Goal: Ask a question: Seek information or help from site administrators or community

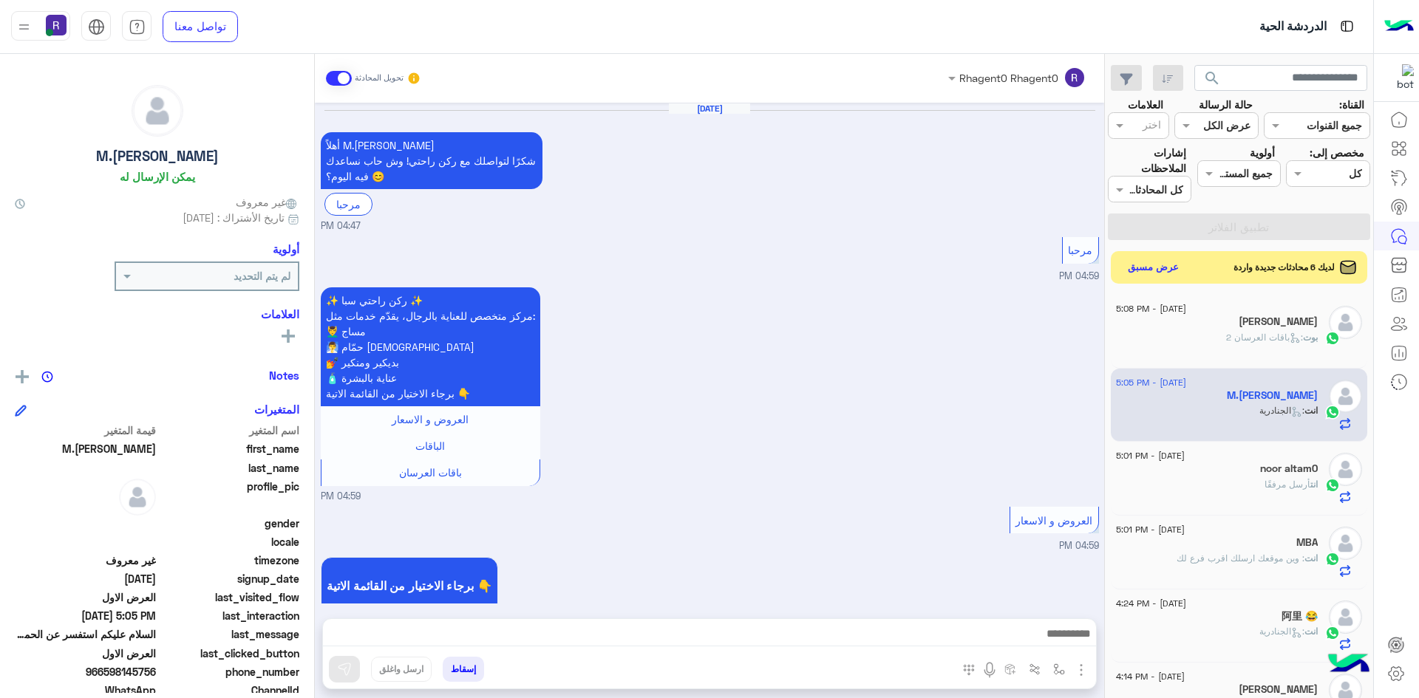
click at [1156, 268] on button "عرض مسبق" at bounding box center [1154, 267] width 64 height 21
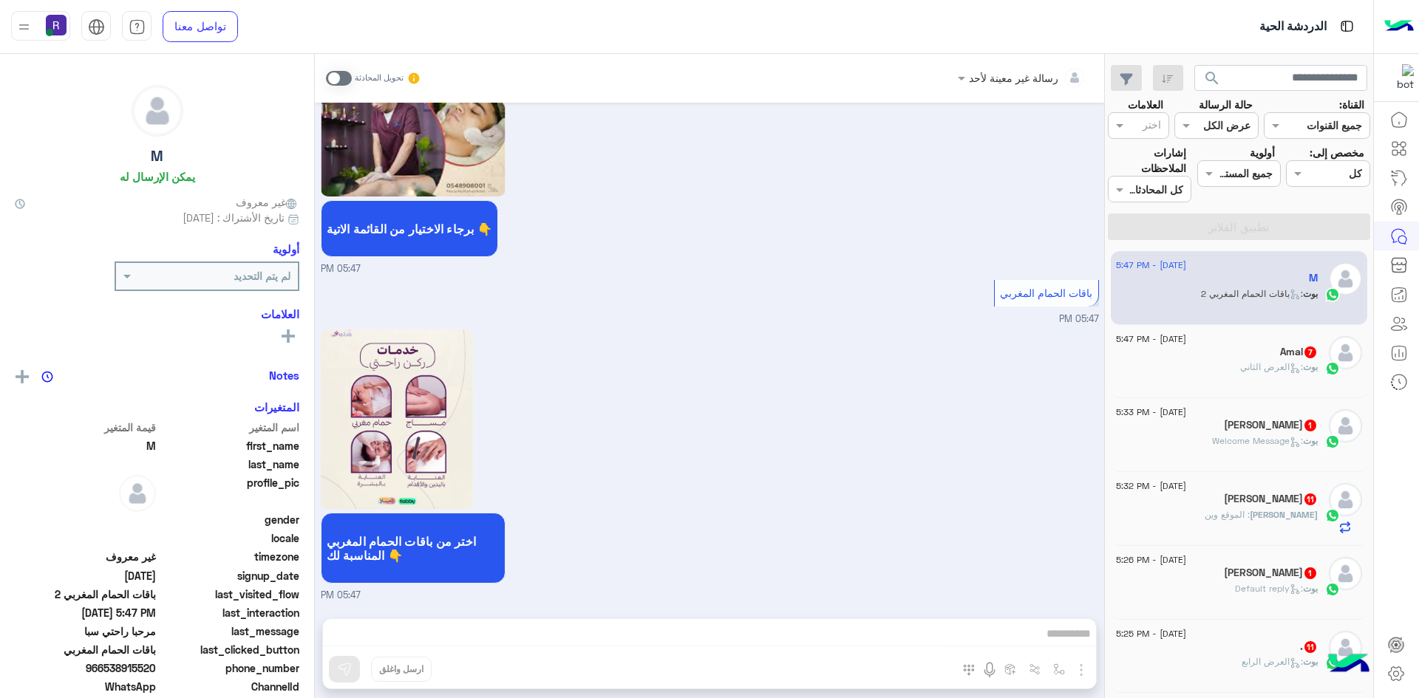
scroll to position [222, 0]
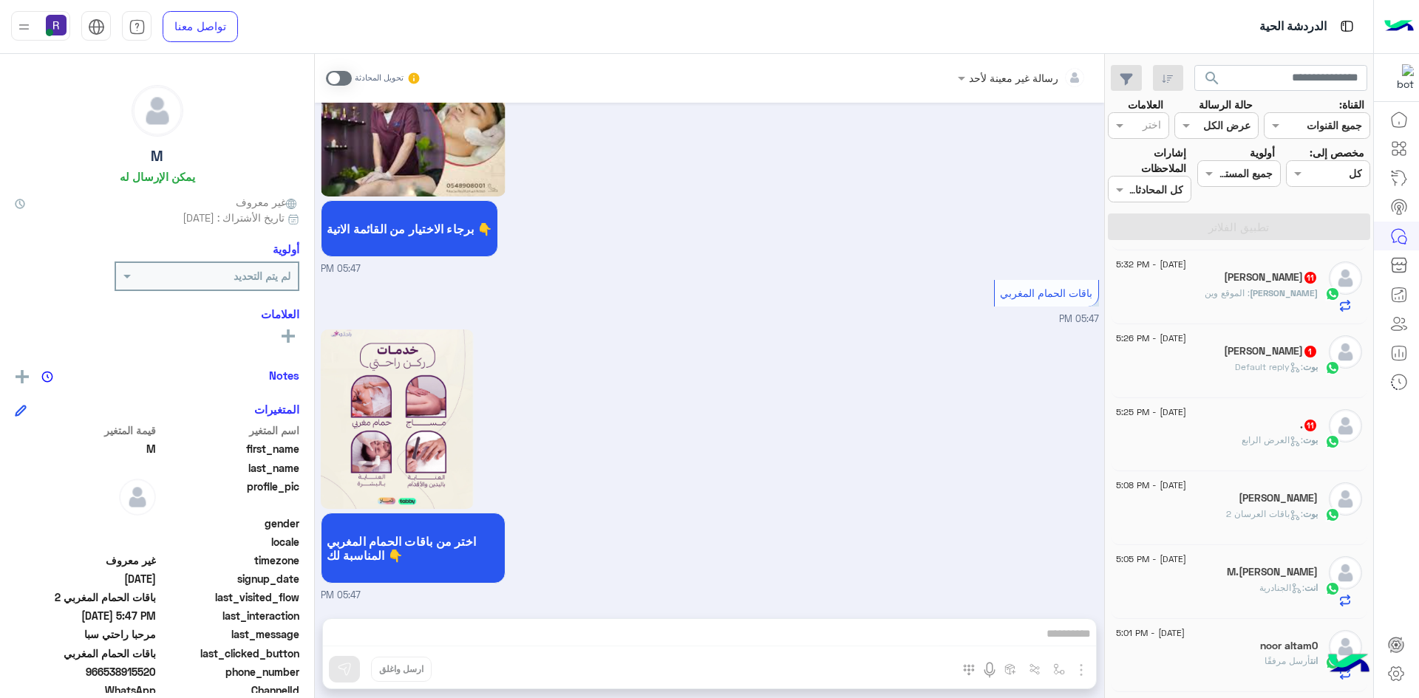
click at [1257, 441] on span ": العرض الرابع" at bounding box center [1271, 440] width 61 height 11
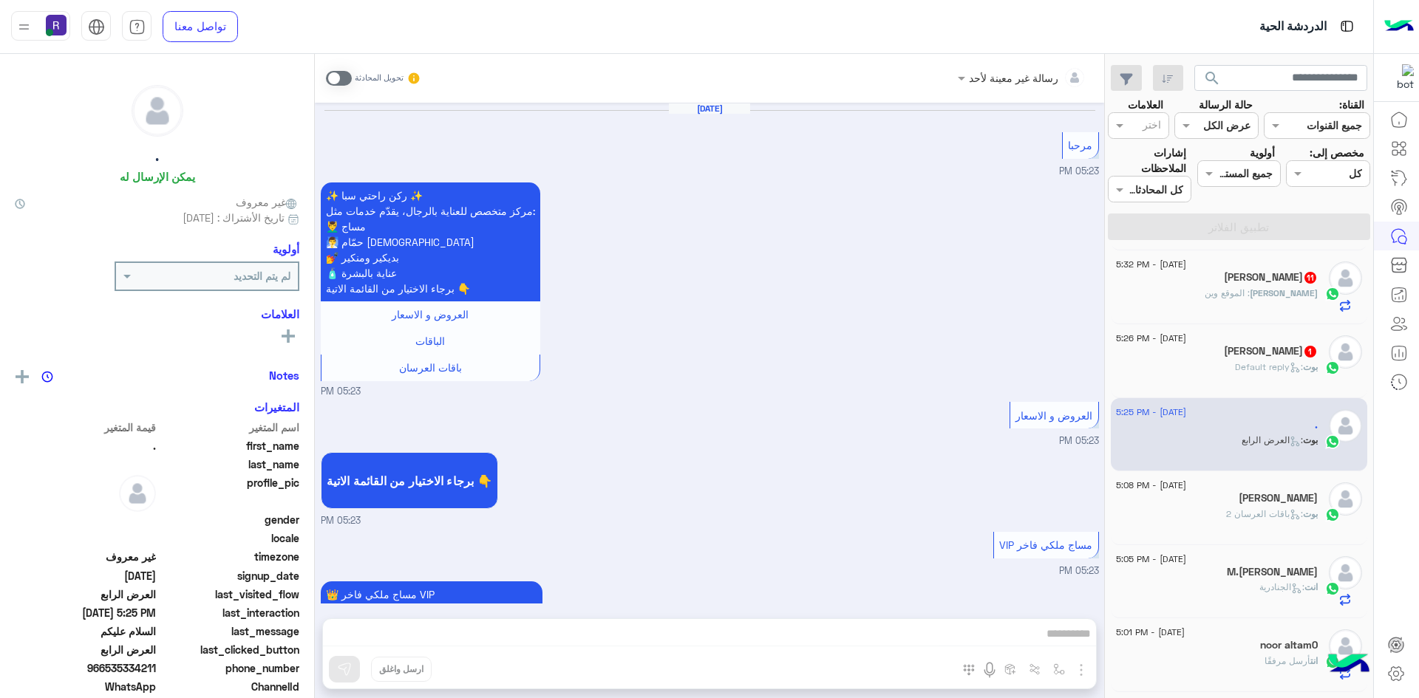
scroll to position [2844, 0]
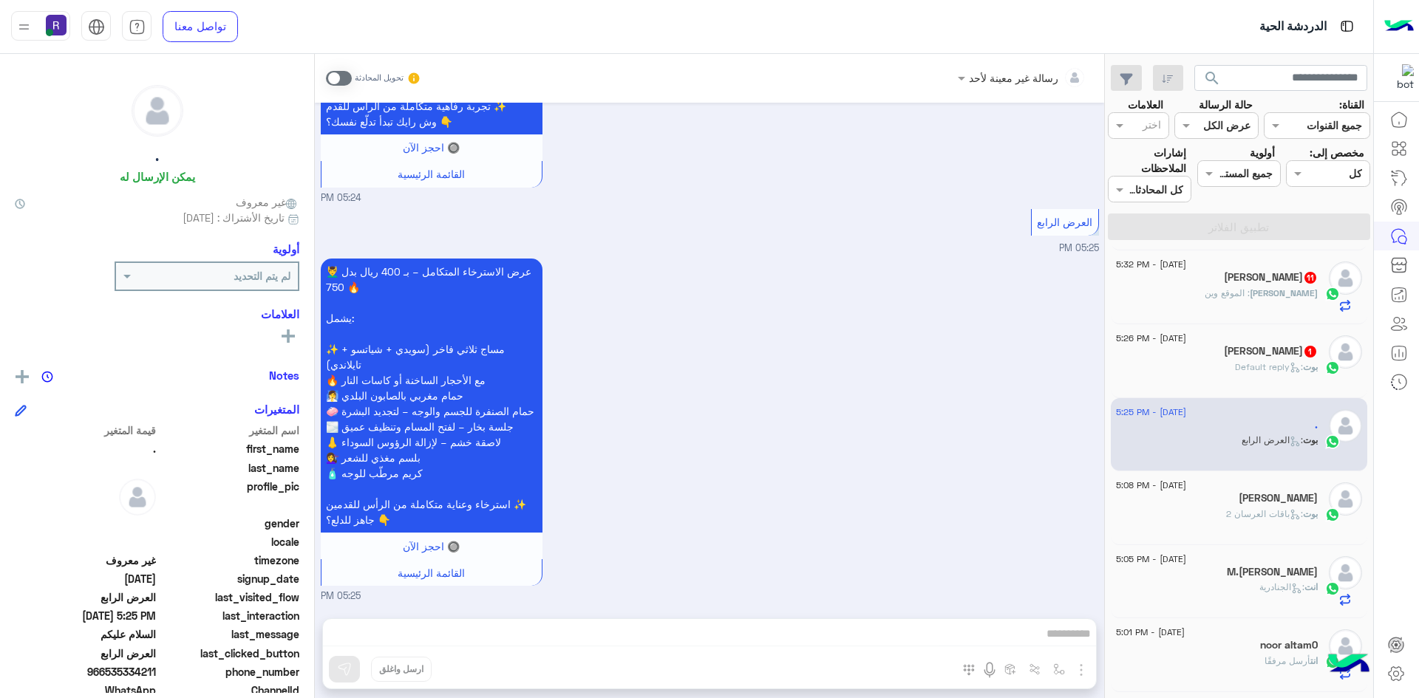
click at [346, 77] on span at bounding box center [339, 78] width 26 height 15
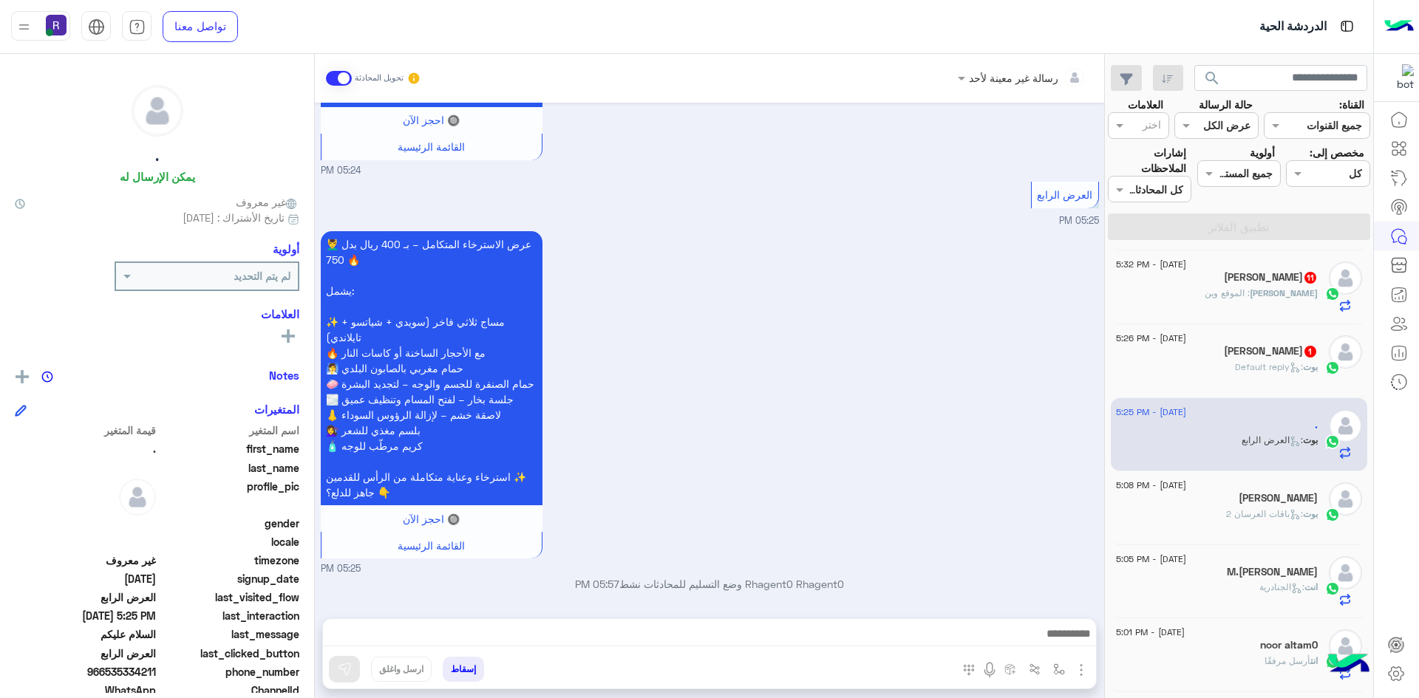
scroll to position [2872, 0]
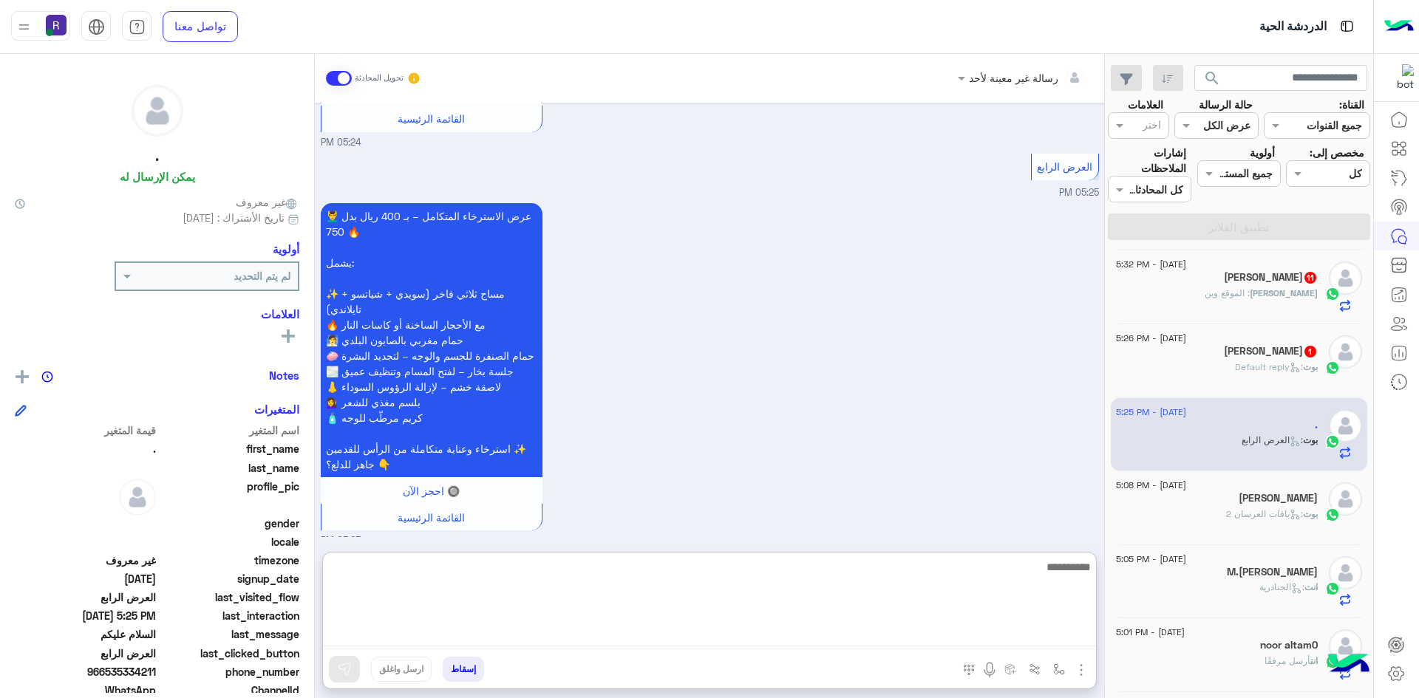
paste textarea "**********"
type textarea "**********"
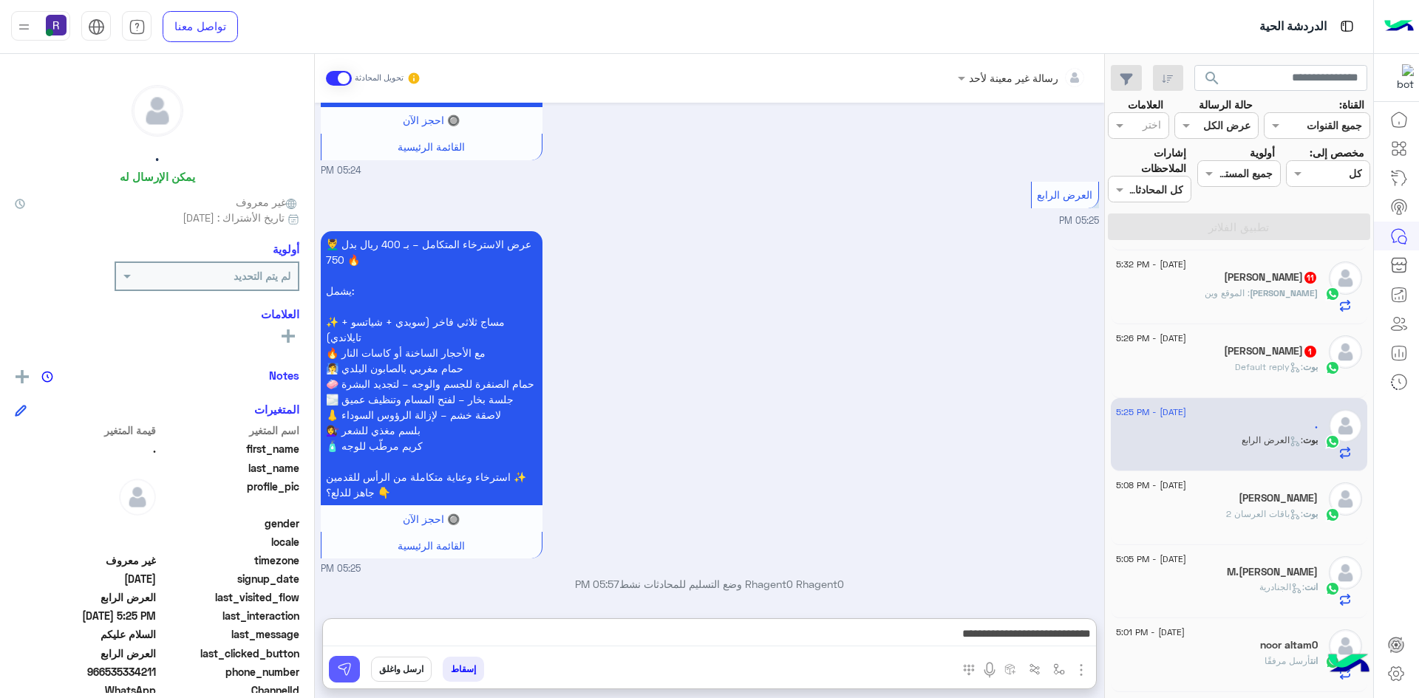
click at [338, 672] on img at bounding box center [344, 669] width 15 height 15
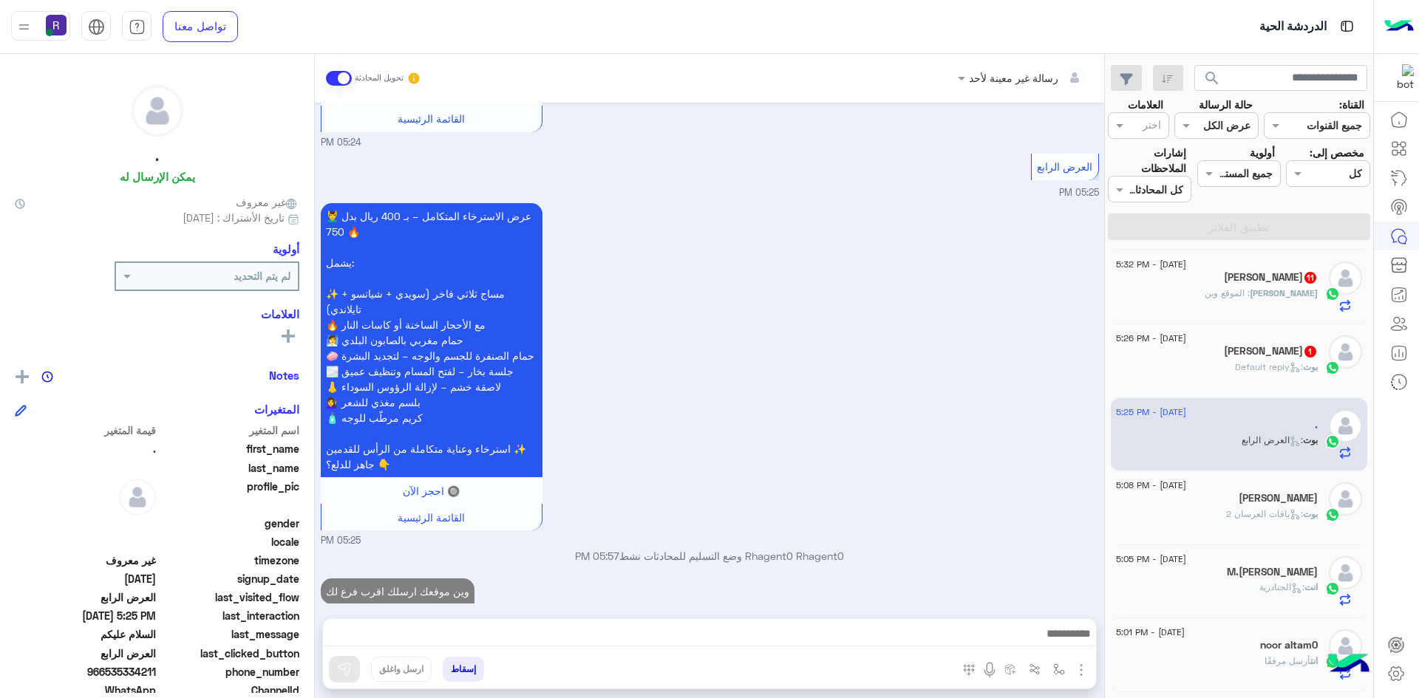
scroll to position [2919, 0]
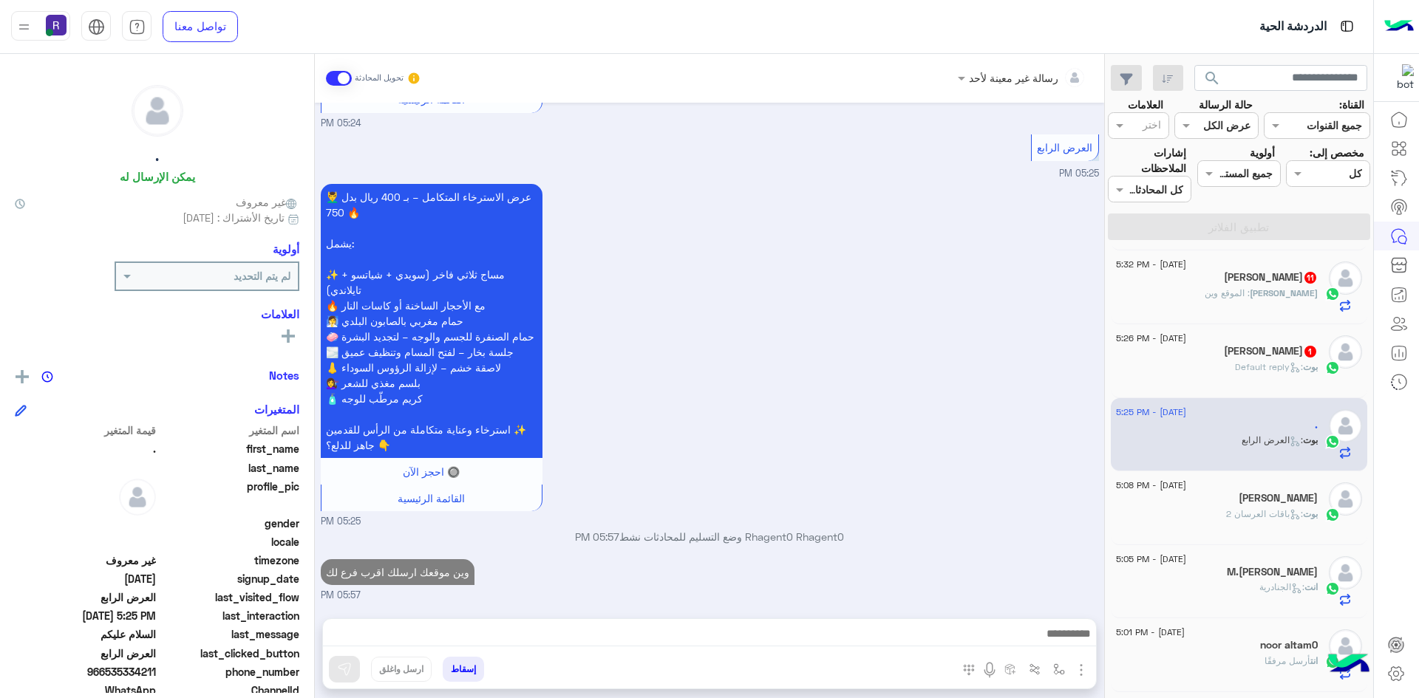
click at [1281, 342] on div "20 August - 5:26 PM" at bounding box center [1217, 340] width 202 height 10
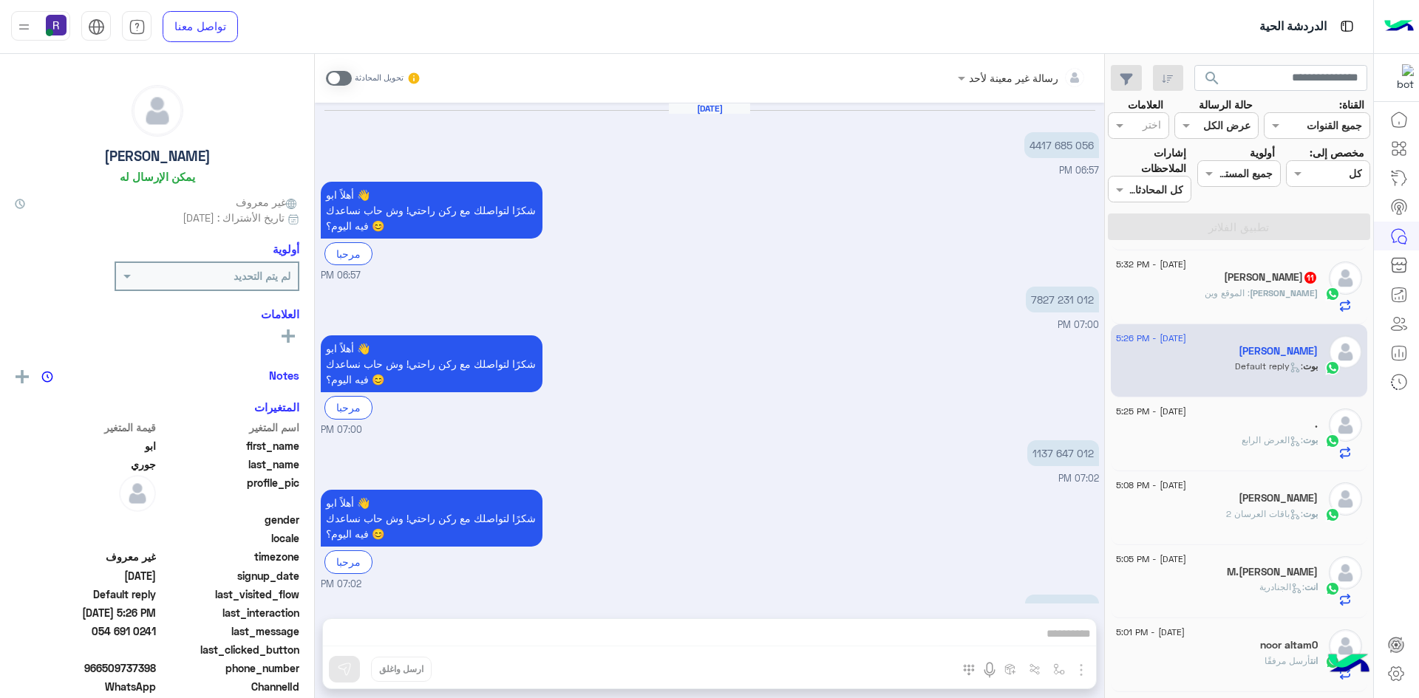
scroll to position [786, 0]
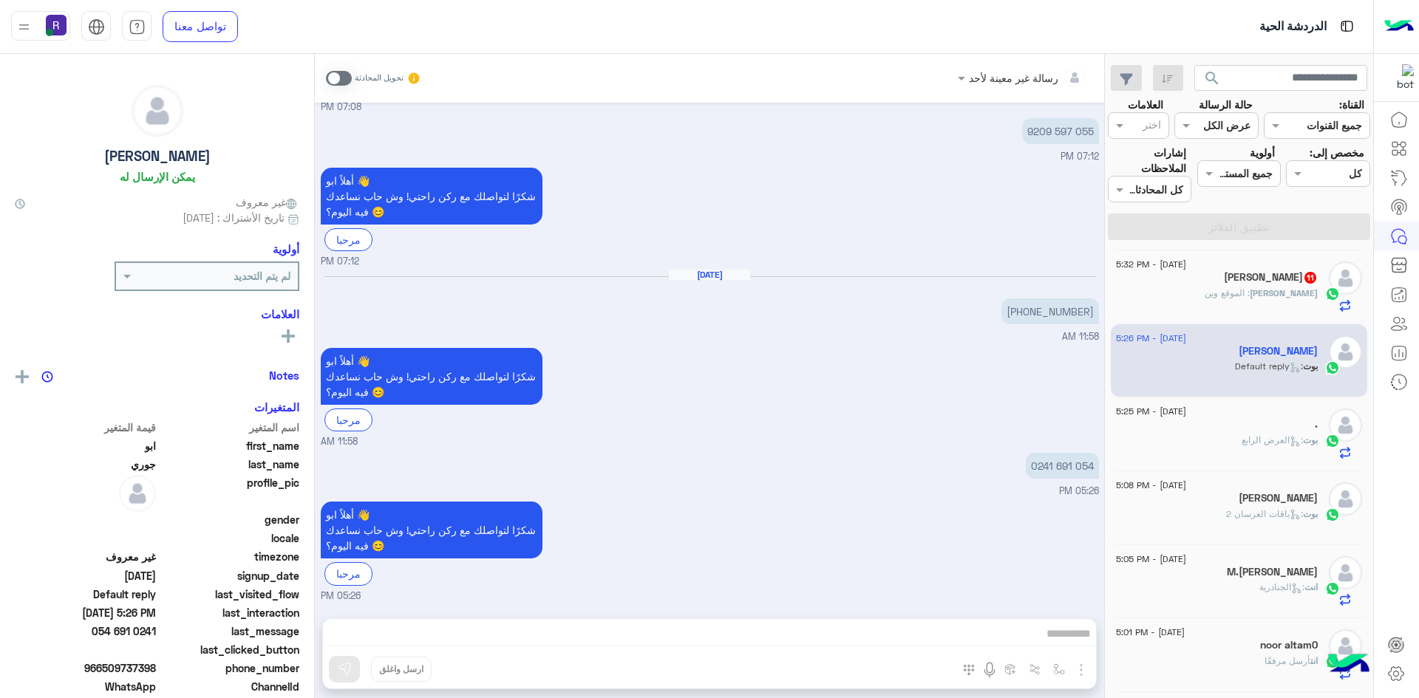
click at [345, 77] on span at bounding box center [339, 78] width 26 height 15
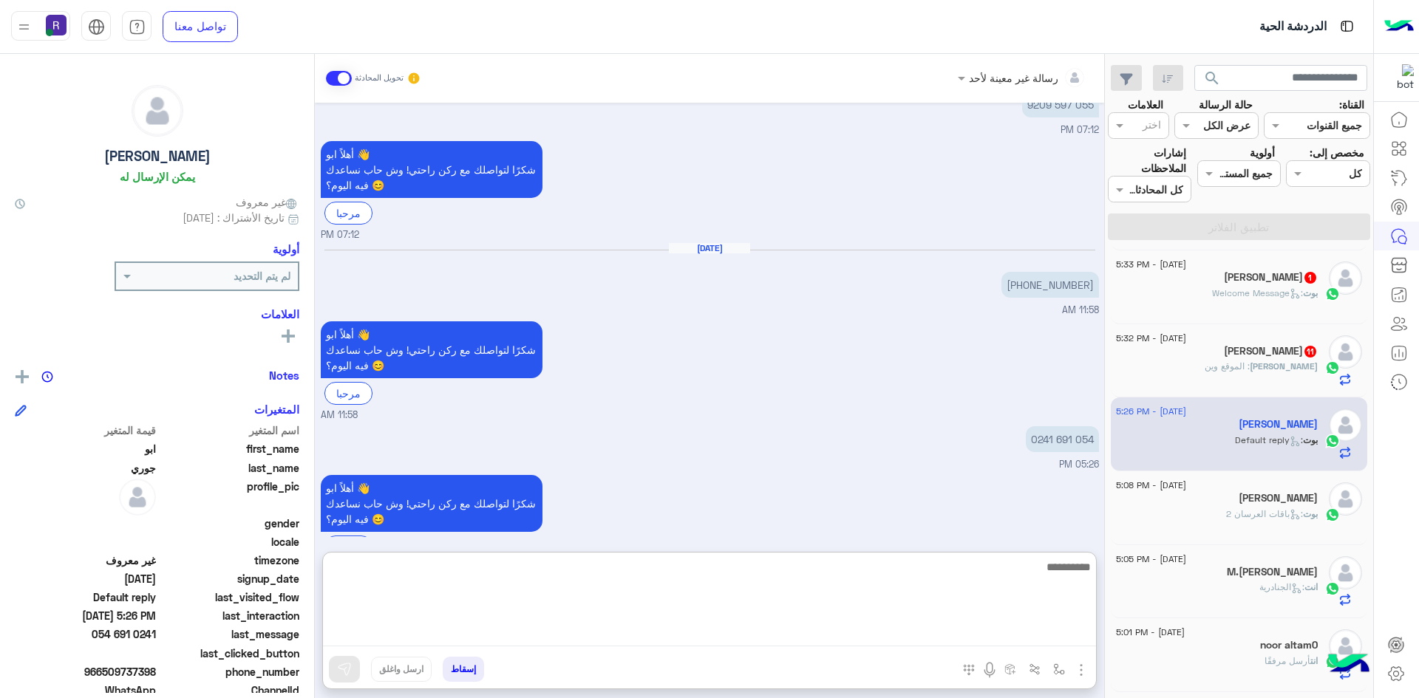
paste textarea "**********"
type textarea "**********"
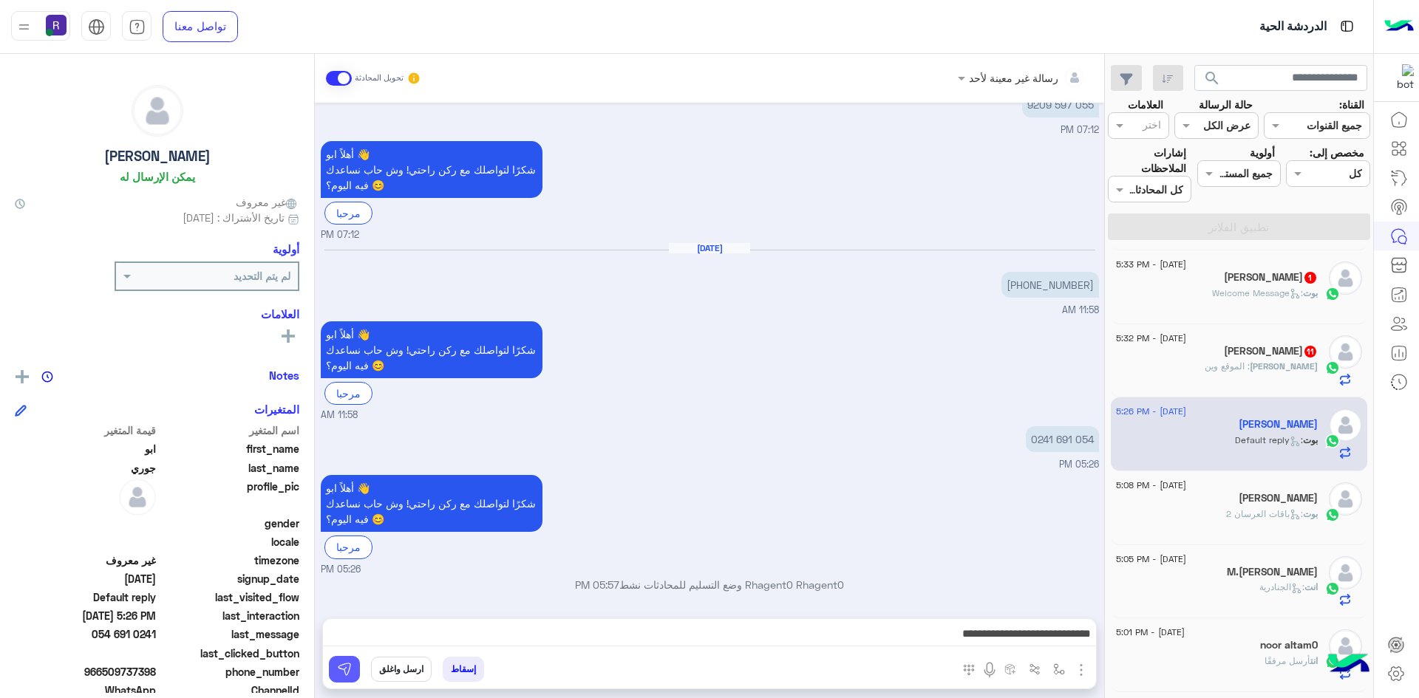
click at [352, 663] on button at bounding box center [344, 669] width 31 height 27
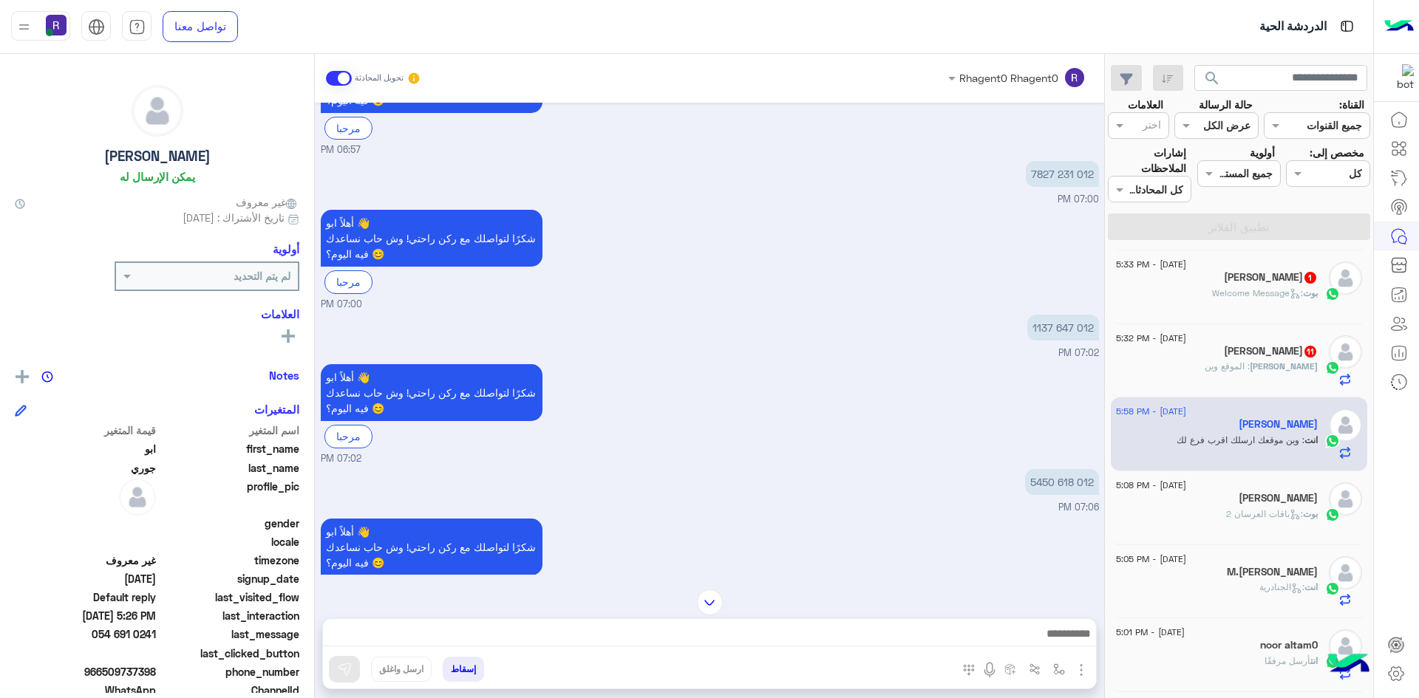
scroll to position [0, 0]
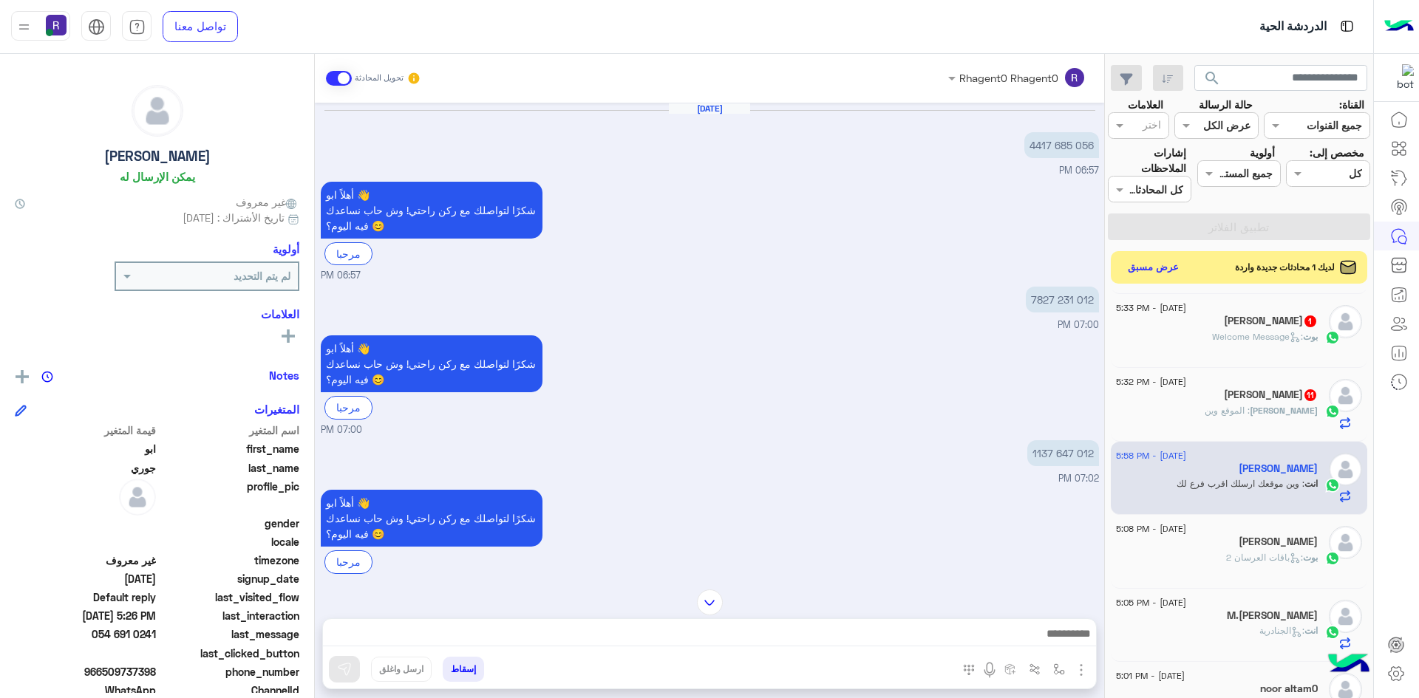
click at [1250, 415] on span ": الموقع وين" at bounding box center [1227, 410] width 45 height 11
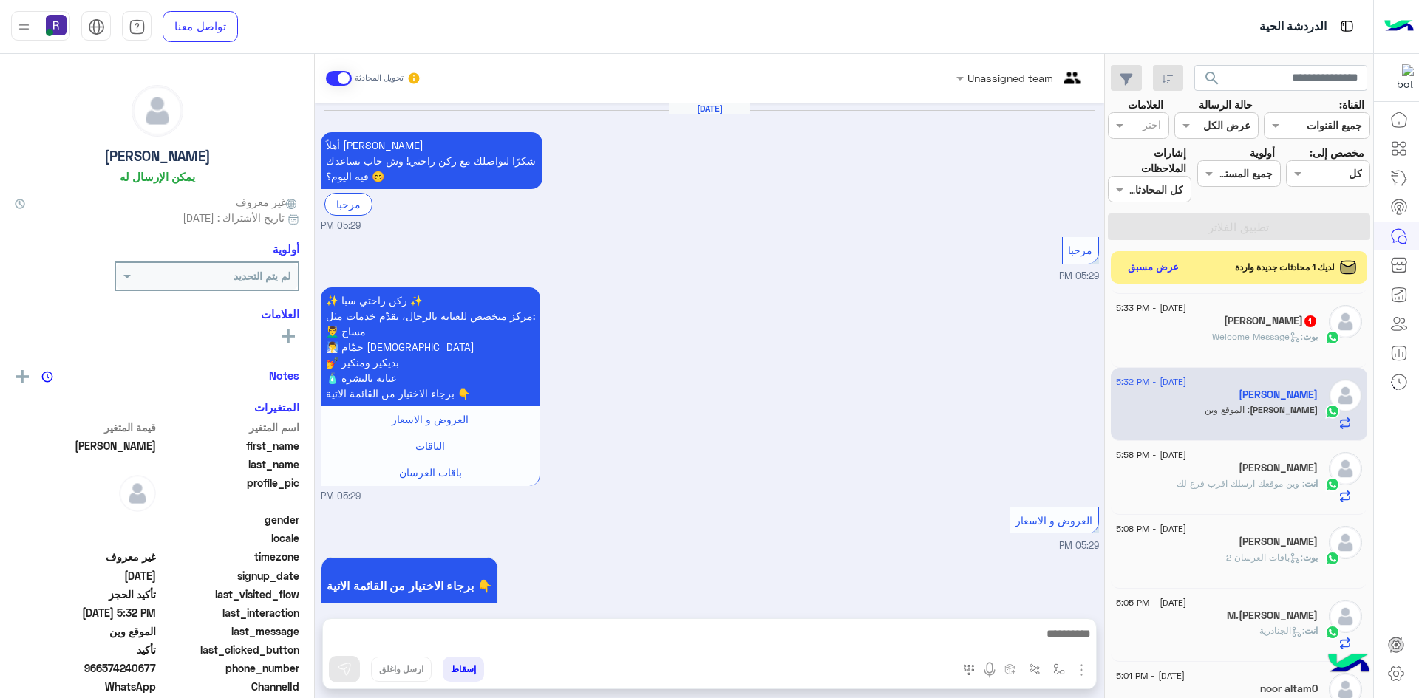
scroll to position [1099, 0]
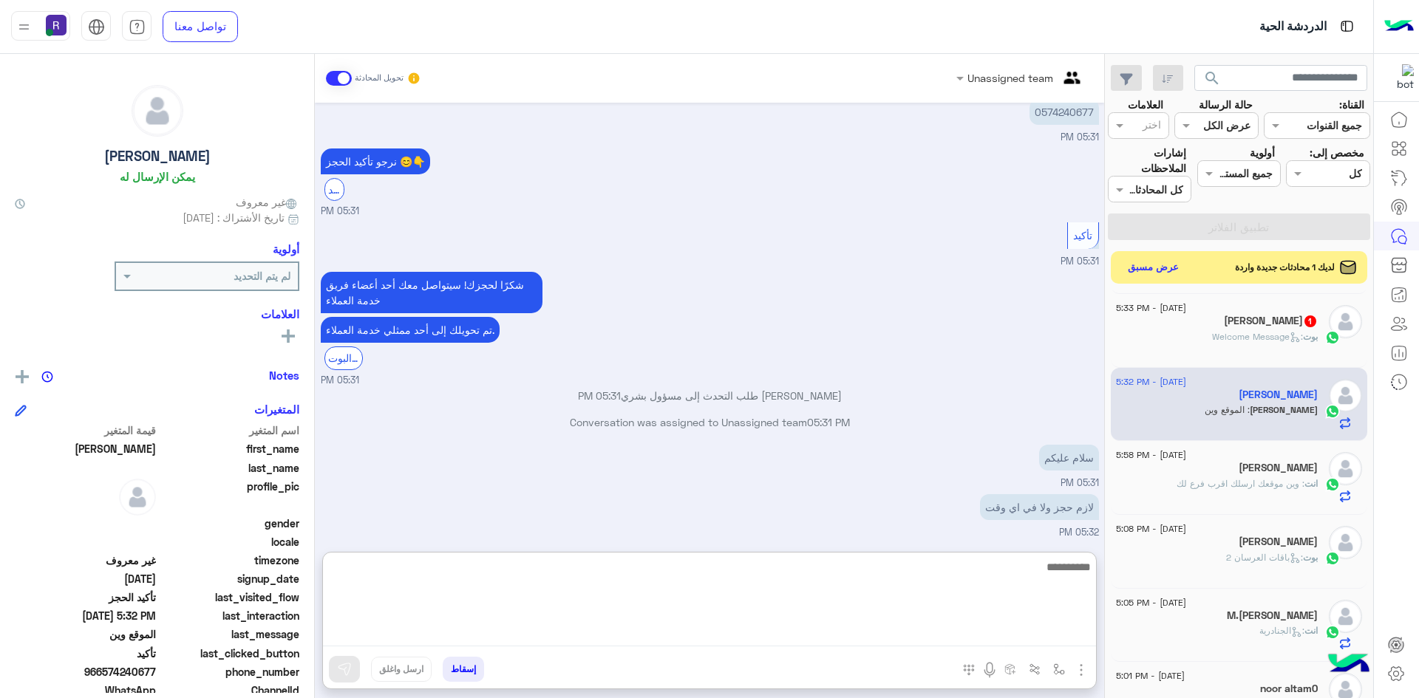
paste textarea "**********"
type textarea "**********"
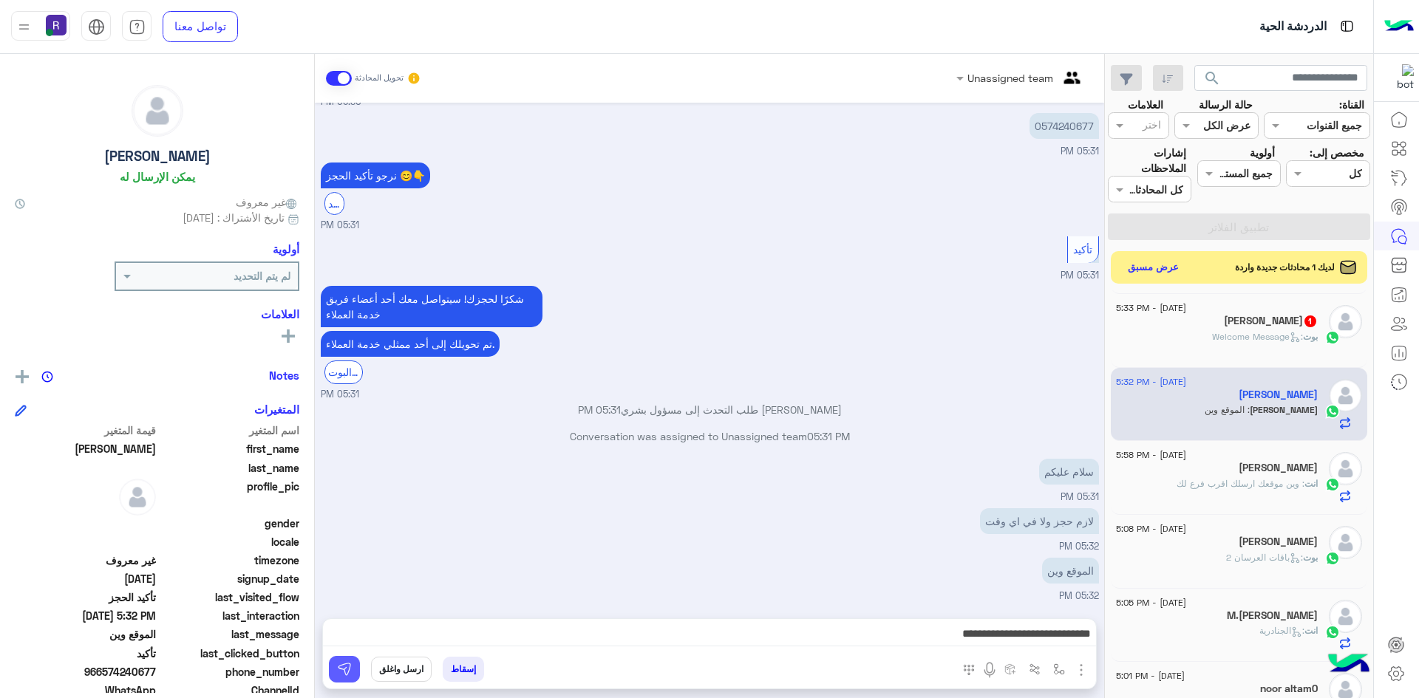
click at [351, 670] on img at bounding box center [344, 669] width 15 height 15
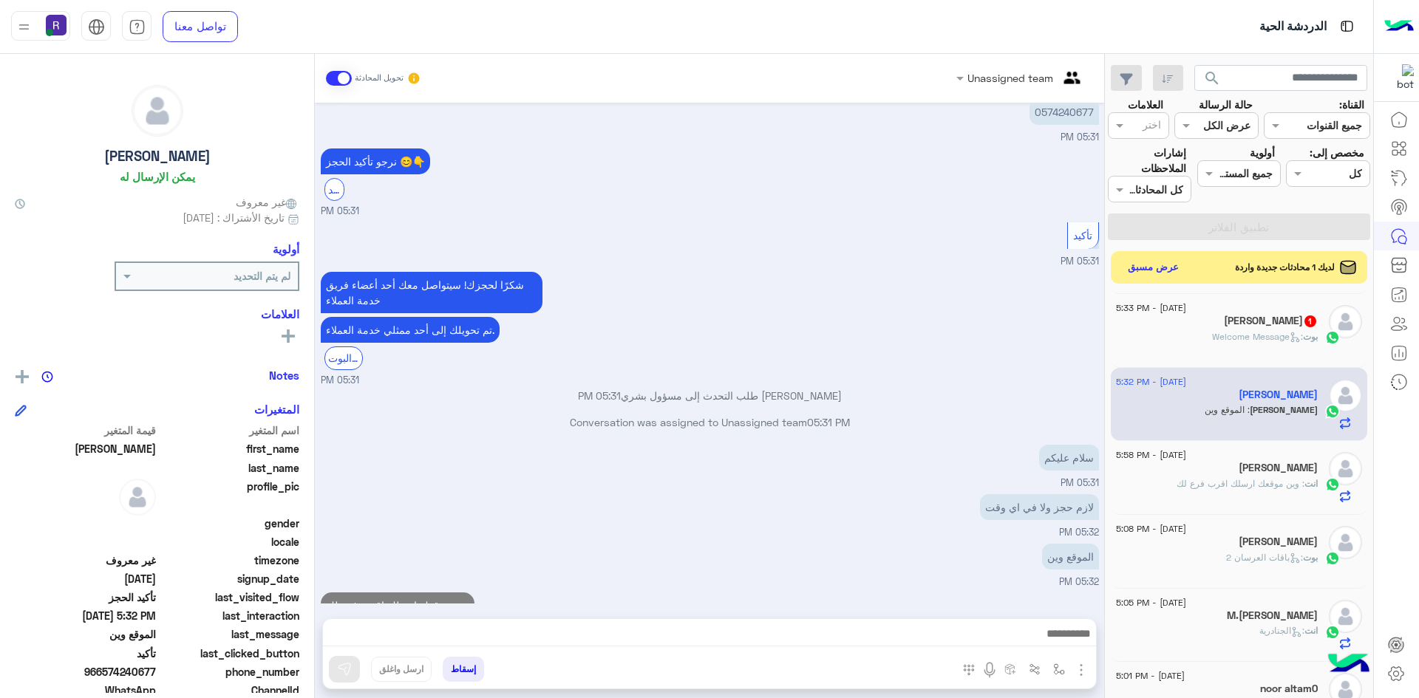
scroll to position [1146, 0]
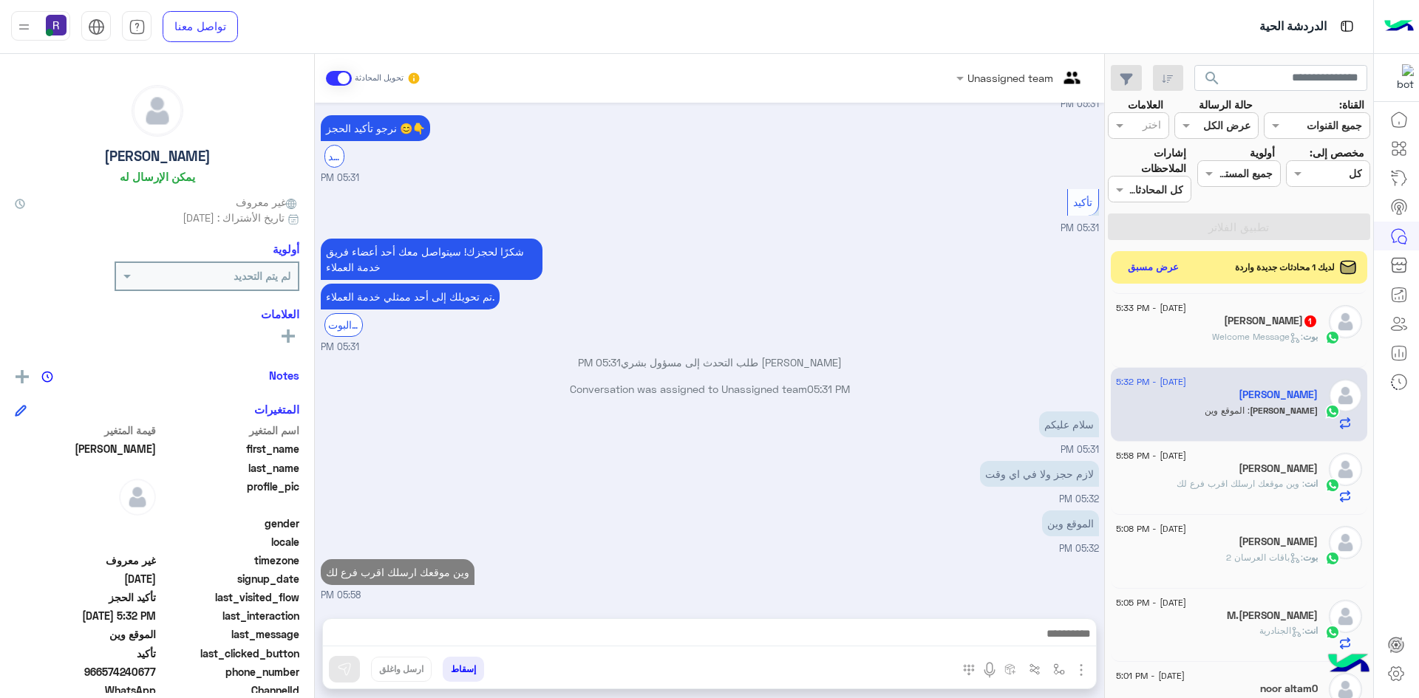
click at [1307, 327] on h5 "Adil Mukhtar Bhisti 1" at bounding box center [1271, 321] width 94 height 13
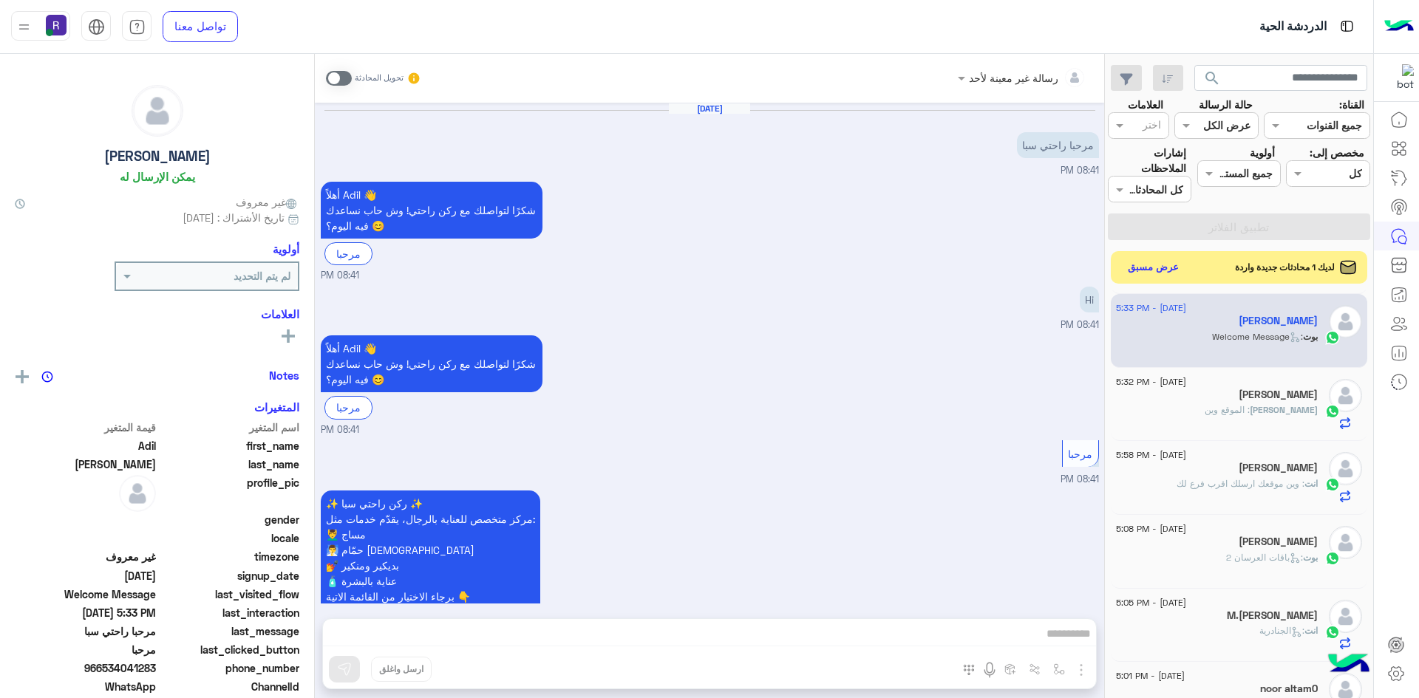
scroll to position [285, 0]
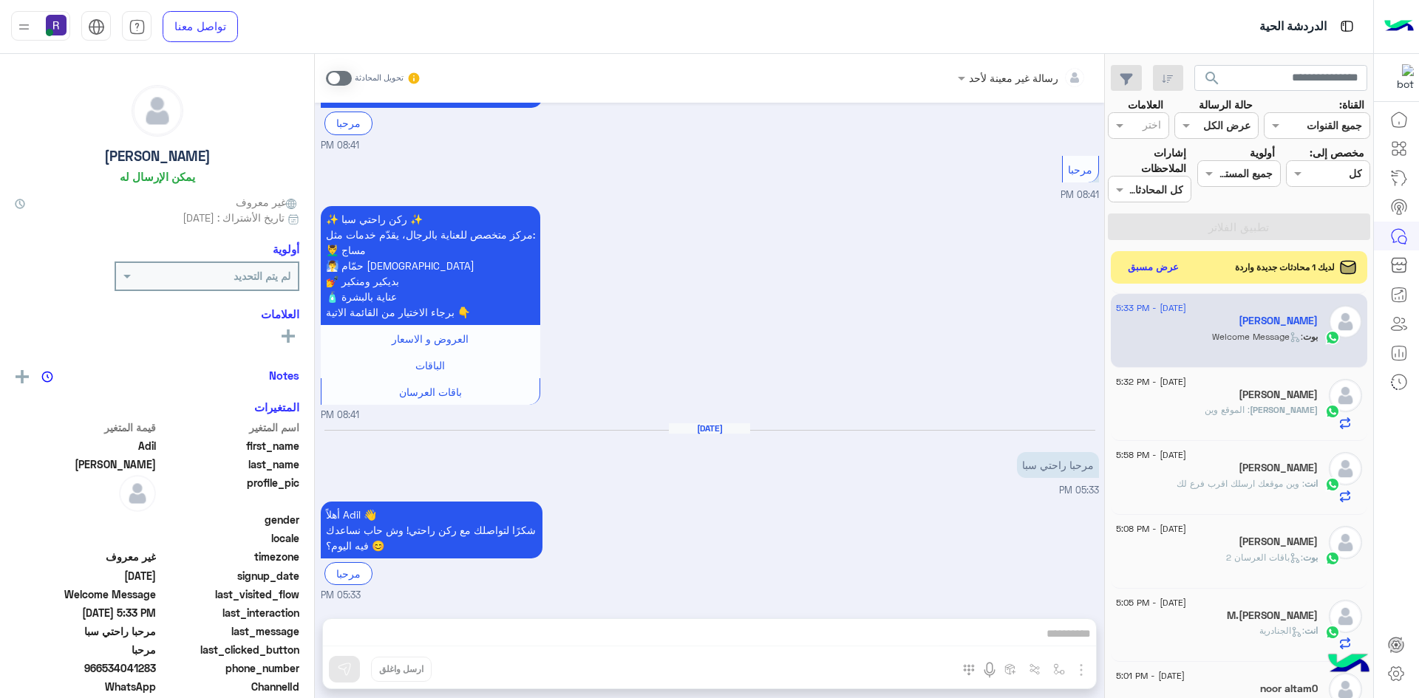
click at [347, 74] on span at bounding box center [339, 78] width 26 height 15
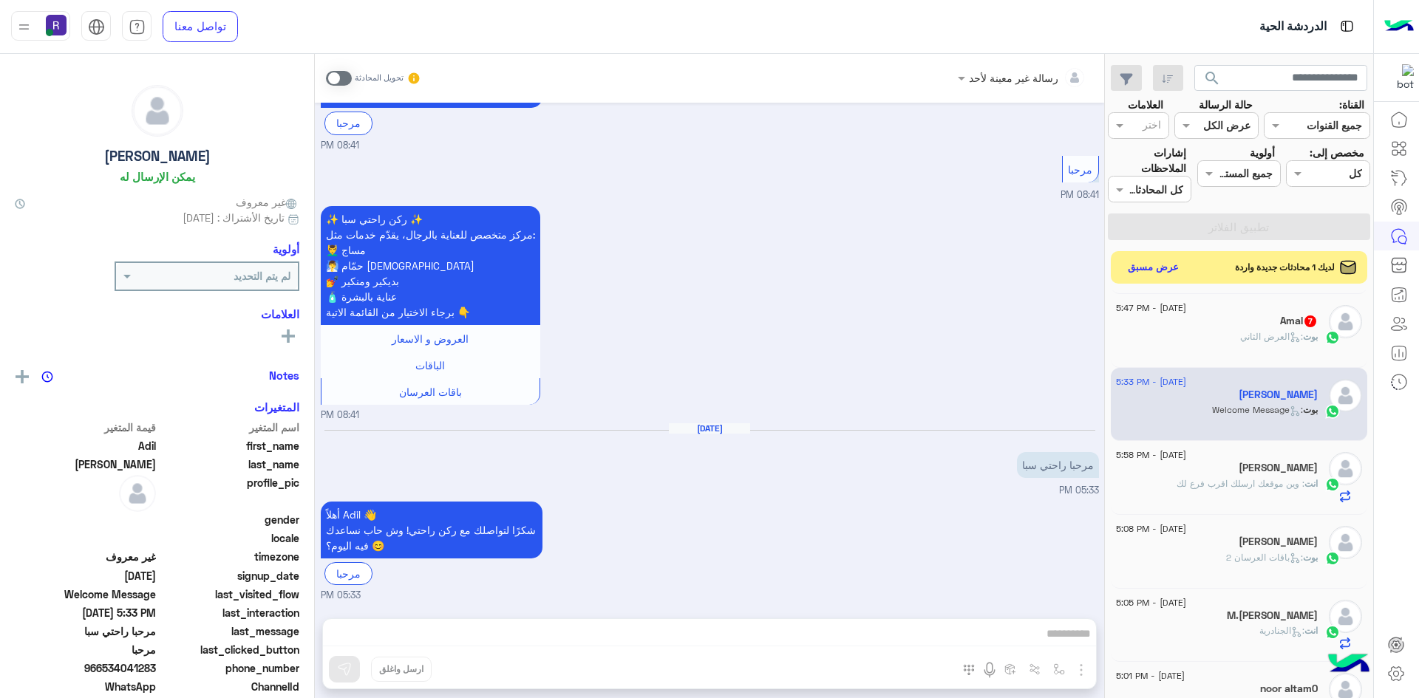
scroll to position [311, 0]
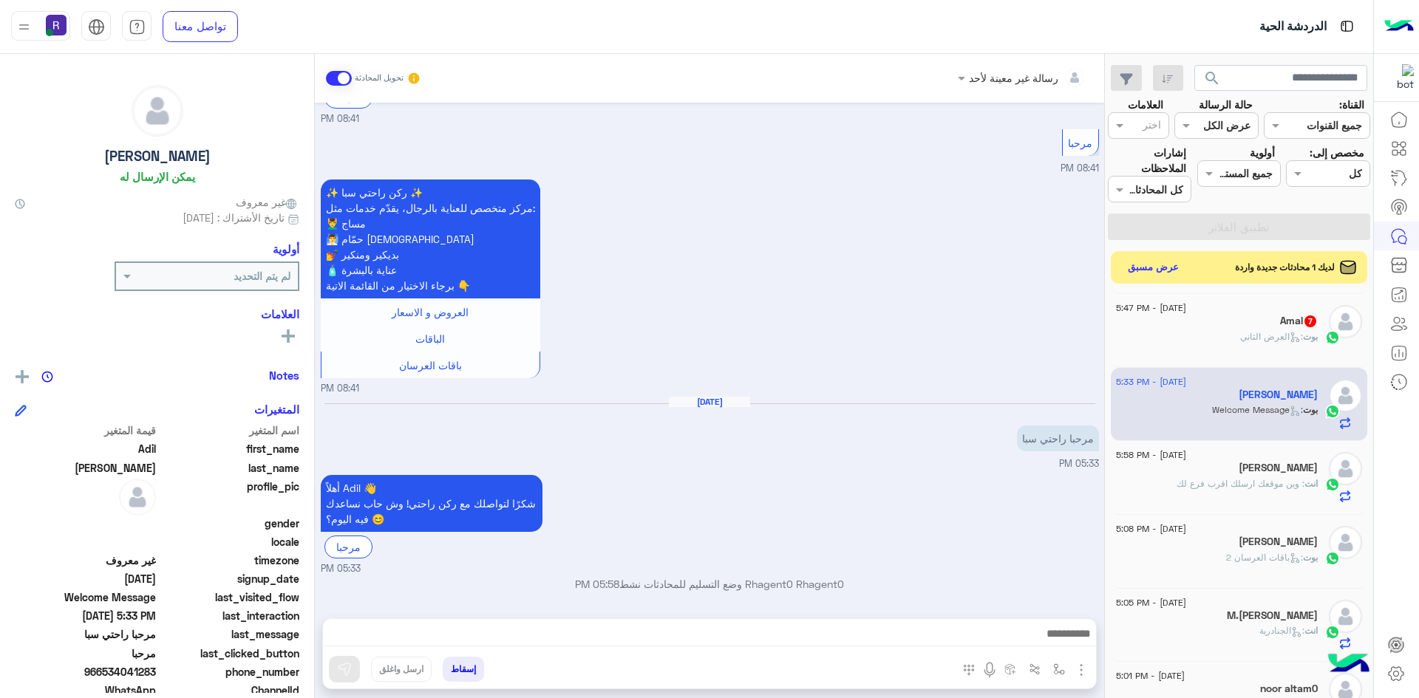
click at [1080, 669] on img "button" at bounding box center [1081, 670] width 18 height 18
click at [1064, 649] on button "الصور" at bounding box center [1058, 638] width 63 height 30
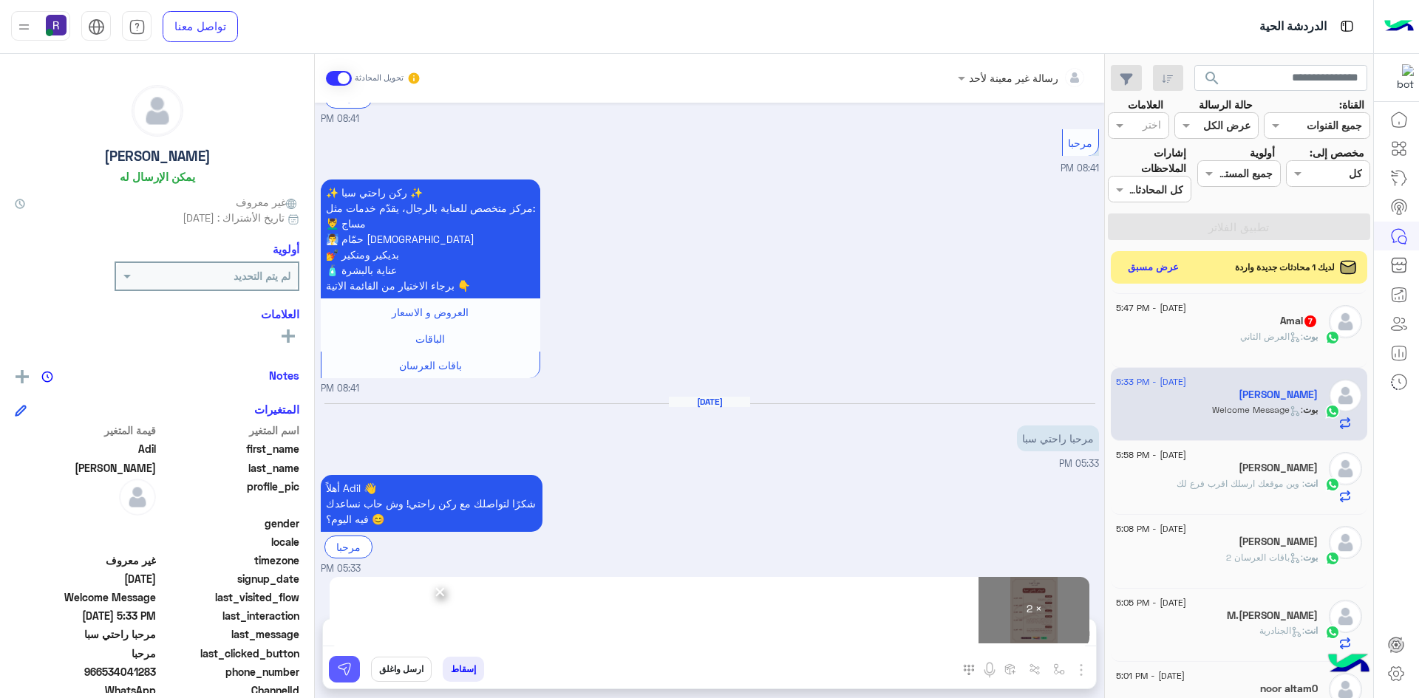
click at [346, 678] on button at bounding box center [344, 669] width 31 height 27
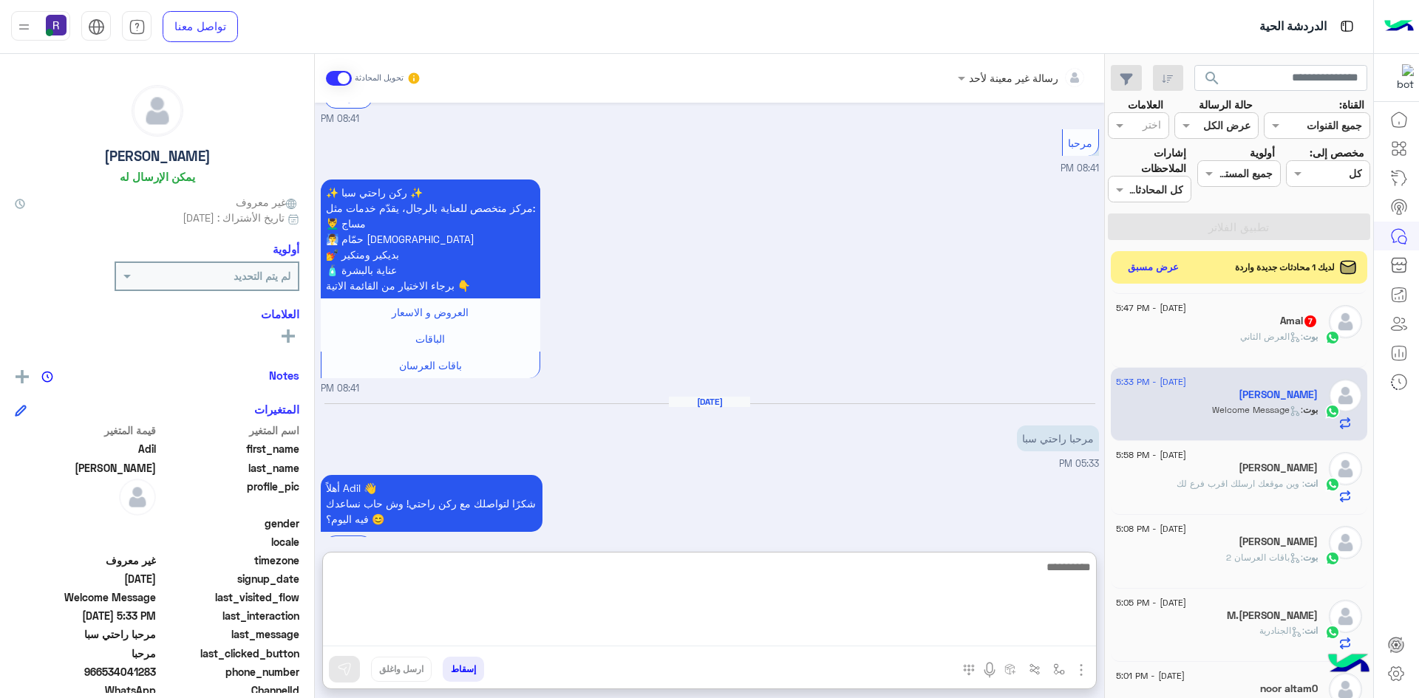
paste textarea "**********"
type textarea "**********"
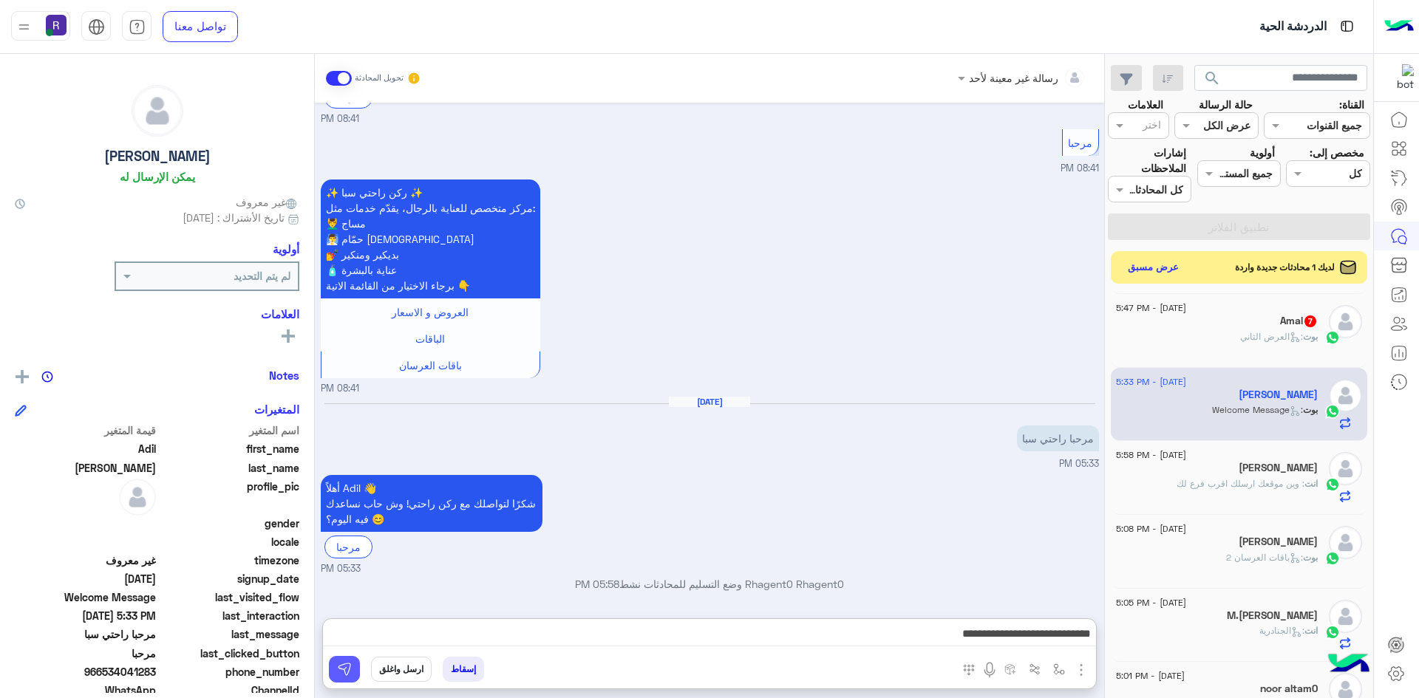
click at [355, 670] on button at bounding box center [344, 669] width 31 height 27
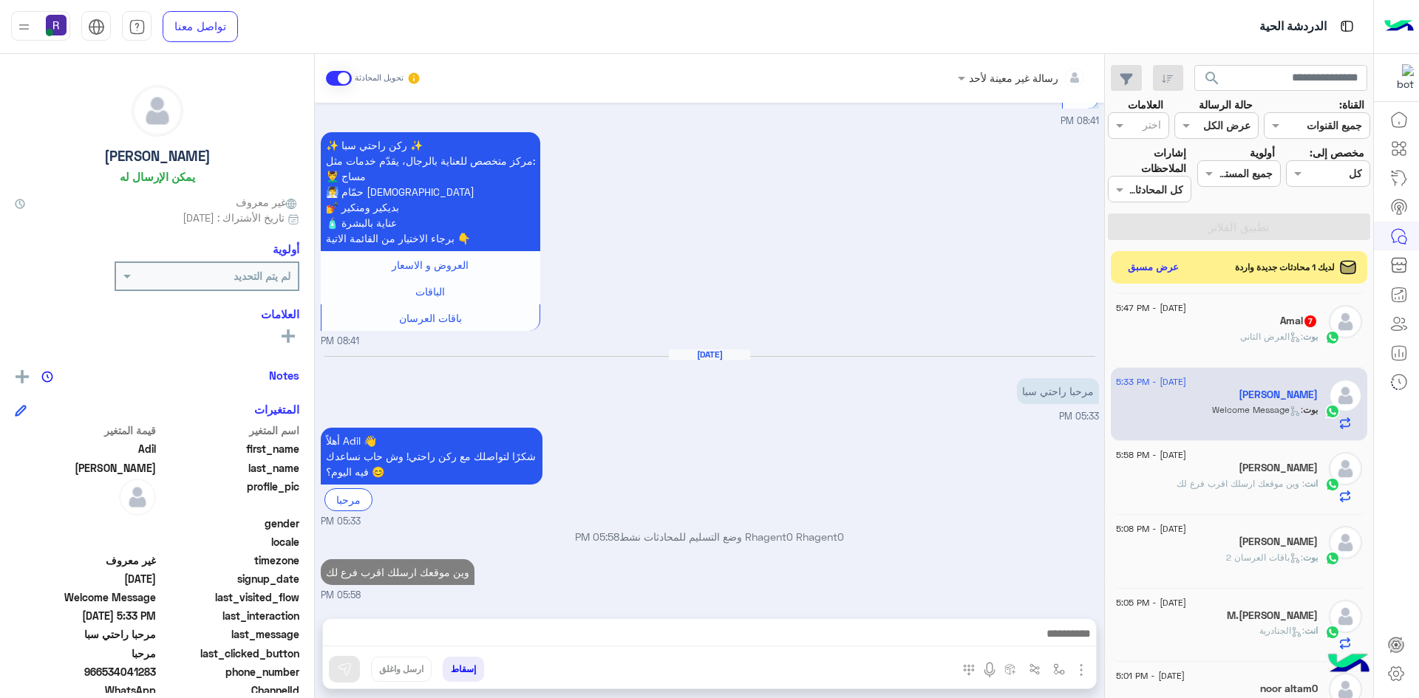
click at [1270, 332] on span ": العرض الثاني" at bounding box center [1271, 336] width 63 height 11
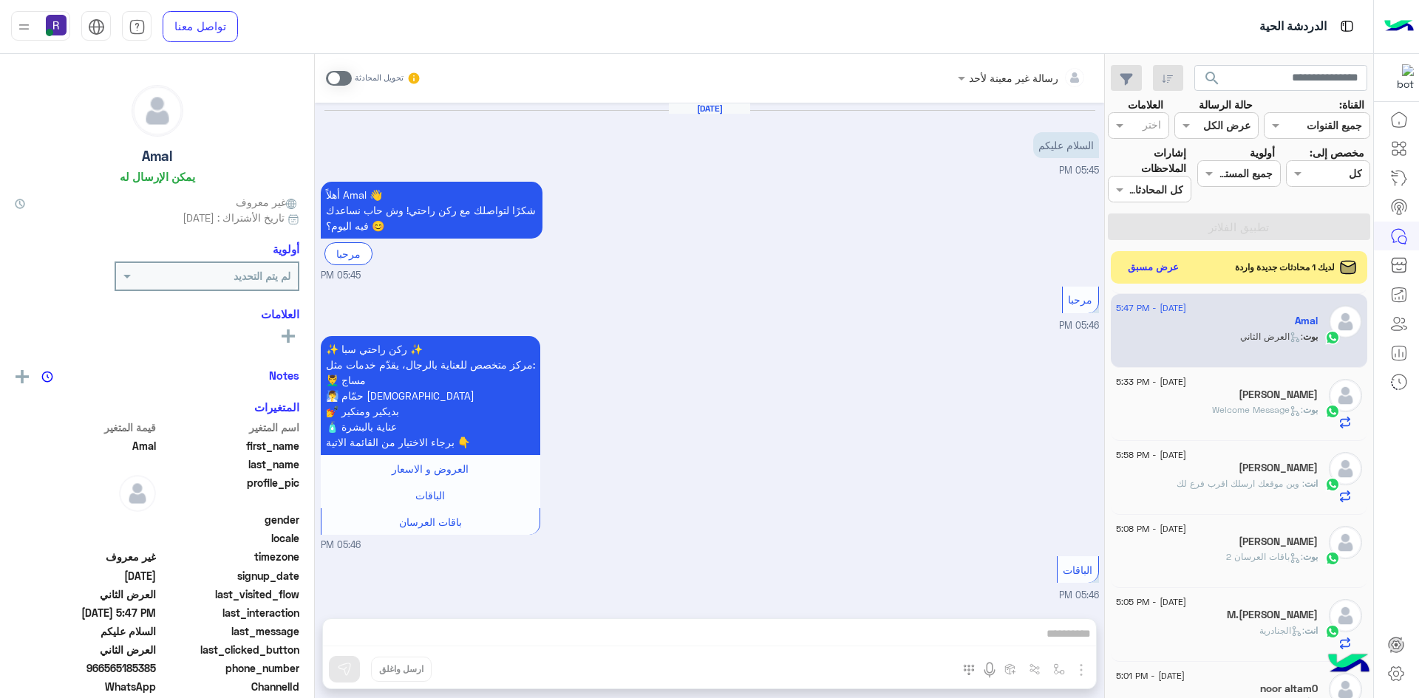
scroll to position [1753, 0]
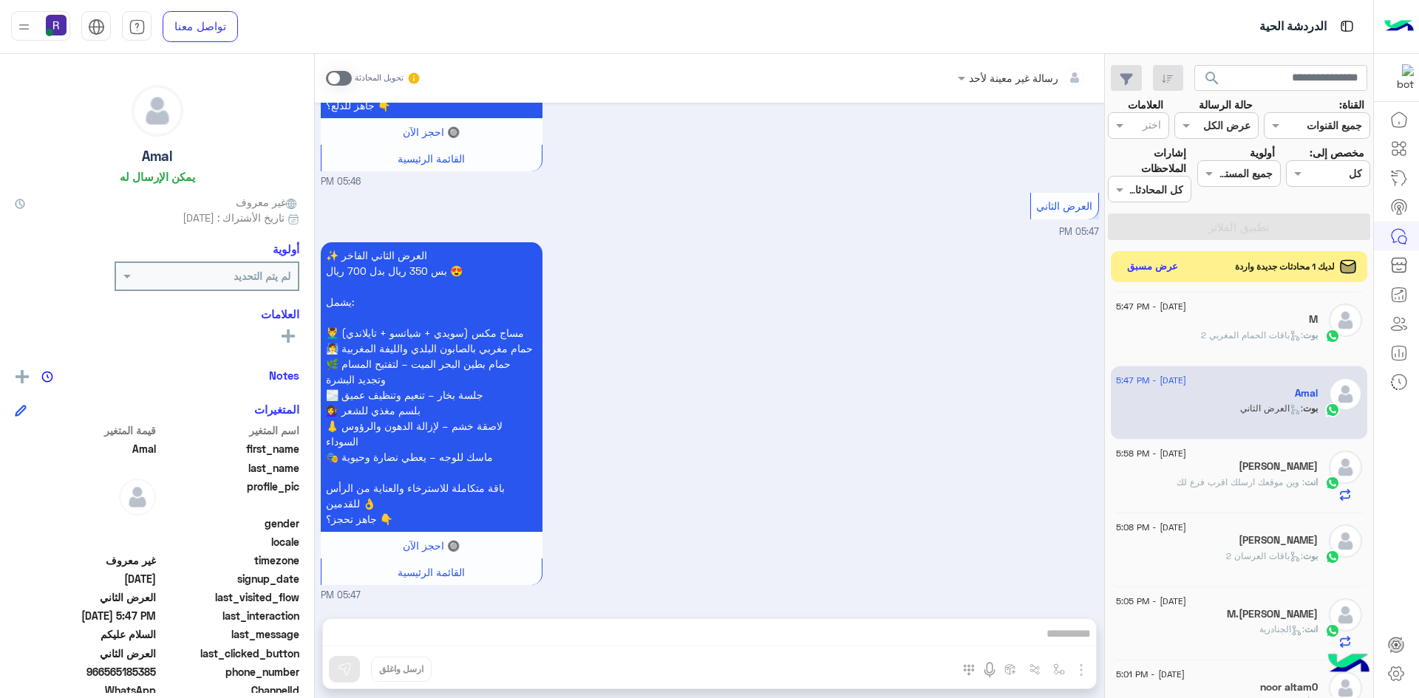
click at [1141, 273] on button "عرض مسبق" at bounding box center [1153, 267] width 62 height 20
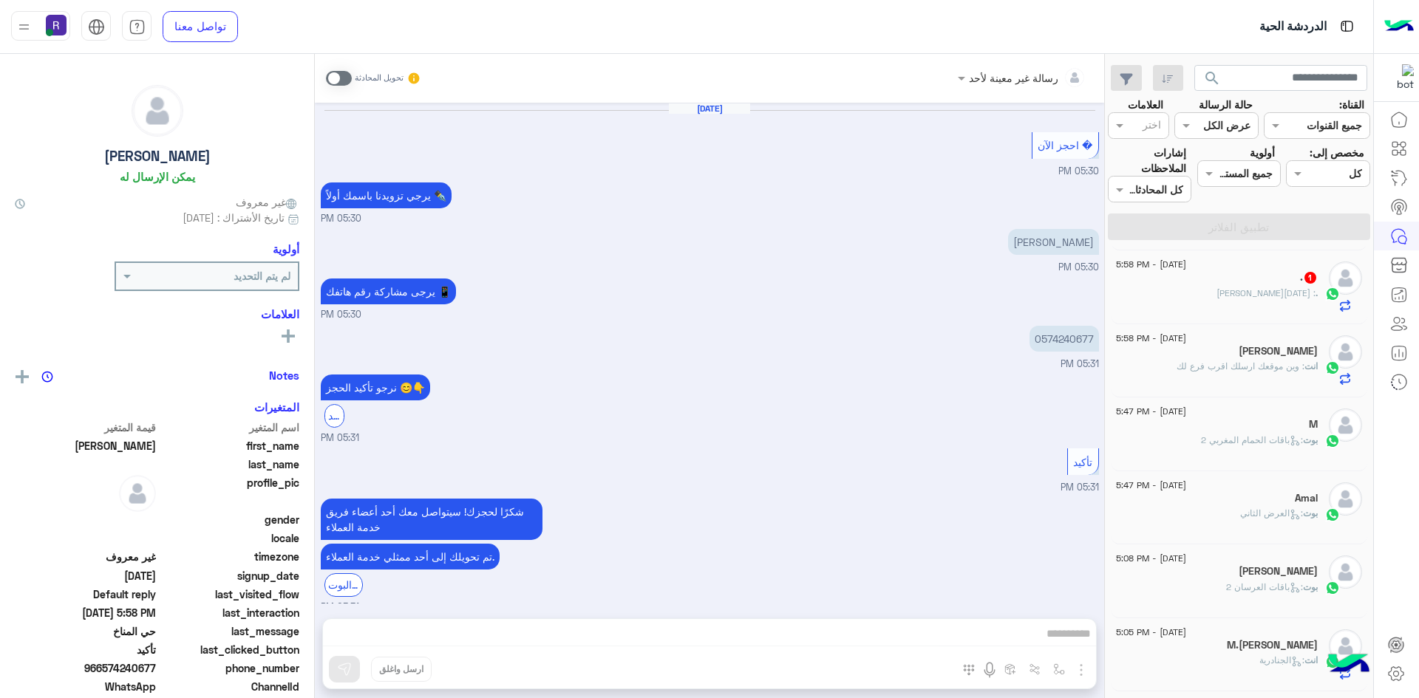
scroll to position [622, 0]
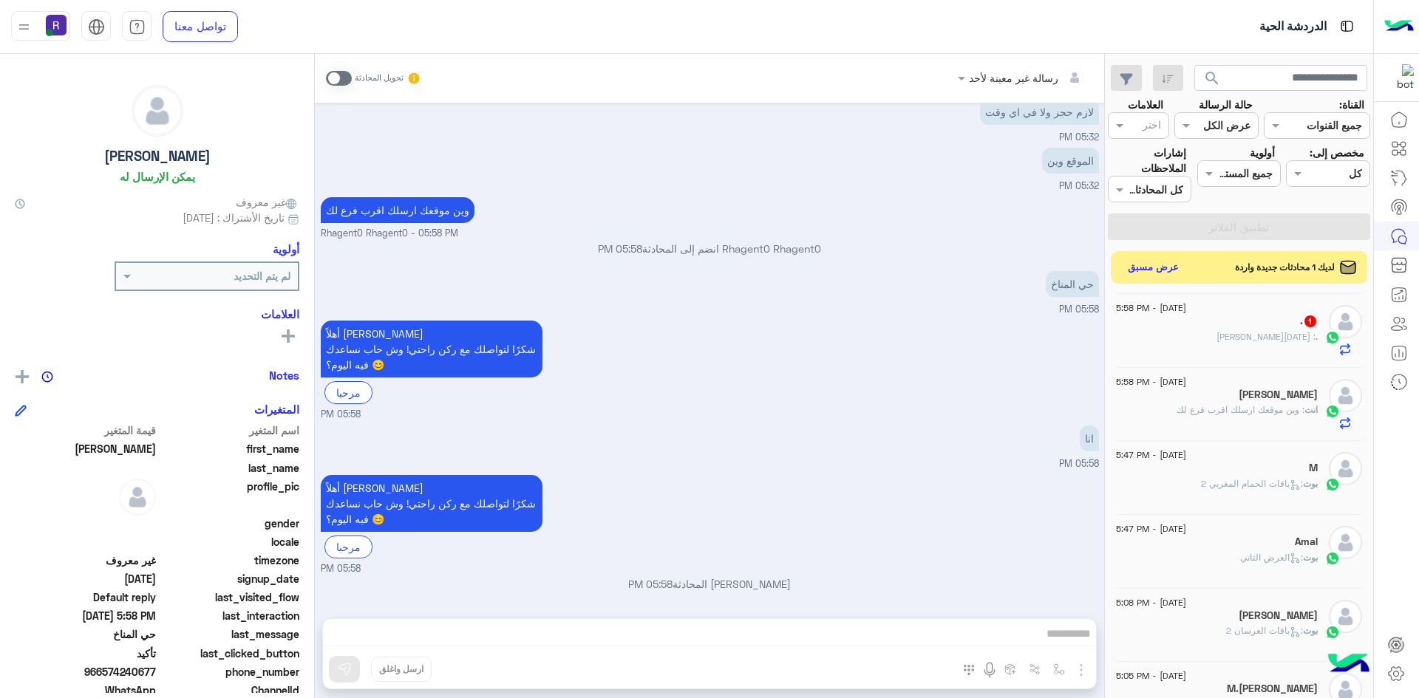
click at [1248, 337] on div ". : خميس مشيط" at bounding box center [1217, 343] width 202 height 26
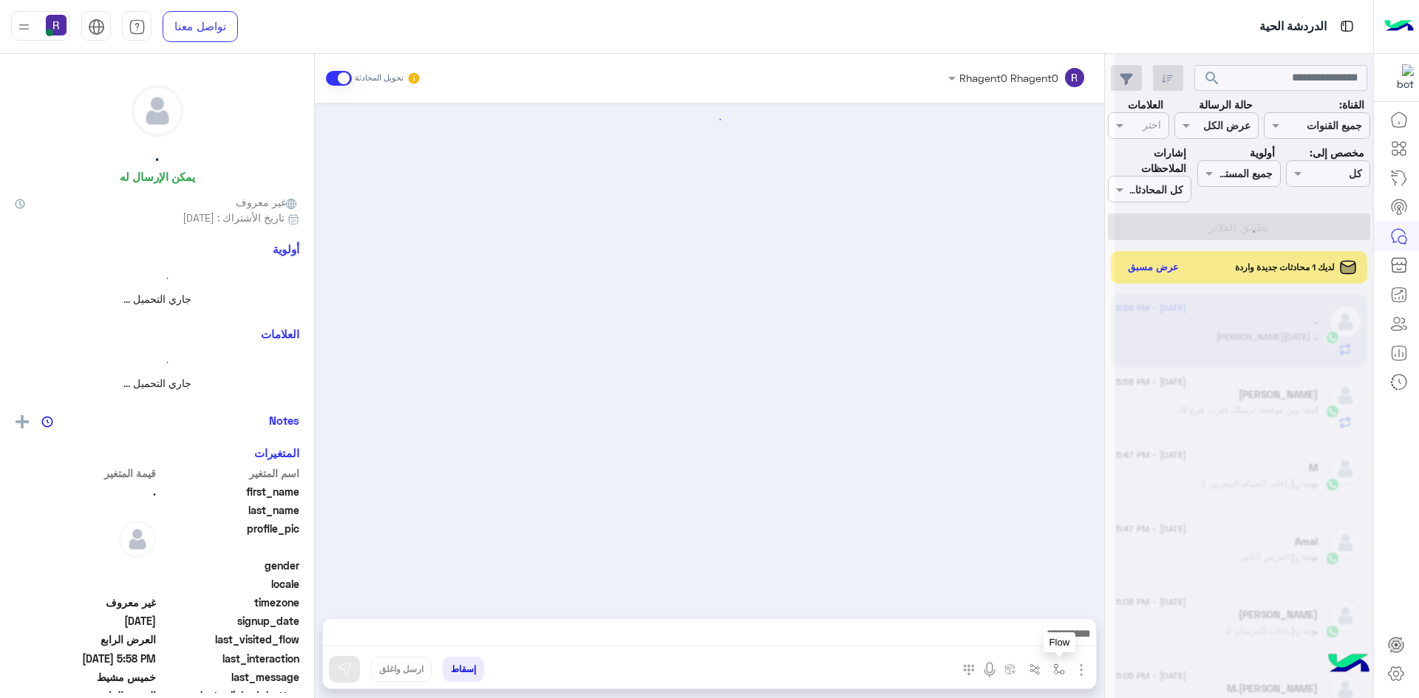
click at [1057, 673] on img "button" at bounding box center [1059, 670] width 12 height 12
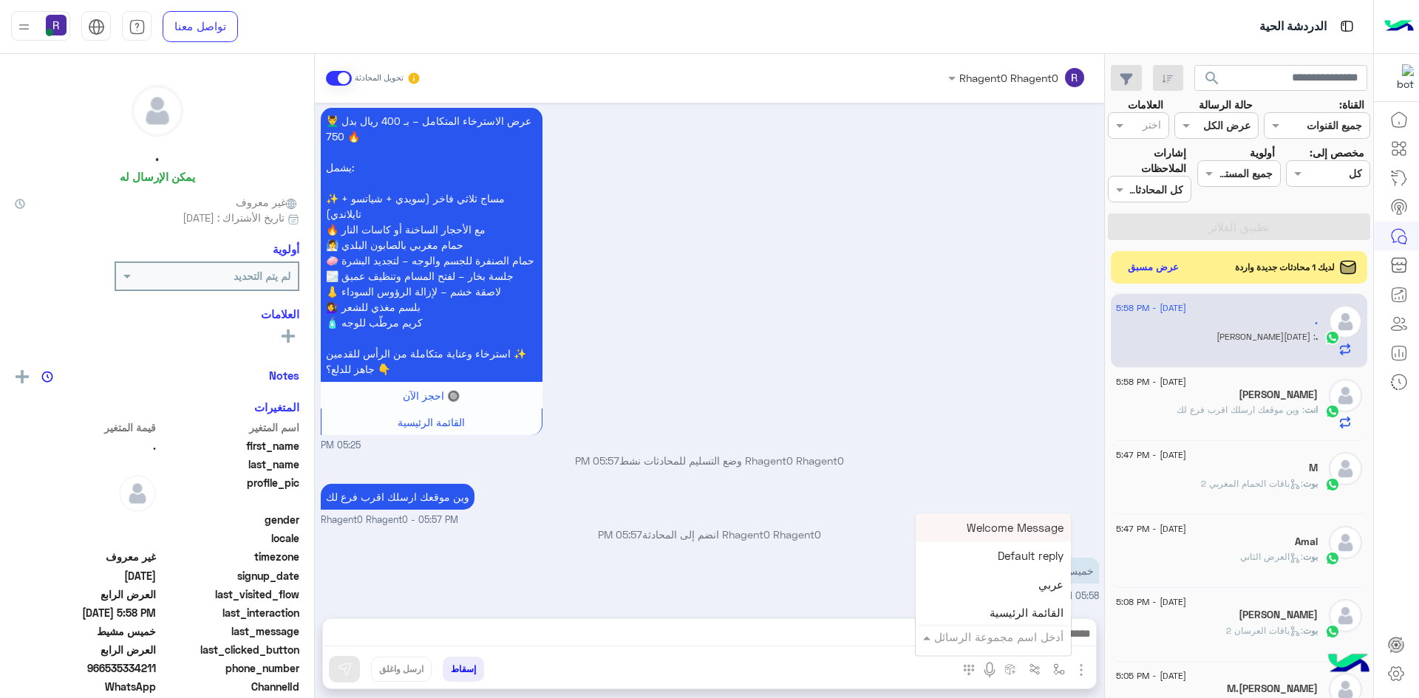
click at [1049, 643] on input "text" at bounding box center [1014, 637] width 100 height 17
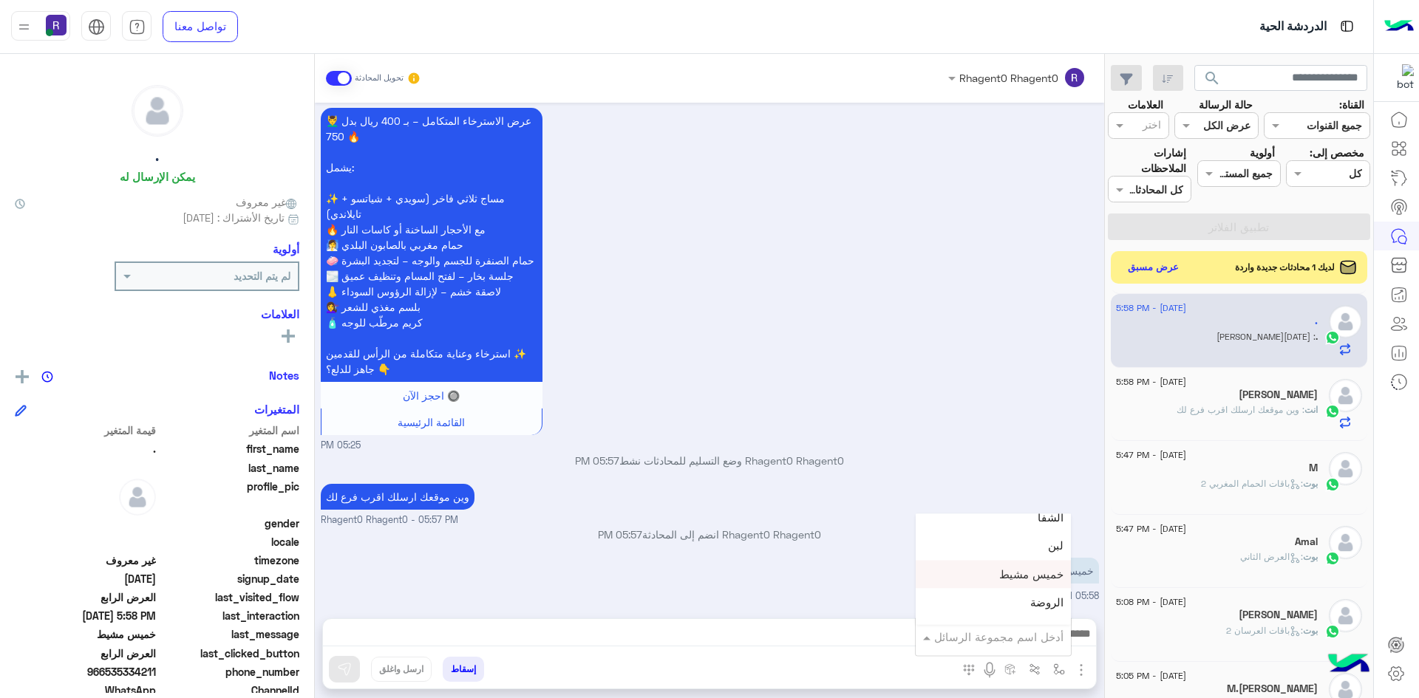
click at [1041, 578] on span "خميس مشيط" at bounding box center [1031, 574] width 64 height 13
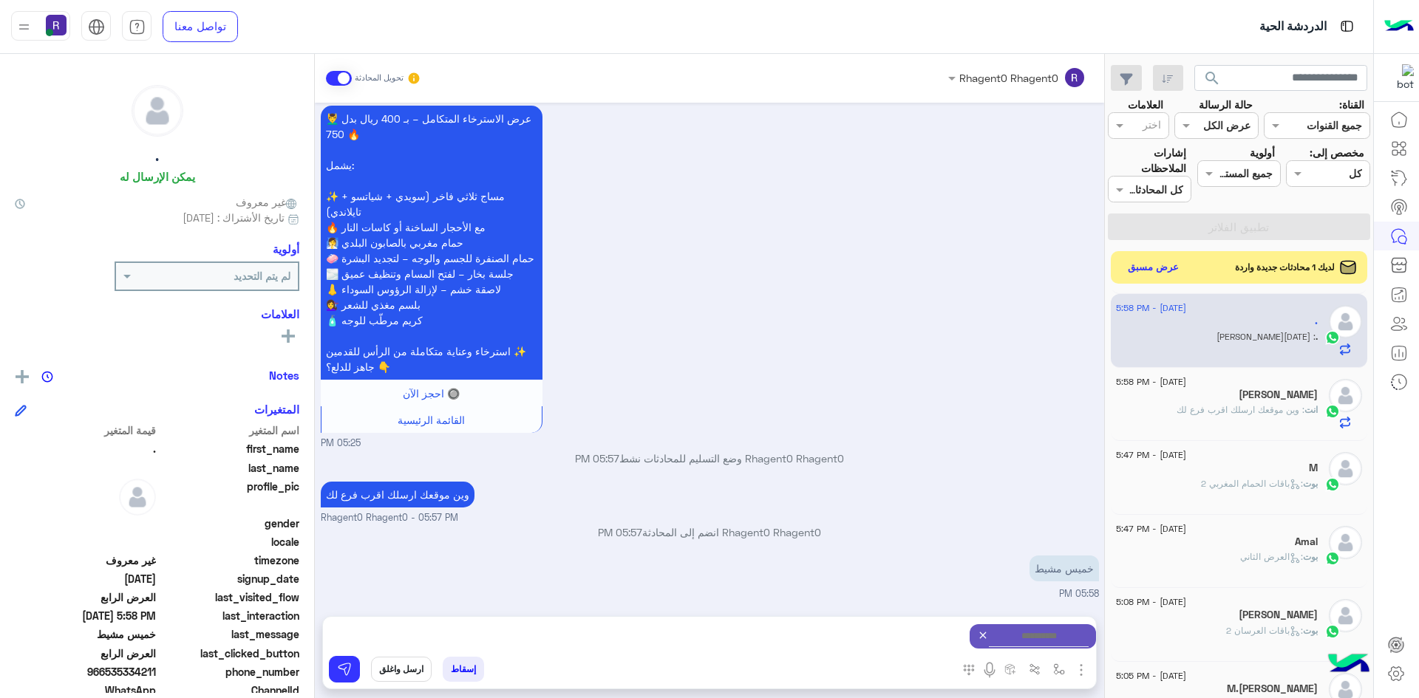
type textarea "*********"
click at [347, 671] on img at bounding box center [344, 669] width 15 height 15
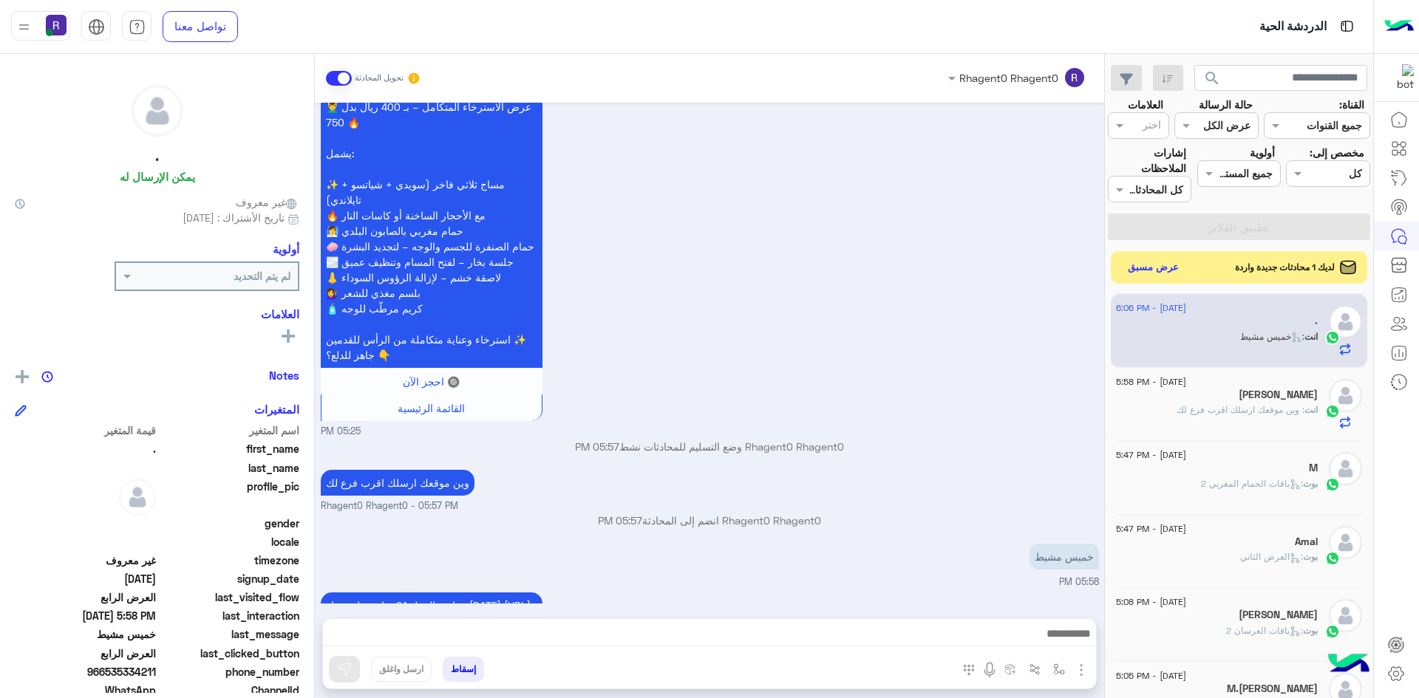
scroll to position [2697, 0]
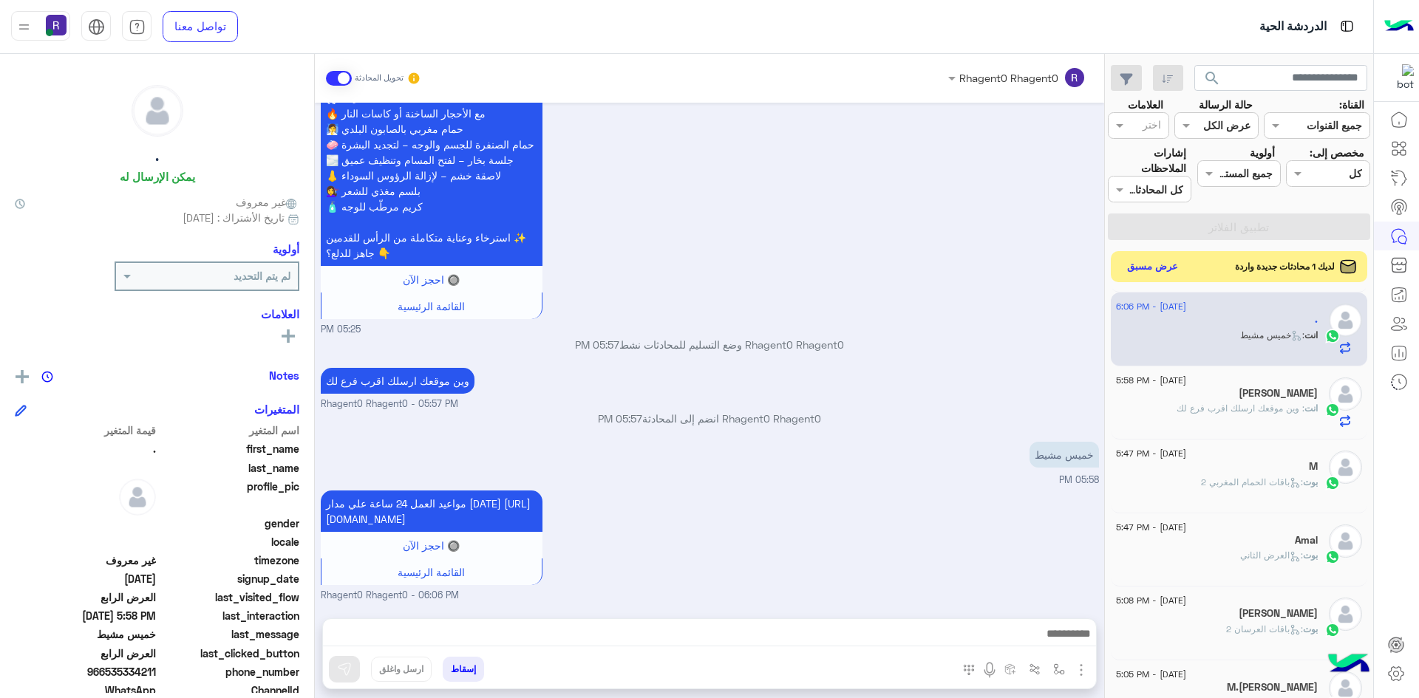
click at [1151, 263] on button "عرض مسبق" at bounding box center [1153, 267] width 62 height 20
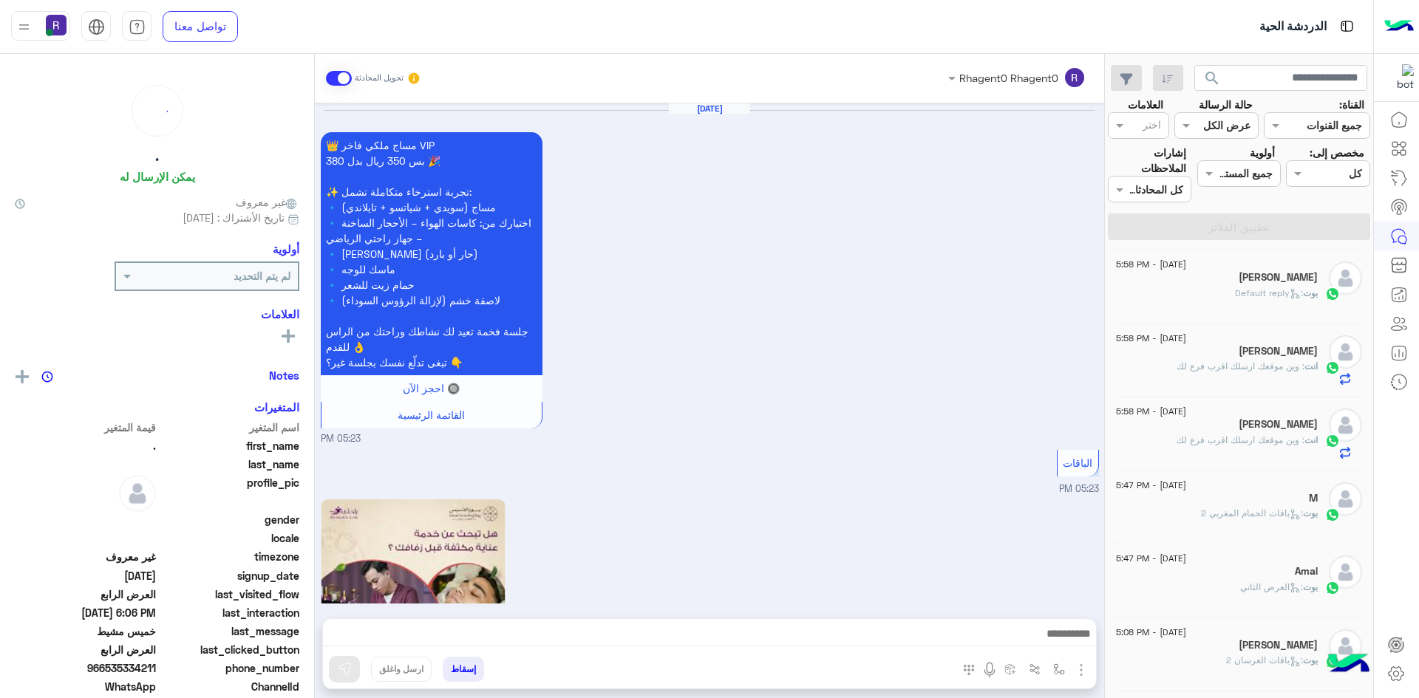
scroll to position [2647, 0]
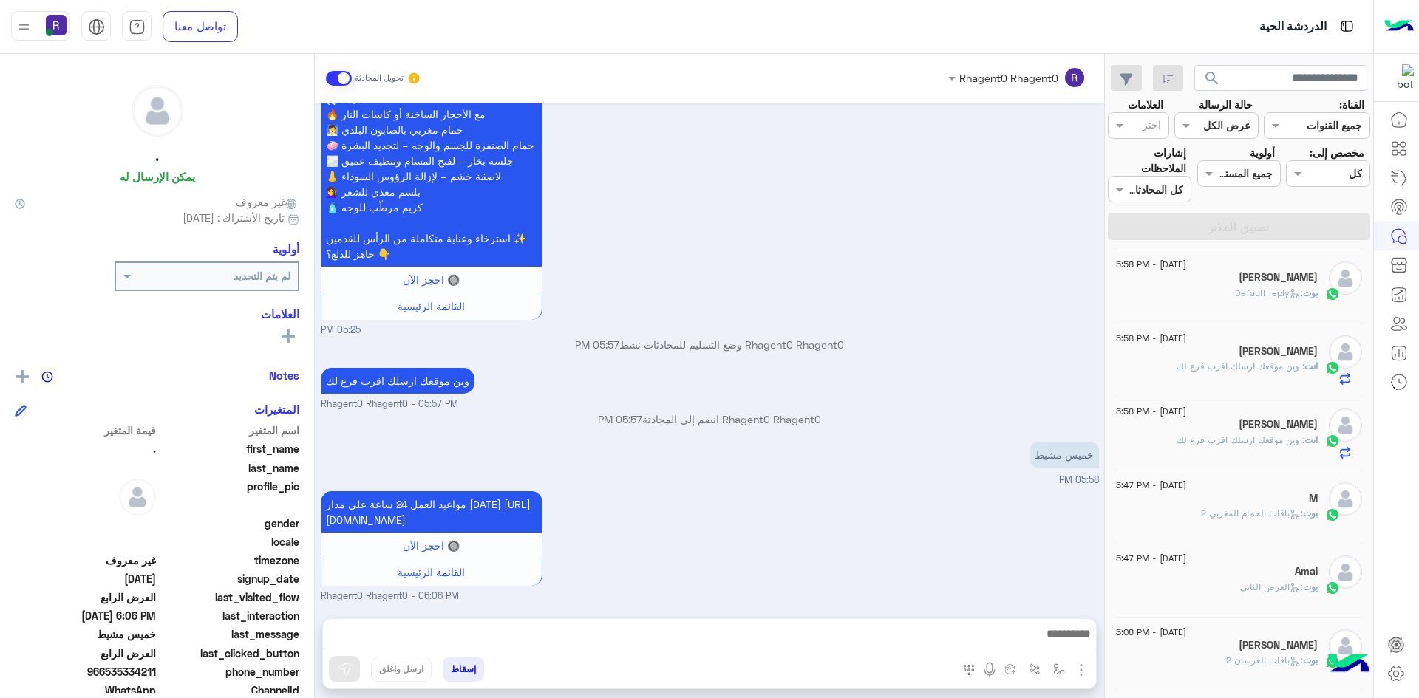
click at [1259, 285] on div "محمد" at bounding box center [1217, 279] width 202 height 16
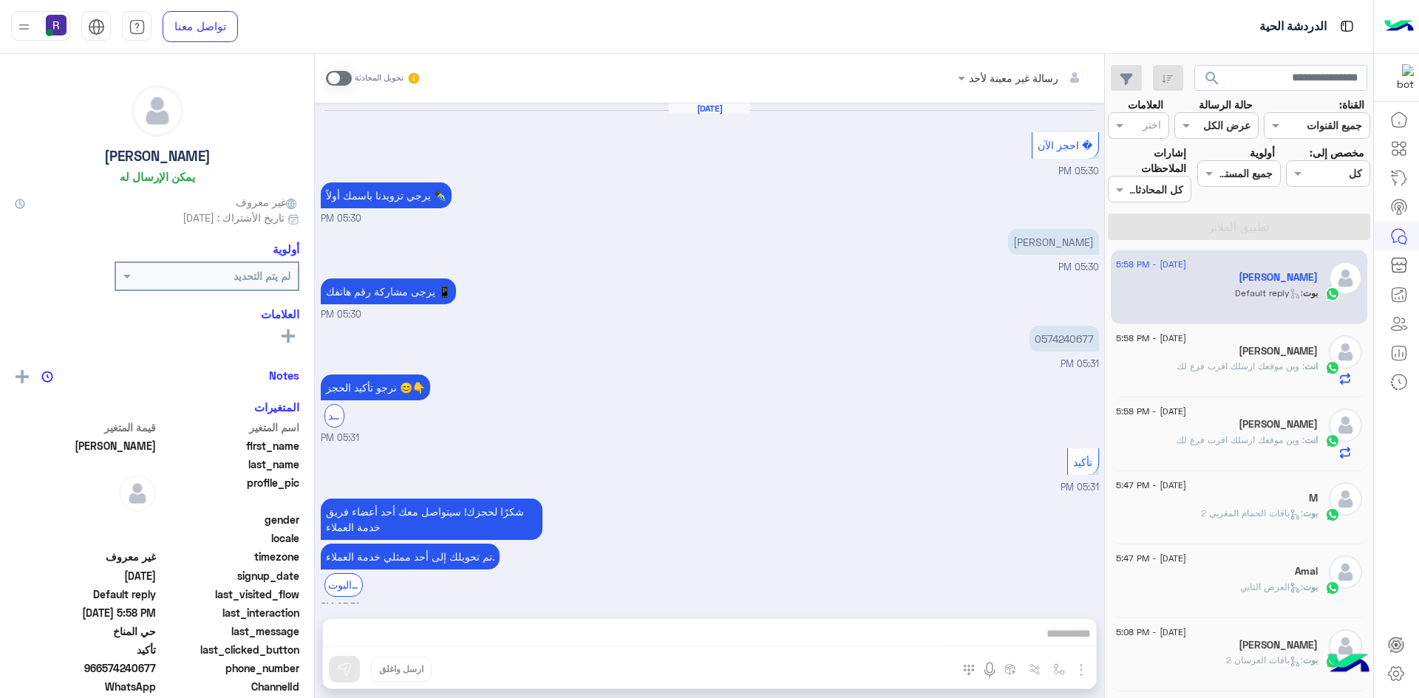
scroll to position [622, 0]
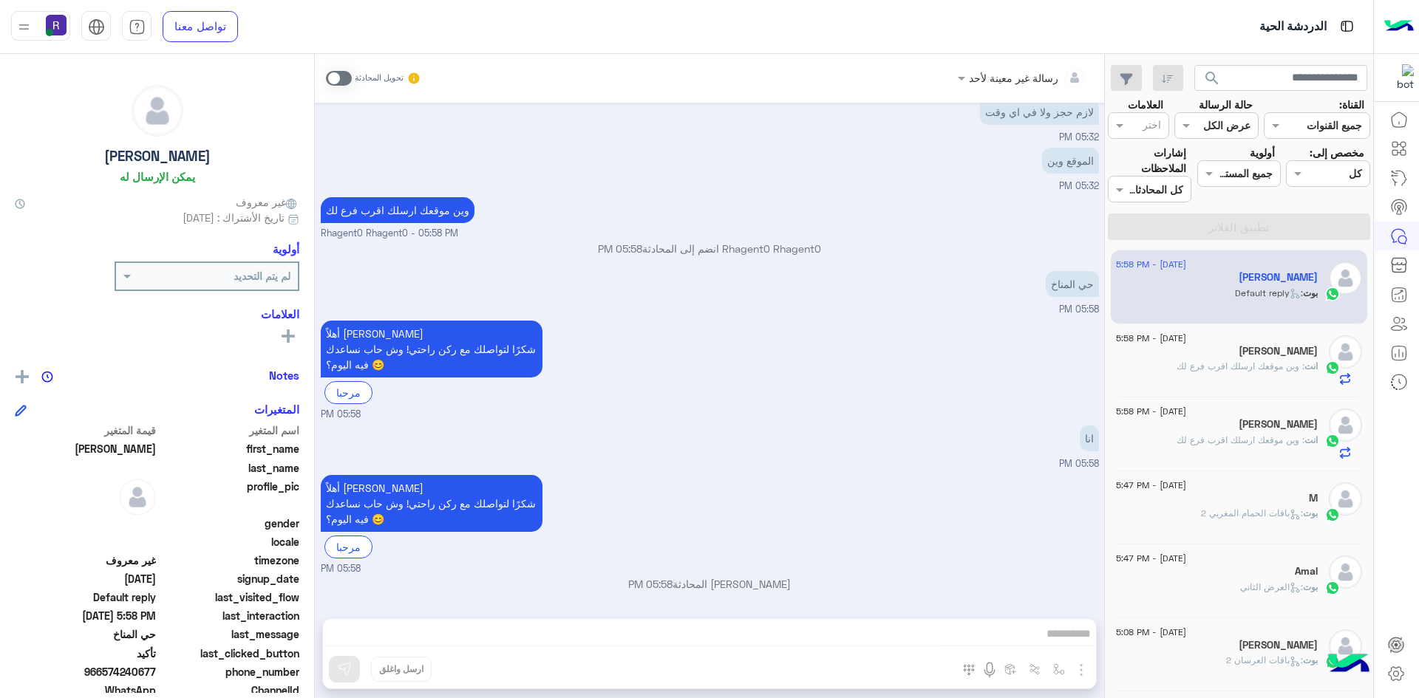
click at [347, 79] on span at bounding box center [339, 78] width 26 height 15
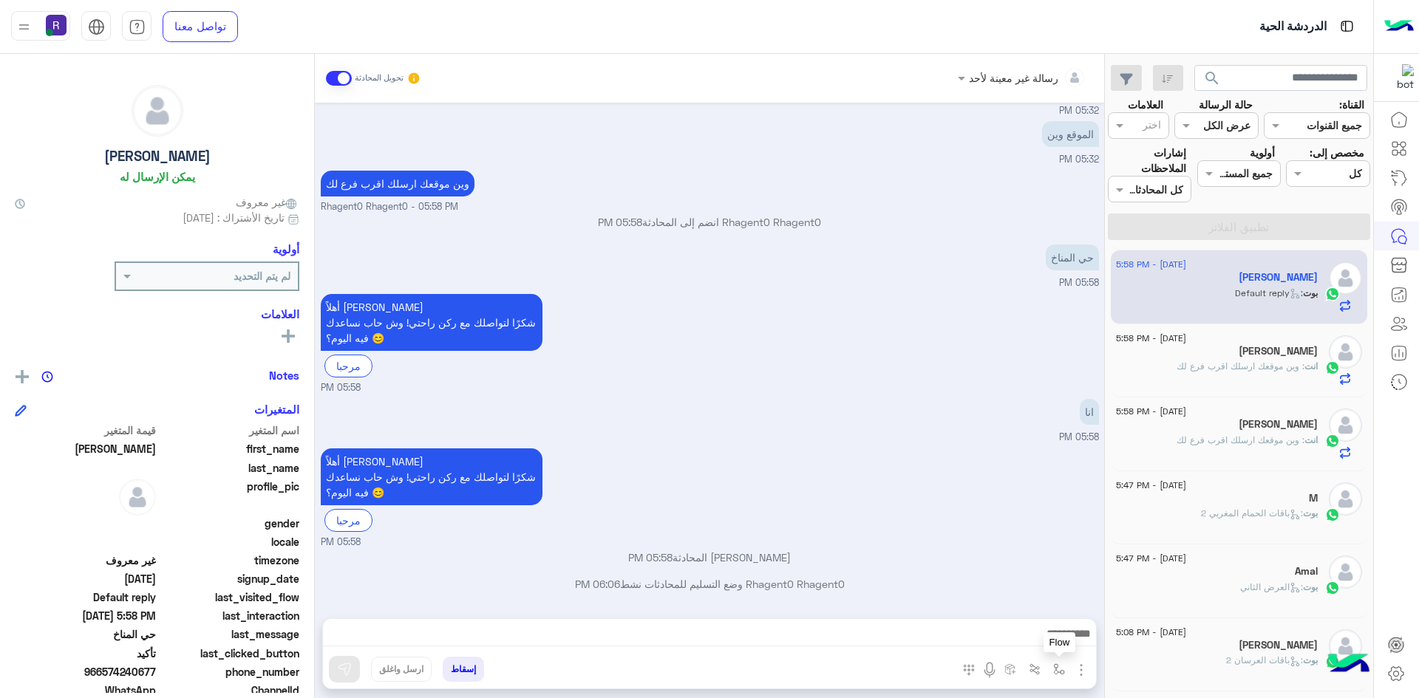
drag, startPoint x: 1057, startPoint y: 672, endPoint x: 1021, endPoint y: 639, distance: 48.7
click at [1055, 672] on img "button" at bounding box center [1059, 670] width 12 height 12
click at [1021, 639] on input "text" at bounding box center [1014, 637] width 100 height 17
click at [1021, 613] on div "لبن" at bounding box center [993, 620] width 155 height 29
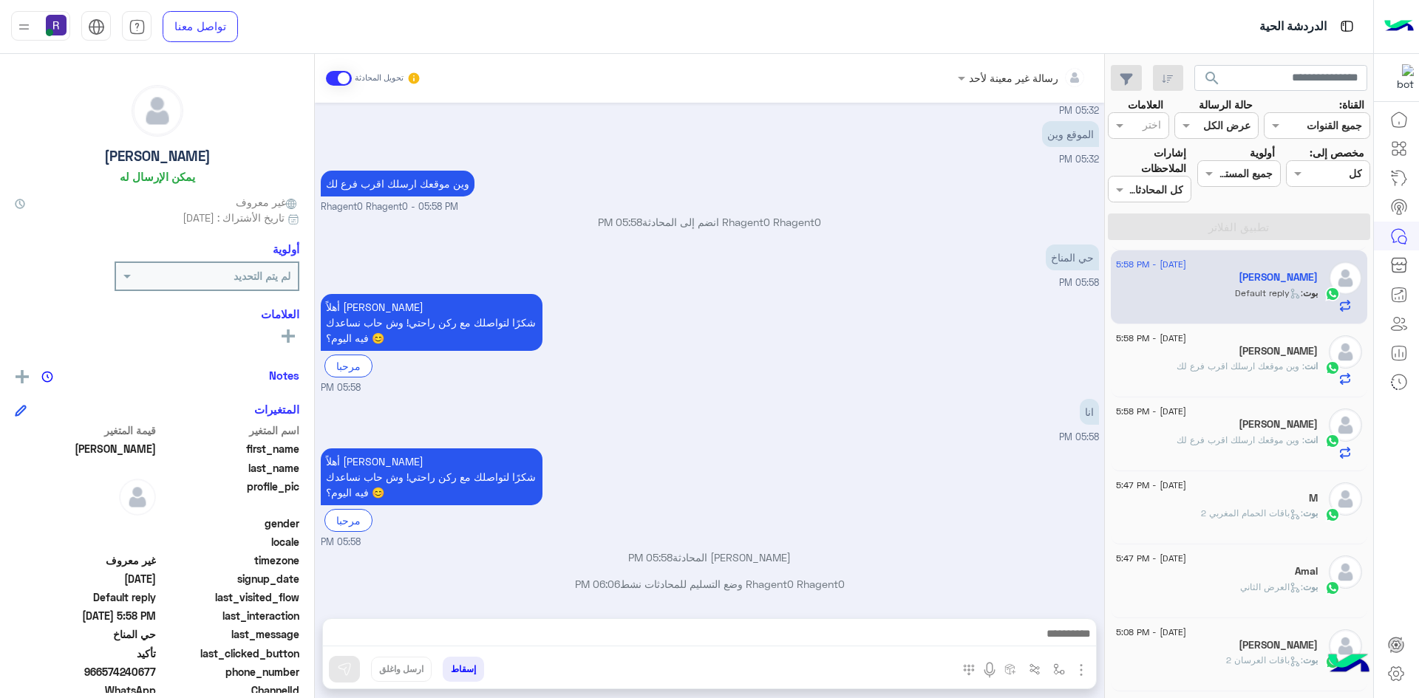
type textarea "***"
click at [352, 669] on button at bounding box center [344, 669] width 31 height 27
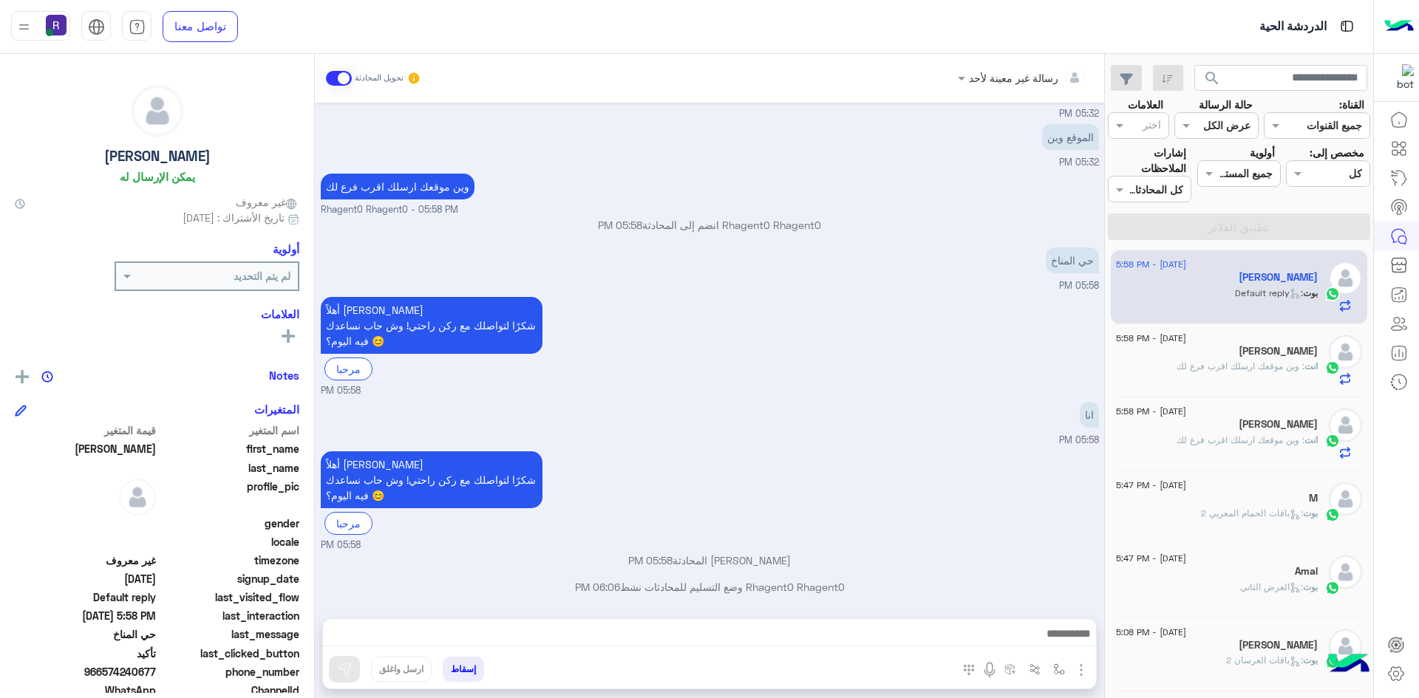
scroll to position [649, 0]
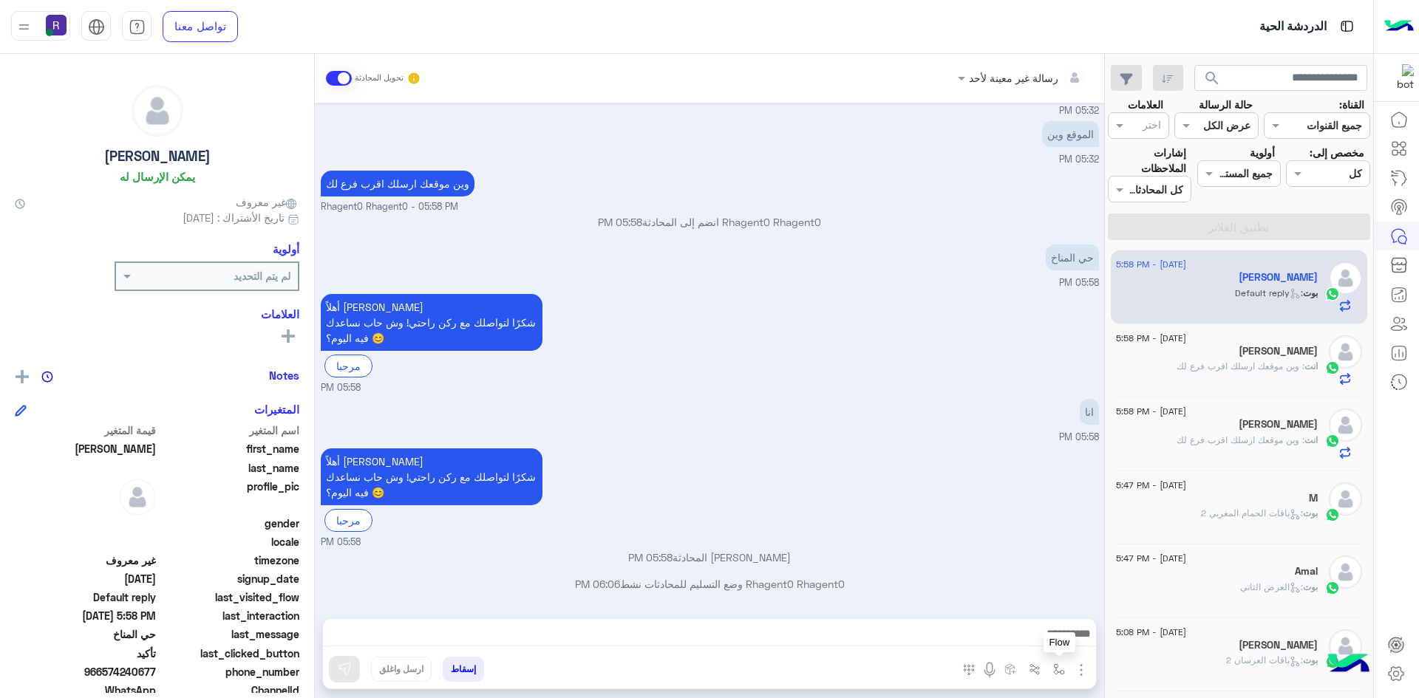
click at [1061, 670] on img "button" at bounding box center [1059, 670] width 12 height 12
click at [1021, 638] on input "text" at bounding box center [1014, 637] width 100 height 17
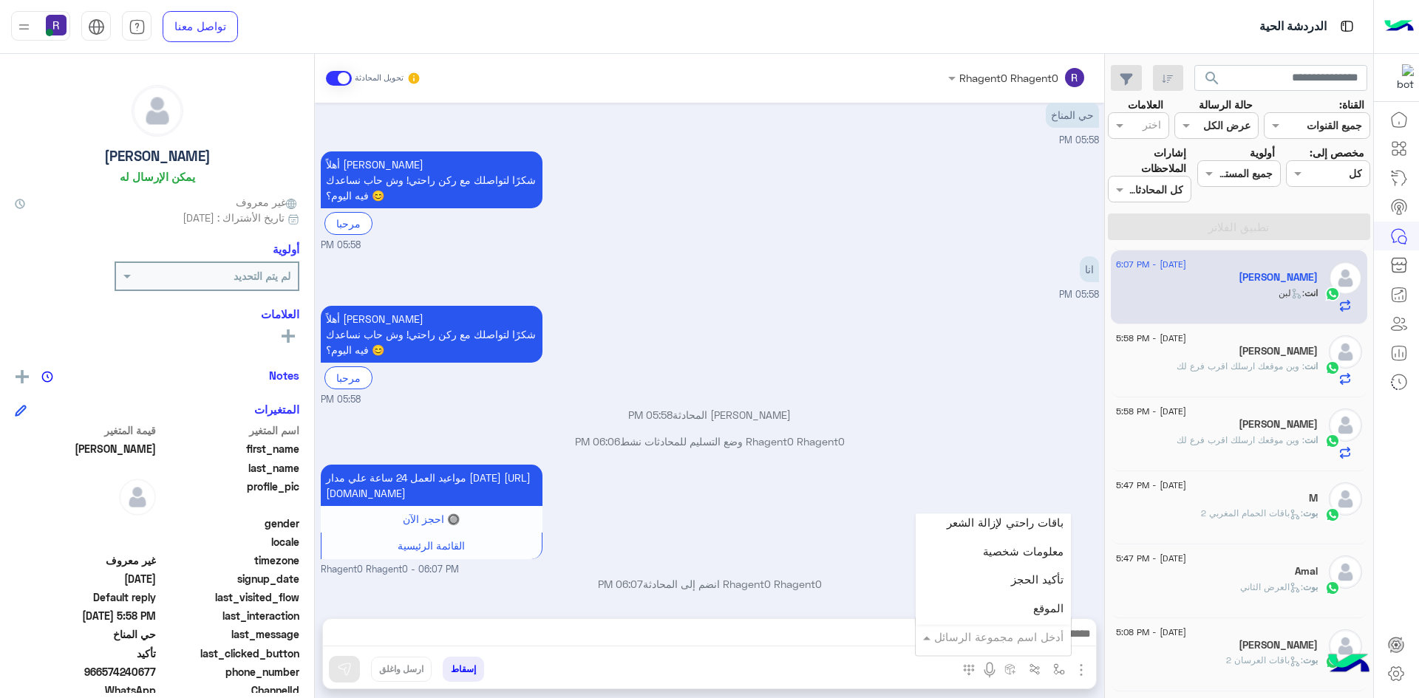
scroll to position [961, 0]
click at [1016, 565] on div "الجنادرية" at bounding box center [993, 563] width 155 height 29
type textarea "*********"
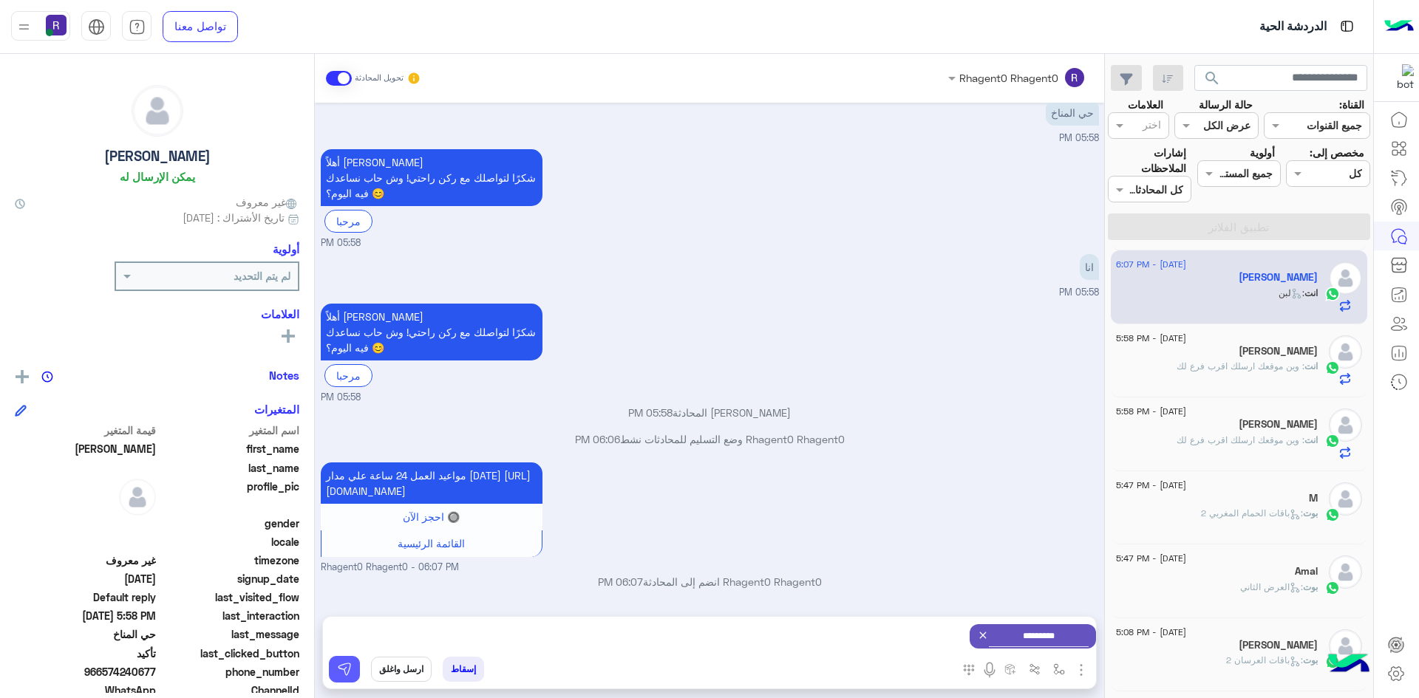
click at [342, 675] on img at bounding box center [344, 669] width 15 height 15
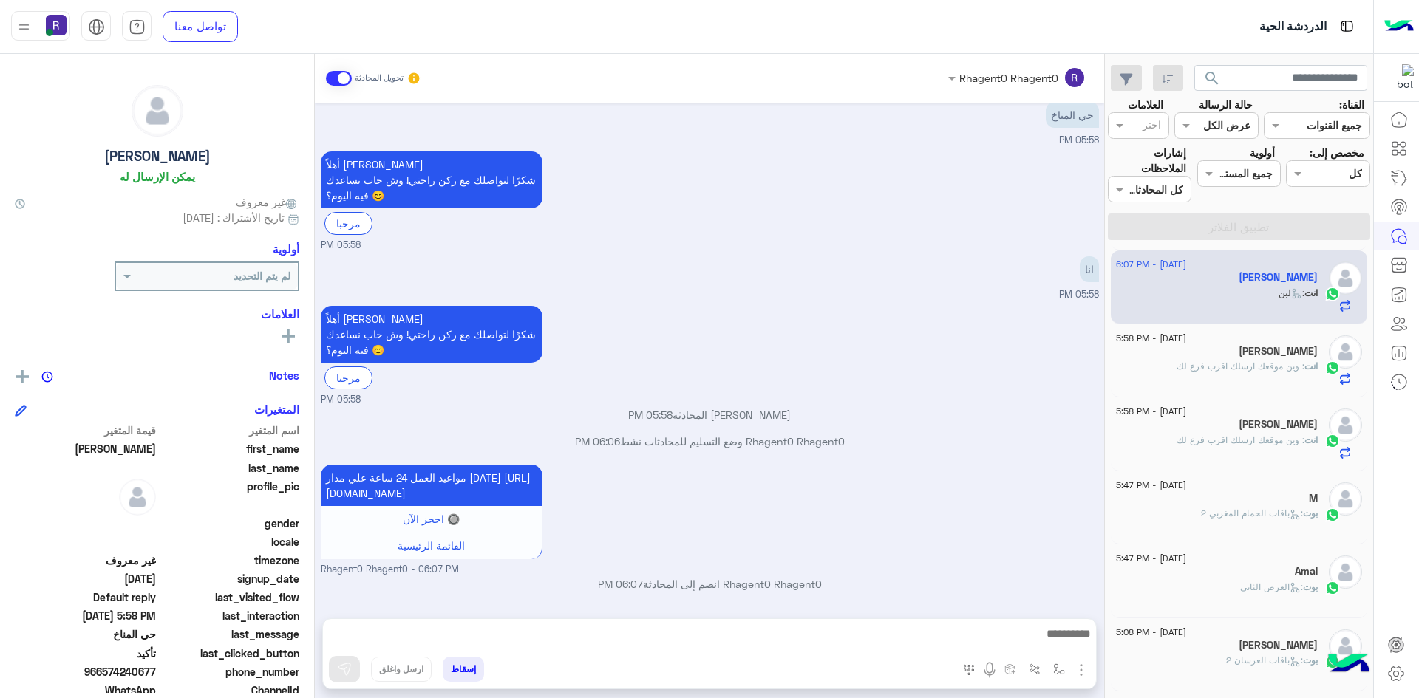
scroll to position [938, 0]
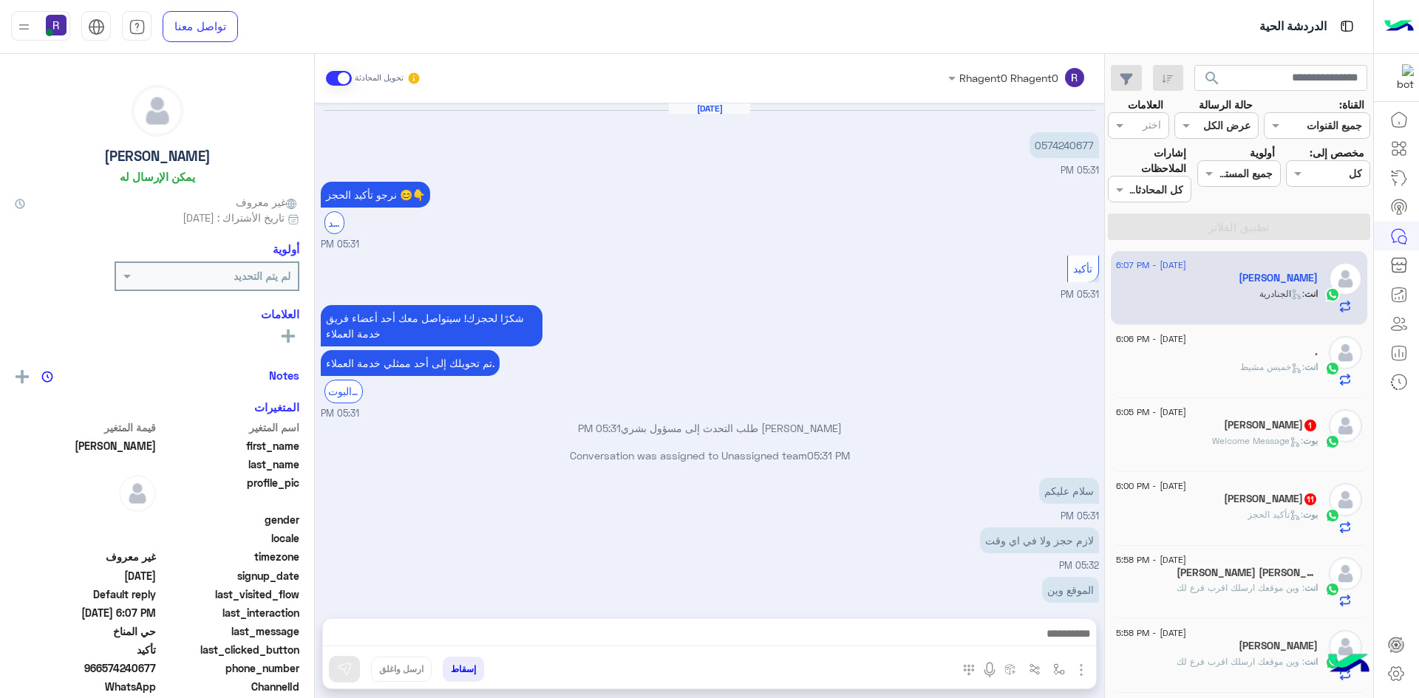
scroll to position [745, 0]
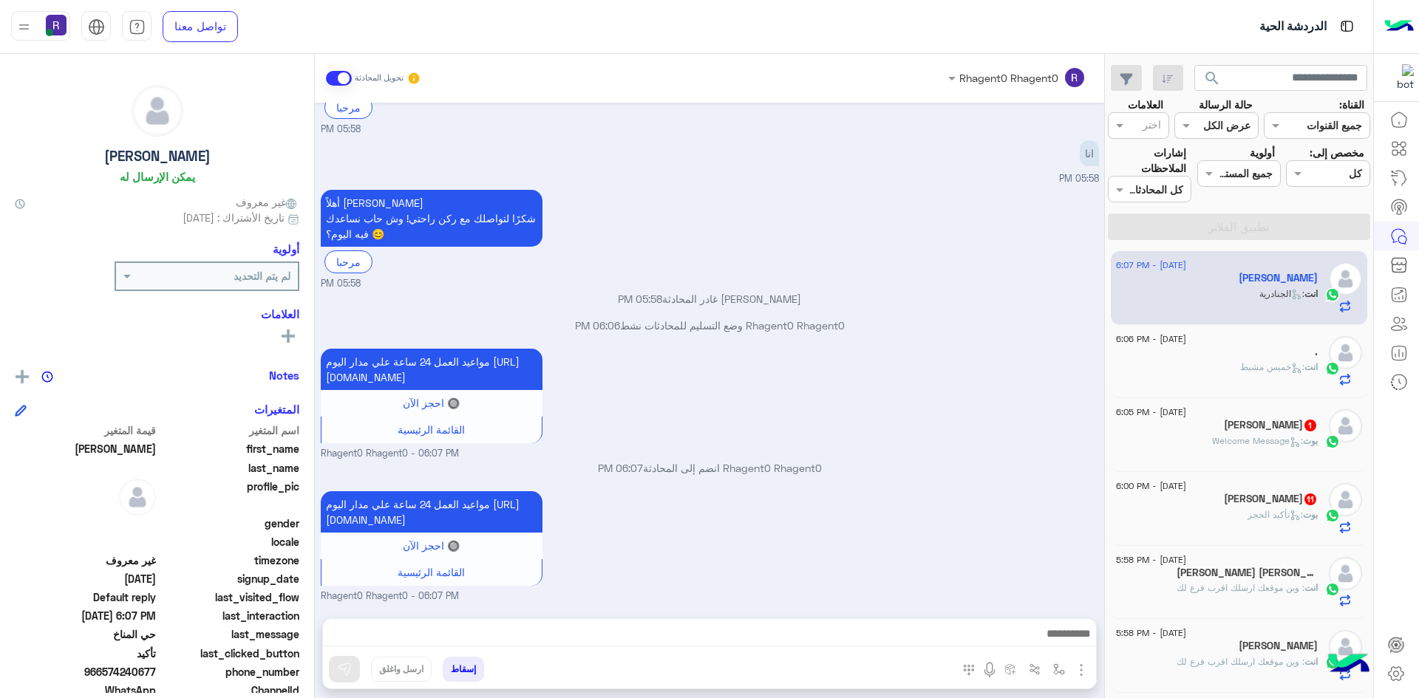
click at [1233, 517] on div "بوت : تأكيد الحجز" at bounding box center [1217, 521] width 202 height 26
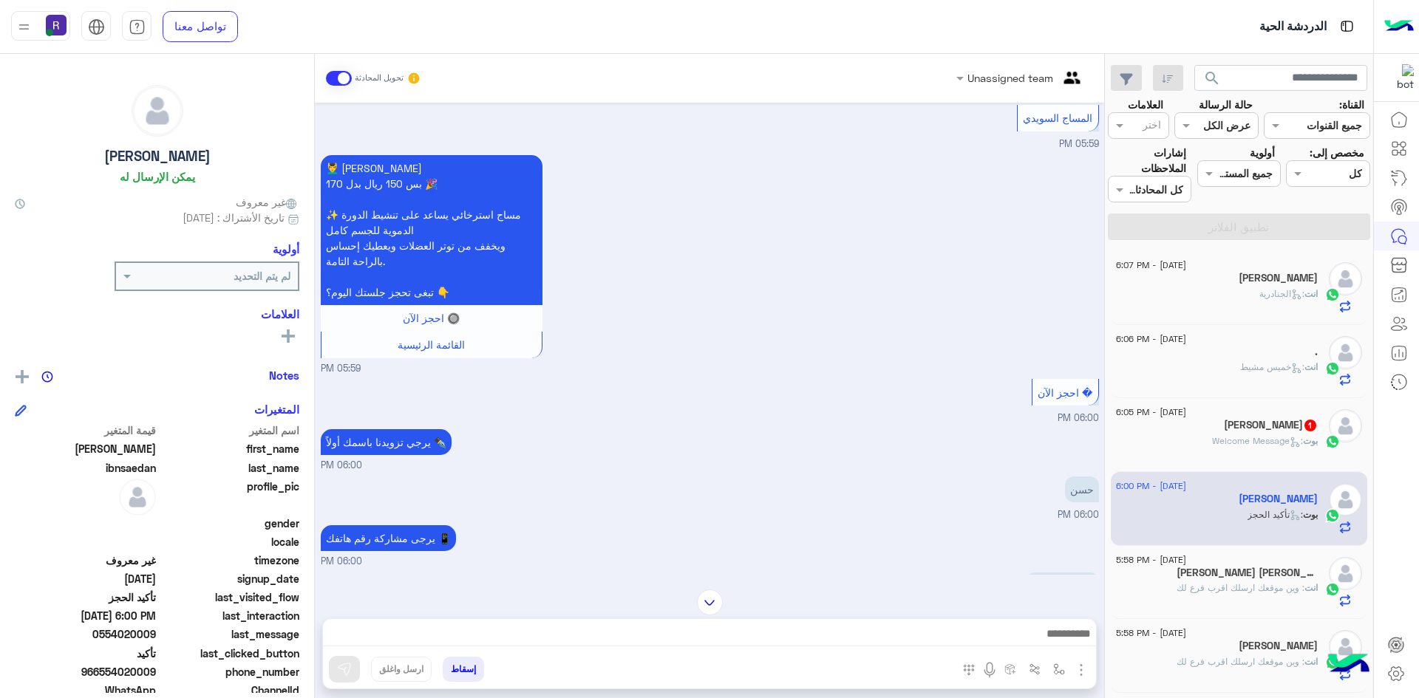
scroll to position [878, 0]
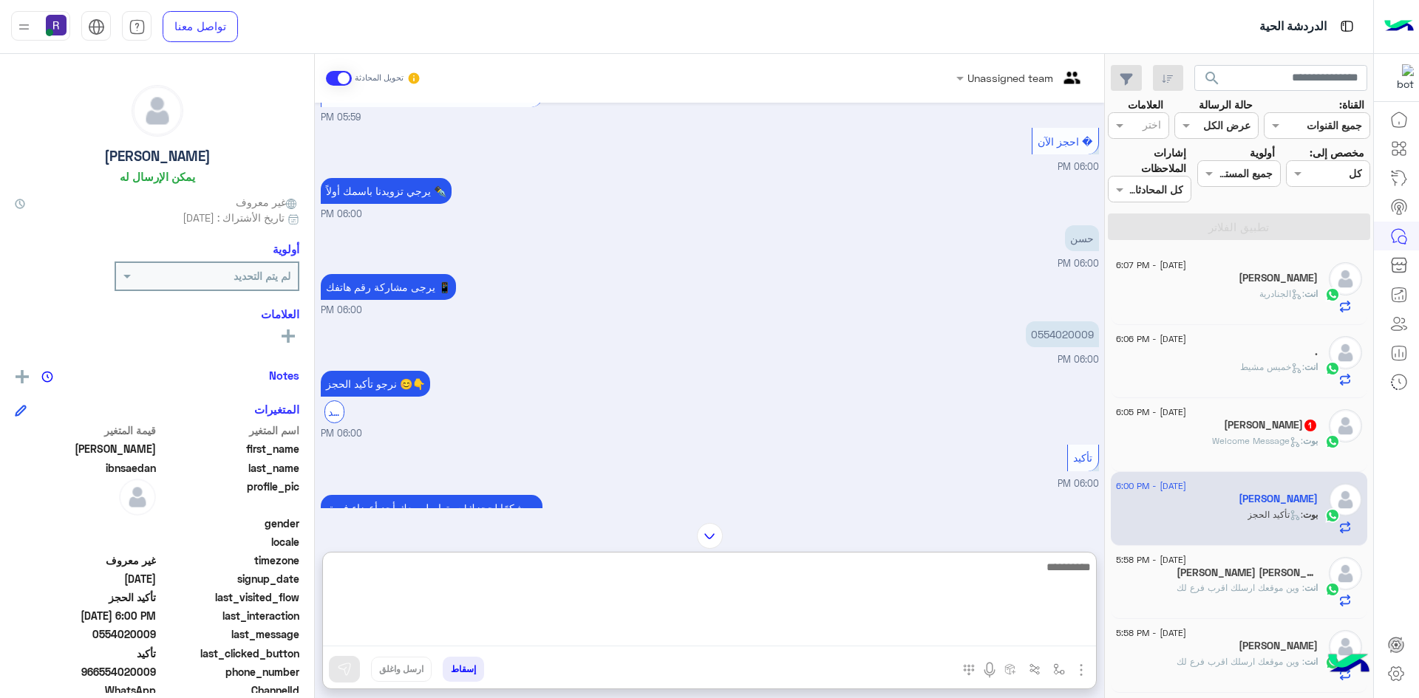
paste textarea "**********"
type textarea "**********"
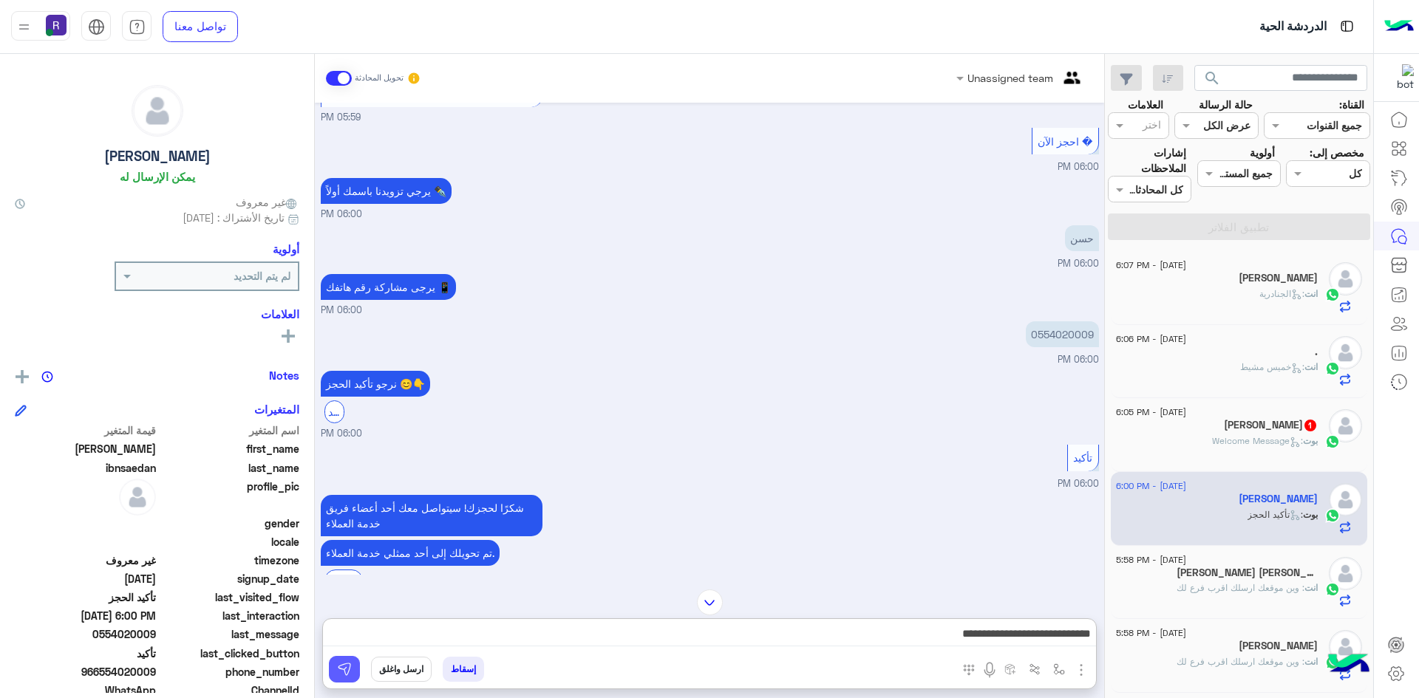
click at [344, 674] on img at bounding box center [344, 669] width 15 height 15
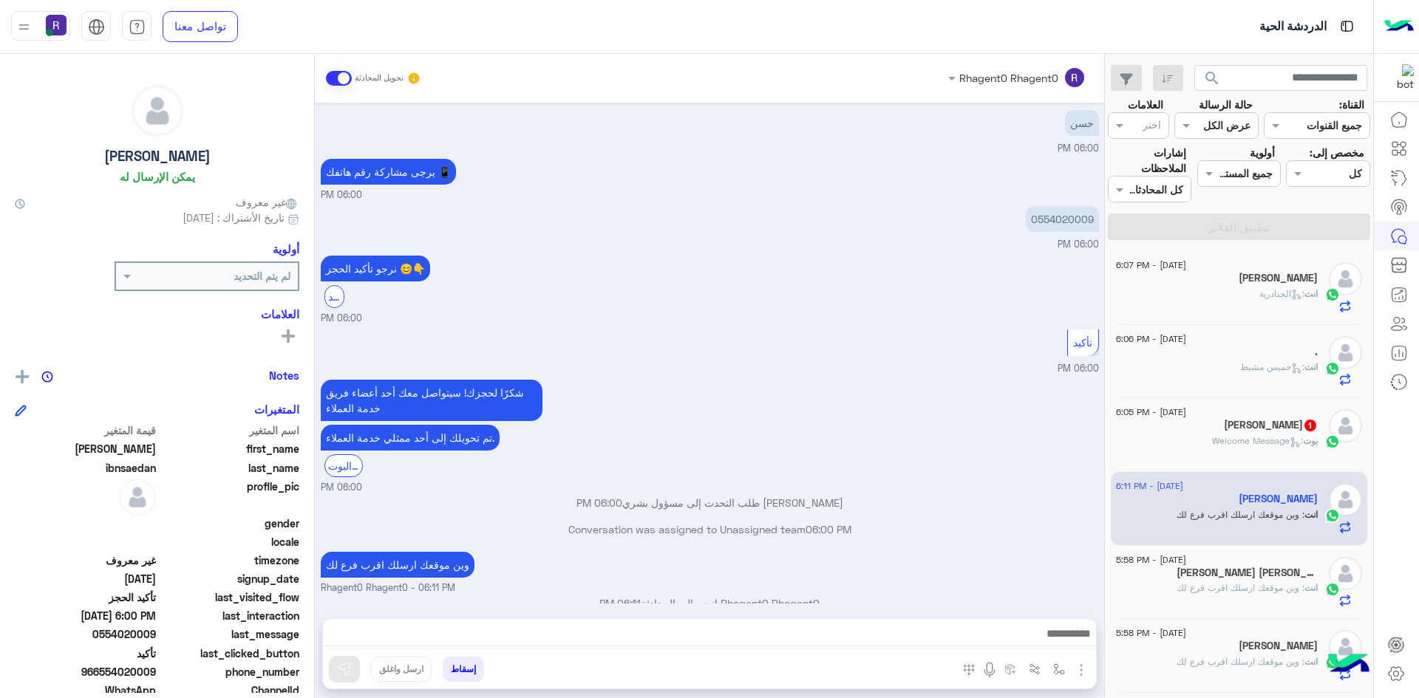
scroll to position [1026, 0]
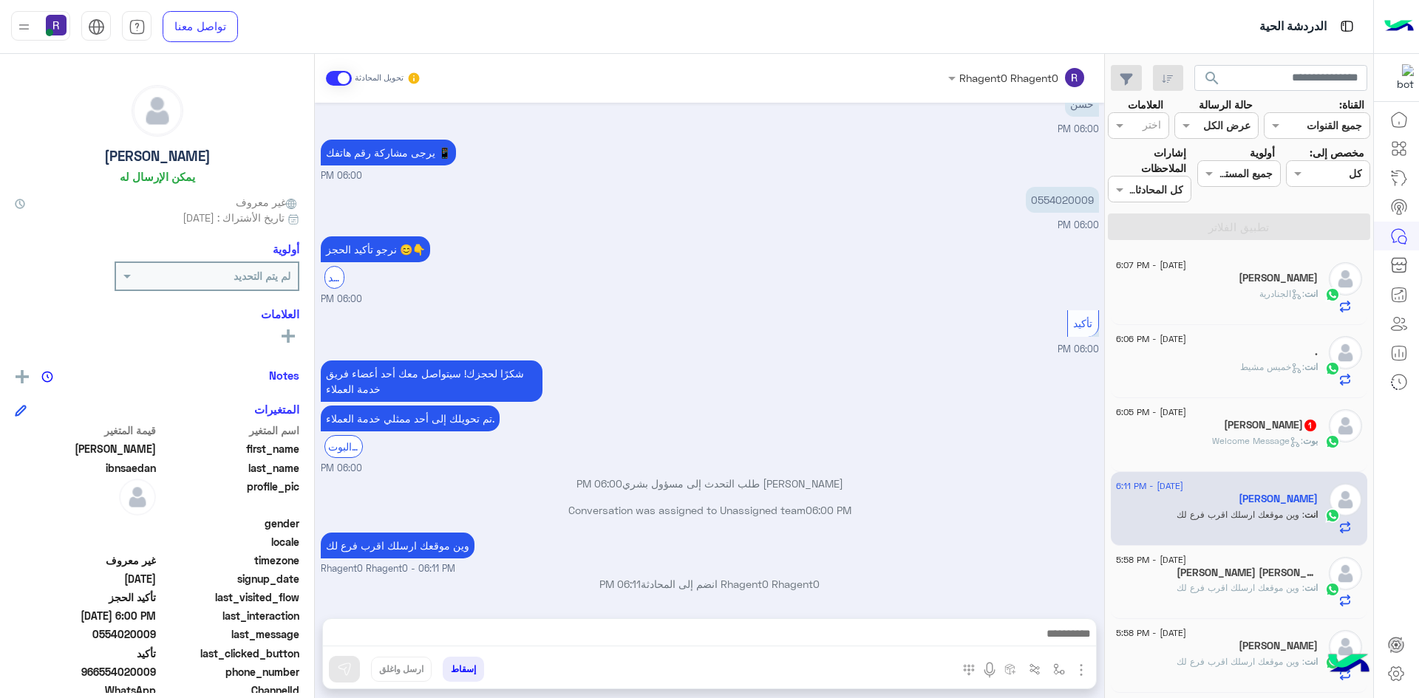
click at [1292, 413] on div "20 August - 6:05 PM" at bounding box center [1217, 414] width 202 height 10
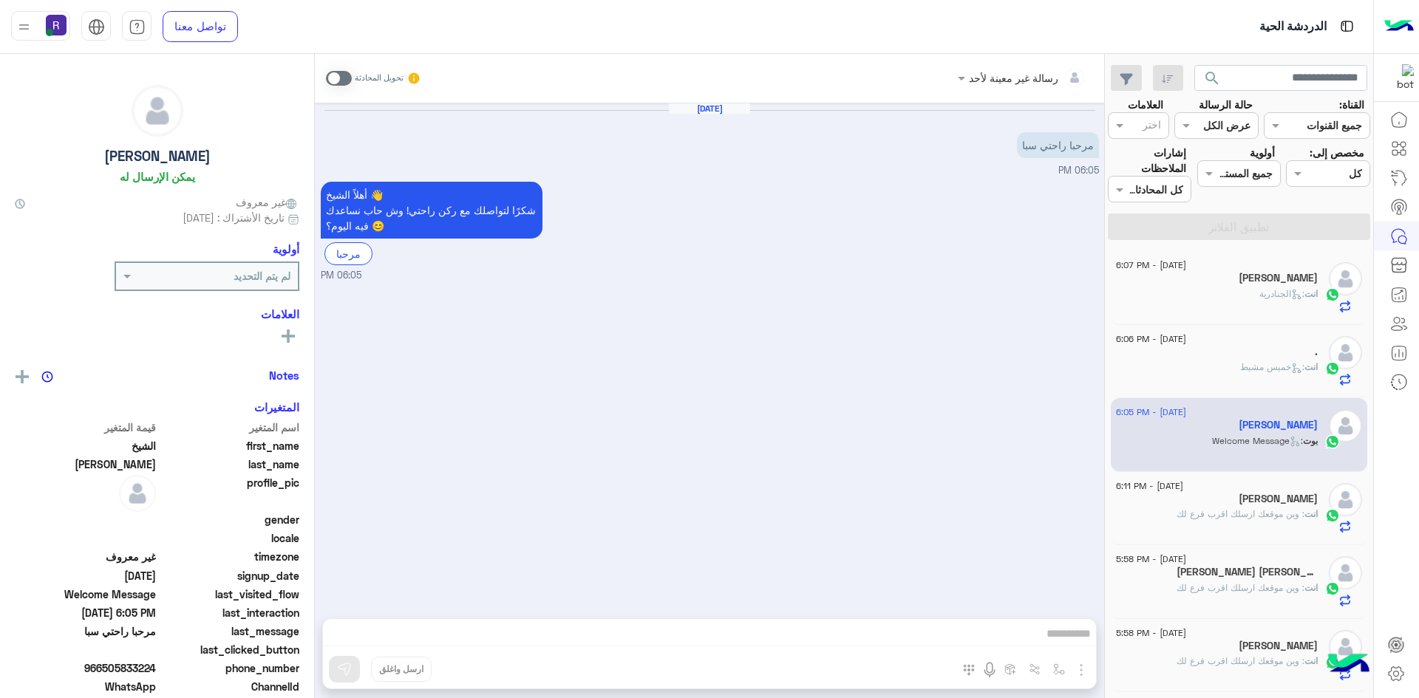
click at [347, 78] on span at bounding box center [339, 78] width 26 height 15
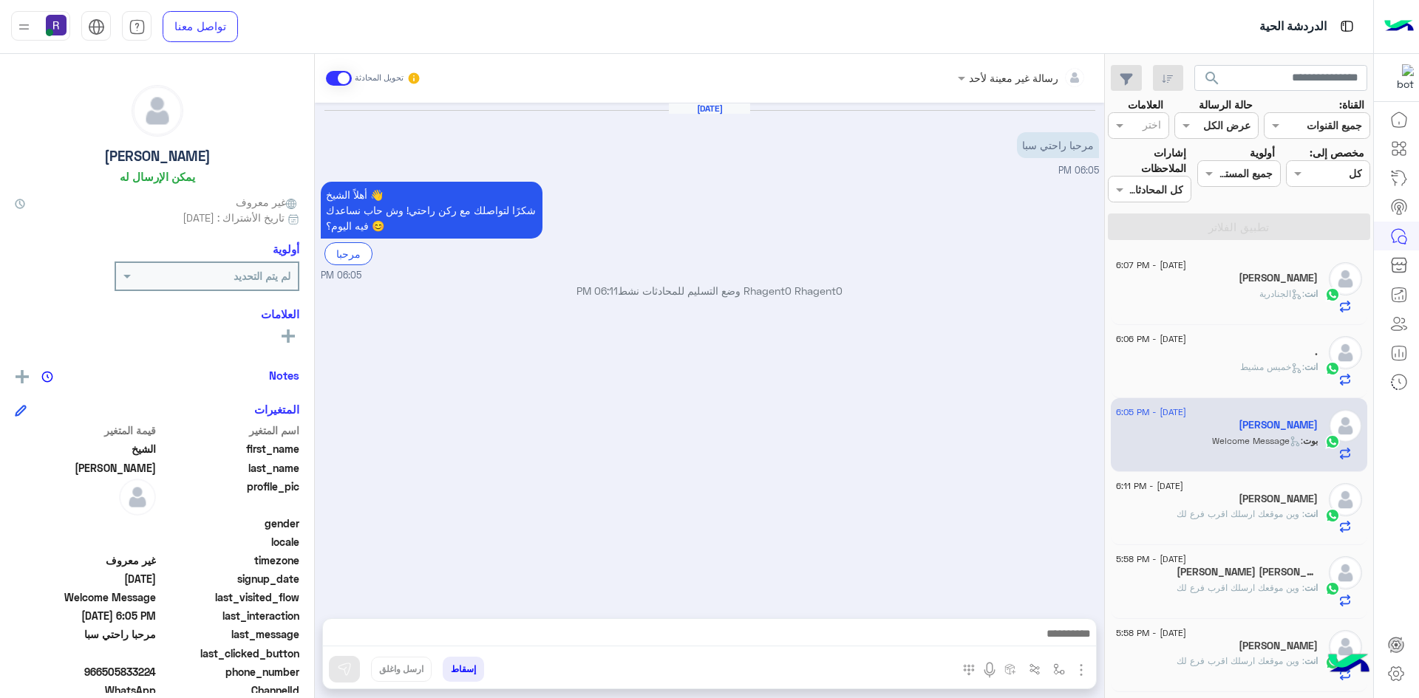
click at [1087, 672] on img "button" at bounding box center [1081, 670] width 18 height 18
click at [1047, 648] on button "الصور" at bounding box center [1058, 638] width 63 height 30
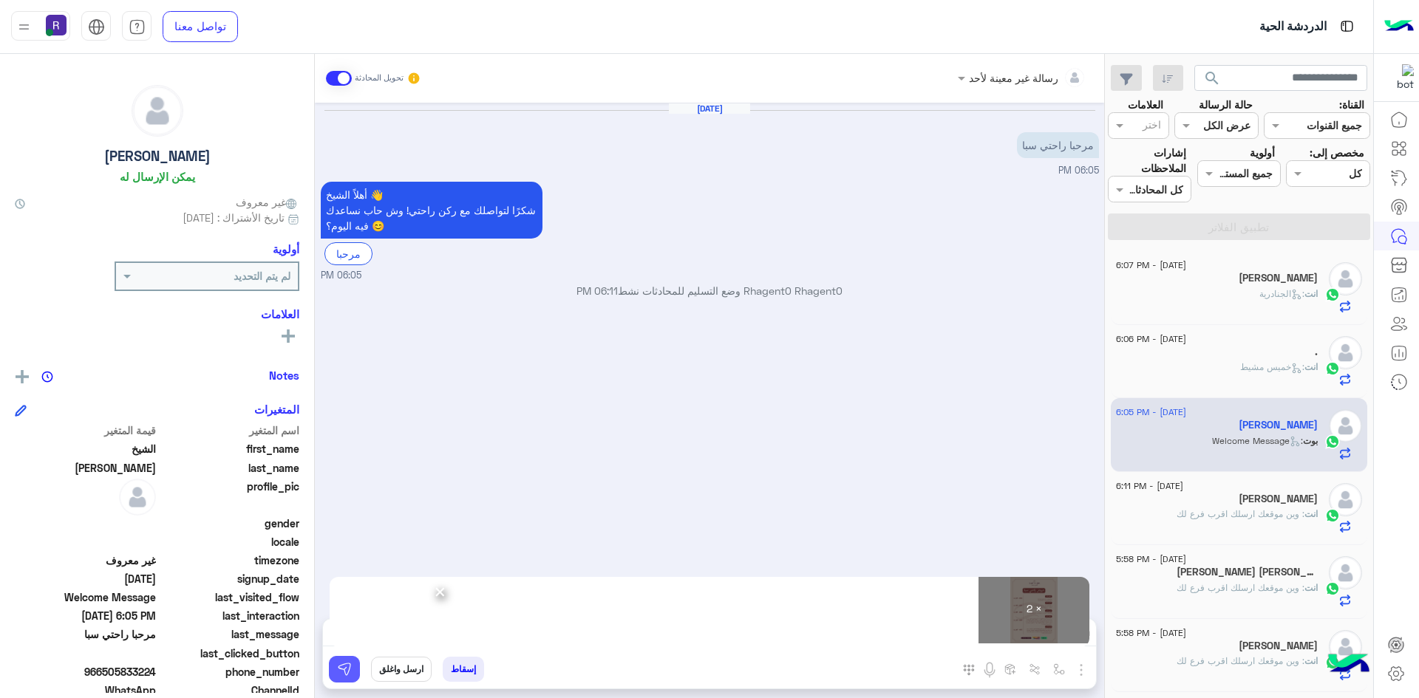
click at [350, 674] on img at bounding box center [344, 669] width 15 height 15
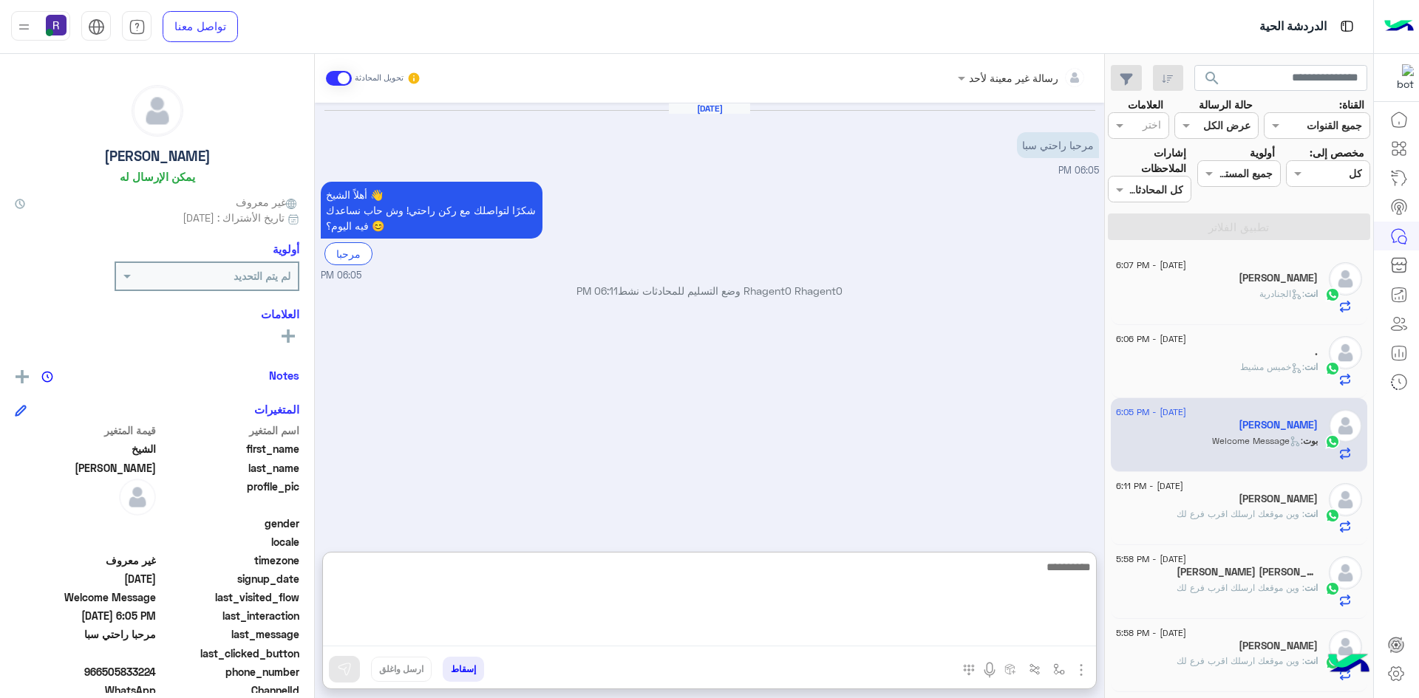
paste textarea "**********"
type textarea "**********"
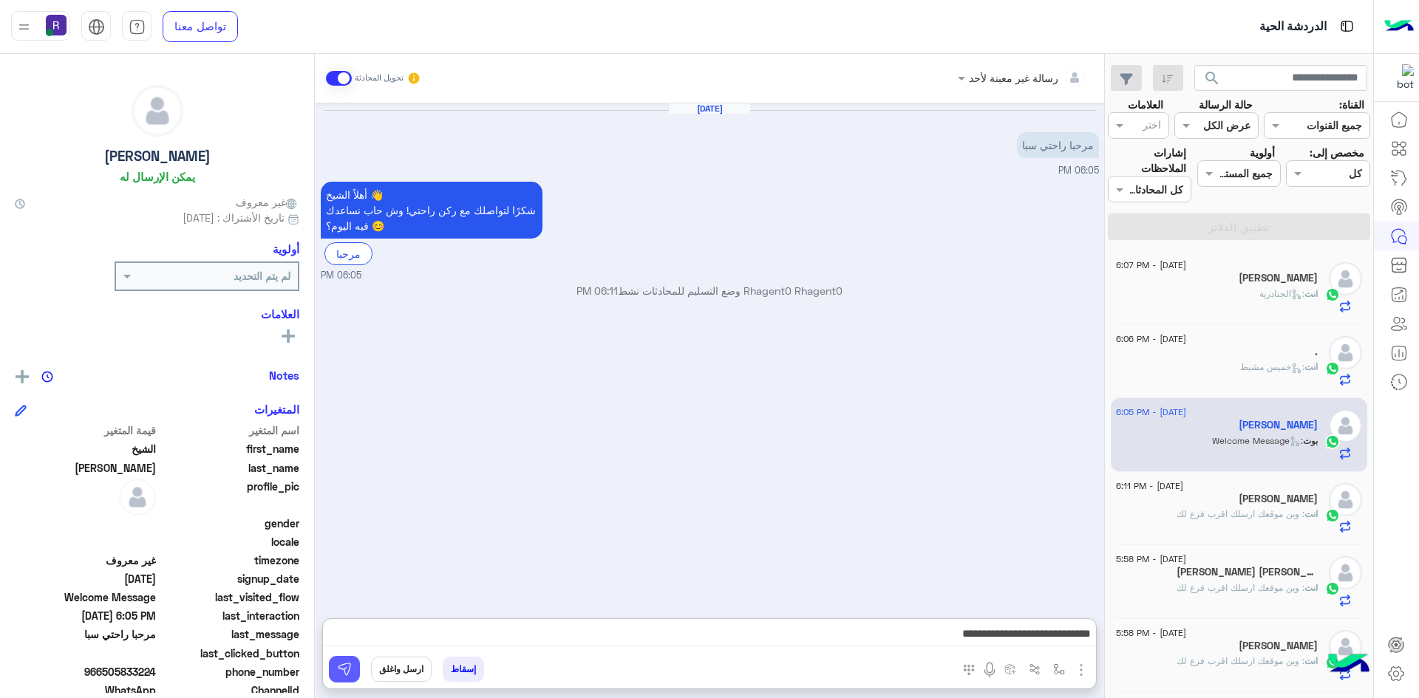
click at [340, 658] on button at bounding box center [344, 669] width 31 height 27
click at [1260, 507] on div "[PERSON_NAME]" at bounding box center [1217, 501] width 202 height 16
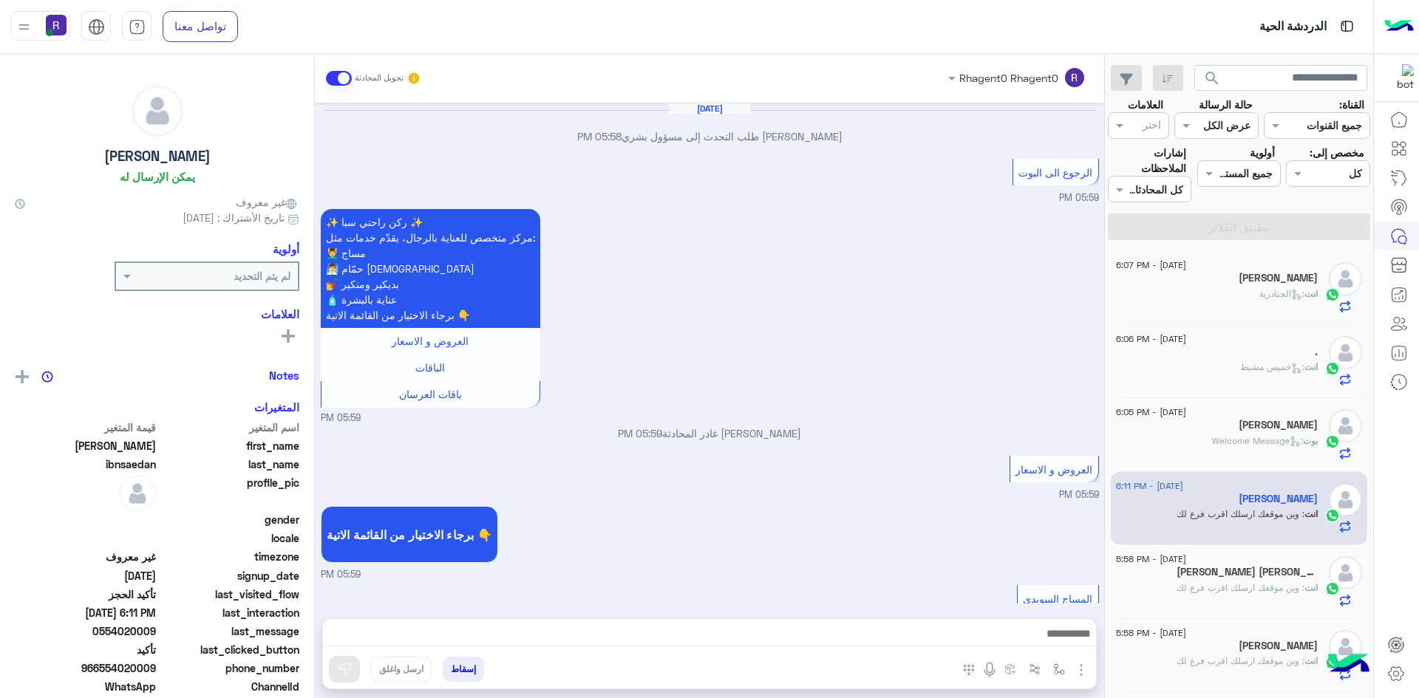
scroll to position [881, 0]
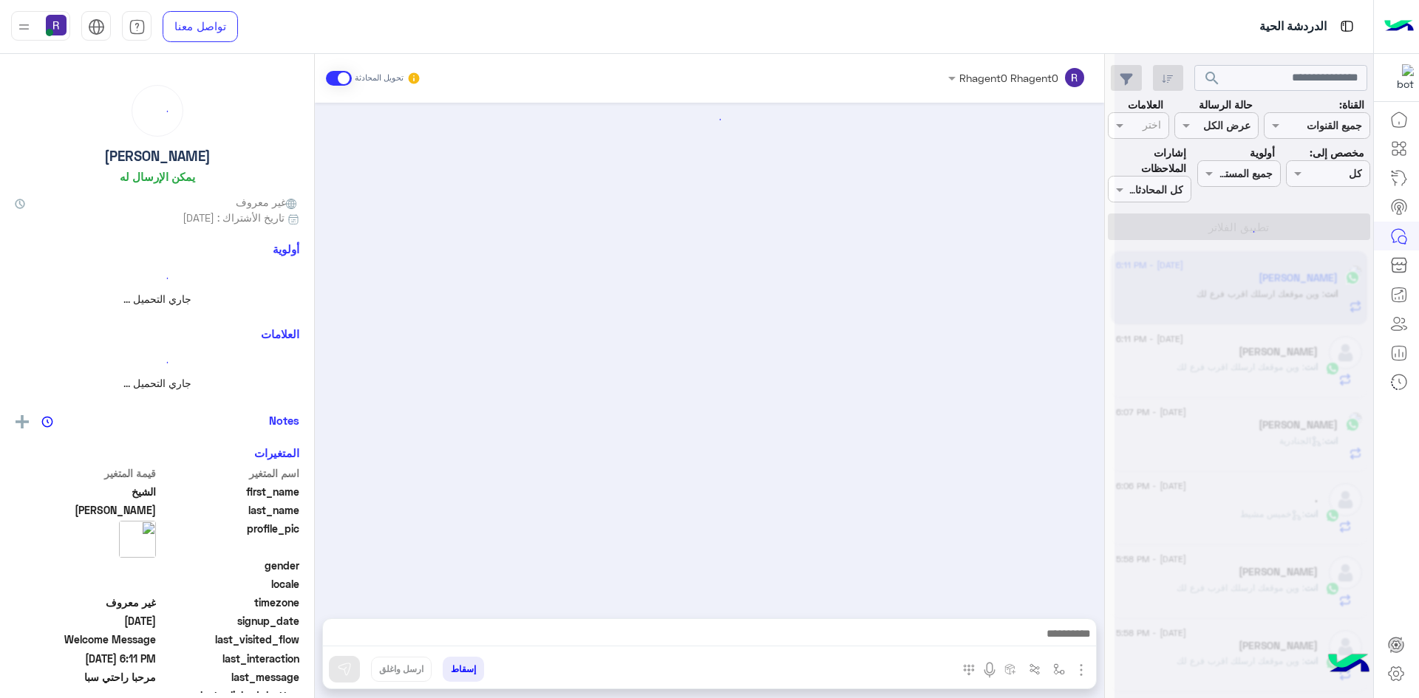
scroll to position [182, 0]
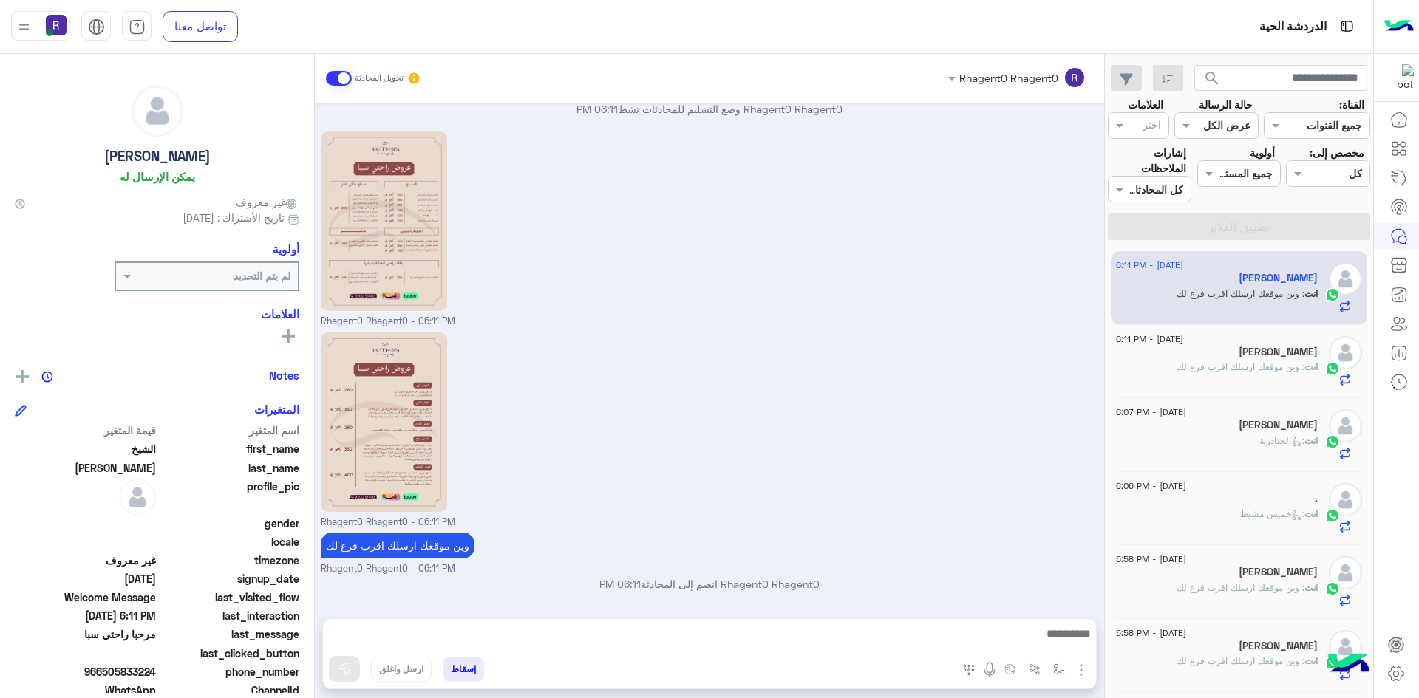
click at [1194, 354] on div "[PERSON_NAME]" at bounding box center [1217, 354] width 202 height 16
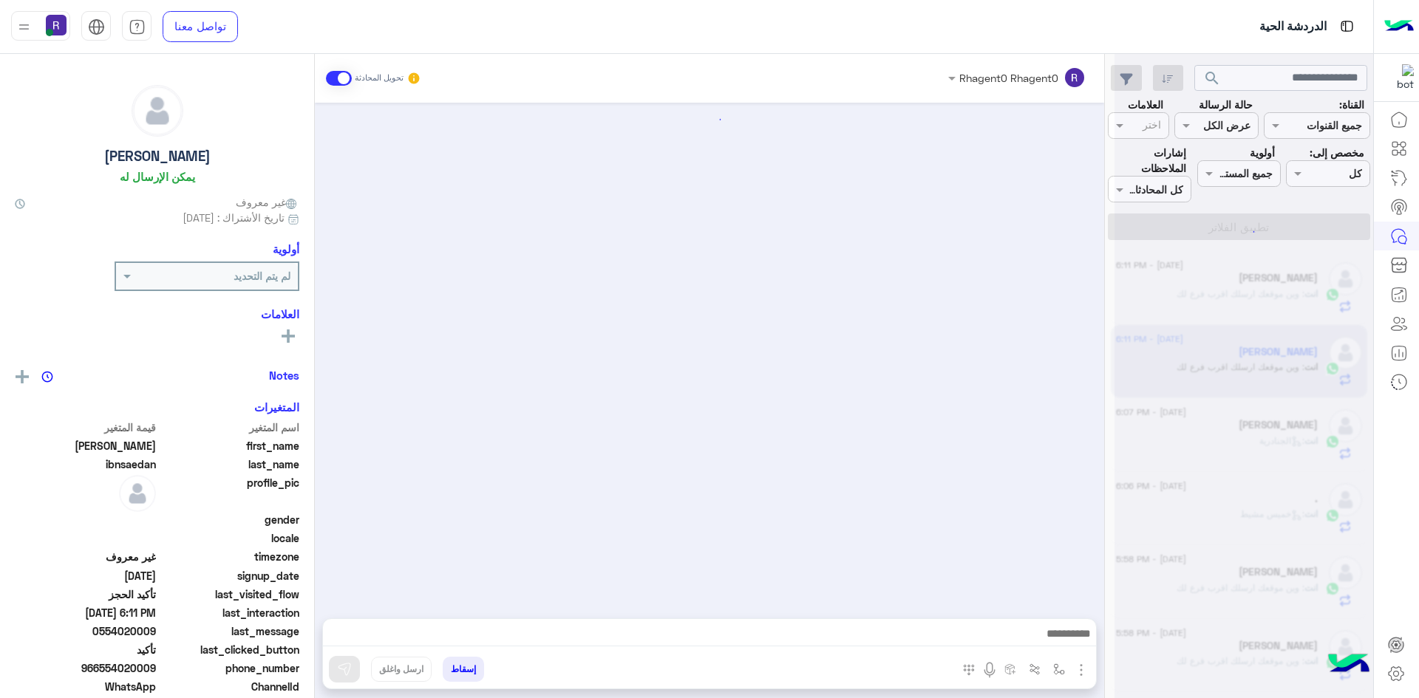
scroll to position [881, 0]
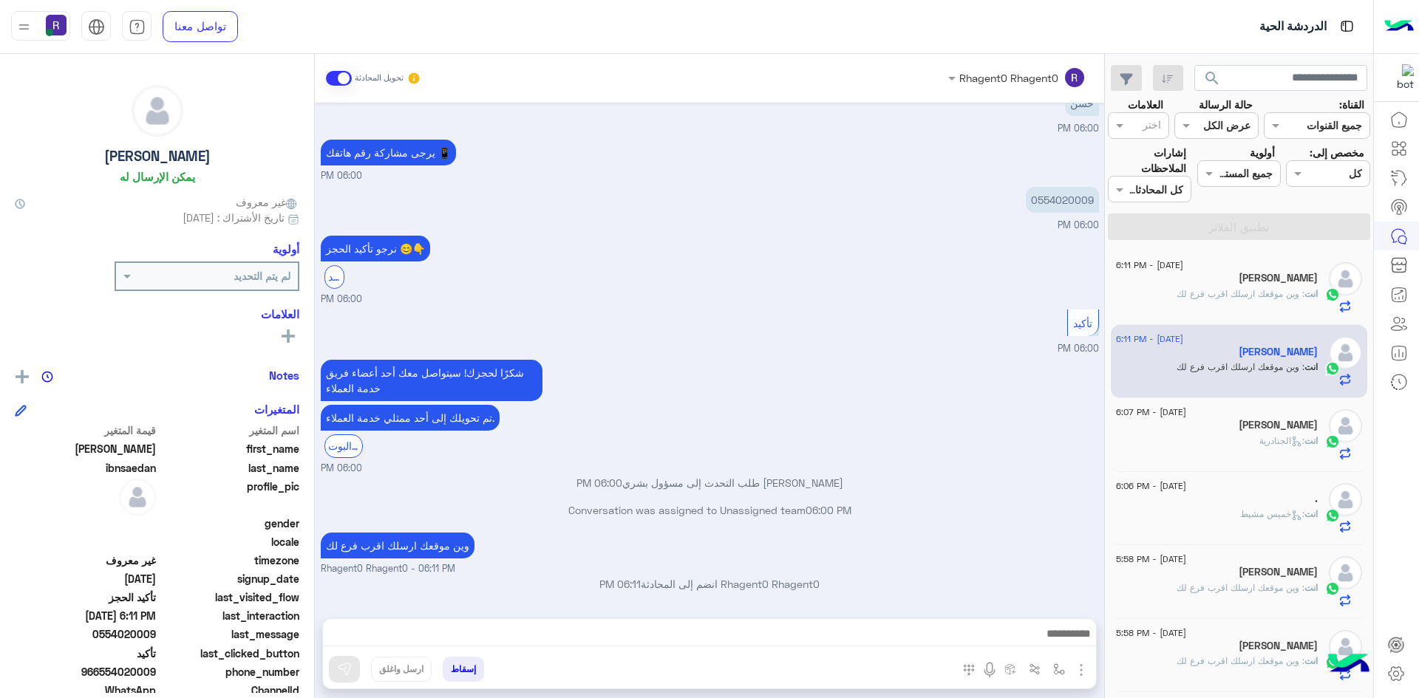
click at [1230, 443] on div "انت : الجنادرية" at bounding box center [1217, 448] width 202 height 26
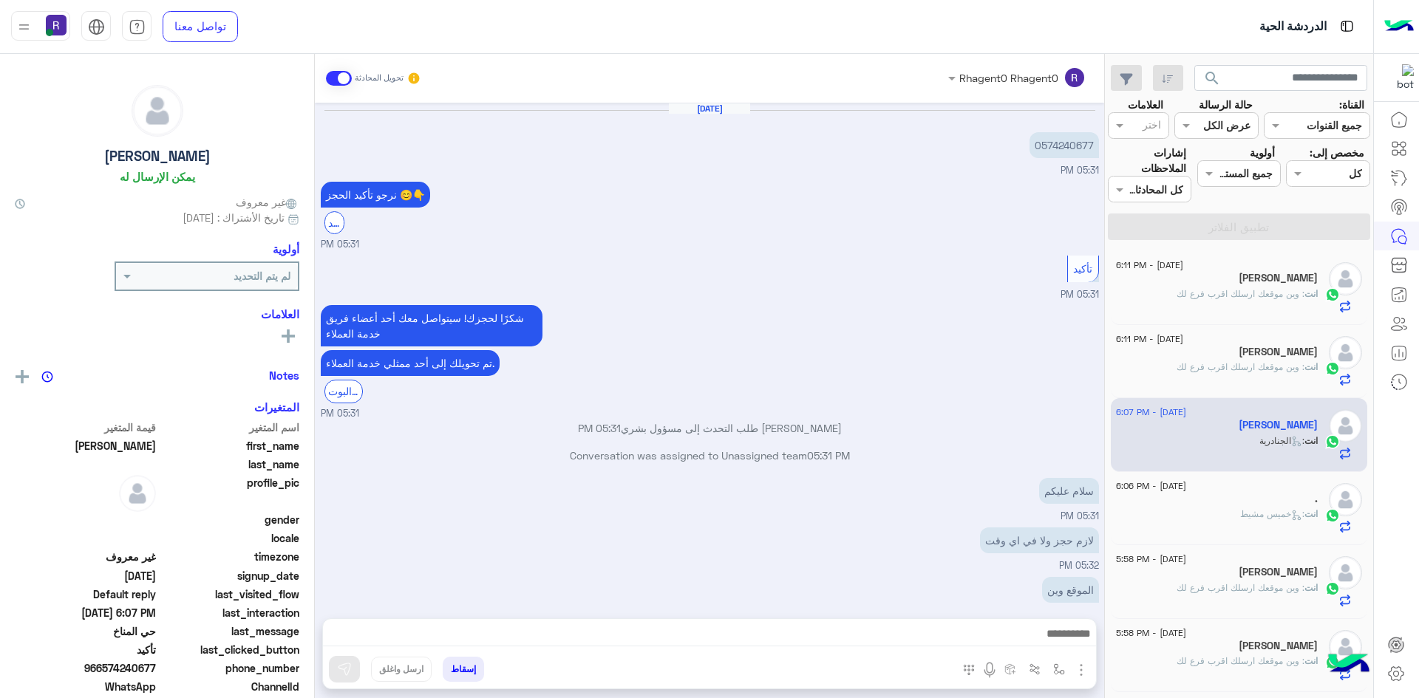
scroll to position [745, 0]
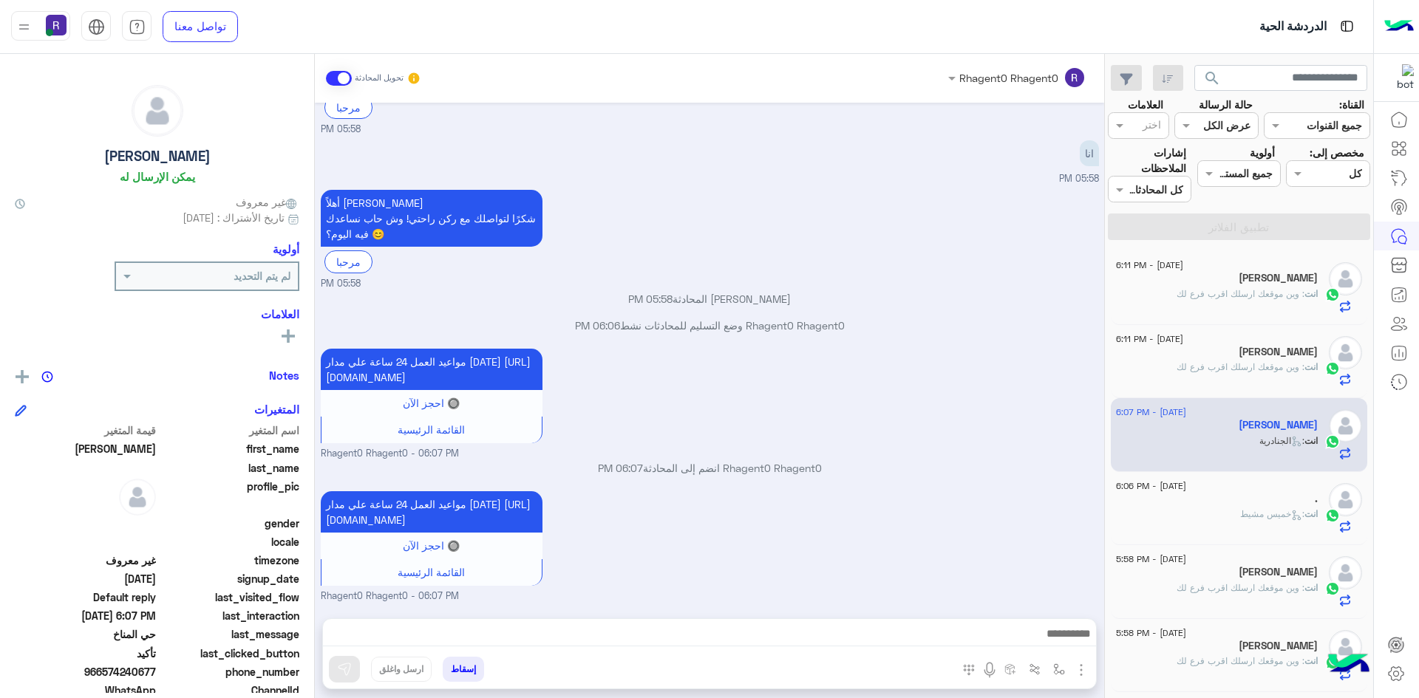
click at [1285, 302] on div "انت : وين موقعك ارسلك اقرب فرع لك" at bounding box center [1217, 300] width 202 height 26
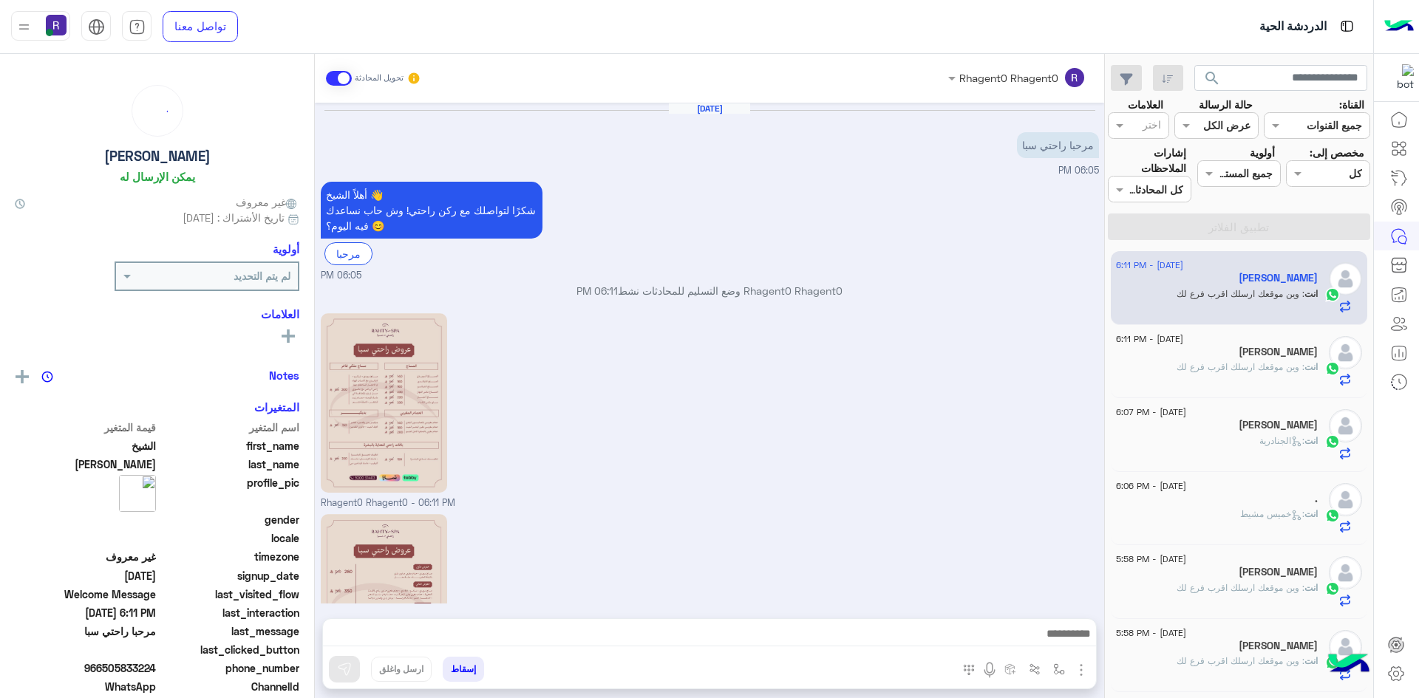
scroll to position [182, 0]
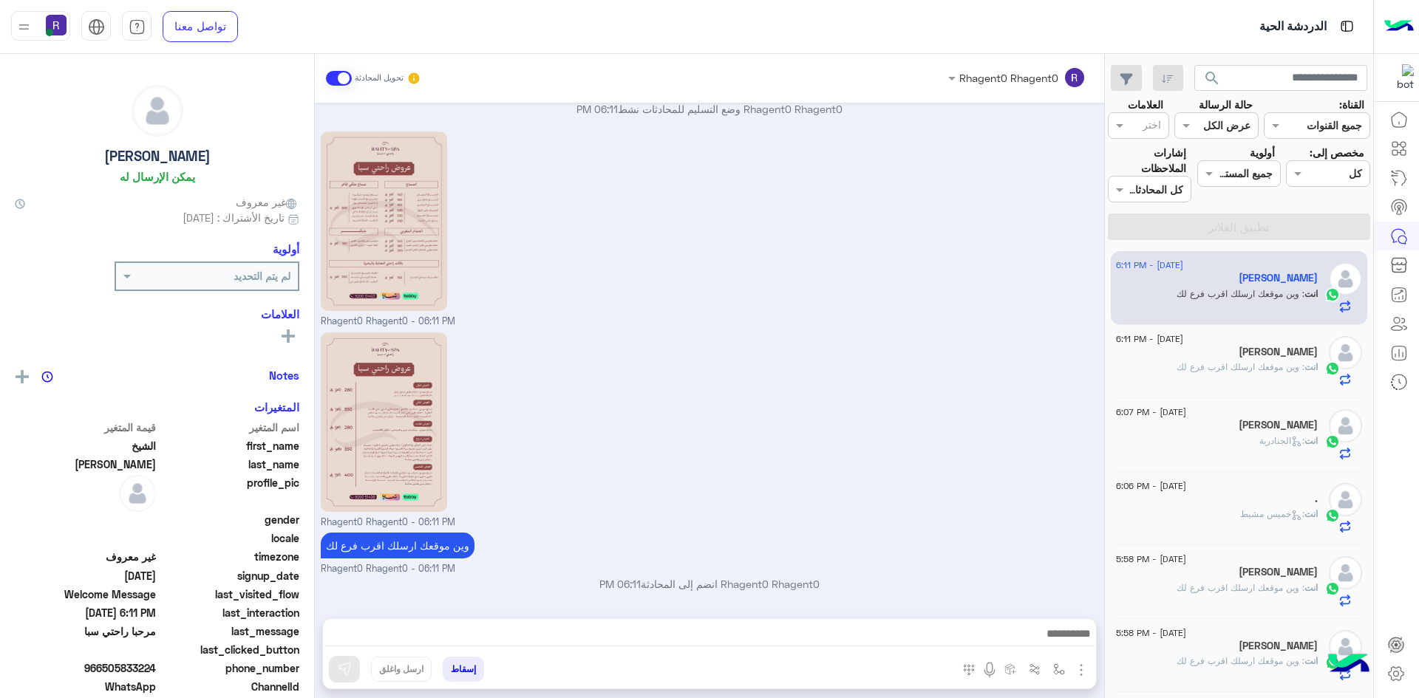
click at [1257, 361] on span ": وين موقعك ارسلك اقرب فرع لك" at bounding box center [1240, 366] width 128 height 11
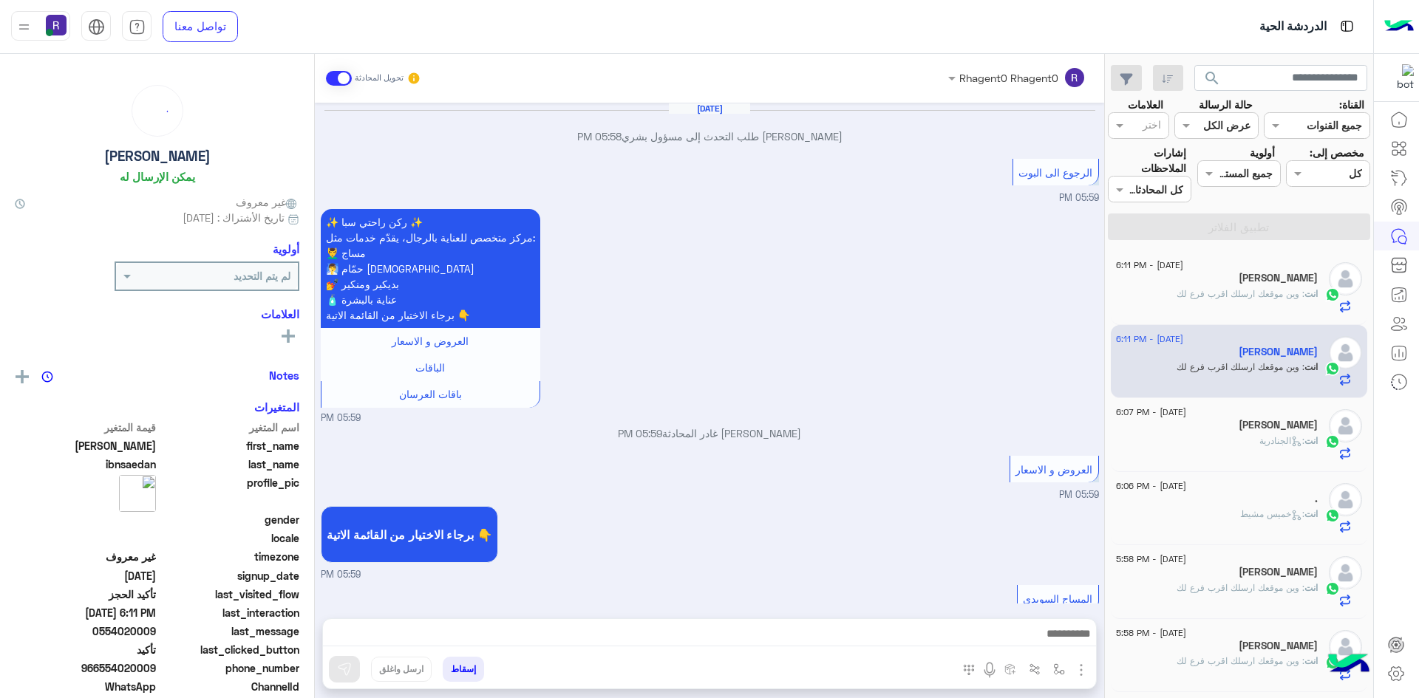
scroll to position [881, 0]
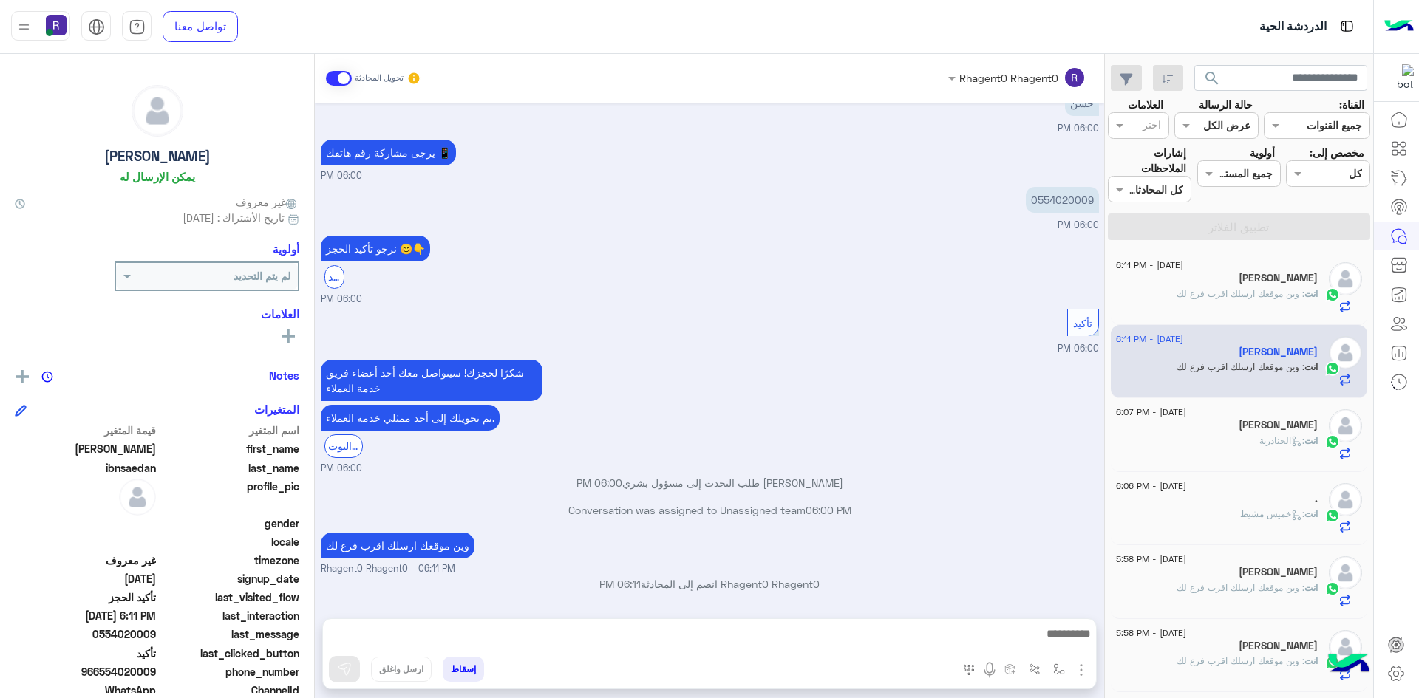
click at [1241, 440] on div "انت : الجنادرية" at bounding box center [1217, 448] width 202 height 26
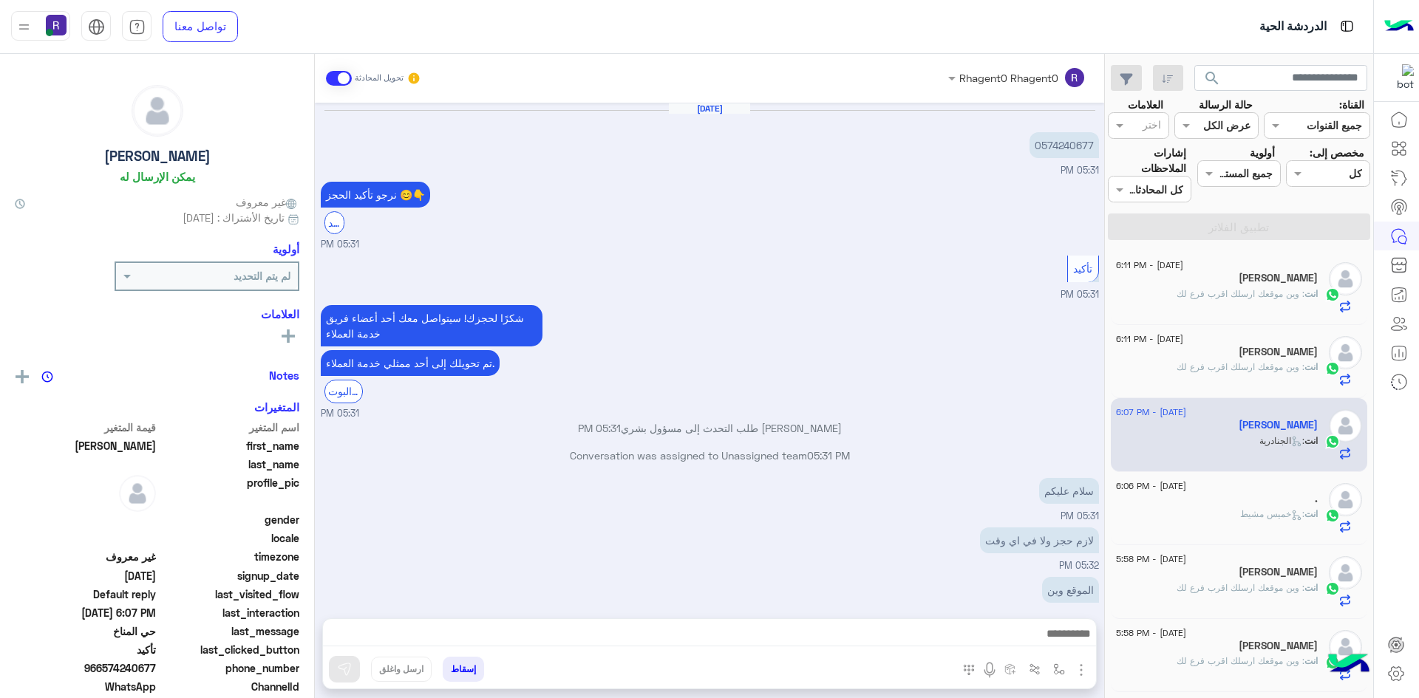
scroll to position [745, 0]
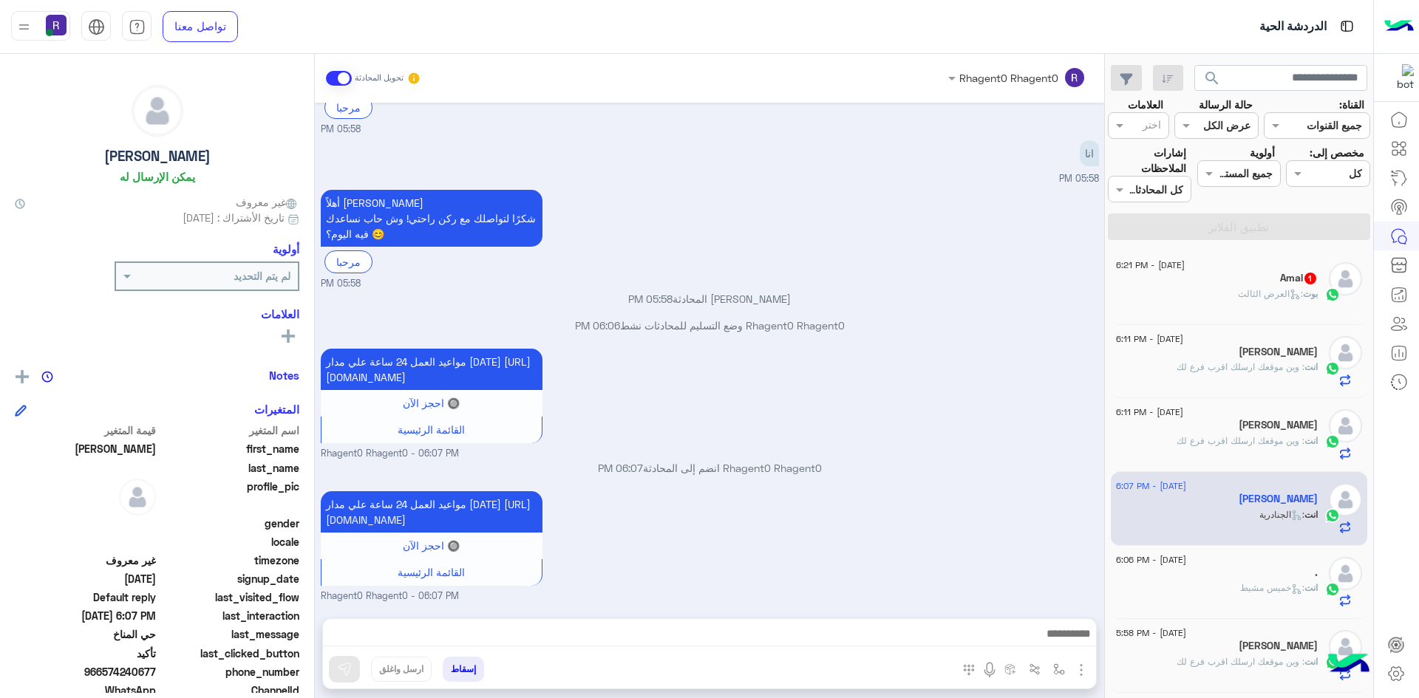
click at [1285, 285] on h5 "Amal 1" at bounding box center [1299, 278] width 38 height 13
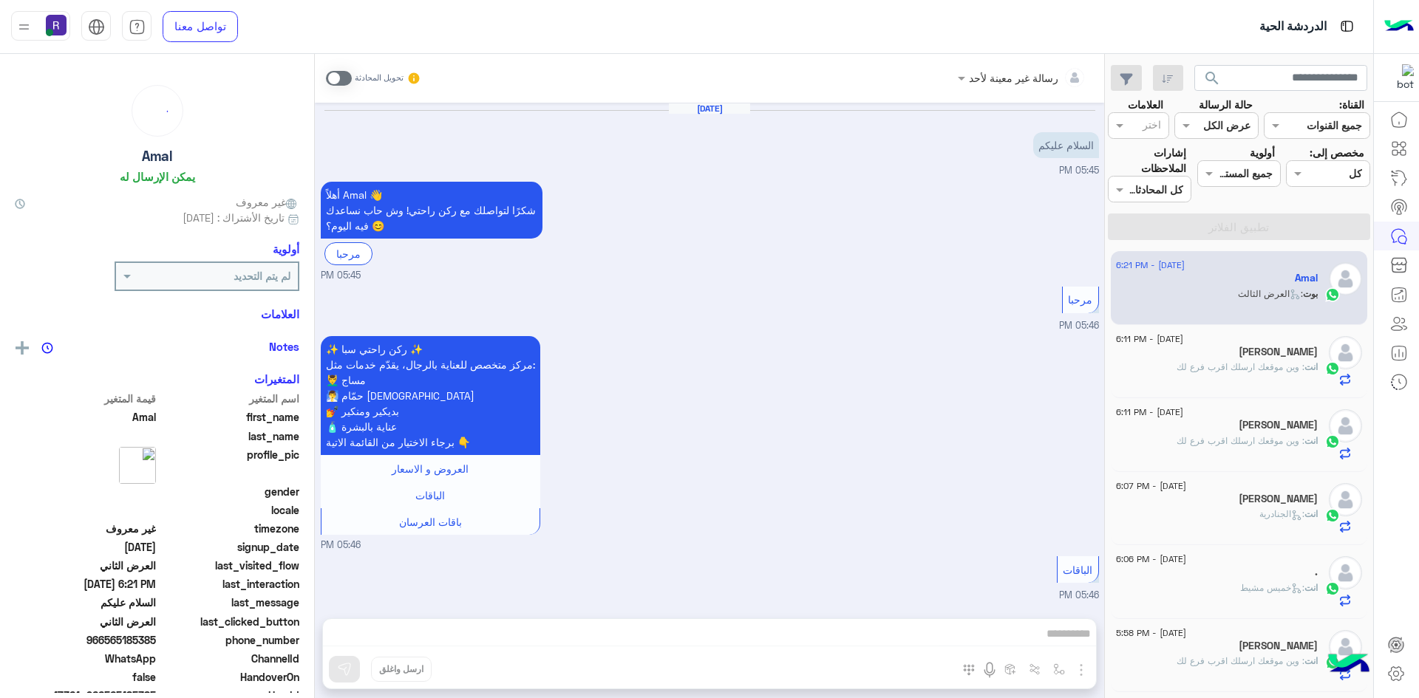
scroll to position [2198, 0]
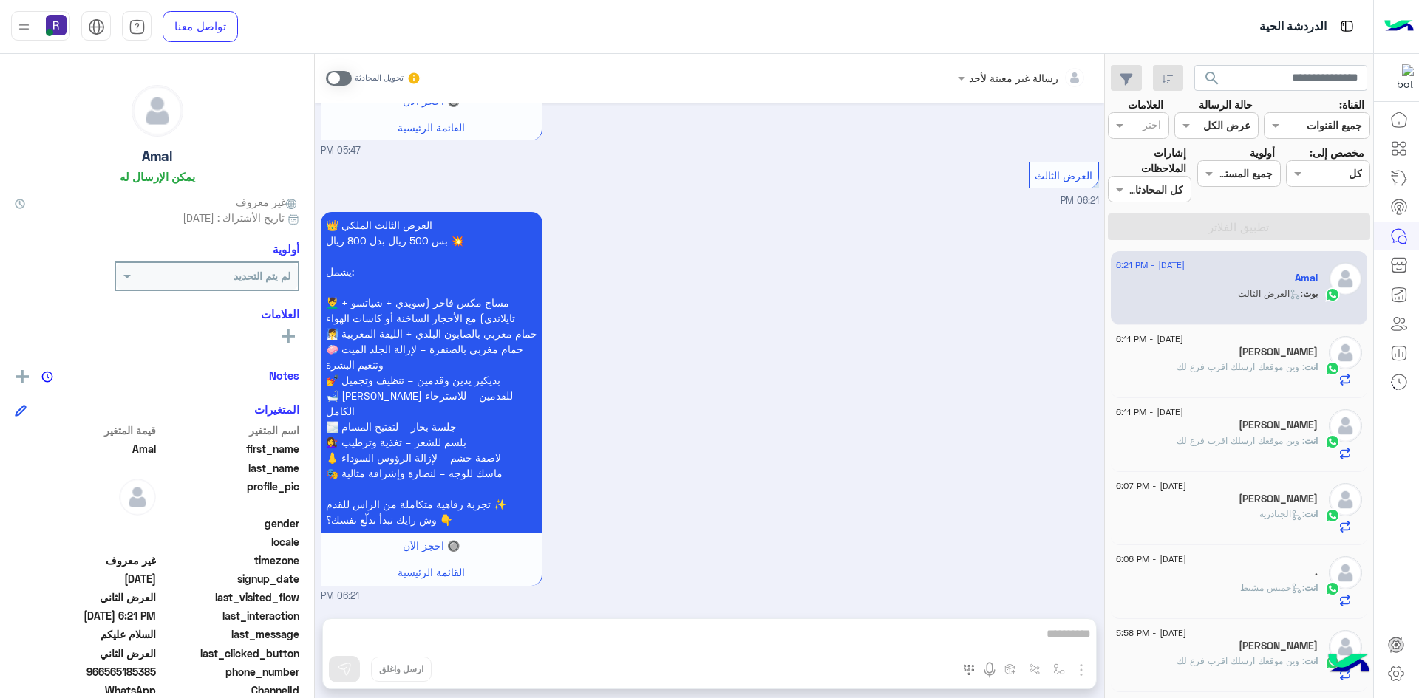
click at [345, 76] on span at bounding box center [339, 78] width 26 height 15
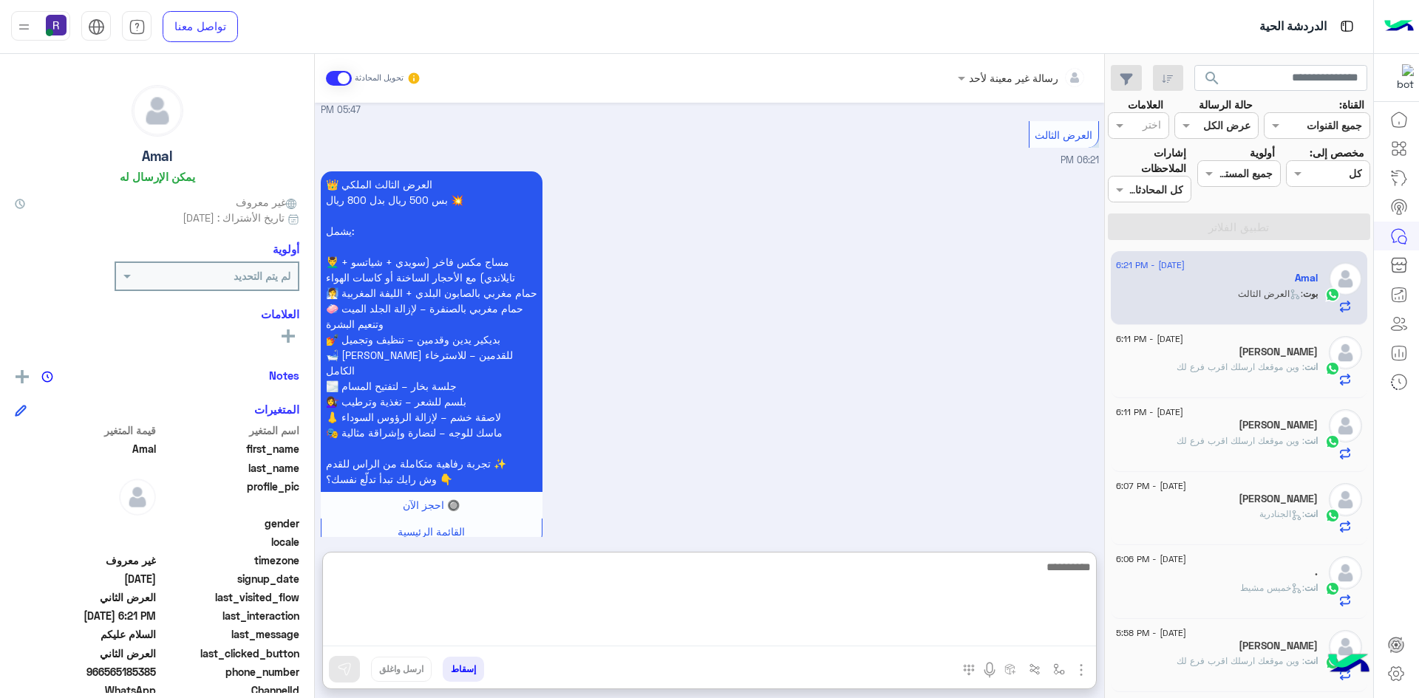
paste textarea "**********"
type textarea "**********"
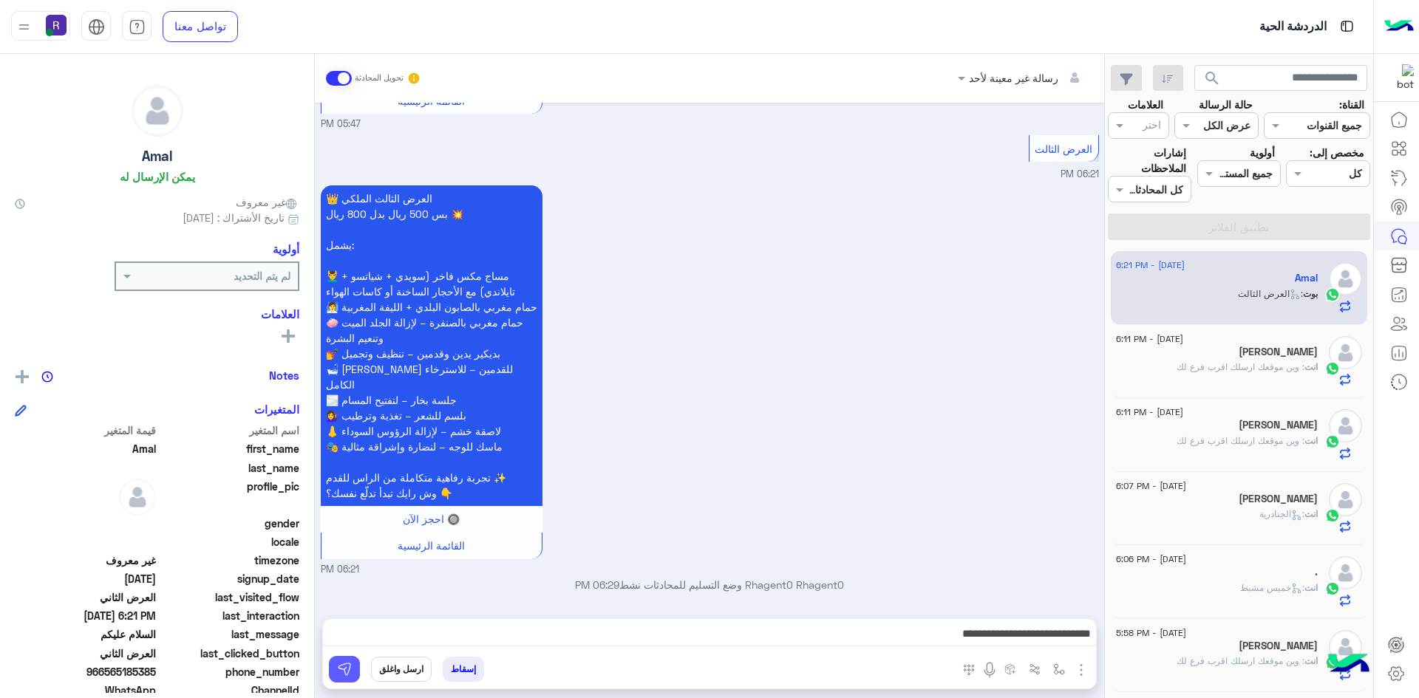
click at [335, 676] on button at bounding box center [344, 669] width 31 height 27
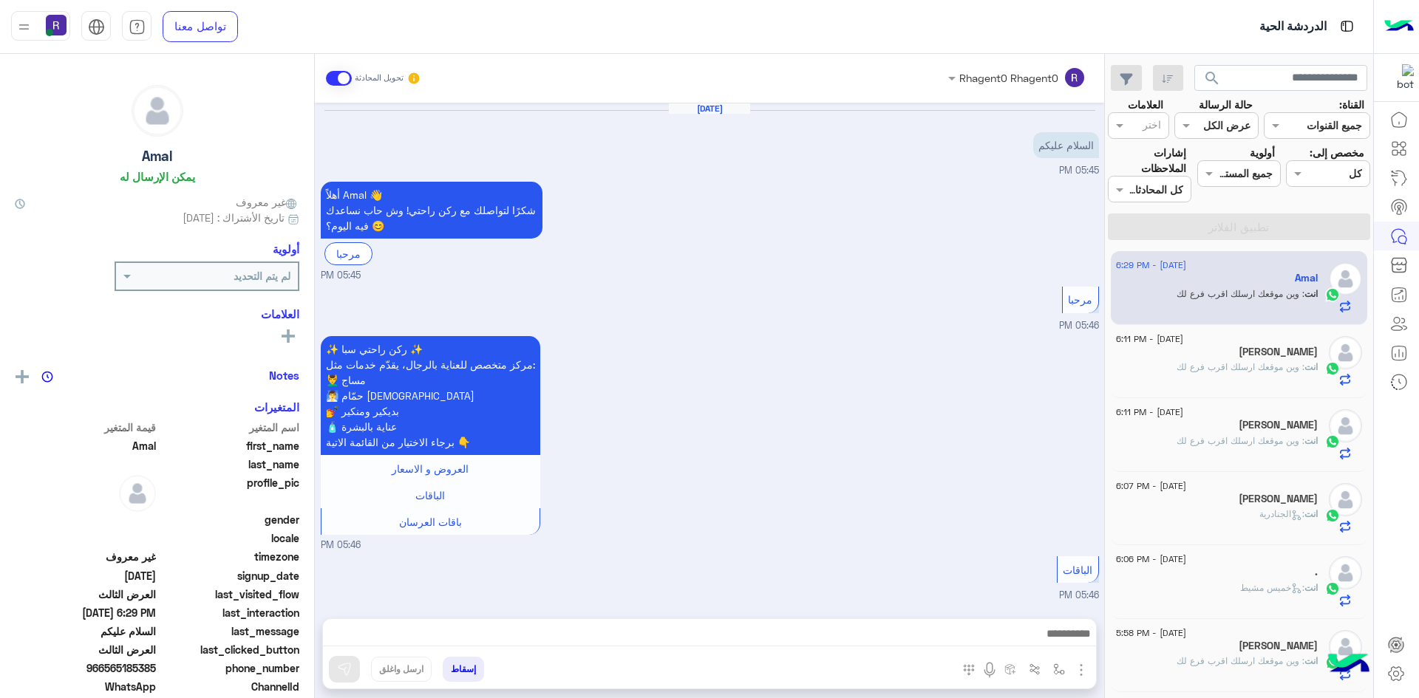
scroll to position [2298, 0]
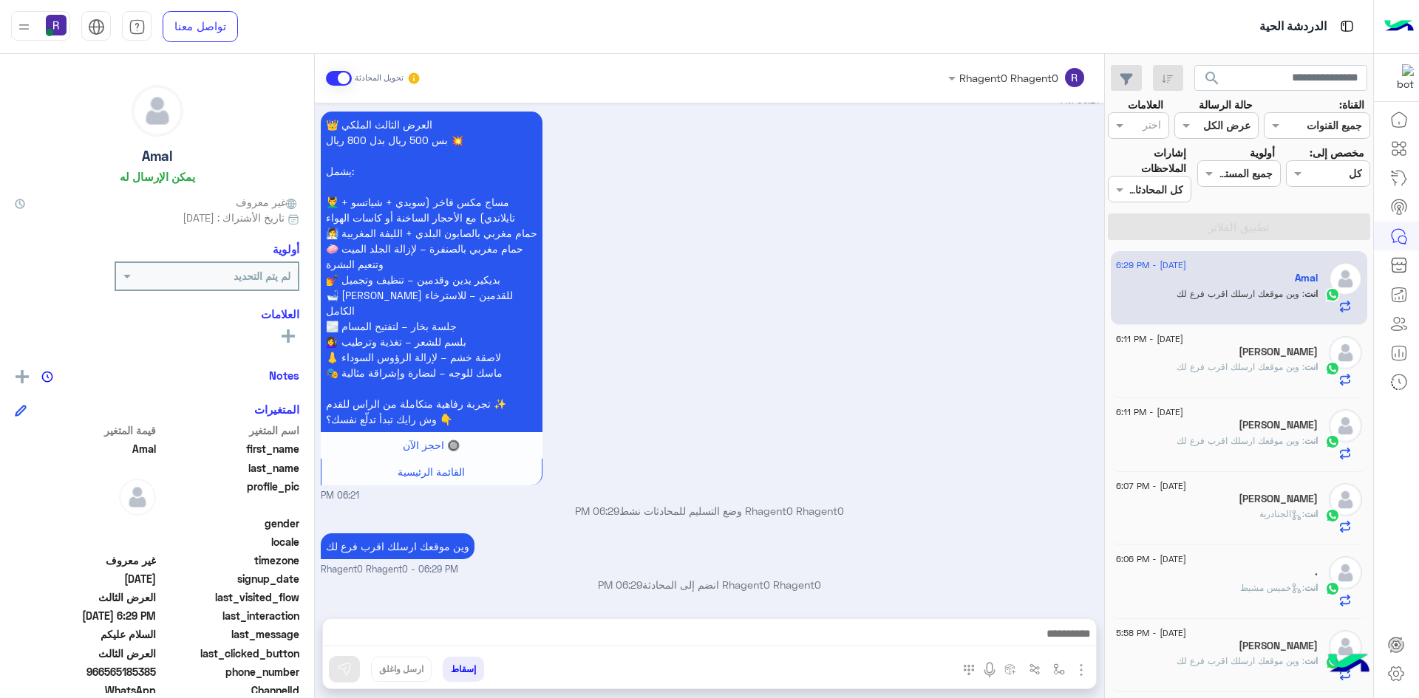
click at [1245, 373] on p "انت : وين موقعك ارسلك اقرب فرع لك" at bounding box center [1246, 367] width 141 height 13
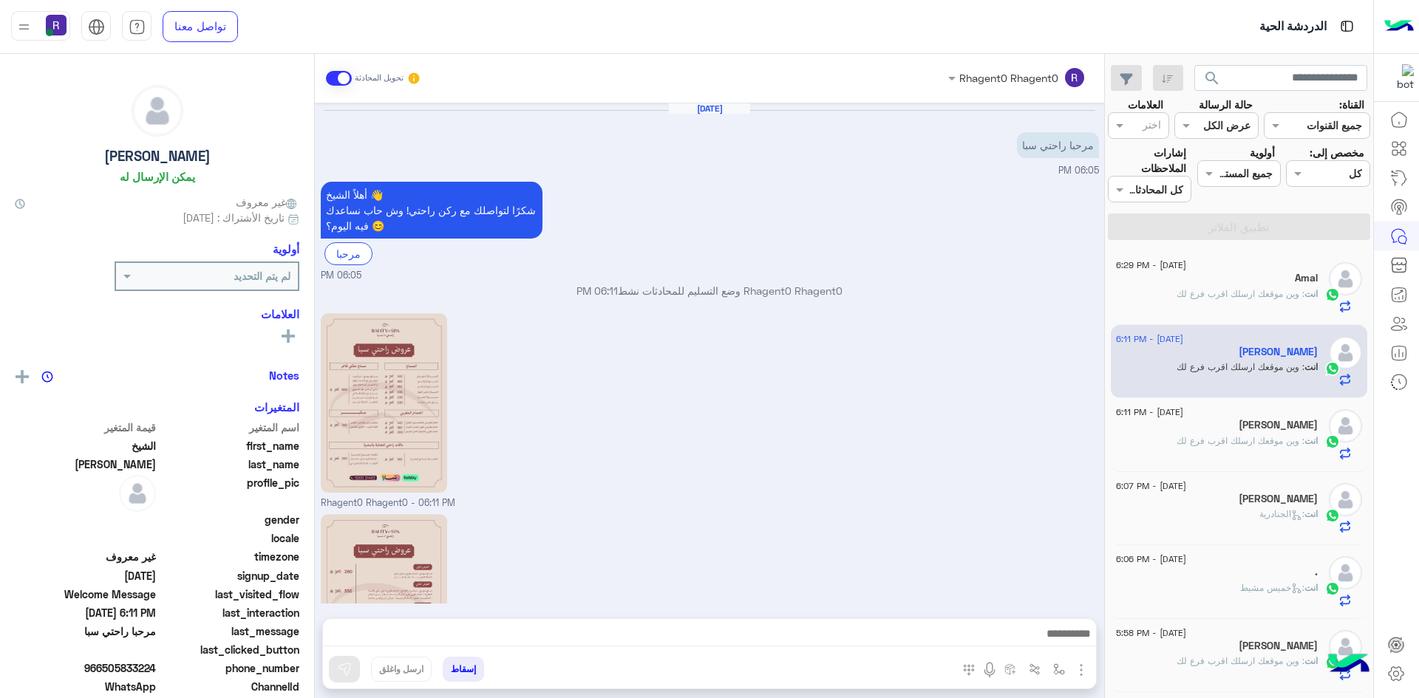
scroll to position [182, 0]
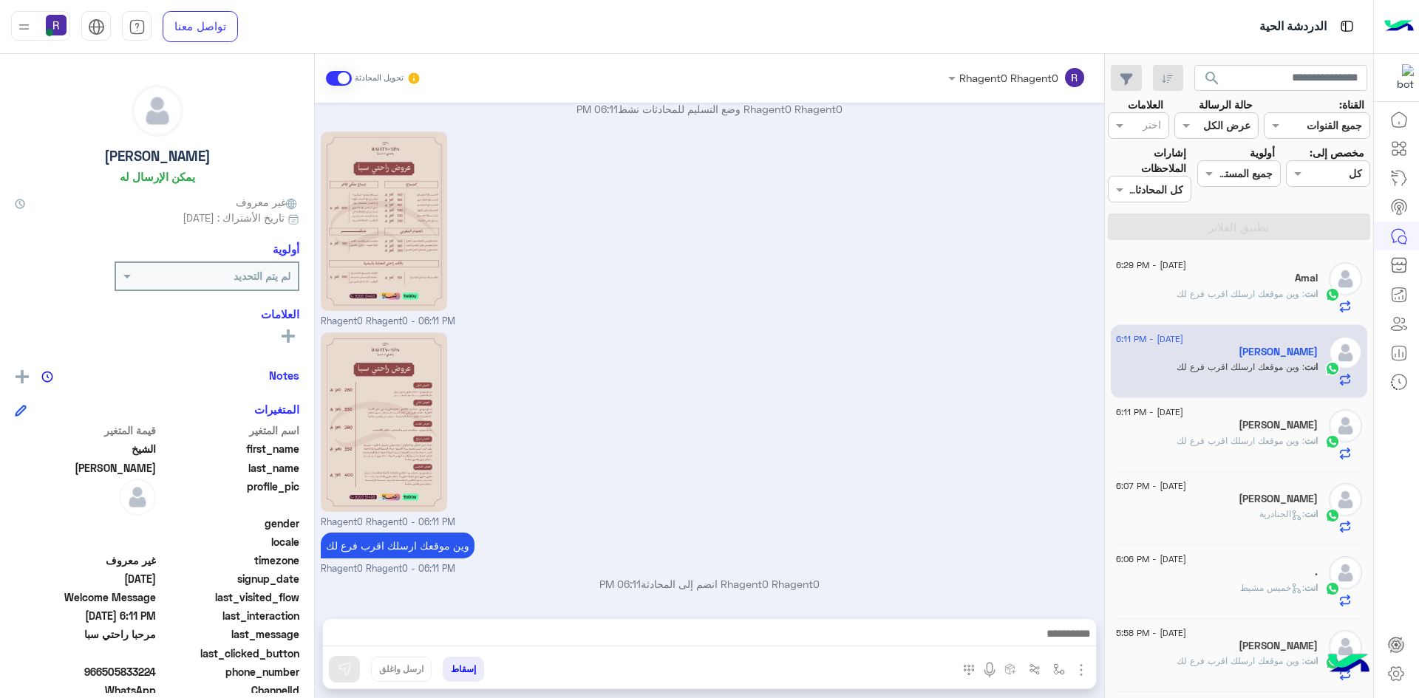
click at [1294, 310] on div "انت : وين موقعك ارسلك اقرب فرع لك" at bounding box center [1217, 300] width 202 height 26
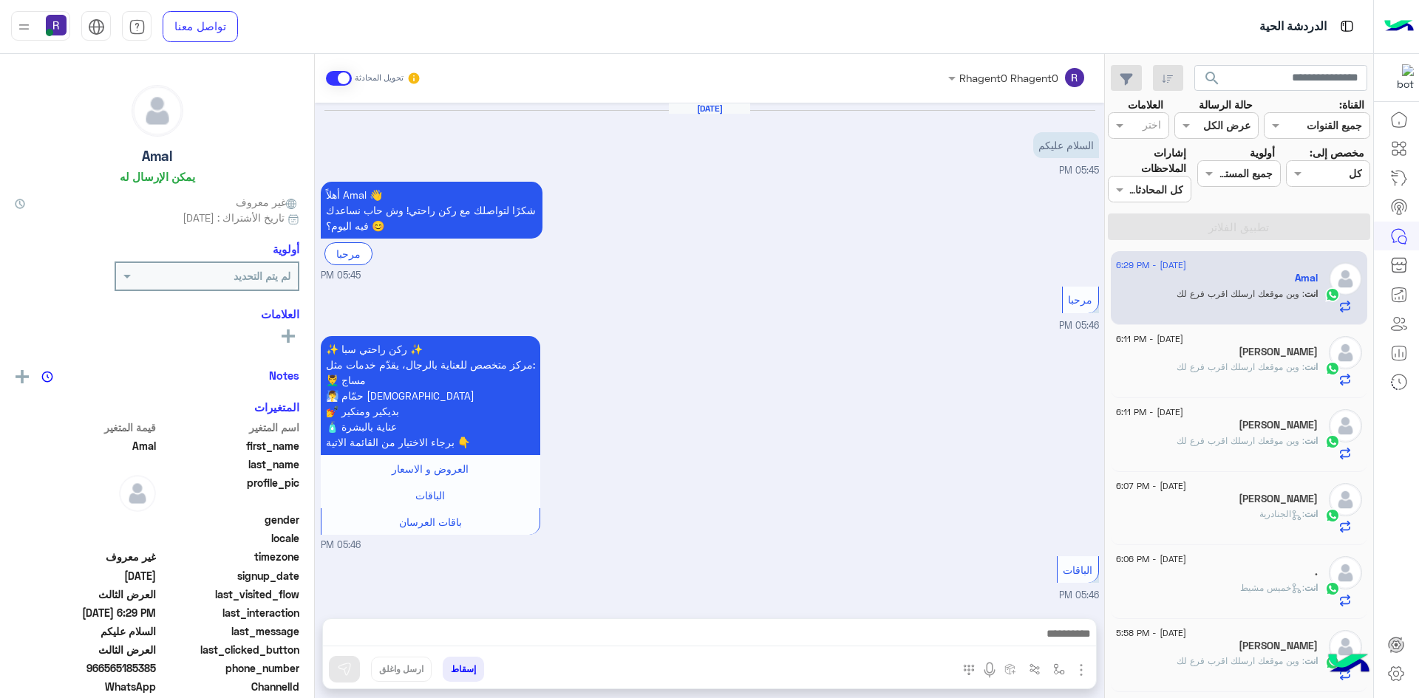
scroll to position [2298, 0]
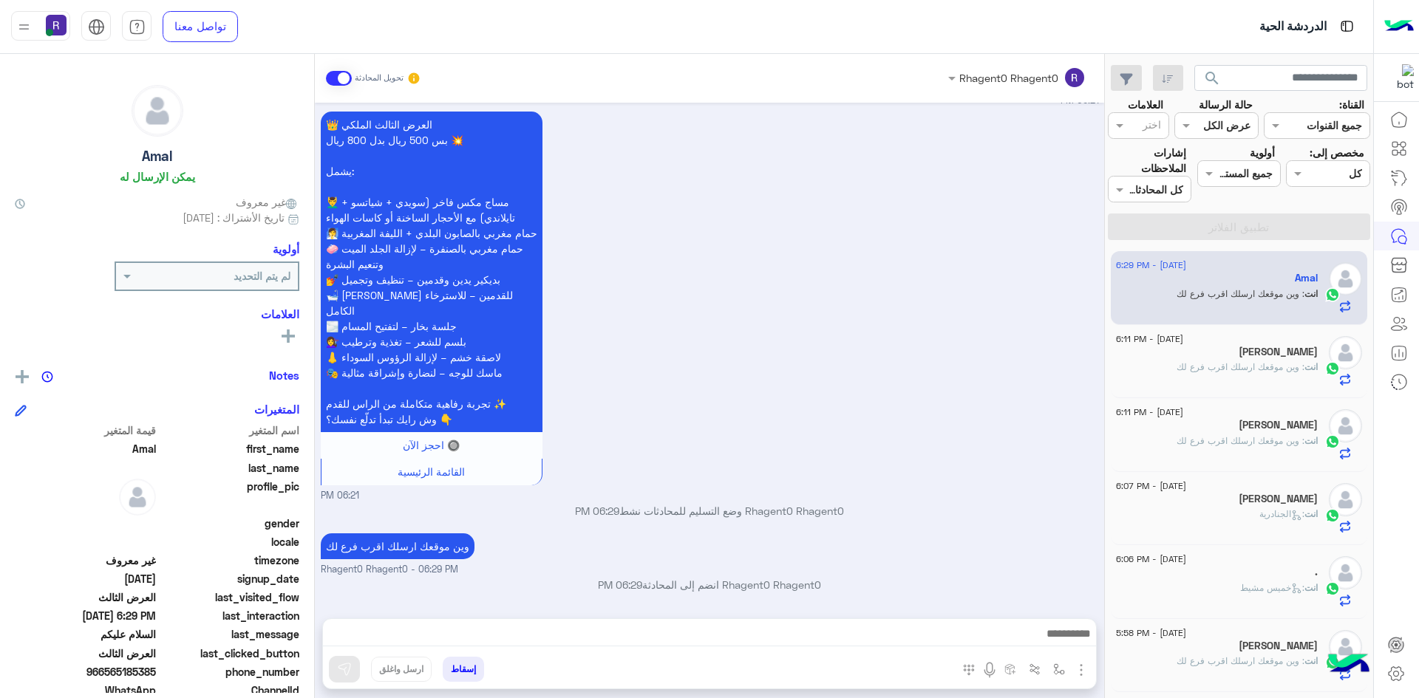
click at [1210, 372] on span ": وين موقعك ارسلك اقرب فرع لك" at bounding box center [1240, 366] width 128 height 11
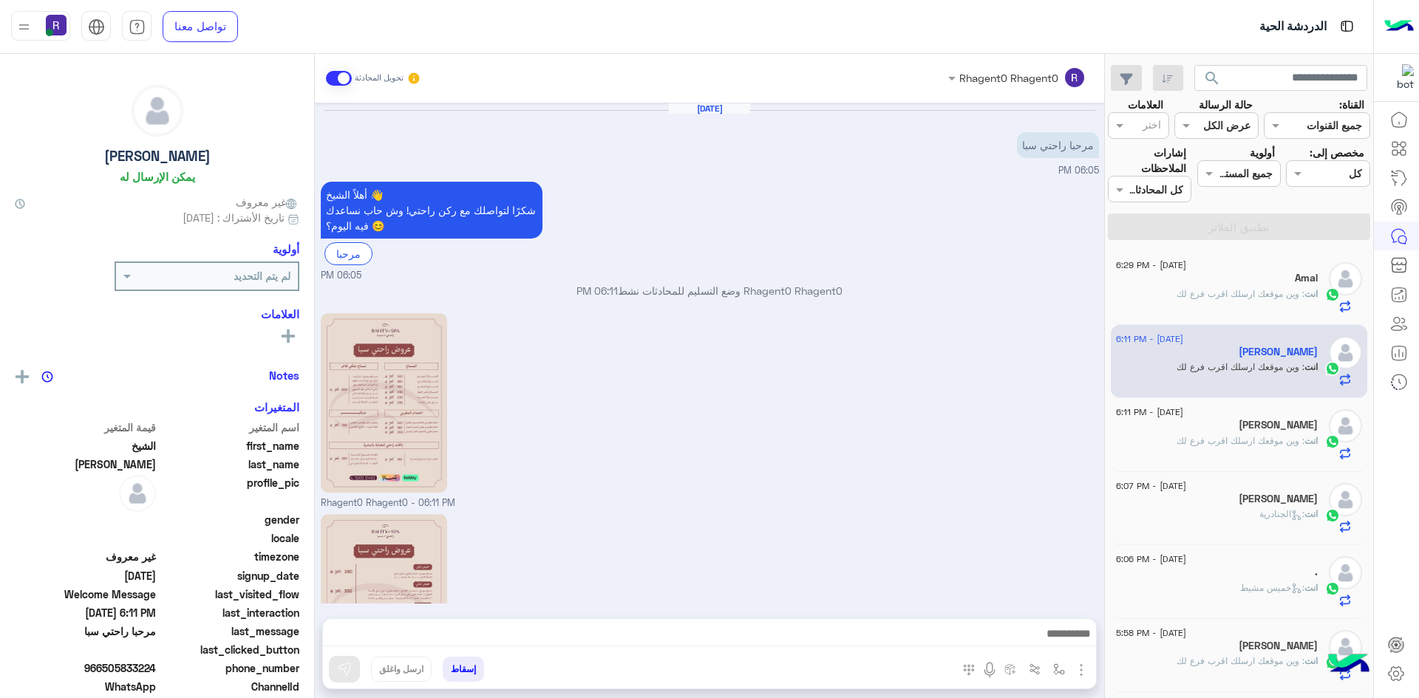
scroll to position [182, 0]
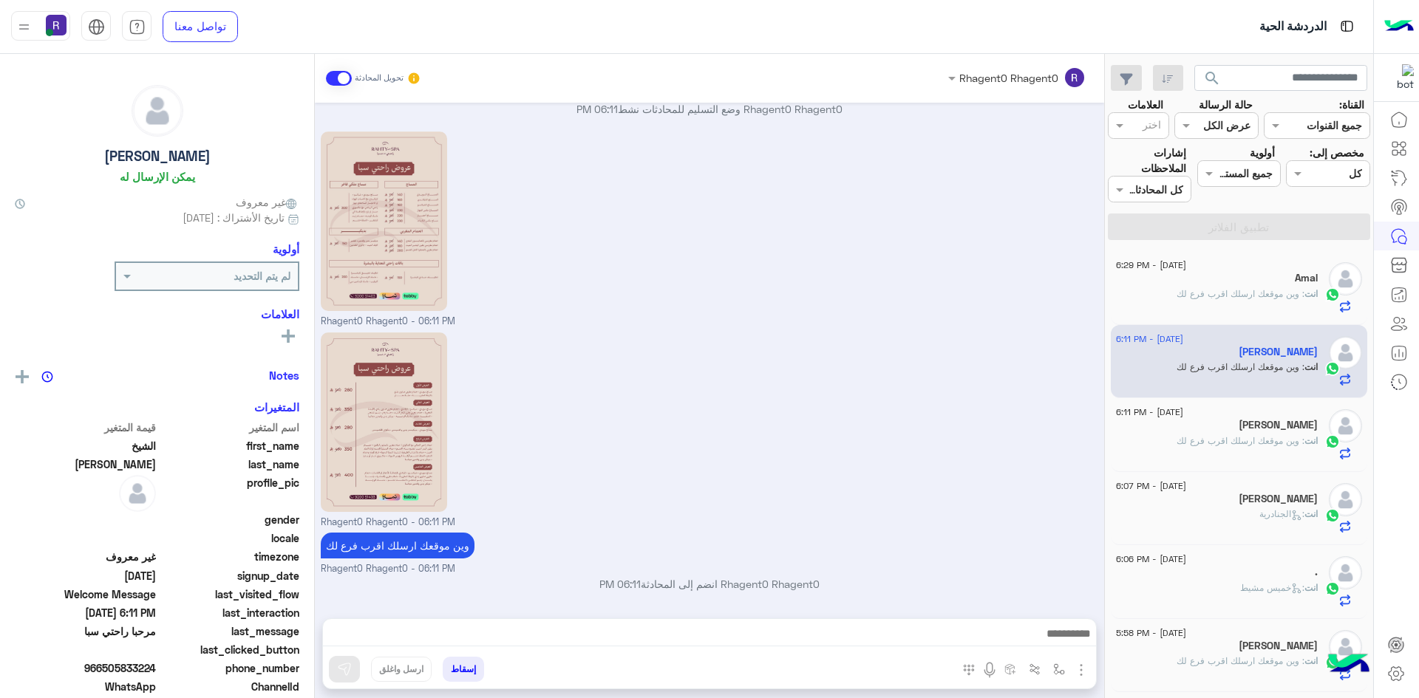
click at [1194, 436] on span ": وين موقعك ارسلك اقرب فرع لك" at bounding box center [1240, 440] width 128 height 11
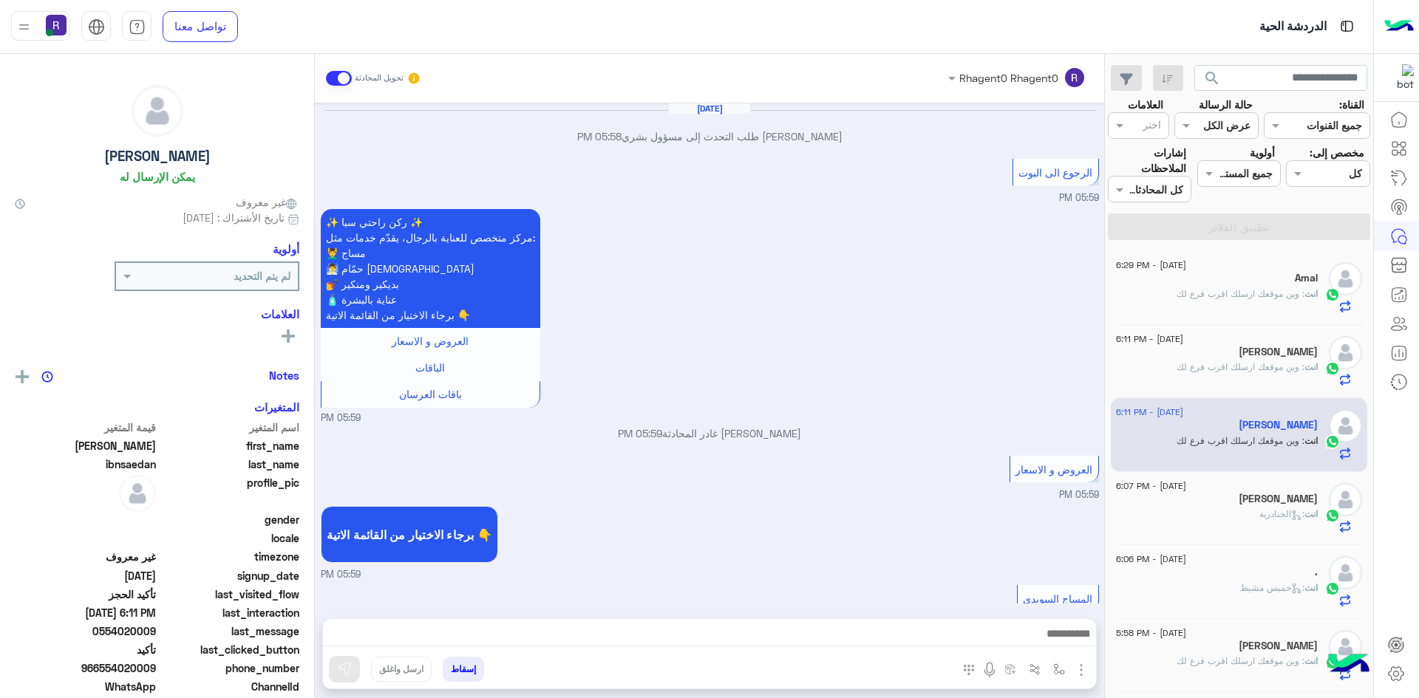
scroll to position [881, 0]
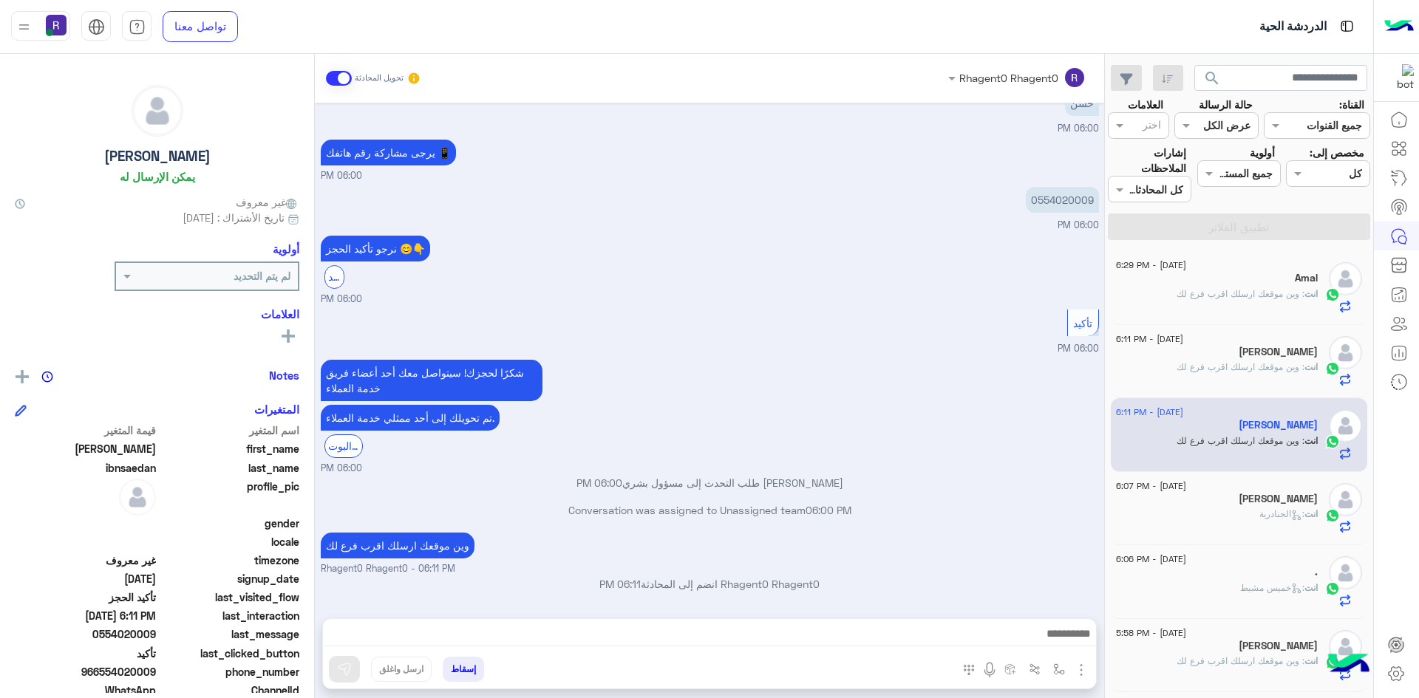
click at [1239, 282] on div "Amal" at bounding box center [1217, 280] width 202 height 16
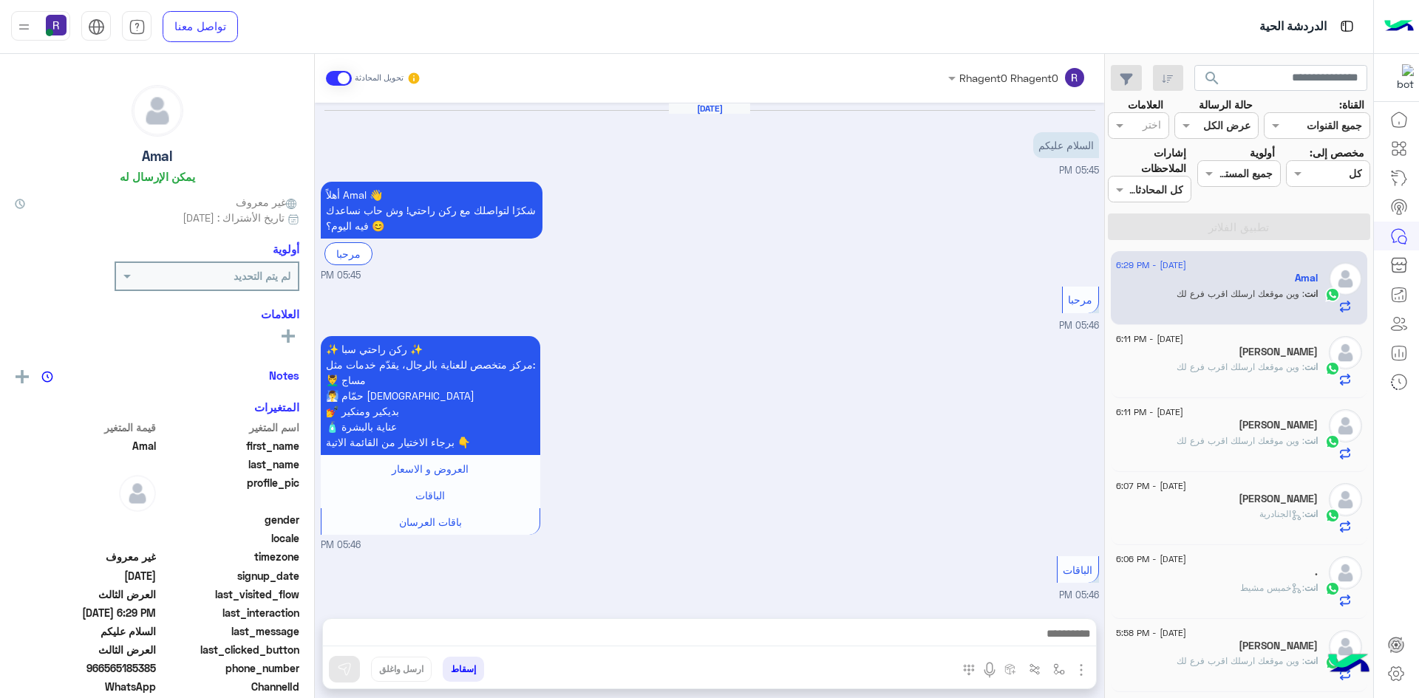
scroll to position [2298, 0]
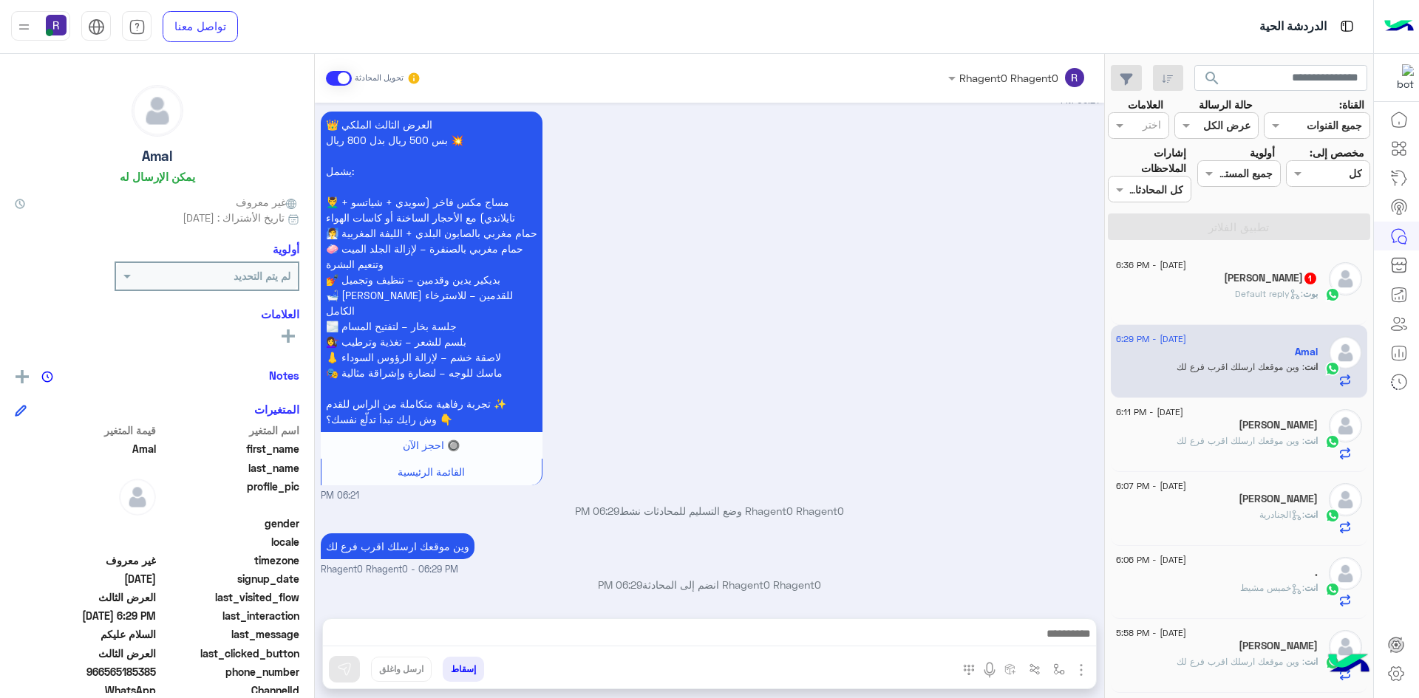
click at [1258, 290] on span ": Default reply" at bounding box center [1269, 293] width 68 height 11
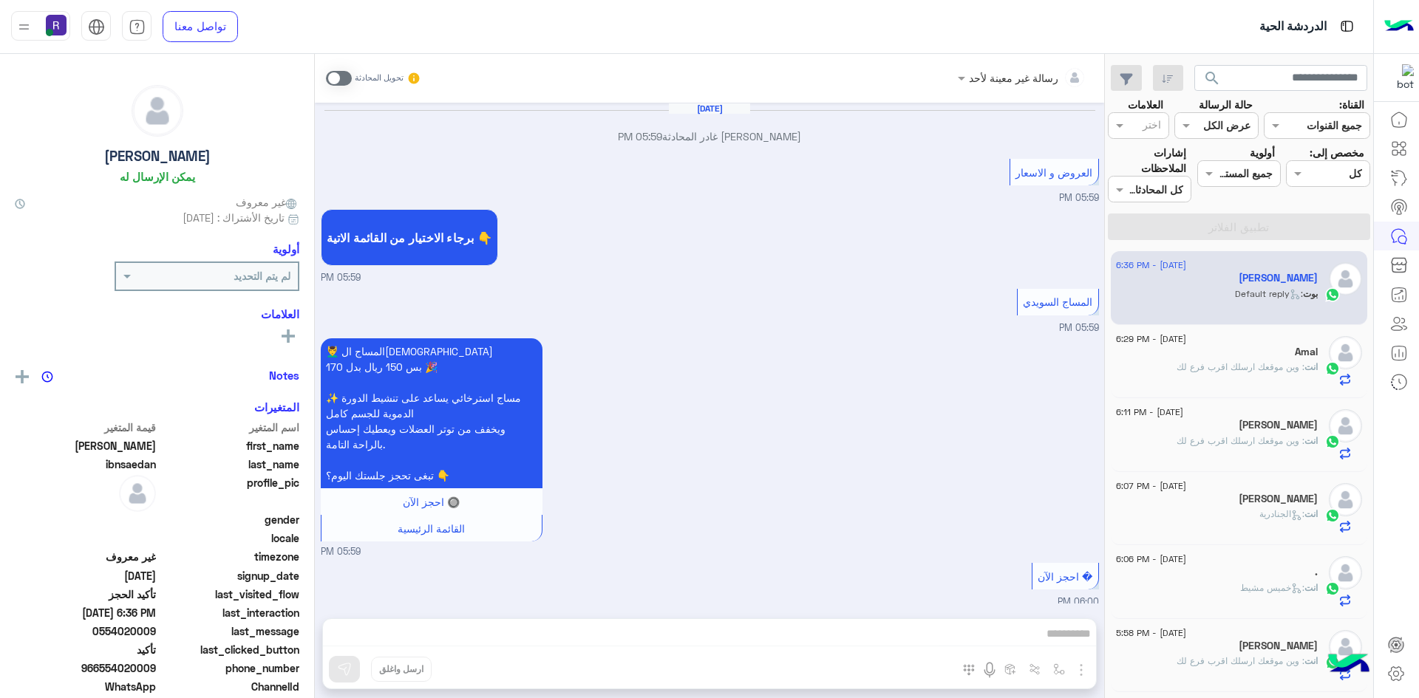
scroll to position [765, 0]
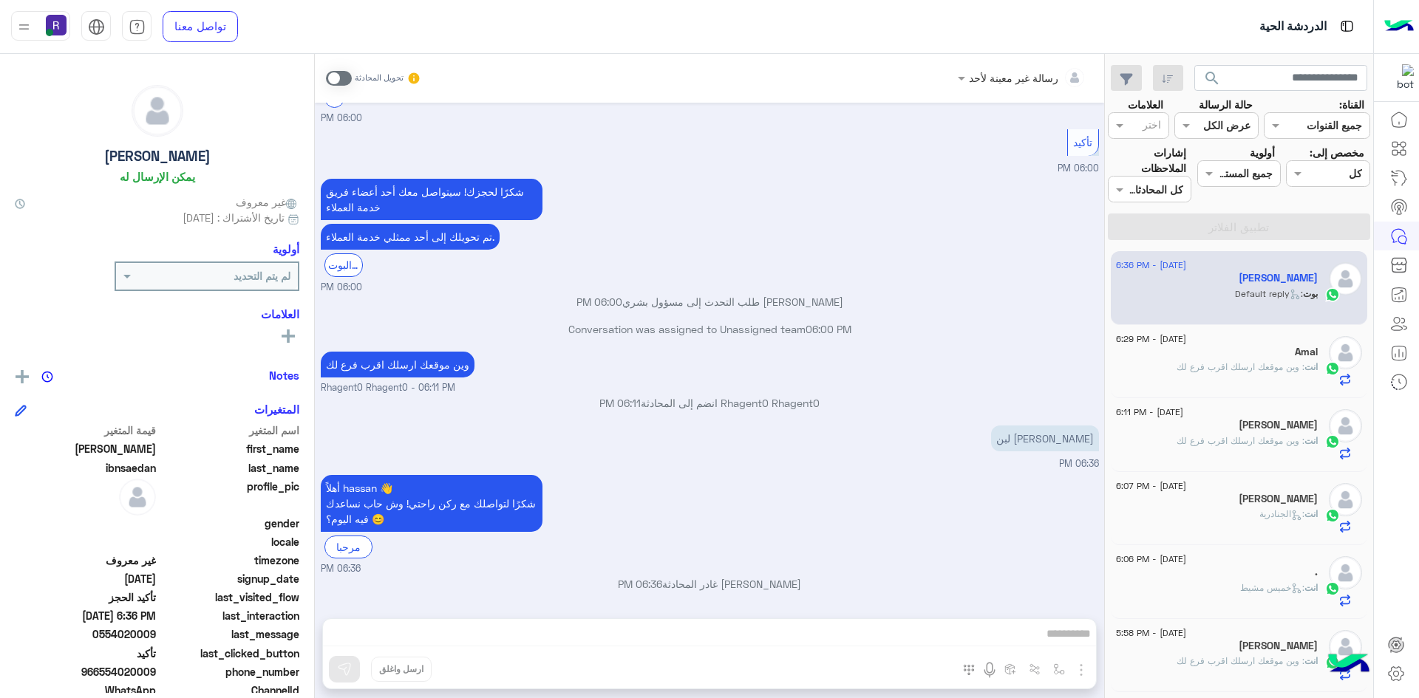
click at [346, 80] on span at bounding box center [339, 78] width 26 height 15
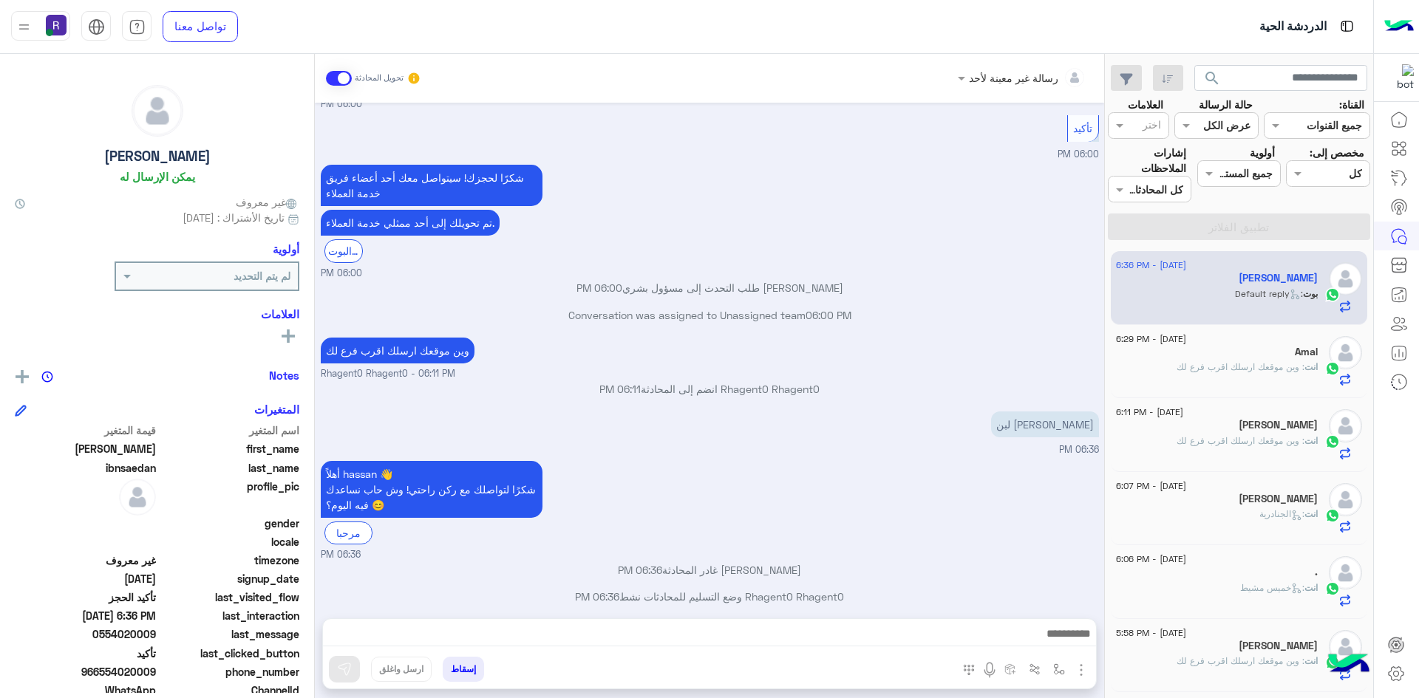
scroll to position [791, 0]
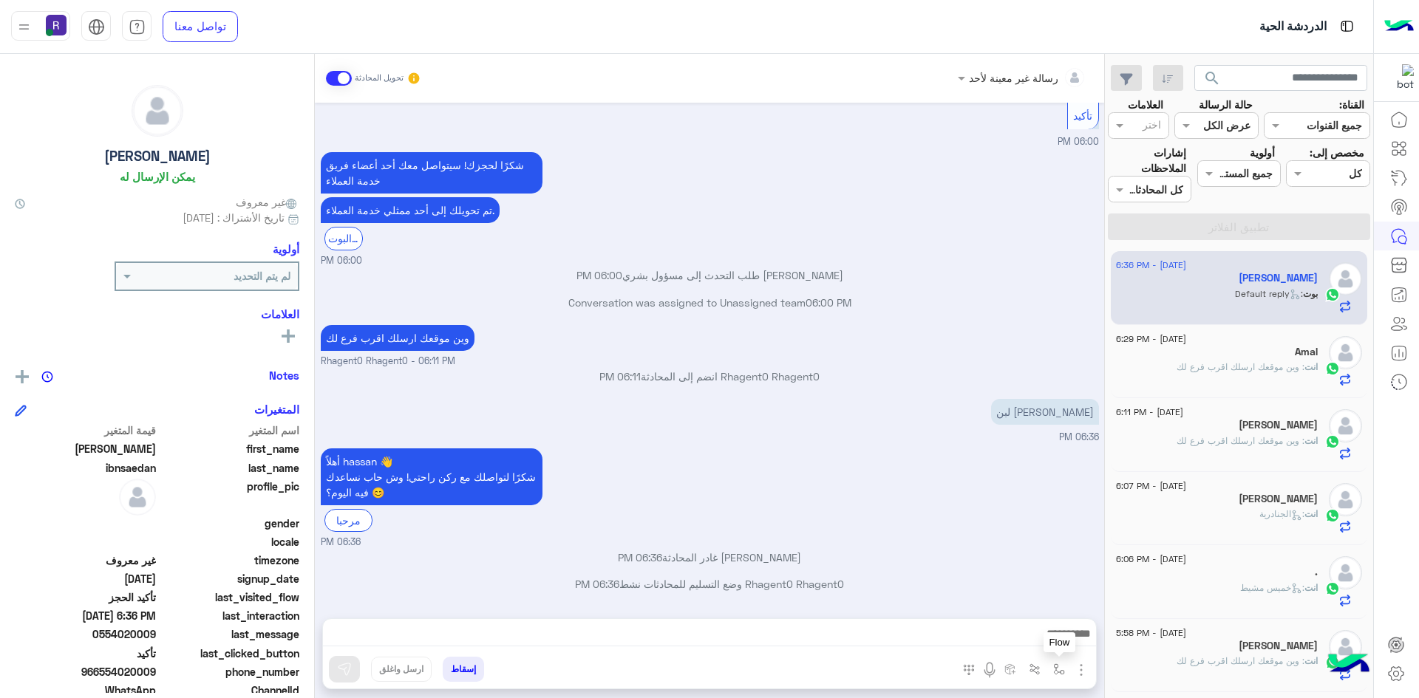
click at [1053, 669] on img "button" at bounding box center [1059, 670] width 12 height 12
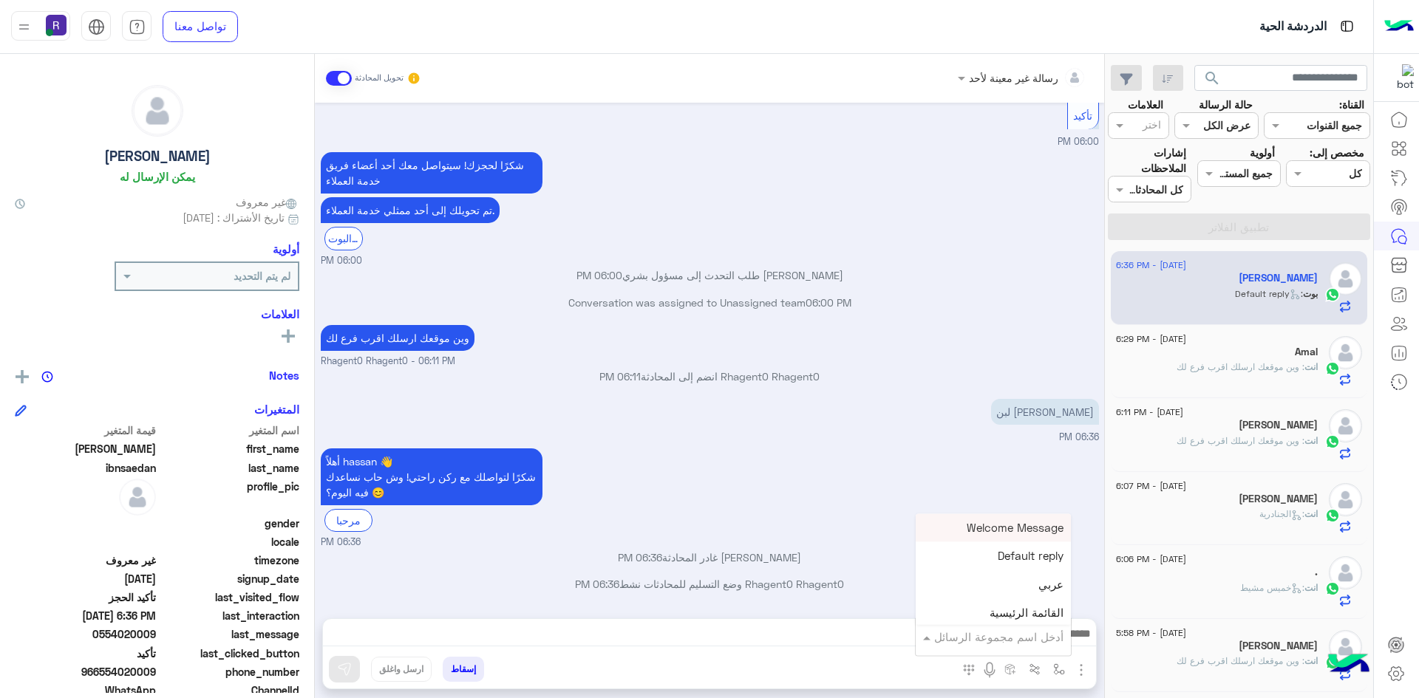
click at [1044, 638] on input "text" at bounding box center [1014, 637] width 100 height 17
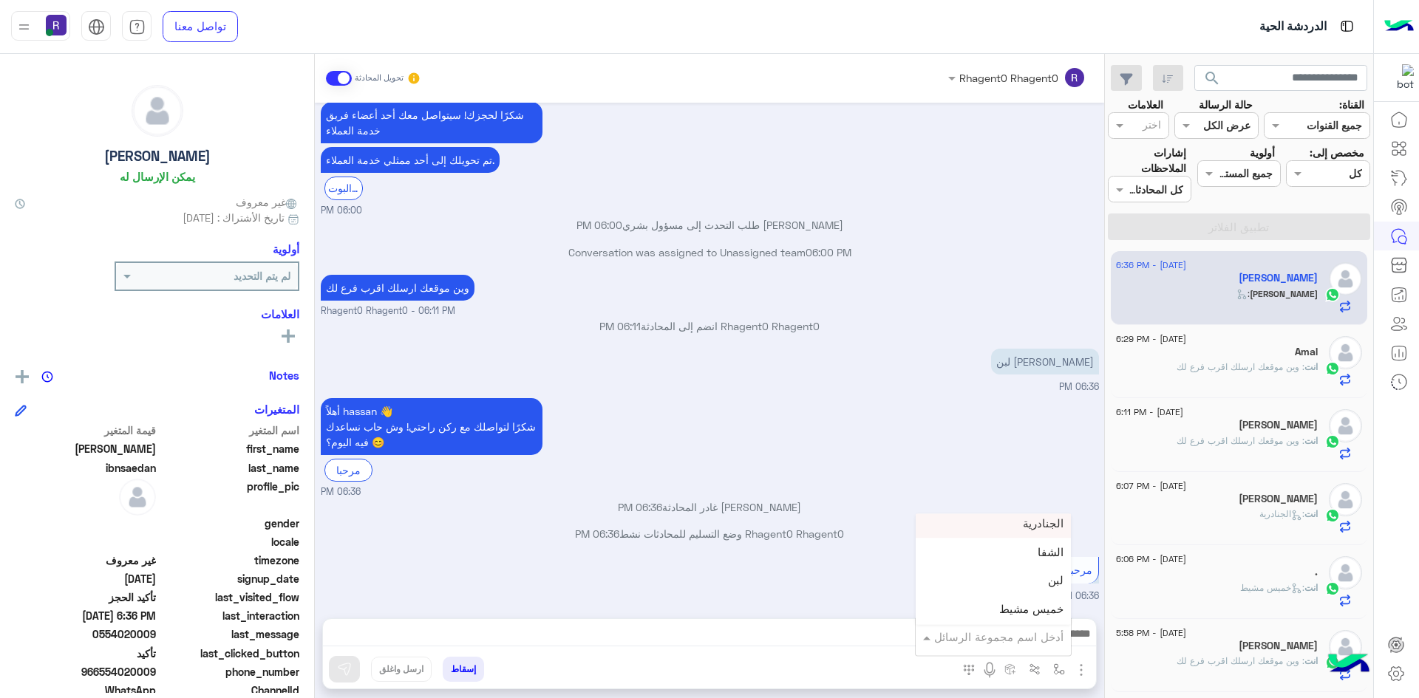
scroll to position [1035, 0]
click at [1033, 550] on div "لبن" at bounding box center [993, 546] width 155 height 29
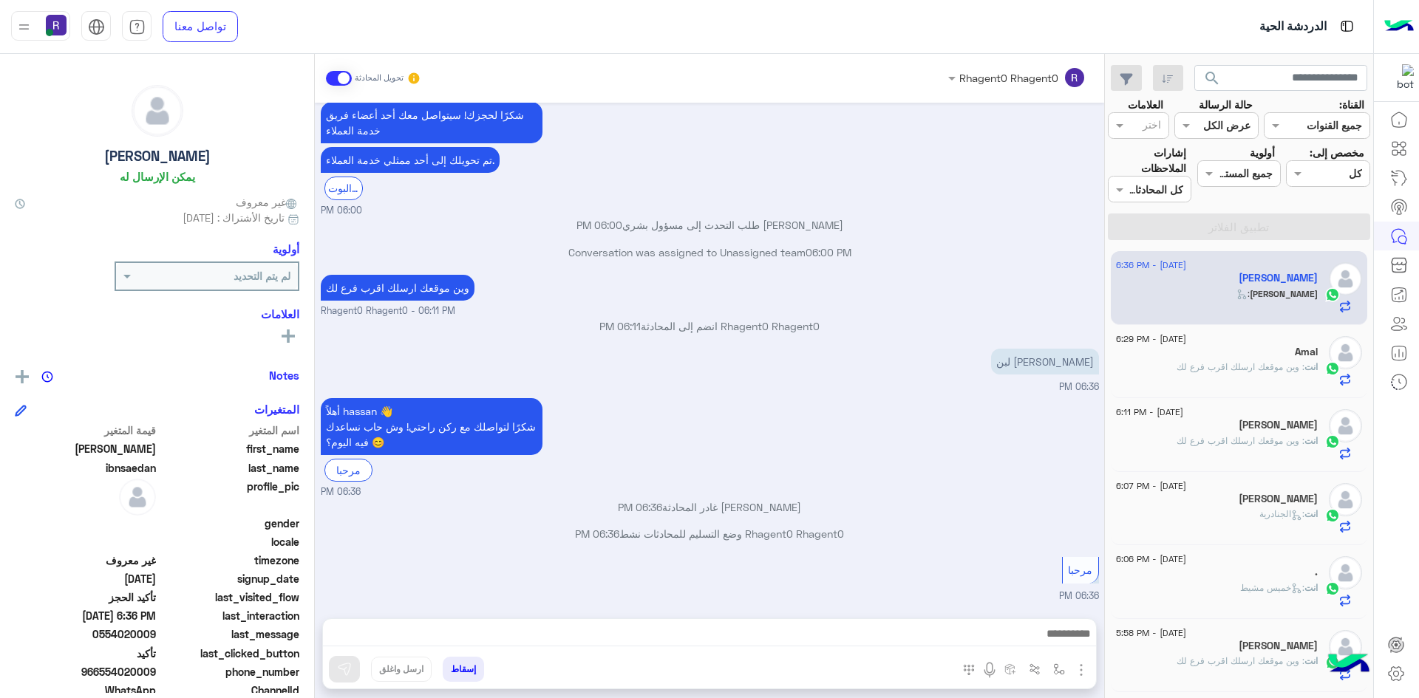
type textarea "***"
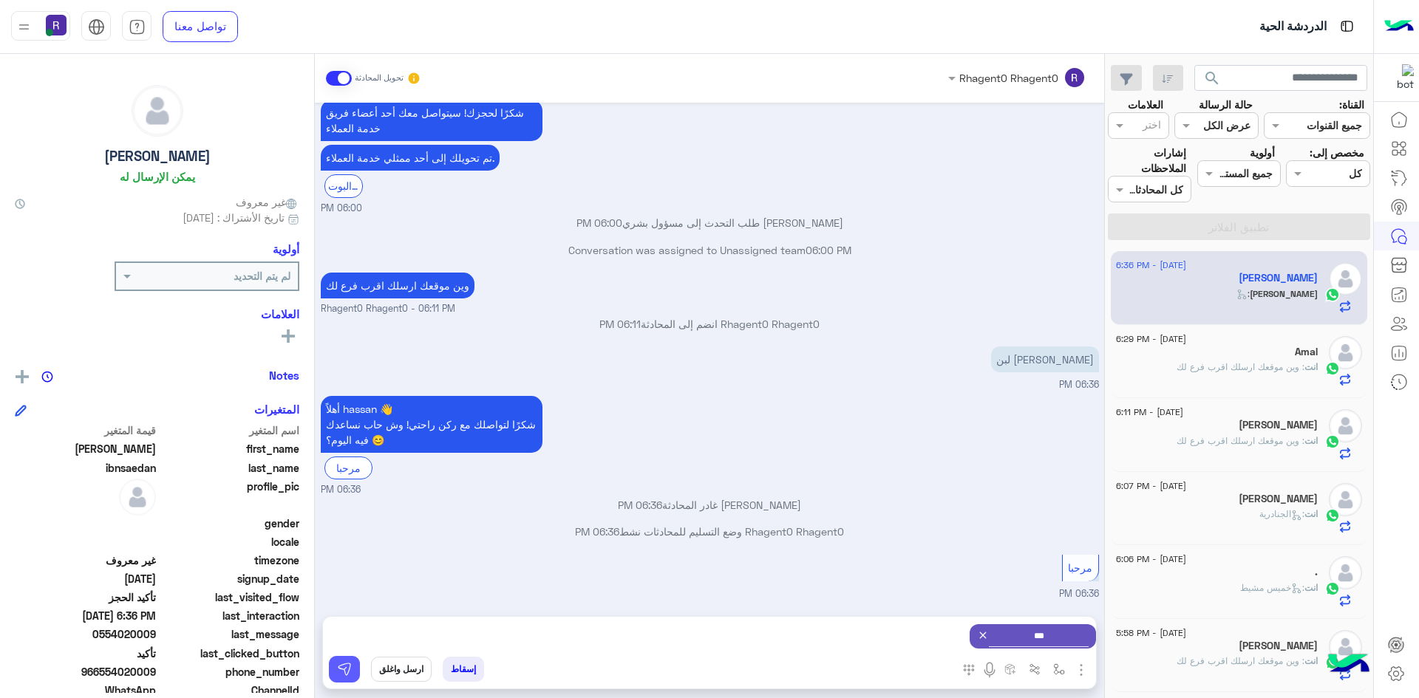
click at [343, 669] on img at bounding box center [344, 669] width 15 height 15
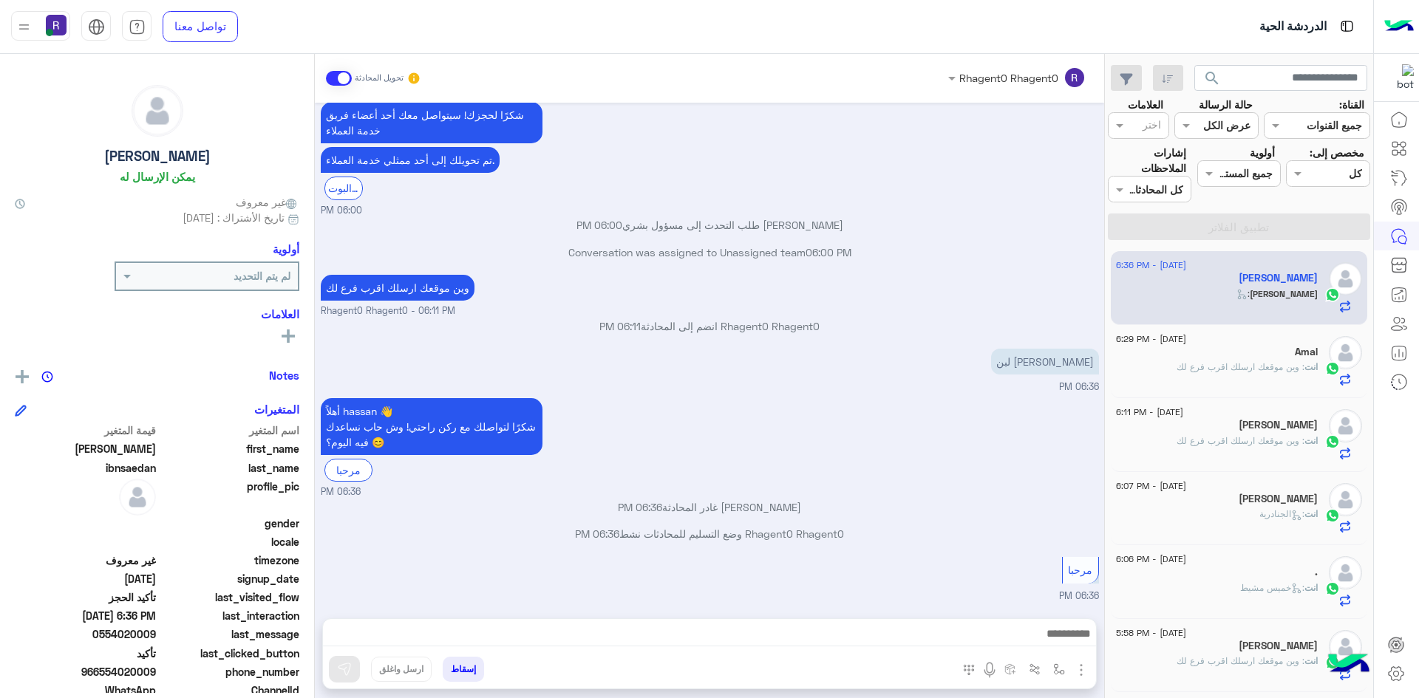
scroll to position [842, 0]
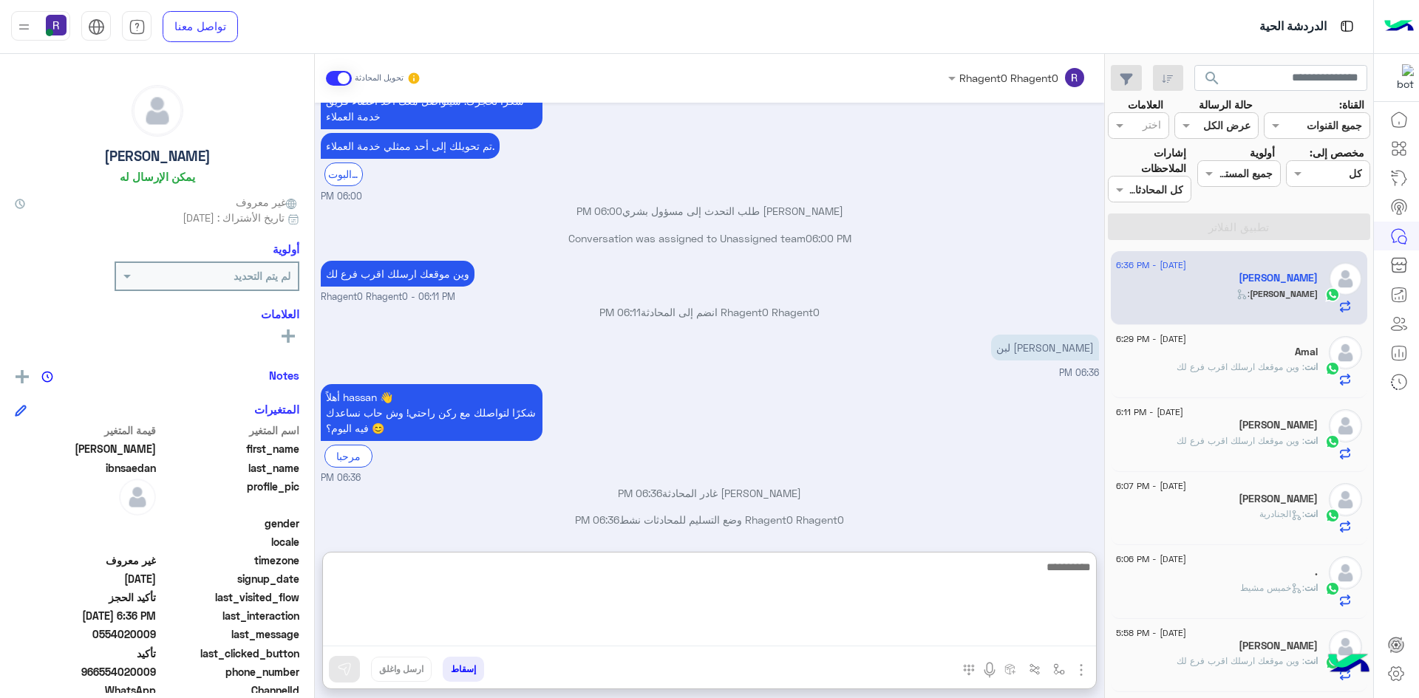
paste textarea "**********"
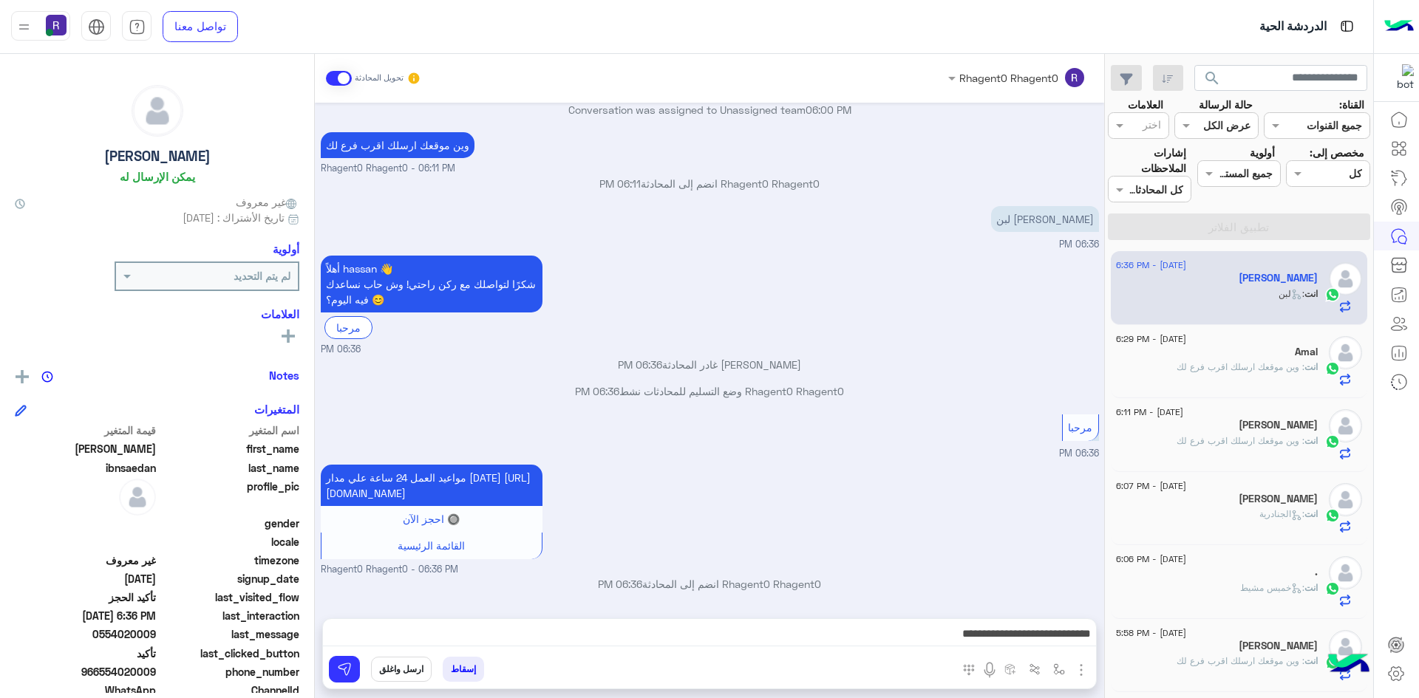
click at [929, 461] on div "مواعيد العمل 24 ساعة علي مدار اليوم https://maps.app.goo.gl/H7tsGYEmp6EGsZ938 🔘…" at bounding box center [710, 519] width 778 height 116
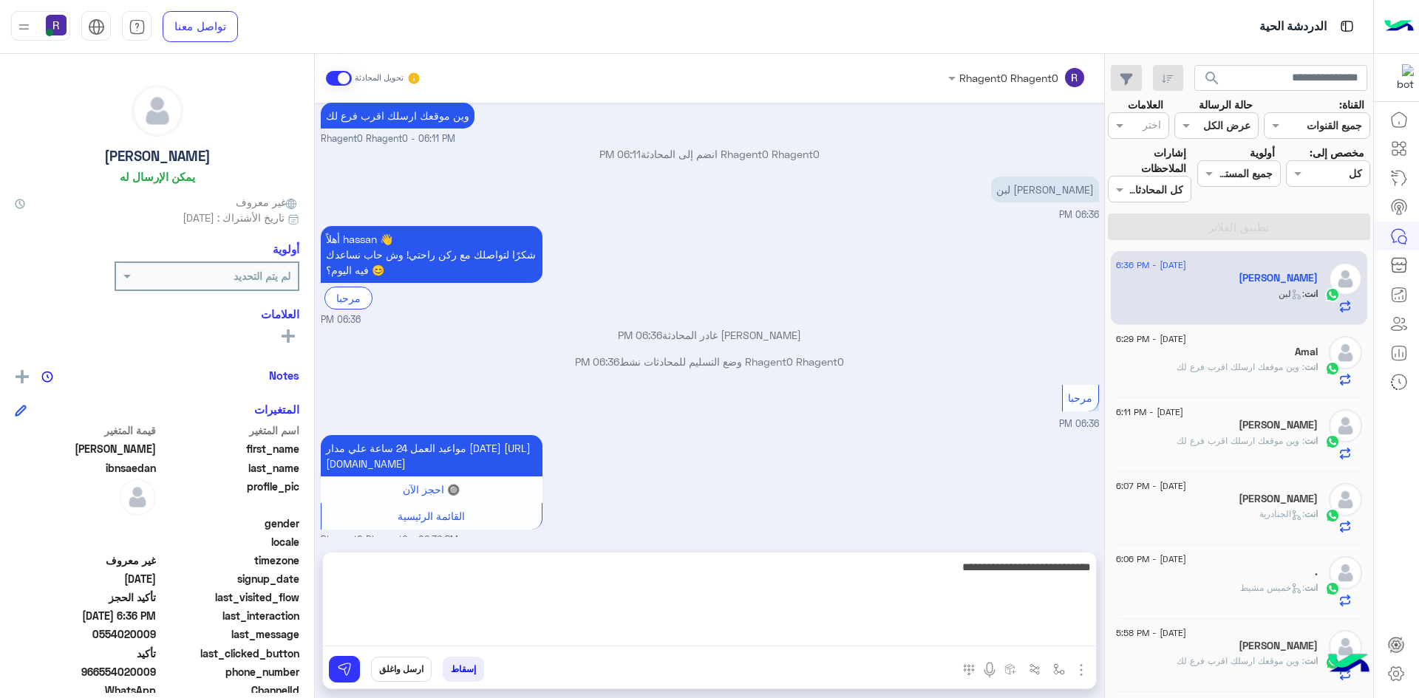
click at [930, 641] on textarea "**********" at bounding box center [709, 602] width 773 height 89
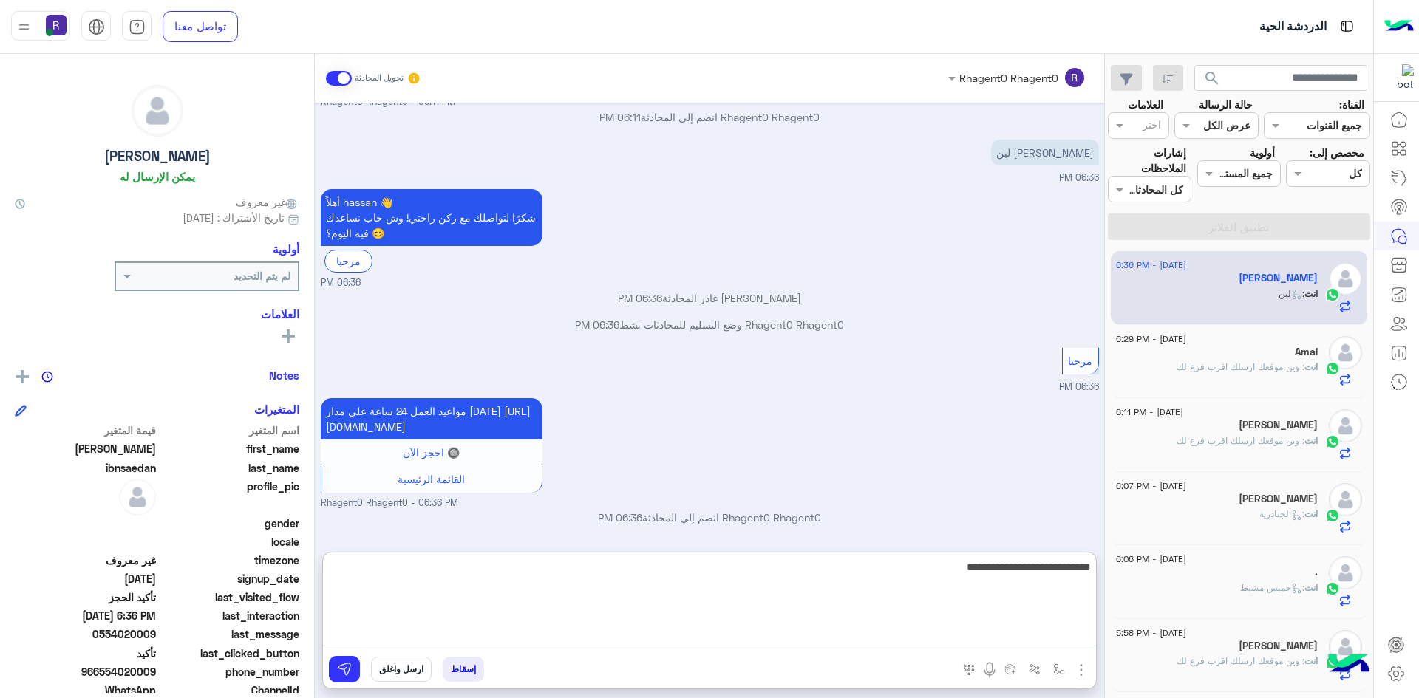
scroll to position [1117, 0]
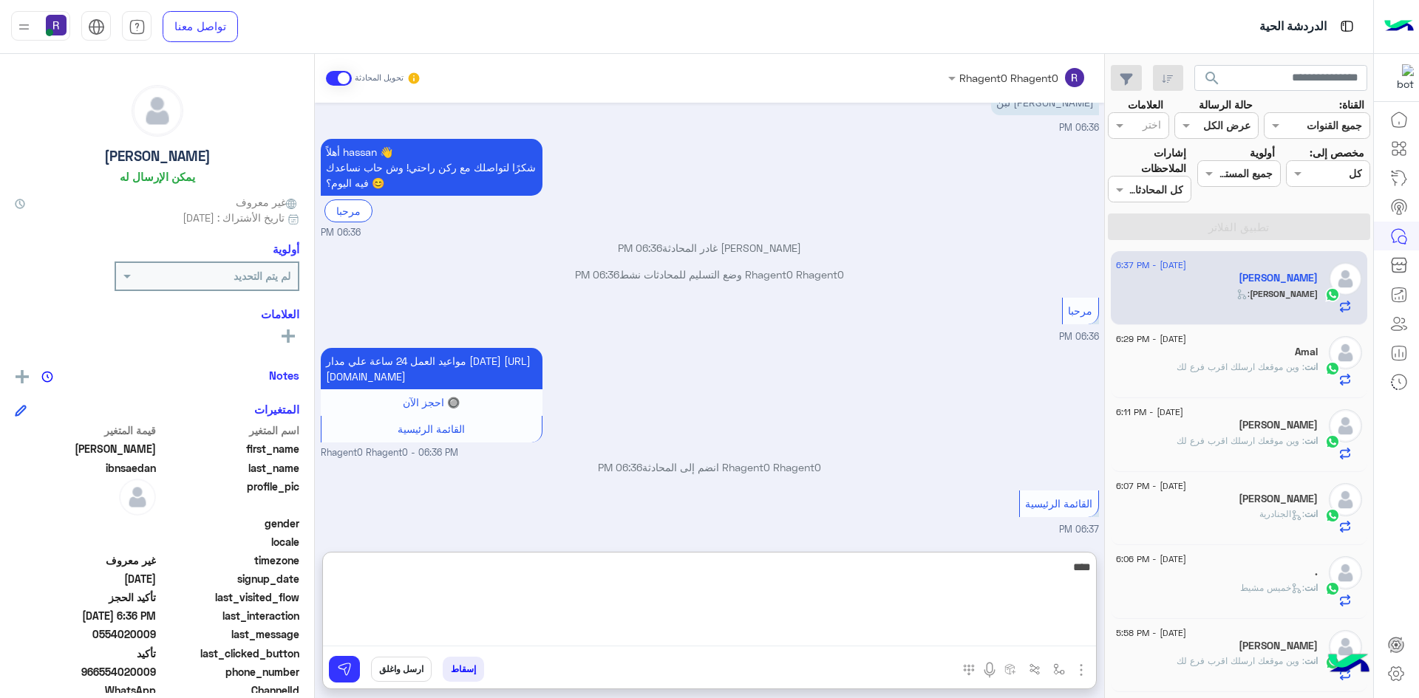
type textarea "*"
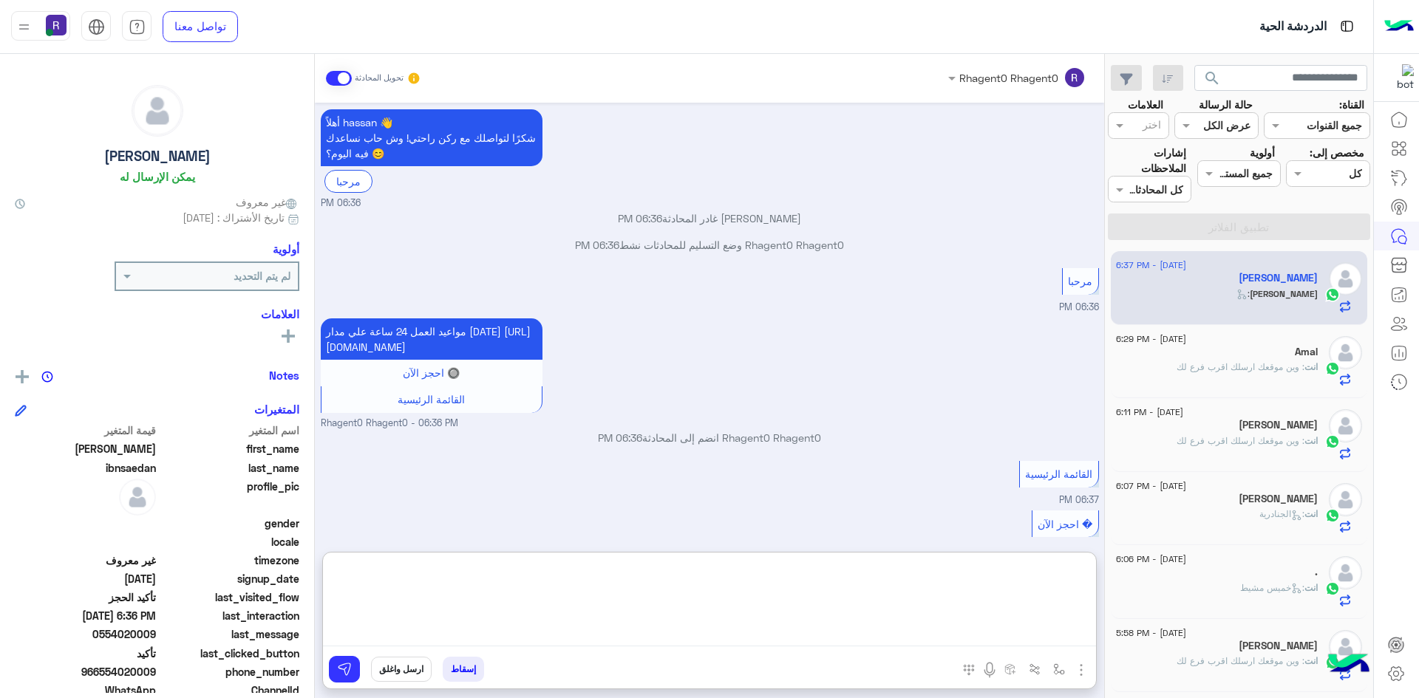
scroll to position [1167, 0]
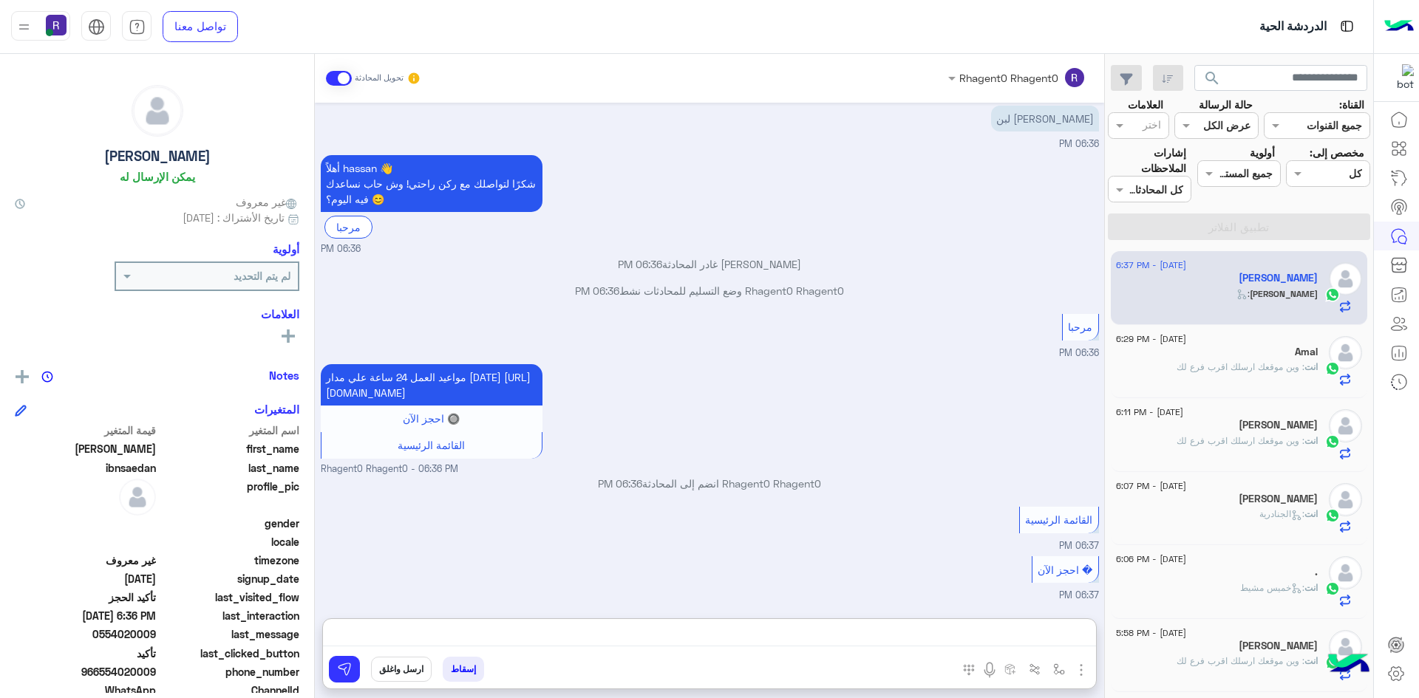
click at [1239, 430] on h5 "[PERSON_NAME]" at bounding box center [1278, 425] width 79 height 13
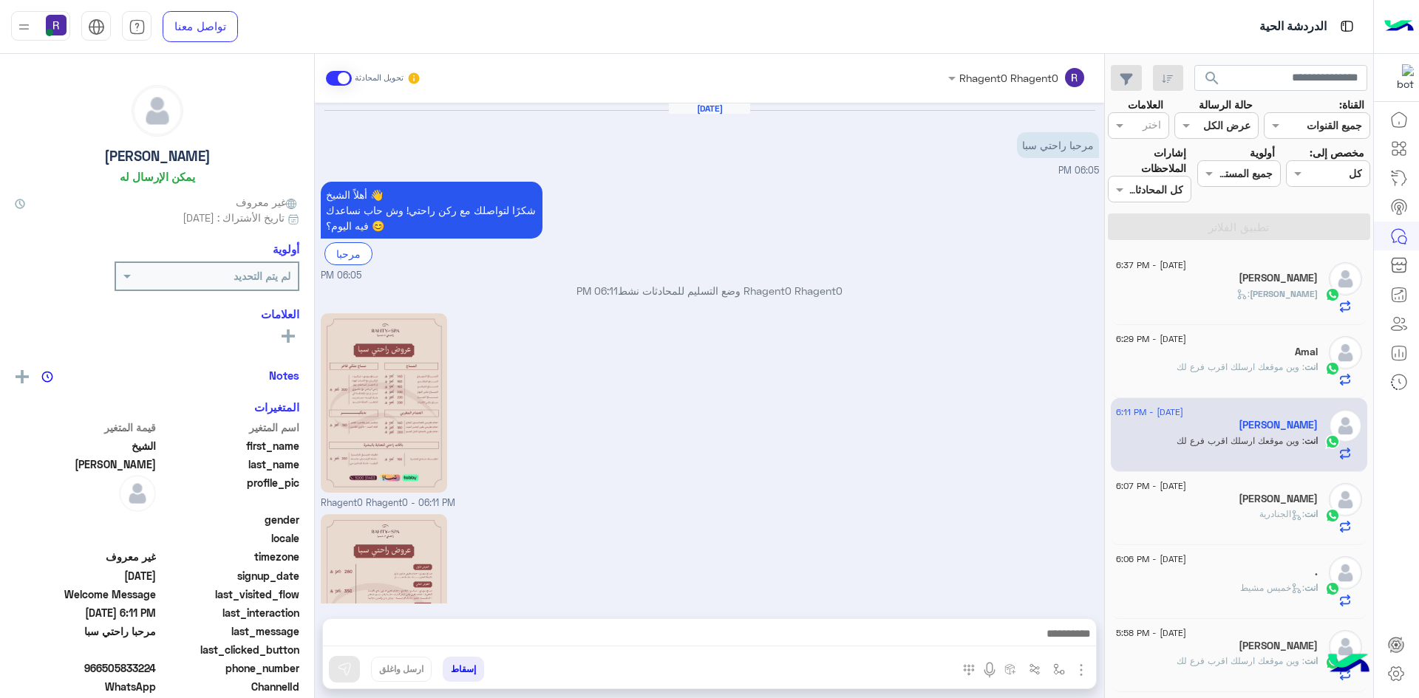
scroll to position [182, 0]
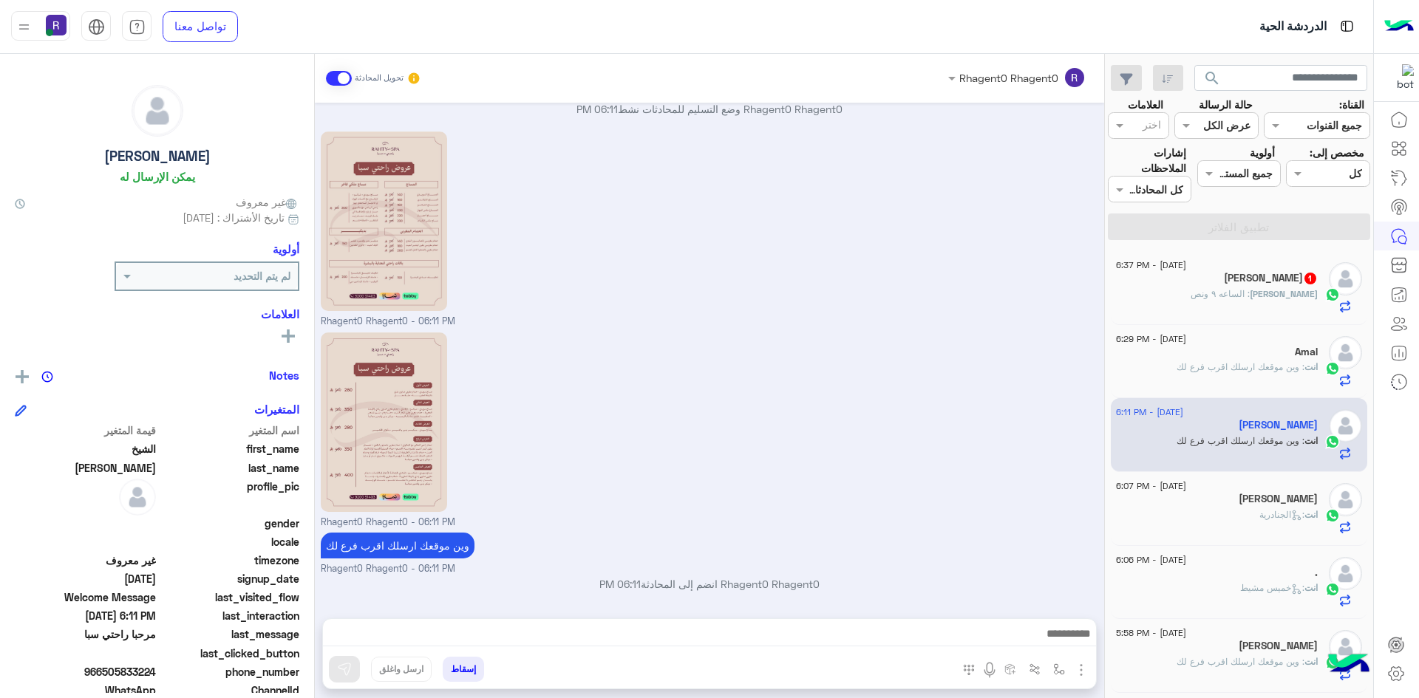
click at [1241, 294] on span ": الساعه ٩ ونص" at bounding box center [1219, 293] width 59 height 11
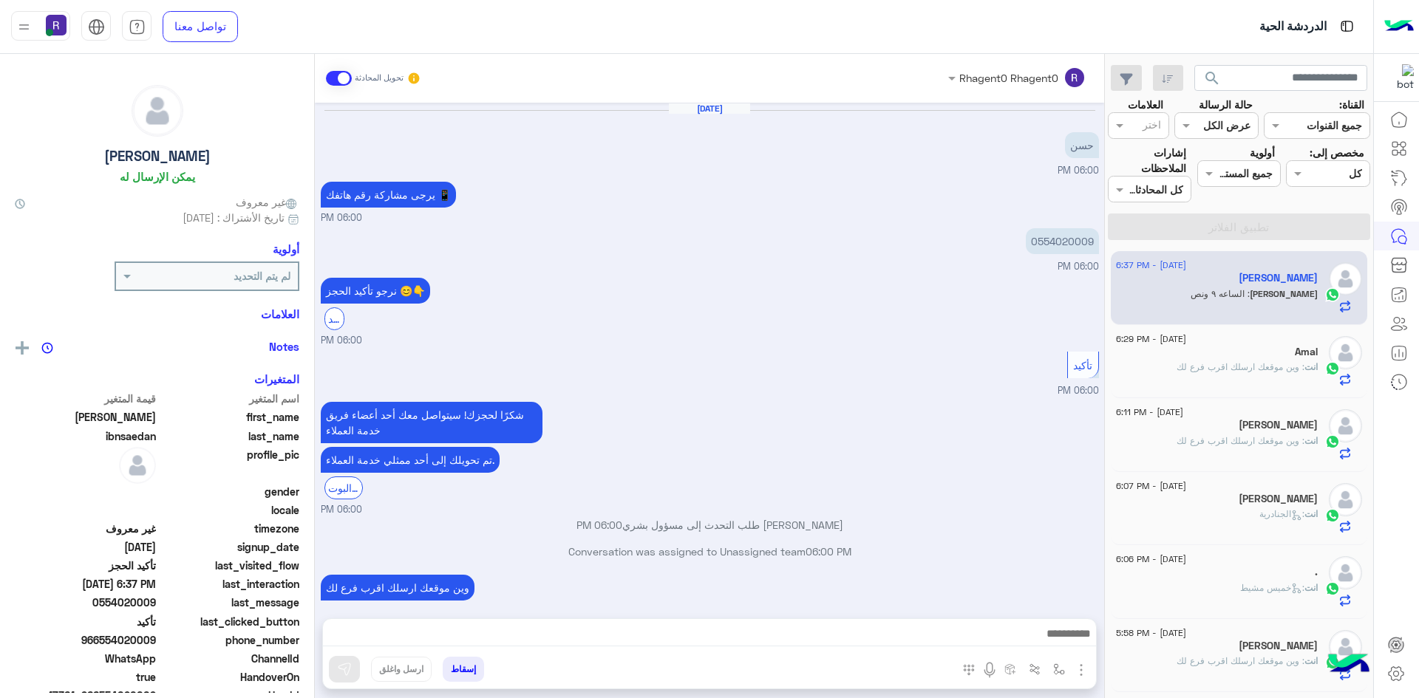
scroll to position [607, 0]
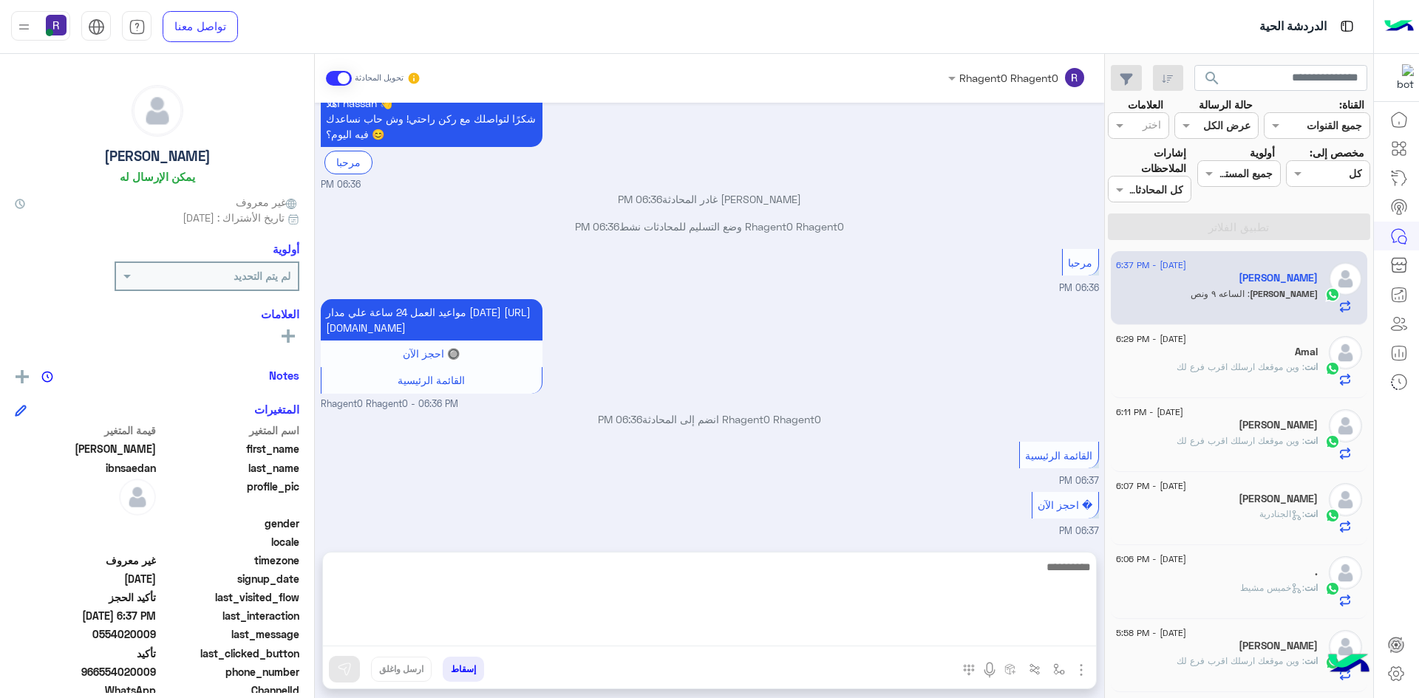
click at [750, 632] on textarea at bounding box center [709, 602] width 773 height 89
type textarea "*********"
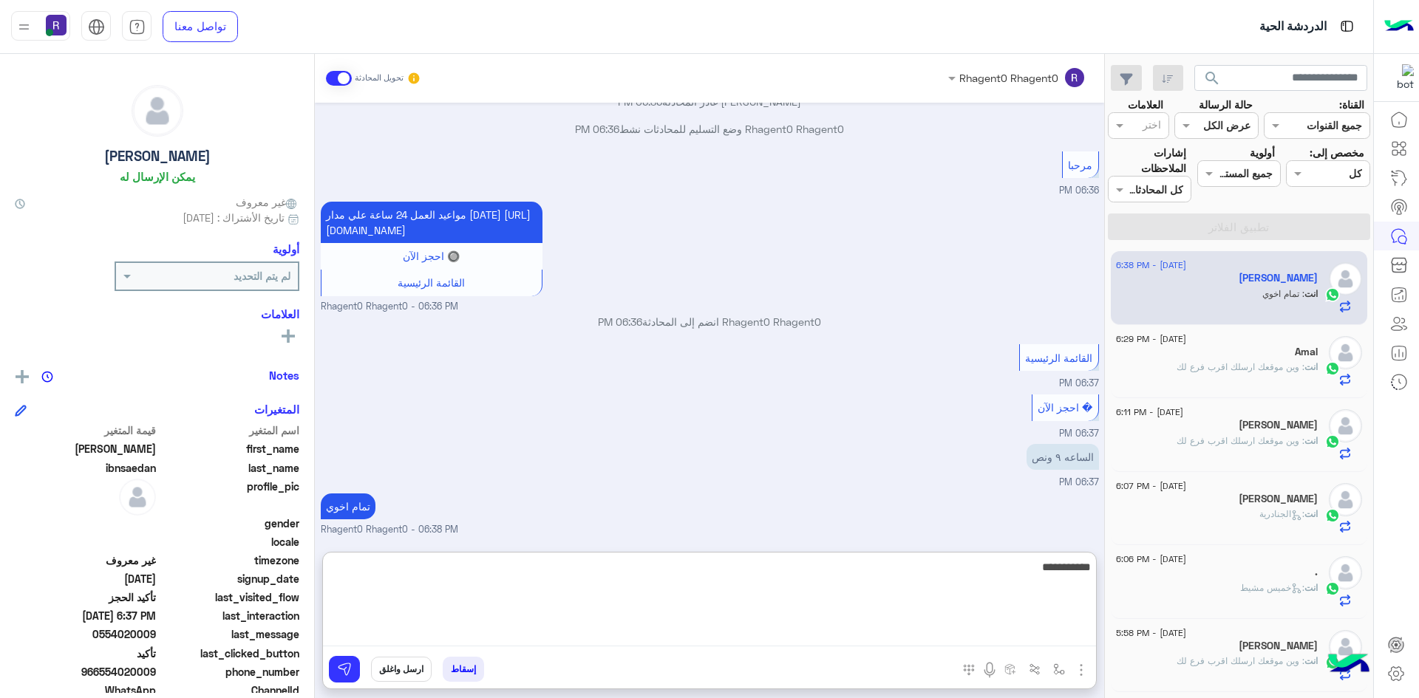
type textarea "**********"
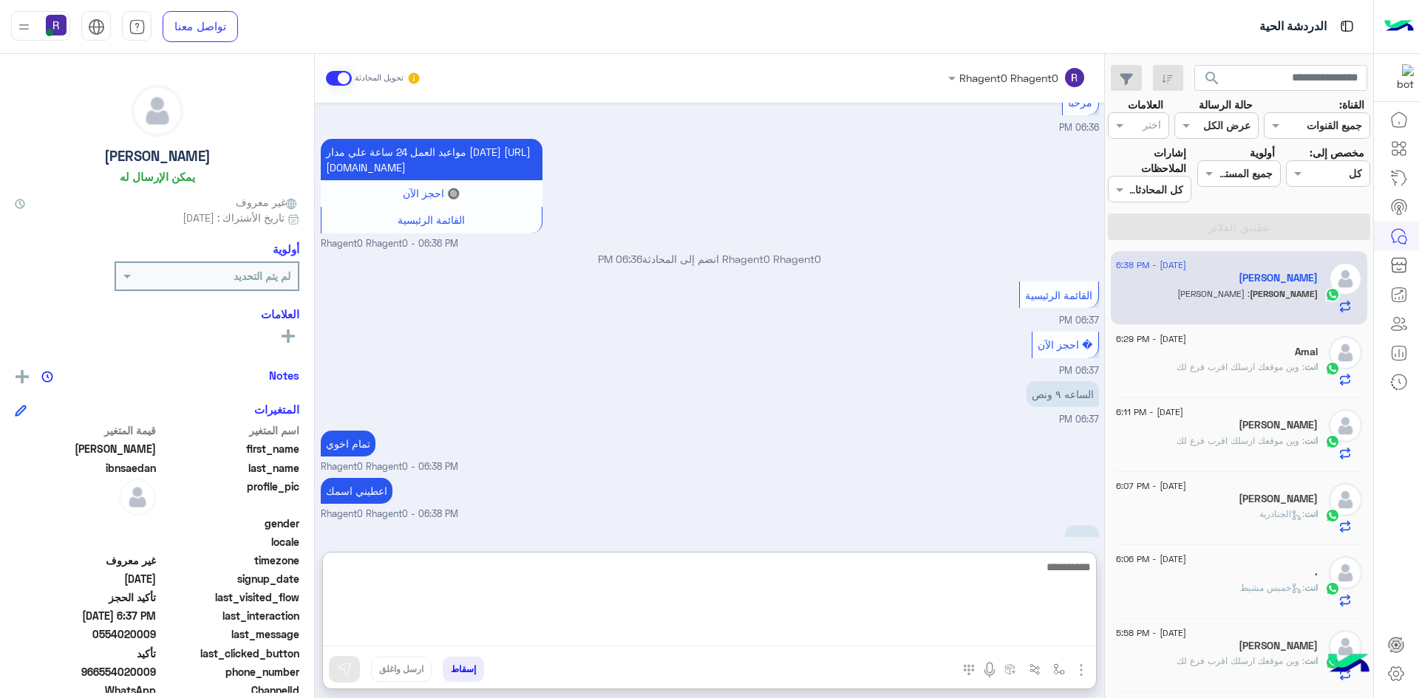
scroll to position [817, 0]
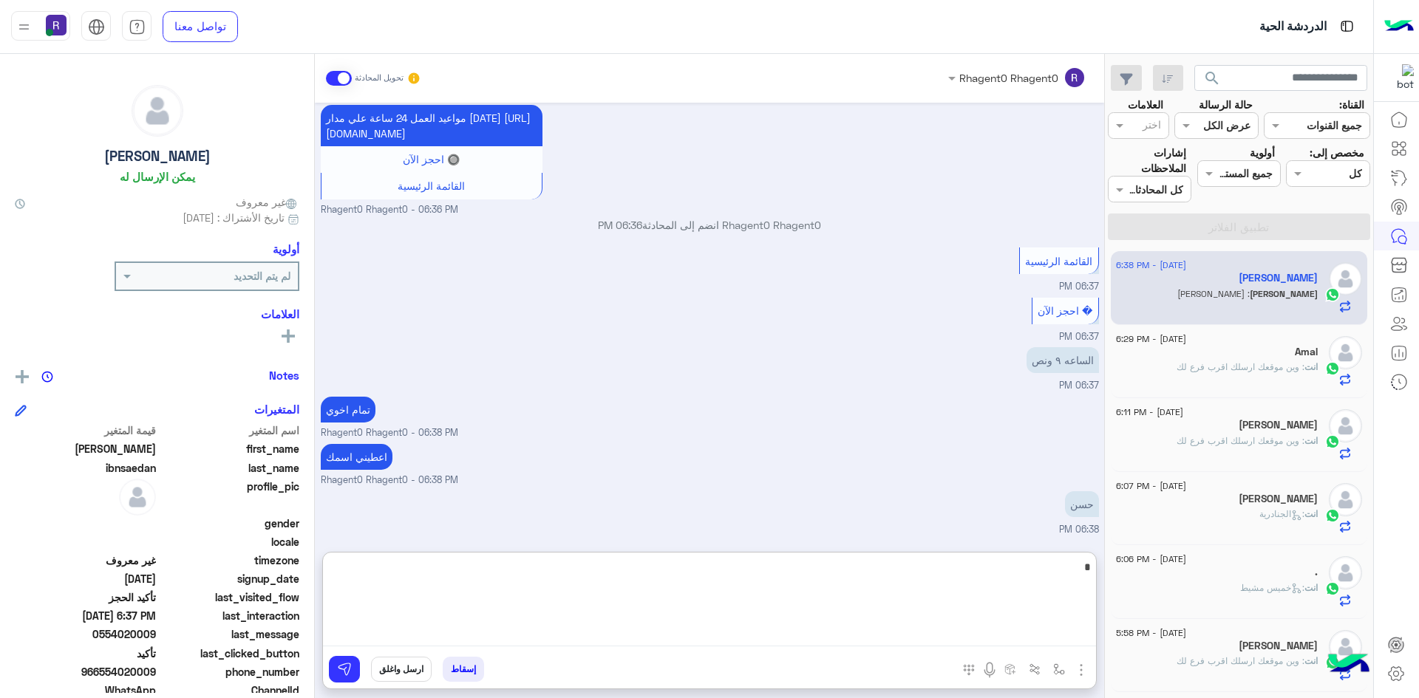
type textarea "**"
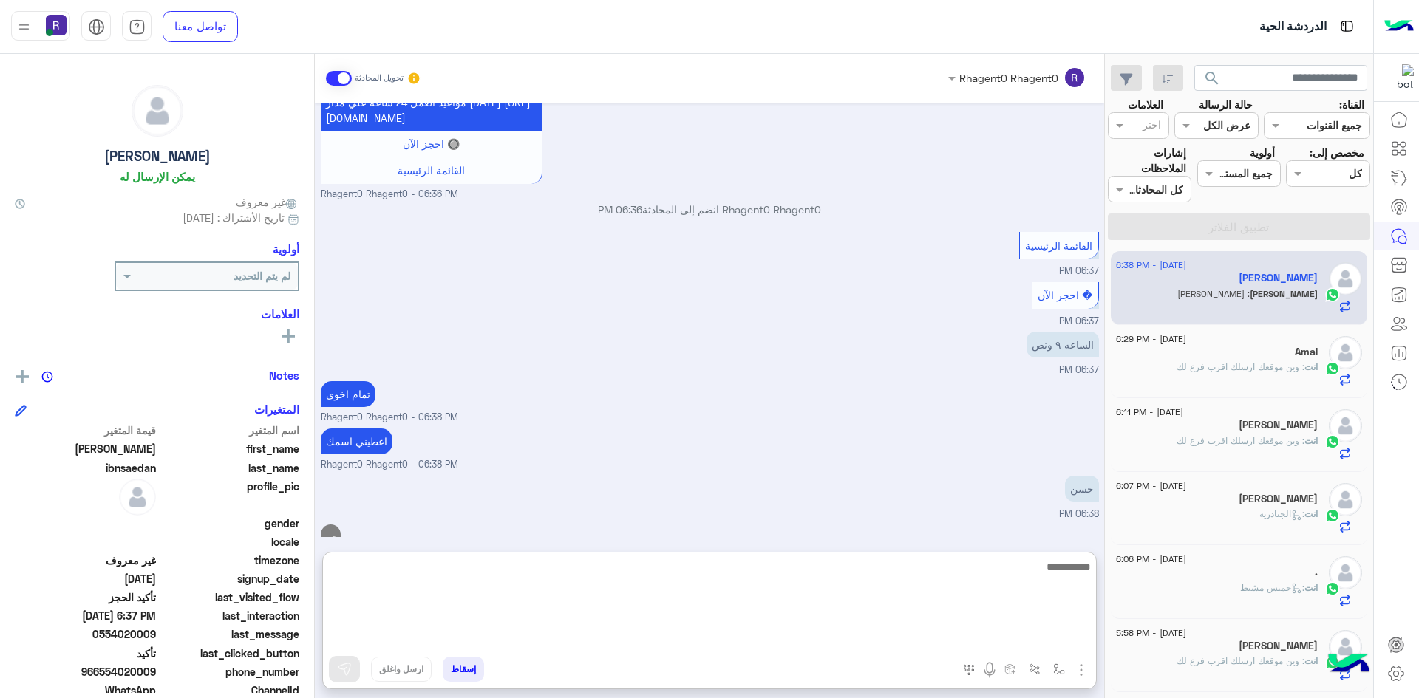
scroll to position [864, 0]
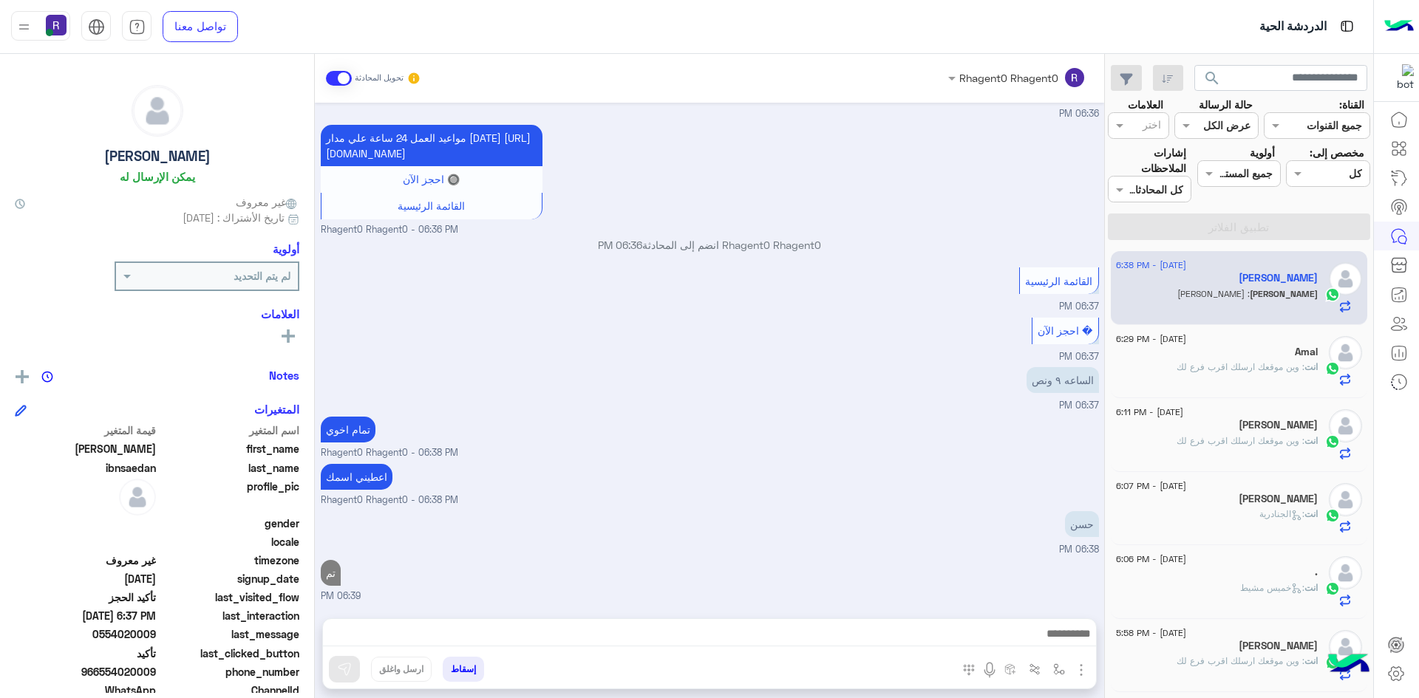
click at [1290, 372] on span ": وين موقعك ارسلك اقرب فرع لك" at bounding box center [1240, 366] width 128 height 11
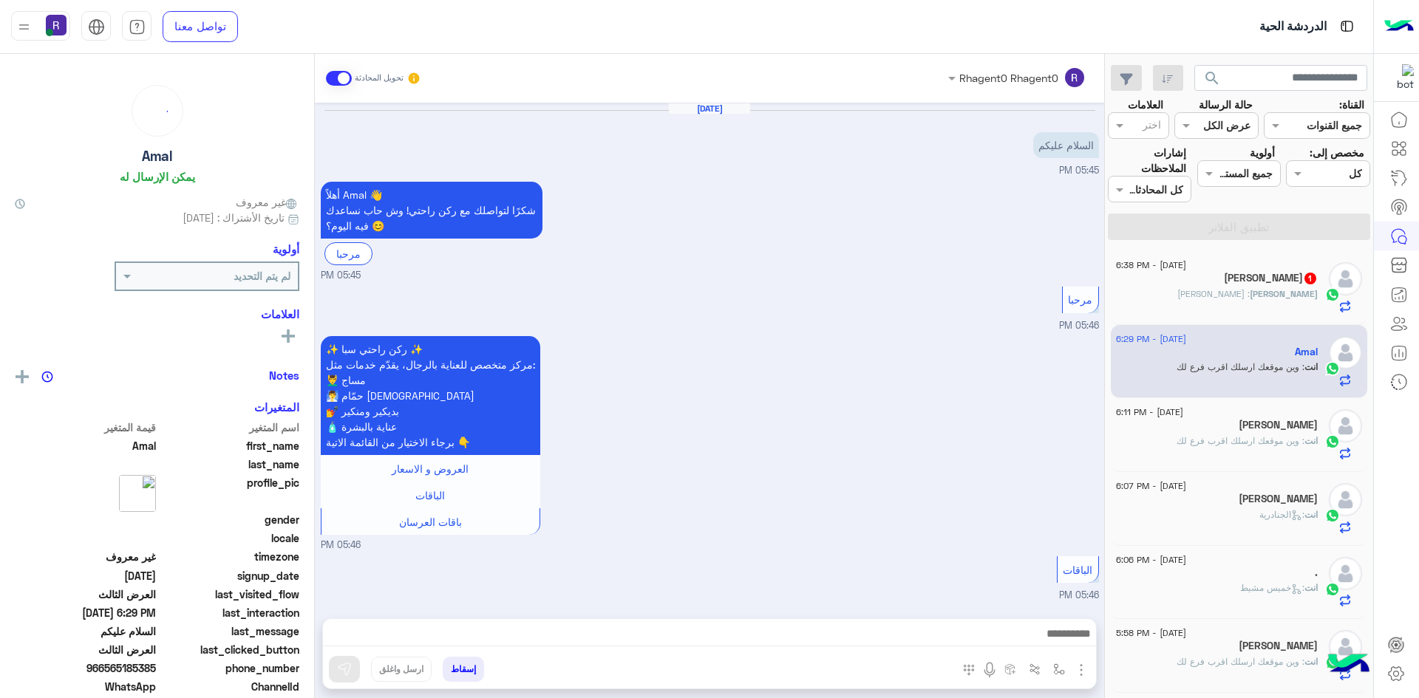
scroll to position [2298, 0]
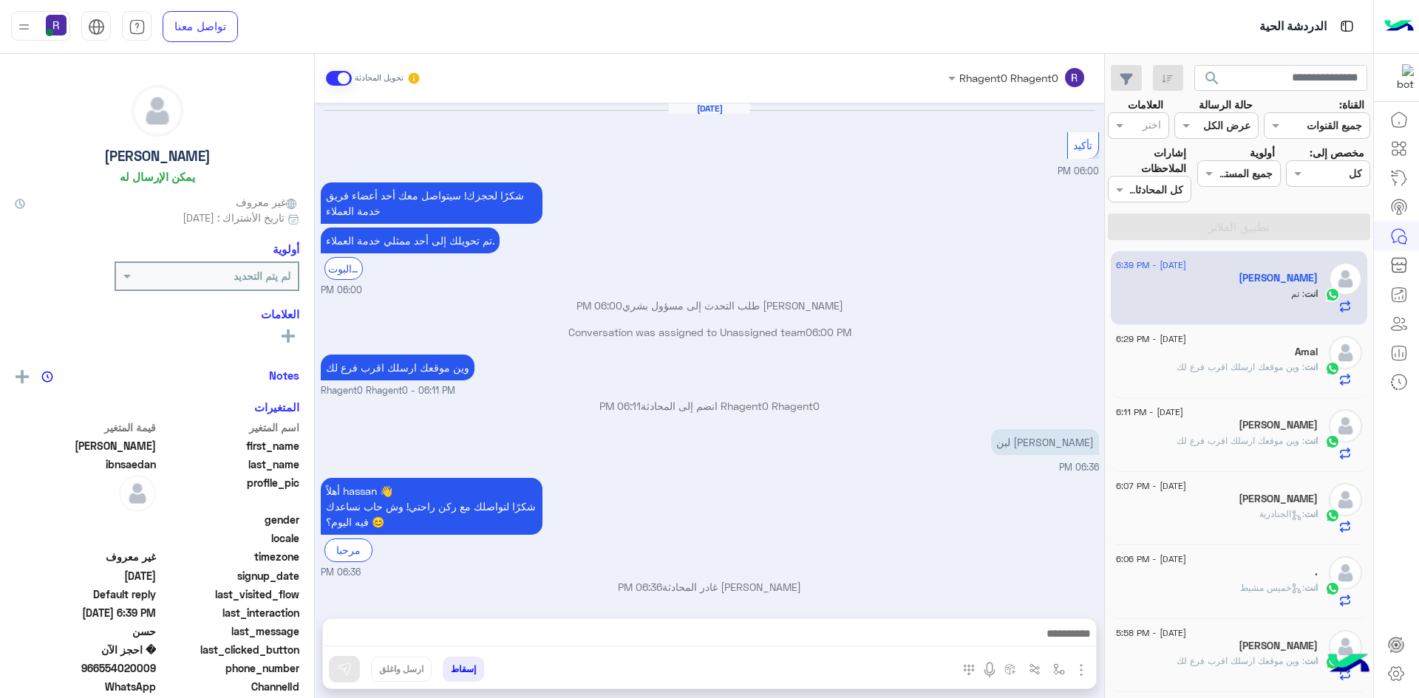
scroll to position [578, 0]
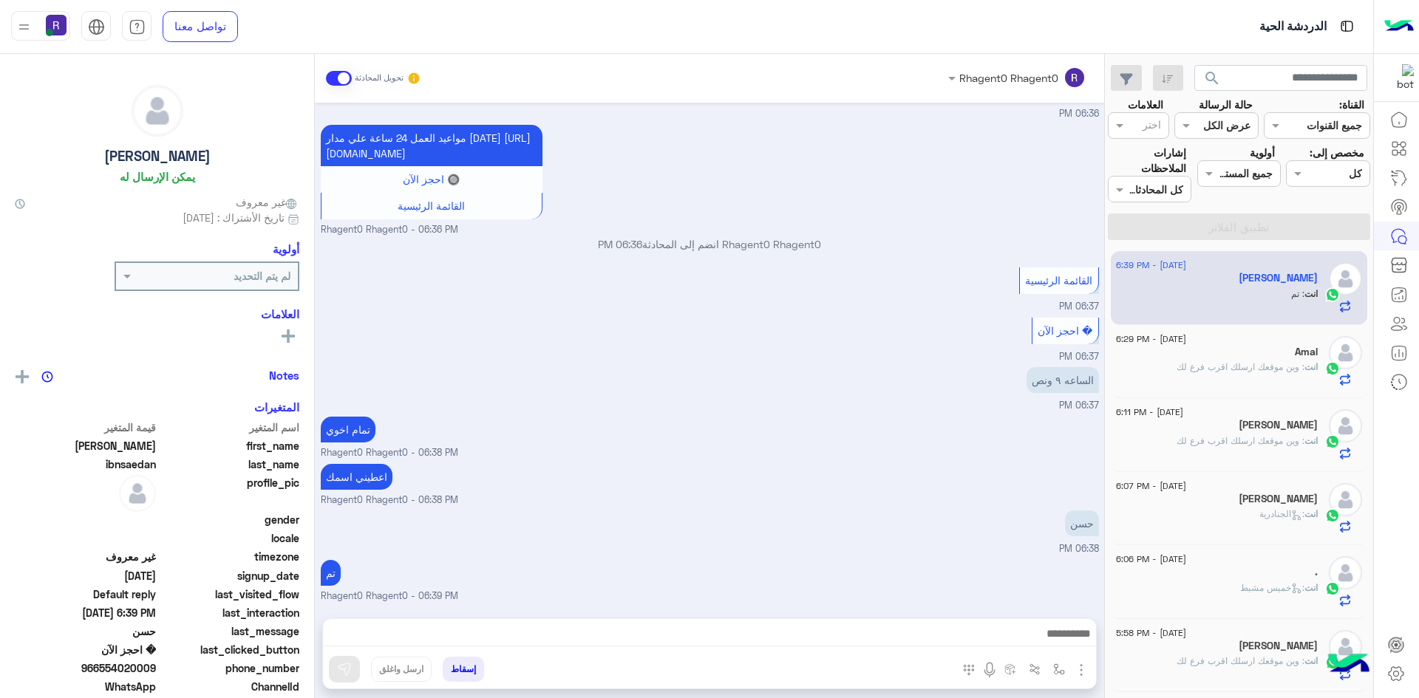
click at [1294, 359] on div "Amal" at bounding box center [1217, 354] width 202 height 16
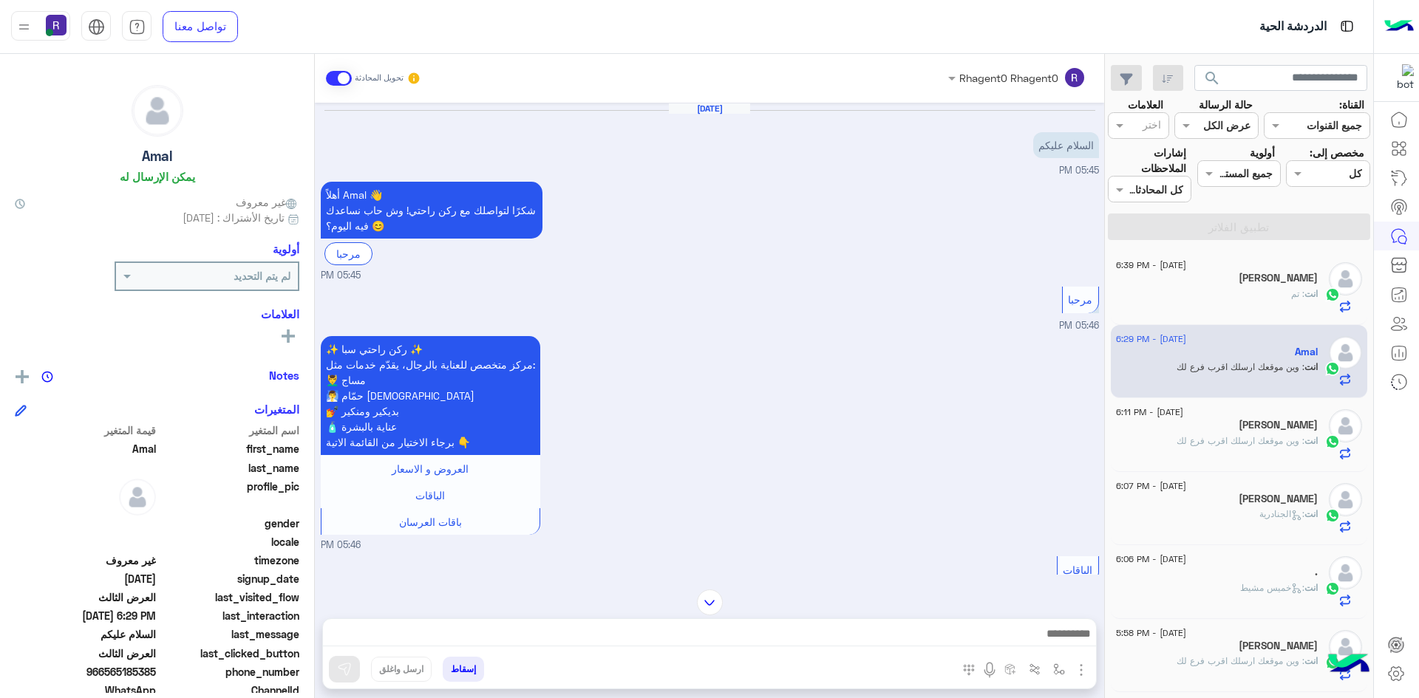
click at [1270, 444] on span ": وين موقعك ارسلك اقرب فرع لك" at bounding box center [1240, 440] width 128 height 11
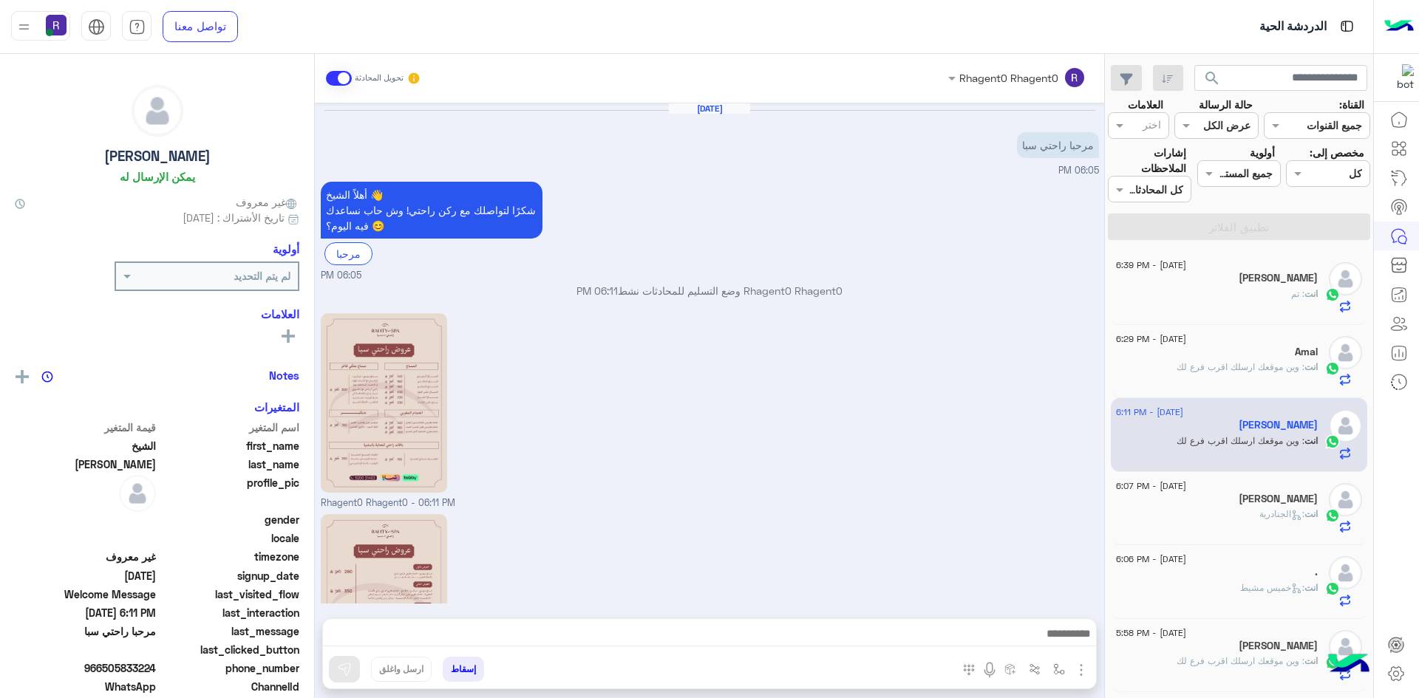
scroll to position [182, 0]
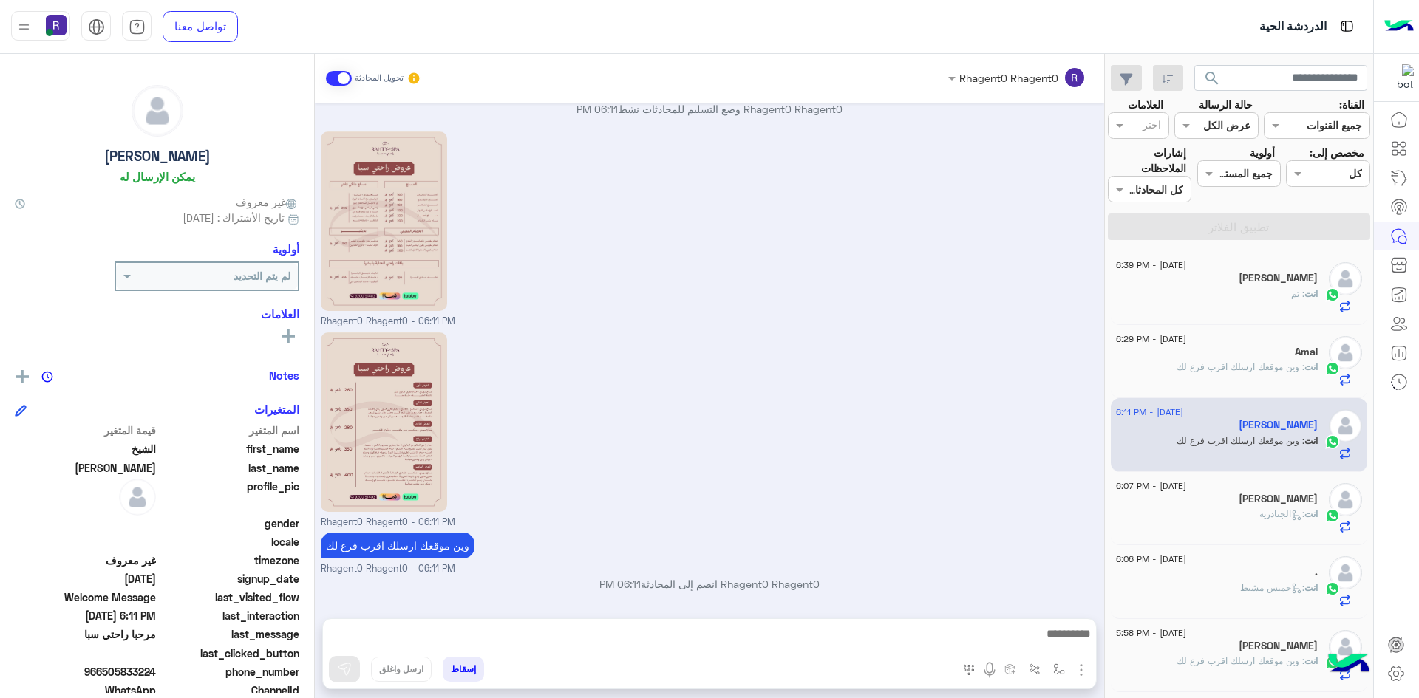
click at [1287, 507] on div "[PERSON_NAME]" at bounding box center [1217, 501] width 202 height 16
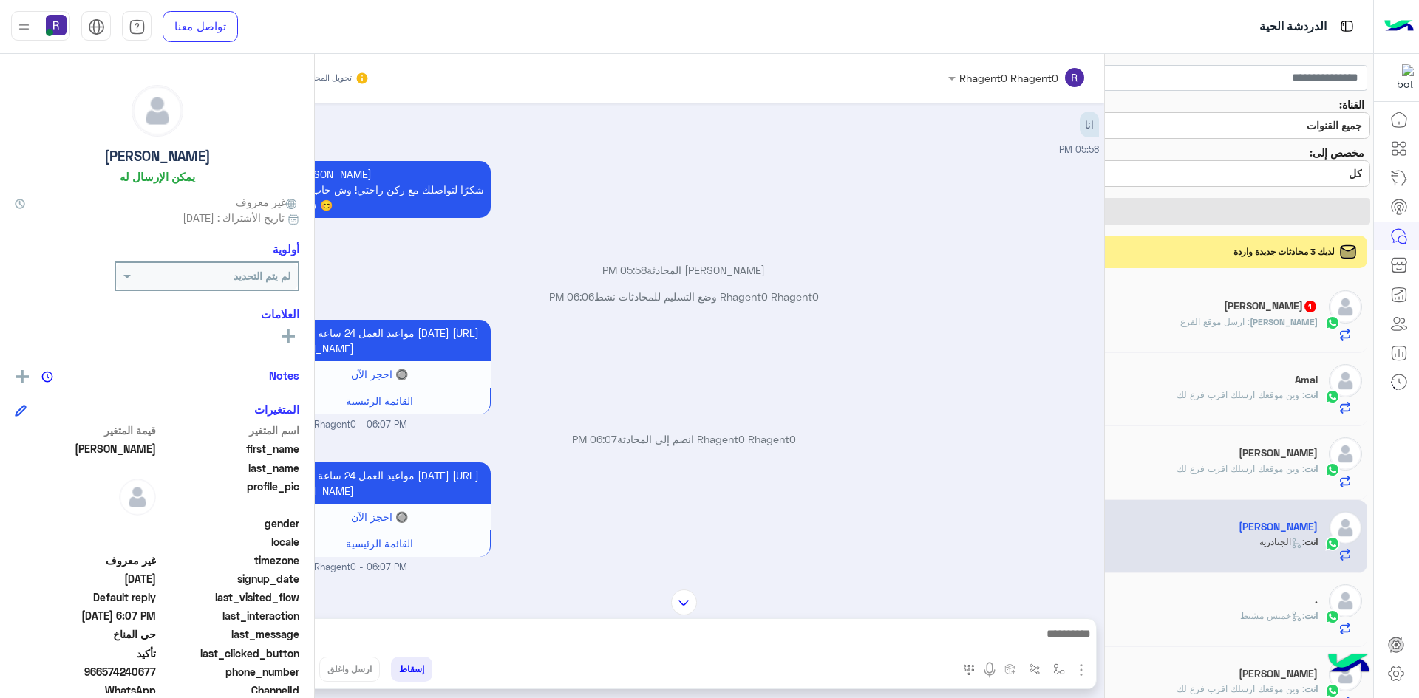
scroll to position [745, 0]
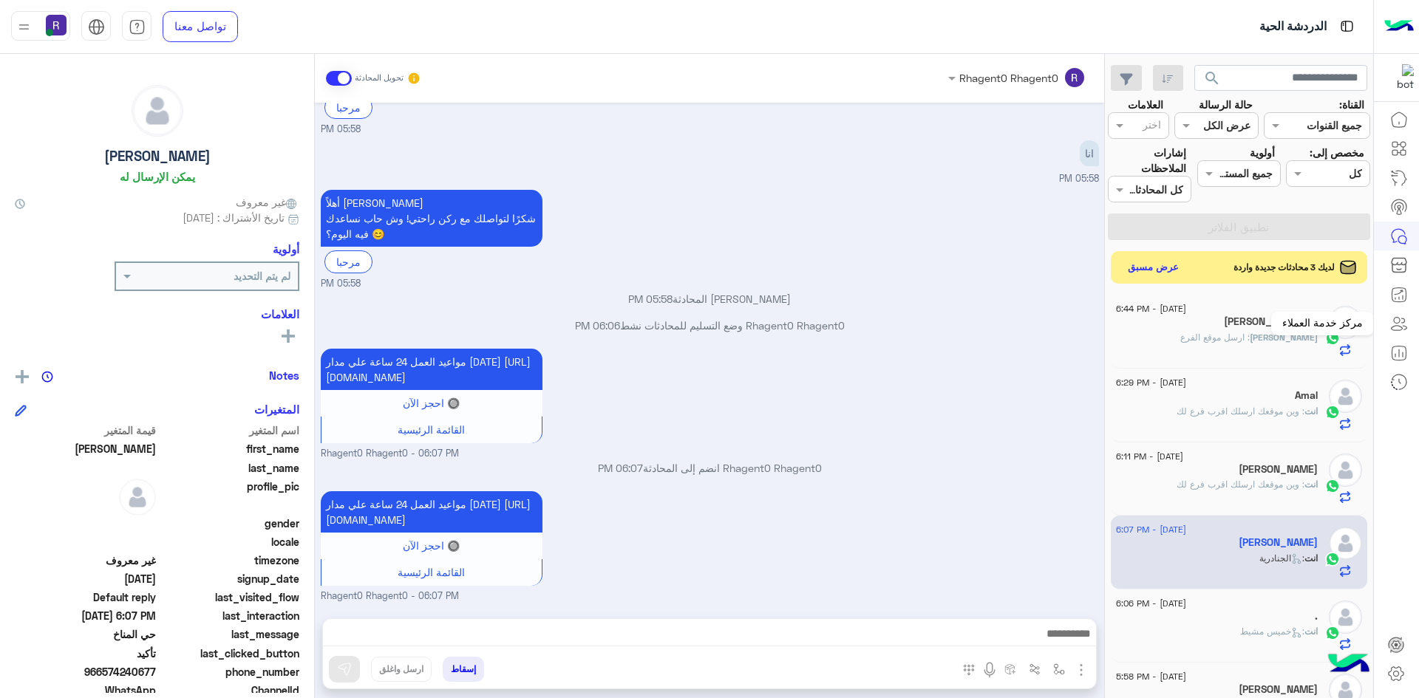
click at [1250, 342] on span ": ارسل موقع الفرع" at bounding box center [1214, 337] width 69 height 11
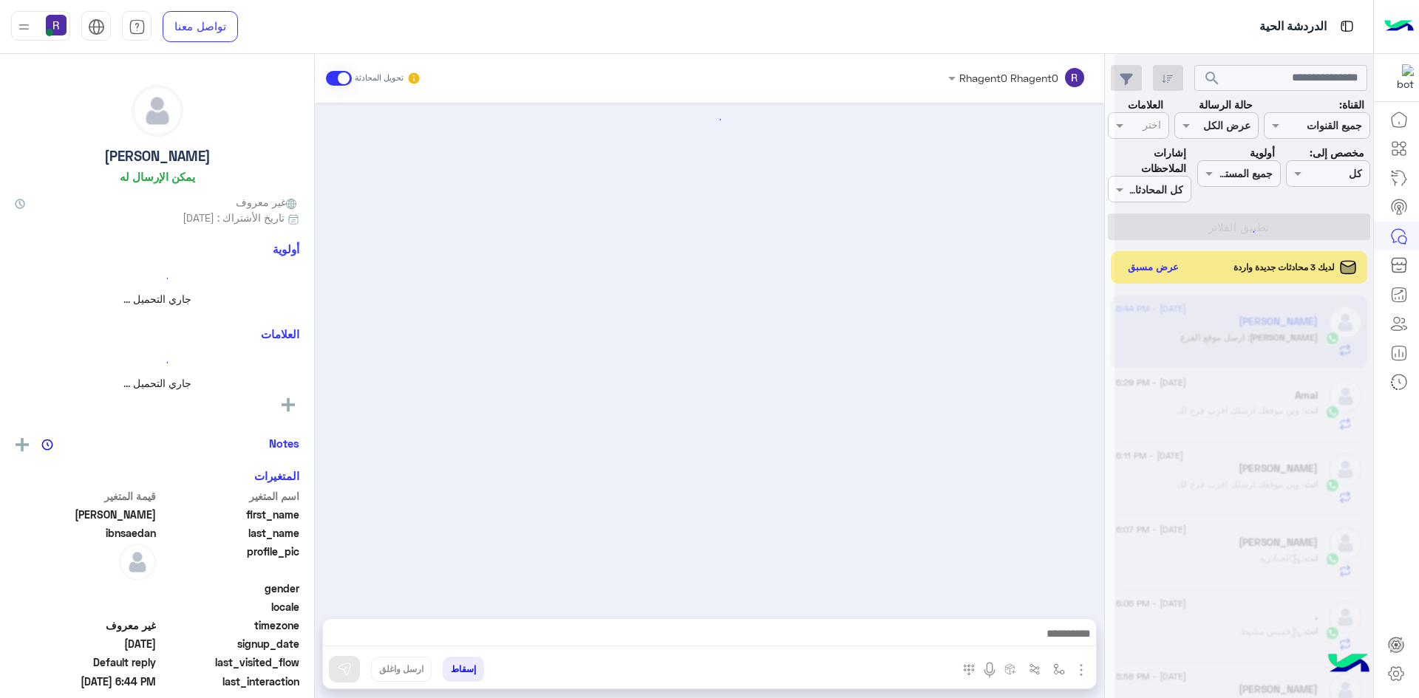
scroll to position [577, 0]
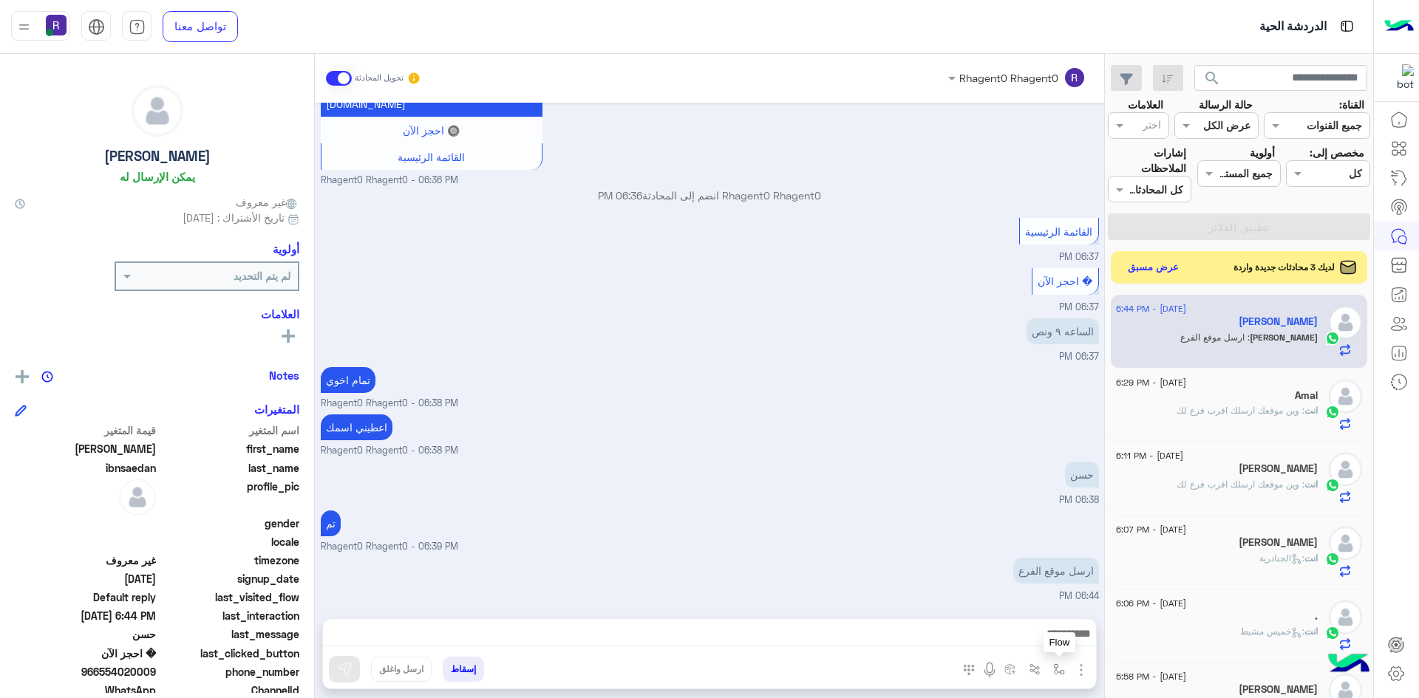
click at [1052, 666] on button "button" at bounding box center [1059, 669] width 24 height 24
click at [1043, 644] on input "text" at bounding box center [1014, 637] width 100 height 17
click at [786, 487] on div "حسن 06:38 PM" at bounding box center [710, 483] width 778 height 50
click at [1060, 671] on img "button" at bounding box center [1059, 670] width 12 height 12
click at [1026, 641] on input "text" at bounding box center [1014, 637] width 100 height 17
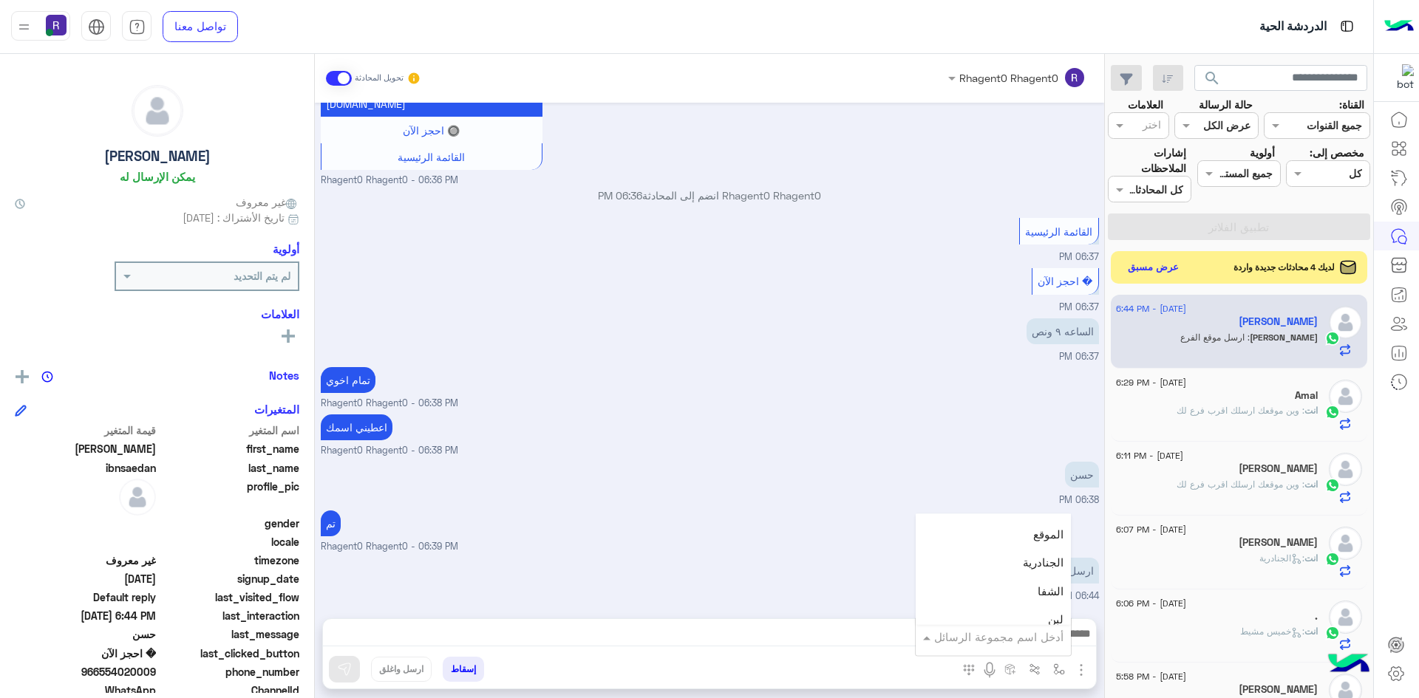
scroll to position [1035, 0]
click at [1005, 556] on div "لبن" at bounding box center [993, 546] width 155 height 29
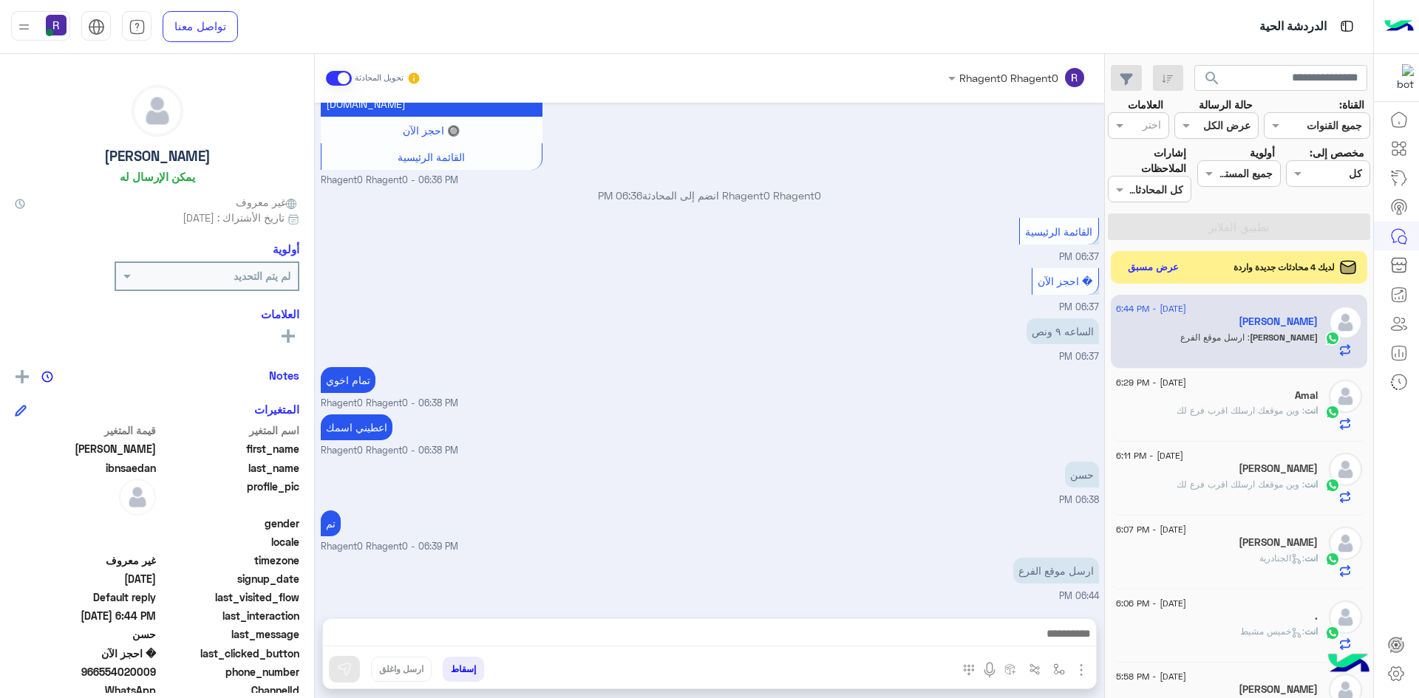
type textarea "***"
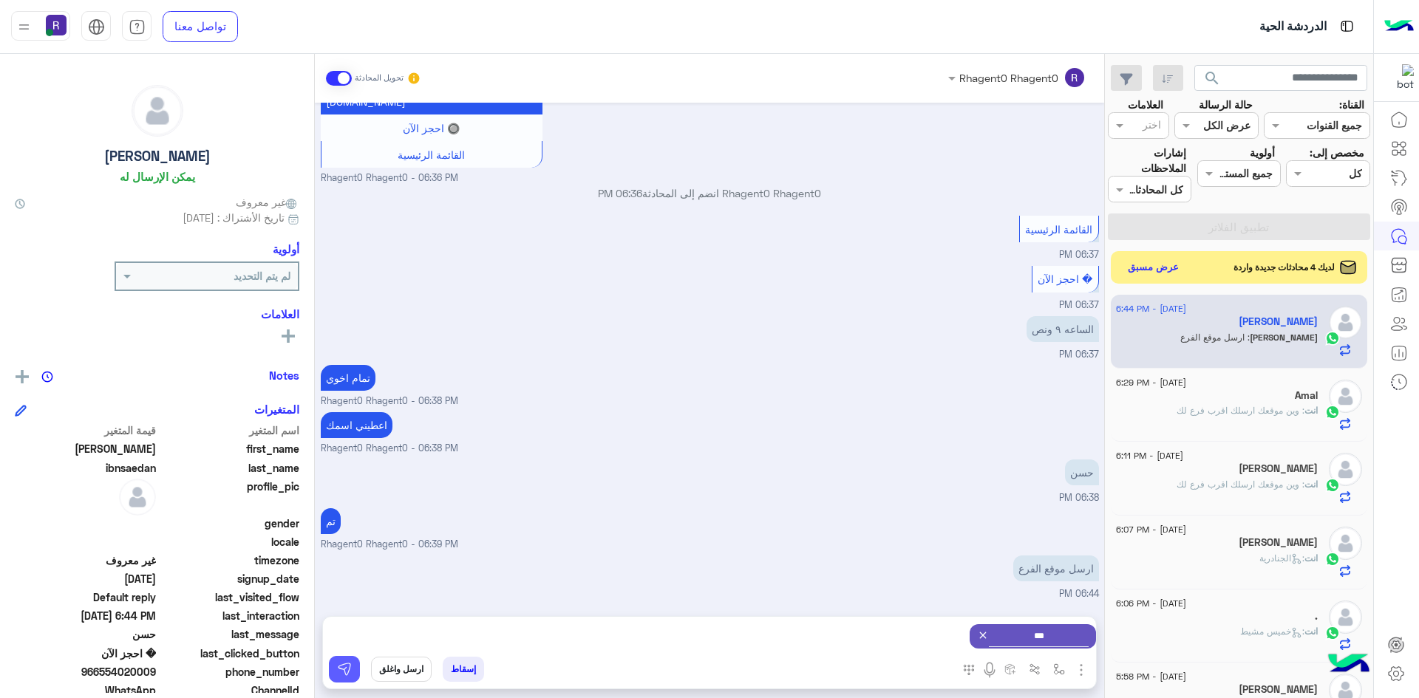
click at [347, 669] on img at bounding box center [344, 669] width 15 height 15
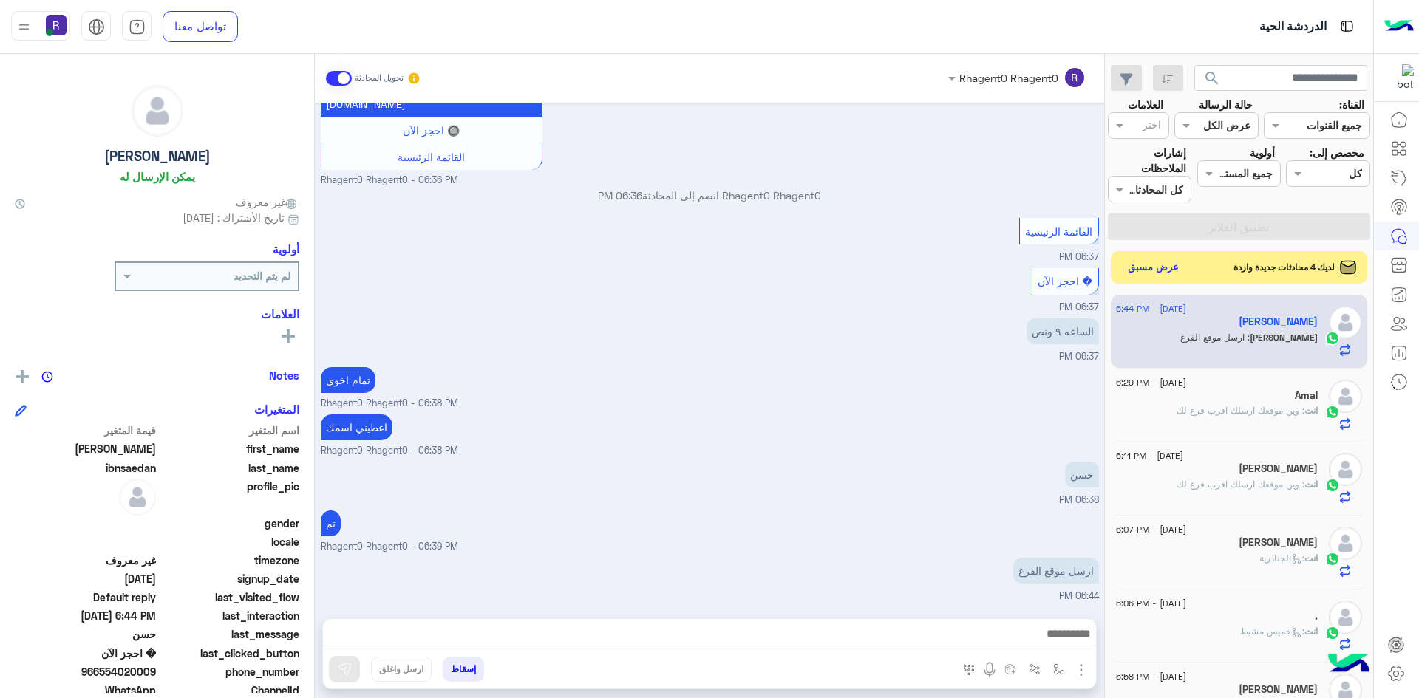
scroll to position [577, 0]
click at [1160, 268] on button "عرض مسبق" at bounding box center [1153, 267] width 62 height 20
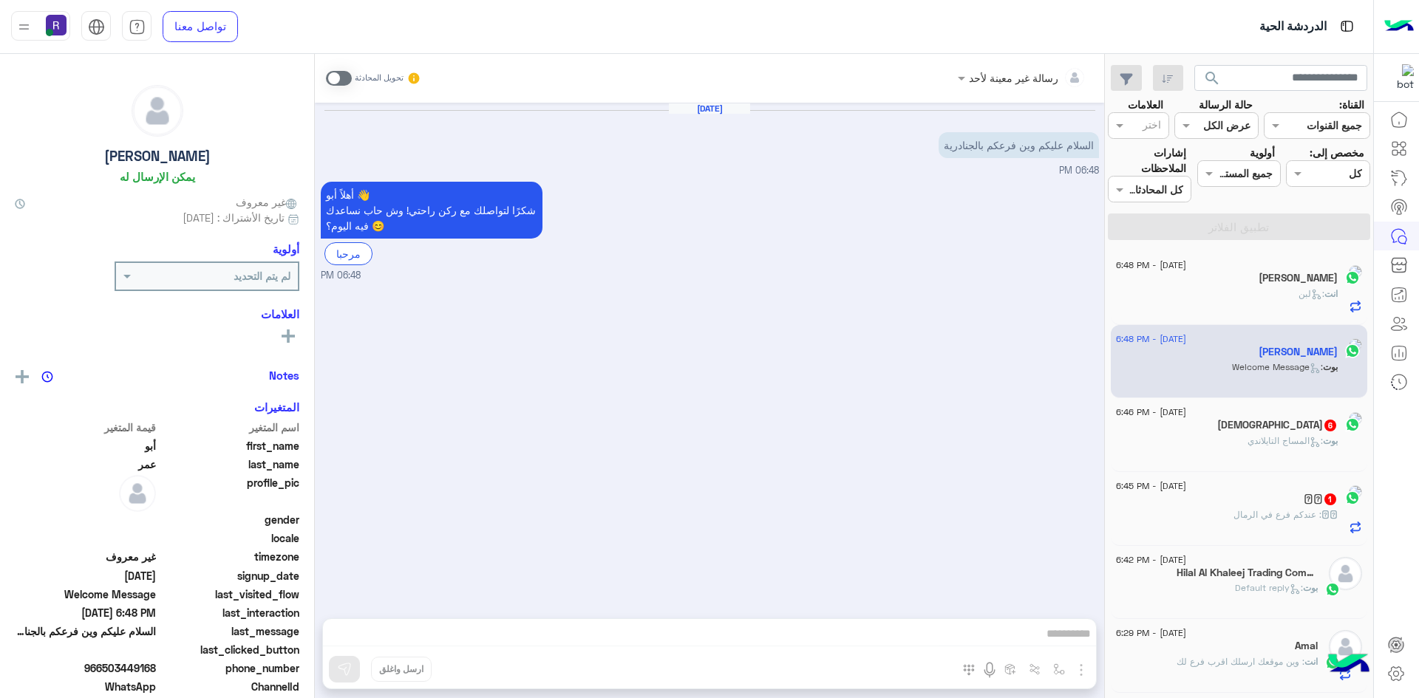
click at [1268, 429] on h5 "muhammadismailgujjar 6" at bounding box center [1277, 425] width 120 height 13
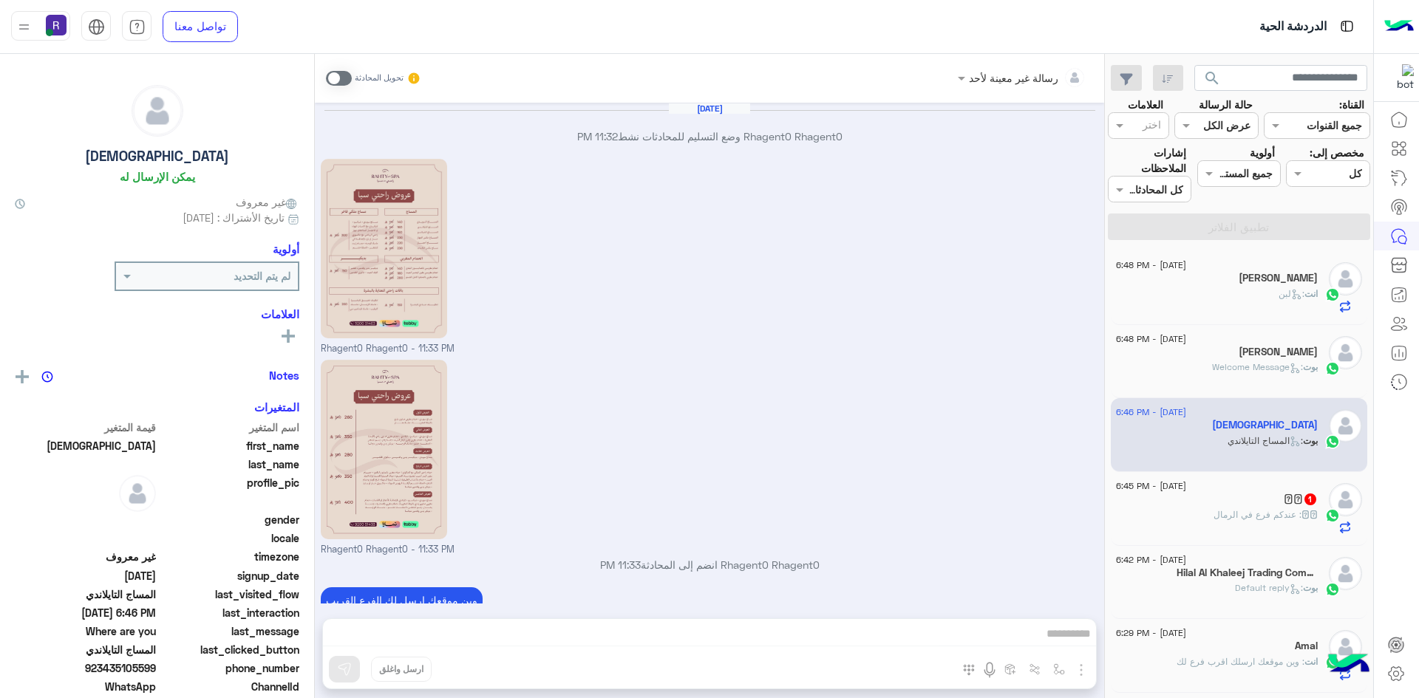
scroll to position [1354, 0]
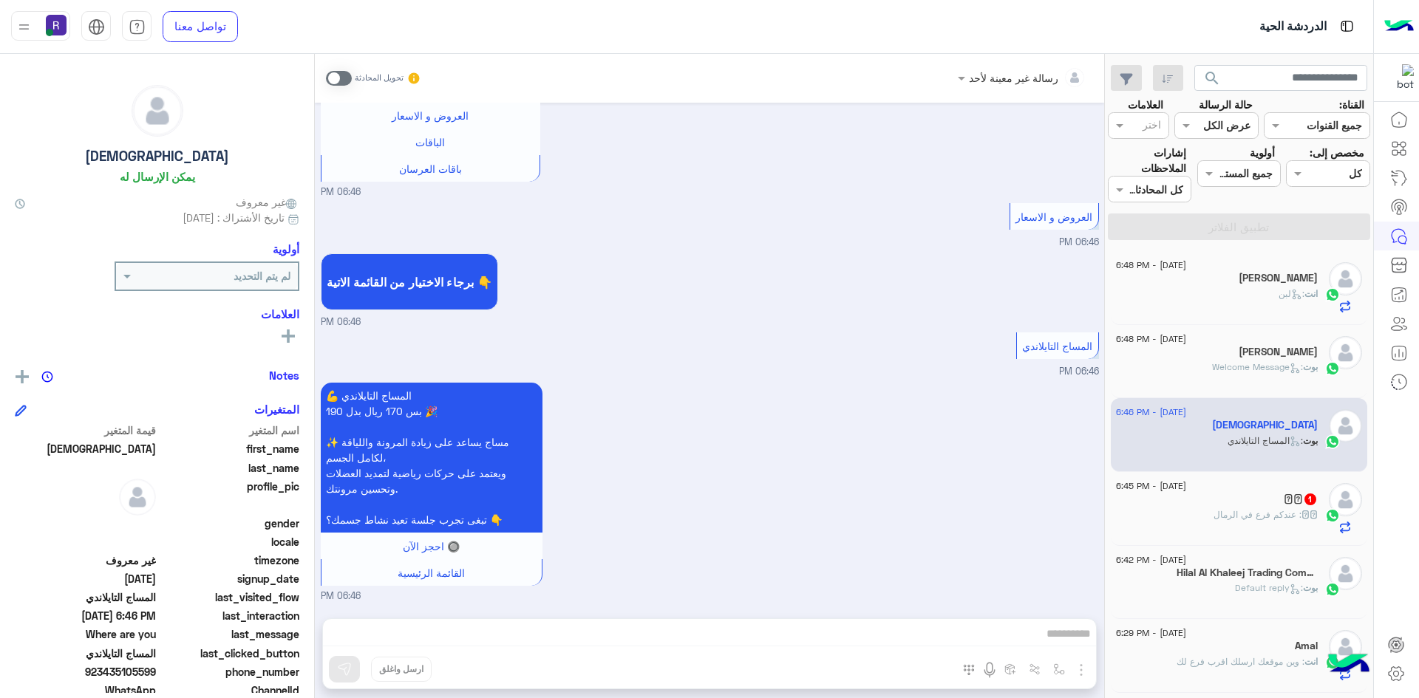
click at [347, 74] on span at bounding box center [339, 78] width 26 height 15
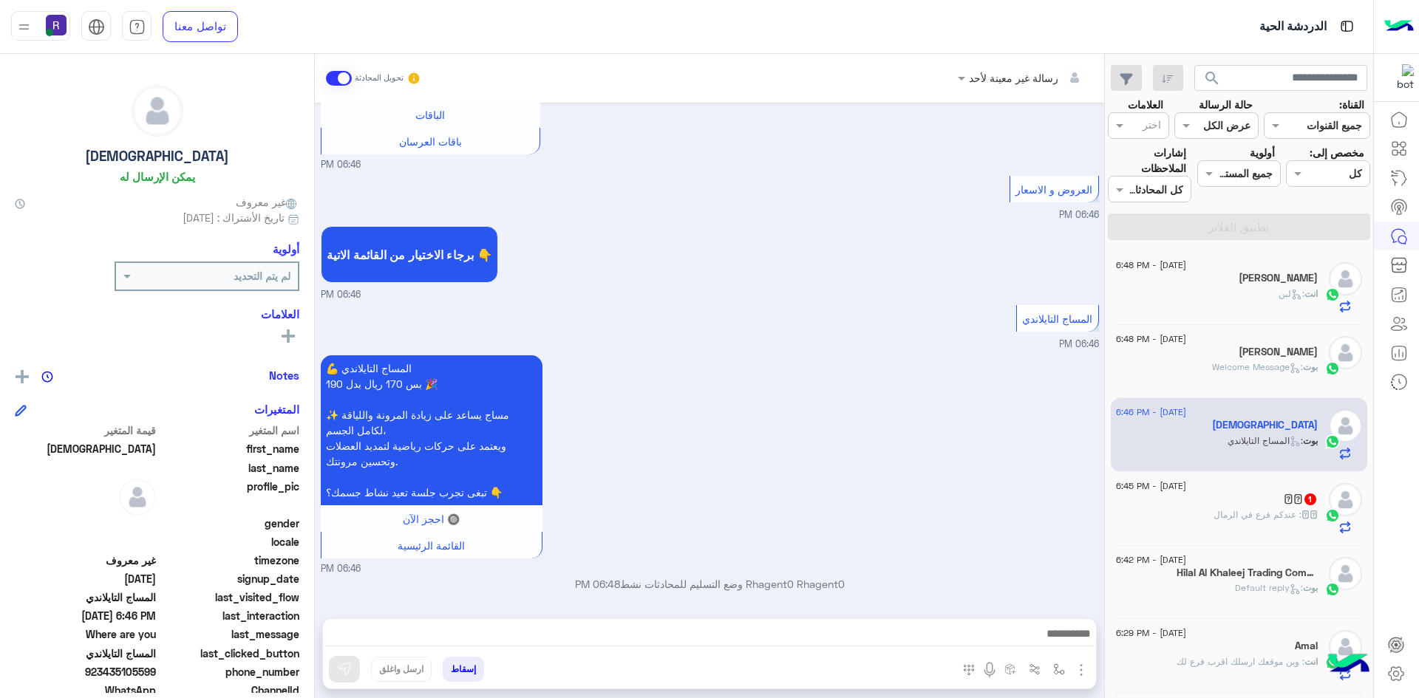
click at [1077, 671] on img "button" at bounding box center [1081, 670] width 18 height 18
click at [1062, 649] on button "الصور" at bounding box center [1058, 638] width 63 height 30
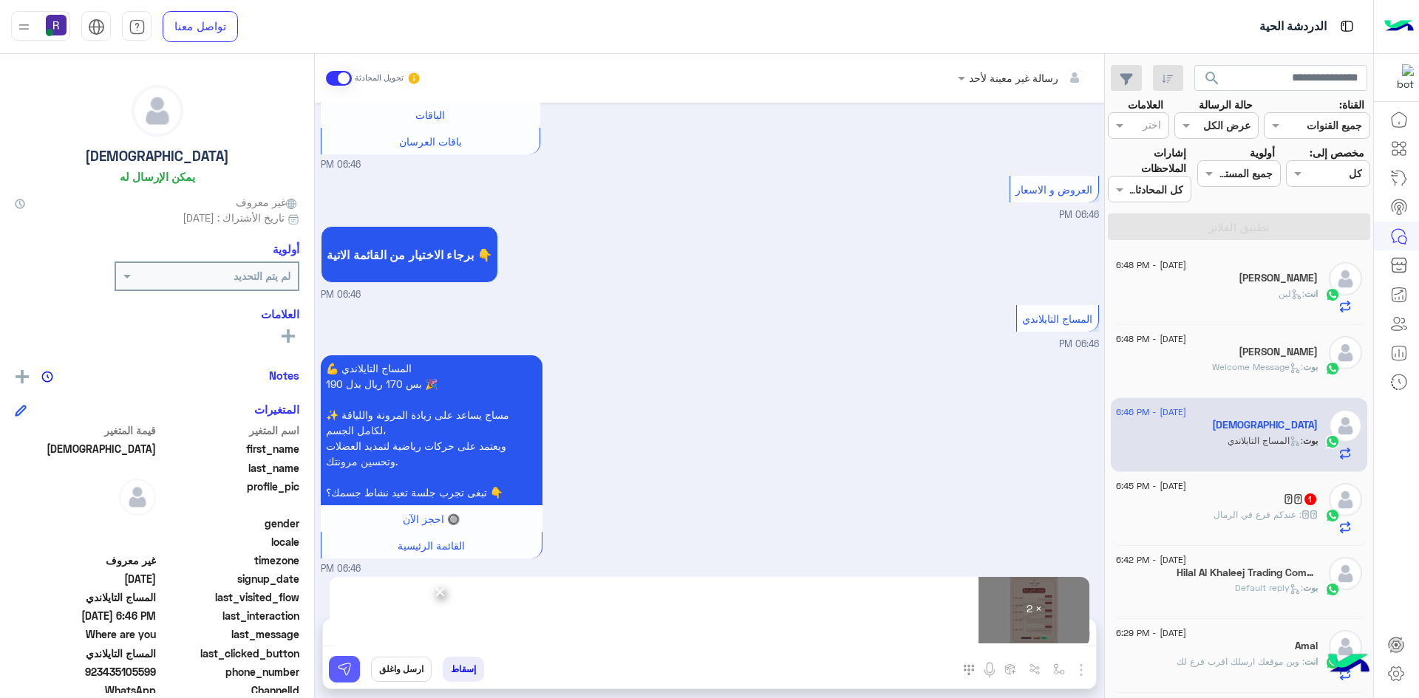
click at [350, 670] on img at bounding box center [344, 669] width 15 height 15
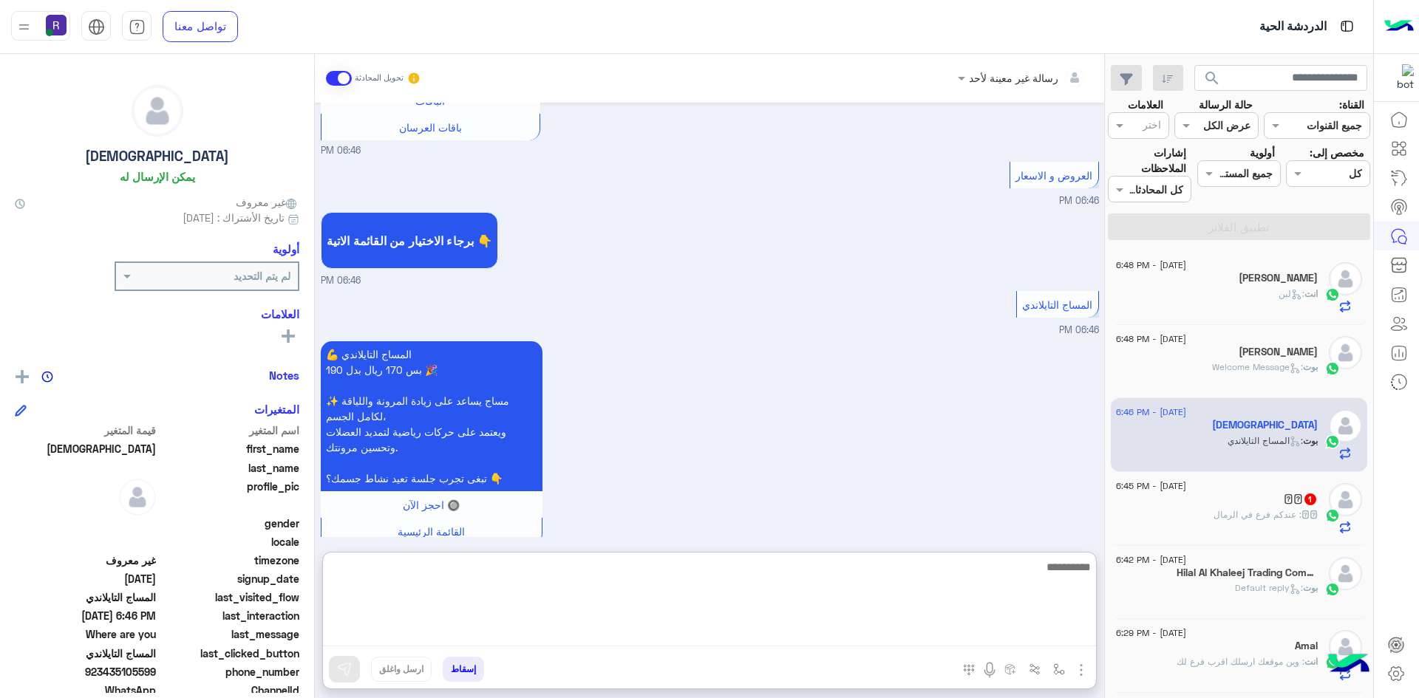
paste textarea "**********"
type textarea "**********"
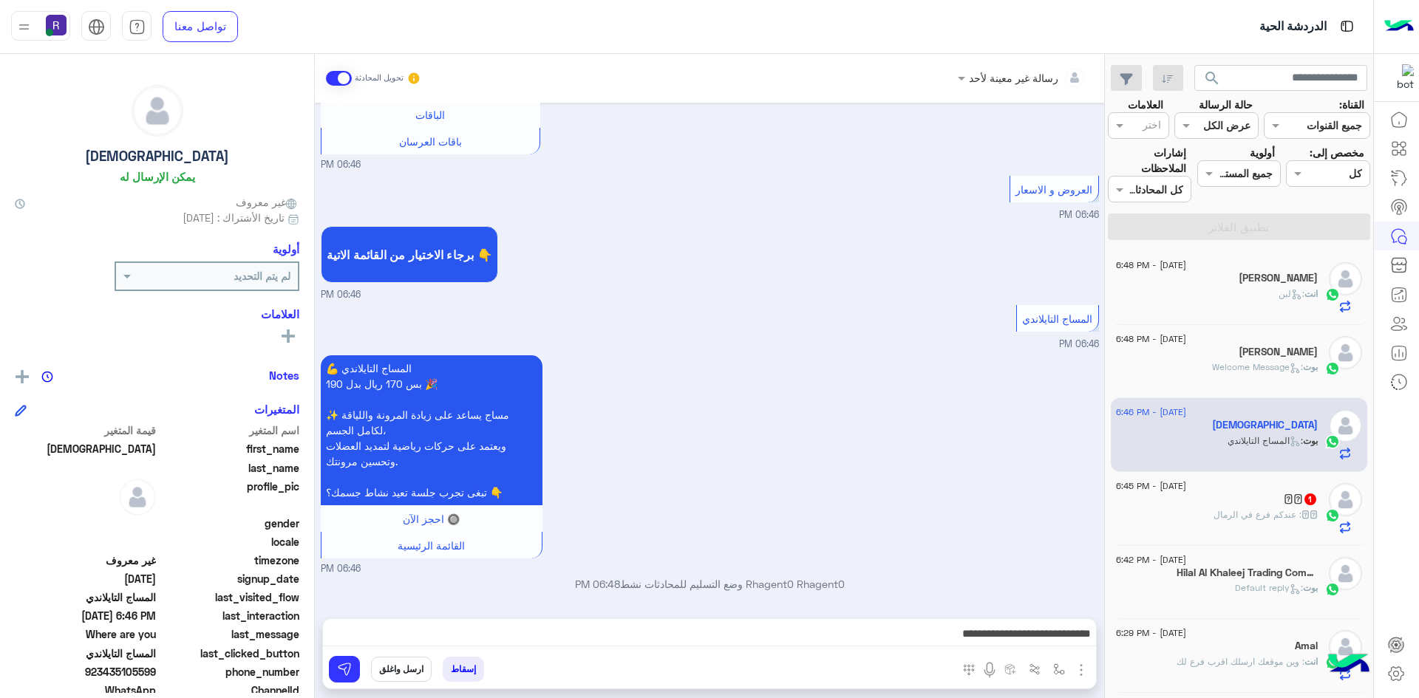
click at [365, 667] on div "إسقاط ارسل واغلق" at bounding box center [637, 672] width 629 height 33
click at [1228, 508] on p "𓊿𓊿 : عندكم فرع في الرمال" at bounding box center [1265, 514] width 104 height 13
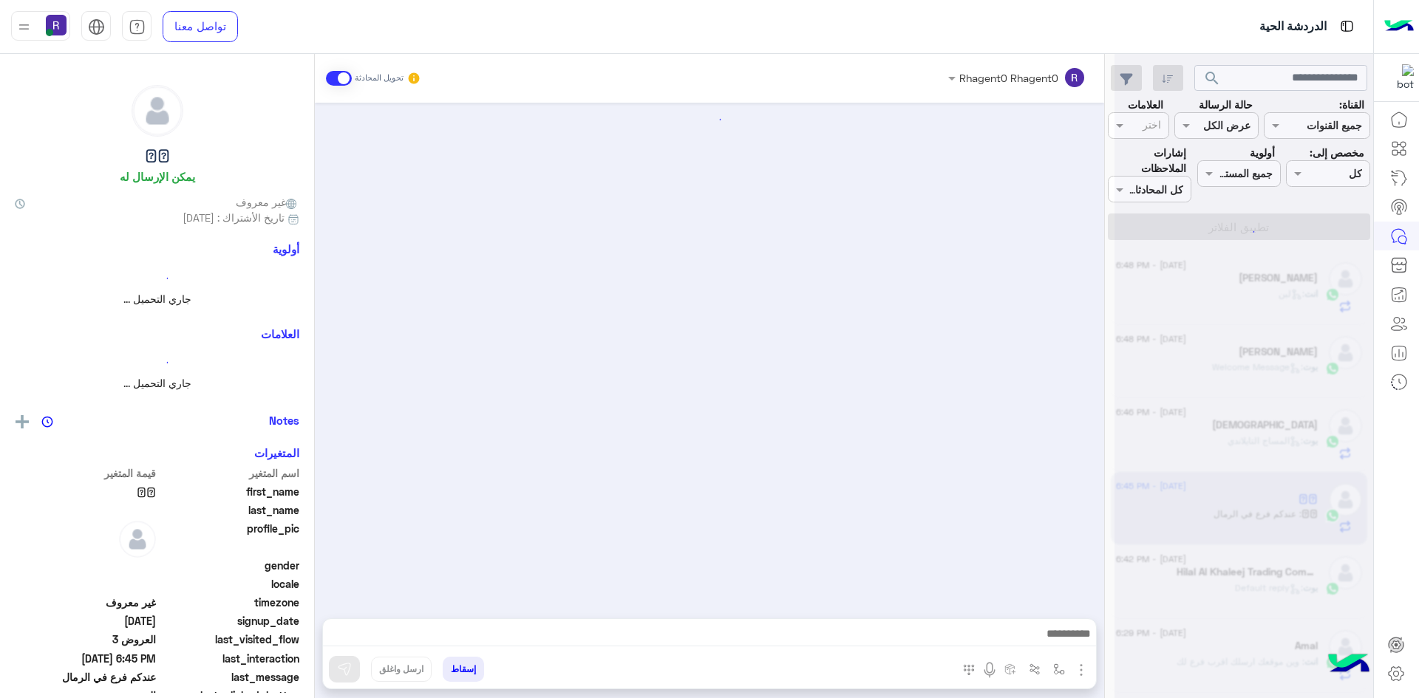
scroll to position [2119, 0]
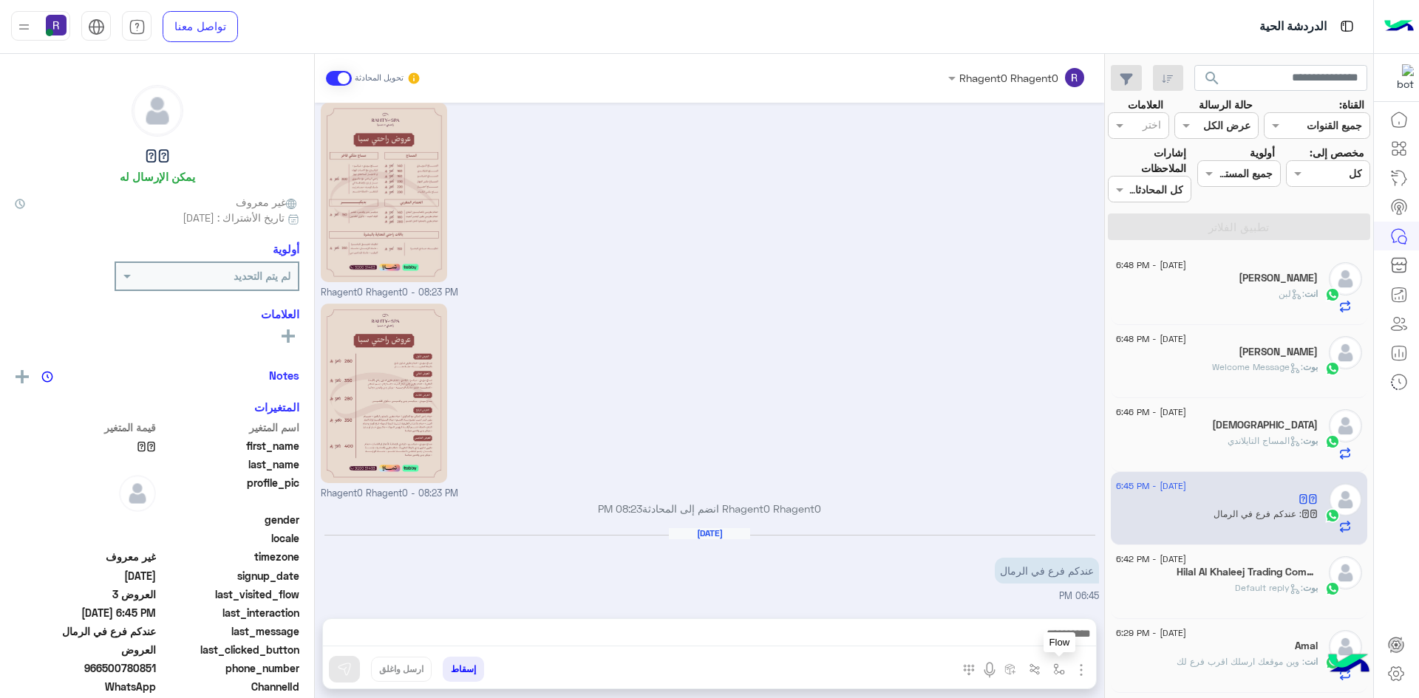
click at [1055, 670] on img "button" at bounding box center [1059, 670] width 12 height 12
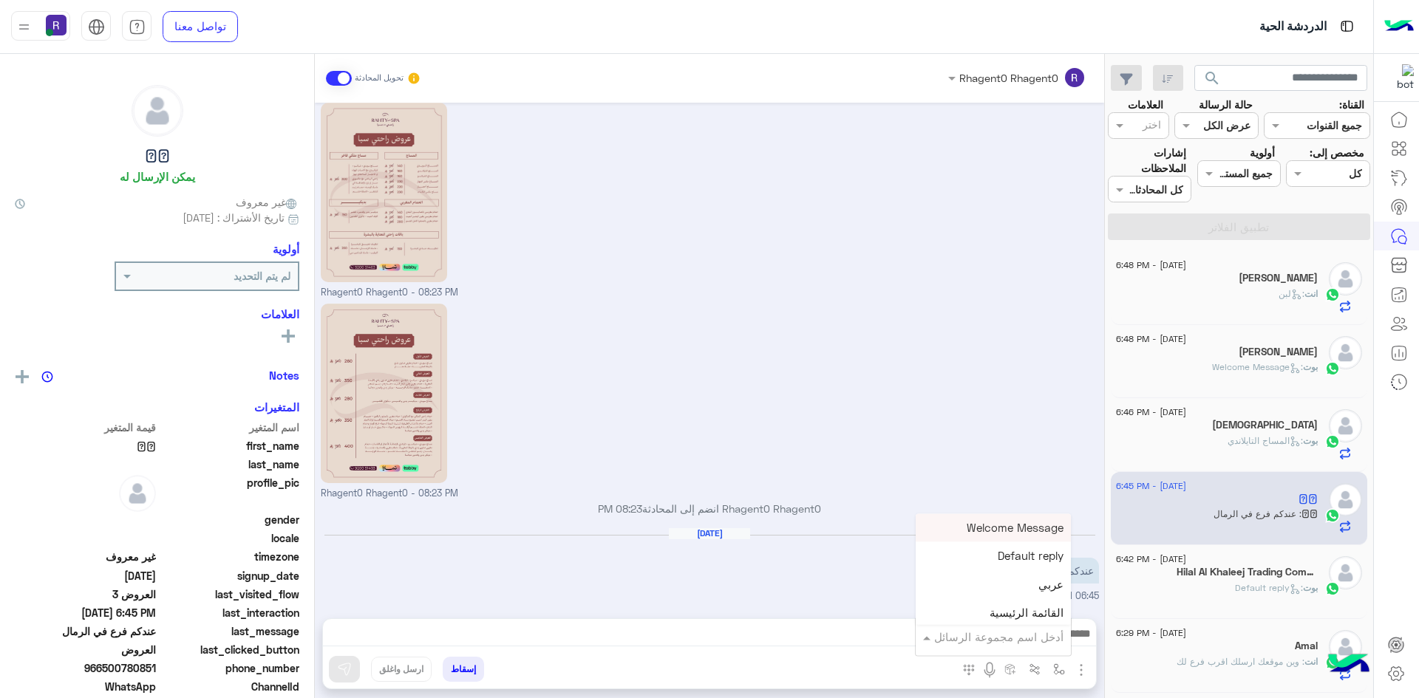
click at [1039, 636] on input "text" at bounding box center [1014, 637] width 100 height 17
click at [910, 417] on div "Rhagent0 Rhagent0 - 08:23 PM" at bounding box center [710, 400] width 778 height 201
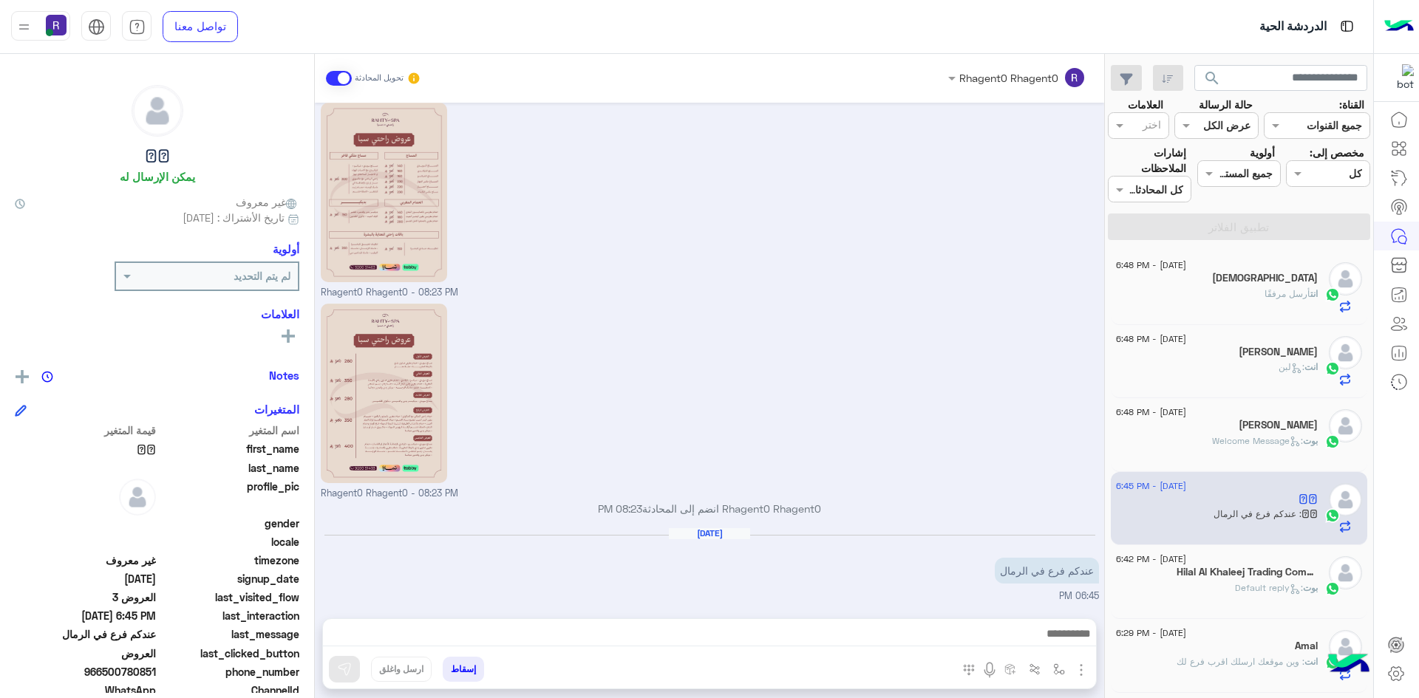
click at [1077, 670] on img "button" at bounding box center [1081, 670] width 18 height 18
click at [1063, 645] on span "الصور" at bounding box center [1052, 638] width 27 height 17
click at [1058, 673] on img "button" at bounding box center [1059, 670] width 12 height 12
click at [1036, 632] on input "text" at bounding box center [1014, 637] width 100 height 17
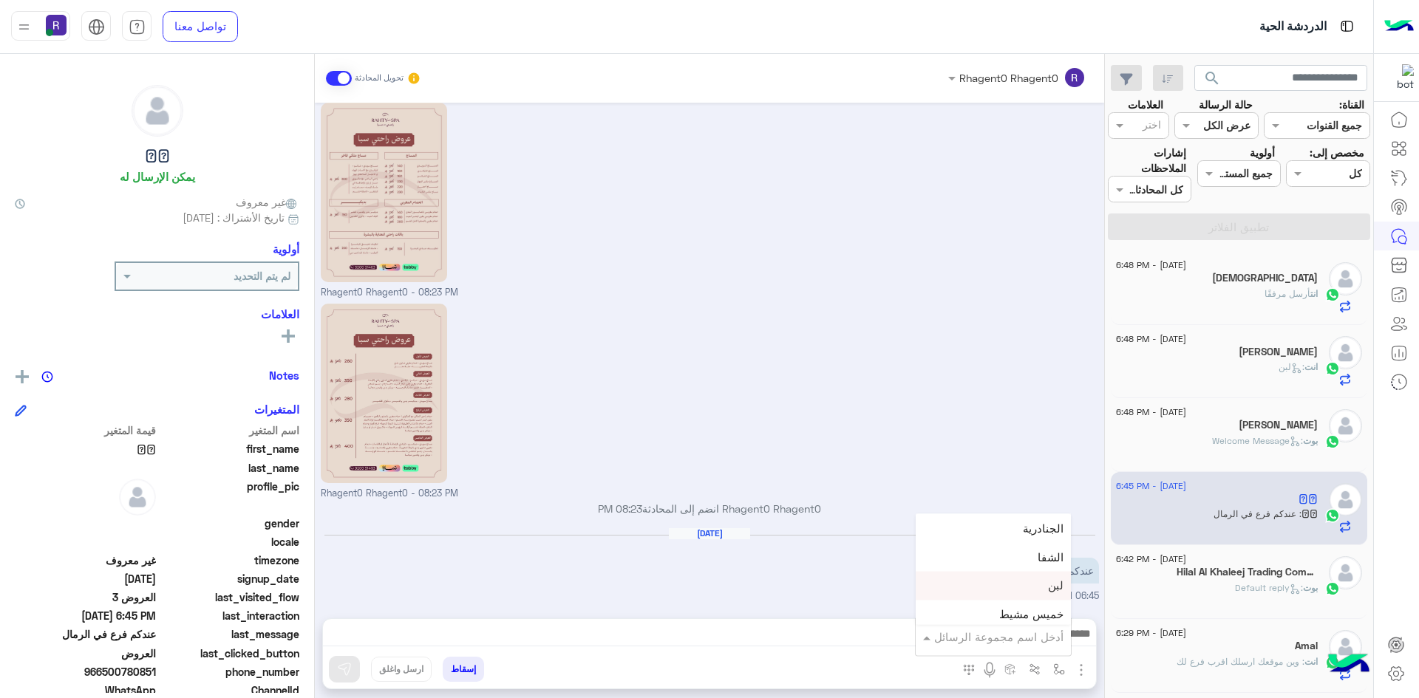
scroll to position [961, 0]
click at [1001, 565] on div "الجنادرية" at bounding box center [993, 563] width 155 height 29
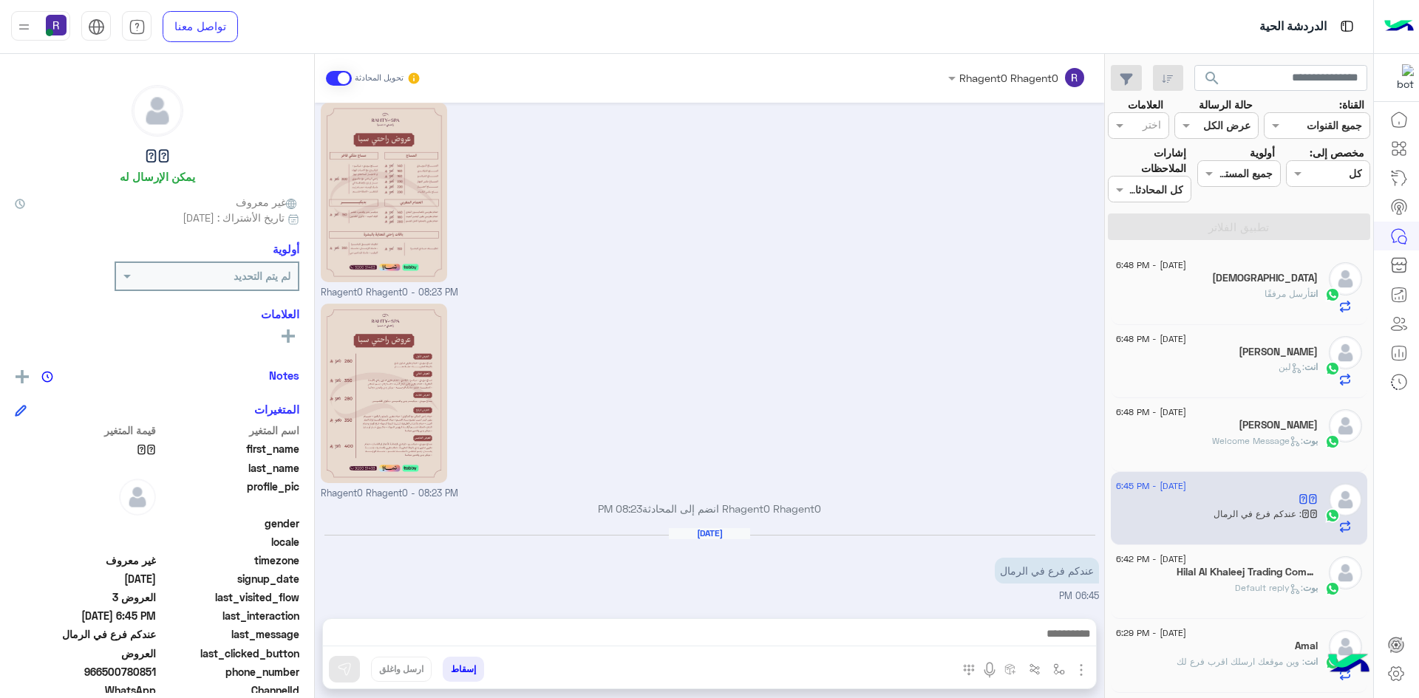
type textarea "*********"
click at [345, 667] on img at bounding box center [344, 669] width 15 height 15
click at [1284, 301] on div "انت أرسل مرفقًا" at bounding box center [1217, 300] width 202 height 26
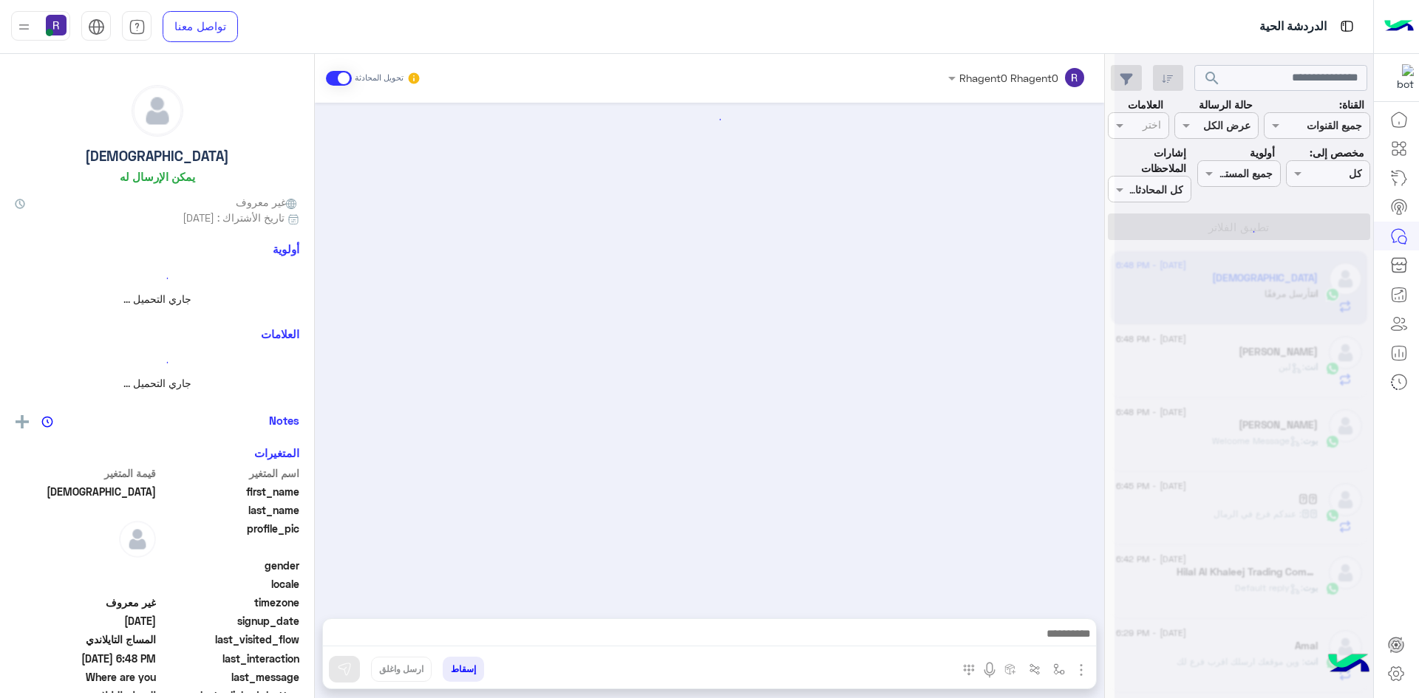
scroll to position [1354, 0]
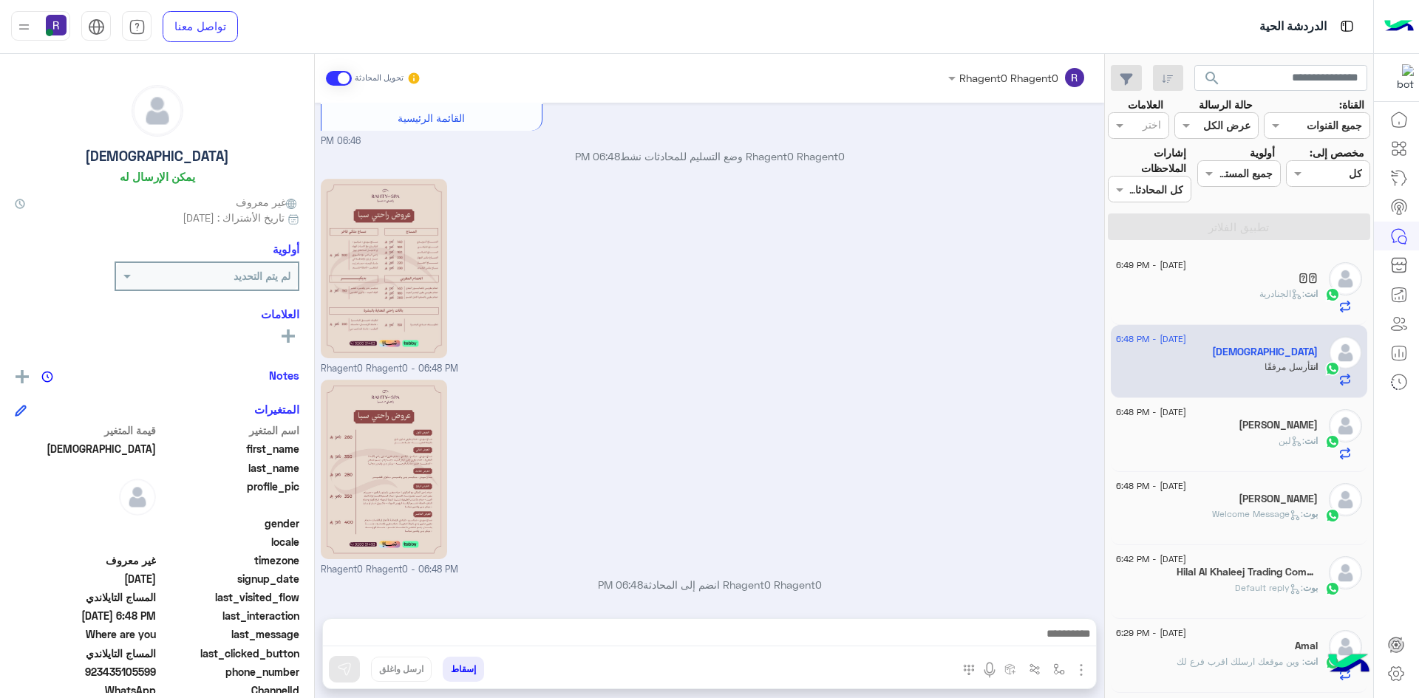
click at [1209, 430] on div "[PERSON_NAME]" at bounding box center [1217, 427] width 202 height 16
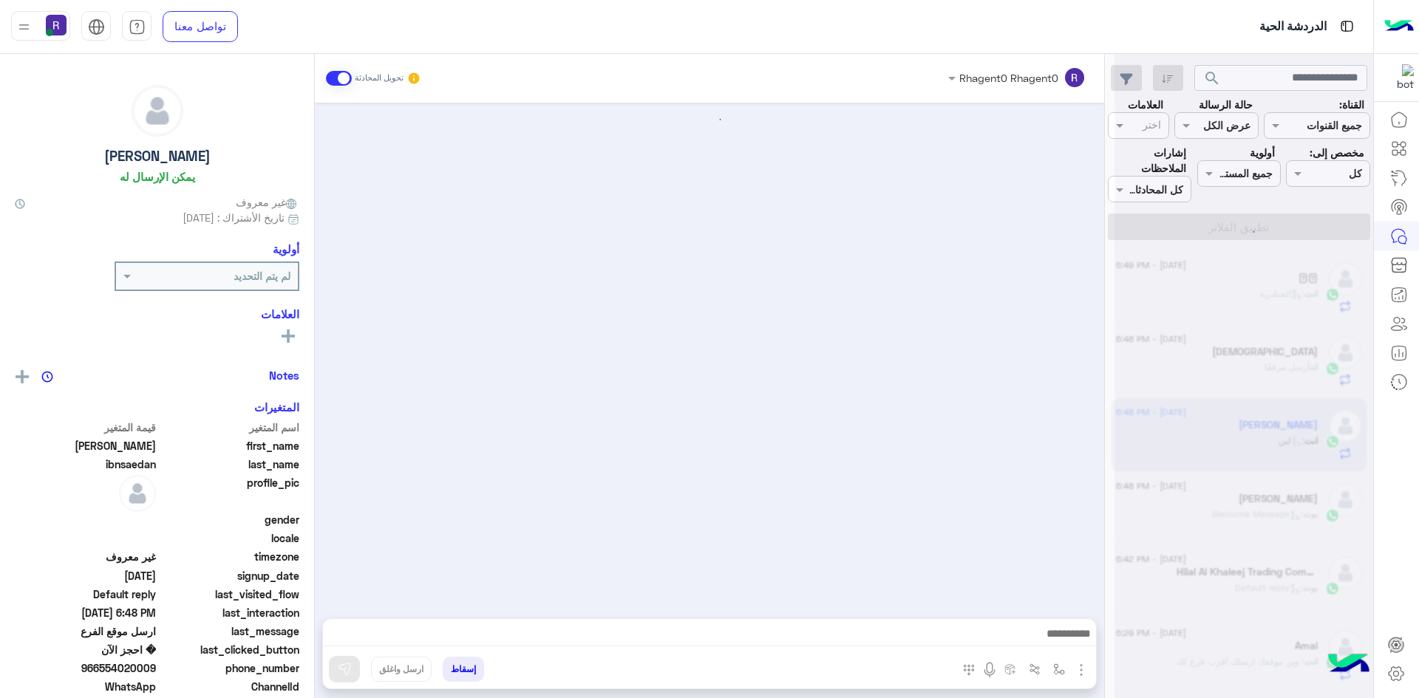
scroll to position [590, 0]
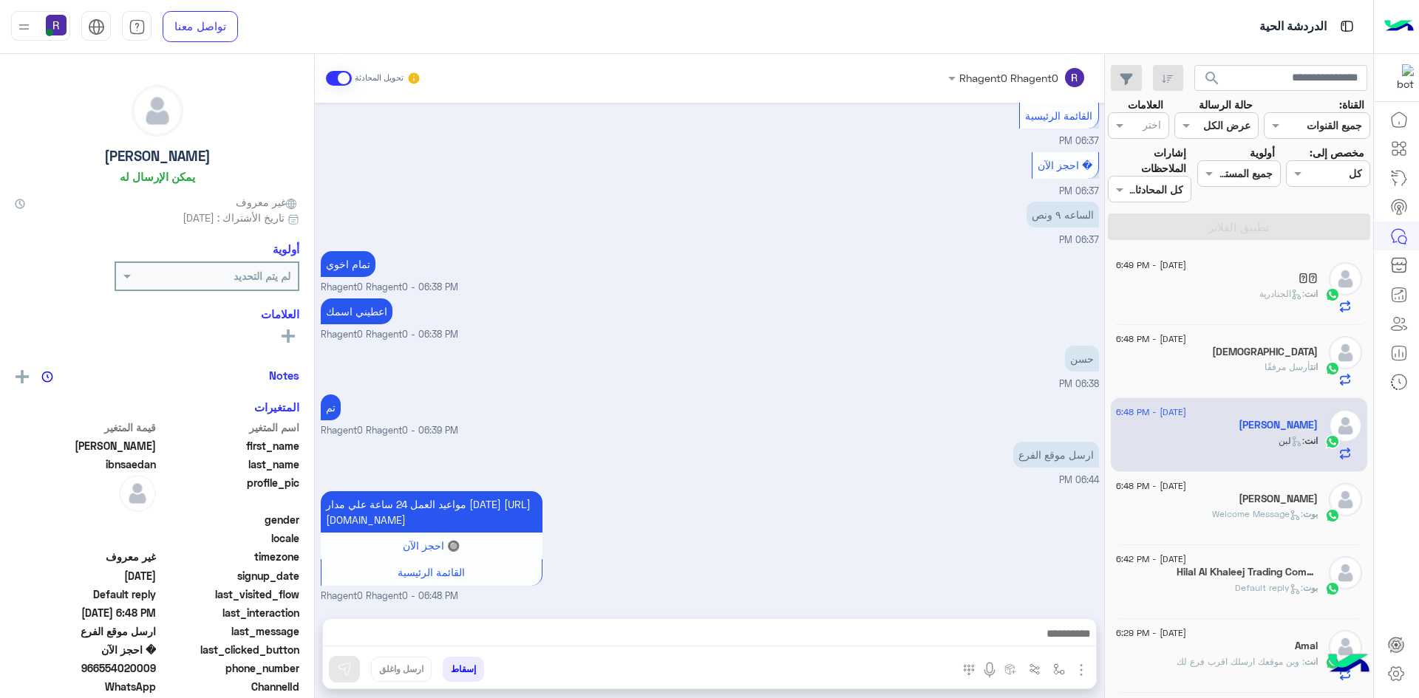
click at [1177, 365] on div "انت أرسل مرفقًا" at bounding box center [1217, 374] width 202 height 26
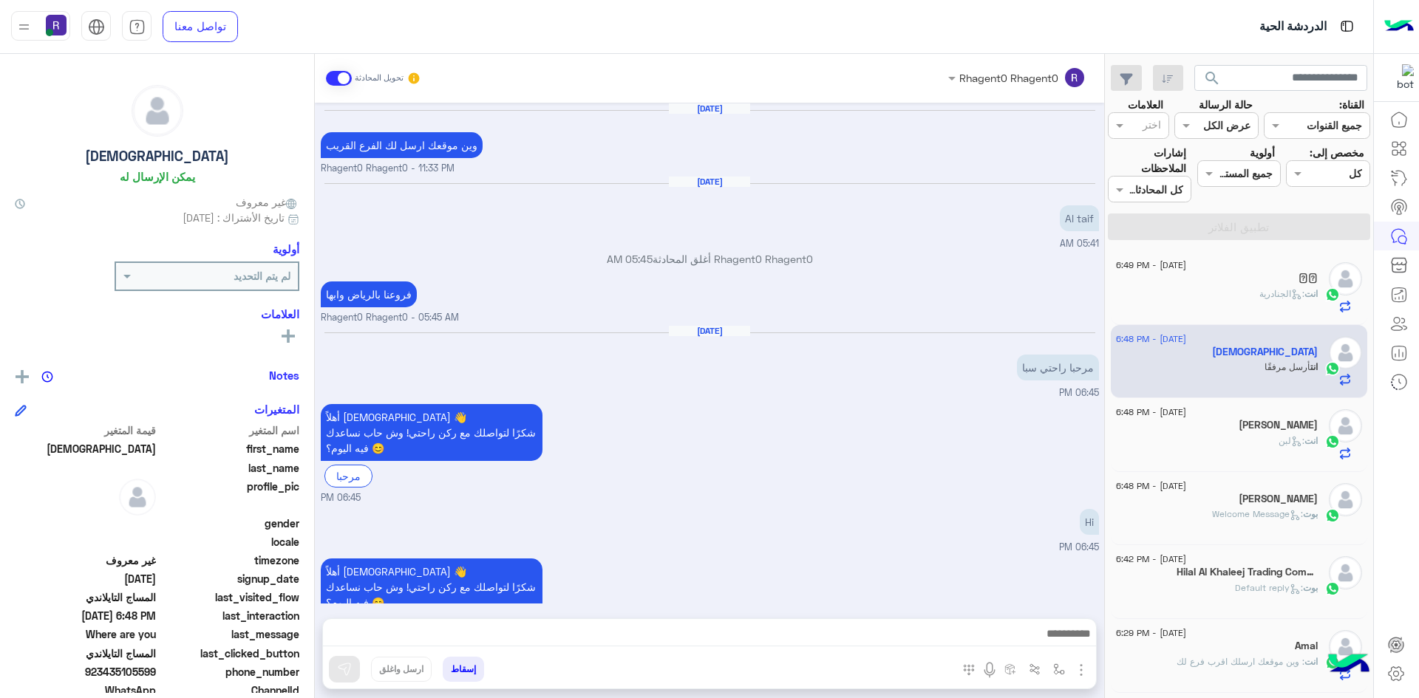
scroll to position [1354, 0]
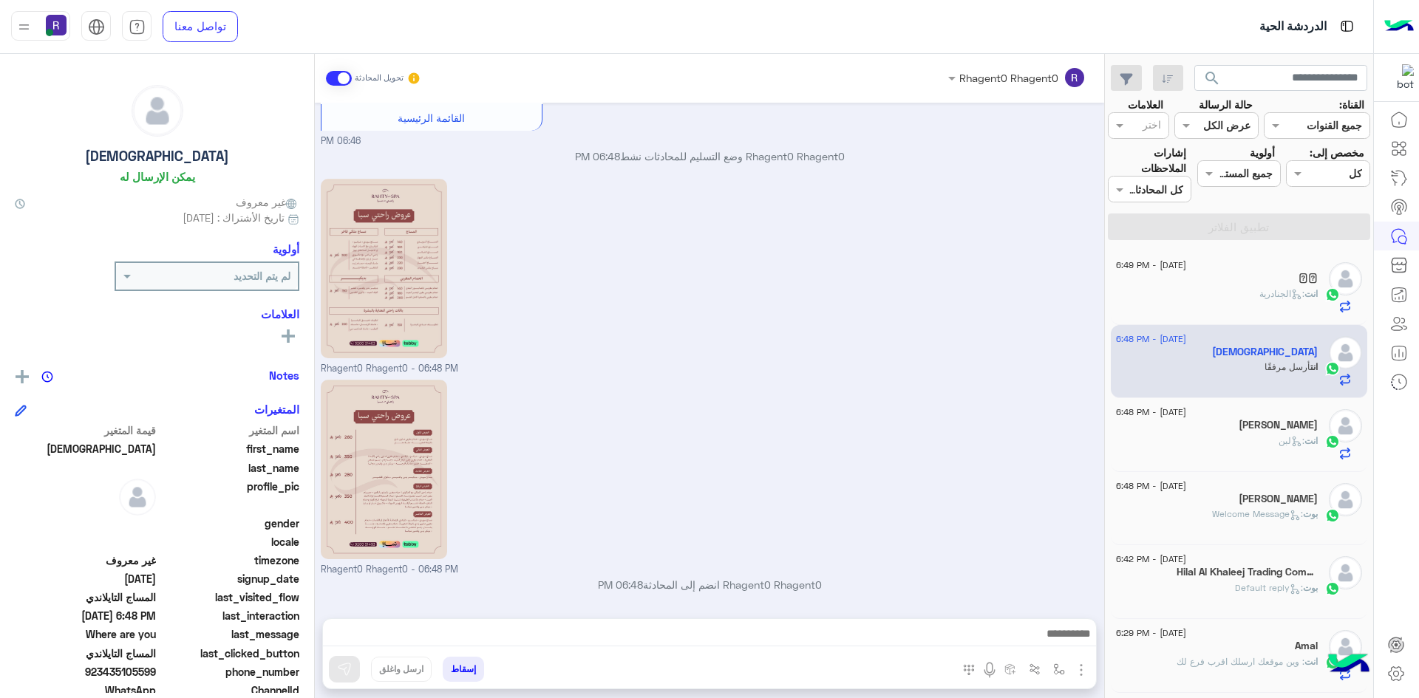
click at [1227, 305] on div "انت : الجنادرية" at bounding box center [1217, 300] width 202 height 26
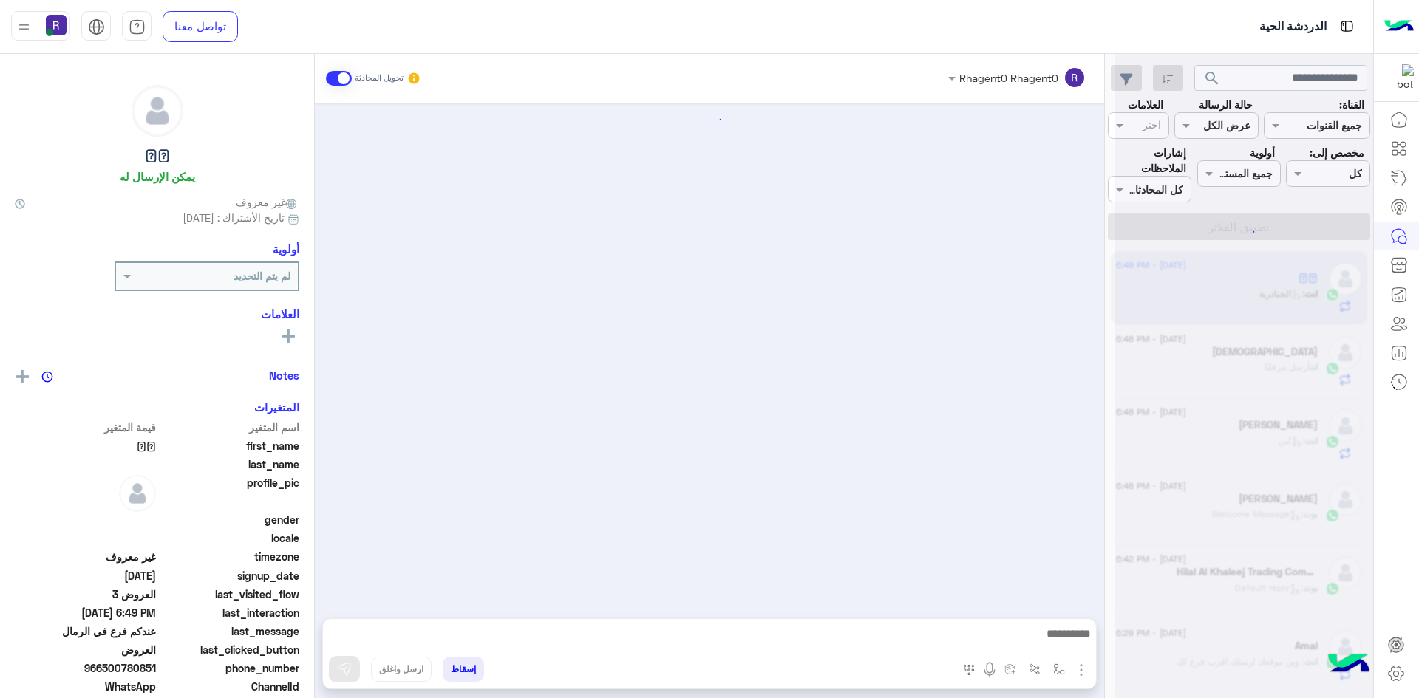
scroll to position [2250, 0]
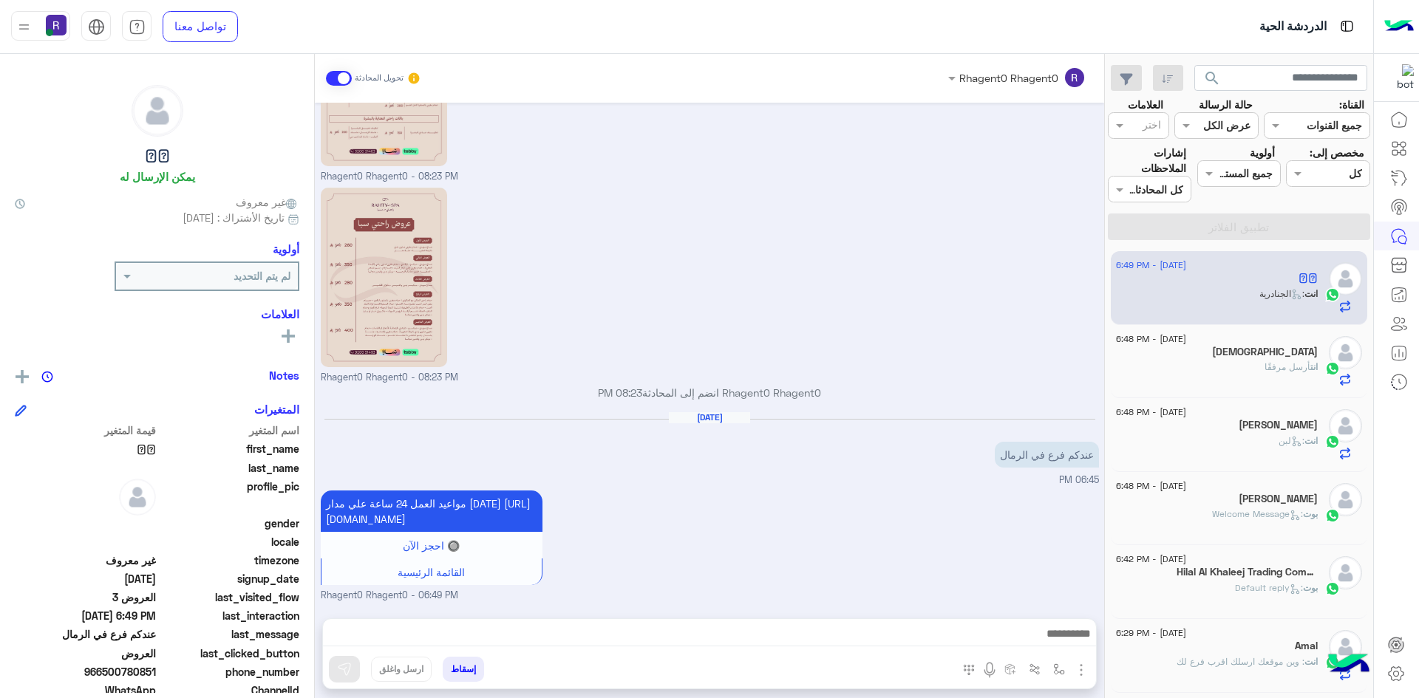
click at [1233, 366] on div "انت أرسل مرفقًا" at bounding box center [1217, 374] width 202 height 26
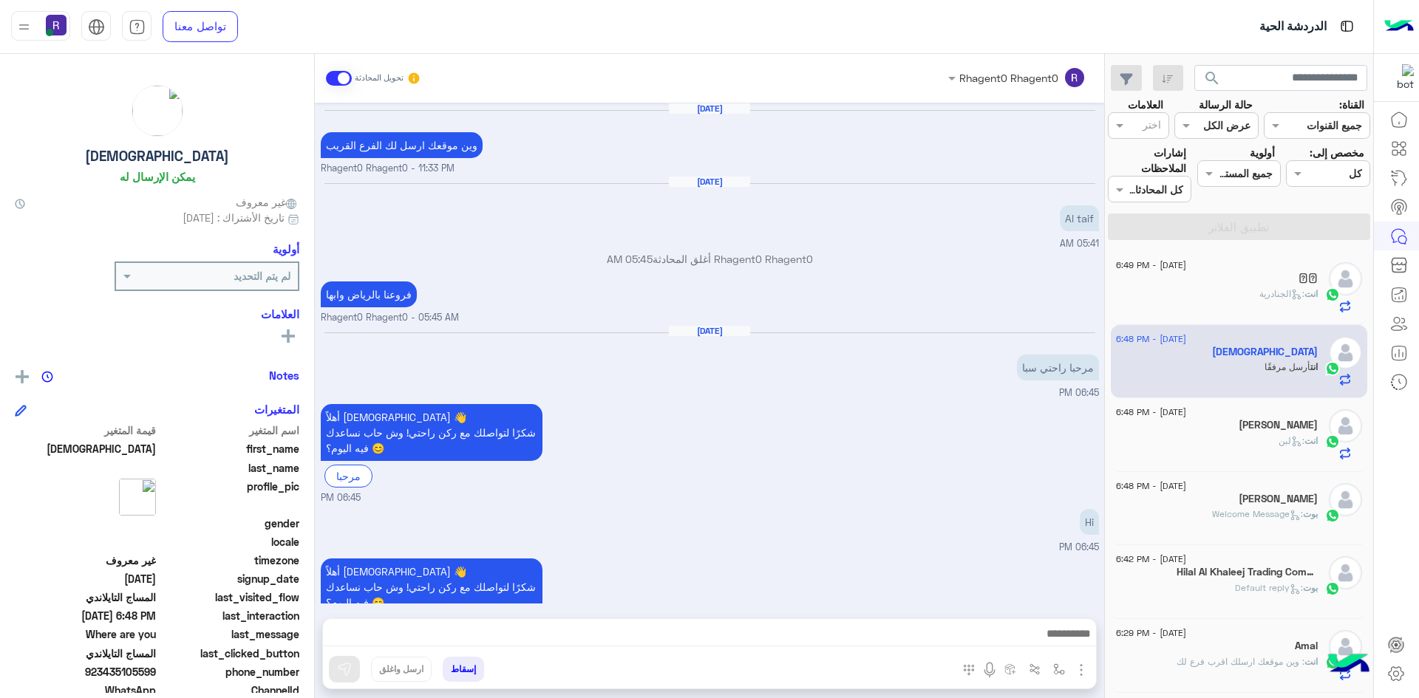
scroll to position [1354, 0]
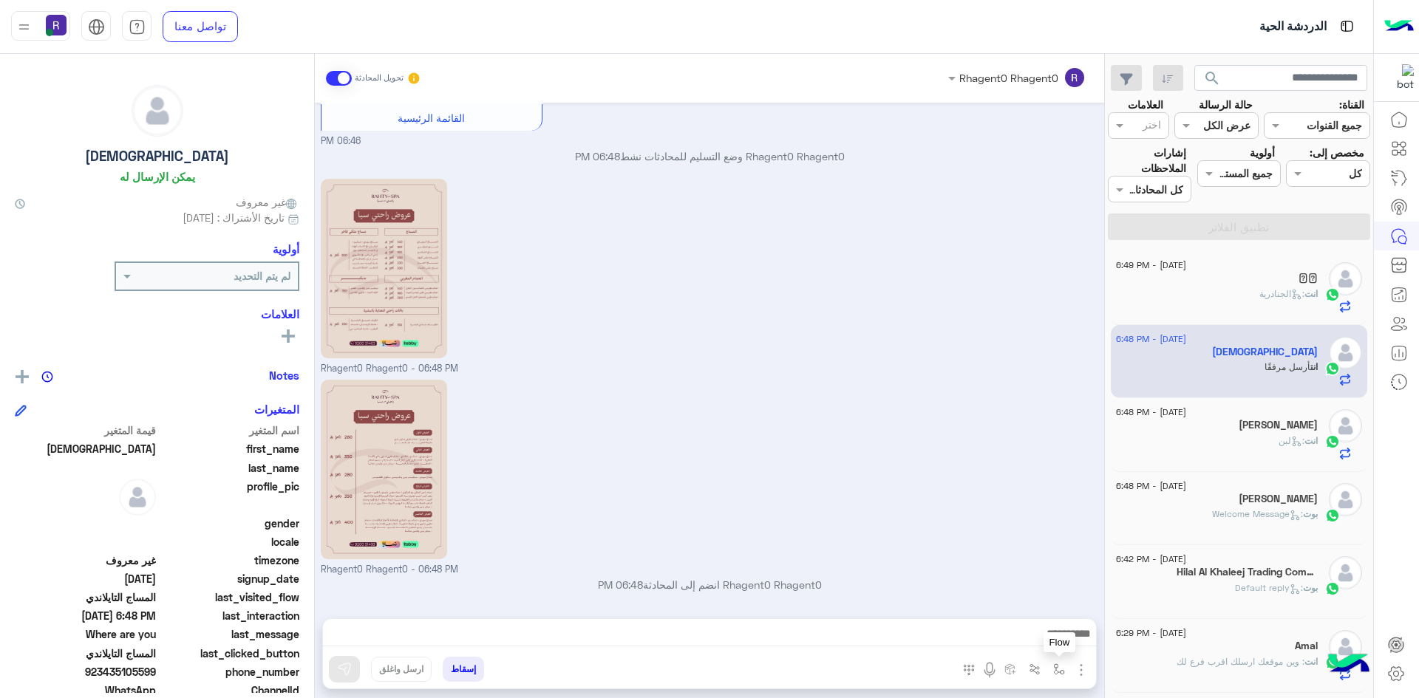
click at [1060, 670] on img "button" at bounding box center [1059, 670] width 12 height 12
click at [1002, 566] on small "Rhagent0 Rhagent0 - 06:48 PM" at bounding box center [710, 570] width 778 height 14
click at [1080, 671] on img "button" at bounding box center [1081, 670] width 18 height 18
click at [972, 511] on div "Rhagent0 Rhagent0 - 06:48 PM" at bounding box center [710, 476] width 778 height 201
click at [1060, 673] on img "button" at bounding box center [1059, 670] width 12 height 12
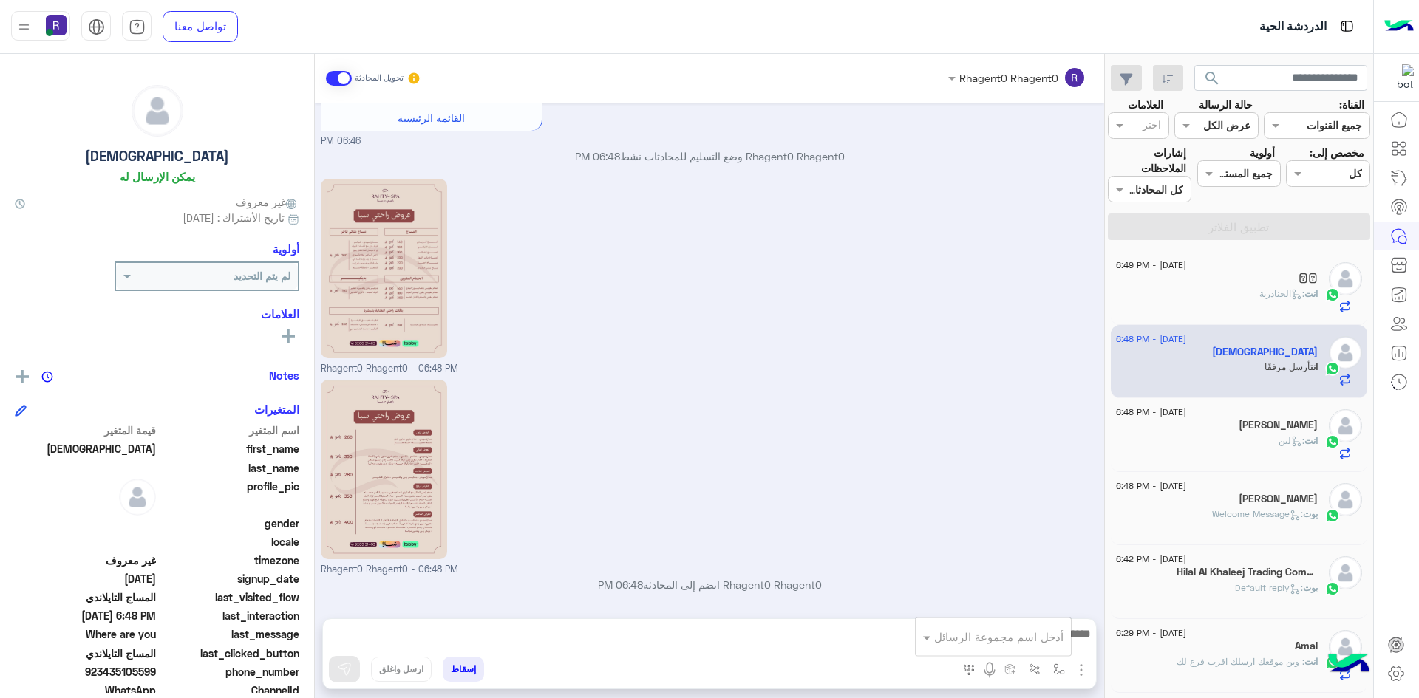
click at [827, 494] on div "Rhagent0 Rhagent0 - 06:48 PM" at bounding box center [710, 476] width 778 height 201
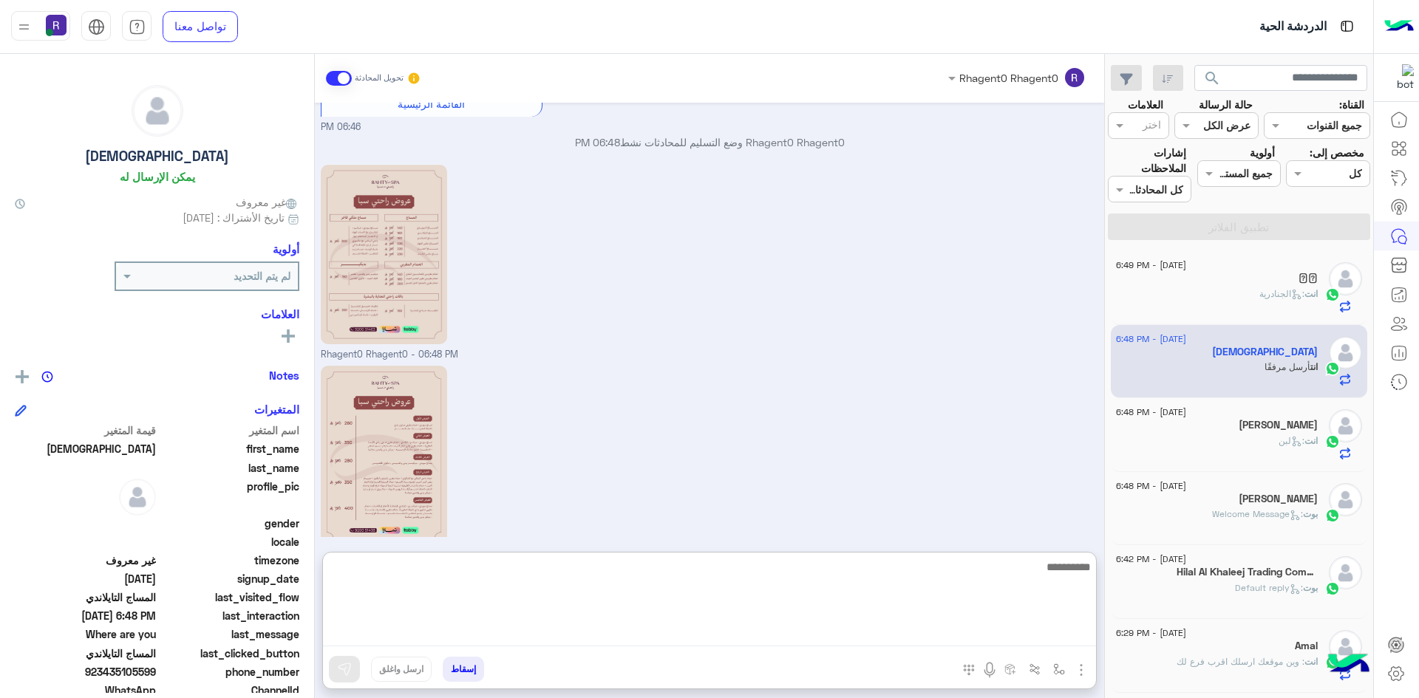
paste textarea "**********"
type textarea "**********"
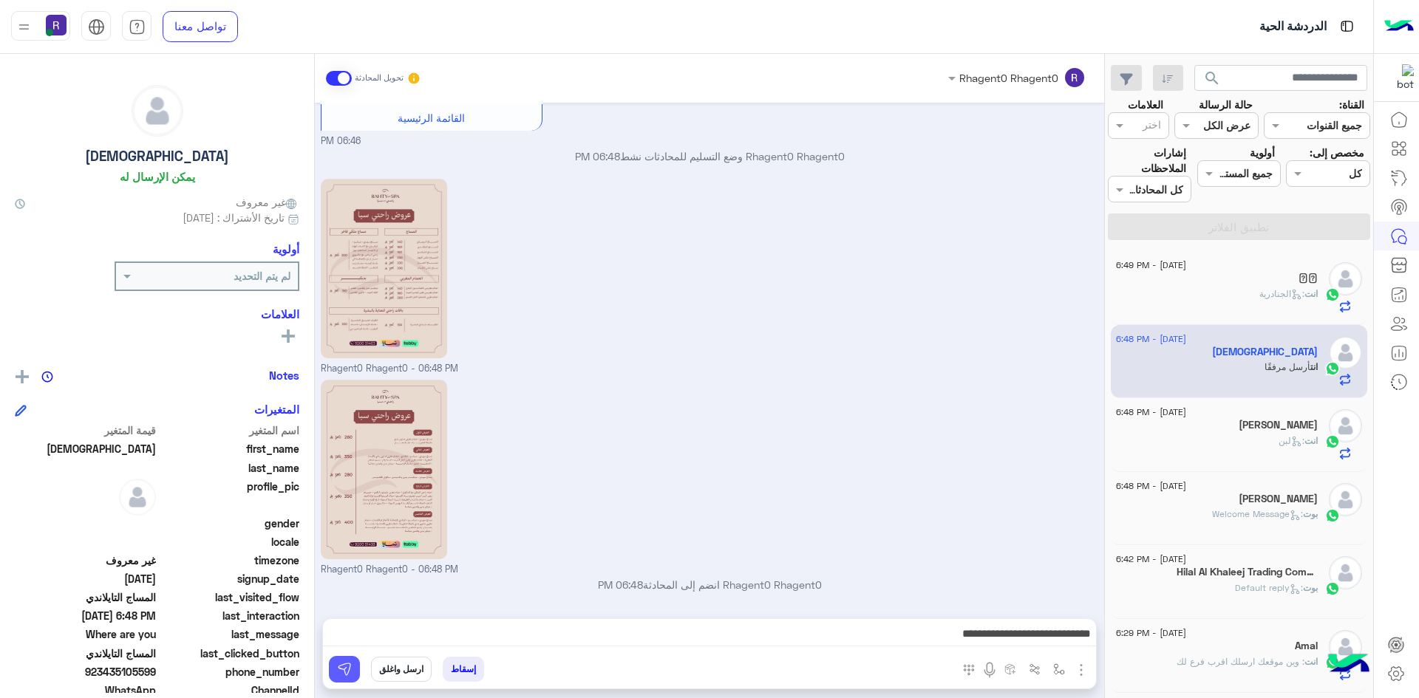
click at [335, 664] on button at bounding box center [344, 669] width 31 height 27
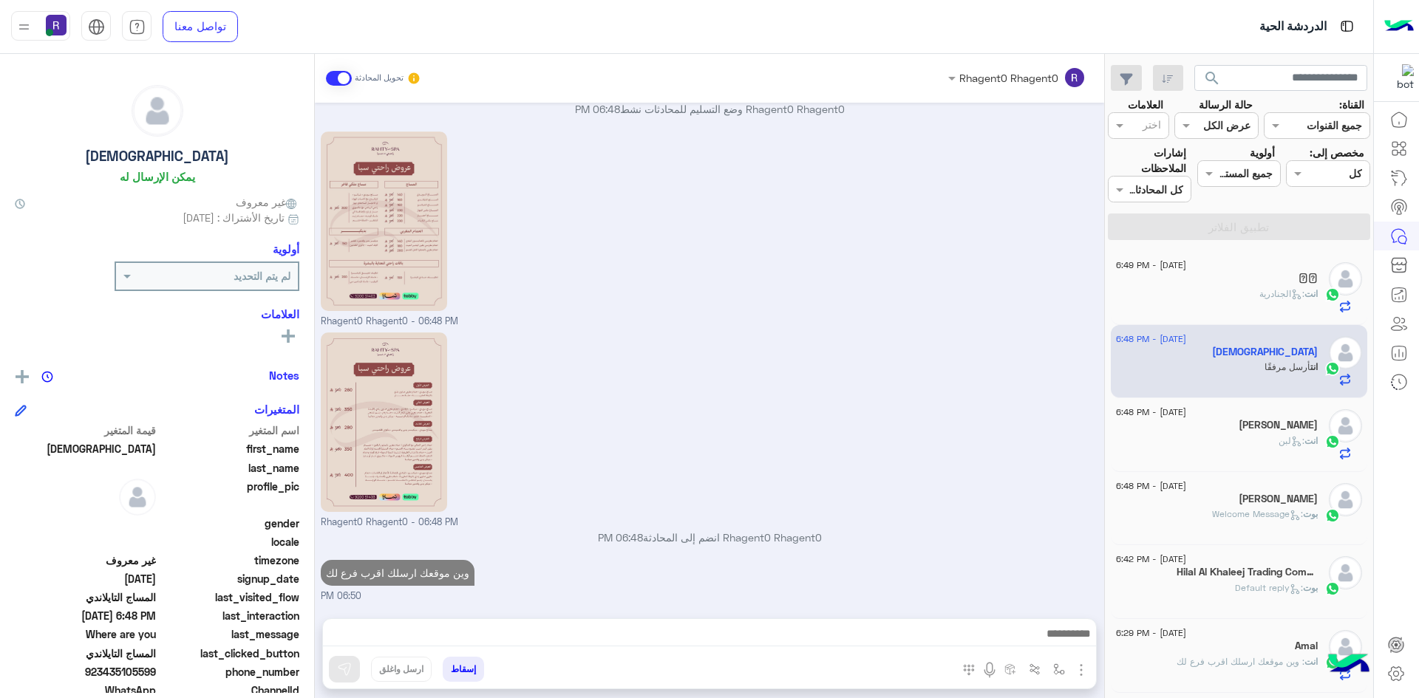
click at [1294, 521] on p "بوت : Welcome Message" at bounding box center [1265, 514] width 106 height 13
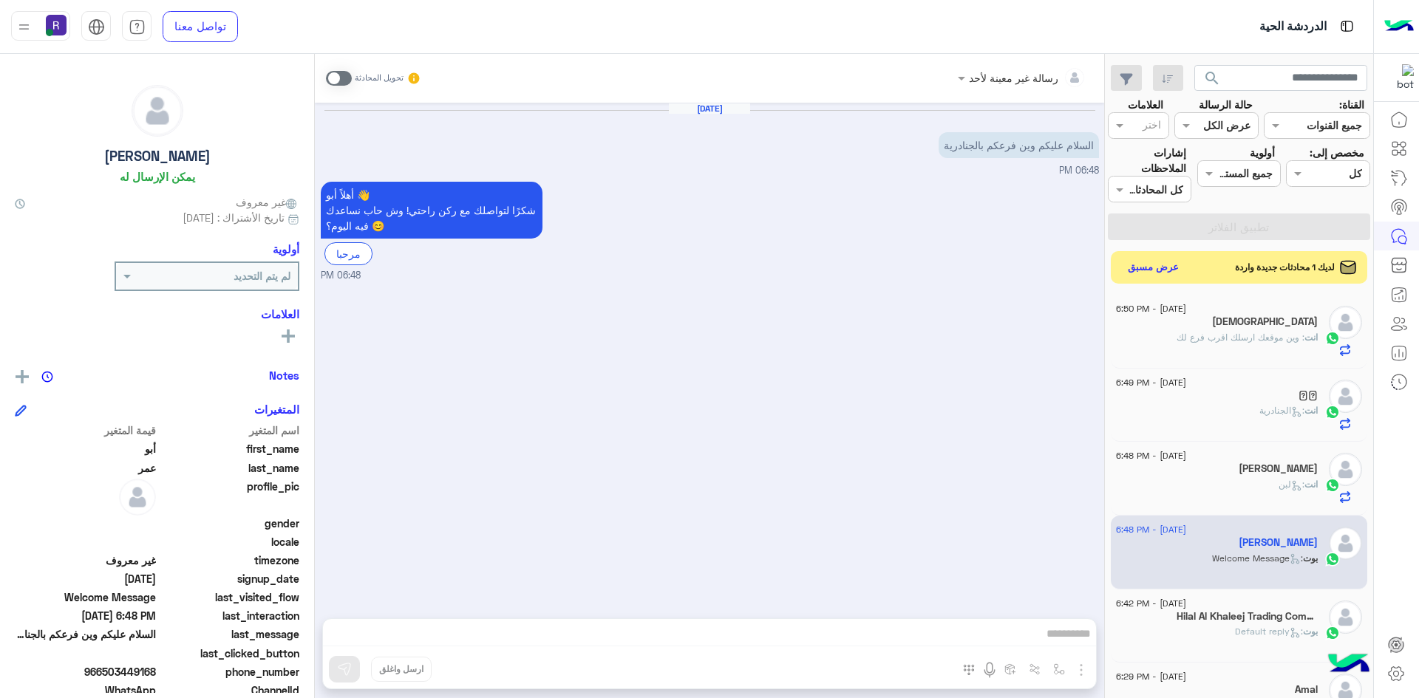
click at [343, 72] on span at bounding box center [339, 78] width 26 height 15
click at [1083, 667] on img "button" at bounding box center [1081, 670] width 18 height 18
click at [1055, 639] on span "الصور" at bounding box center [1052, 638] width 27 height 17
click at [1058, 665] on img "button" at bounding box center [1059, 670] width 12 height 12
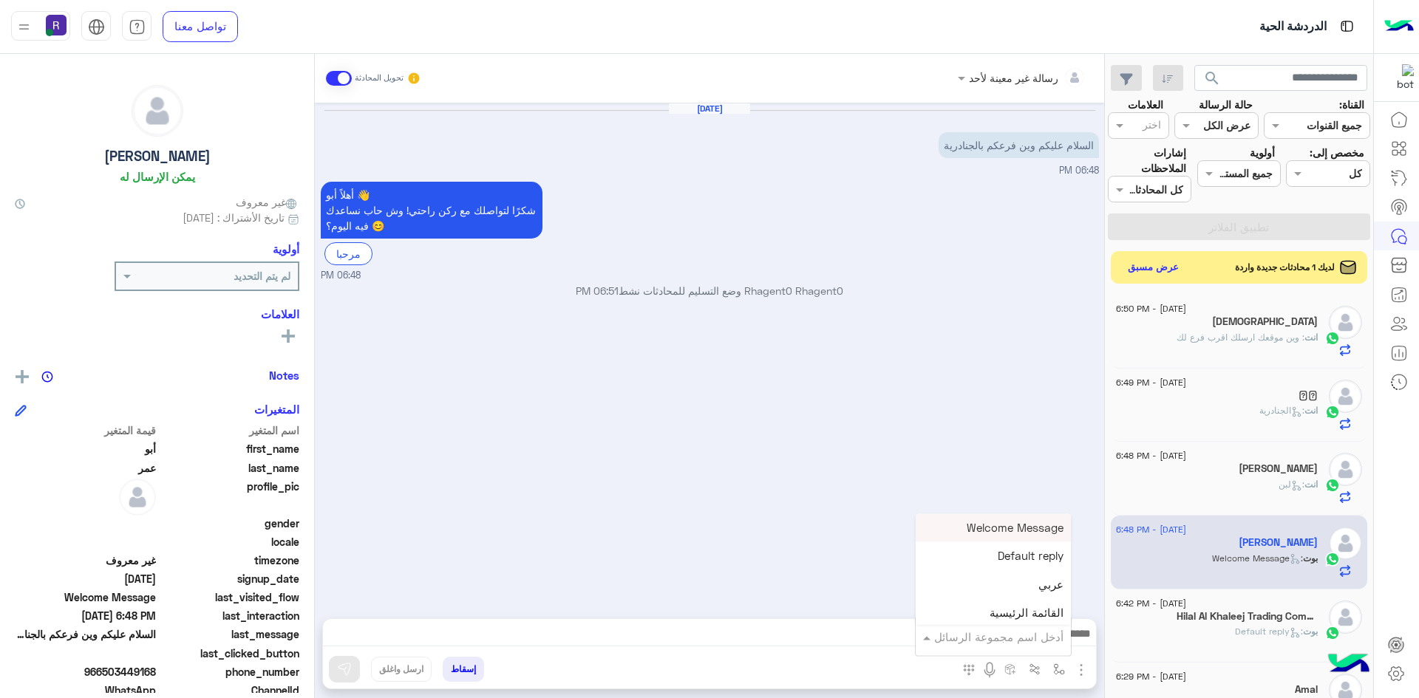
click at [1034, 636] on input "text" at bounding box center [1014, 637] width 100 height 17
click at [1032, 570] on div "الجنادرية" at bounding box center [993, 563] width 155 height 29
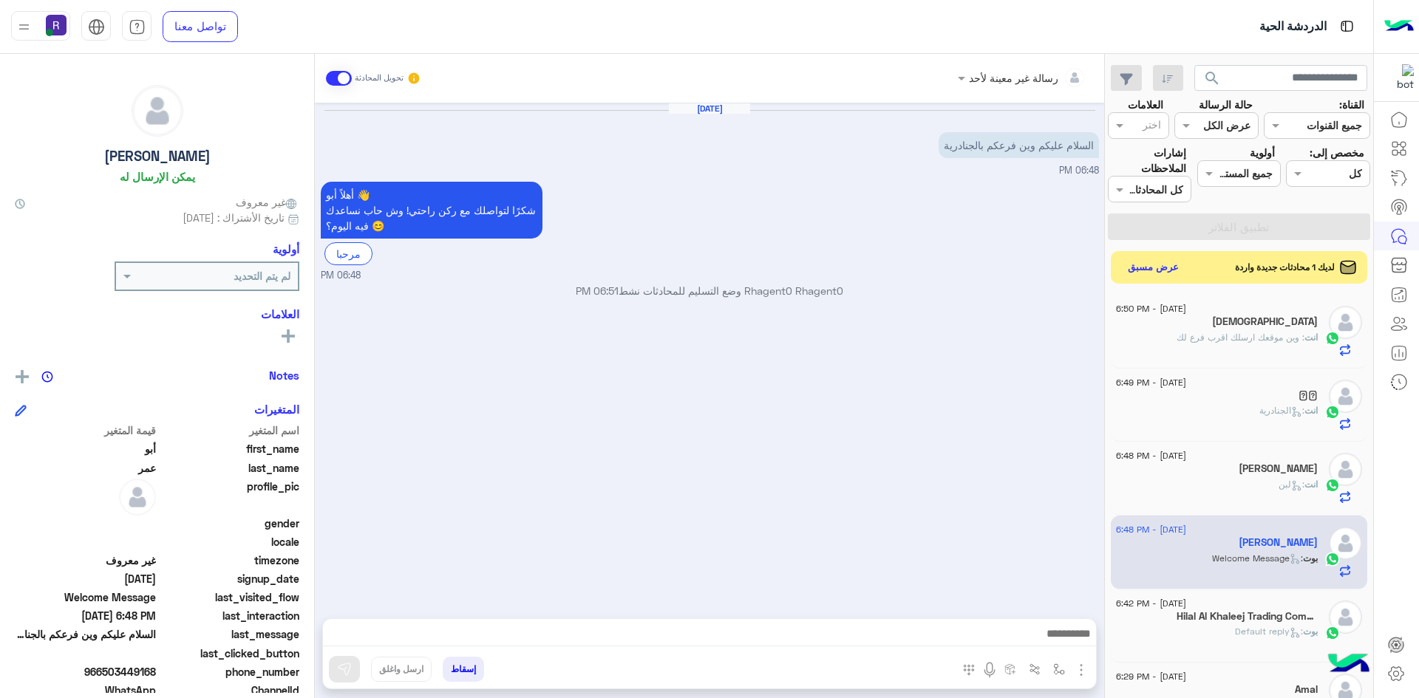
type textarea "*********"
click at [348, 674] on img at bounding box center [344, 669] width 15 height 15
click at [1145, 265] on button "عرض مسبق" at bounding box center [1153, 267] width 62 height 20
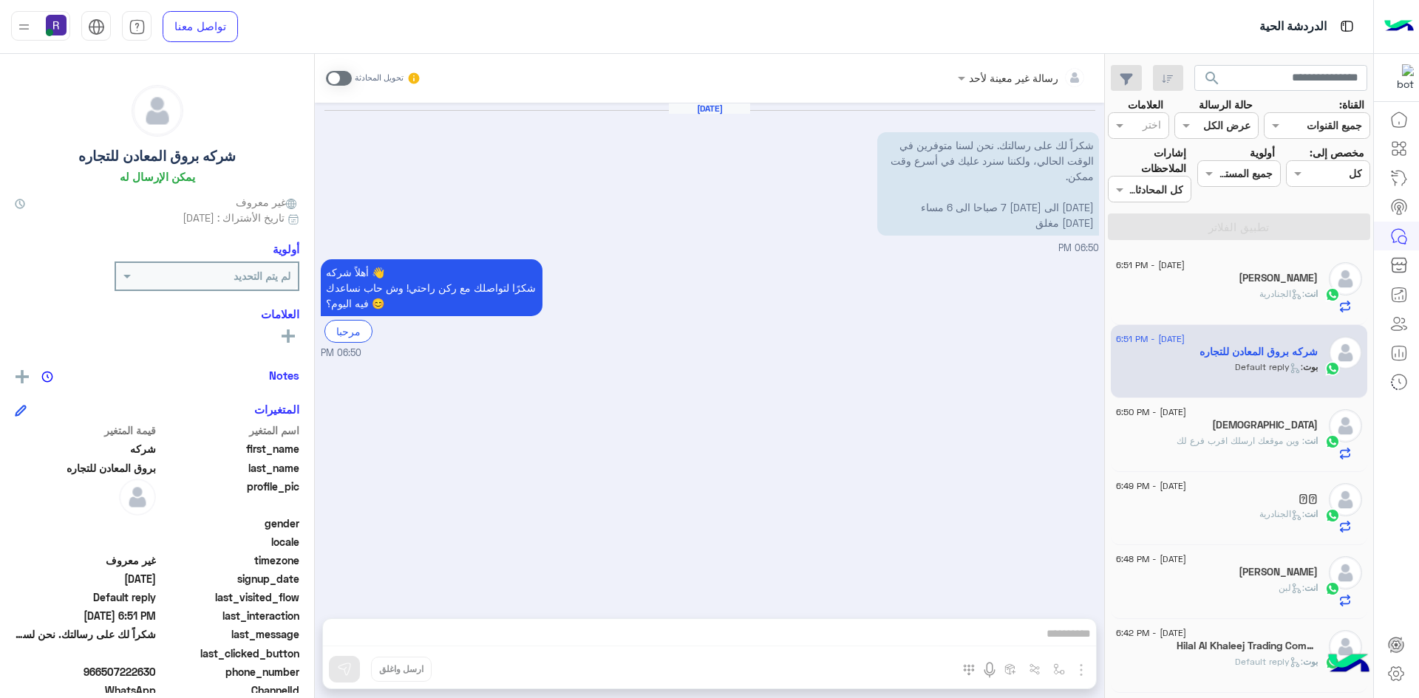
click at [1282, 294] on span ": الجنادرية" at bounding box center [1281, 293] width 45 height 11
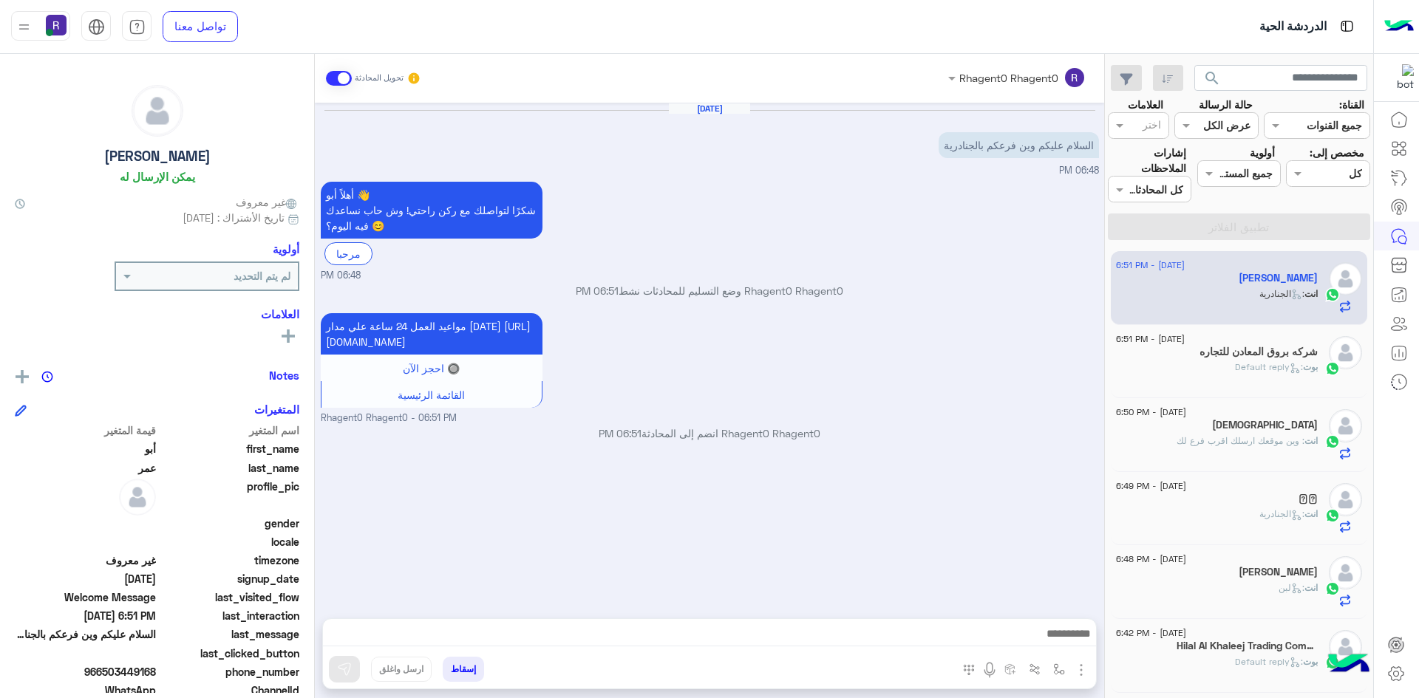
click at [1293, 350] on h5 "شركه بروق المعادن للتجاره" at bounding box center [1258, 352] width 118 height 13
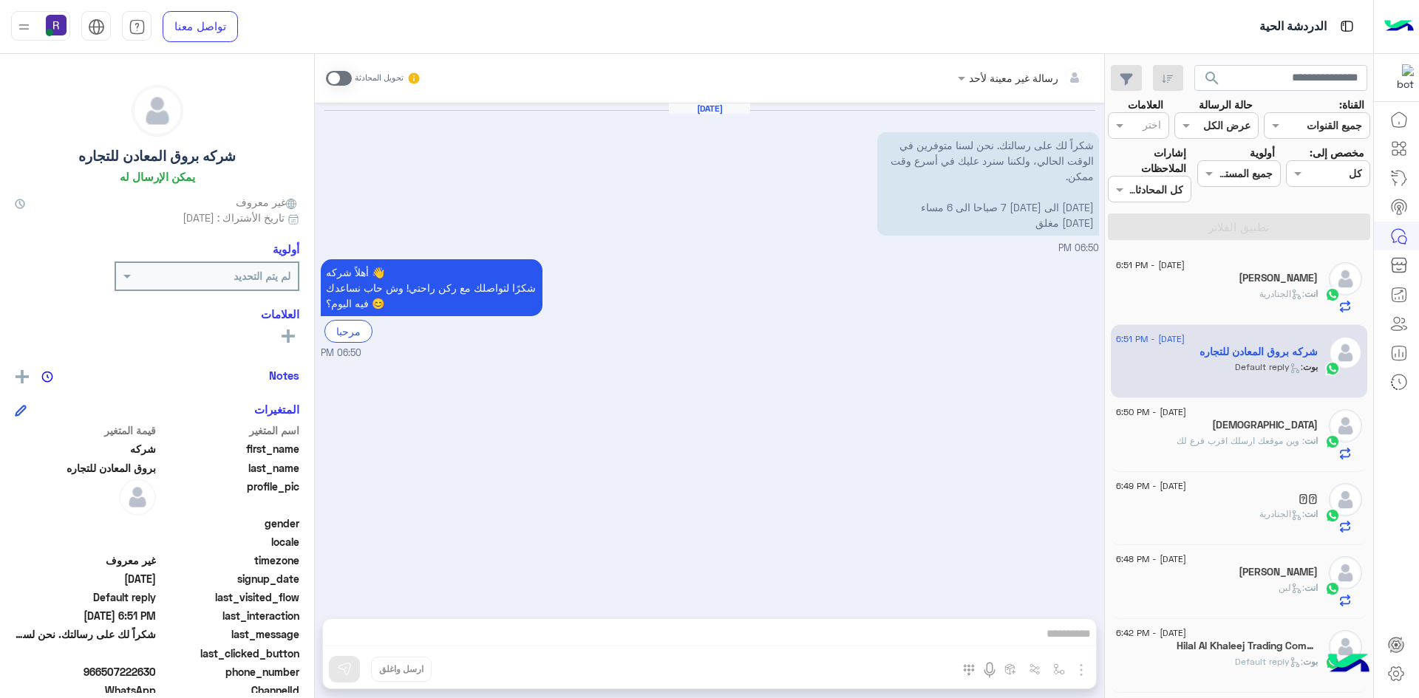
click at [1296, 447] on p "انت : وين موقعك ارسلك اقرب فرع لك" at bounding box center [1246, 441] width 141 height 13
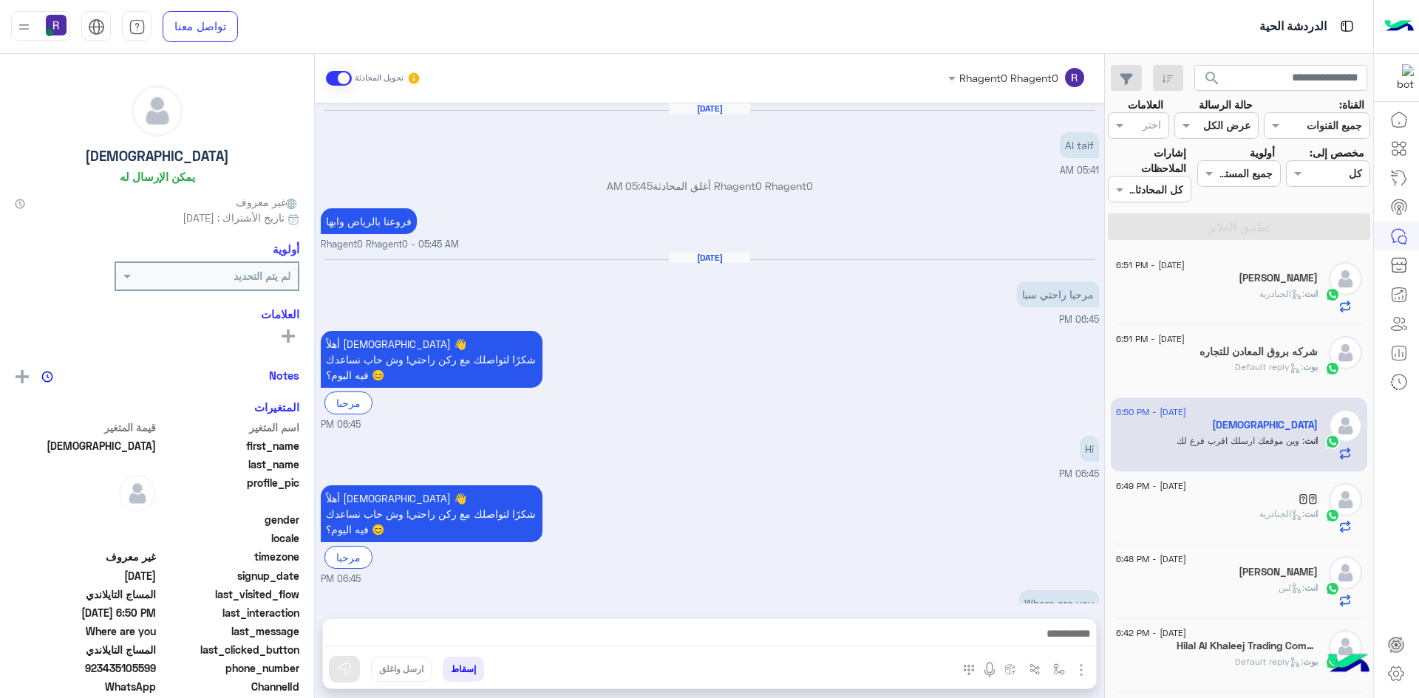
scroll to position [1328, 0]
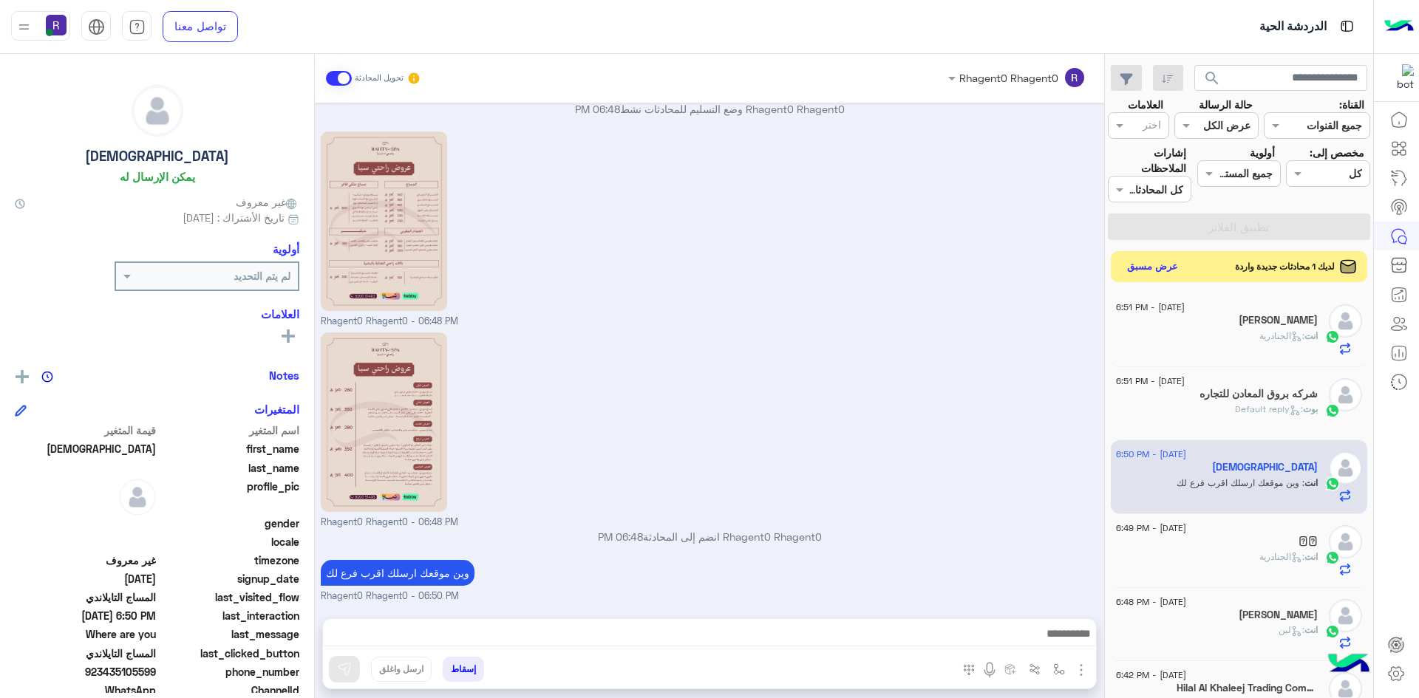
click at [1169, 270] on button "عرض مسبق" at bounding box center [1153, 267] width 62 height 20
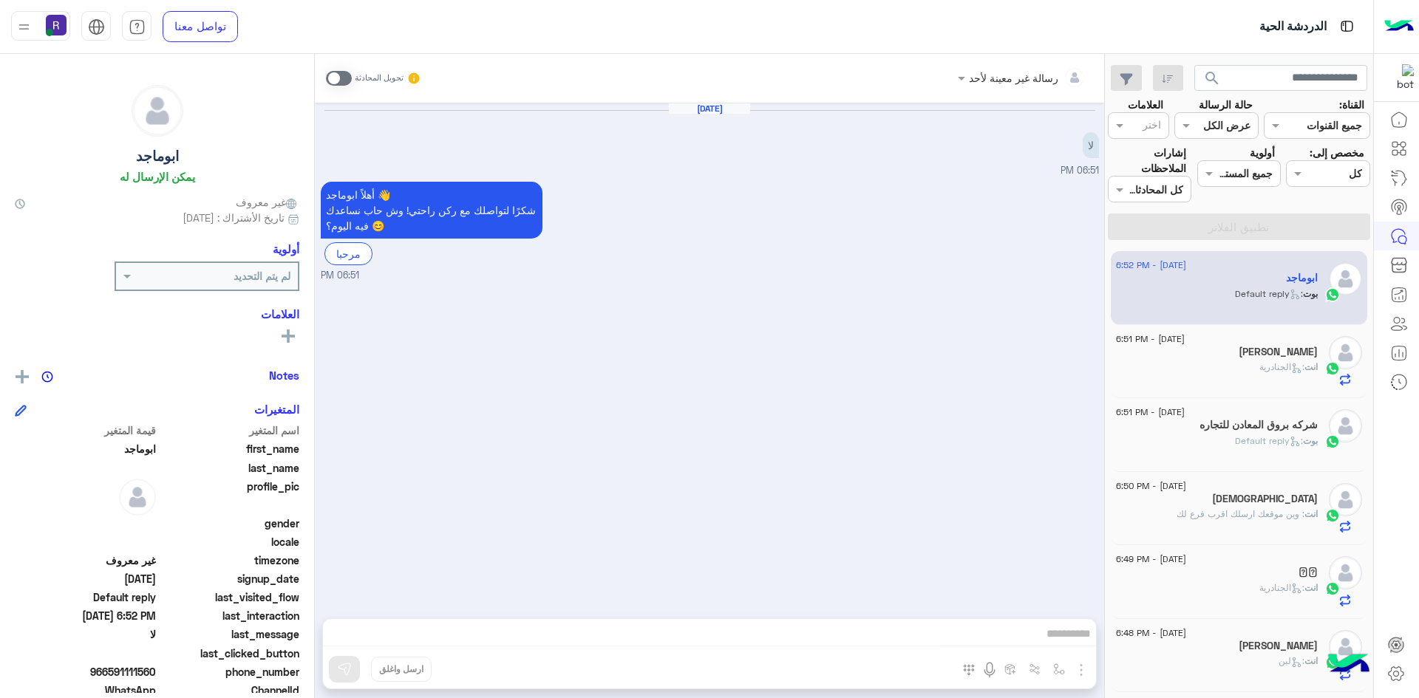
click at [1294, 363] on icon at bounding box center [1296, 368] width 11 height 11
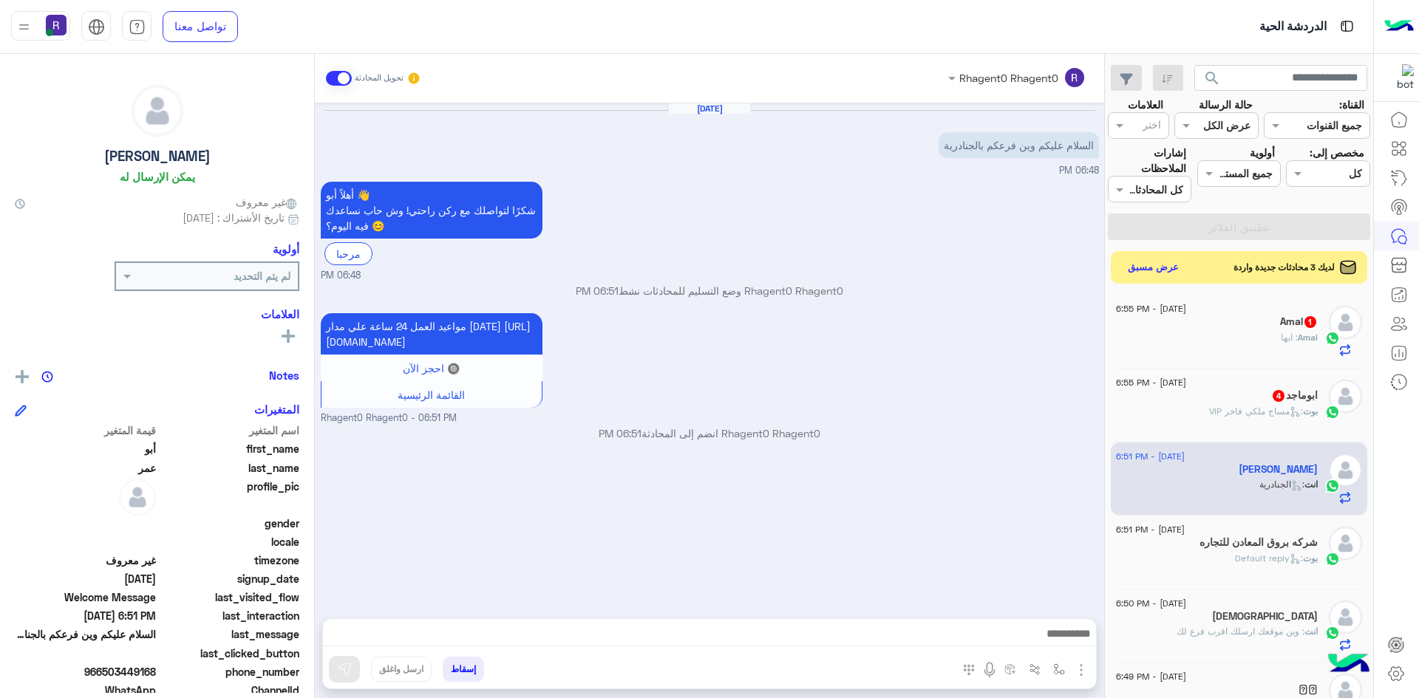
click at [1244, 391] on div "ابوماجد 4" at bounding box center [1217, 397] width 202 height 16
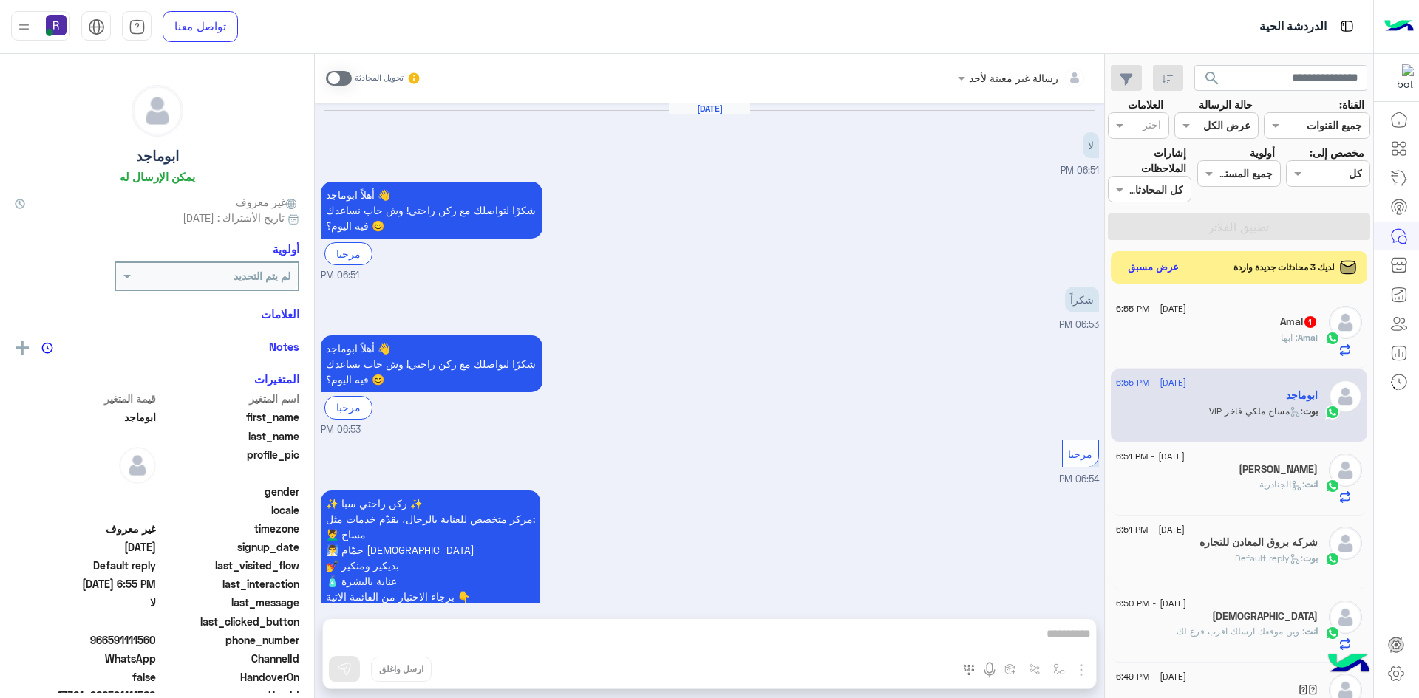
scroll to position [615, 0]
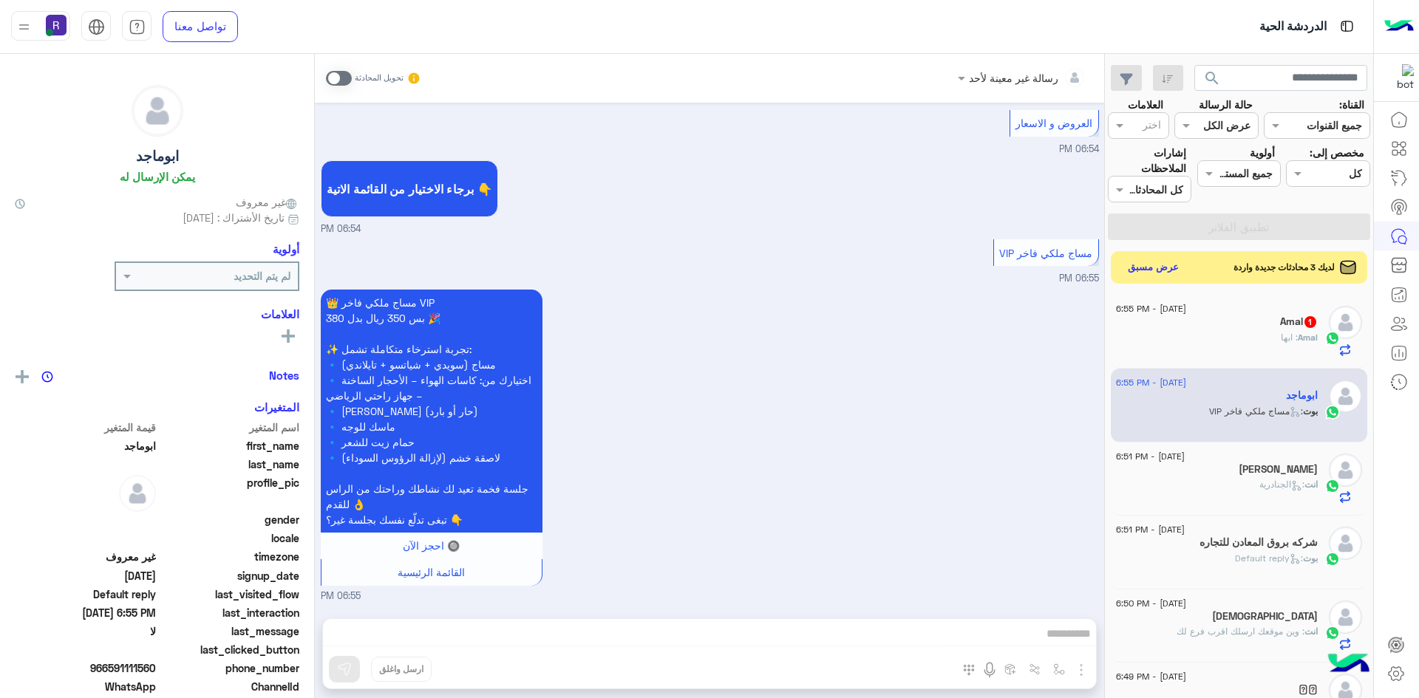
click at [345, 75] on span at bounding box center [339, 78] width 26 height 15
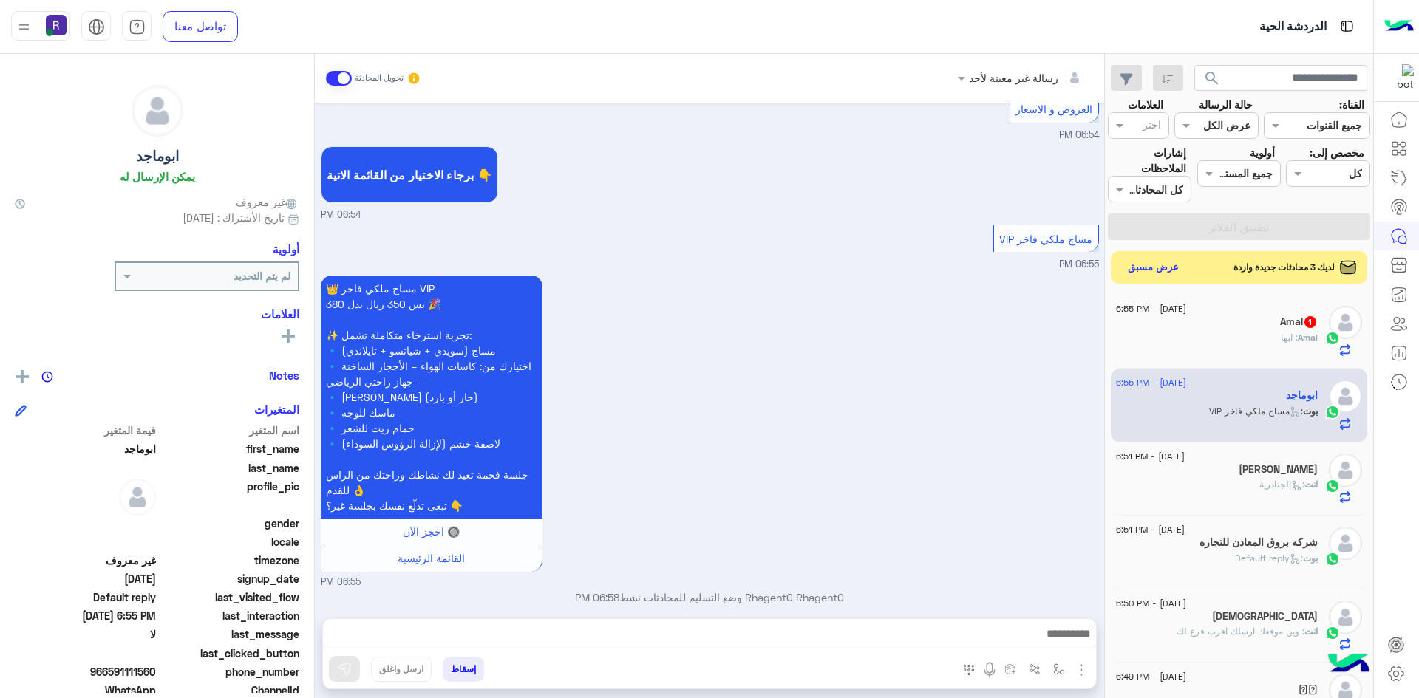
scroll to position [642, 0]
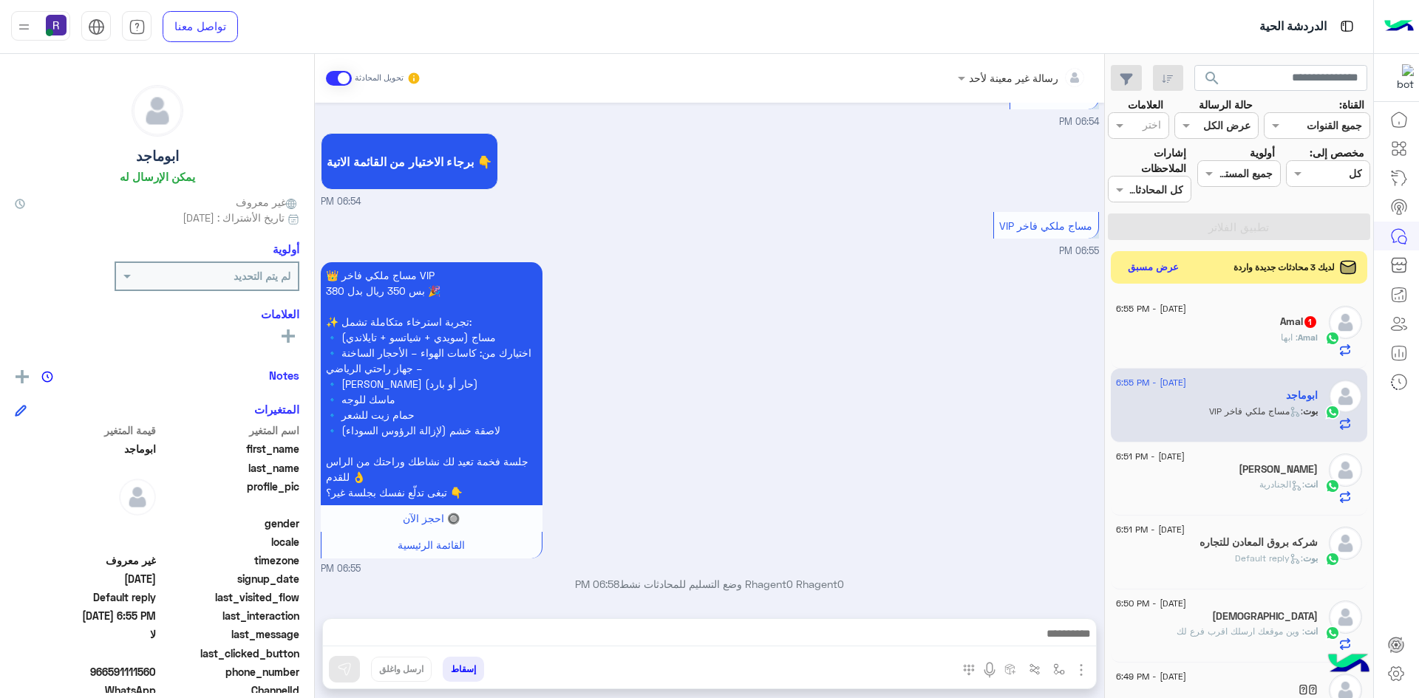
click at [1082, 672] on img "button" at bounding box center [1081, 670] width 18 height 18
click at [1072, 648] on button "الصور" at bounding box center [1058, 638] width 63 height 30
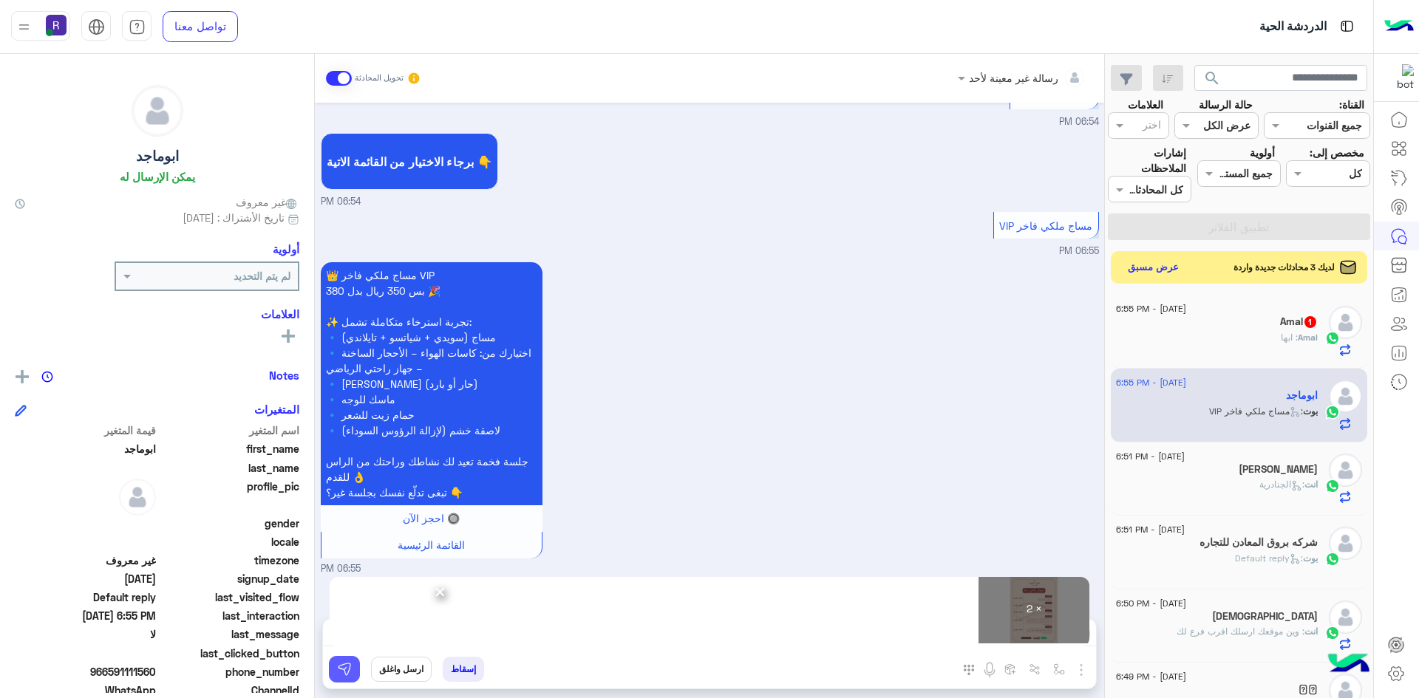
click at [348, 677] on button at bounding box center [344, 669] width 31 height 27
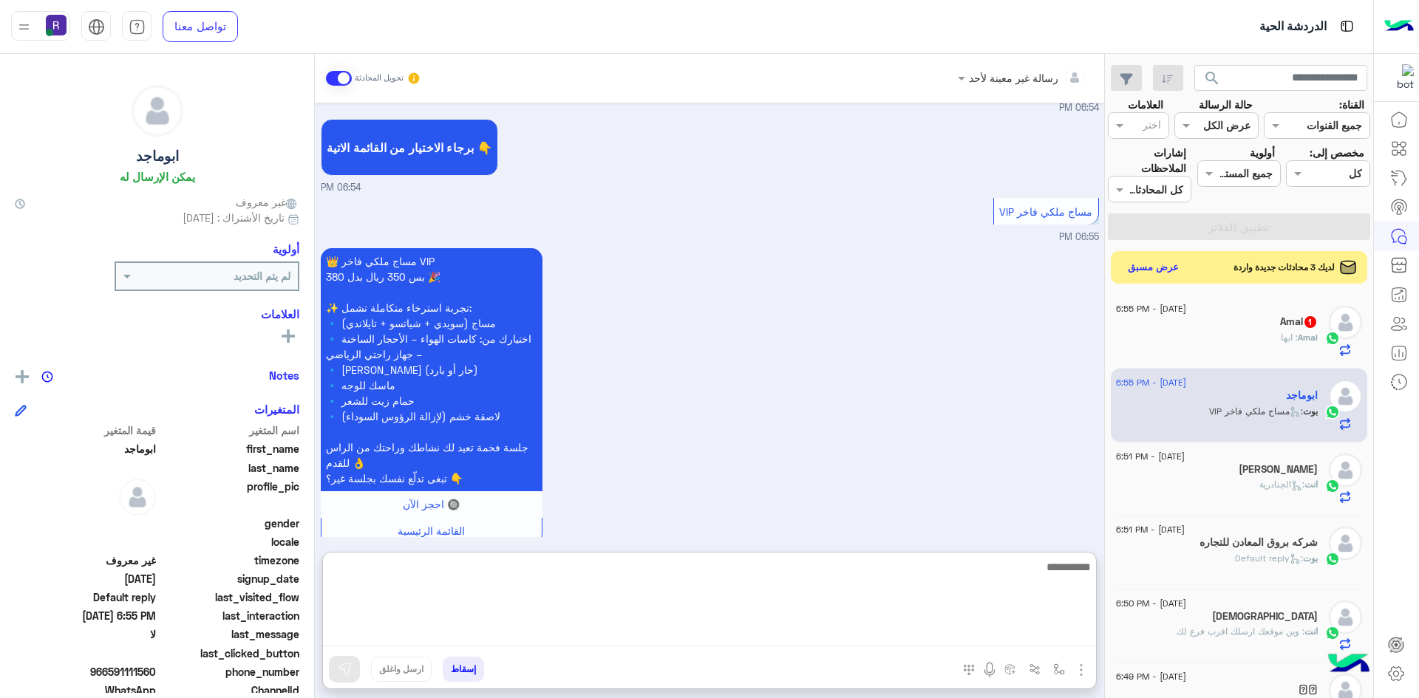
paste textarea "**********"
type textarea "**********"
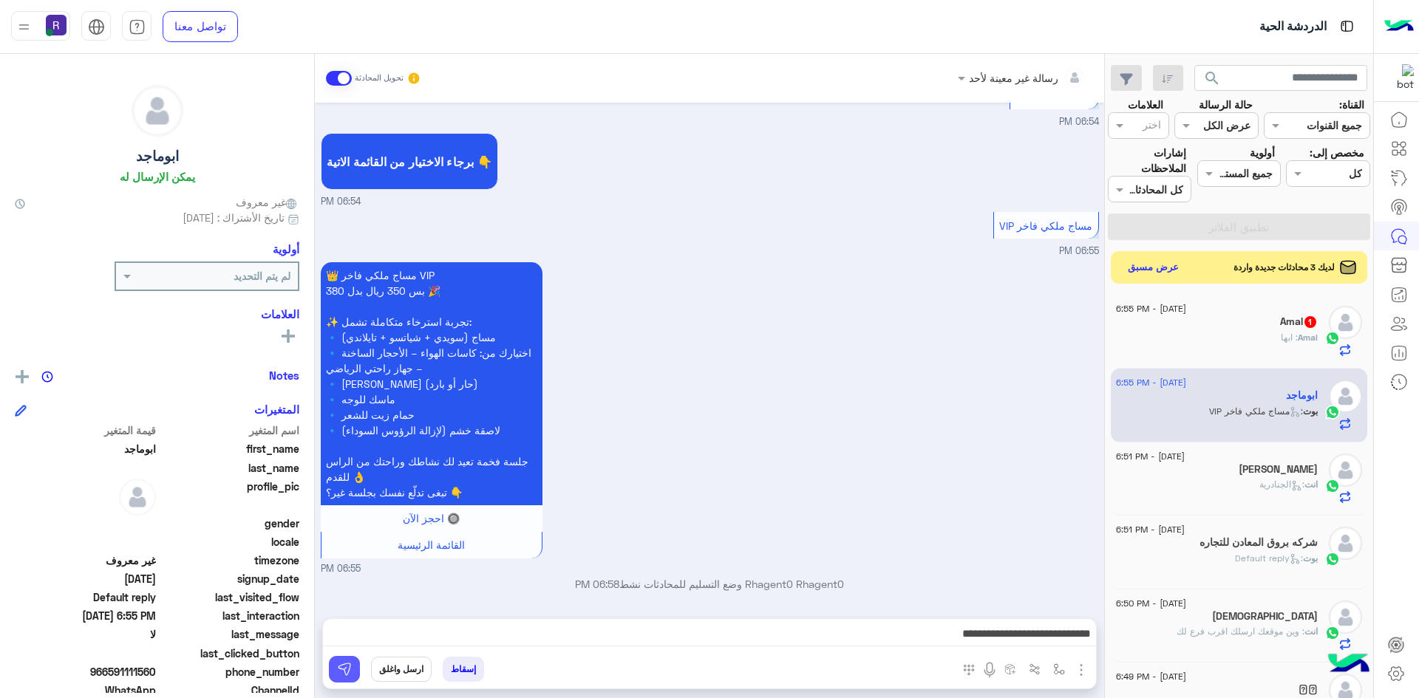
click at [350, 668] on img at bounding box center [344, 669] width 15 height 15
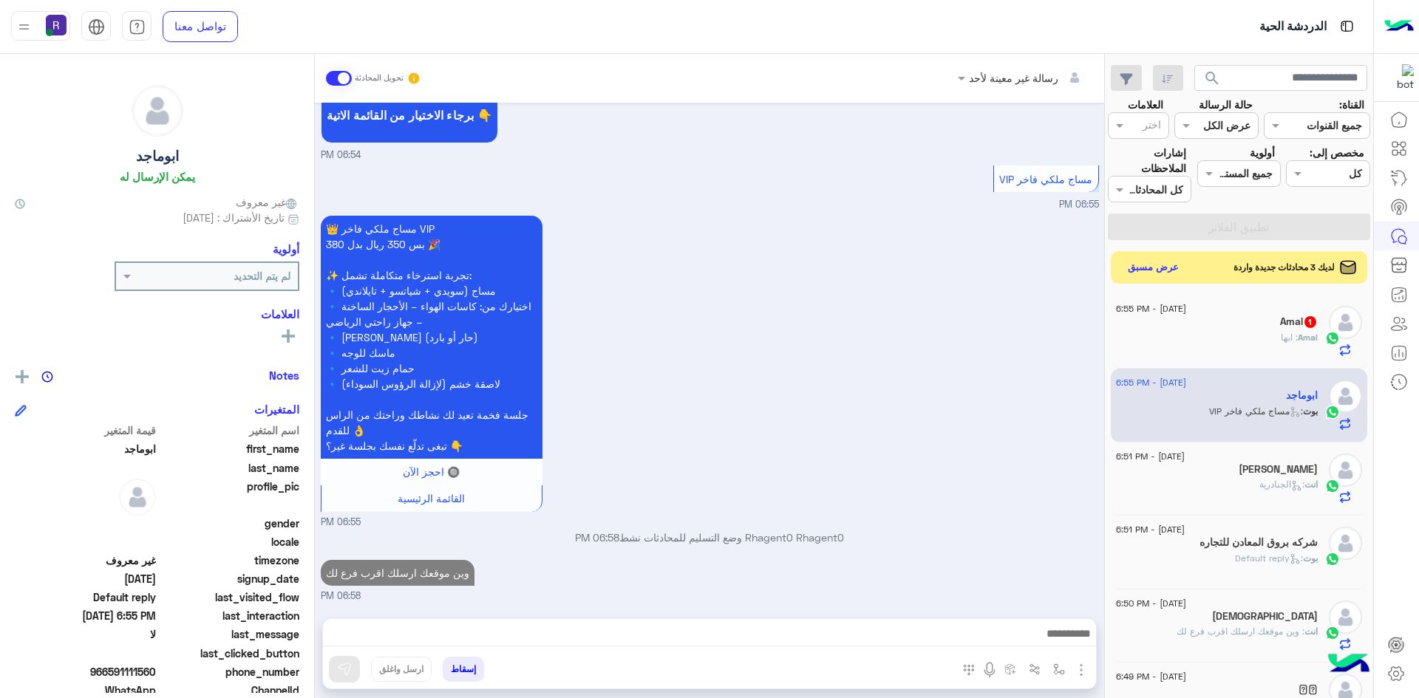
click at [1211, 335] on div "Amal : ابها" at bounding box center [1217, 344] width 202 height 26
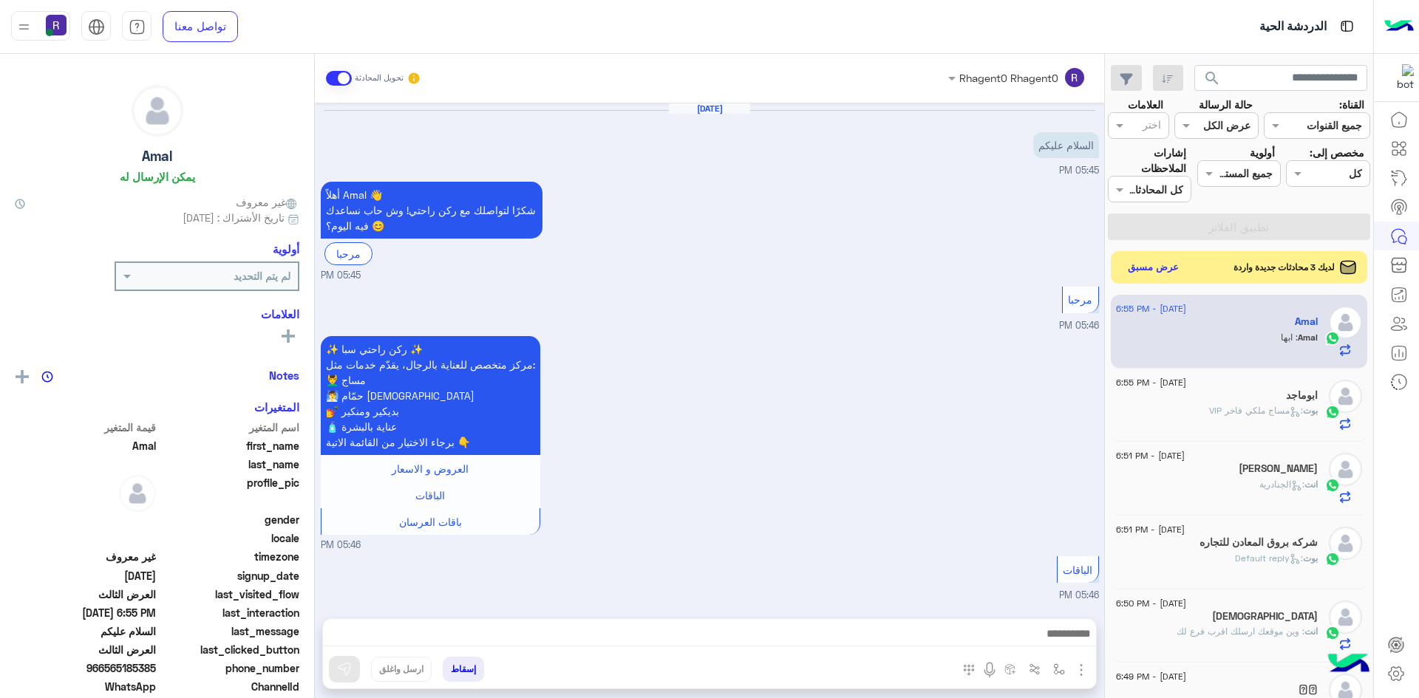
scroll to position [2348, 0]
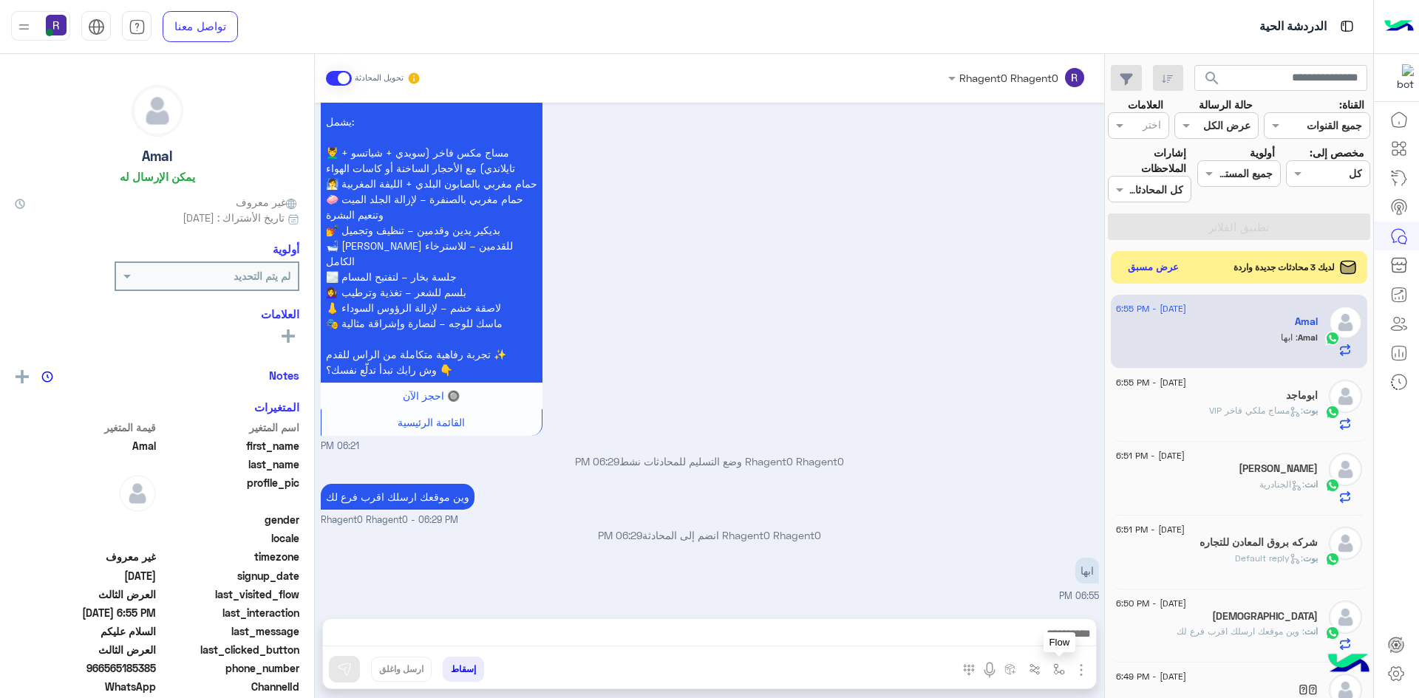
click at [1060, 670] on img "button" at bounding box center [1059, 670] width 12 height 12
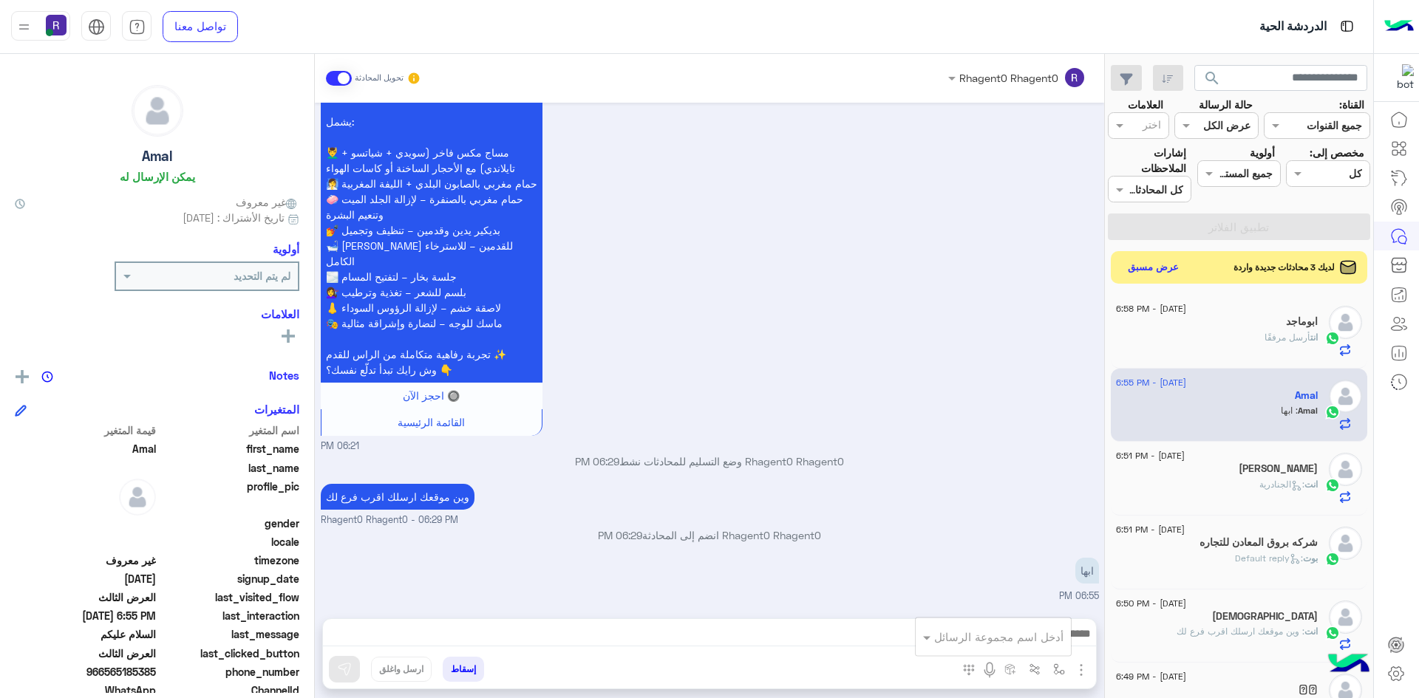
click at [862, 544] on div "Rhagent0 Rhagent0 انضم إلى المحادثة 06:29 PM" at bounding box center [710, 541] width 778 height 27
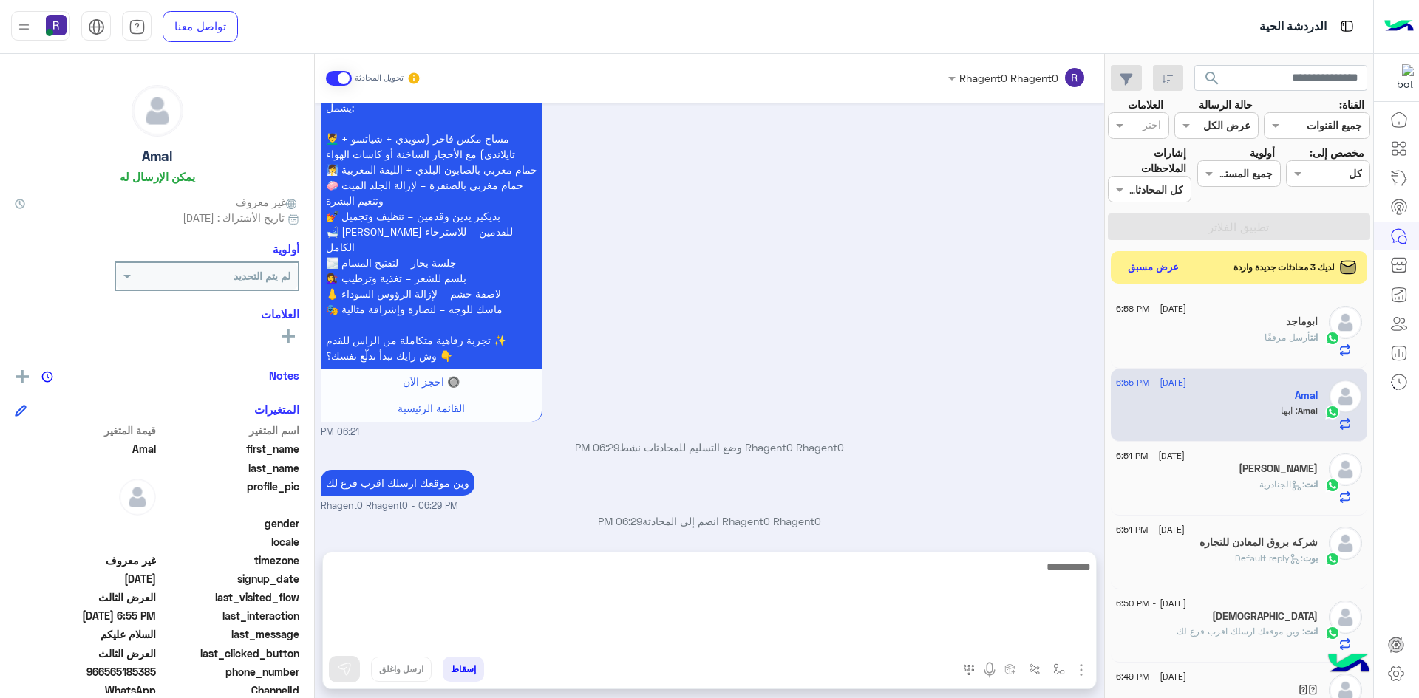
click at [799, 641] on textarea at bounding box center [709, 602] width 773 height 89
type textarea "**********"
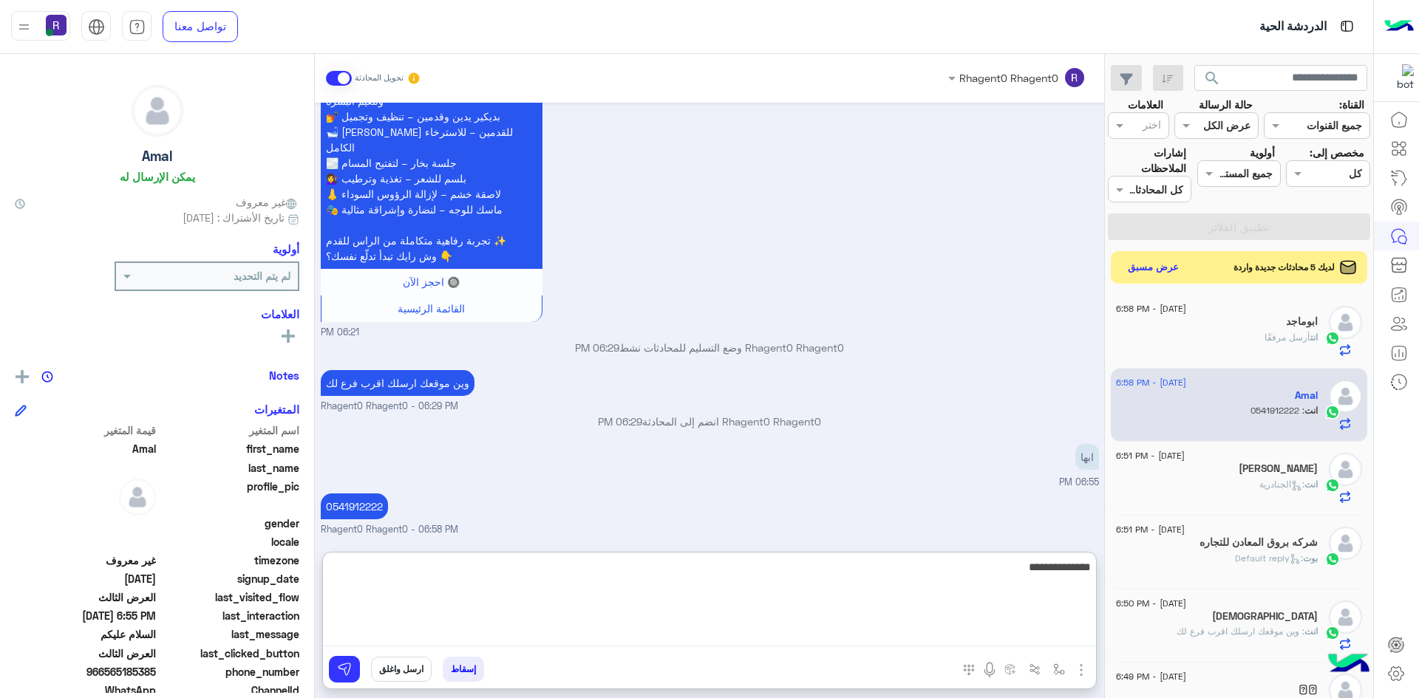
type textarea "**********"
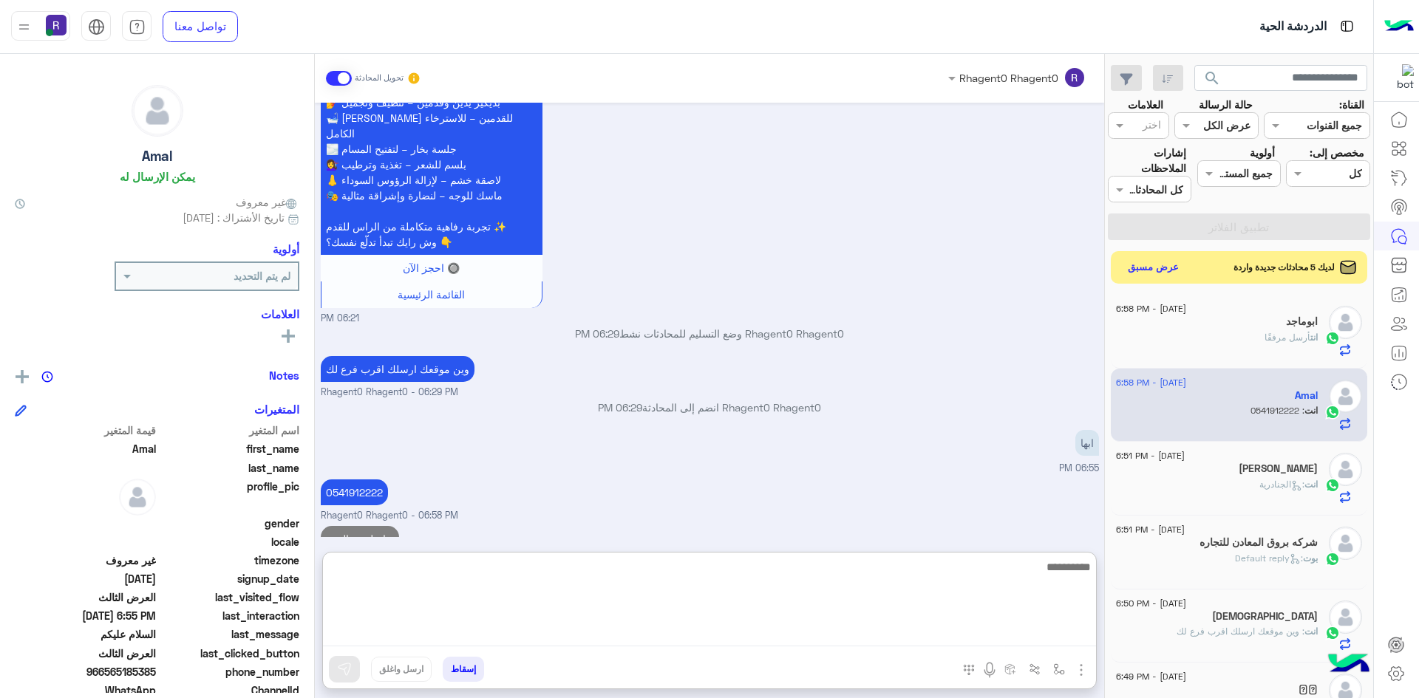
scroll to position [2509, 0]
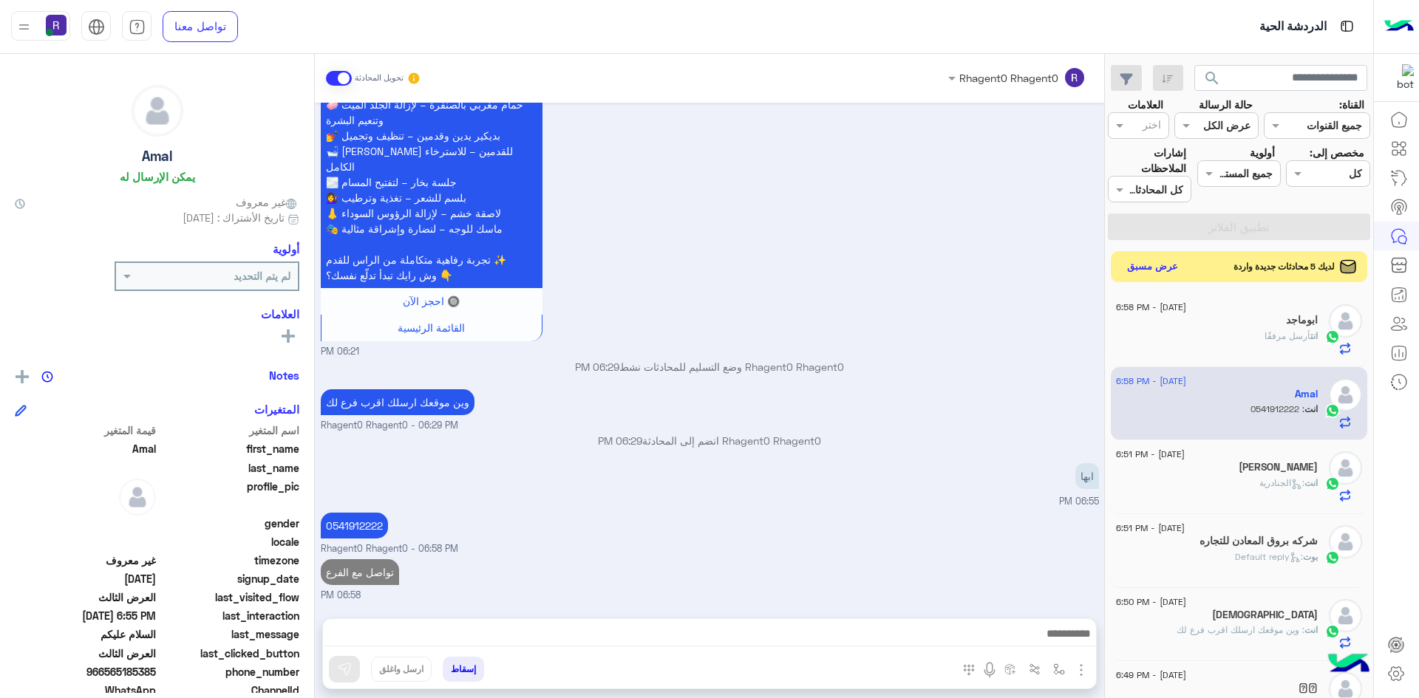
click at [1147, 266] on button "عرض مسبق" at bounding box center [1153, 267] width 62 height 20
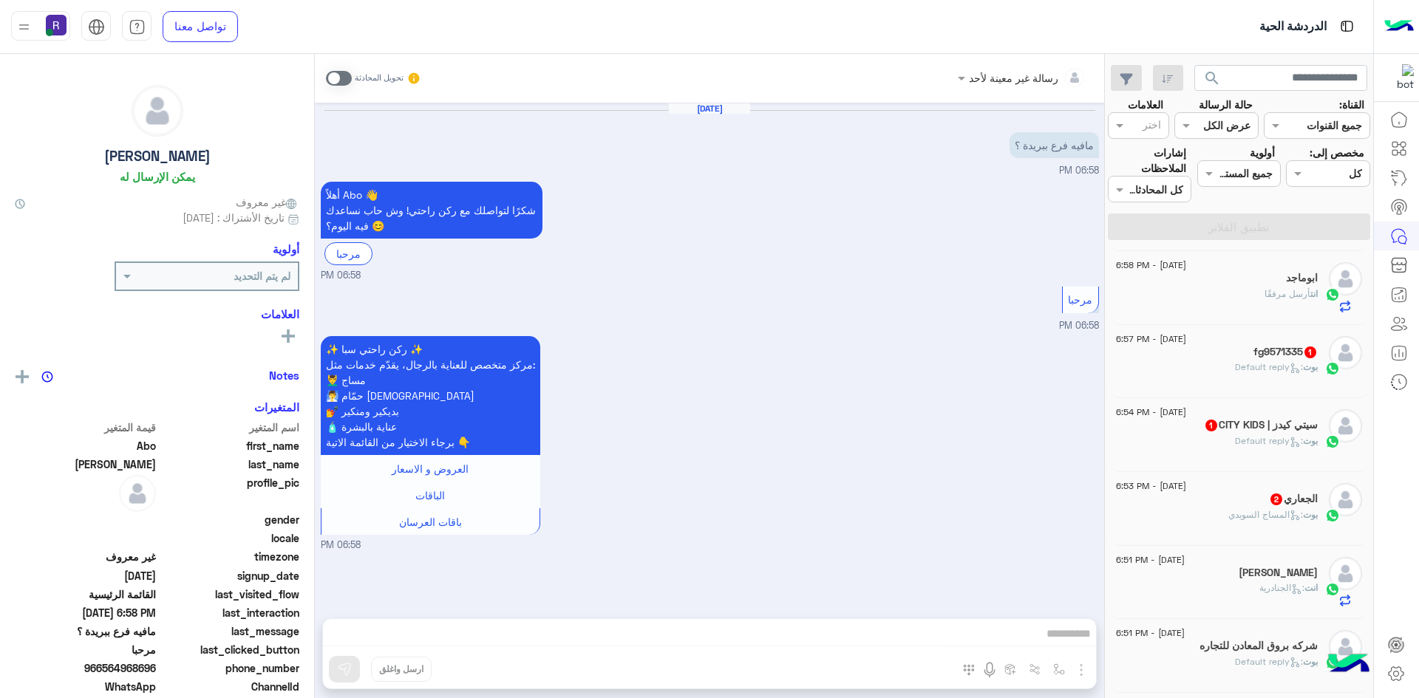
scroll to position [222, 0]
click at [1227, 503] on div "الجعاري 2" at bounding box center [1217, 500] width 202 height 16
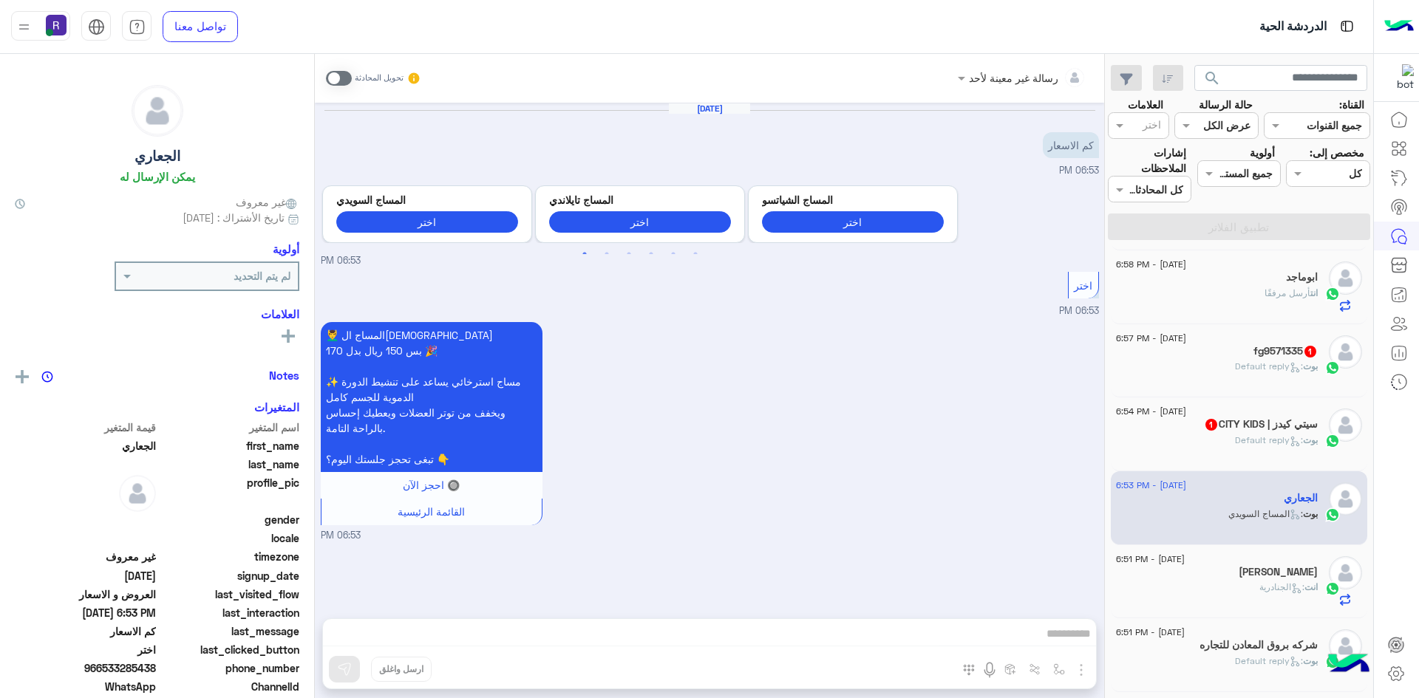
click at [344, 76] on span at bounding box center [339, 78] width 26 height 15
click at [1083, 674] on img "button" at bounding box center [1081, 670] width 18 height 18
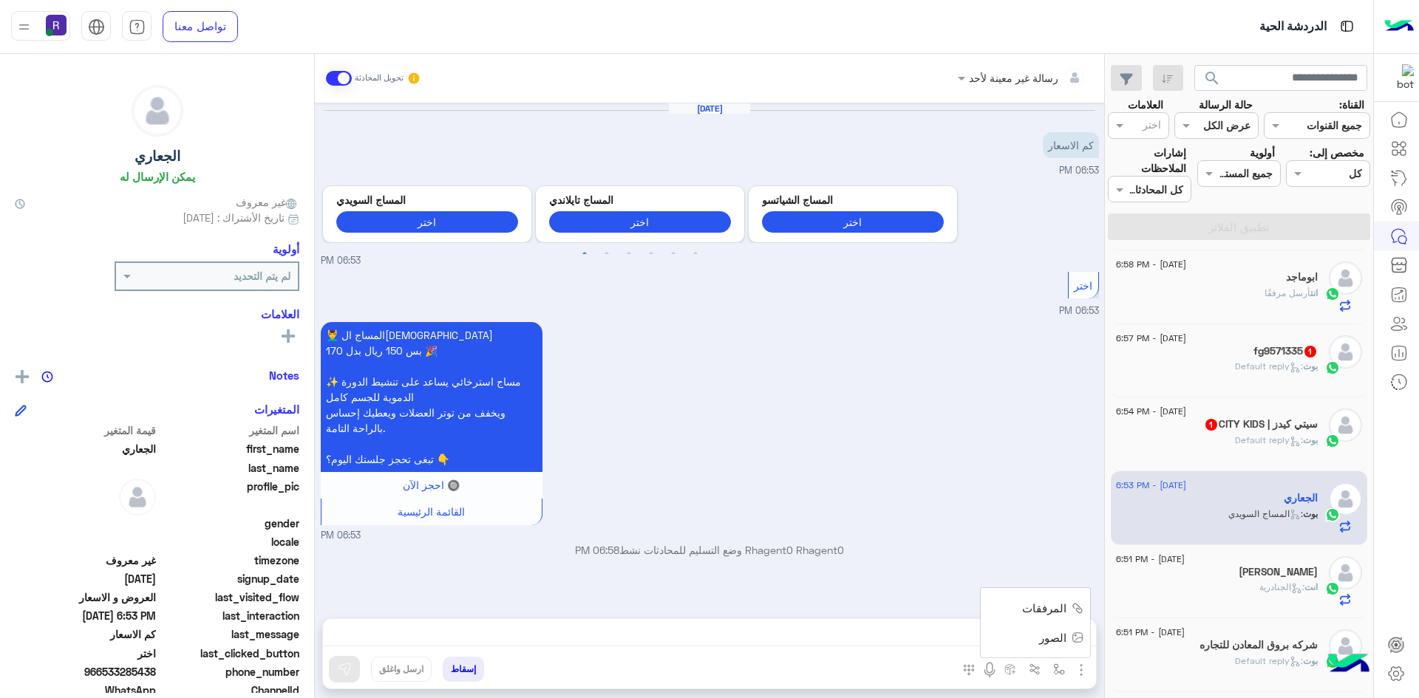
click at [1060, 642] on span "الصور" at bounding box center [1052, 638] width 27 height 17
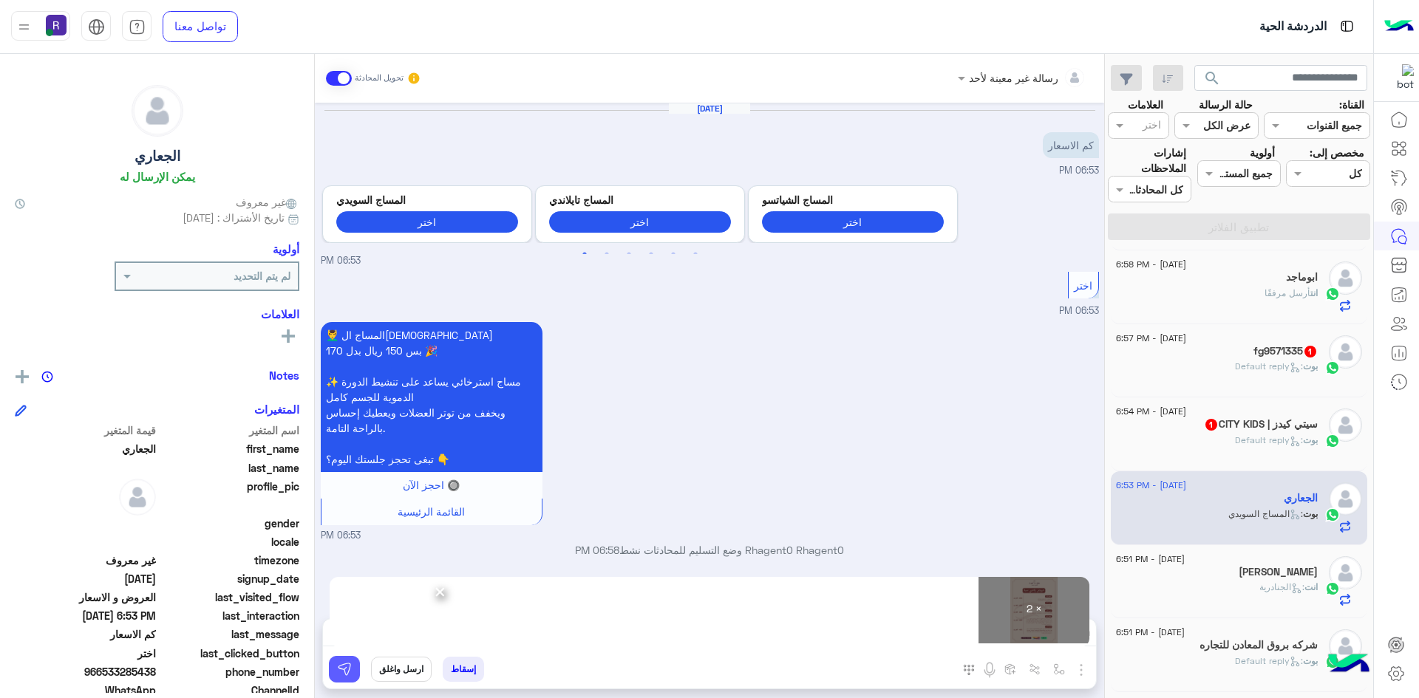
click at [349, 674] on img at bounding box center [344, 669] width 15 height 15
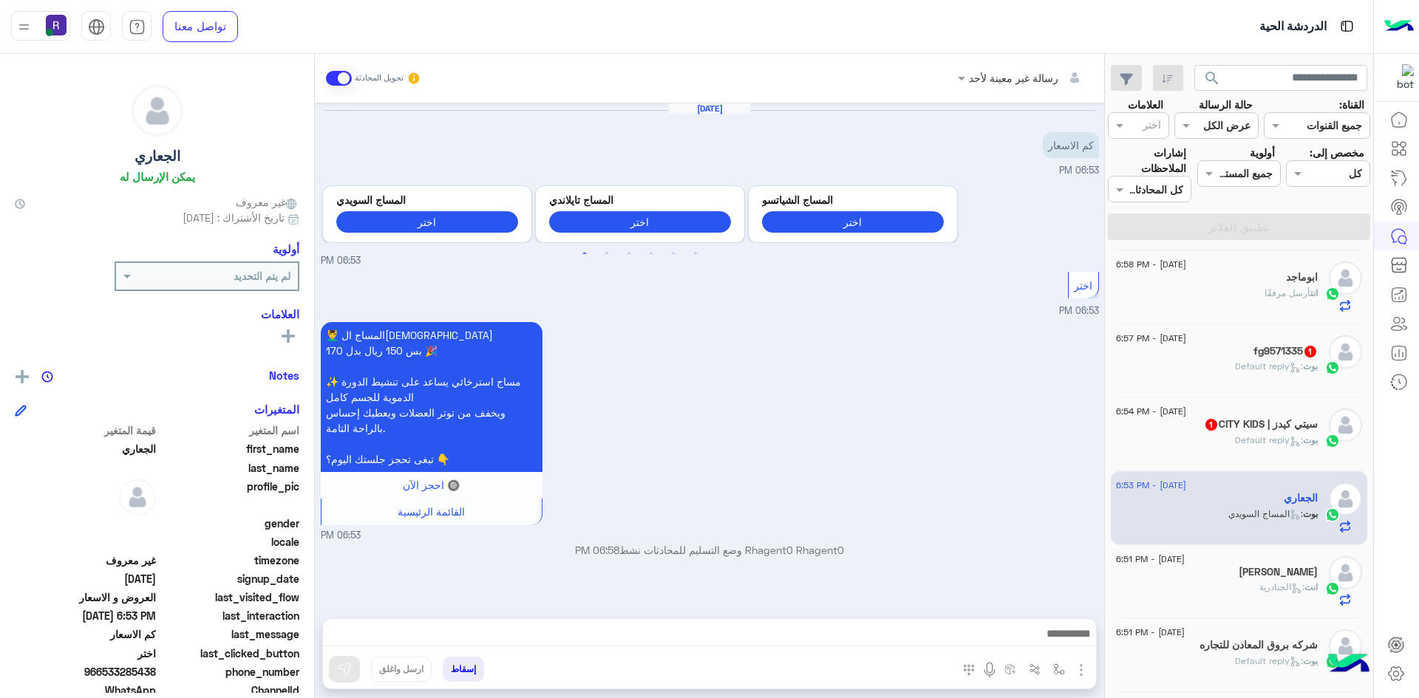
click at [1258, 419] on h5 "سيتي كيدز | CITY KIDS 1" at bounding box center [1261, 424] width 114 height 13
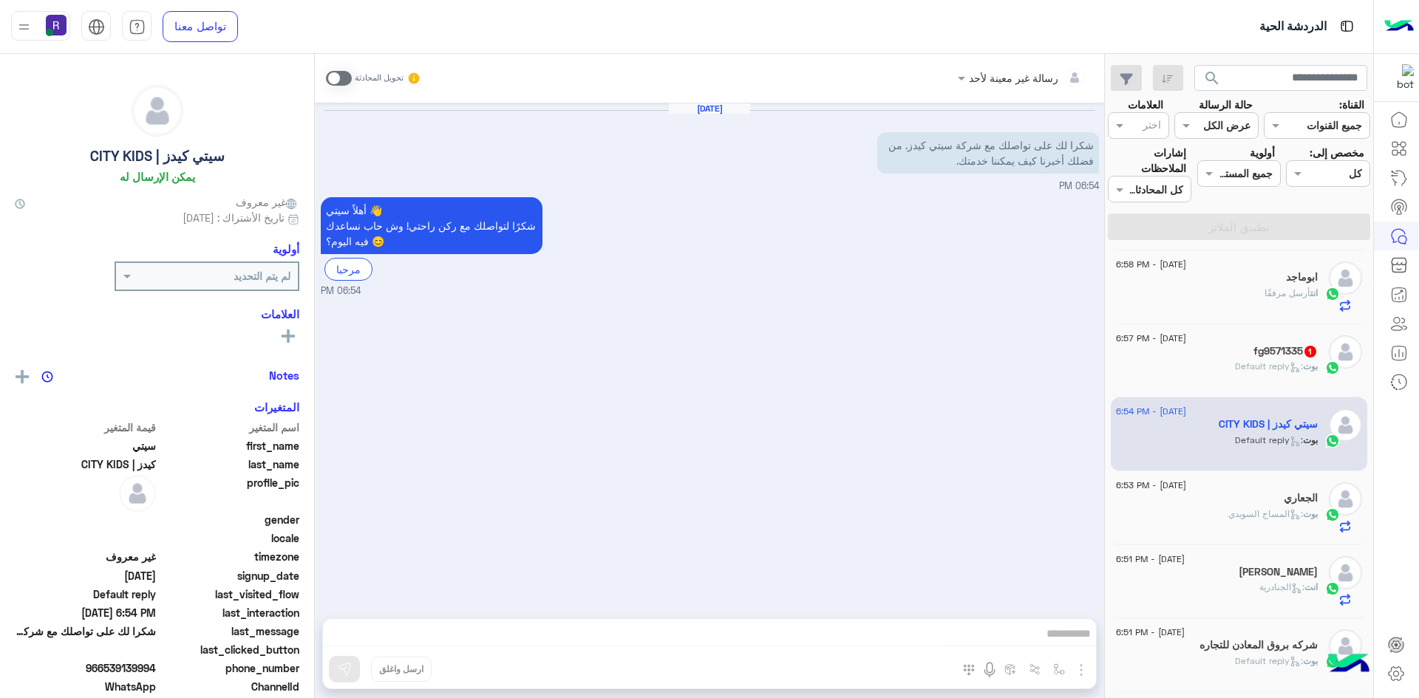
click at [345, 75] on span at bounding box center [339, 78] width 26 height 15
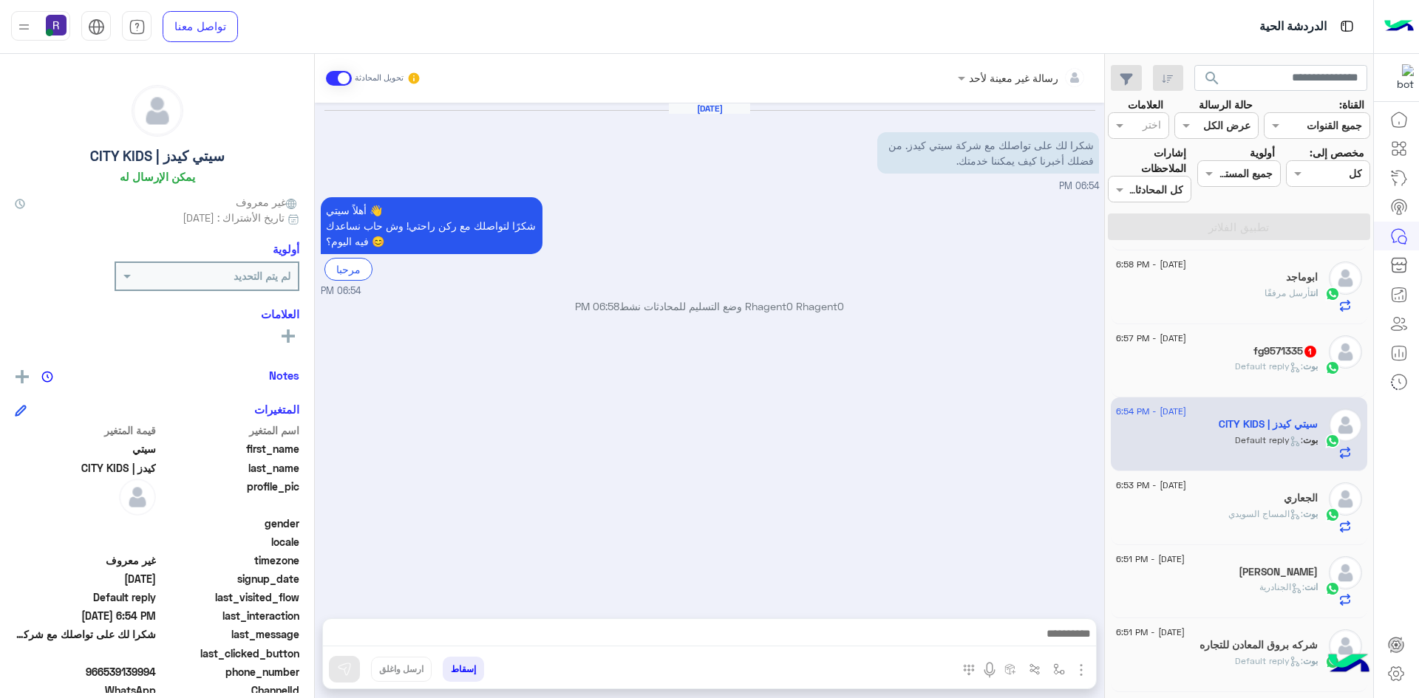
click at [1080, 675] on img "button" at bounding box center [1081, 670] width 18 height 18
click at [1055, 640] on span "الصور" at bounding box center [1052, 638] width 27 height 17
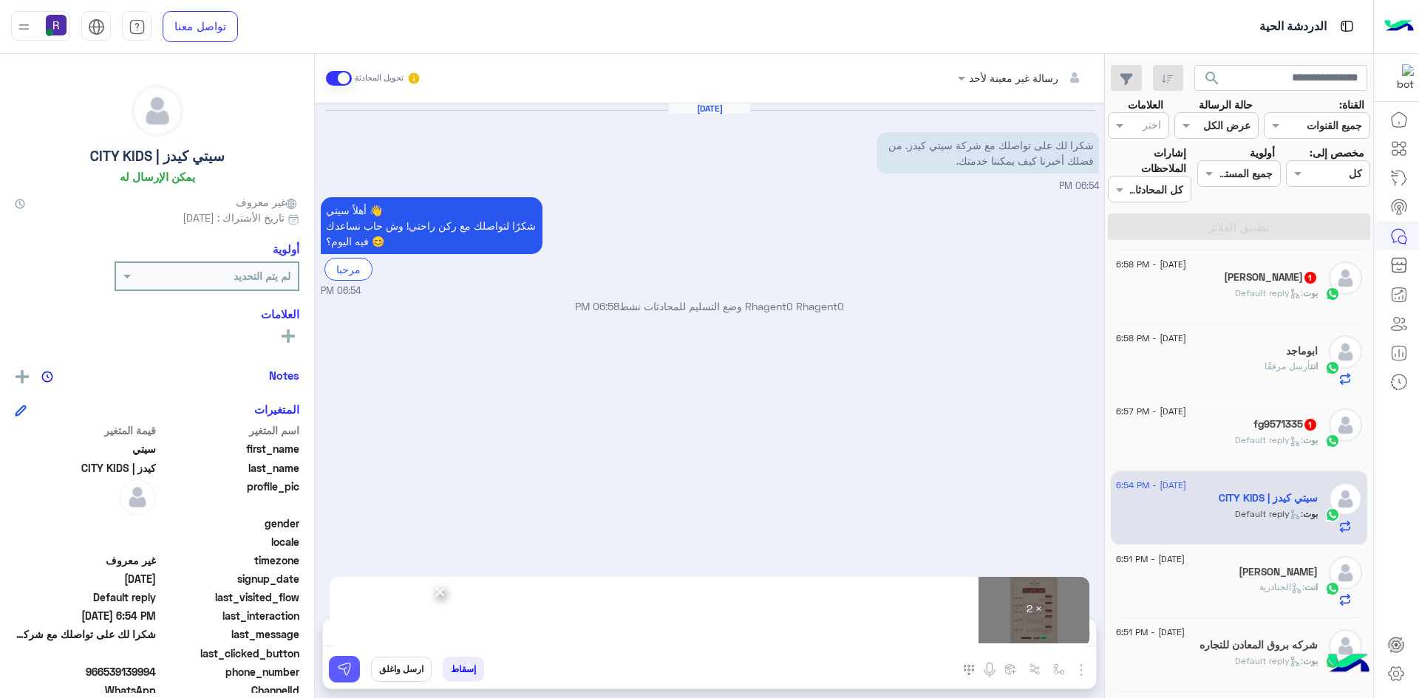
click at [348, 667] on img at bounding box center [344, 669] width 15 height 15
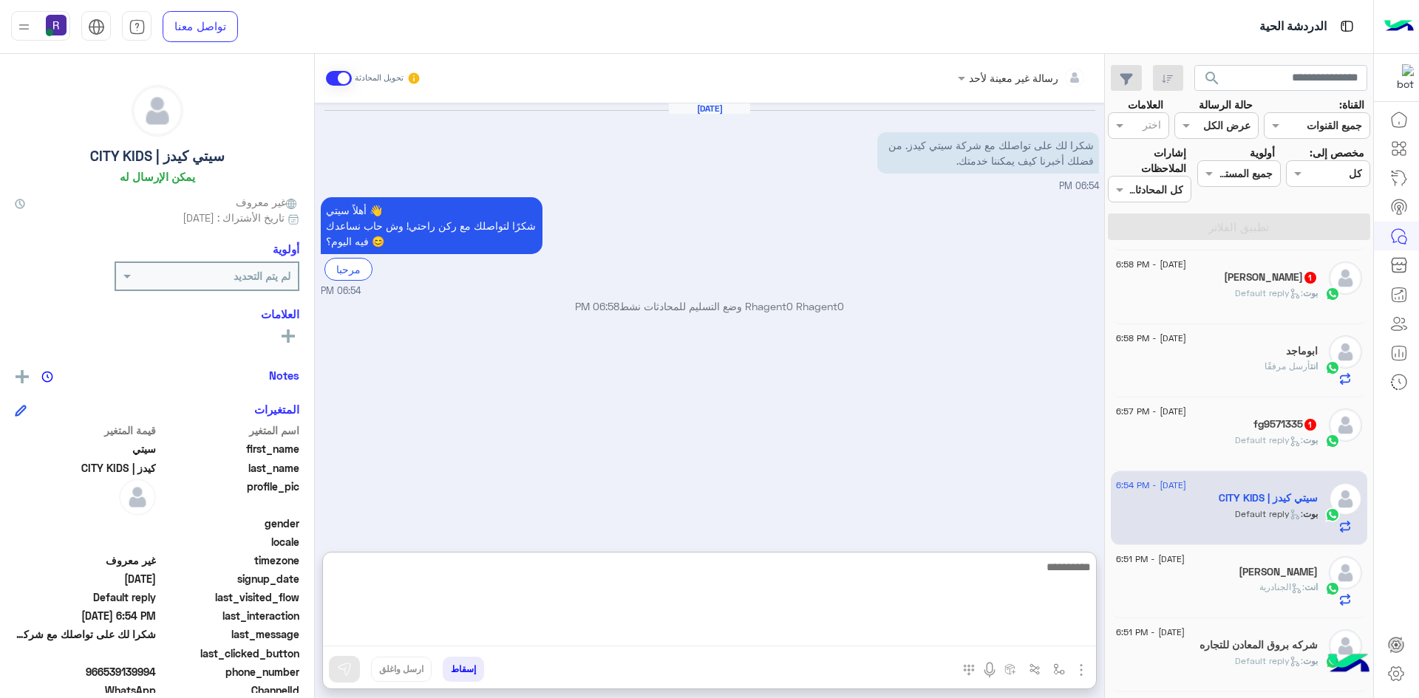
paste textarea "**********"
type textarea "**********"
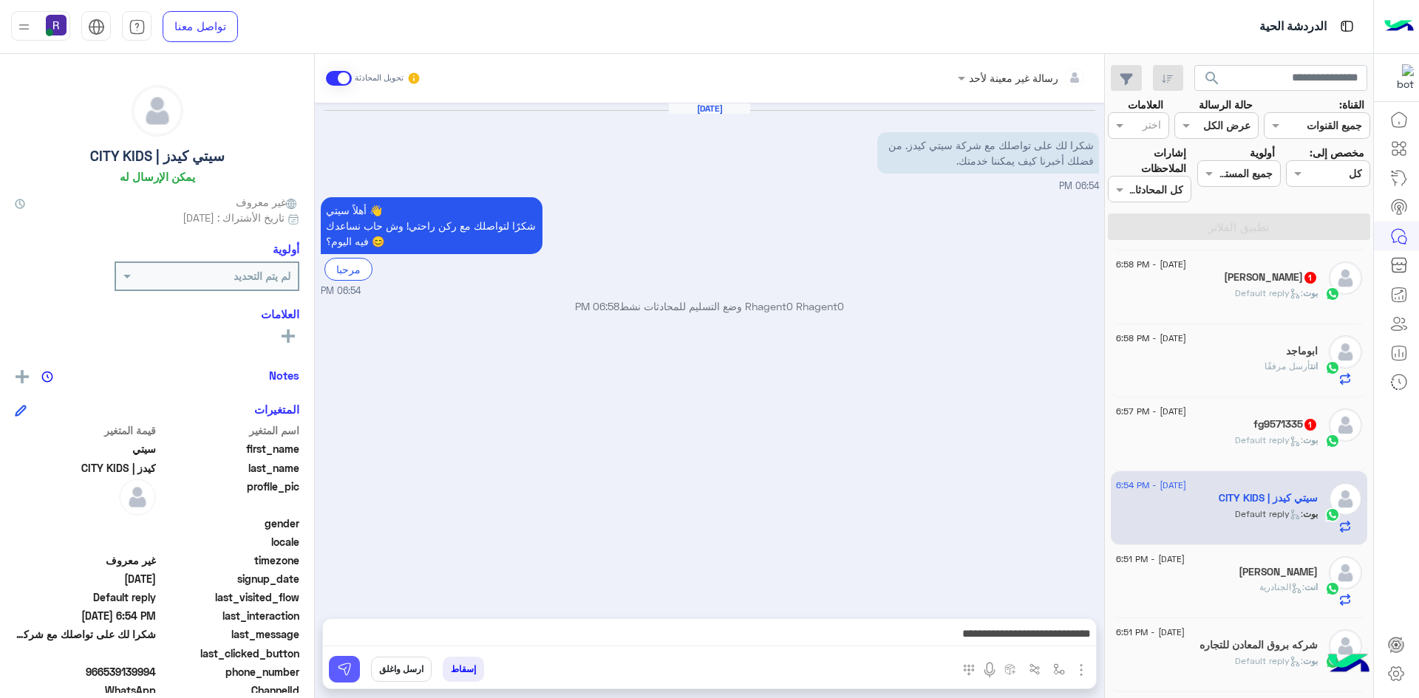
click at [353, 664] on button at bounding box center [344, 669] width 31 height 27
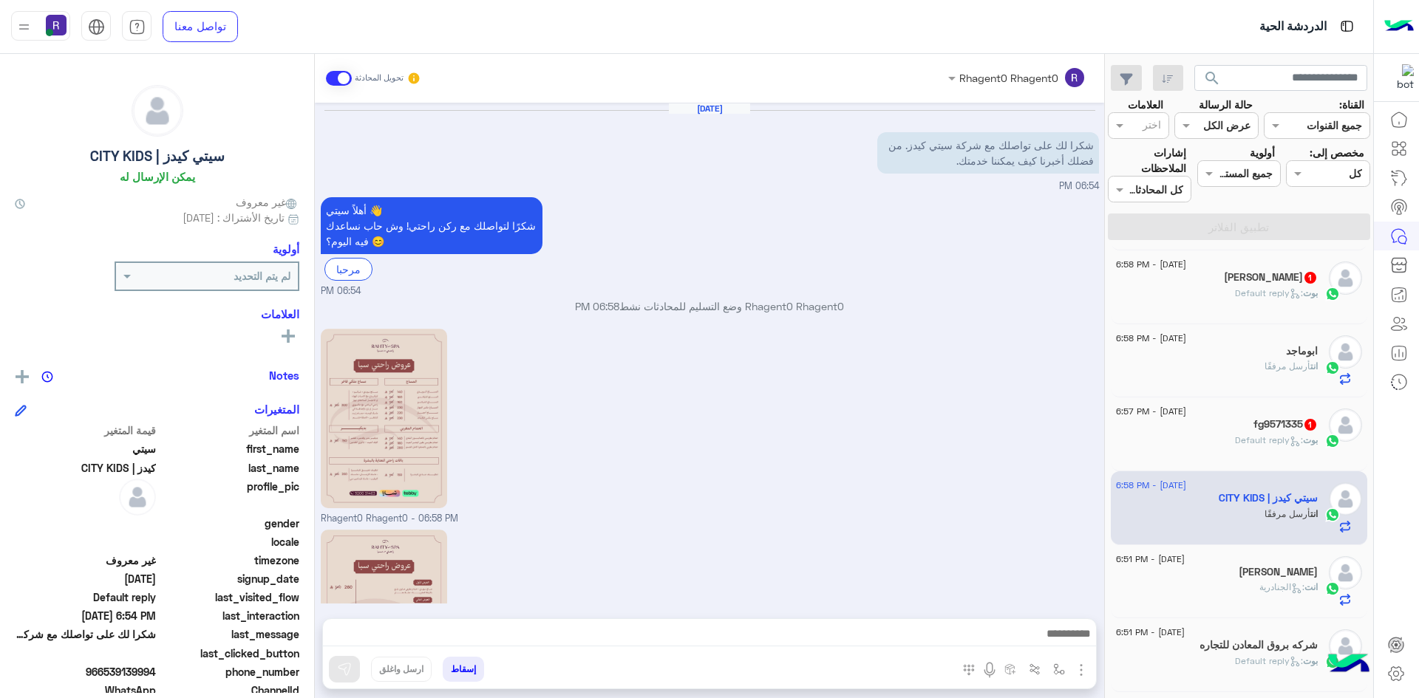
scroll to position [197, 0]
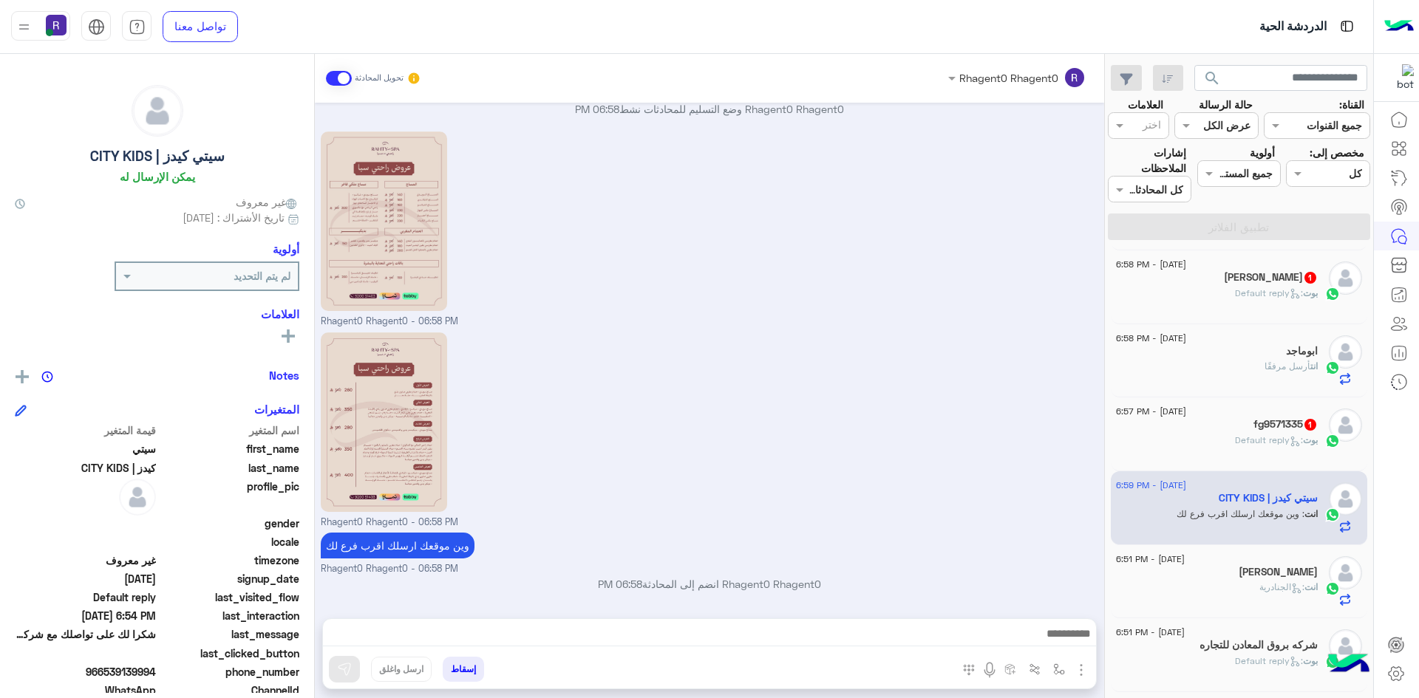
click at [1235, 444] on span ": Default reply" at bounding box center [1269, 440] width 68 height 11
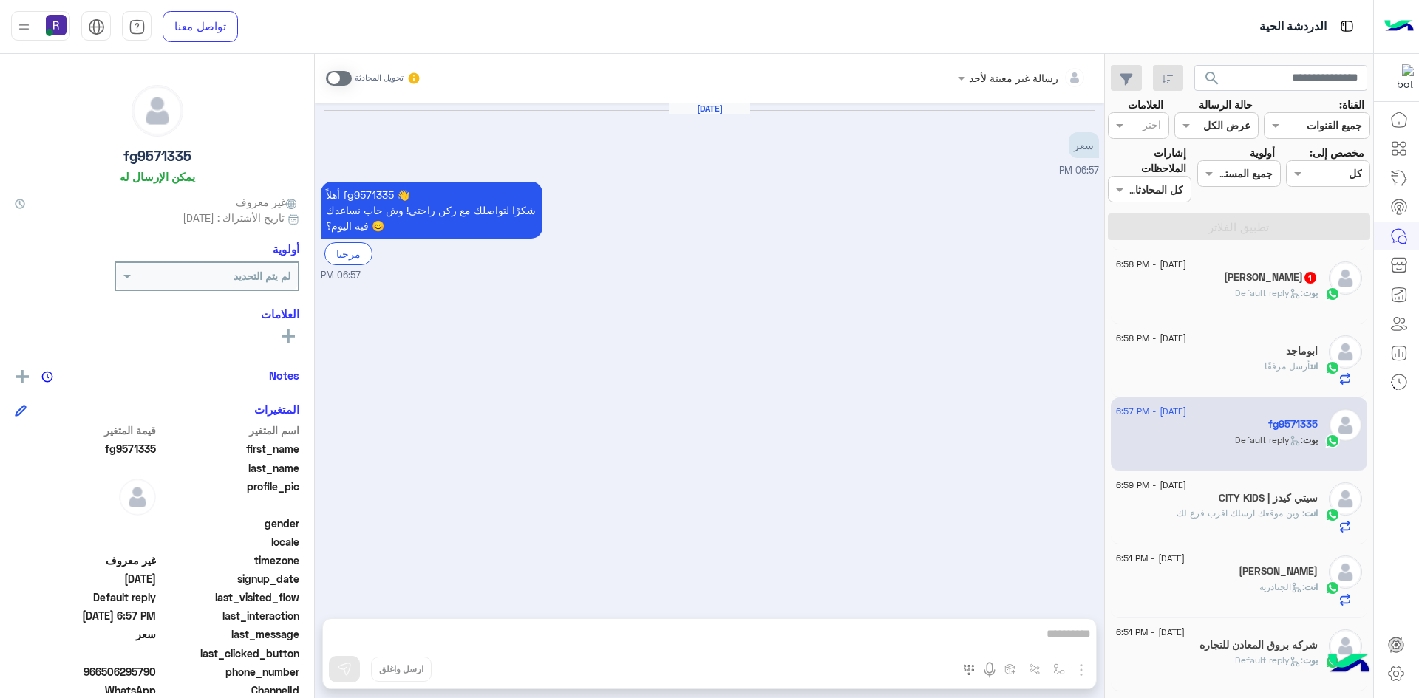
click at [350, 78] on span at bounding box center [339, 78] width 26 height 15
click at [1083, 672] on img "button" at bounding box center [1081, 670] width 18 height 18
click at [1065, 639] on span "الصور" at bounding box center [1052, 638] width 27 height 17
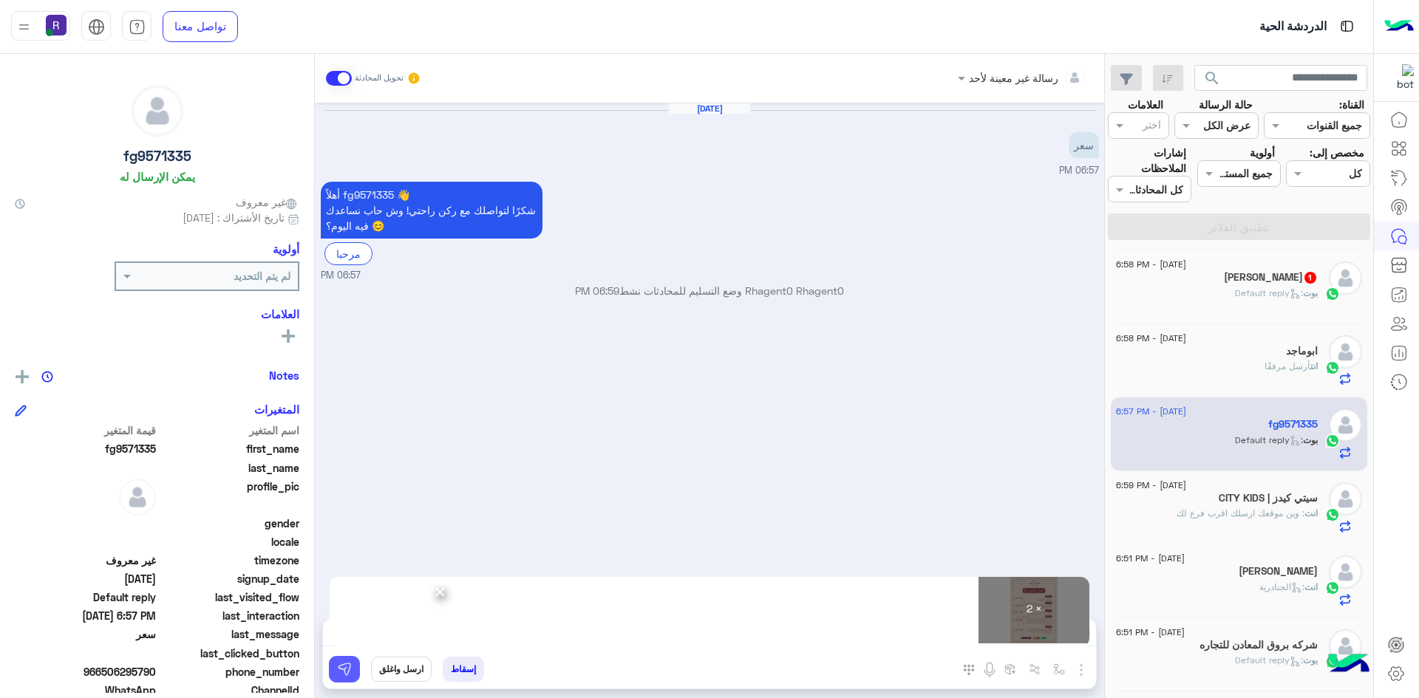
click at [351, 673] on img at bounding box center [344, 669] width 15 height 15
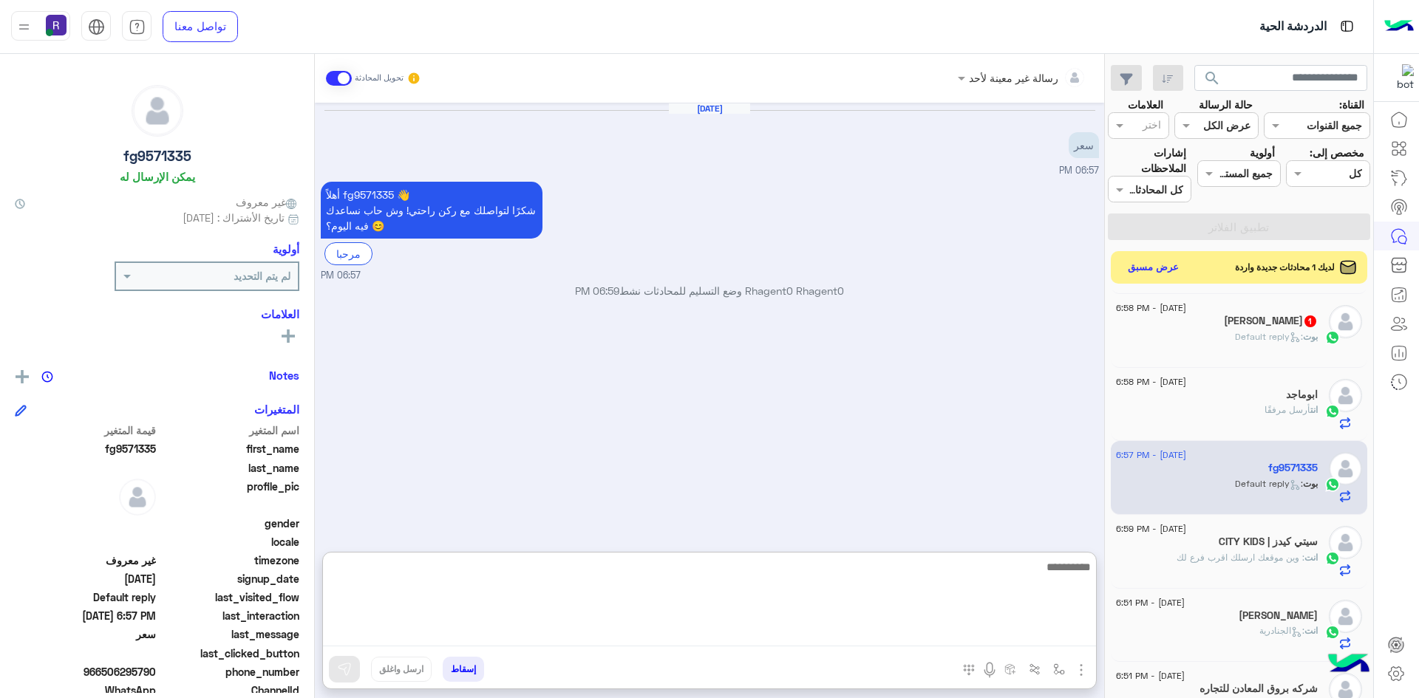
paste textarea "**********"
type textarea "**********"
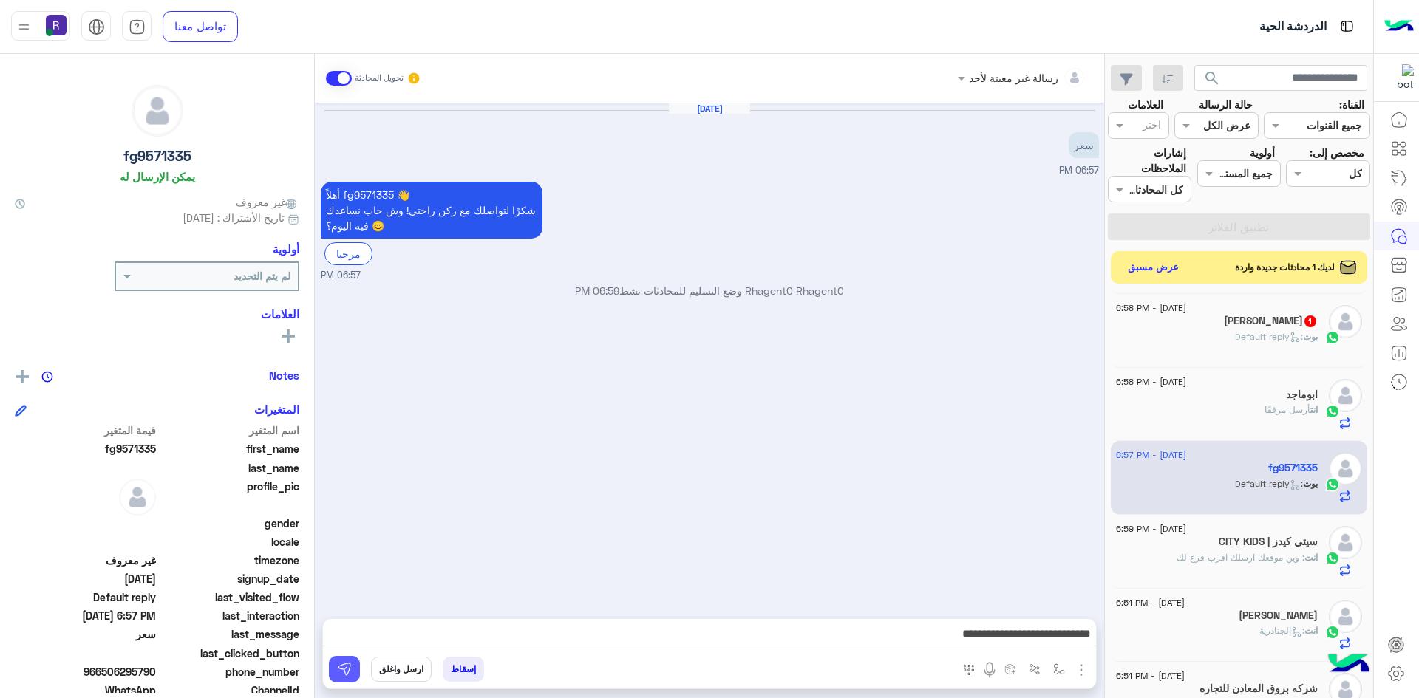
click at [347, 664] on img at bounding box center [344, 669] width 15 height 15
click at [1205, 344] on div "بوت : Default reply" at bounding box center [1217, 343] width 202 height 26
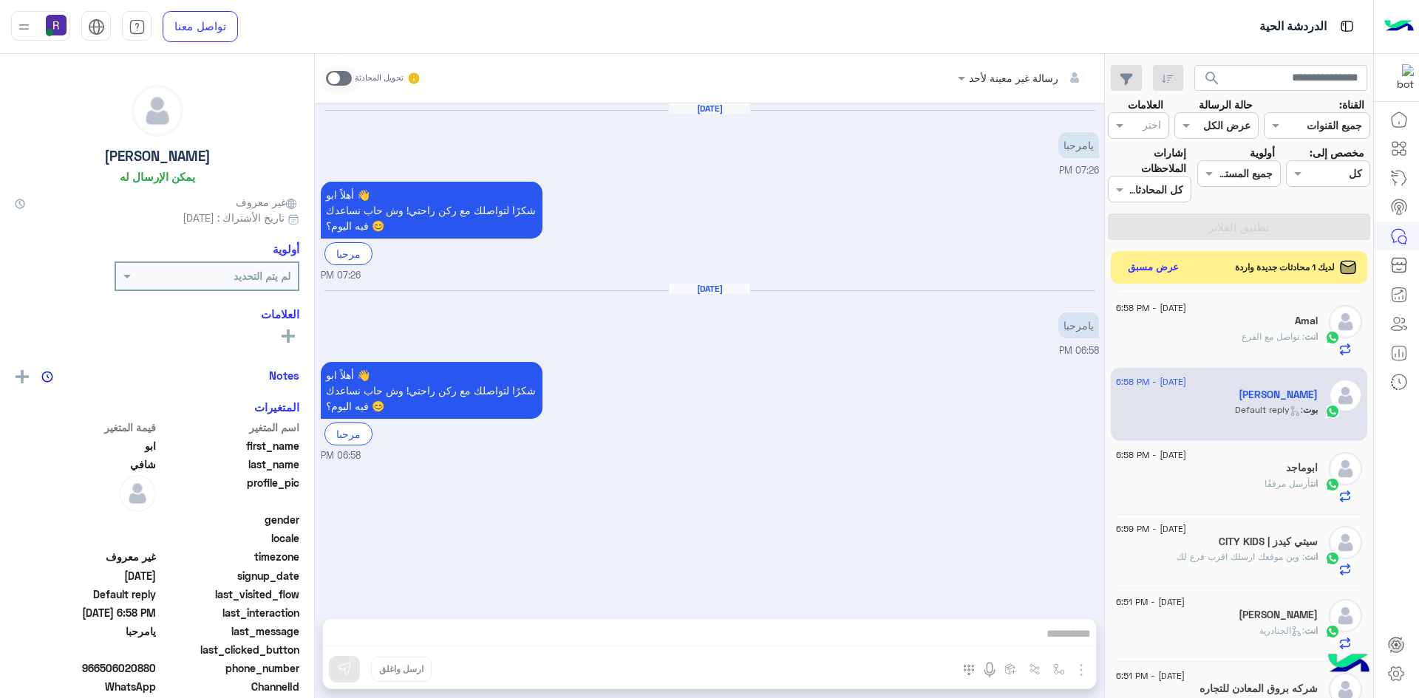
click at [348, 77] on span at bounding box center [339, 78] width 26 height 15
click at [1085, 667] on img "button" at bounding box center [1081, 670] width 18 height 18
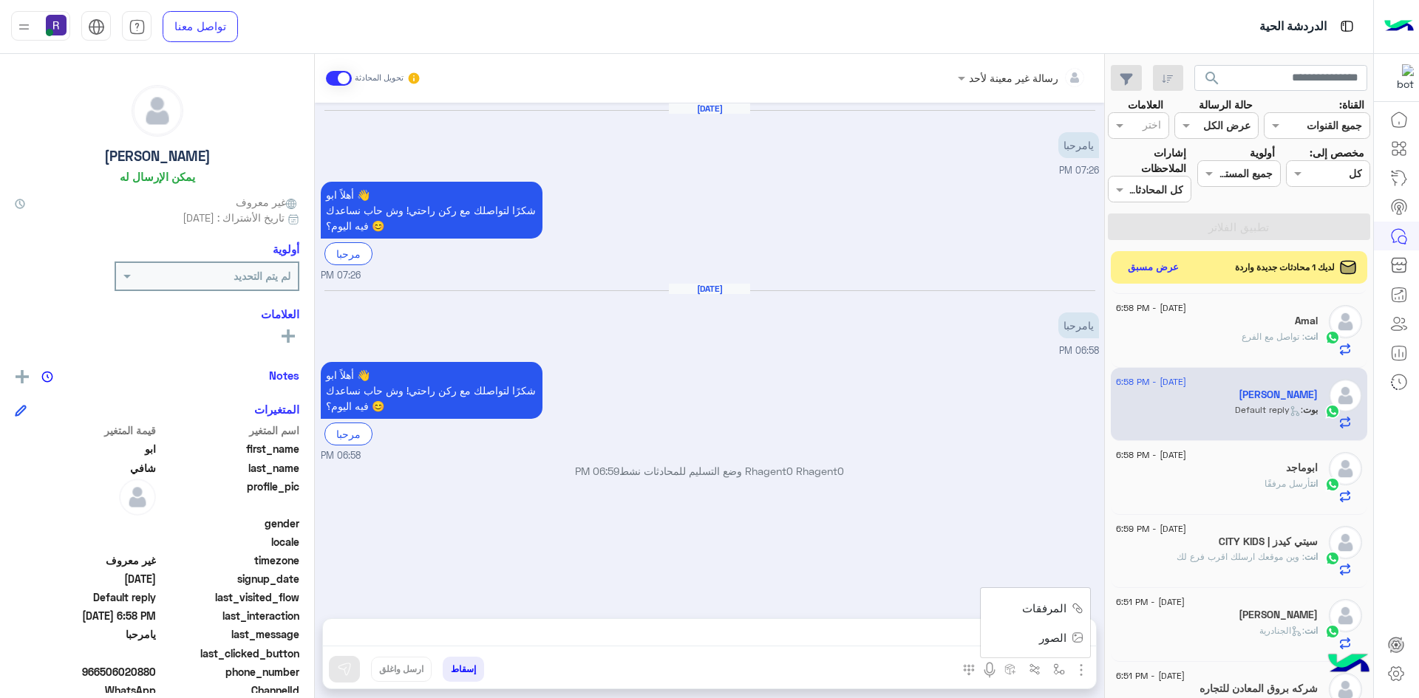
click at [1062, 642] on span "الصور" at bounding box center [1052, 638] width 27 height 17
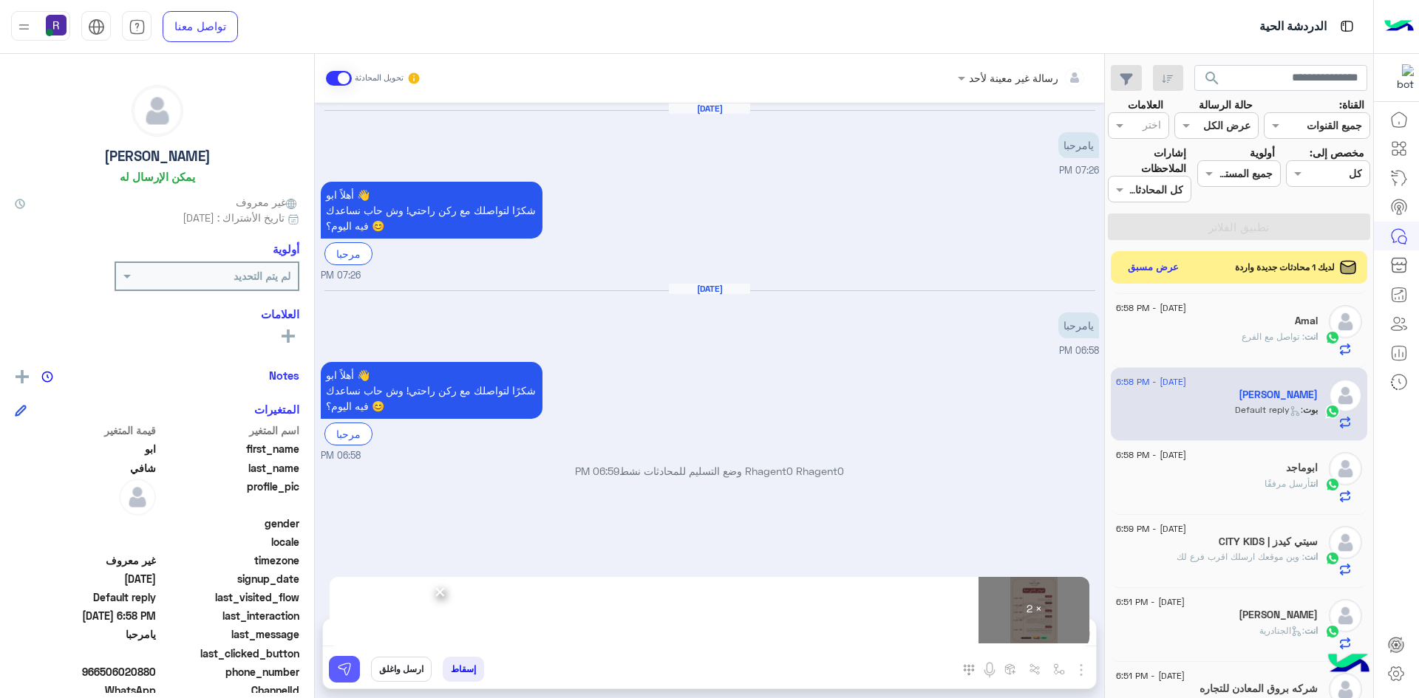
click at [337, 670] on img at bounding box center [344, 669] width 15 height 15
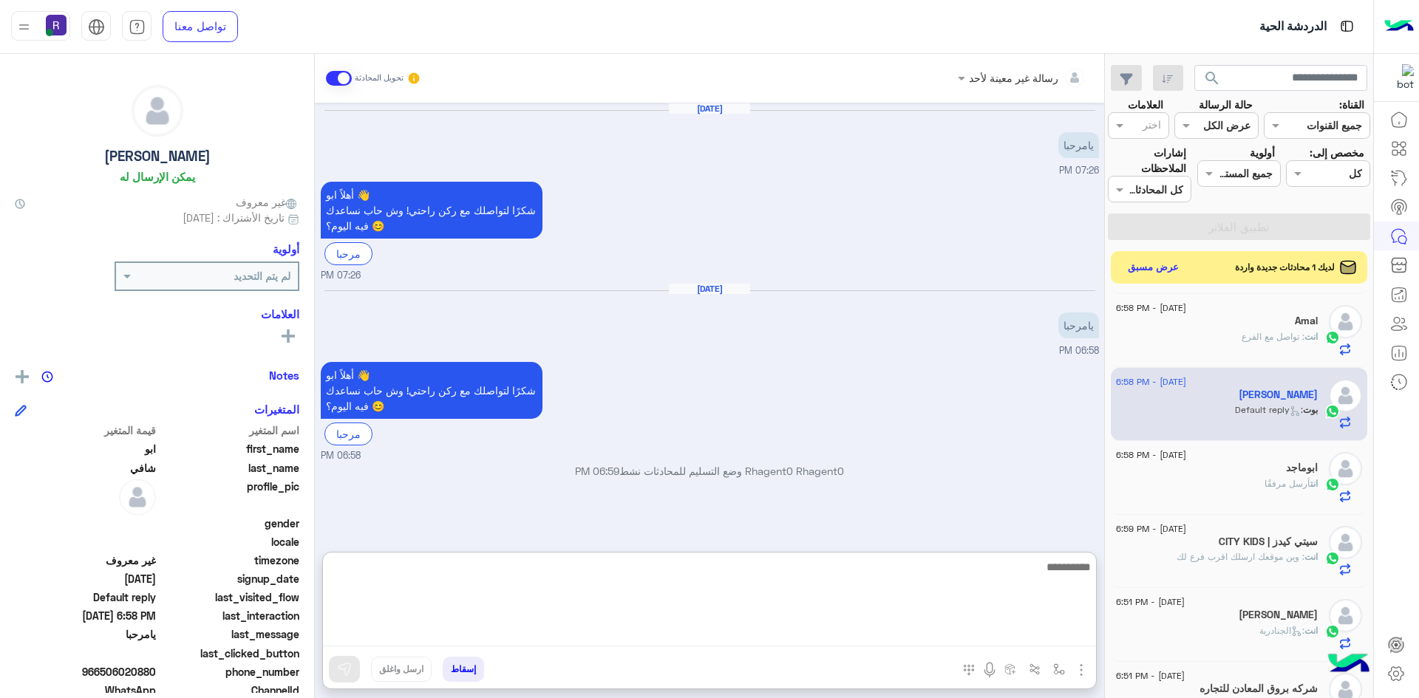
paste textarea "**********"
type textarea "**********"
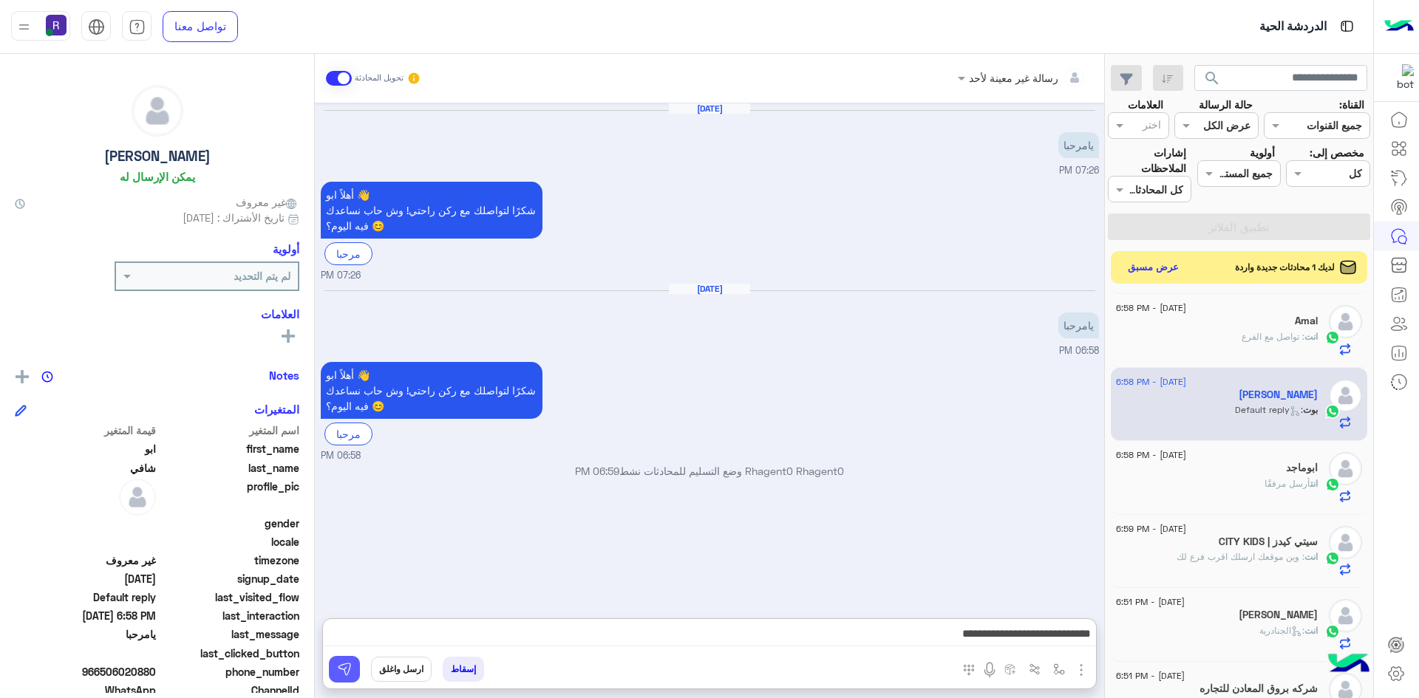
click at [354, 665] on button at bounding box center [344, 669] width 31 height 27
click at [1157, 268] on button "عرض مسبق" at bounding box center [1153, 267] width 62 height 20
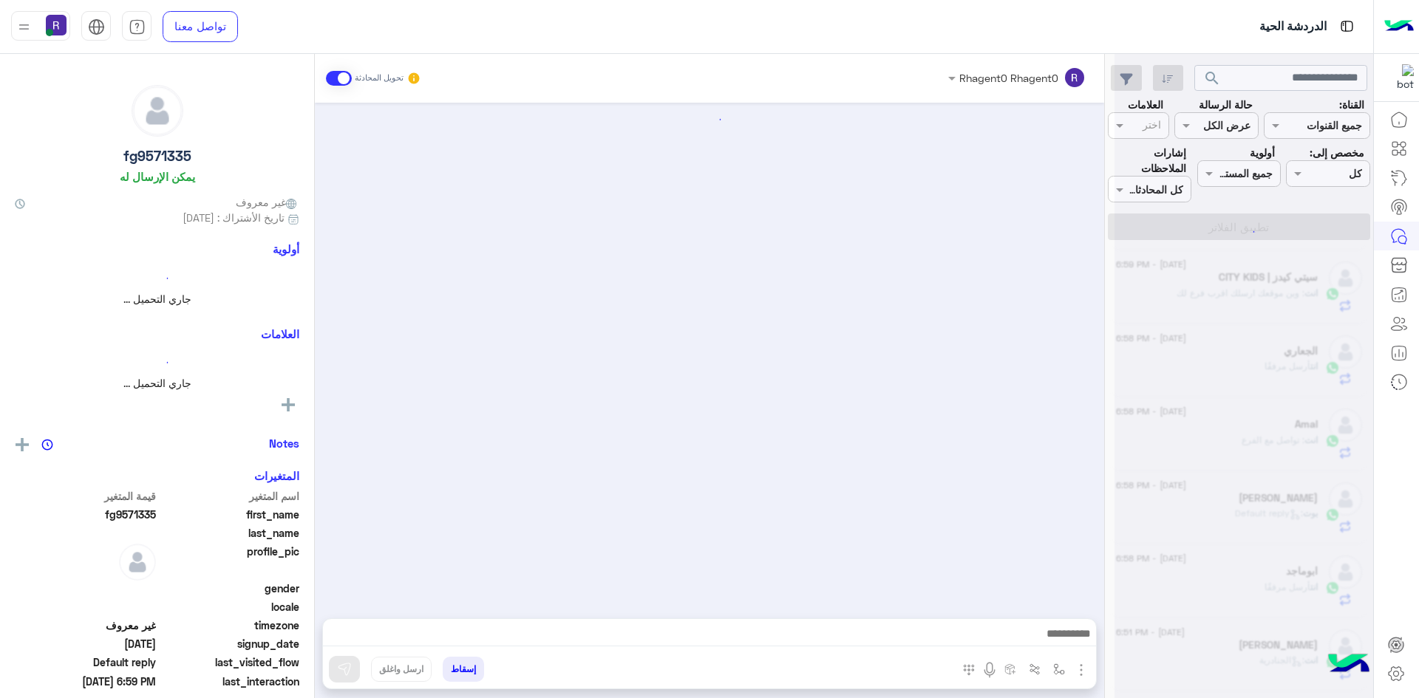
scroll to position [182, 0]
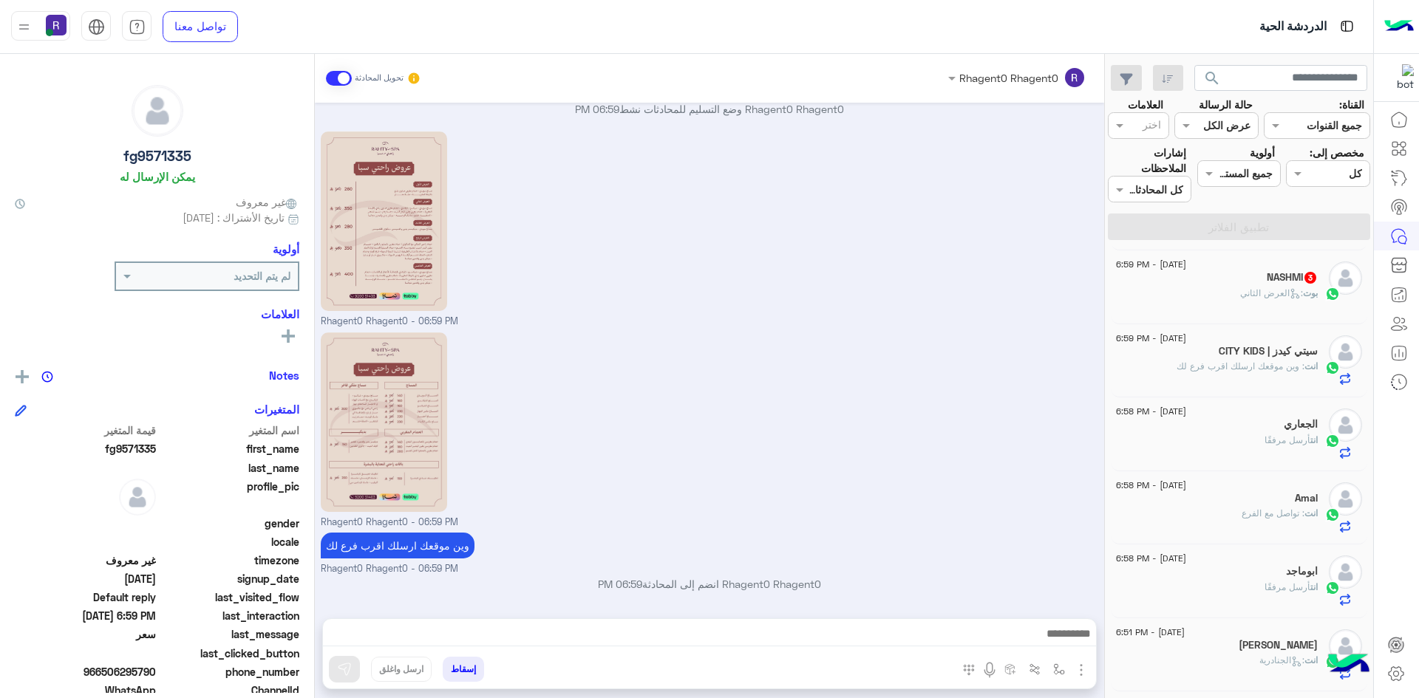
click at [1304, 305] on div "بوت : العرض الثاني" at bounding box center [1217, 300] width 202 height 26
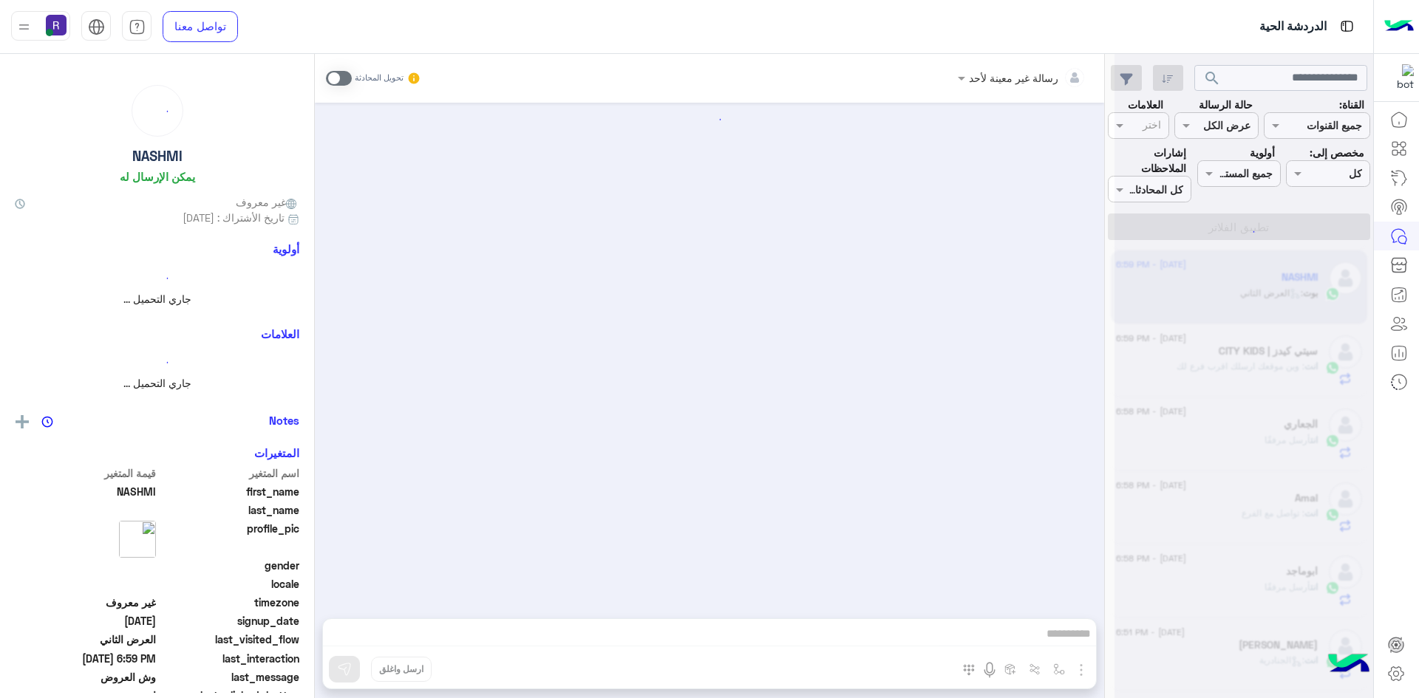
scroll to position [415, 0]
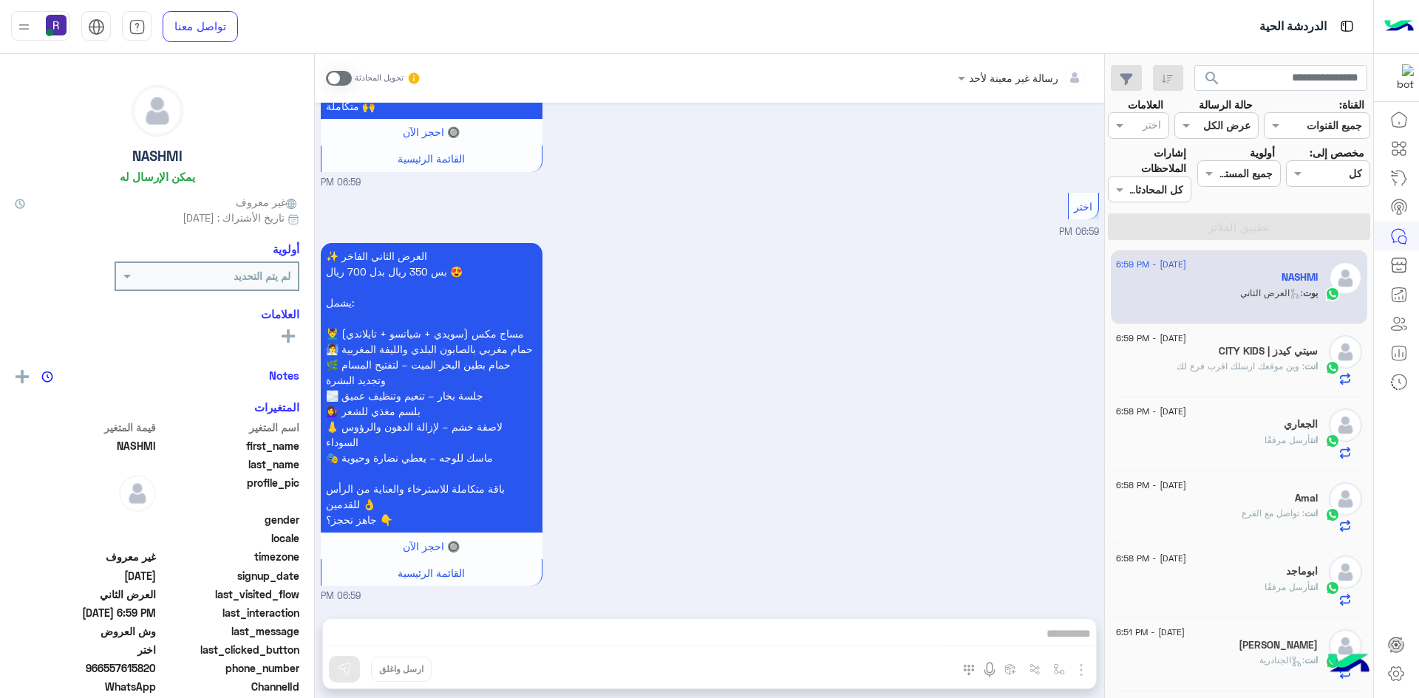
click at [344, 71] on span at bounding box center [339, 78] width 26 height 15
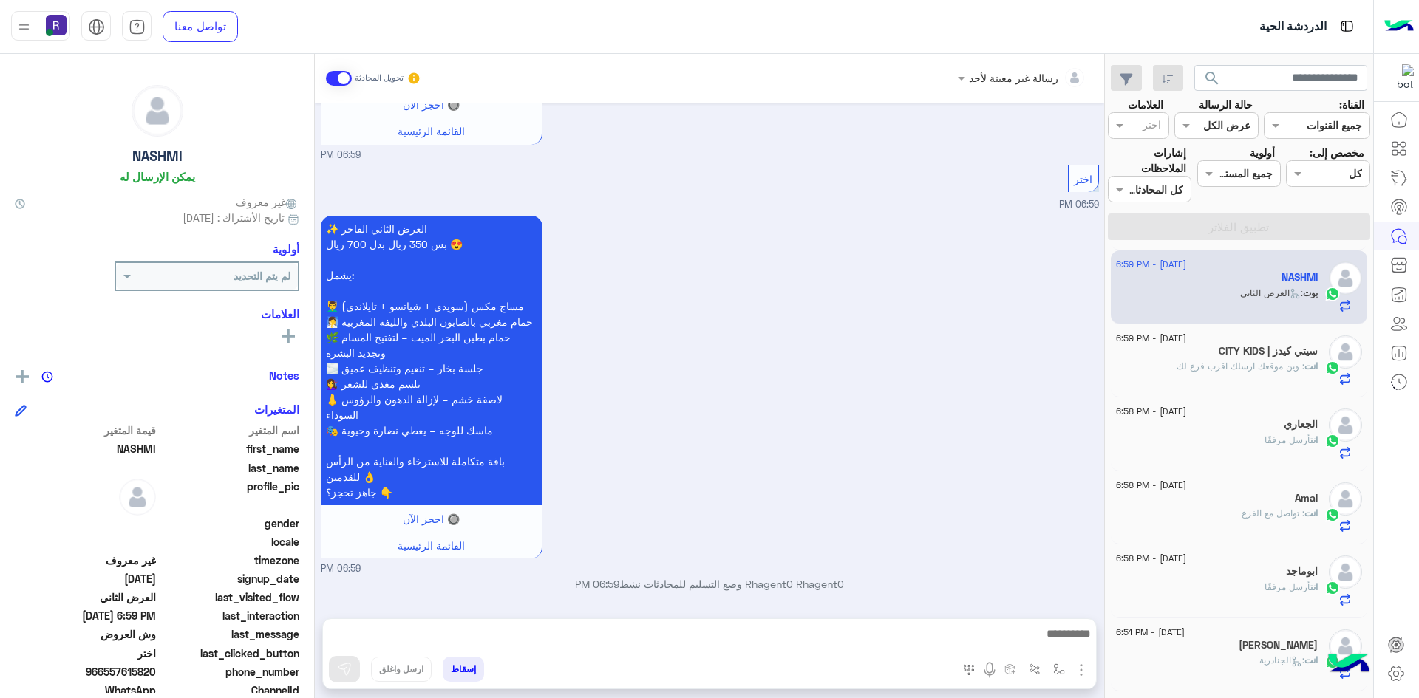
click at [1082, 672] on img "button" at bounding box center [1081, 670] width 18 height 18
click at [1066, 640] on button "الصور" at bounding box center [1058, 638] width 63 height 30
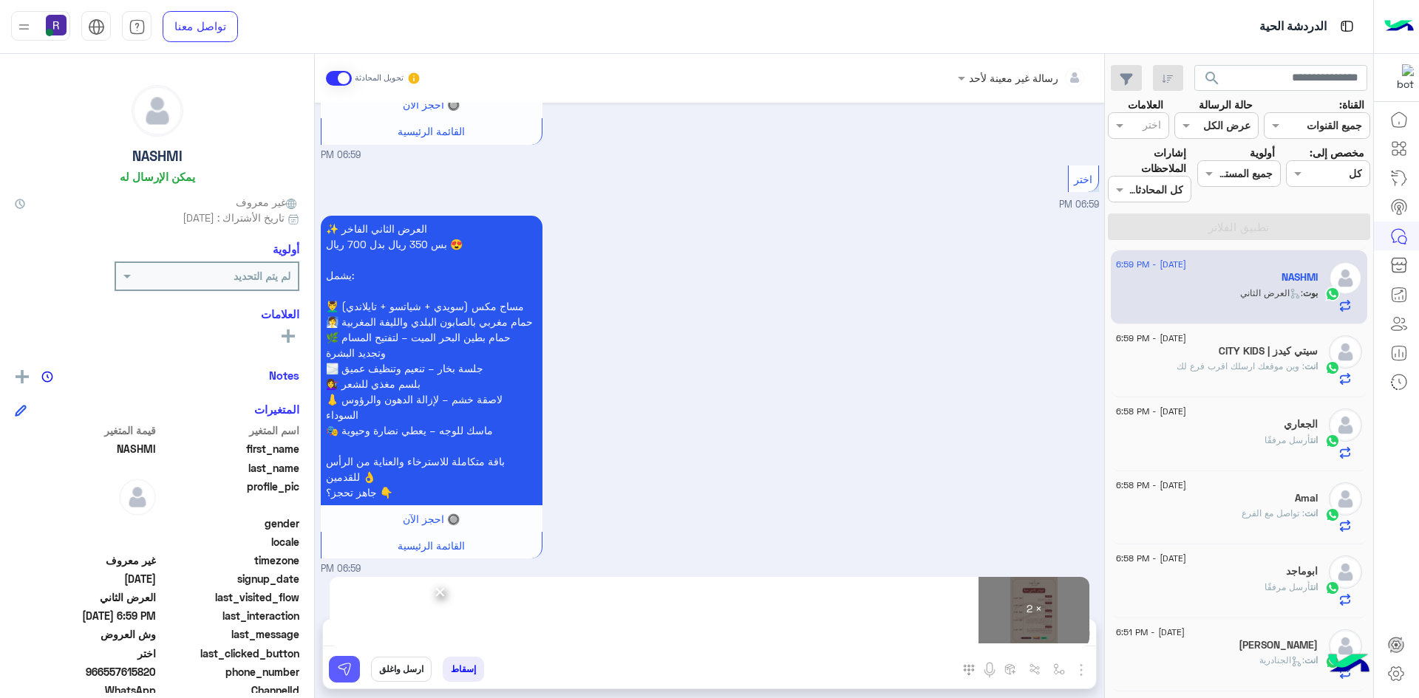
click at [351, 679] on button at bounding box center [344, 669] width 31 height 27
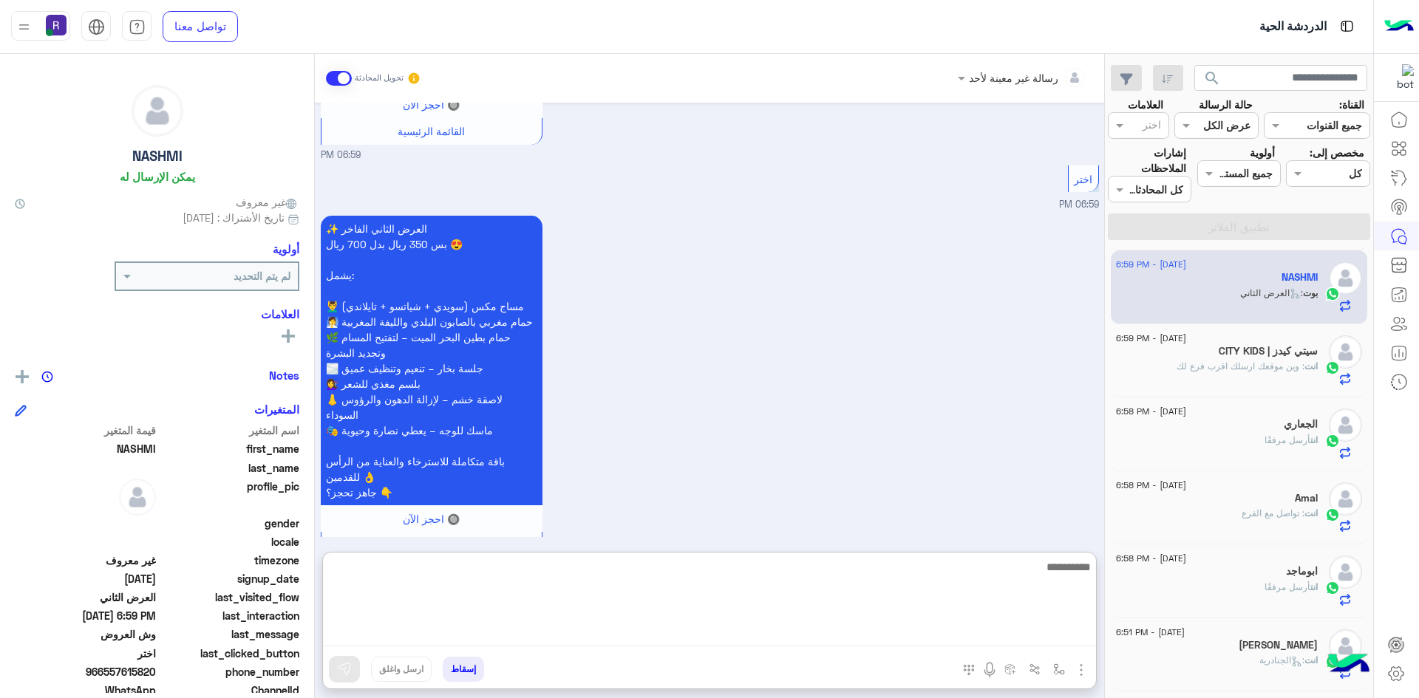
paste textarea "**********"
type textarea "**********"
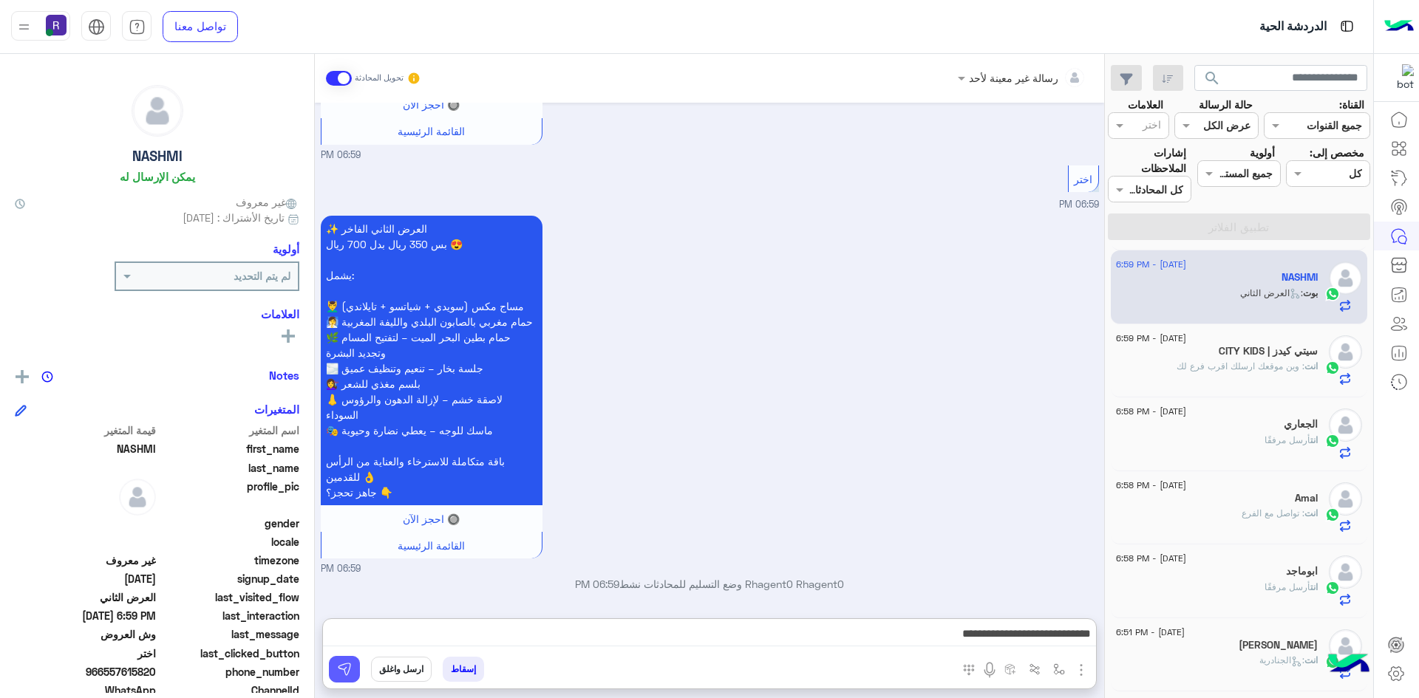
click at [350, 663] on img at bounding box center [344, 669] width 15 height 15
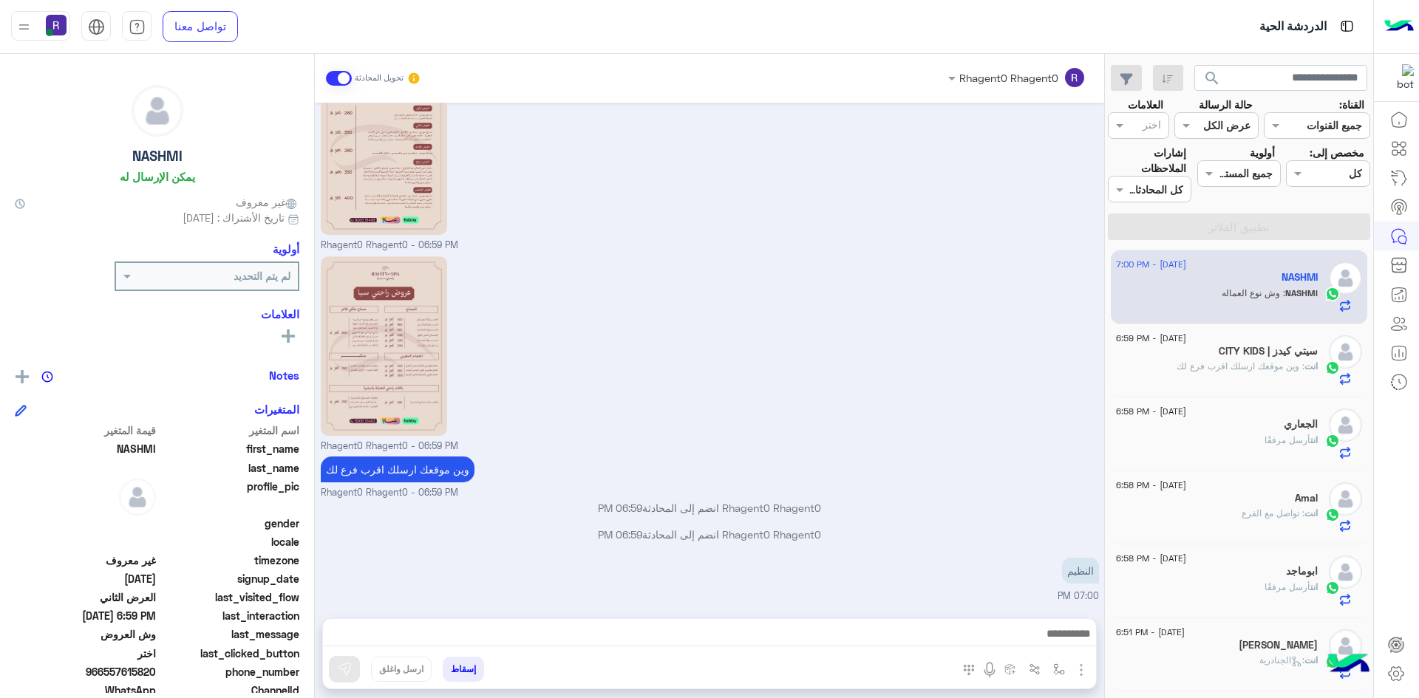
scroll to position [1094, 0]
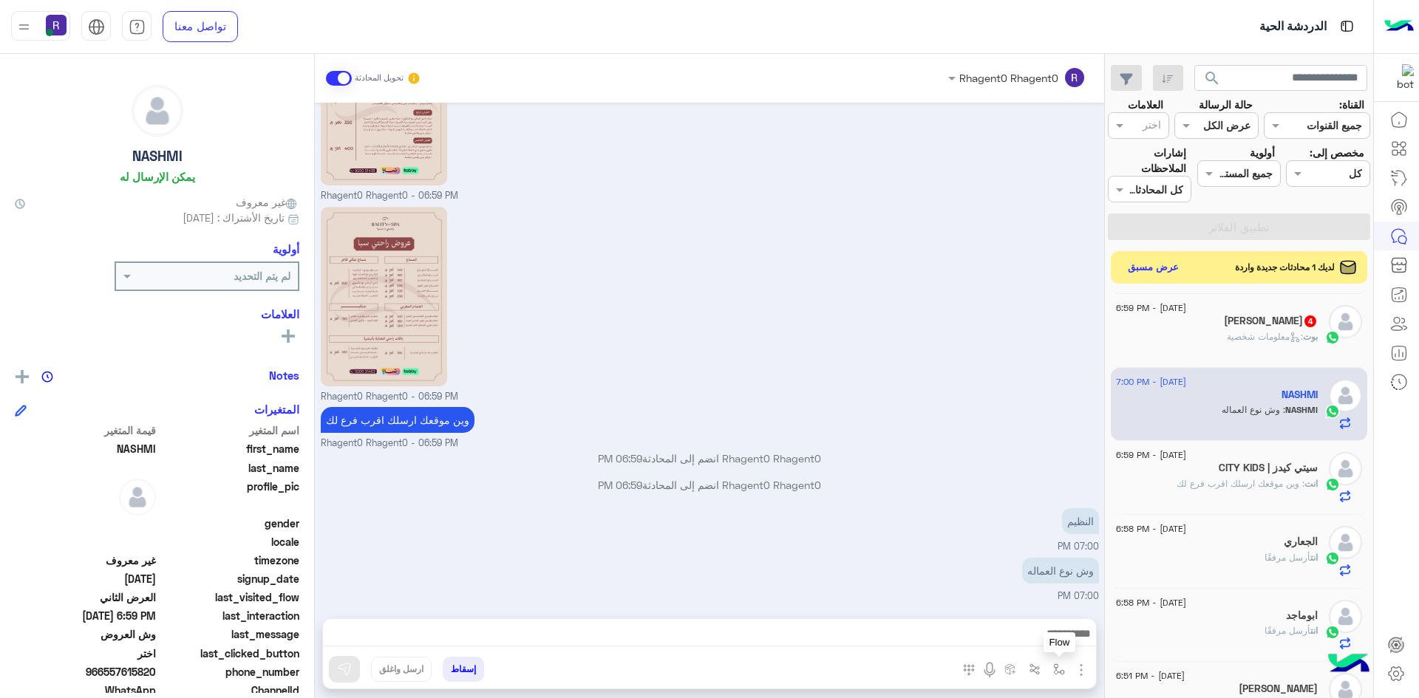
click at [1059, 668] on img "button" at bounding box center [1059, 670] width 12 height 12
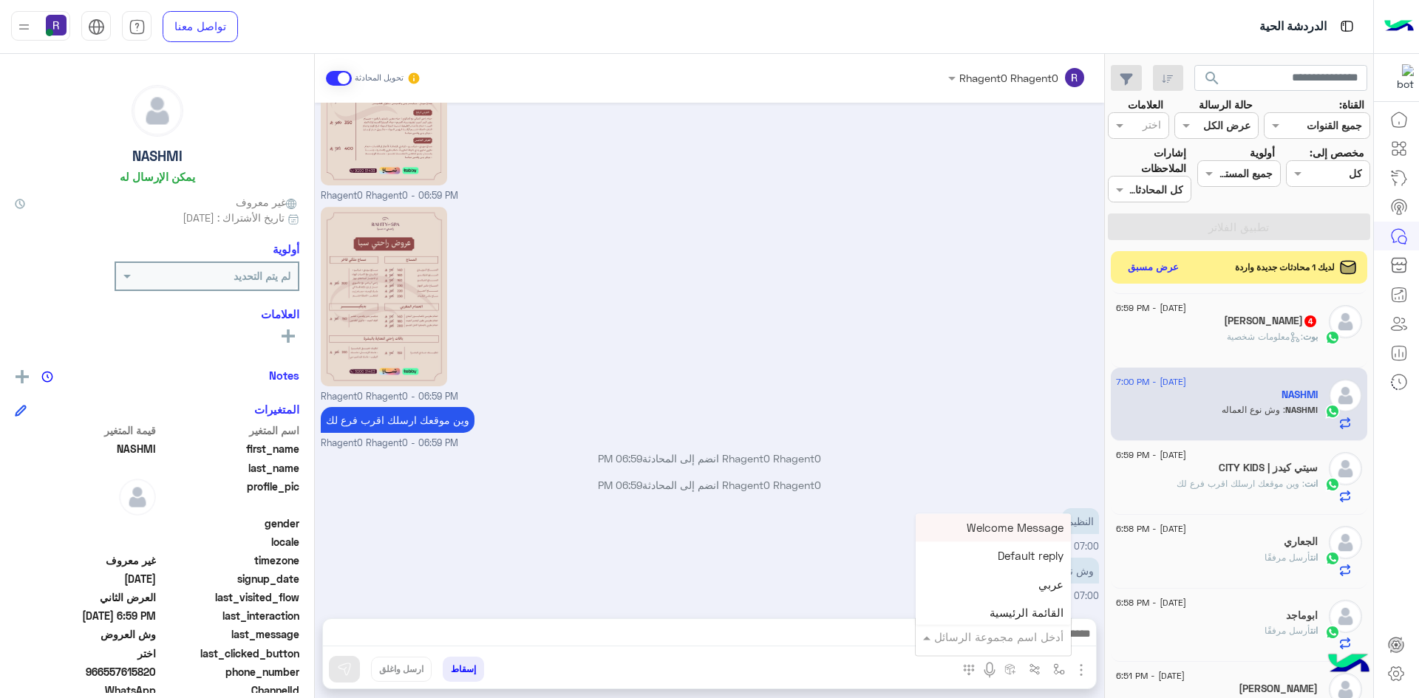
click at [1045, 639] on input "text" at bounding box center [1014, 637] width 100 height 17
click at [1029, 568] on span "الجنادرية" at bounding box center [1043, 562] width 41 height 13
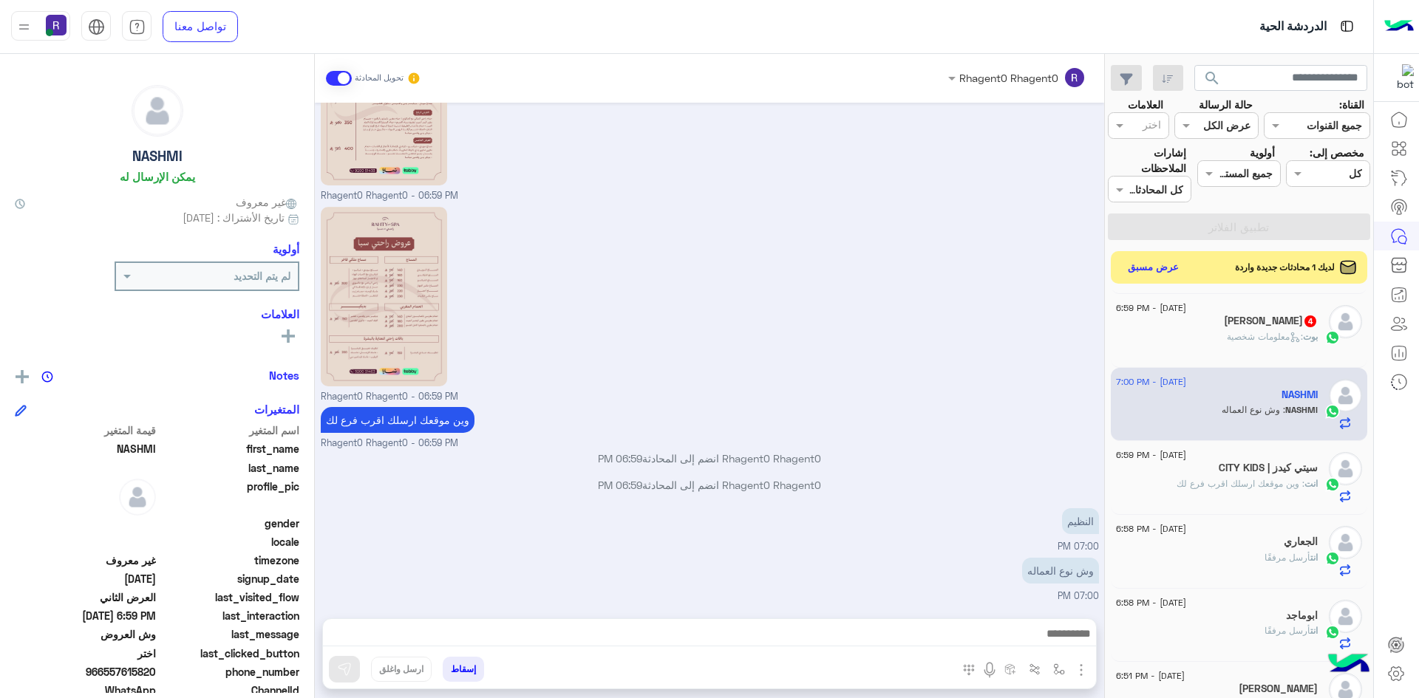
type textarea "*********"
click at [356, 668] on button at bounding box center [344, 669] width 31 height 27
click at [979, 576] on img at bounding box center [980, 575] width 18 height 18
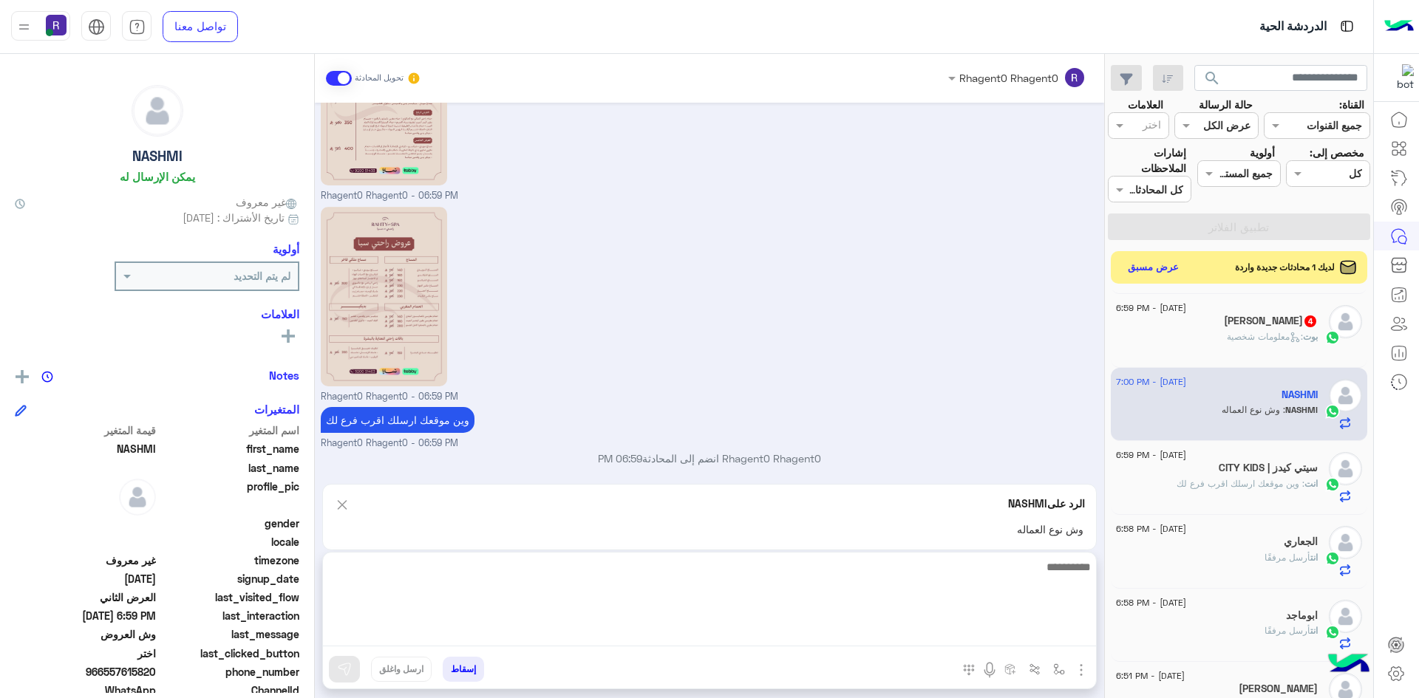
scroll to position [1292, 0]
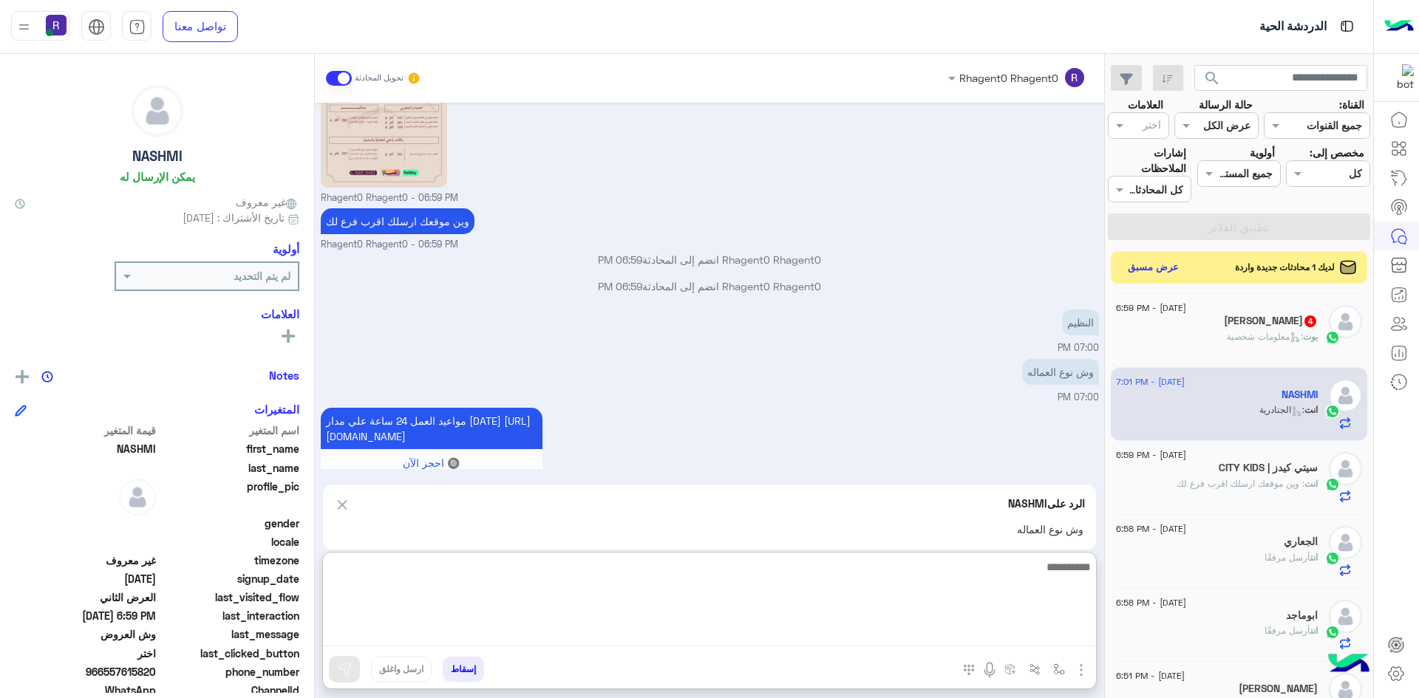
click at [879, 636] on textarea at bounding box center [709, 602] width 773 height 89
type textarea "**********"
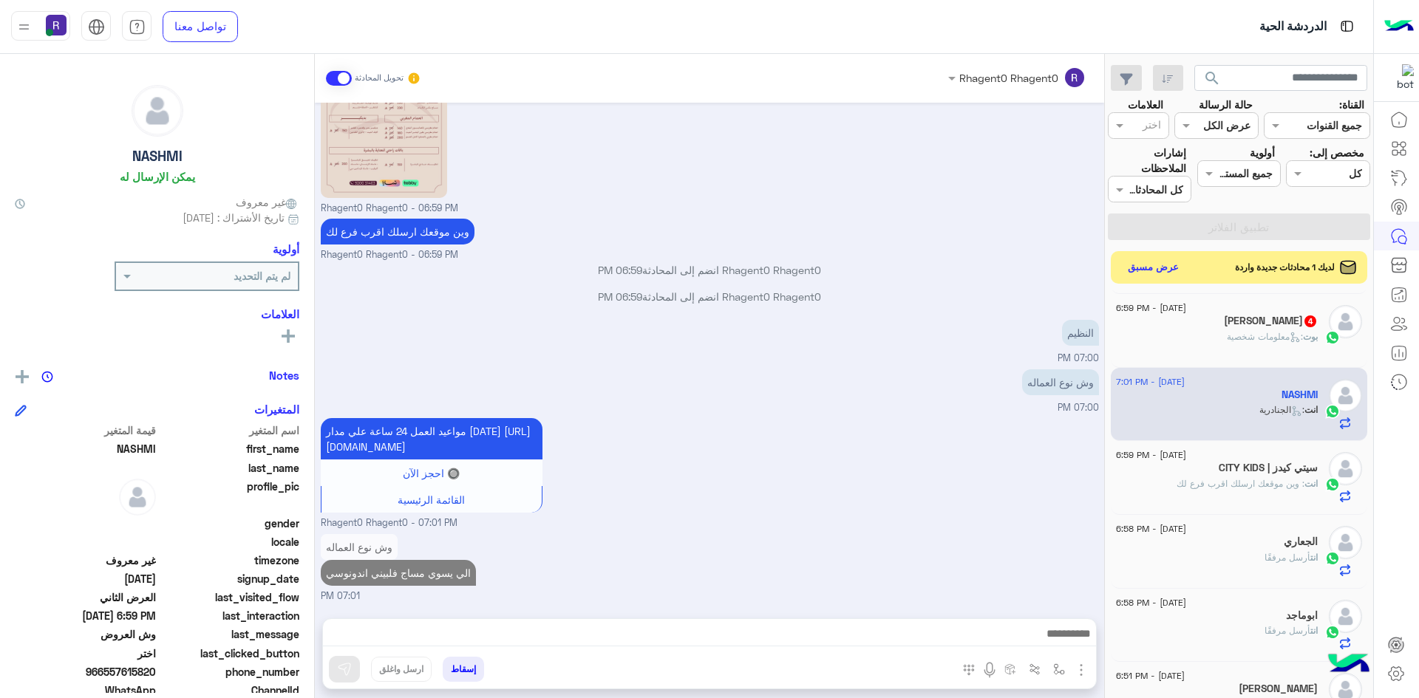
scroll to position [1298, 0]
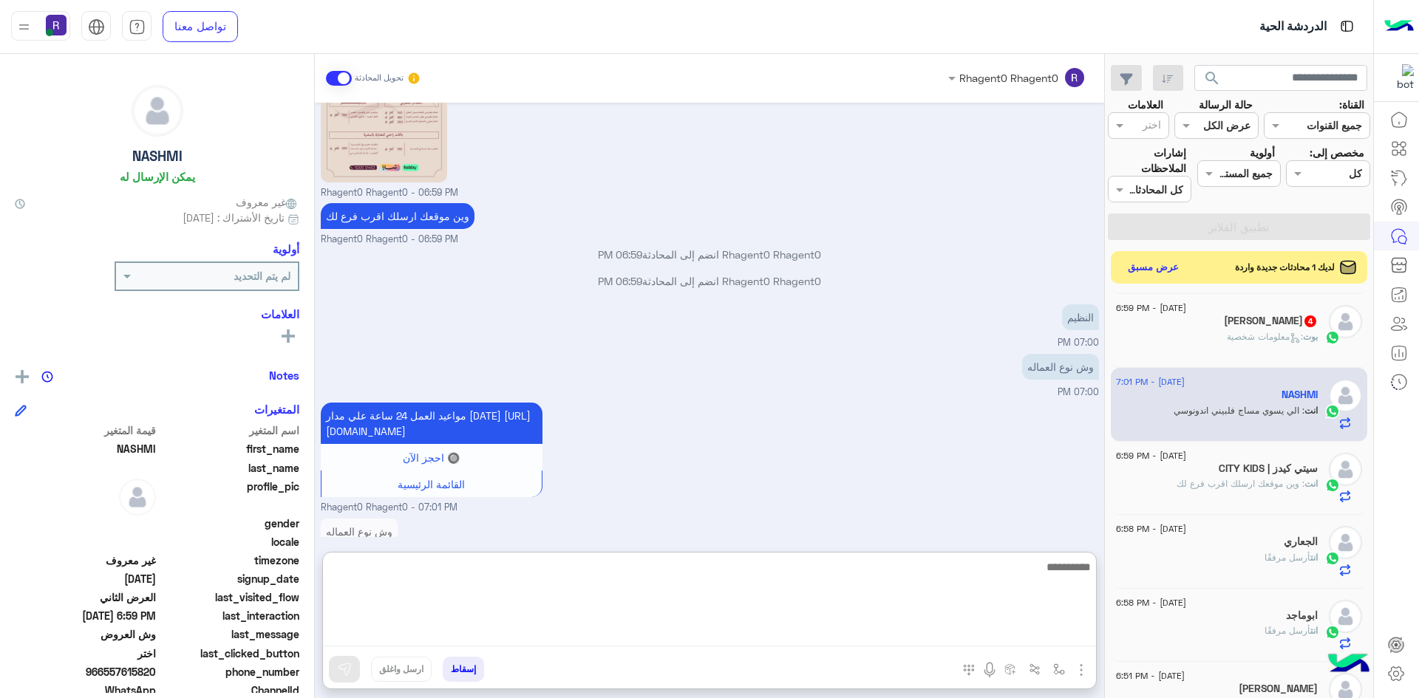
click at [865, 632] on textarea at bounding box center [709, 602] width 773 height 89
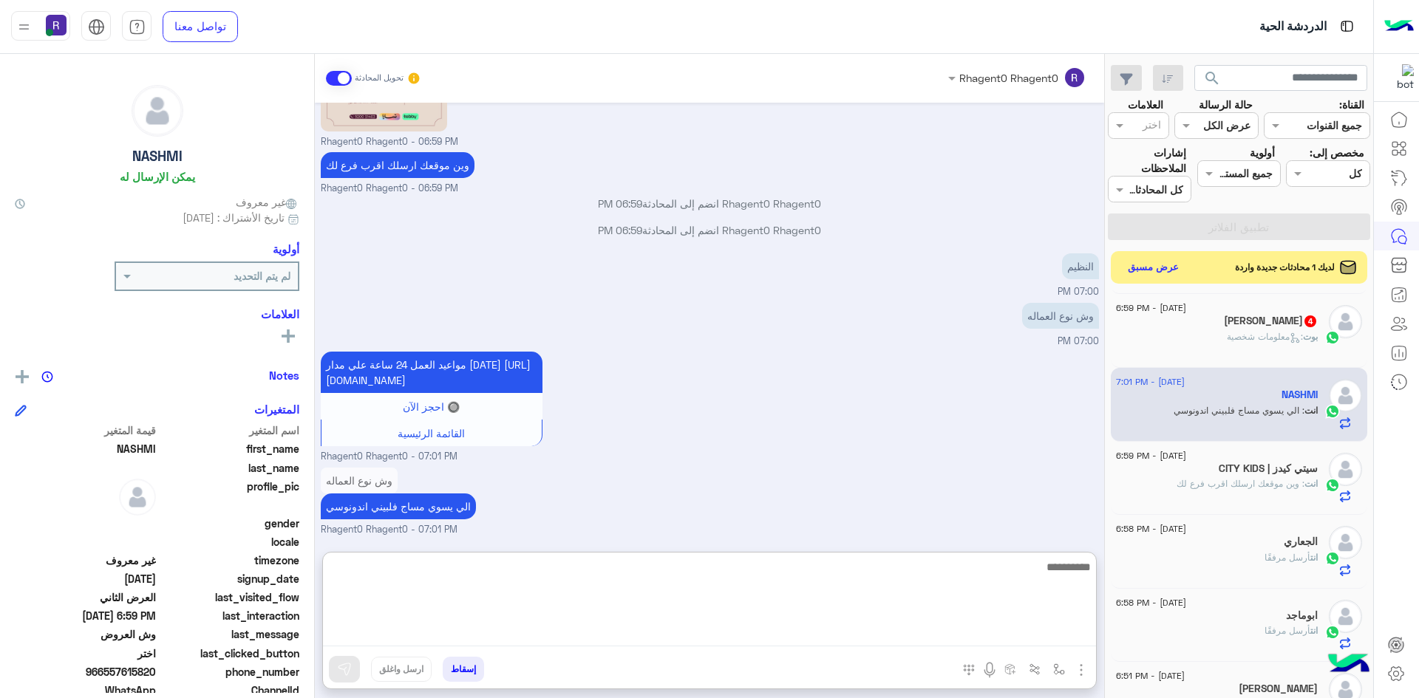
scroll to position [1364, 0]
type textarea "**********"
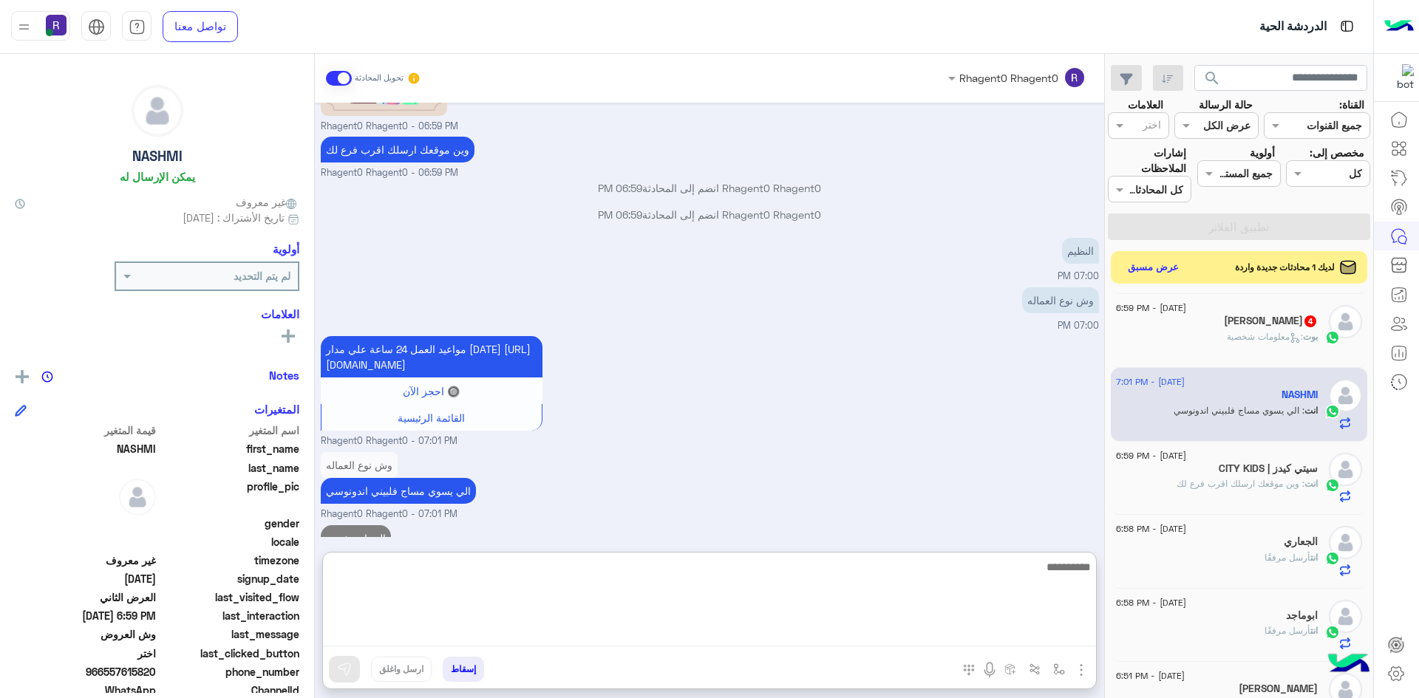
scroll to position [1411, 0]
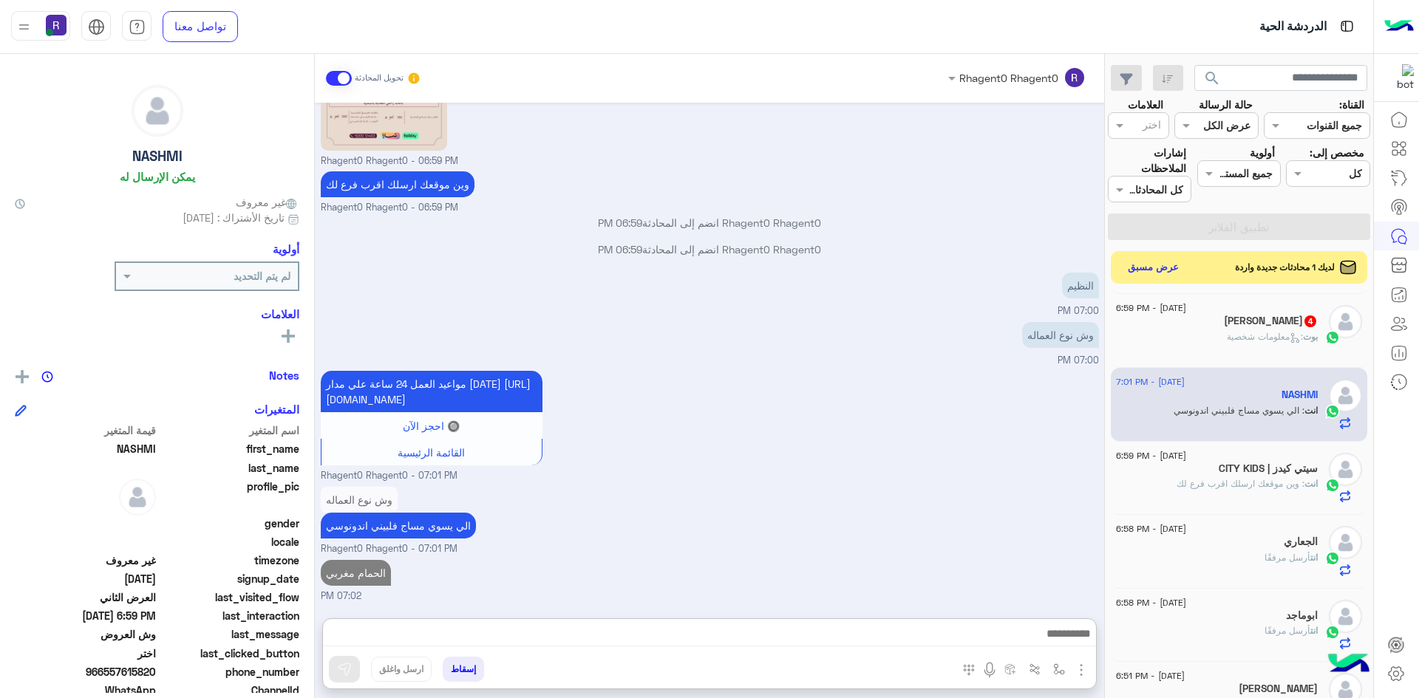
click at [1264, 338] on span ": معلومات شخصية" at bounding box center [1265, 336] width 76 height 11
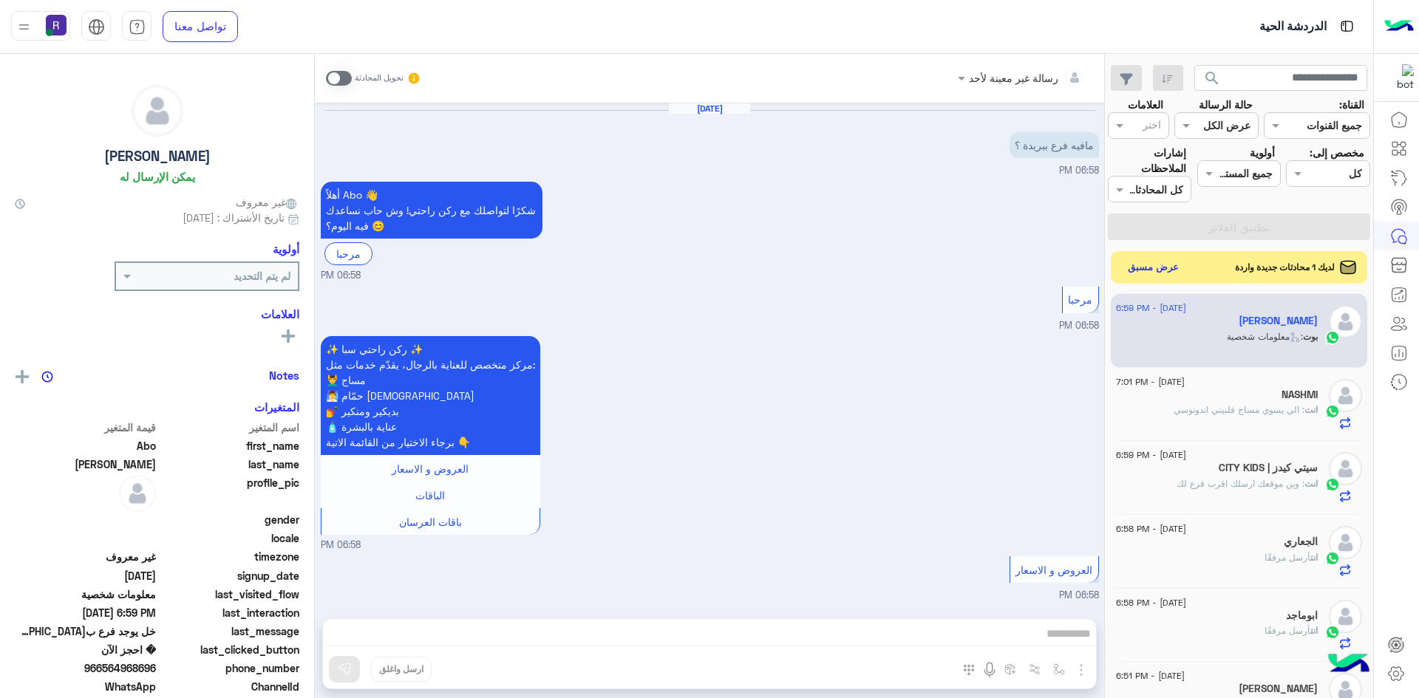
scroll to position [561, 0]
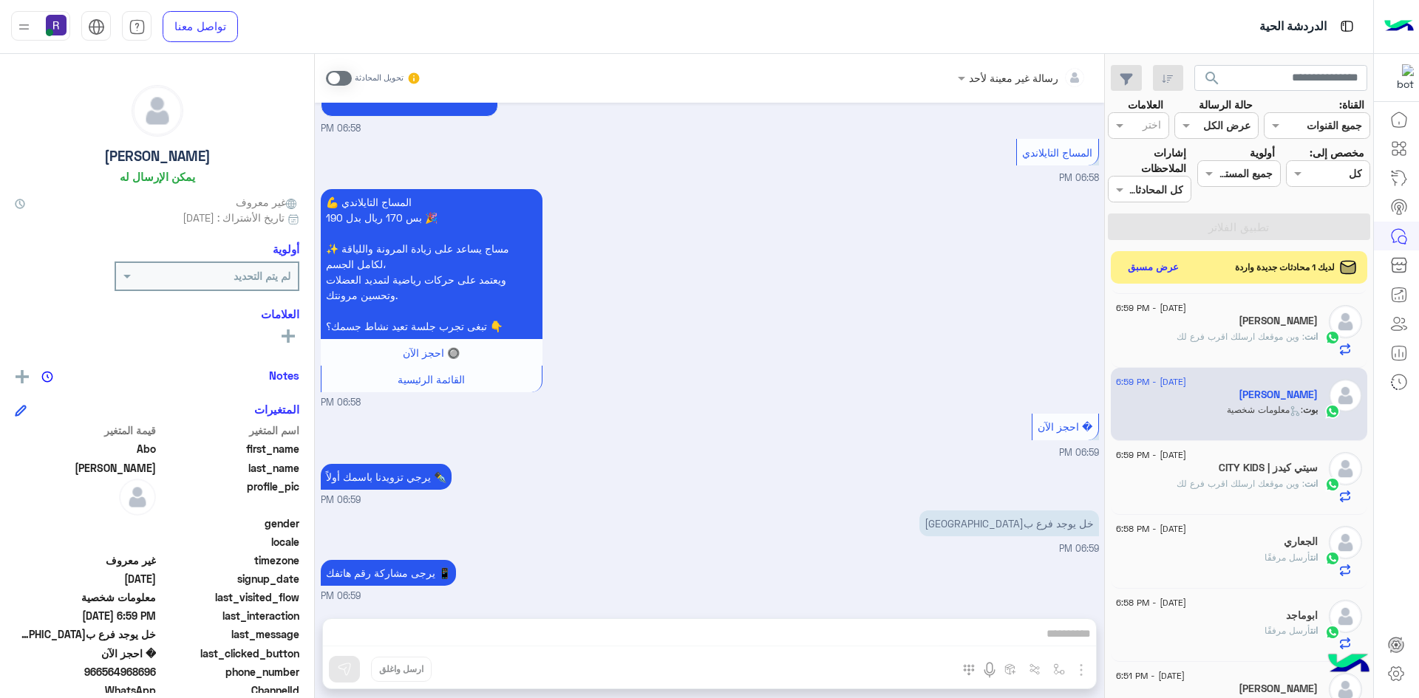
click at [346, 71] on span at bounding box center [339, 78] width 26 height 15
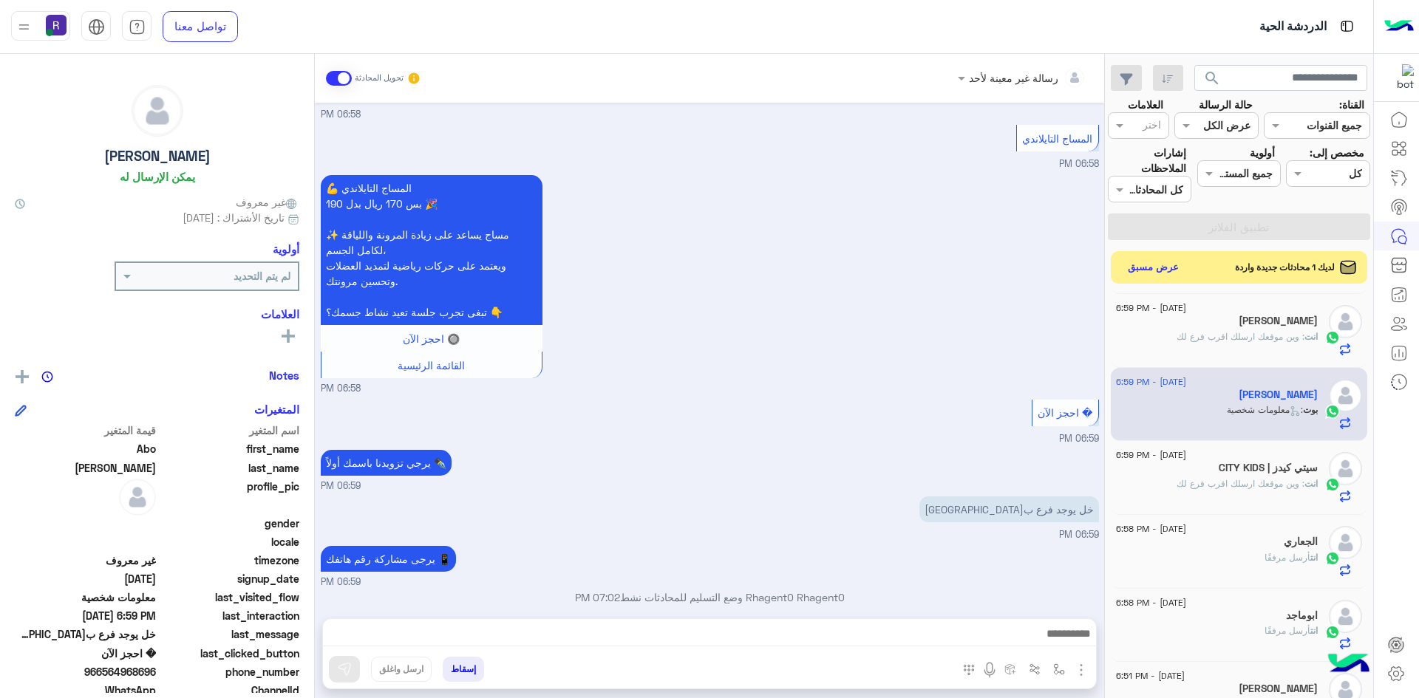
scroll to position [588, 0]
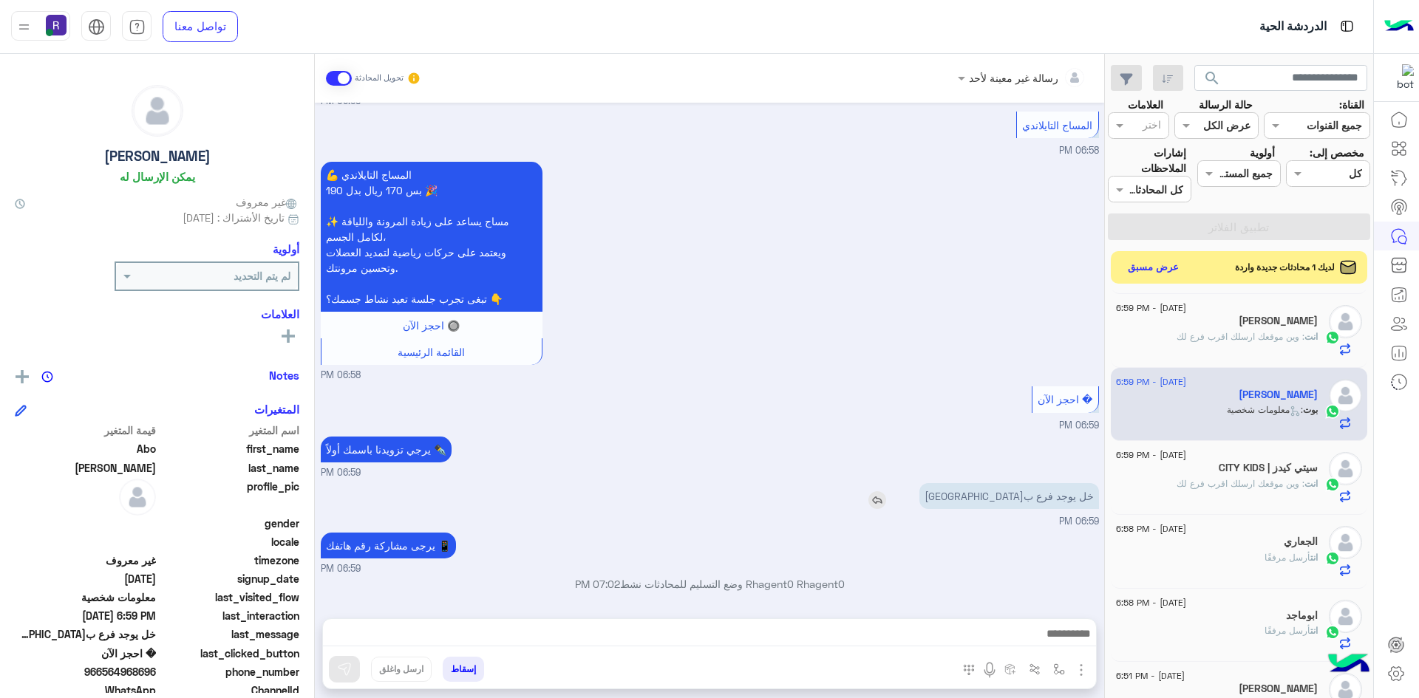
click at [886, 500] on img at bounding box center [877, 500] width 18 height 18
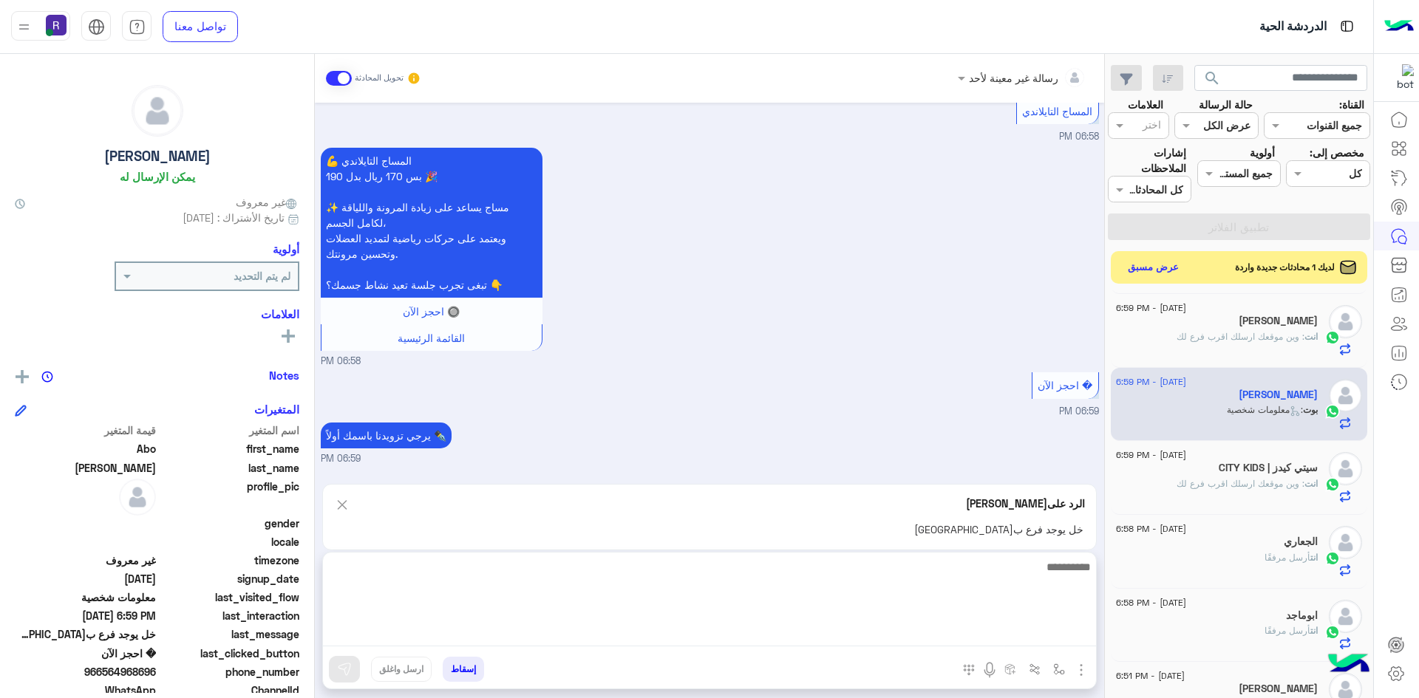
click at [819, 630] on textarea at bounding box center [709, 602] width 773 height 89
type textarea "**"
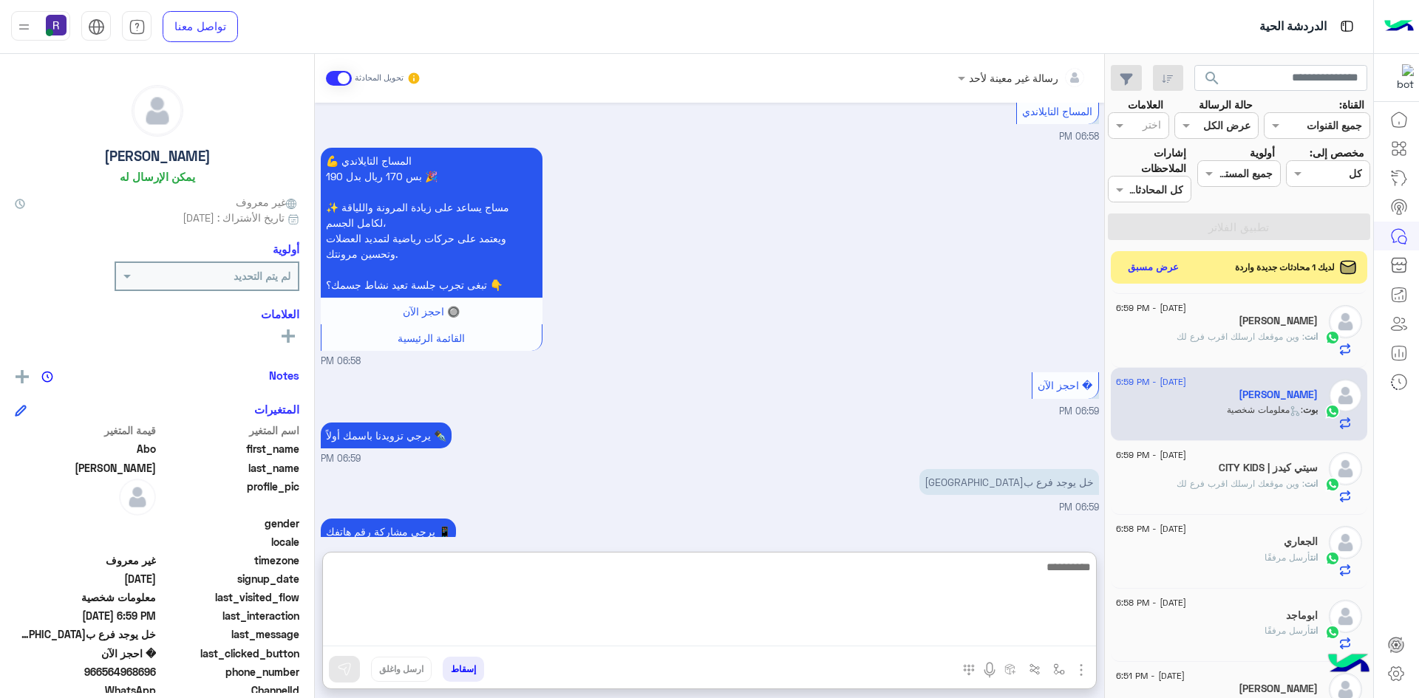
scroll to position [727, 0]
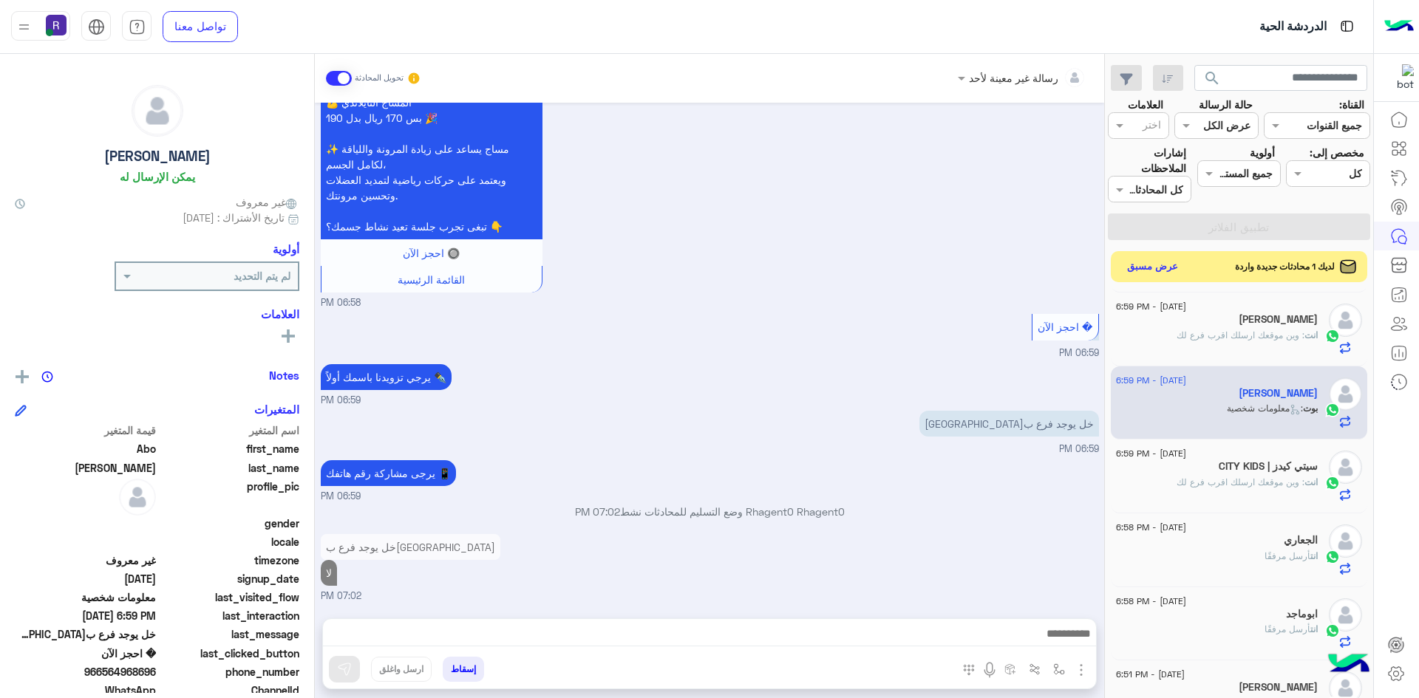
click at [1146, 265] on button "عرض مسبق" at bounding box center [1153, 267] width 62 height 20
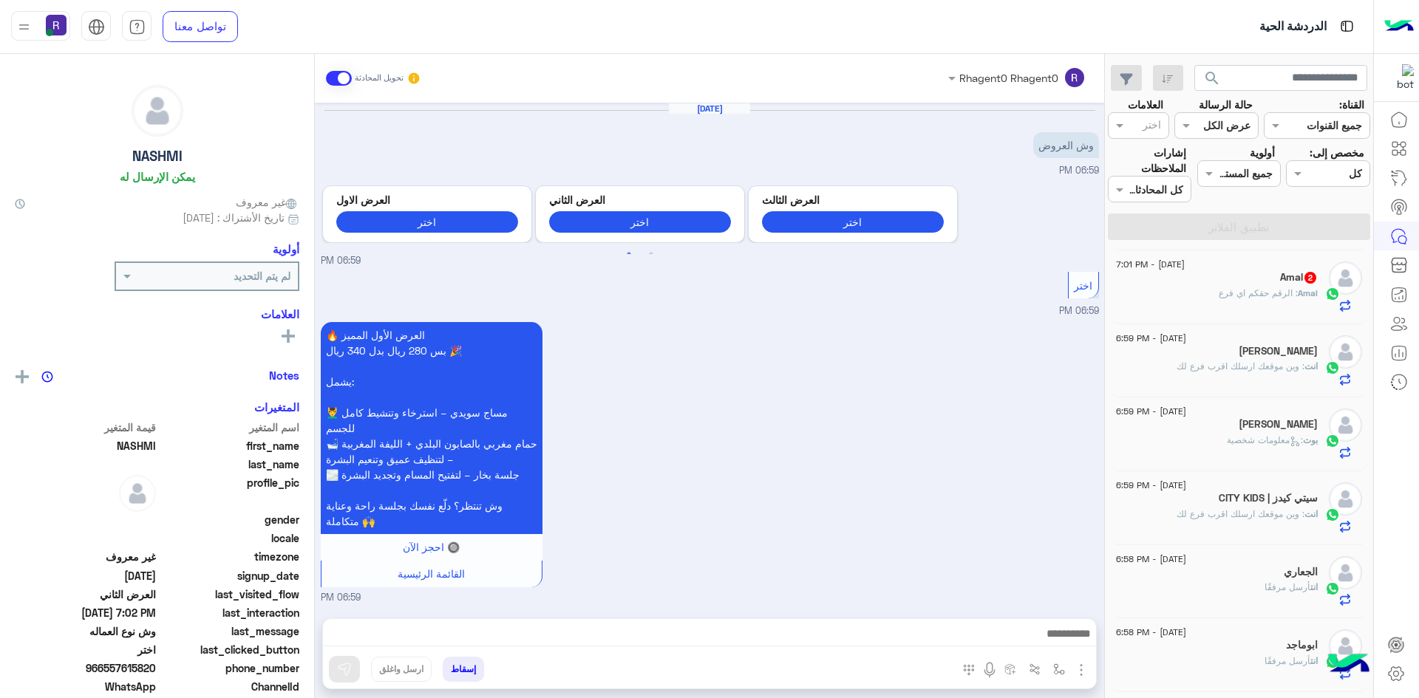
scroll to position [1345, 0]
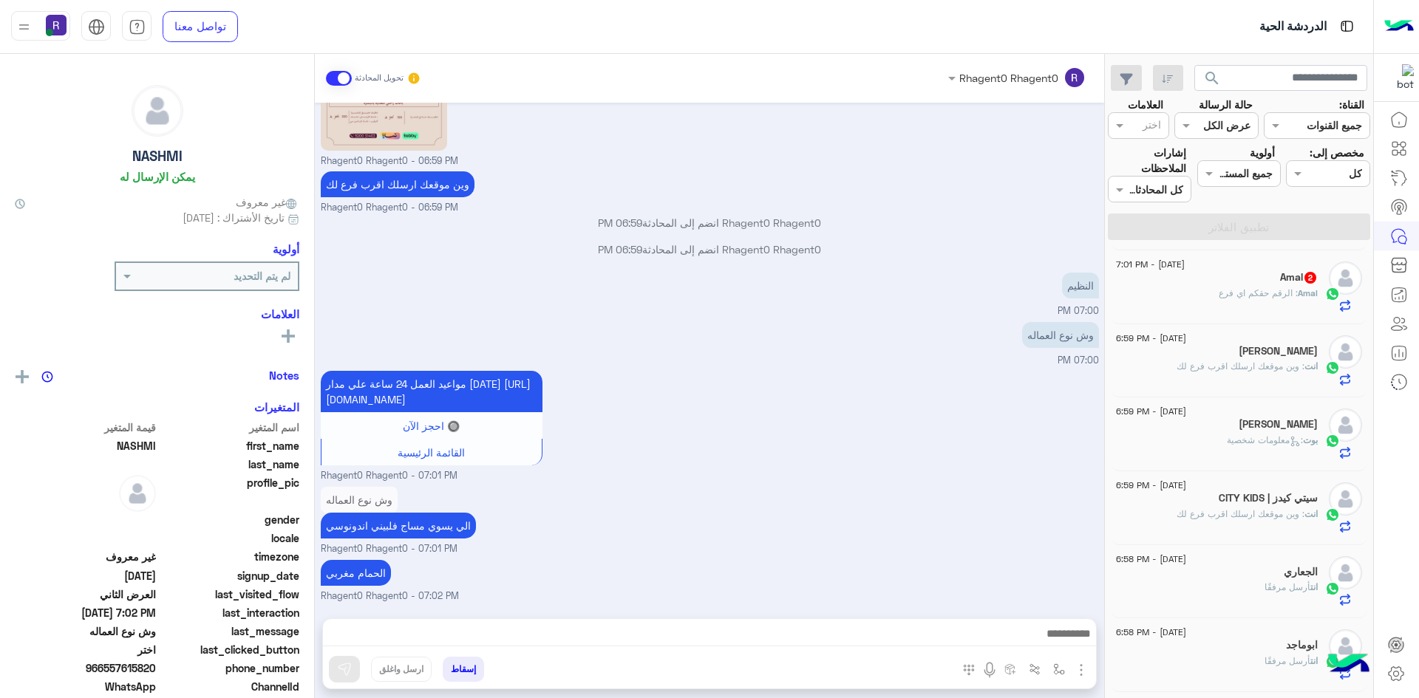
click at [1255, 299] on p "Amal : الرقم حقكم اي فرع" at bounding box center [1268, 293] width 99 height 13
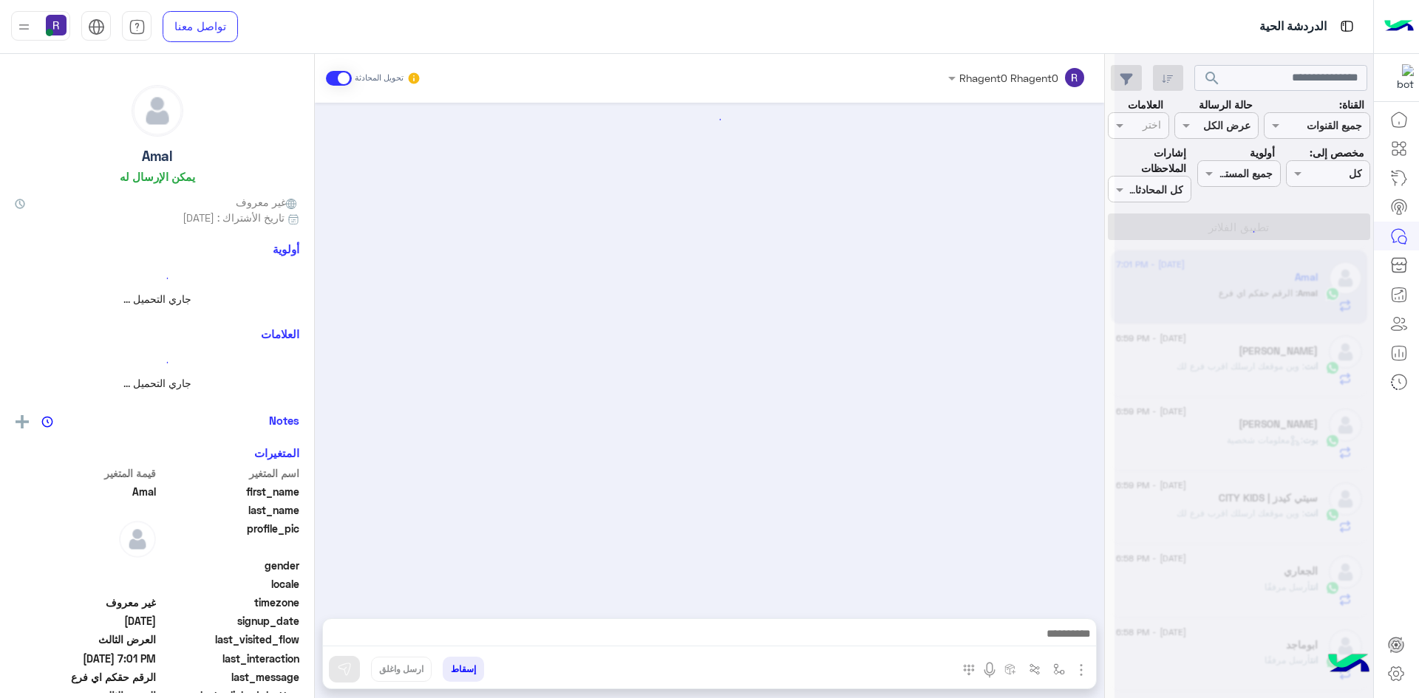
scroll to position [2116, 0]
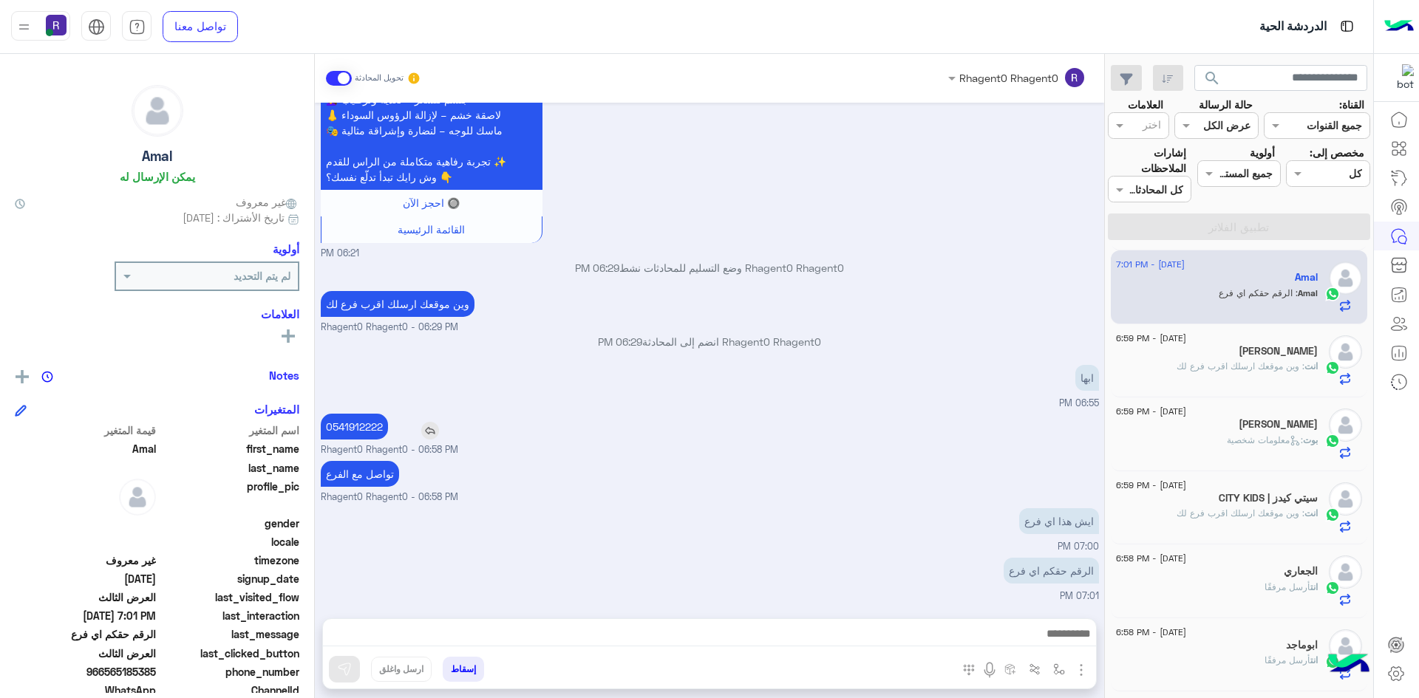
click at [437, 429] on img at bounding box center [430, 431] width 18 height 18
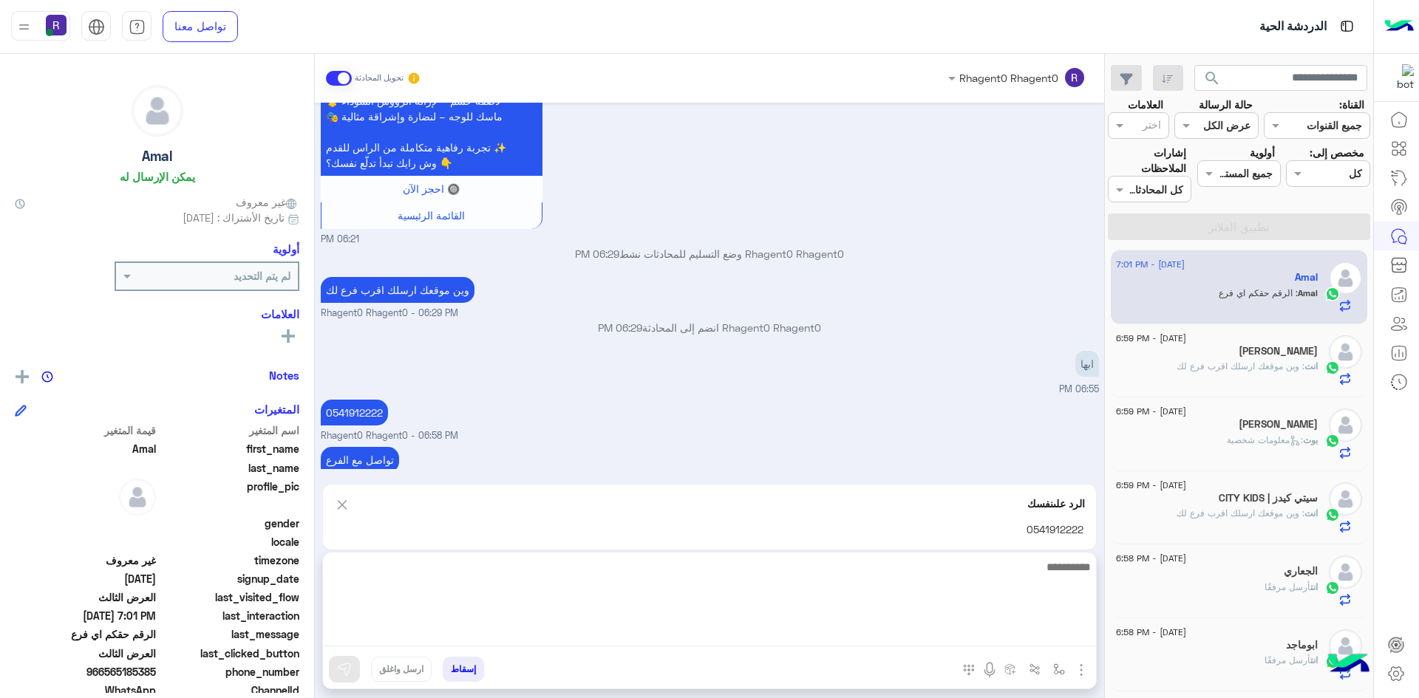
click at [639, 638] on textarea at bounding box center [709, 602] width 773 height 89
type textarea "**********"
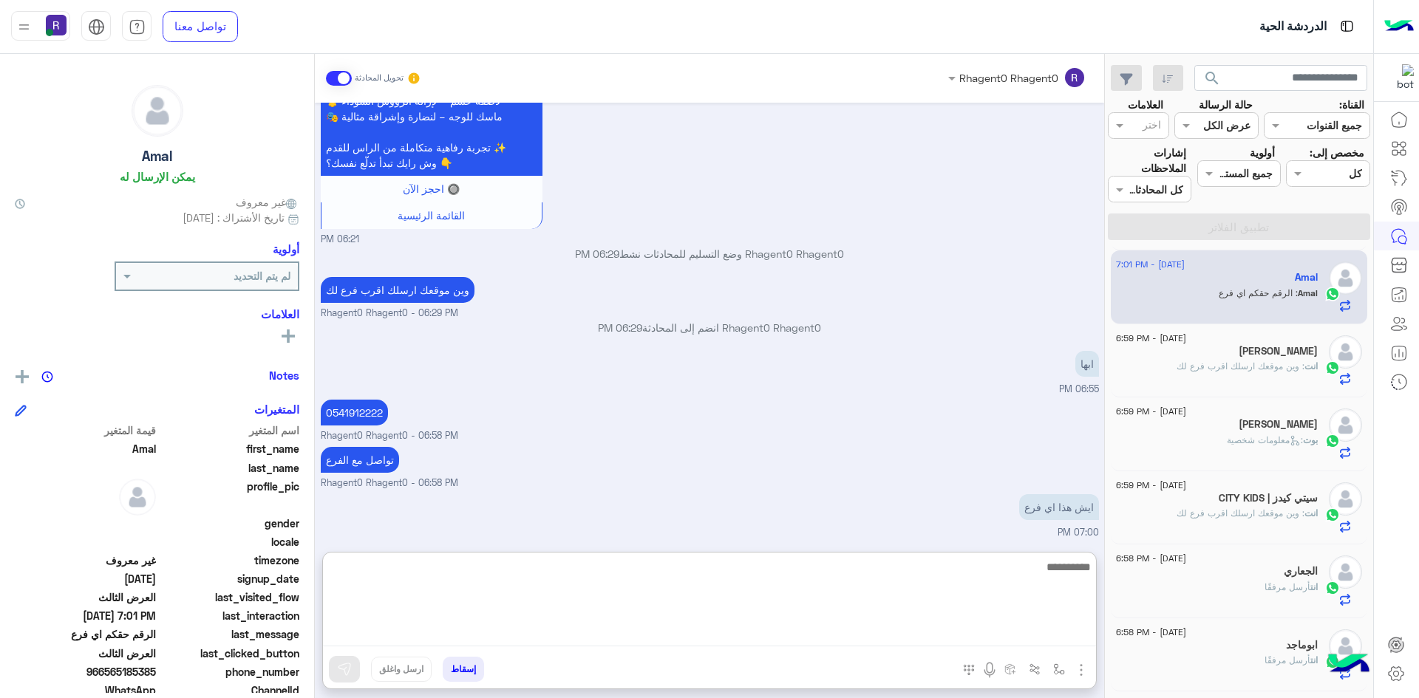
scroll to position [2256, 0]
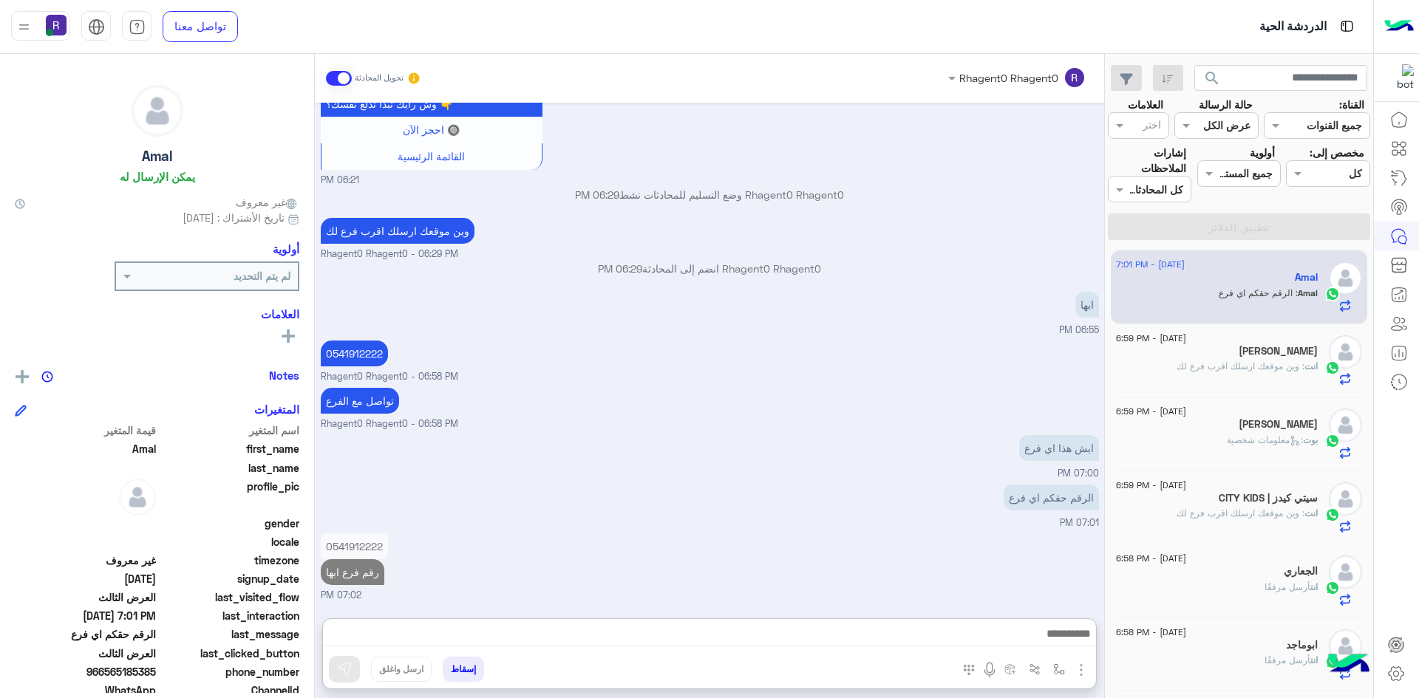
click at [1292, 369] on div "20 August - 6:59 PM ابو شافي انت : وين موقعك ارسلك اقرب فرع لك" at bounding box center [1239, 361] width 257 height 74
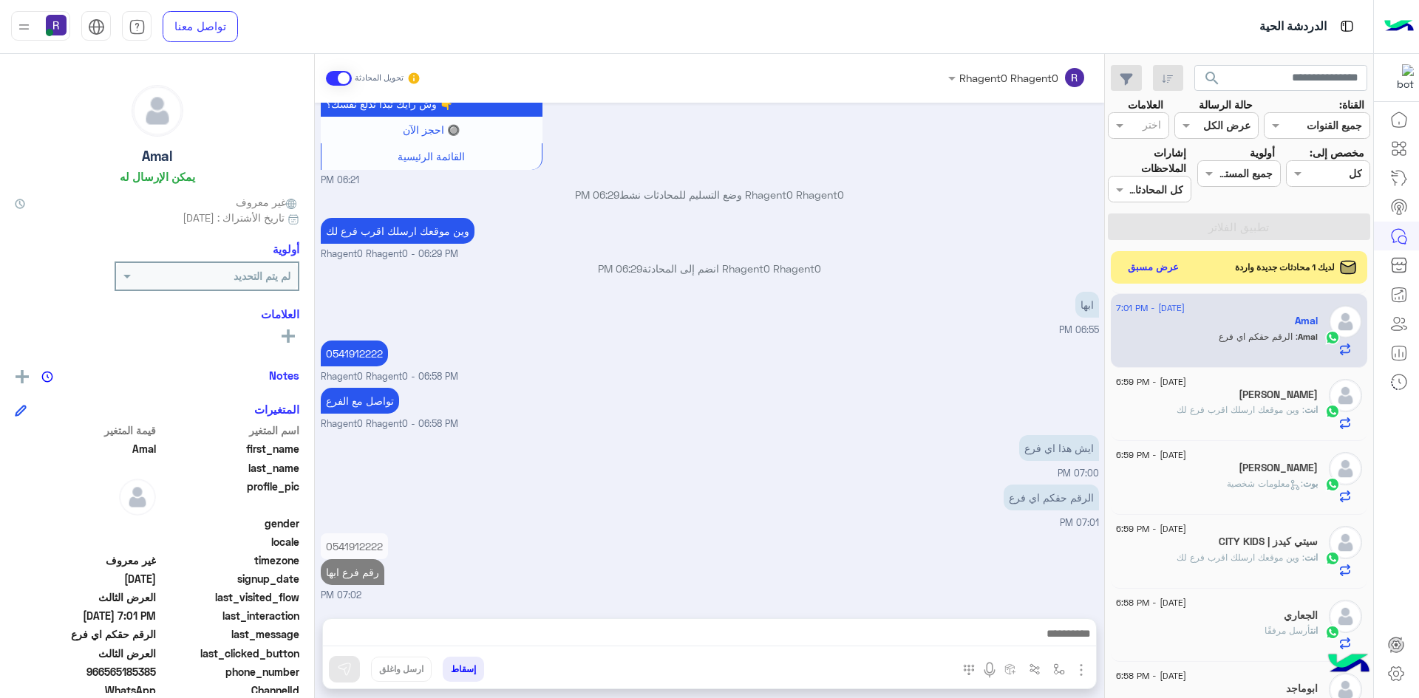
scroll to position [2190, 0]
click at [1281, 424] on div "انت : وين موقعك ارسلك اقرب فرع لك" at bounding box center [1217, 416] width 202 height 26
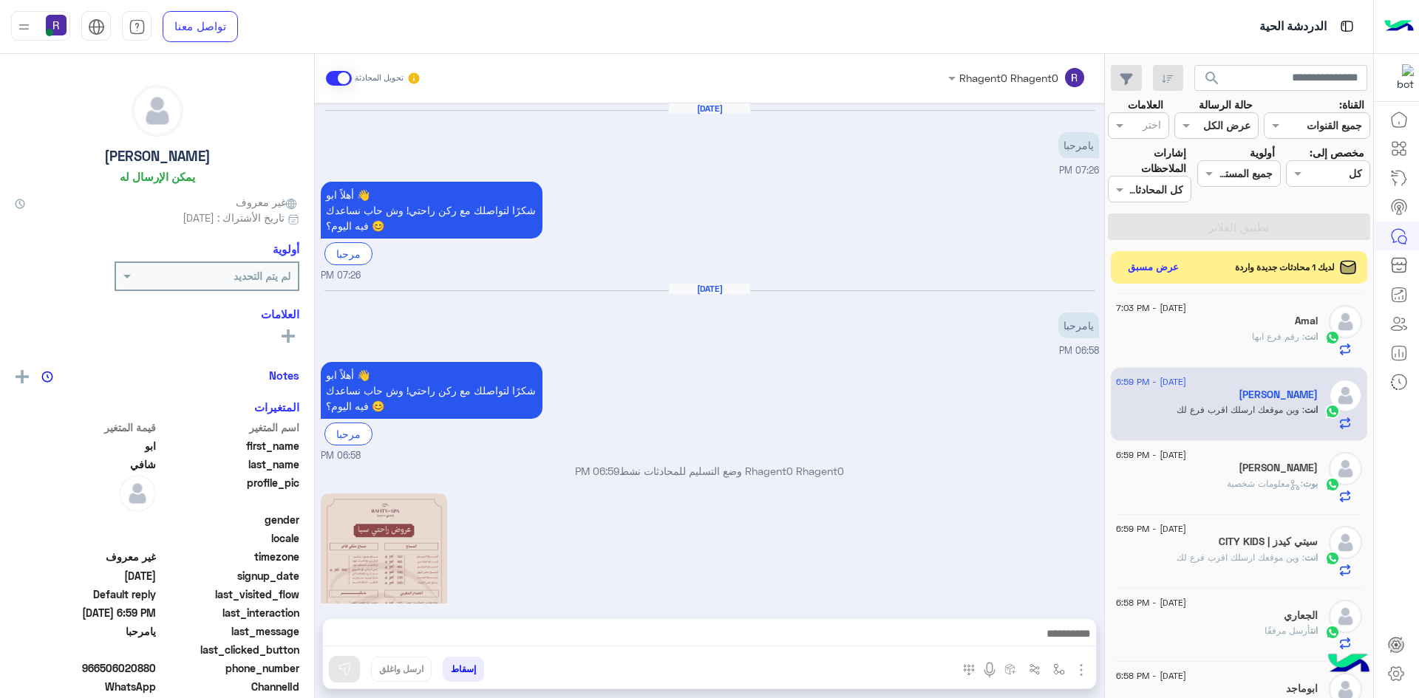
scroll to position [362, 0]
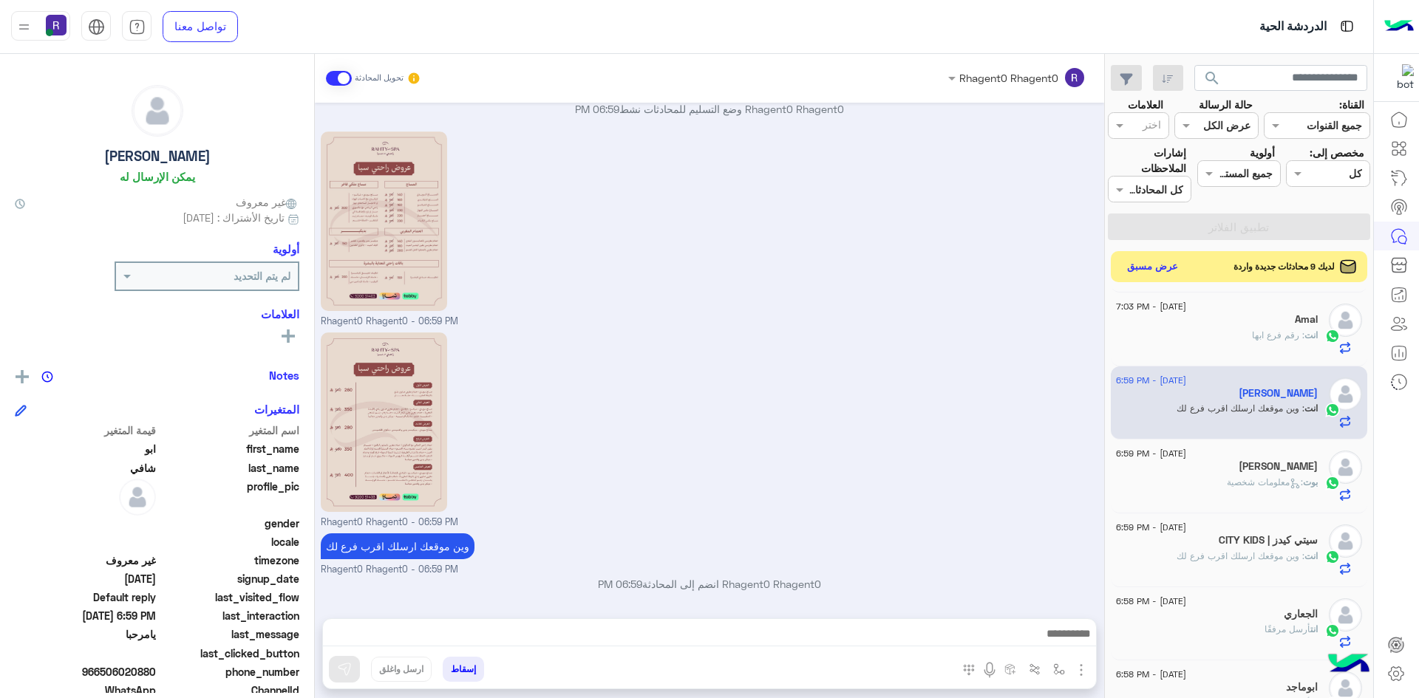
click at [1133, 265] on button "عرض مسبق" at bounding box center [1153, 267] width 62 height 20
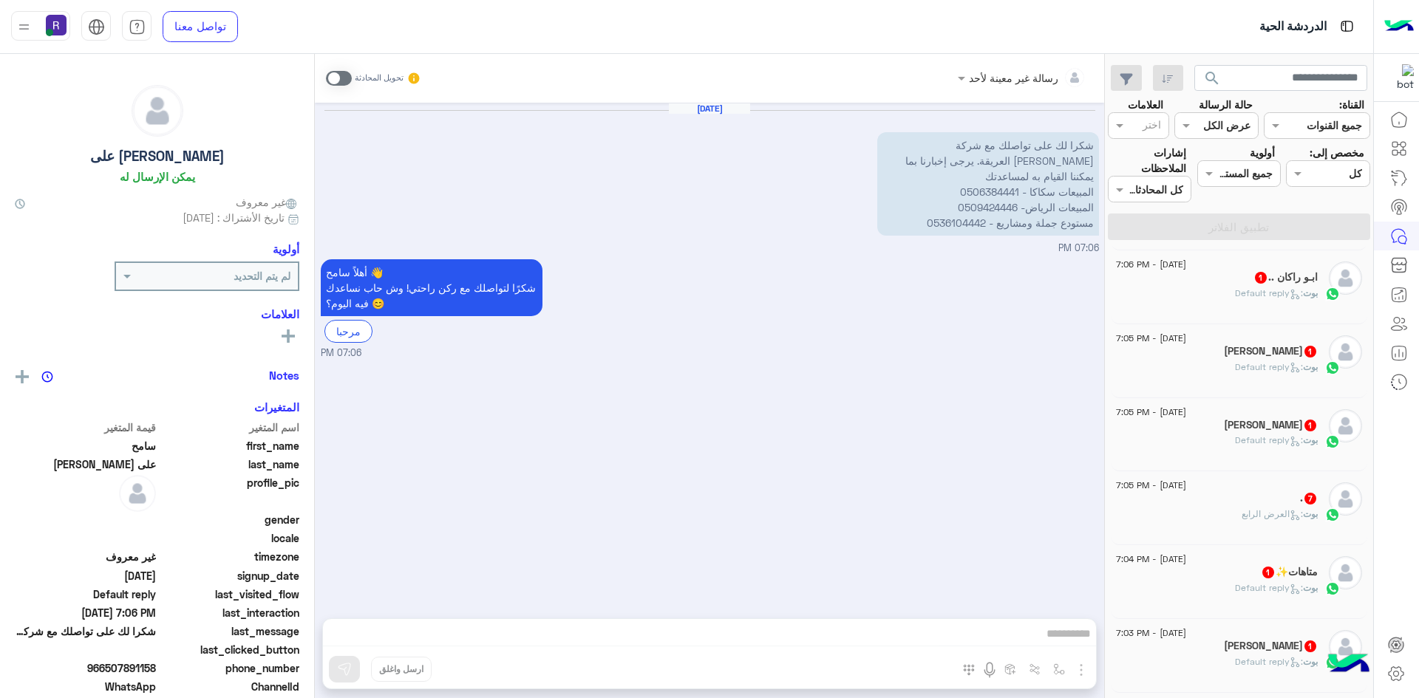
scroll to position [443, 0]
click at [1201, 438] on div "بوت : Default reply" at bounding box center [1217, 447] width 202 height 26
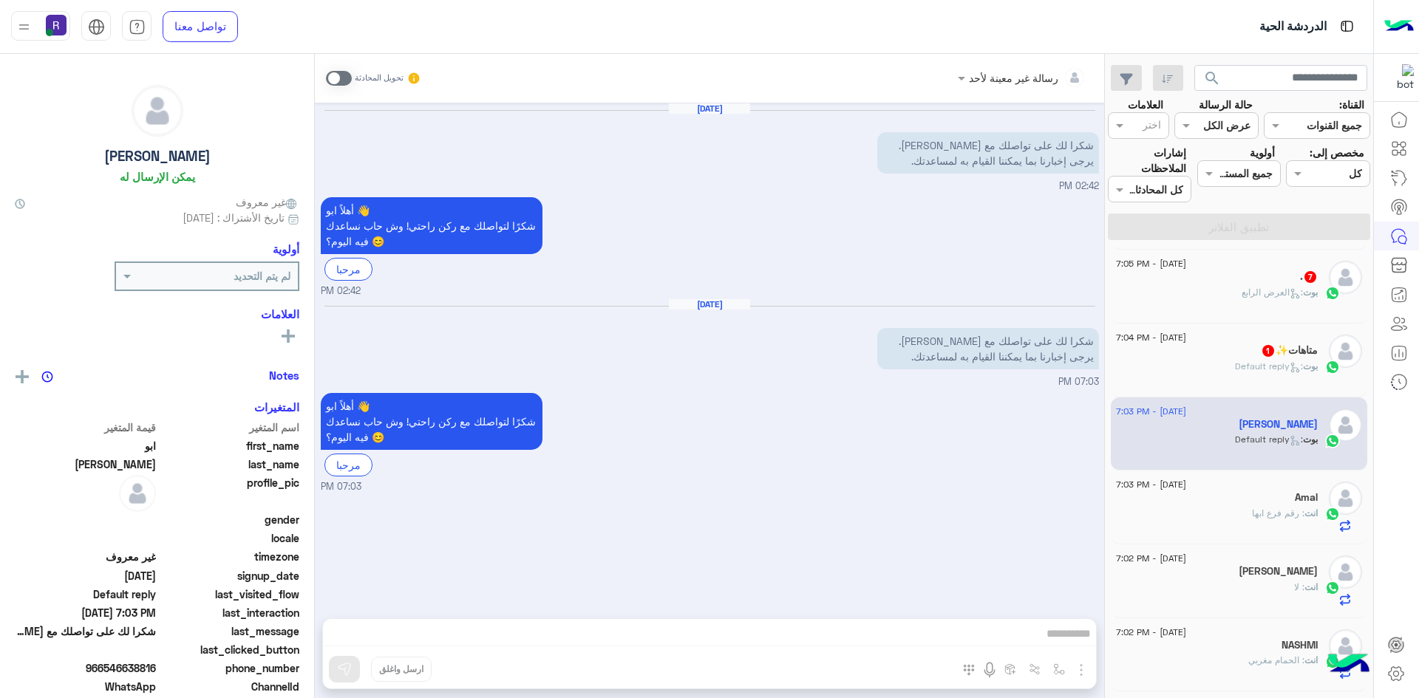
click at [1297, 369] on span ": Default reply" at bounding box center [1269, 366] width 68 height 11
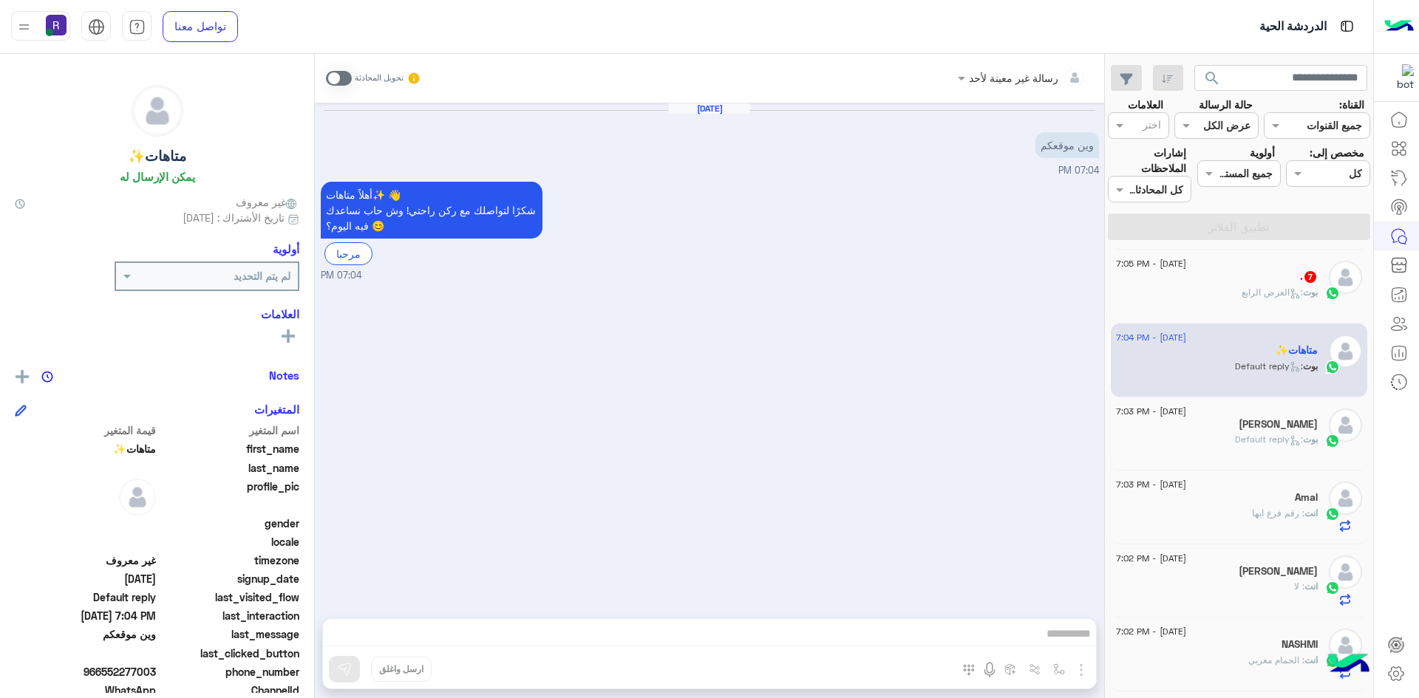
click at [344, 82] on span at bounding box center [339, 78] width 26 height 15
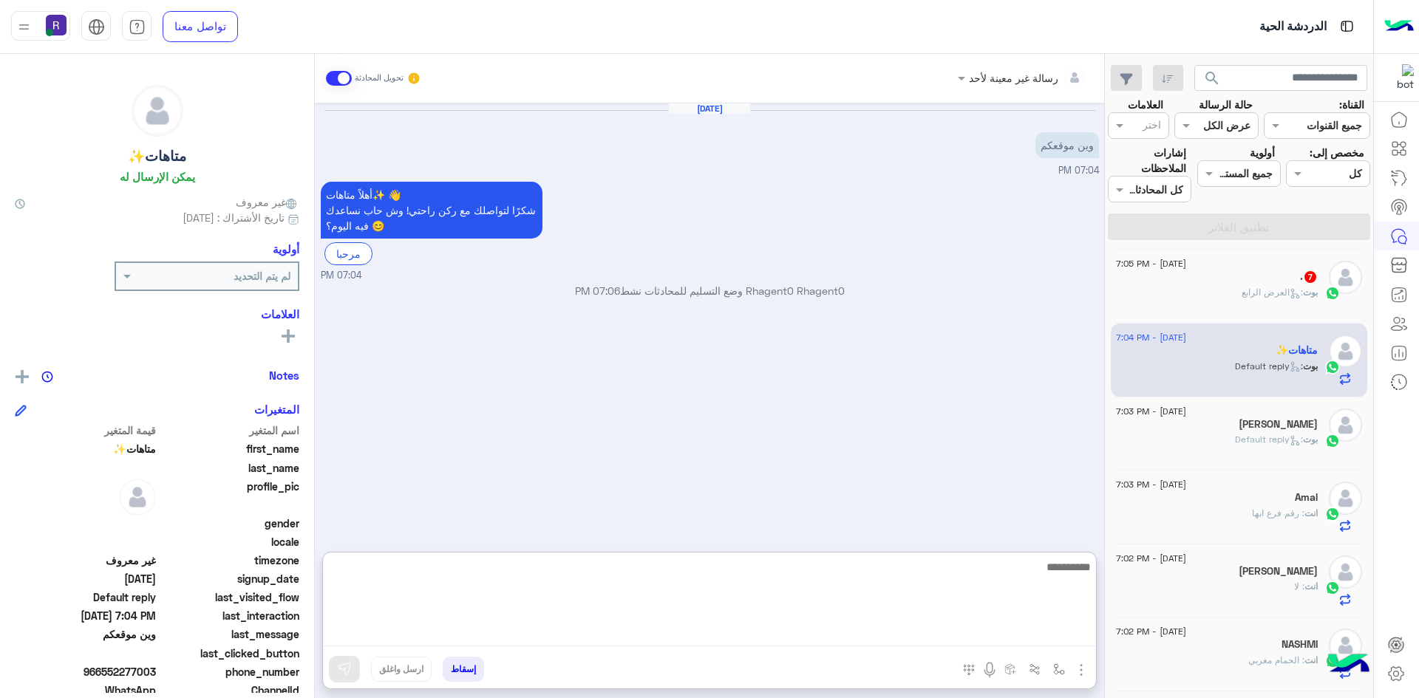
paste textarea "**********"
type textarea "**********"
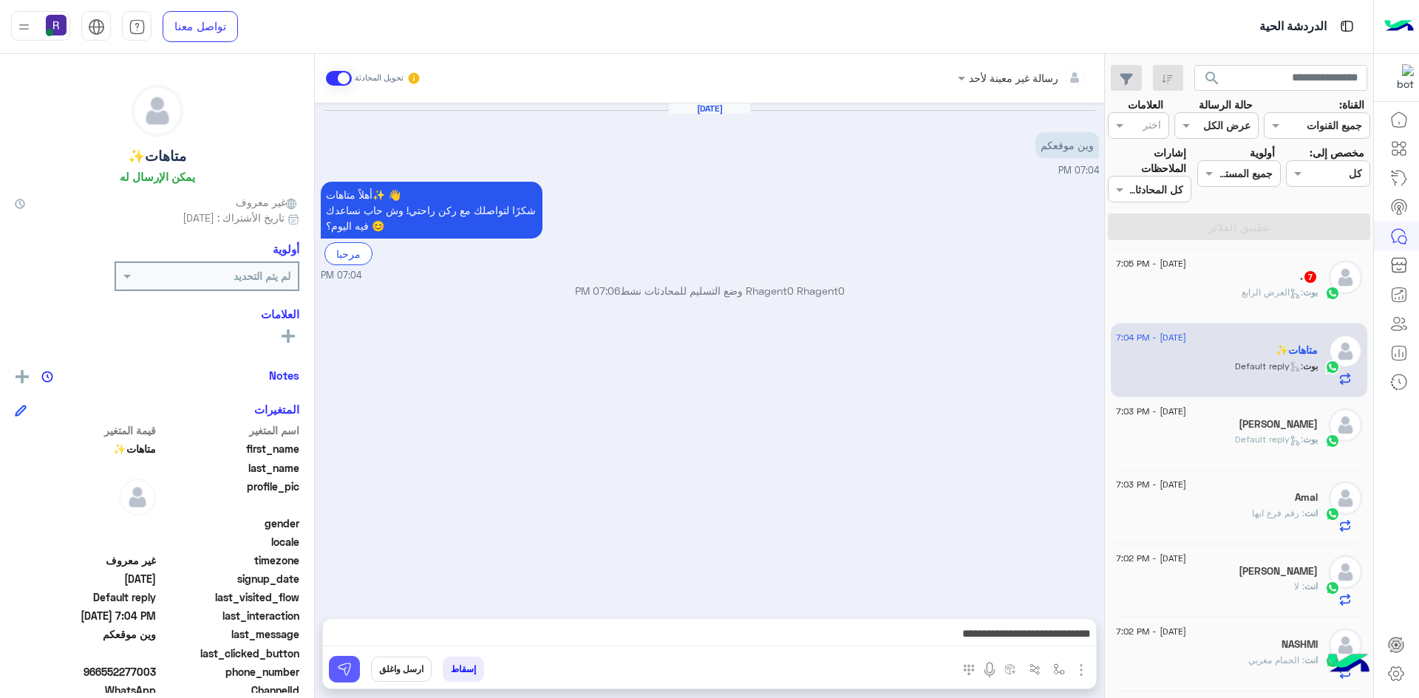
click at [345, 676] on button at bounding box center [344, 669] width 31 height 27
click at [1081, 670] on img "button" at bounding box center [1081, 670] width 18 height 18
click at [1049, 644] on span "الصور" at bounding box center [1052, 638] width 27 height 17
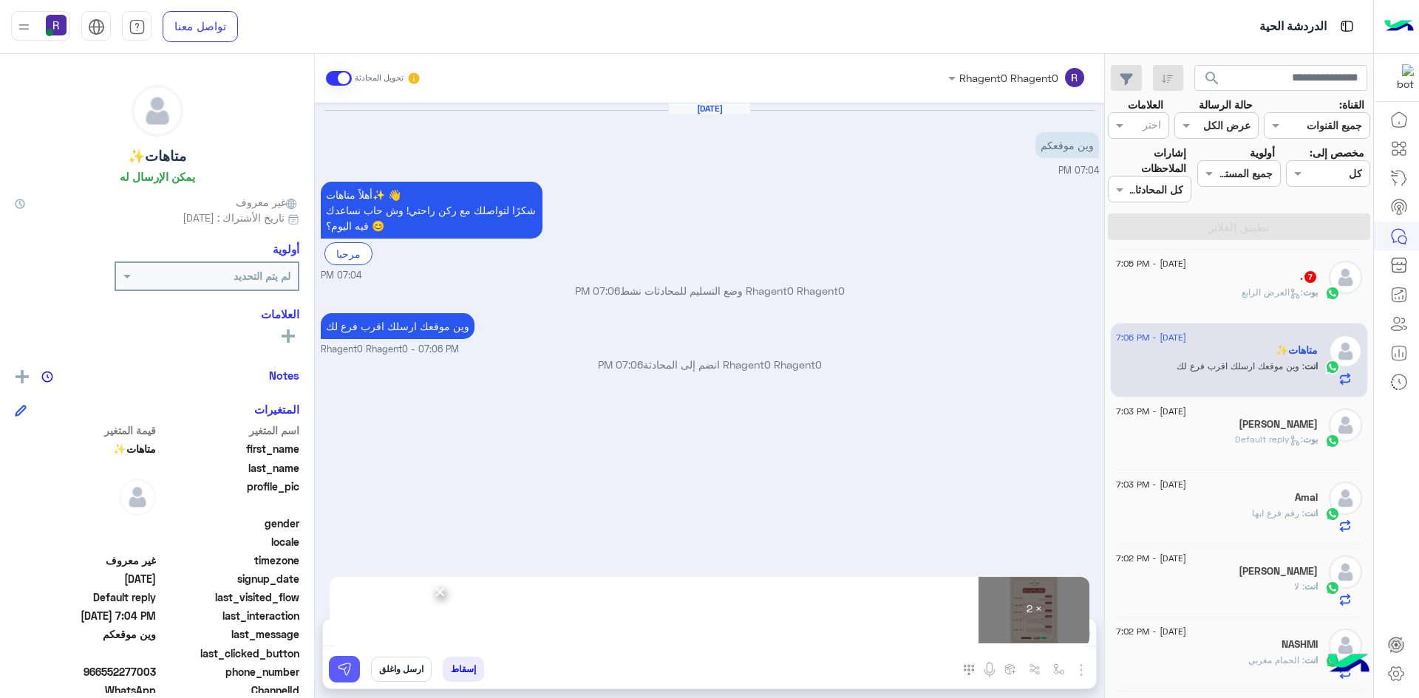
click at [339, 670] on img at bounding box center [344, 669] width 15 height 15
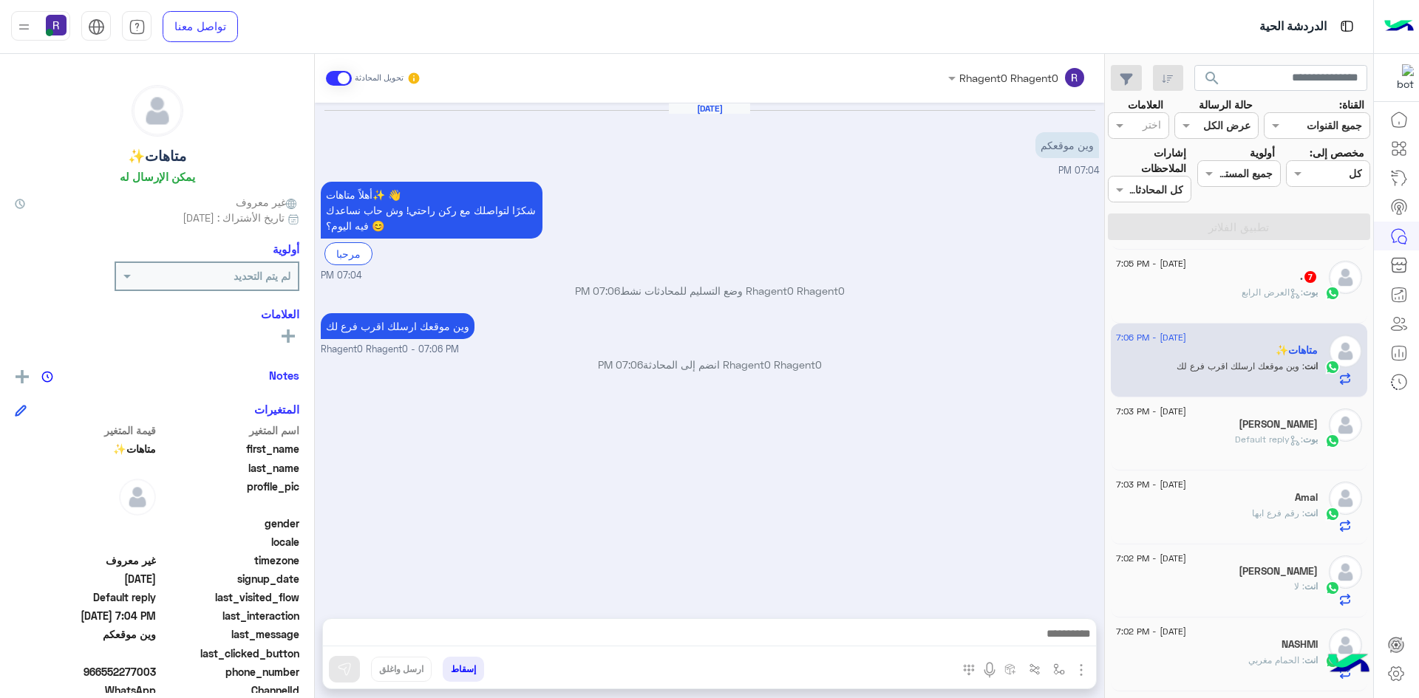
click at [1256, 296] on span ": العرض الرابع" at bounding box center [1271, 292] width 61 height 11
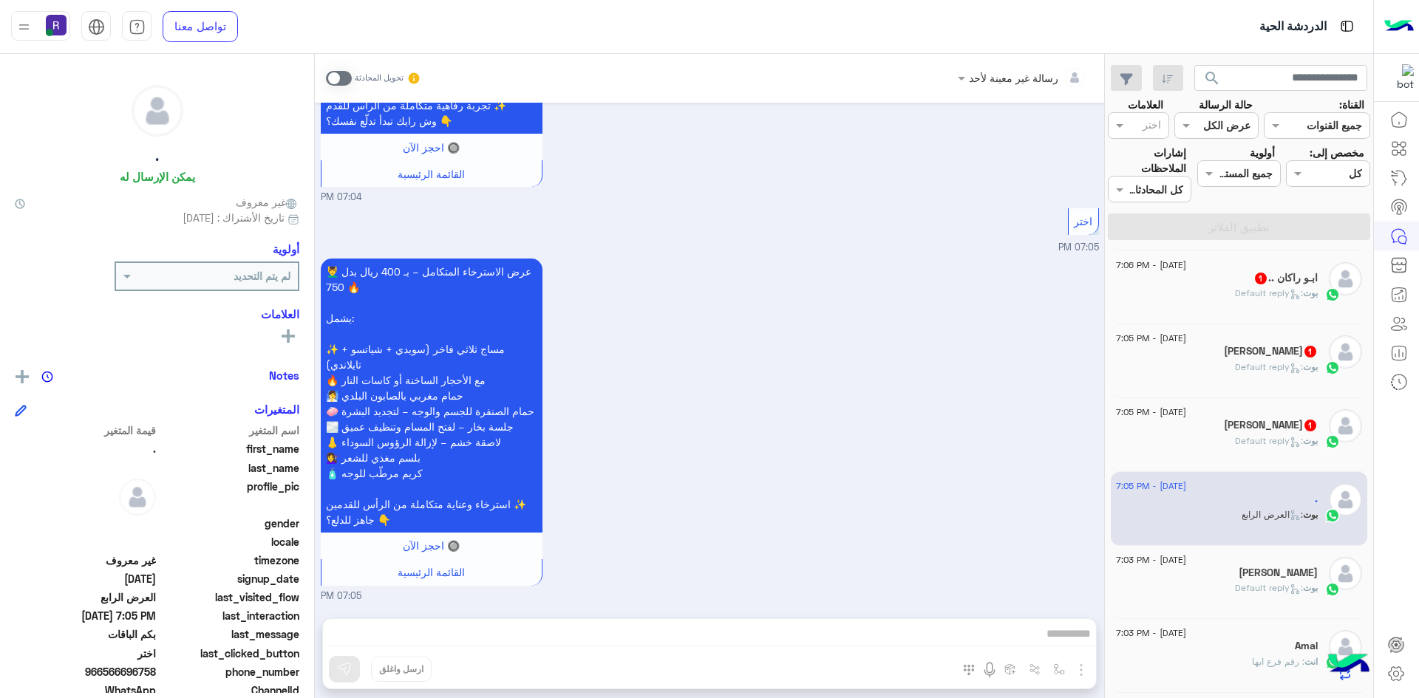
scroll to position [296, 0]
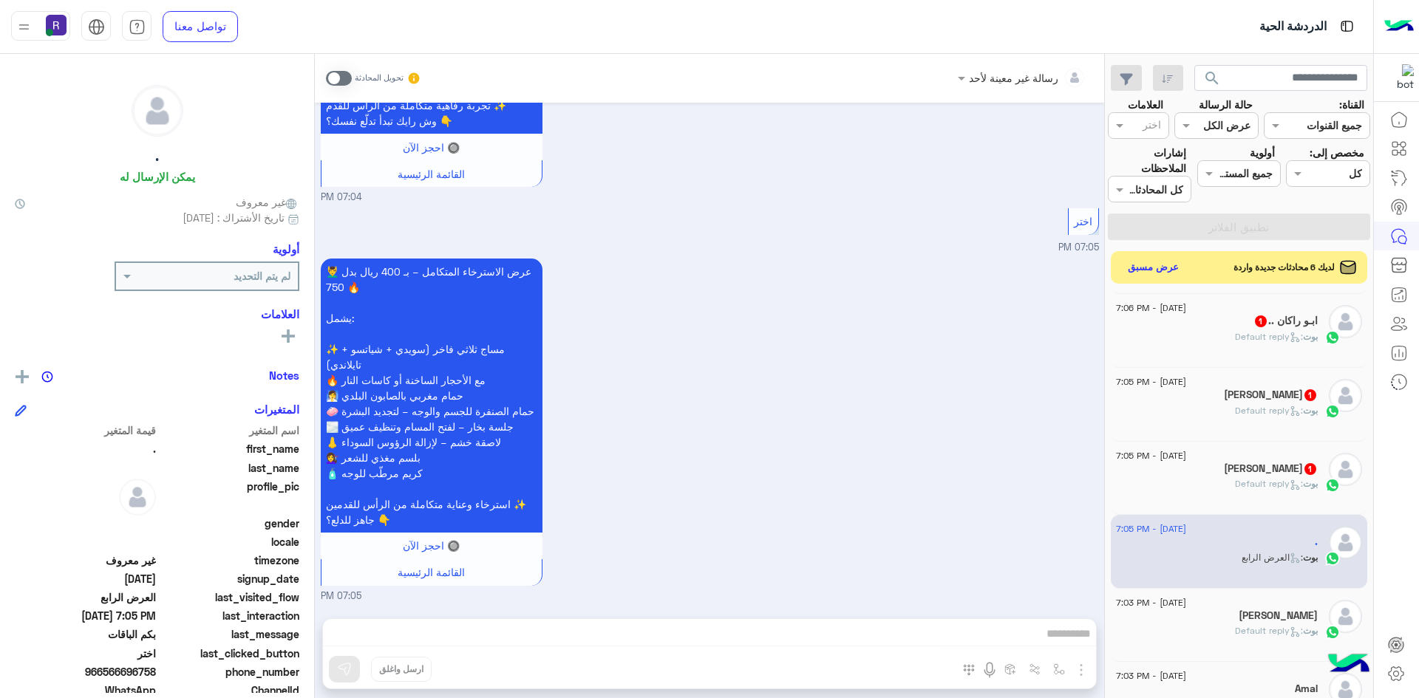
click at [1219, 463] on div "ابو فيصل 1" at bounding box center [1217, 471] width 202 height 16
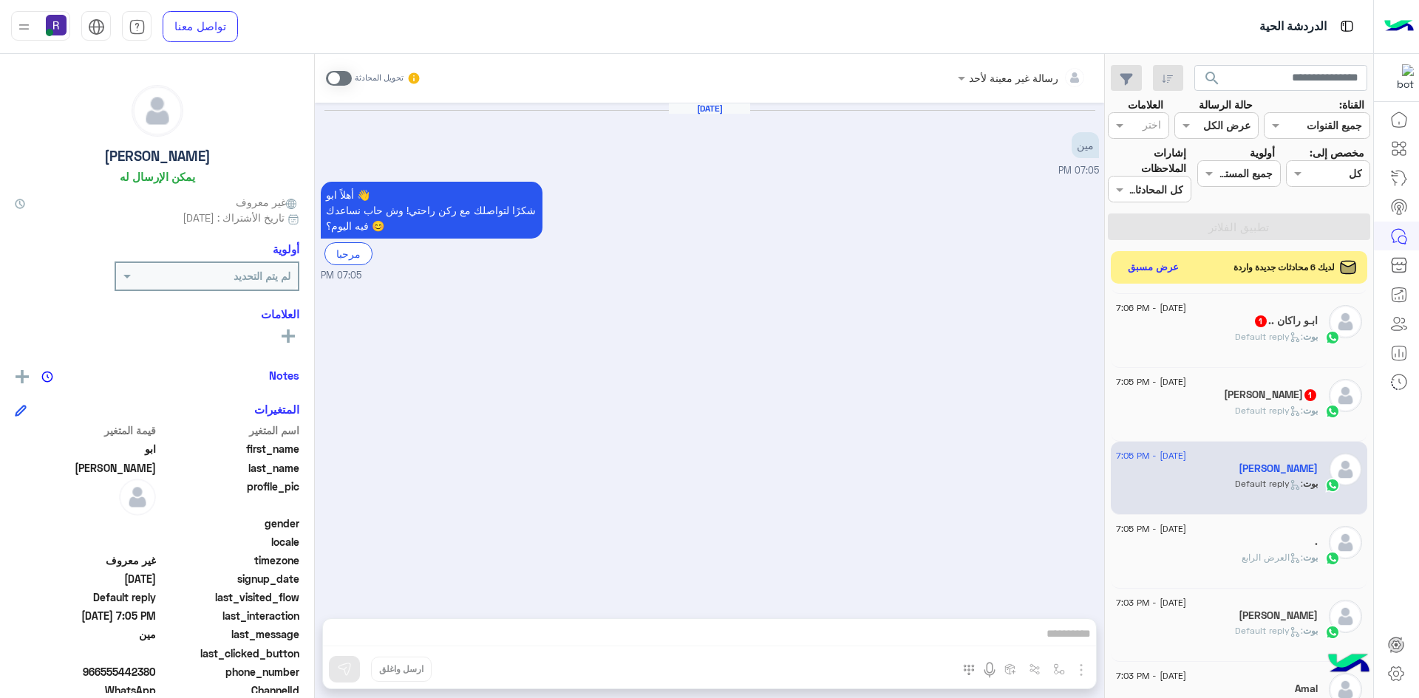
click at [342, 79] on span at bounding box center [339, 78] width 26 height 15
click at [1229, 420] on div "بوت : Default reply" at bounding box center [1217, 417] width 202 height 26
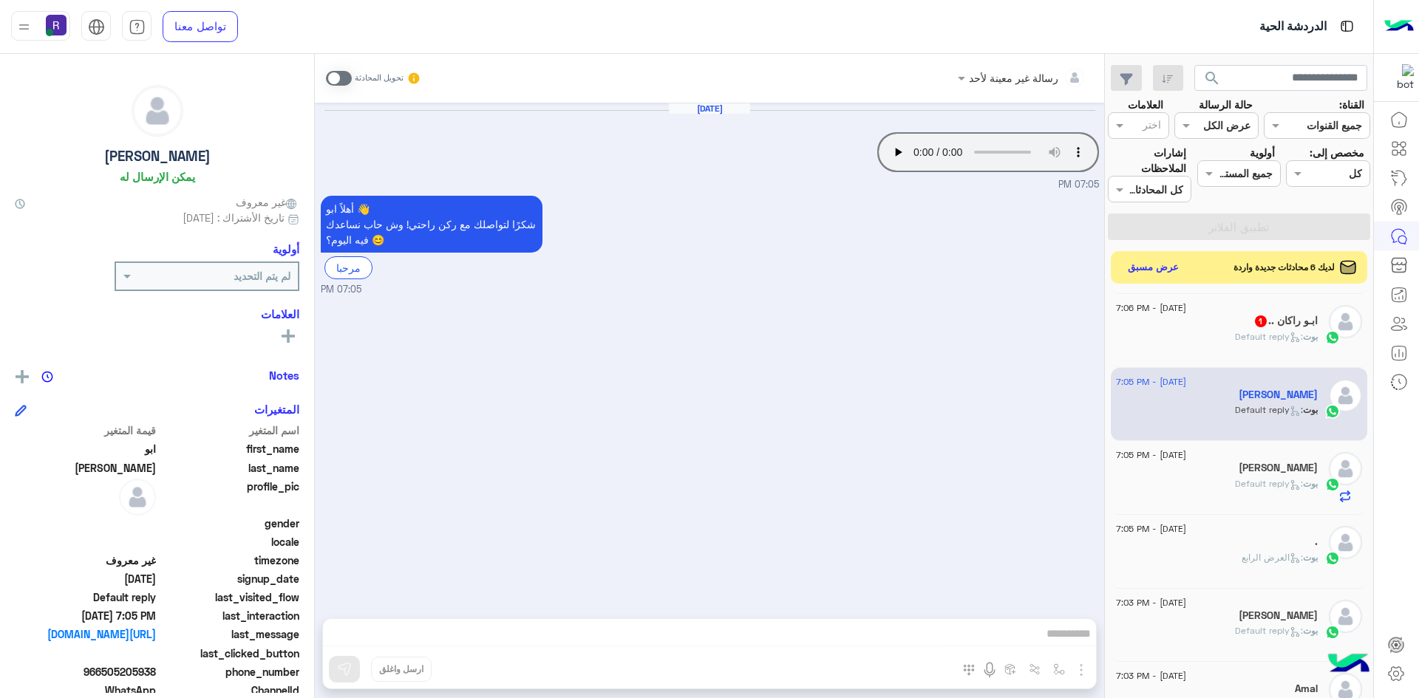
click at [1183, 316] on div "ابـو راكان .. 1" at bounding box center [1217, 323] width 202 height 16
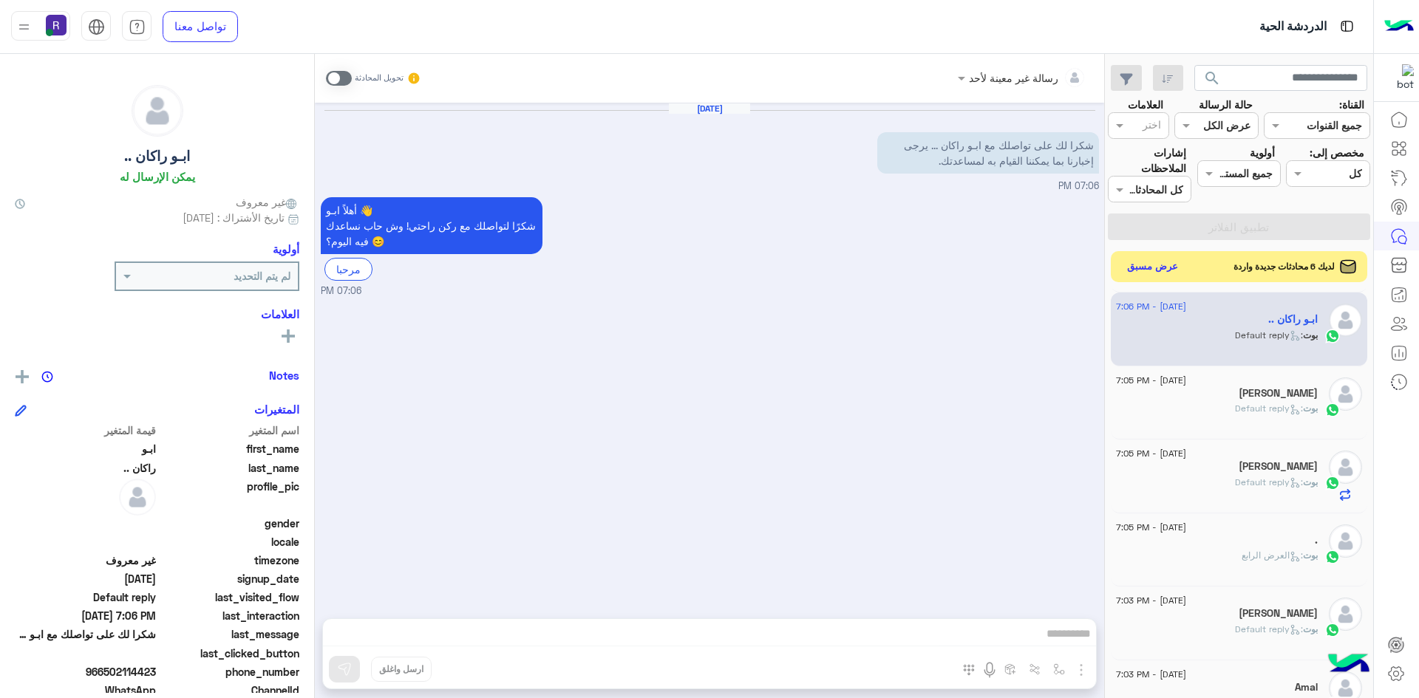
click at [1161, 265] on button "عرض مسبق" at bounding box center [1153, 267] width 62 height 20
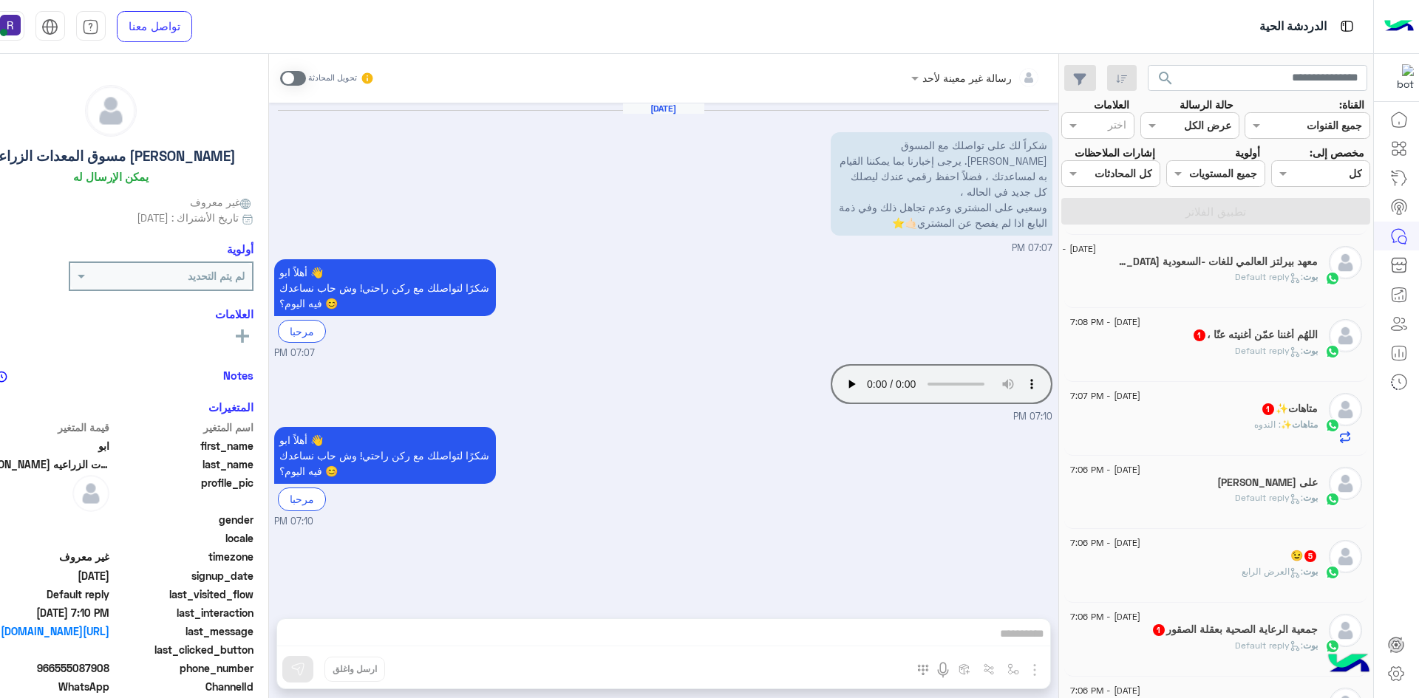
click at [1268, 568] on span ": العرض الرابع" at bounding box center [1271, 571] width 61 height 11
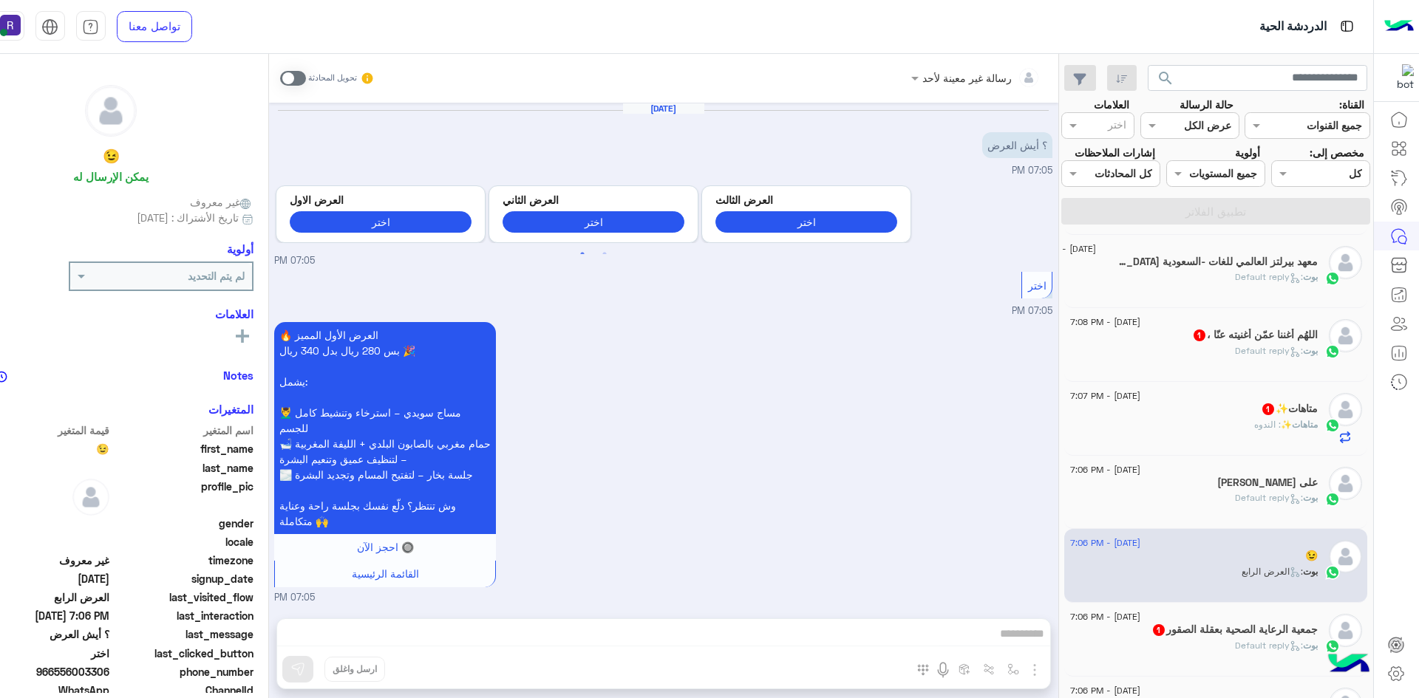
scroll to position [1259, 0]
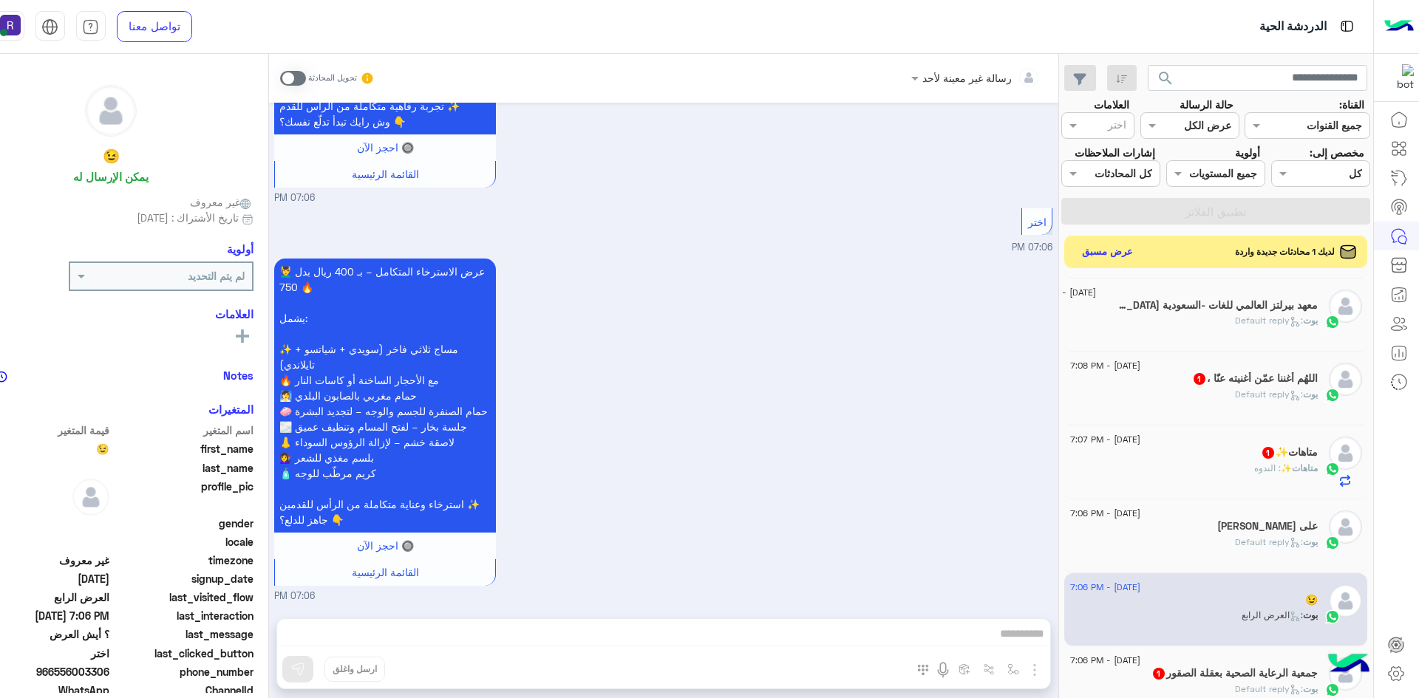
click at [1261, 471] on span ": الندوه" at bounding box center [1267, 468] width 27 height 11
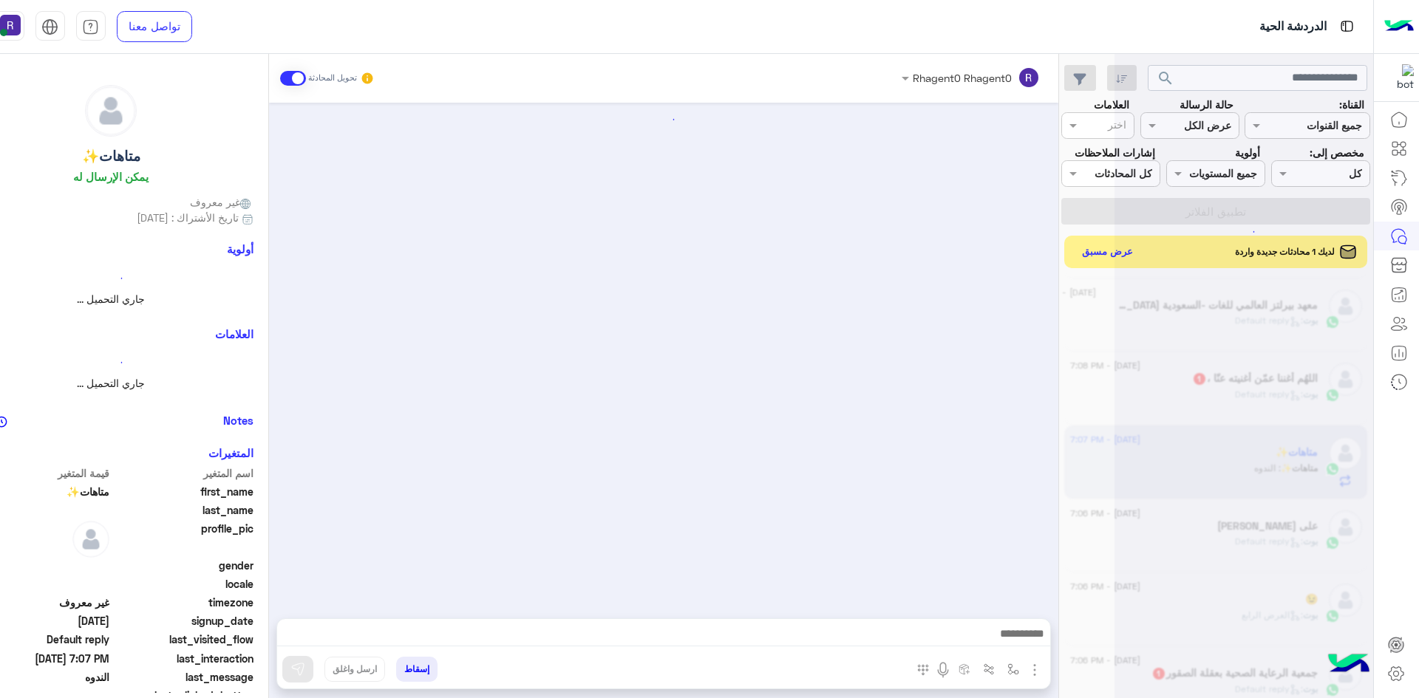
scroll to position [231, 0]
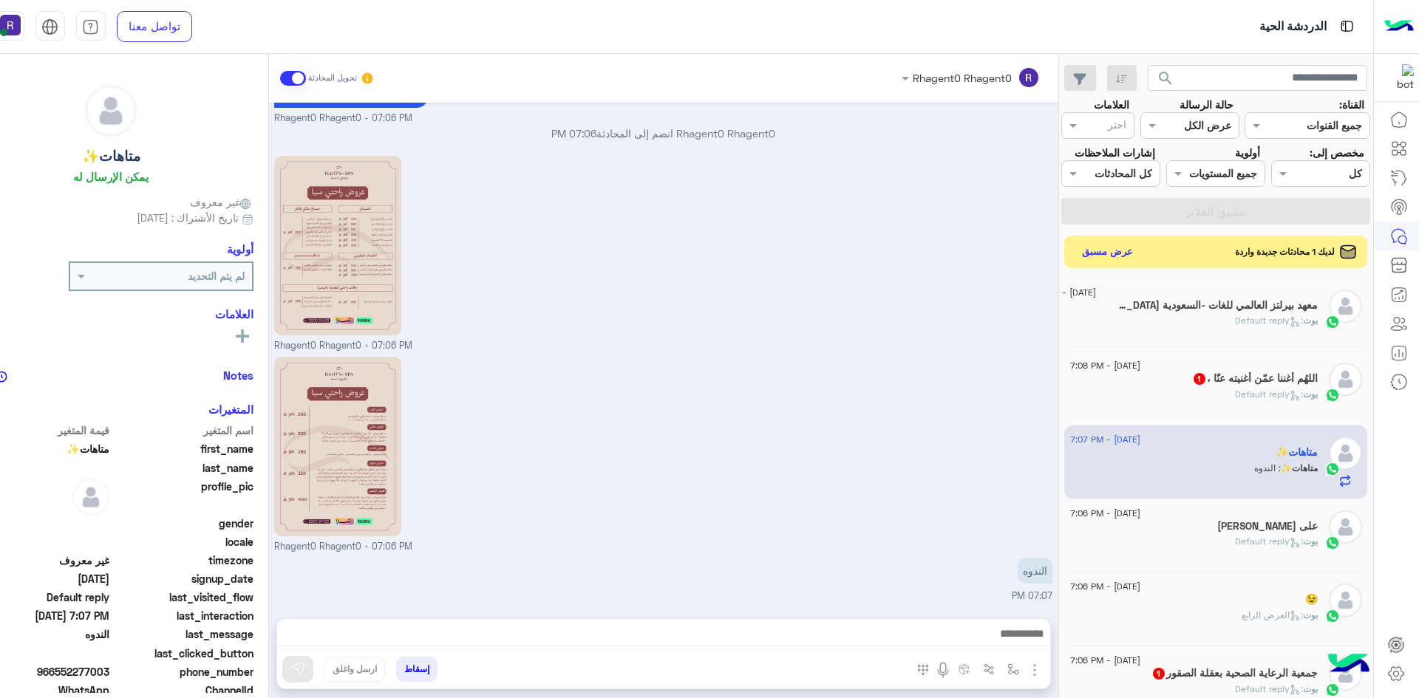
click at [1031, 667] on img "button" at bounding box center [1035, 670] width 18 height 18
click at [1019, 642] on span "الصور" at bounding box center [1005, 638] width 27 height 17
click at [1009, 670] on img "button" at bounding box center [1013, 670] width 12 height 12
click at [978, 636] on input "text" at bounding box center [967, 637] width 100 height 17
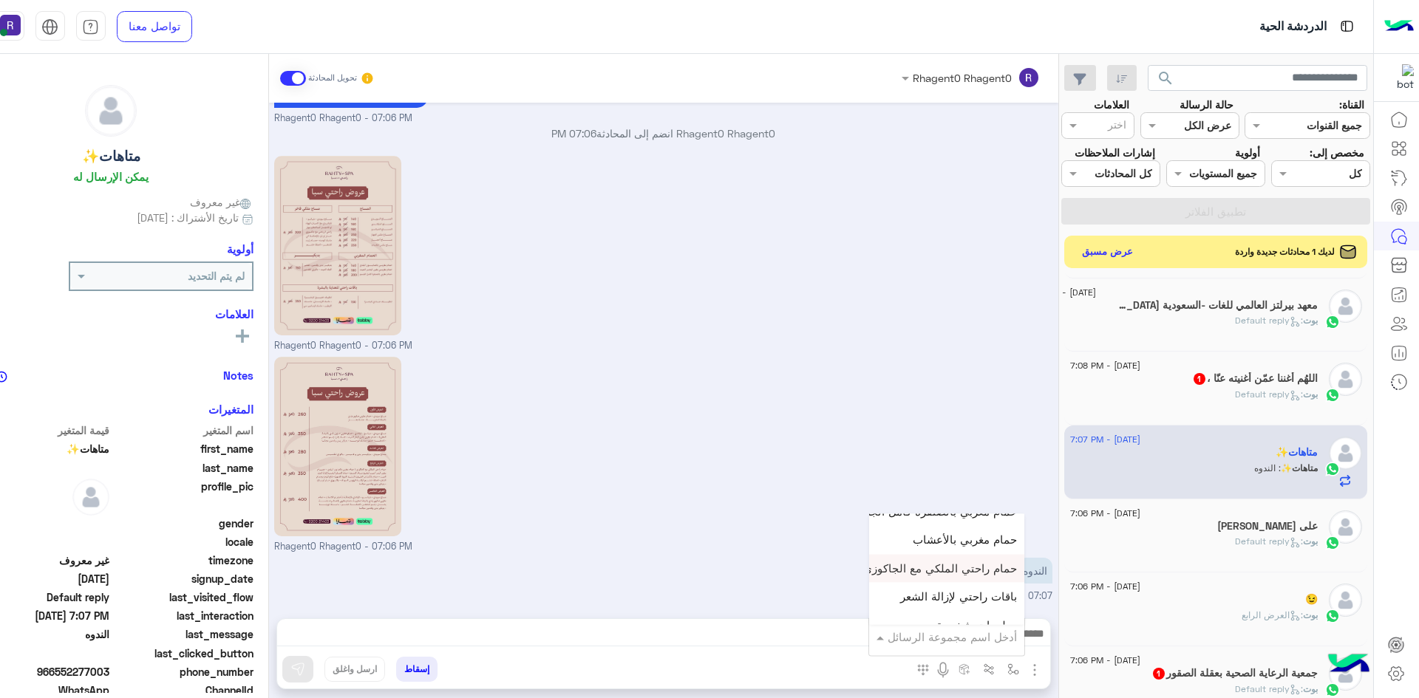
scroll to position [961, 0]
click at [942, 563] on div "الجنادرية" at bounding box center [946, 563] width 155 height 29
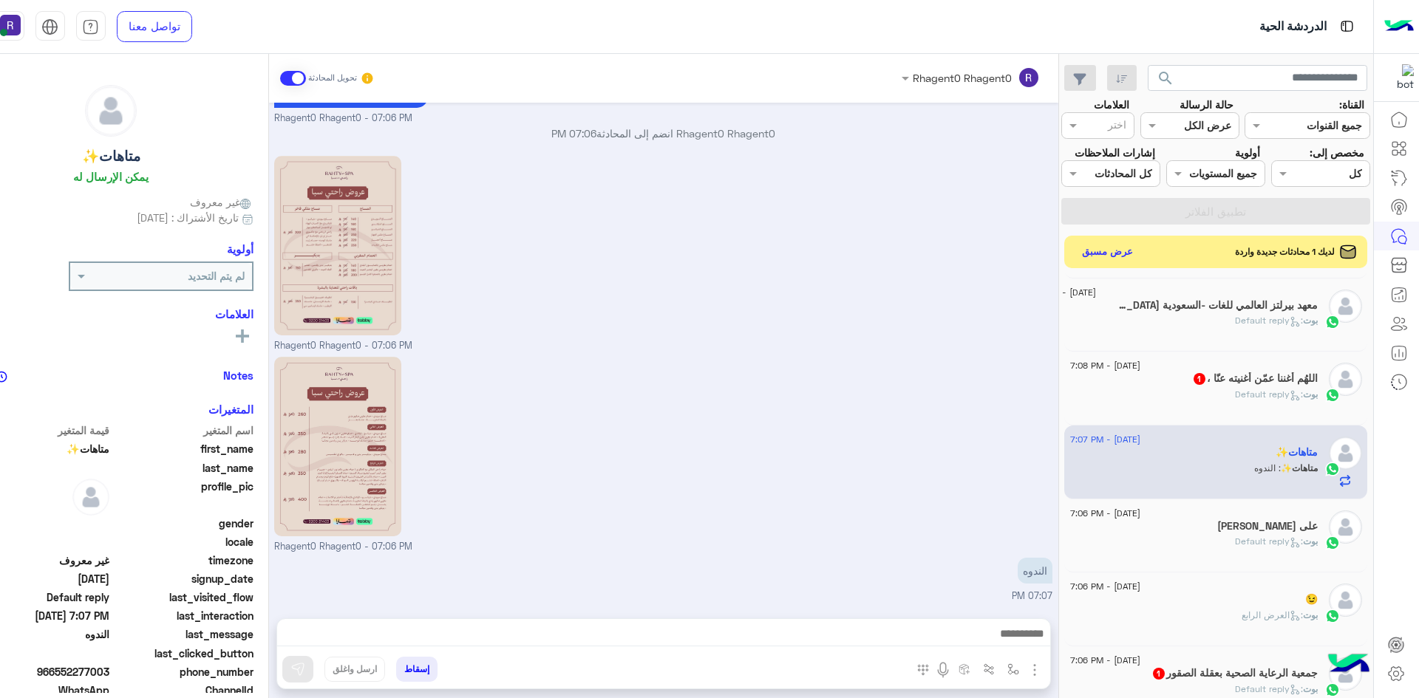
type textarea "*********"
click at [302, 664] on img at bounding box center [297, 669] width 15 height 15
click at [1197, 387] on div "اللهُم أغننا عمّن أغنيته عنّا ، 1" at bounding box center [1194, 380] width 248 height 16
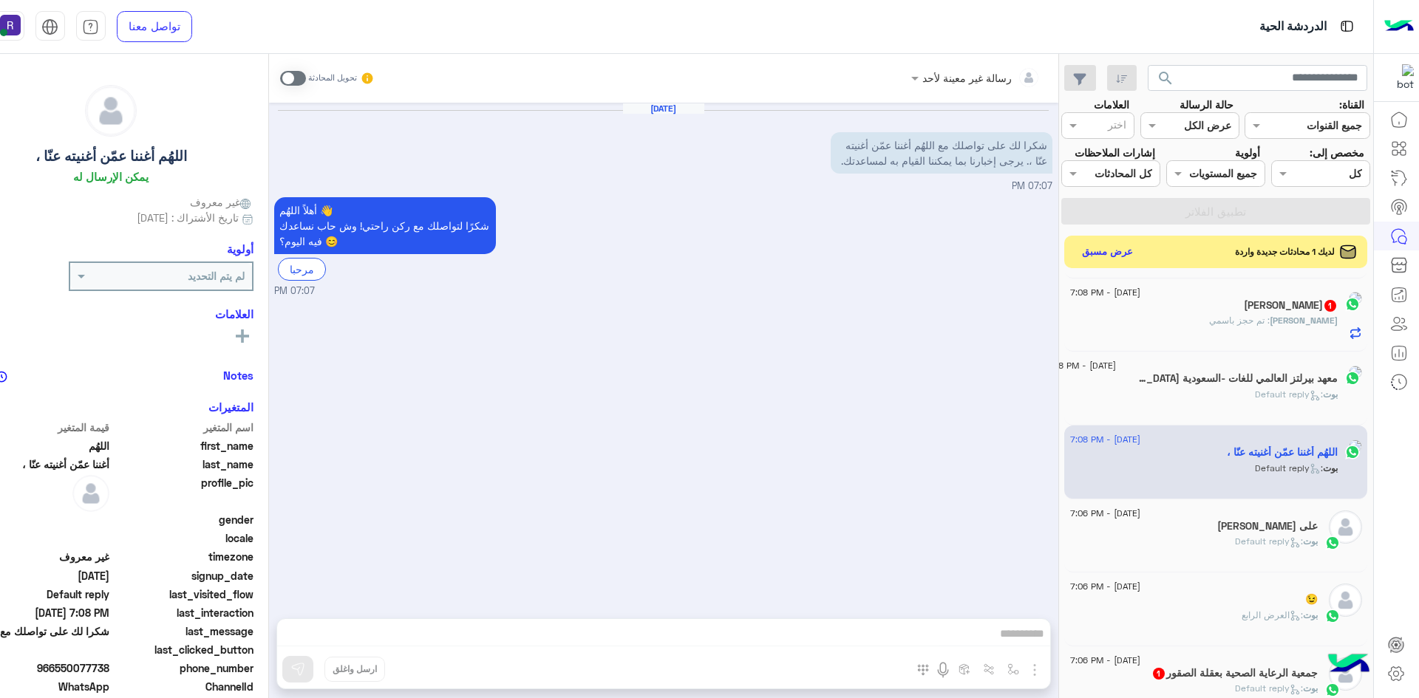
scroll to position [295, 0]
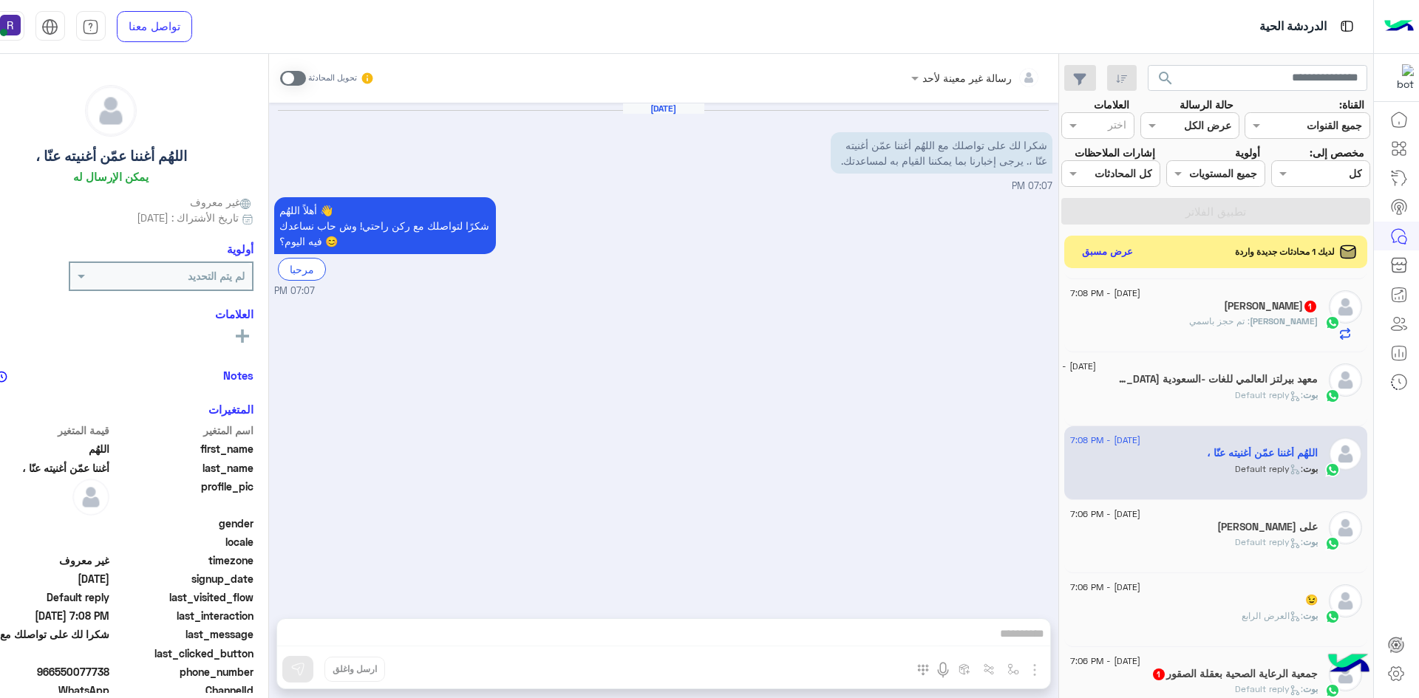
click at [1194, 323] on div "hassan : تم حجز باسمي" at bounding box center [1194, 328] width 248 height 26
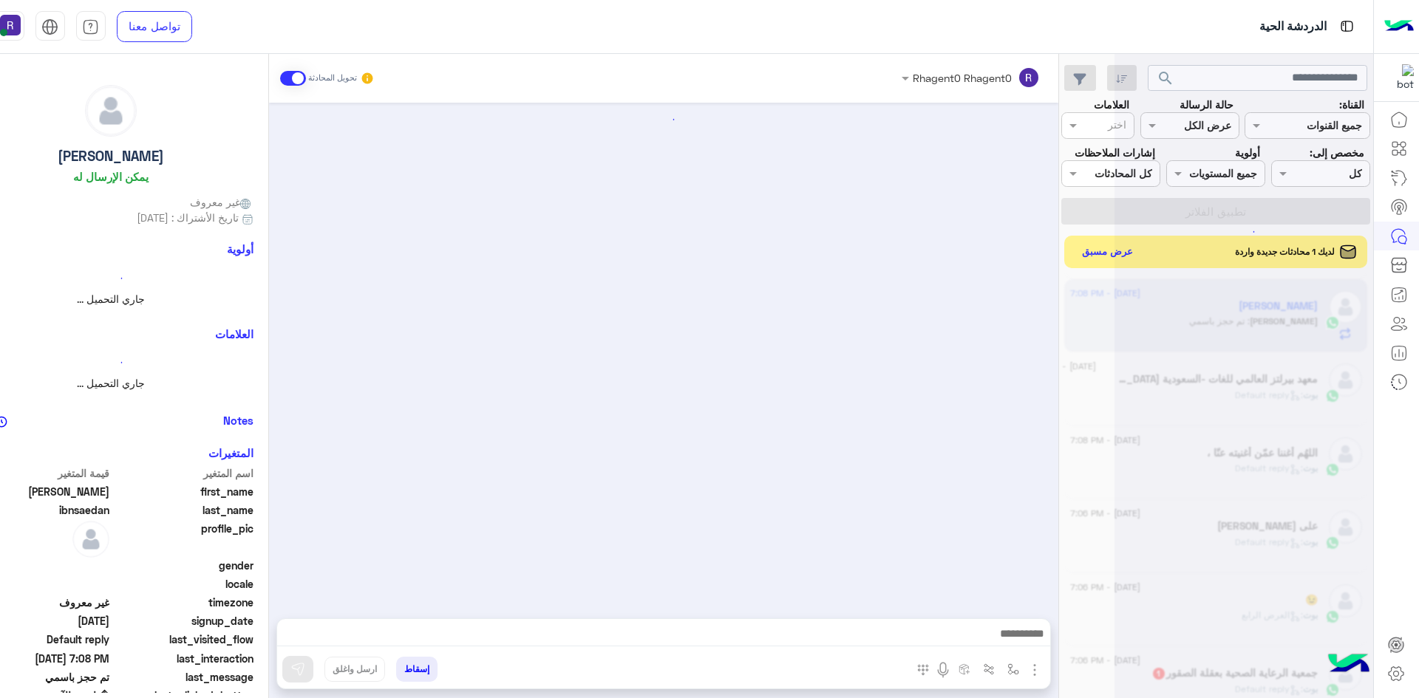
scroll to position [612, 0]
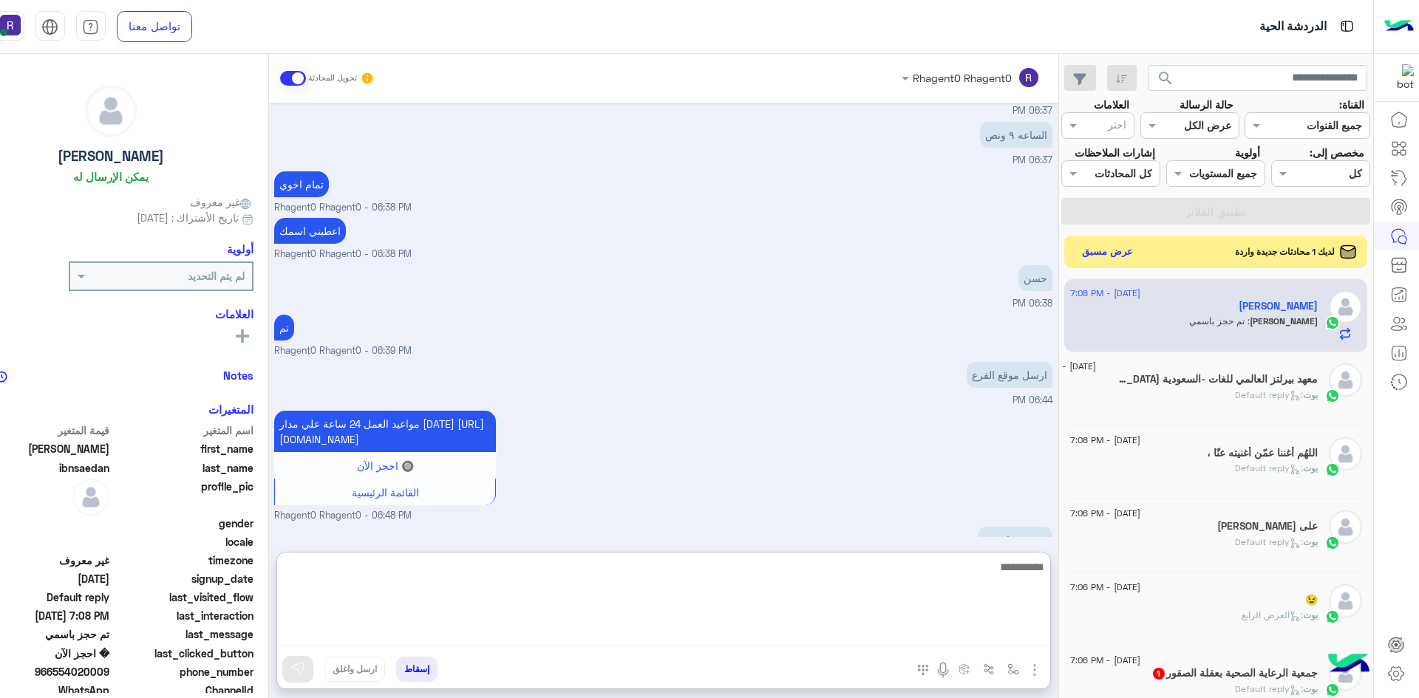
click at [736, 627] on textarea at bounding box center [663, 602] width 773 height 89
type textarea "****"
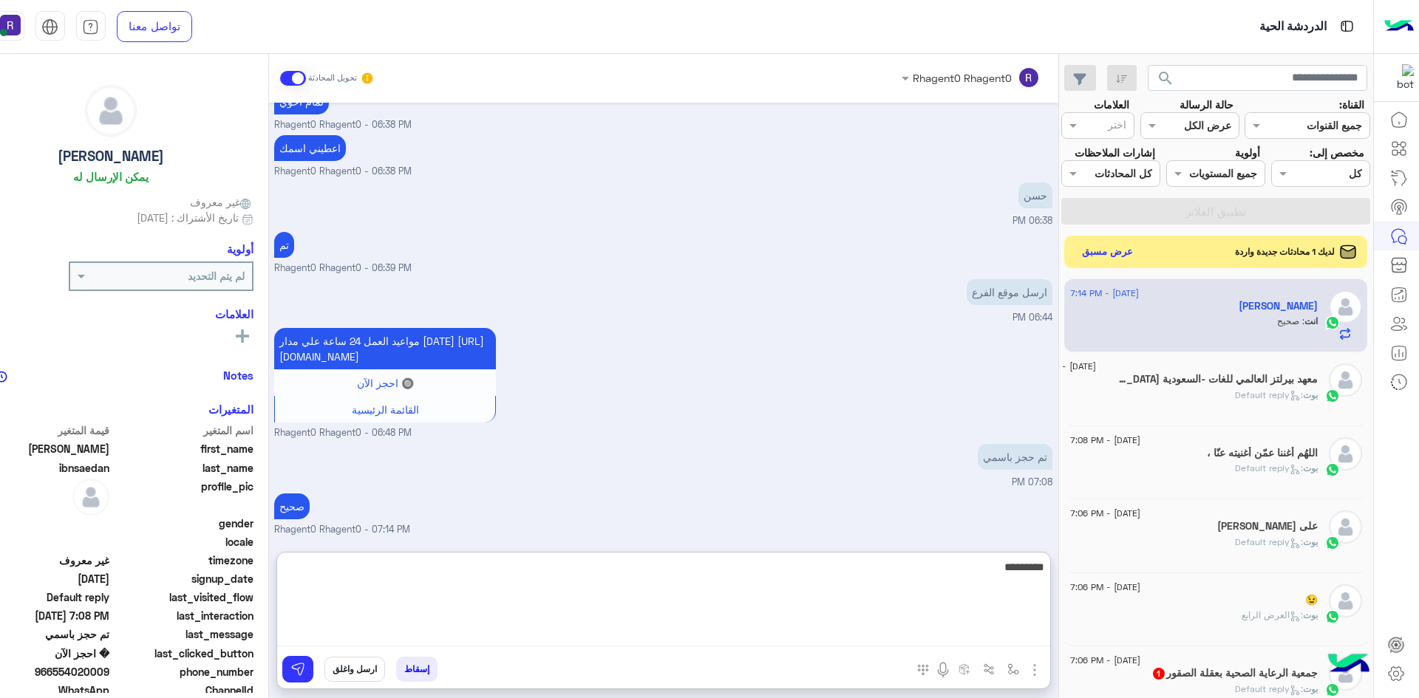
type textarea "*********"
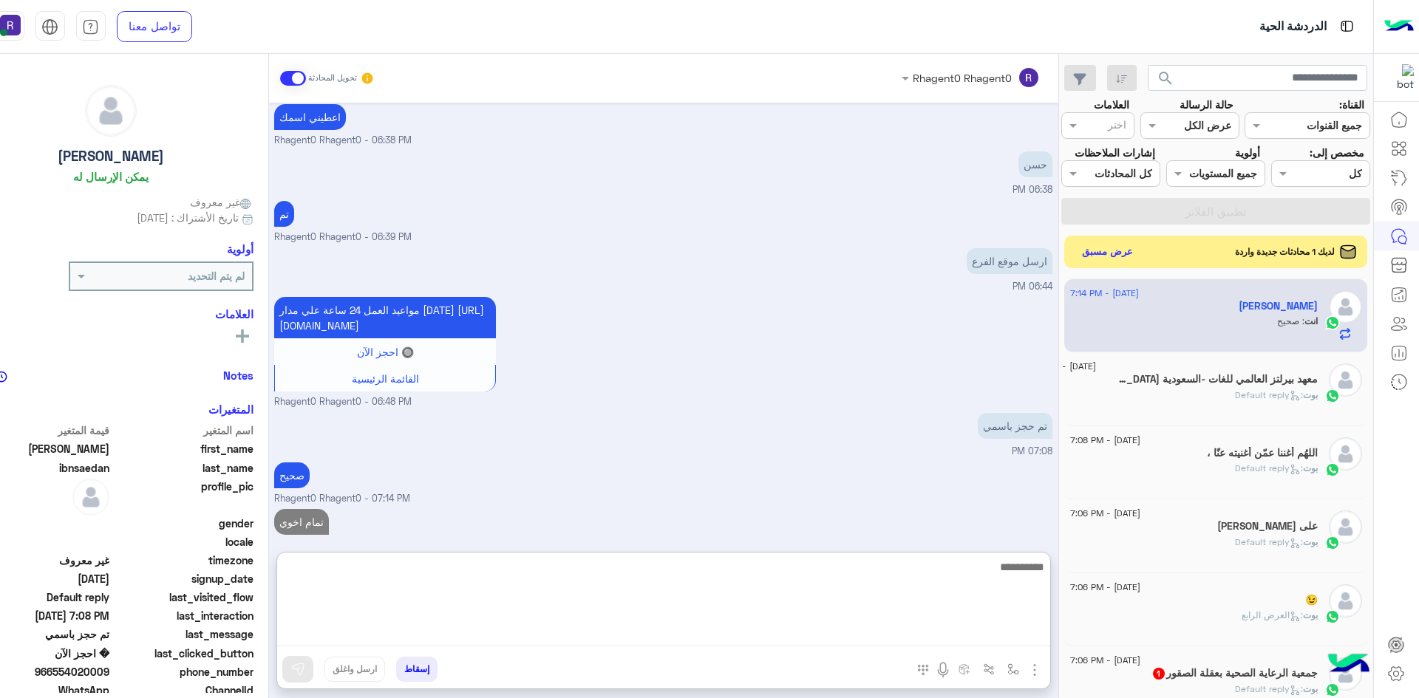
scroll to position [773, 0]
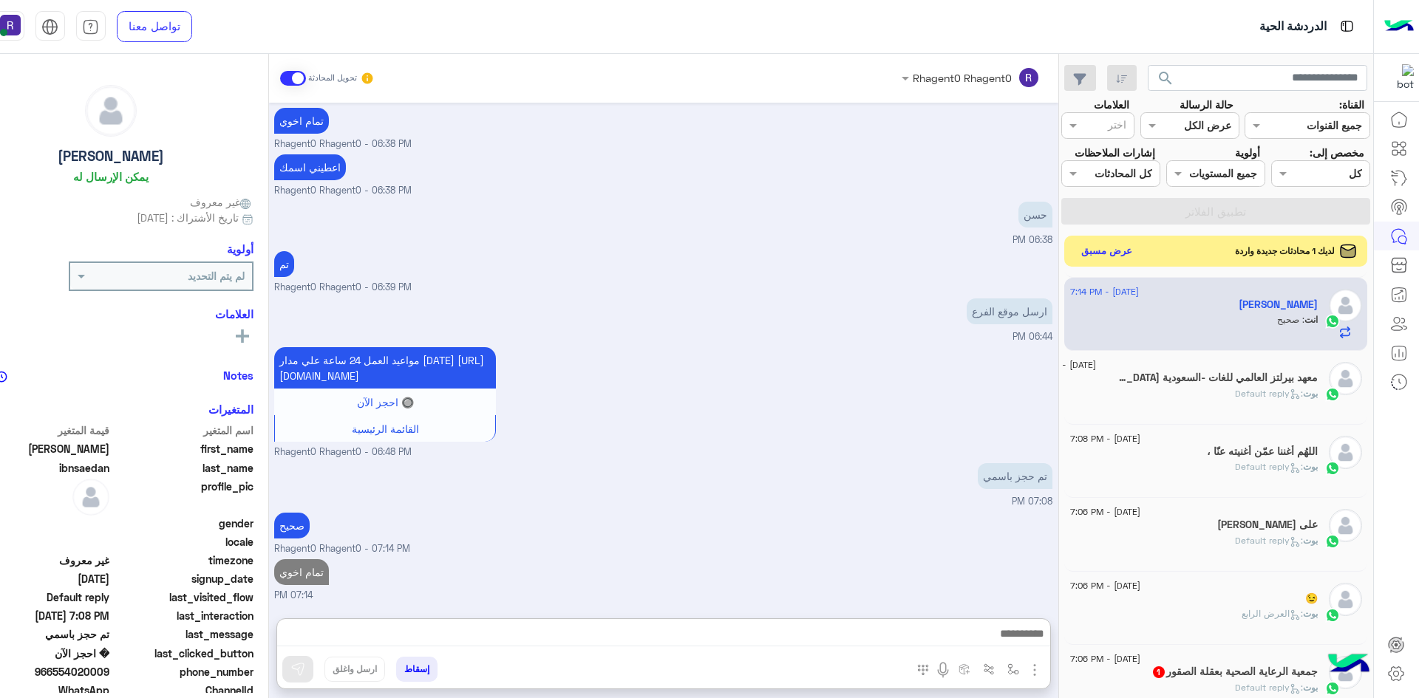
click at [1131, 254] on button "عرض مسبق" at bounding box center [1106, 251] width 62 height 20
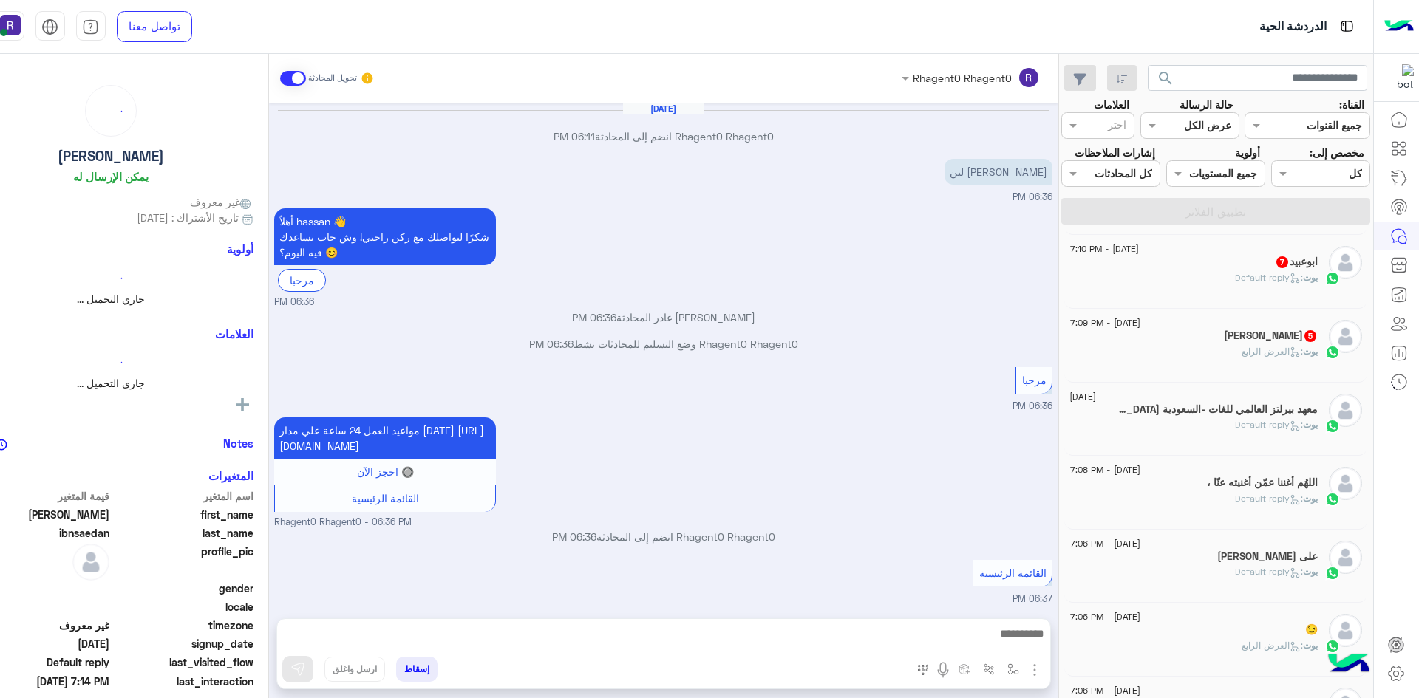
scroll to position [633, 0]
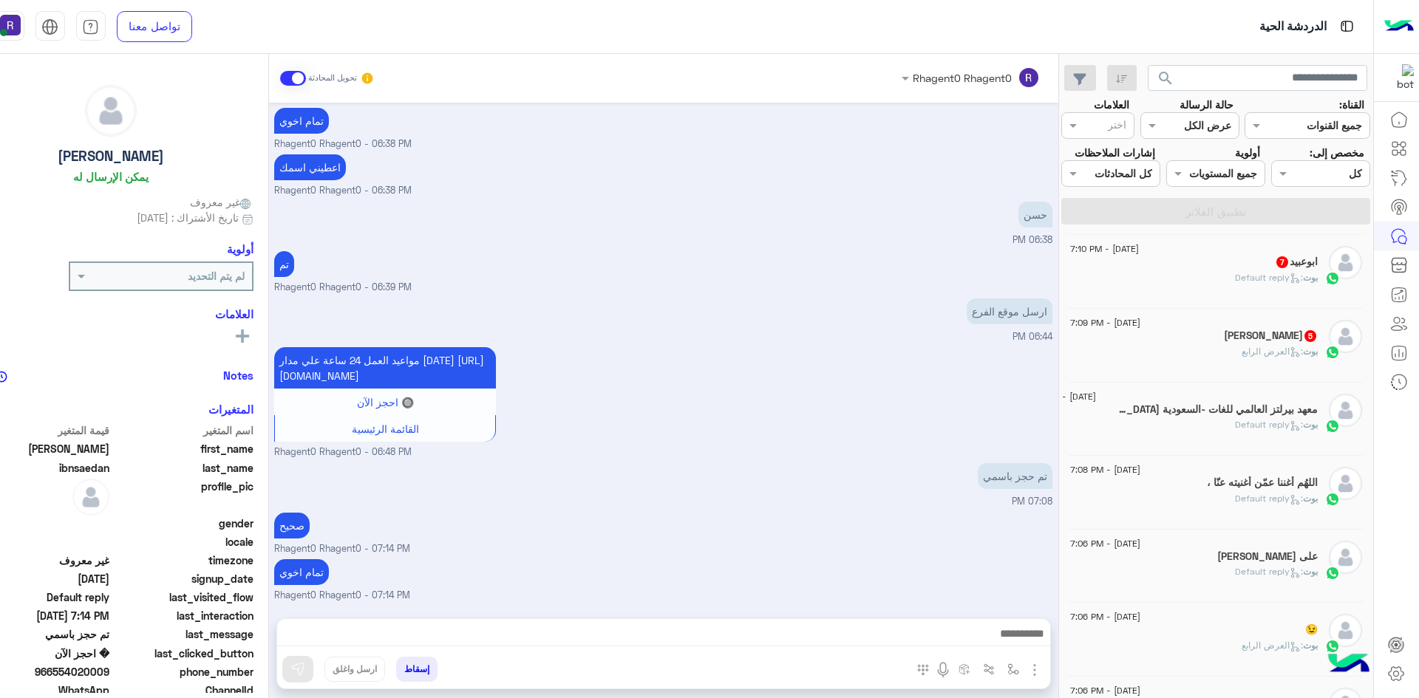
click at [1231, 346] on div "بوت : العرض الرابع" at bounding box center [1194, 358] width 248 height 26
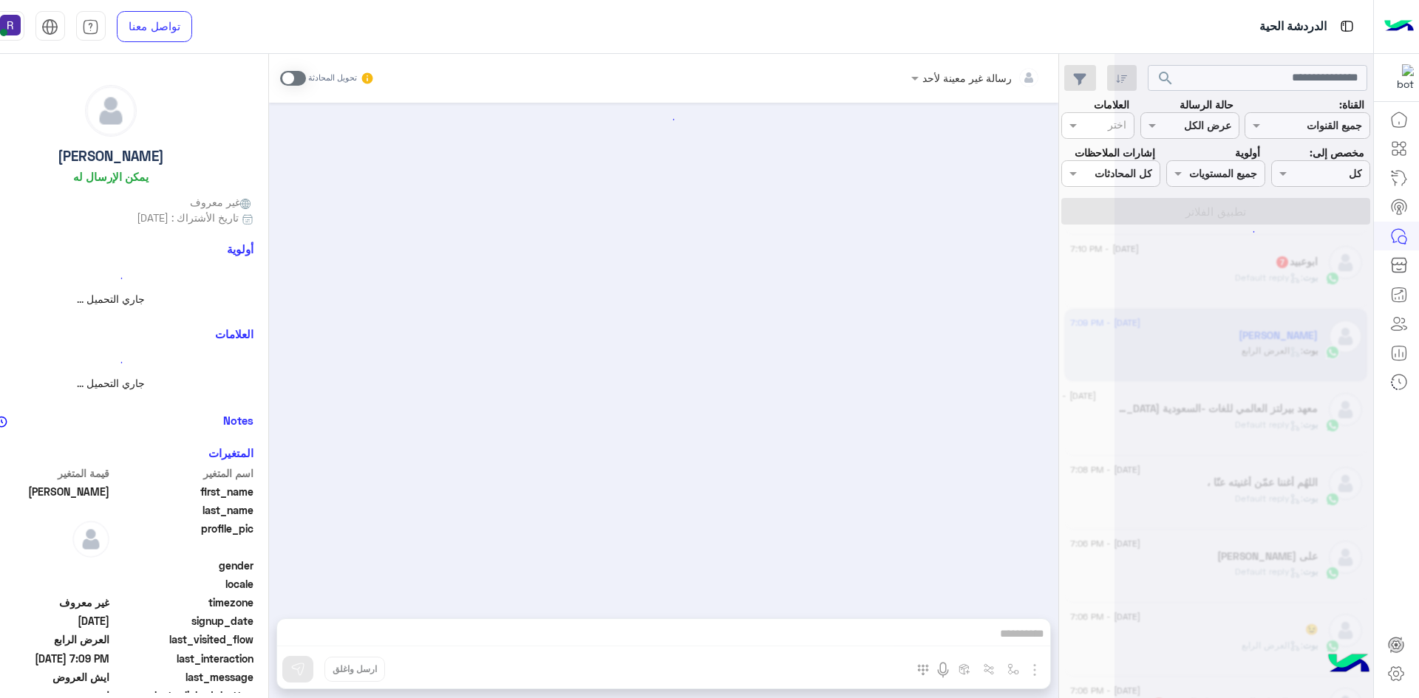
scroll to position [1259, 0]
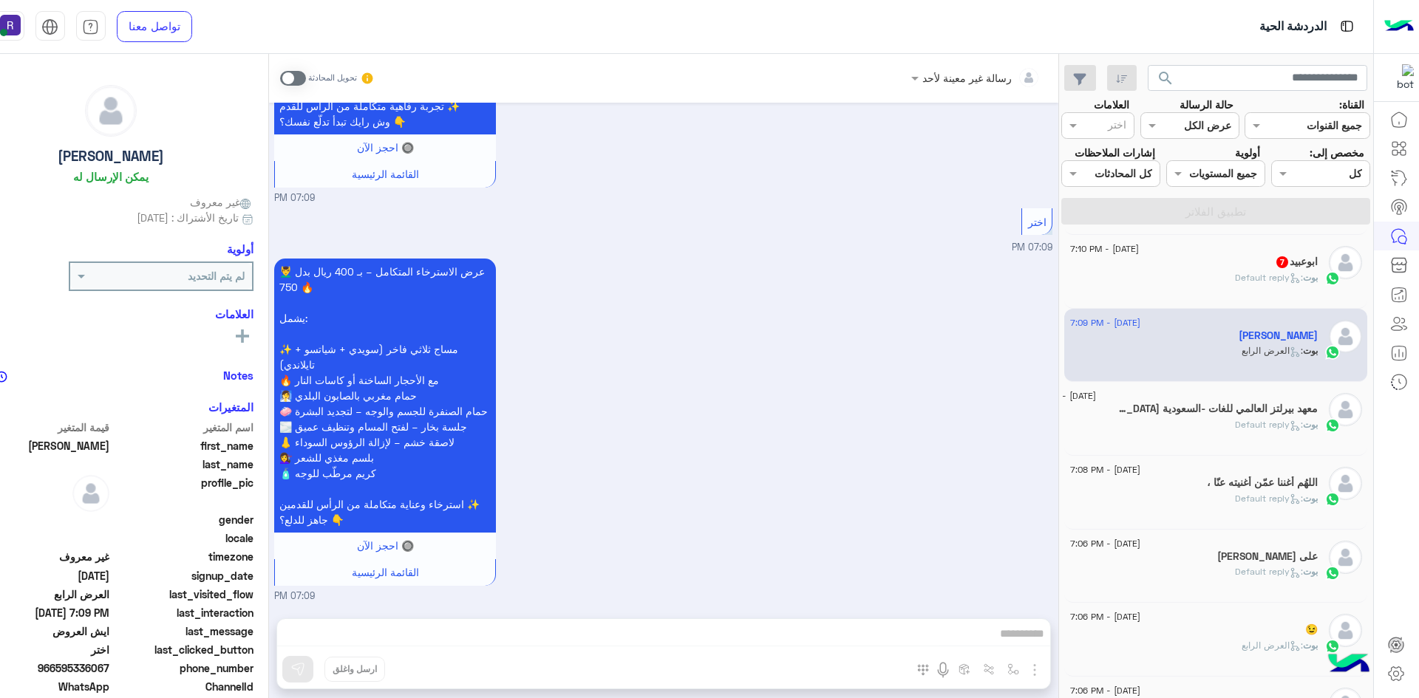
click at [300, 77] on span at bounding box center [293, 78] width 26 height 15
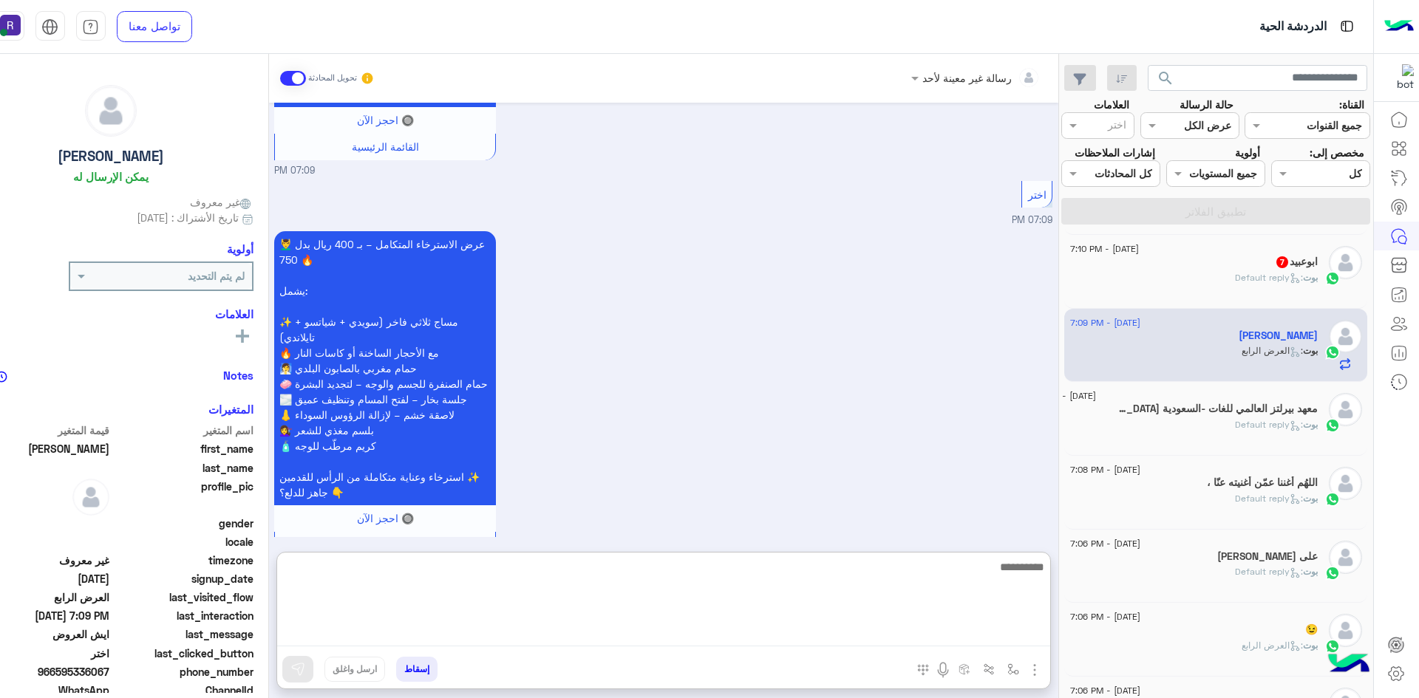
paste textarea "**********"
type textarea "**********"
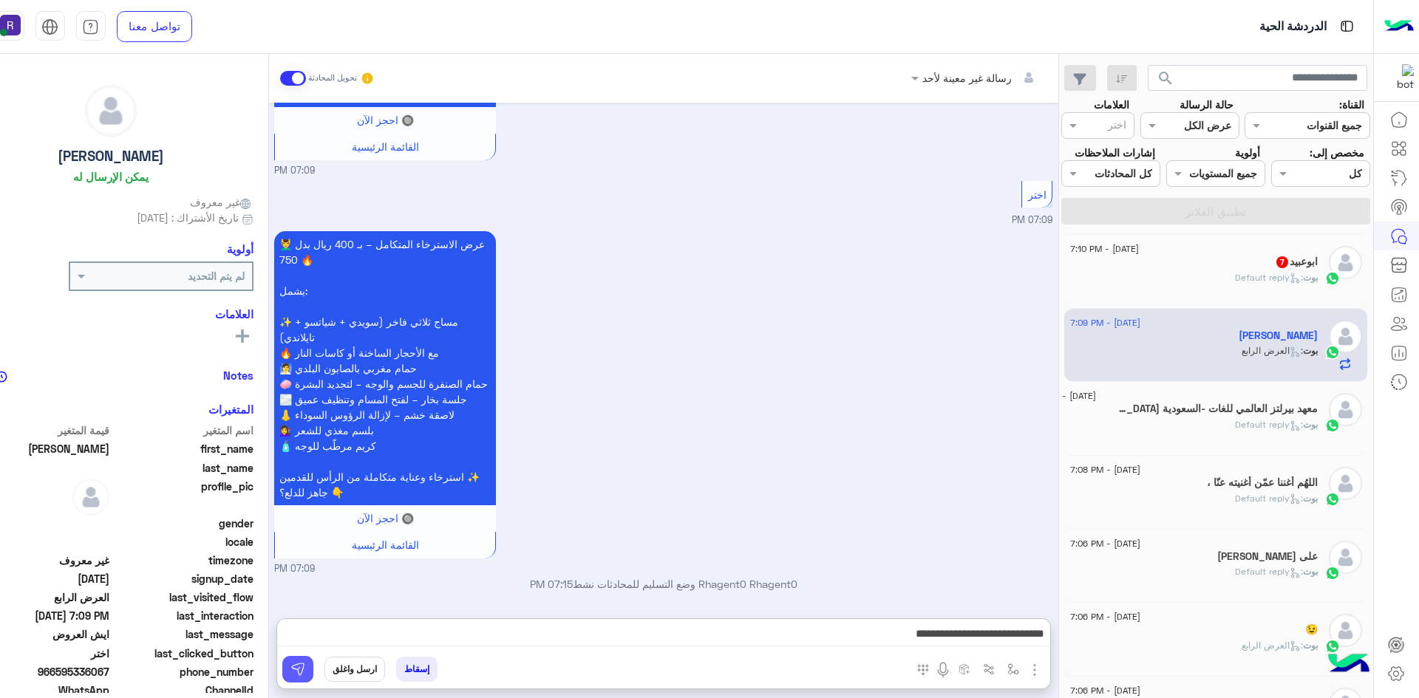
click at [299, 671] on img at bounding box center [297, 669] width 15 height 15
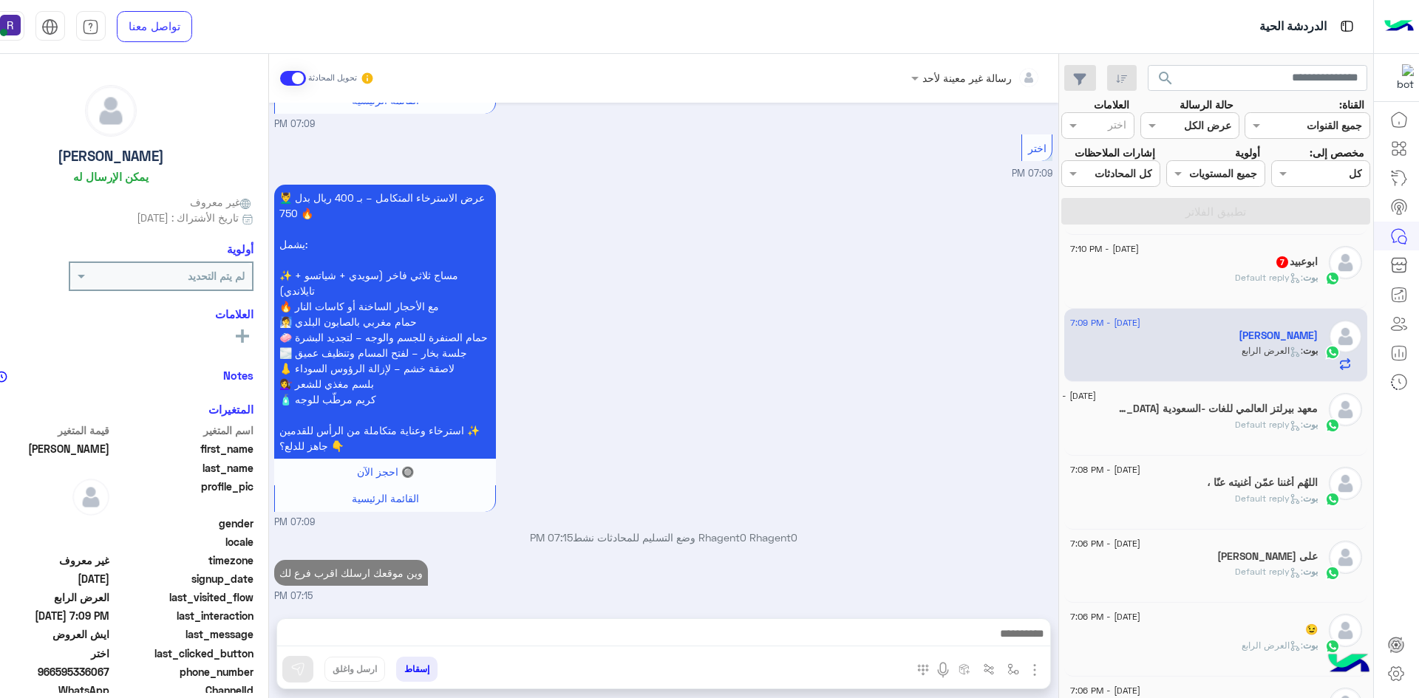
click at [1273, 278] on span ": Default reply" at bounding box center [1269, 277] width 68 height 11
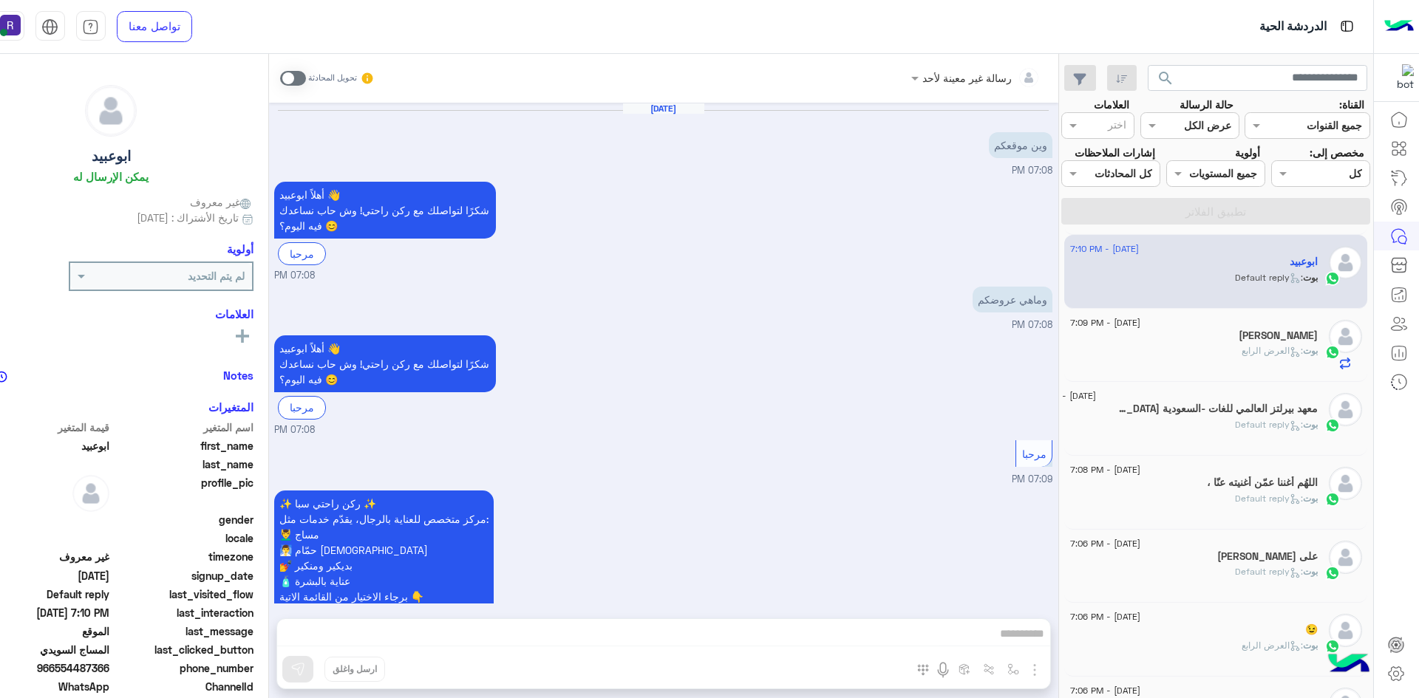
scroll to position [831, 0]
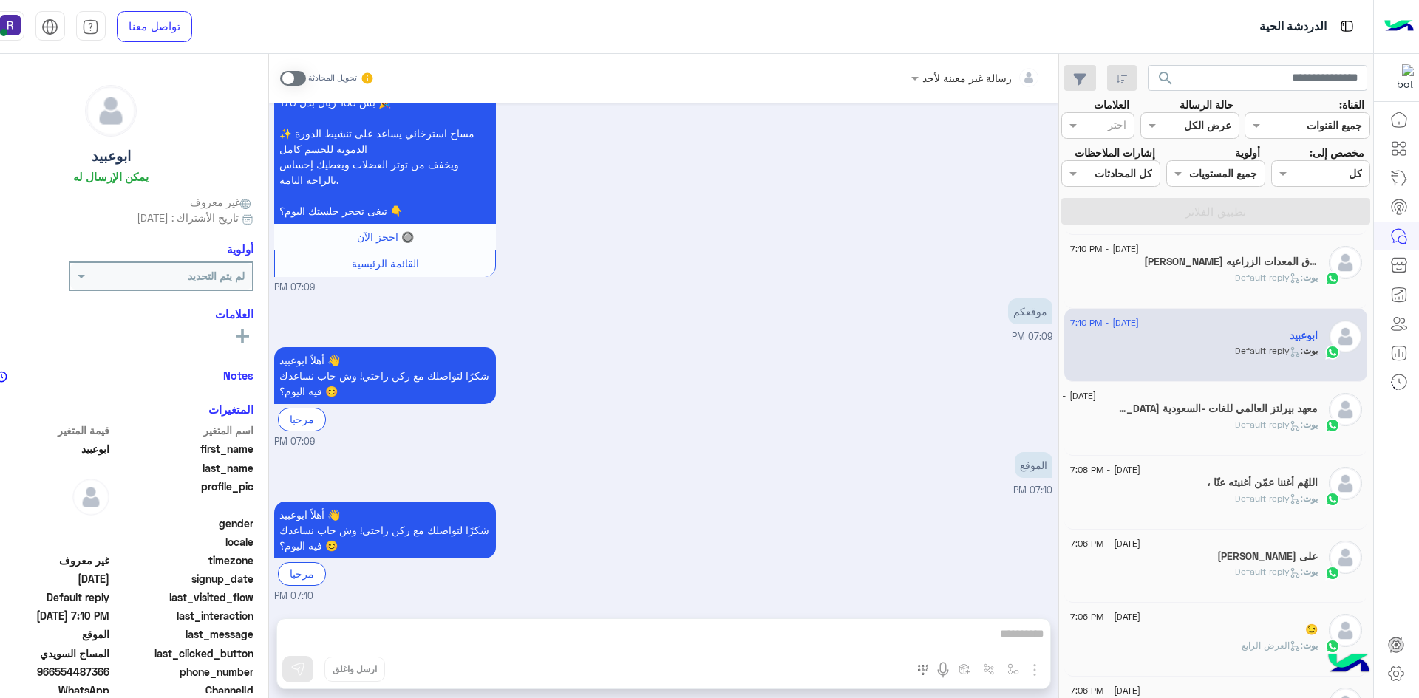
click at [303, 80] on span at bounding box center [293, 78] width 26 height 15
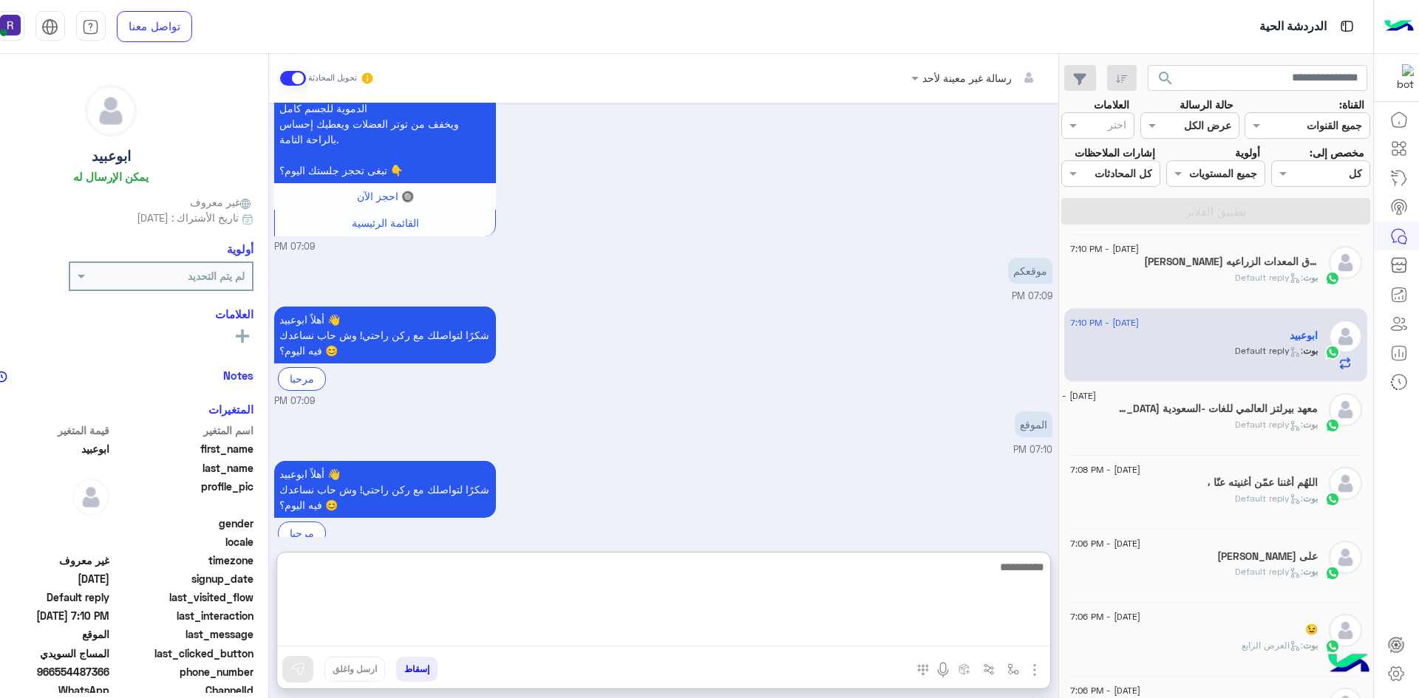
paste textarea "**********"
type textarea "**********"
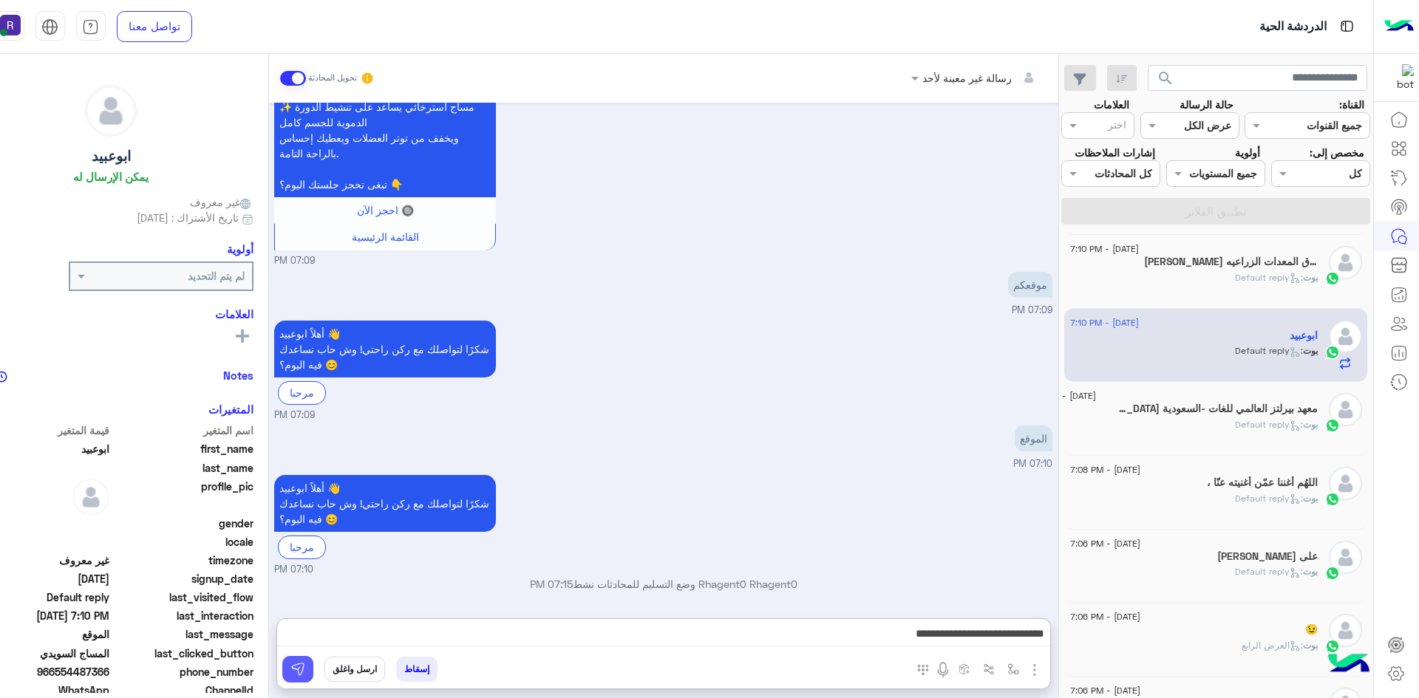
click at [287, 664] on button at bounding box center [297, 669] width 31 height 27
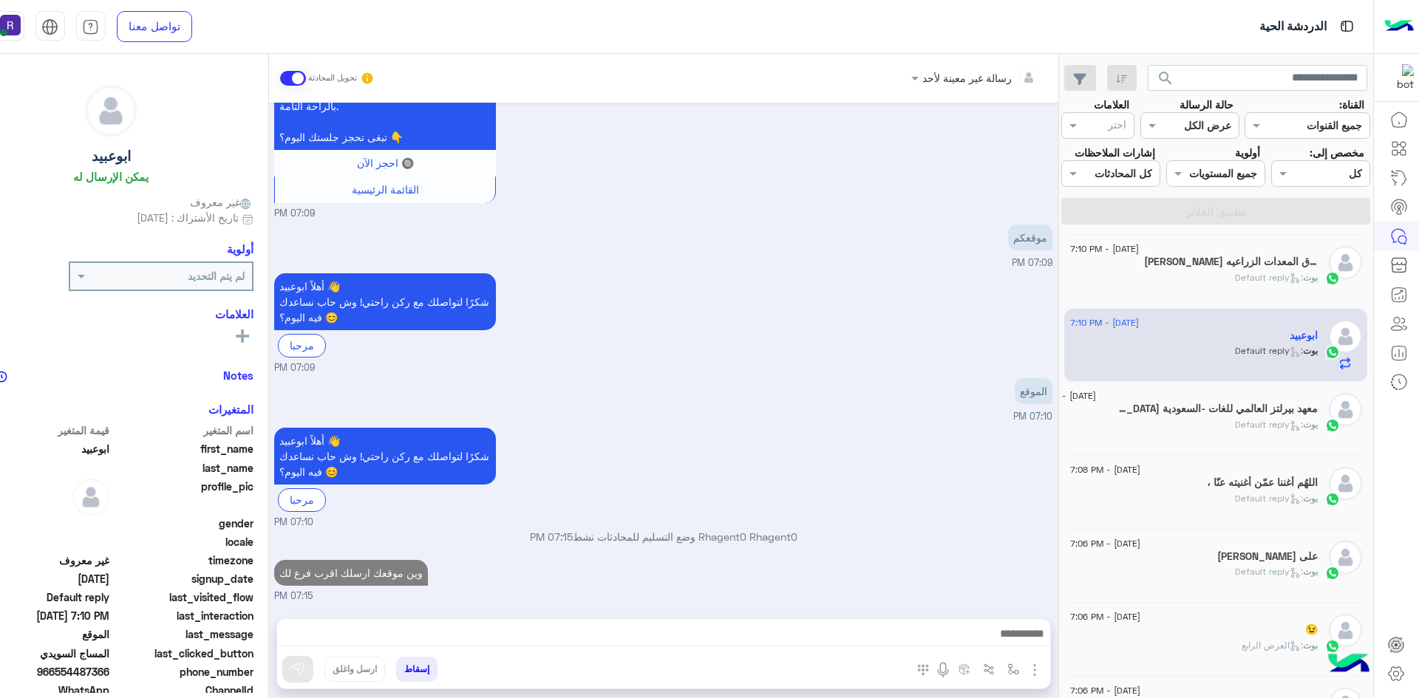
scroll to position [905, 0]
click at [1173, 432] on div "بوت : Default reply" at bounding box center [1172, 431] width 292 height 26
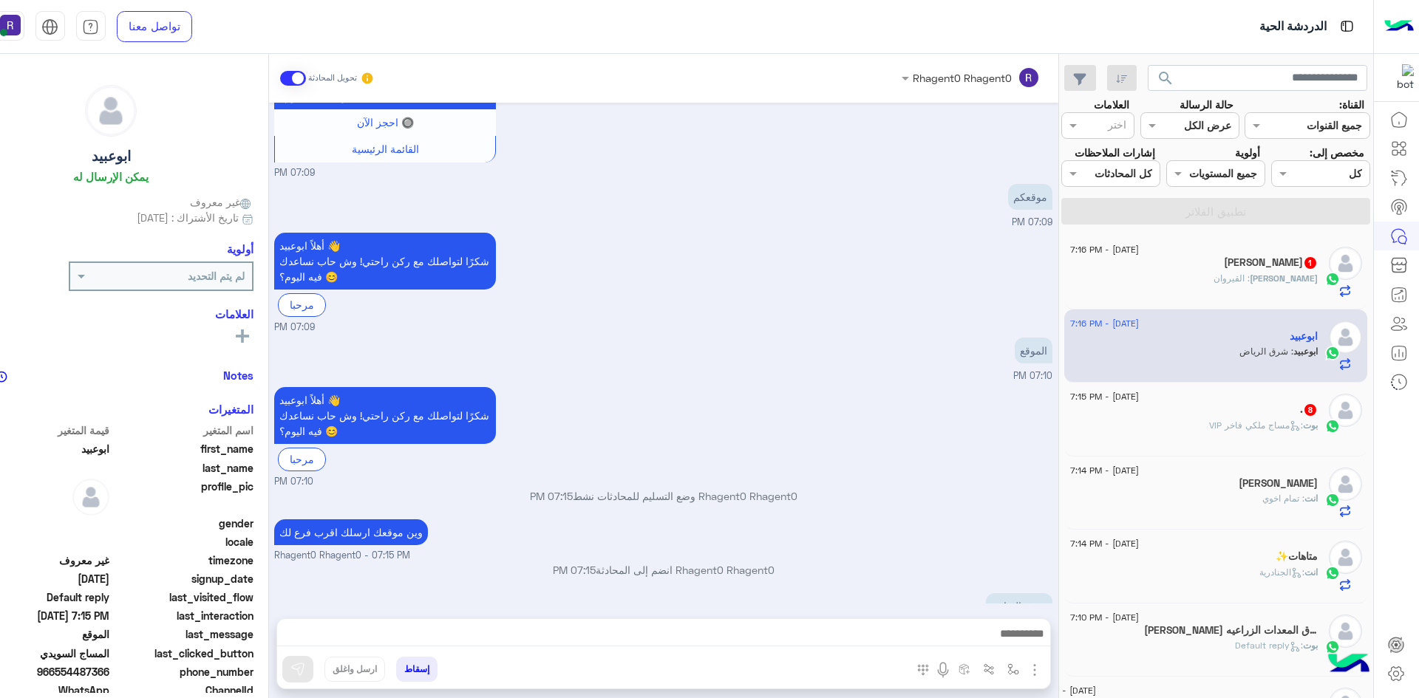
scroll to position [981, 0]
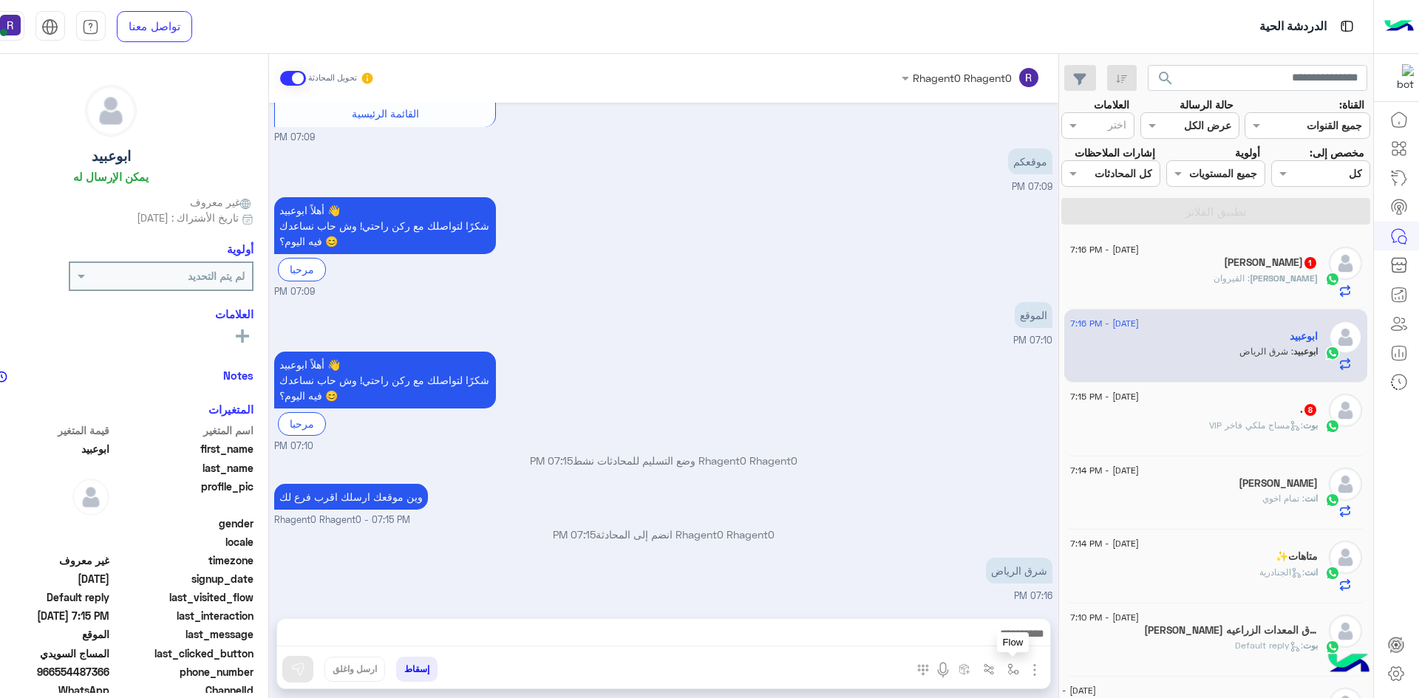
click at [1005, 668] on button "button" at bounding box center [1013, 669] width 24 height 24
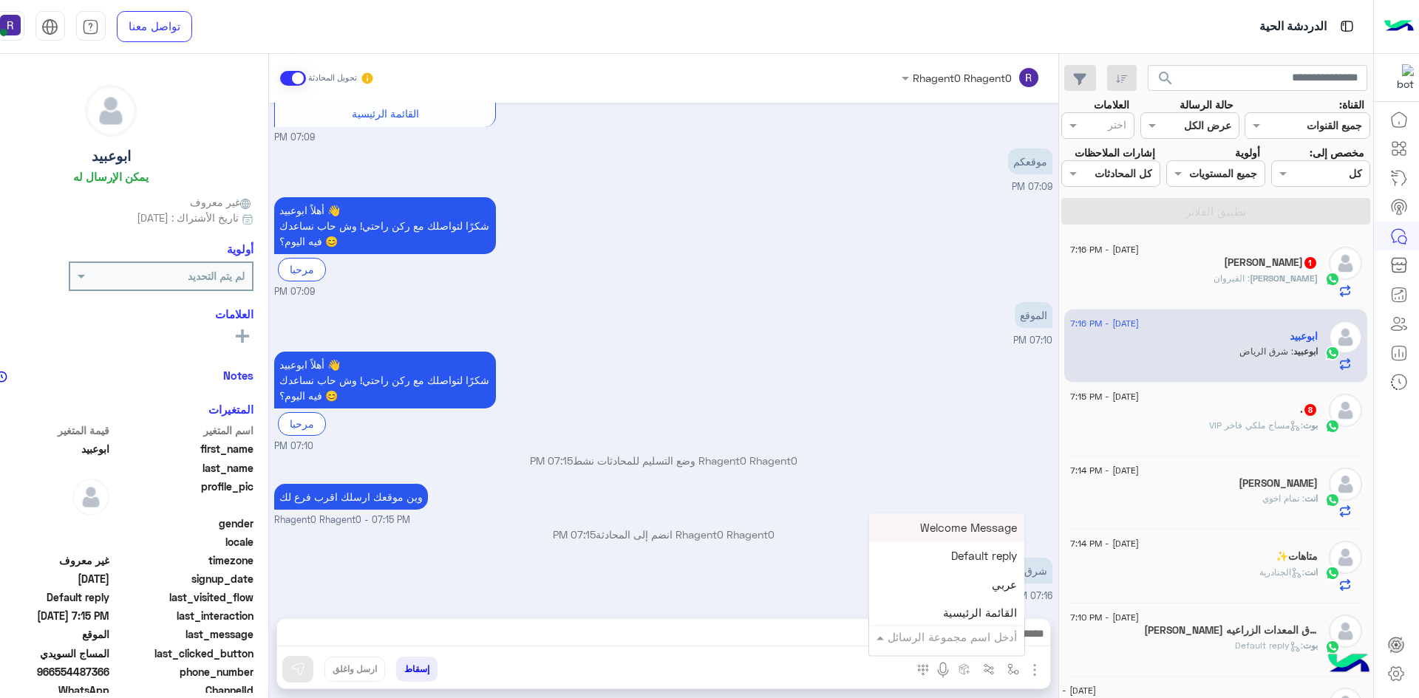
click at [1004, 648] on div "أدخل اسم مجموعة الرسائل" at bounding box center [946, 637] width 155 height 27
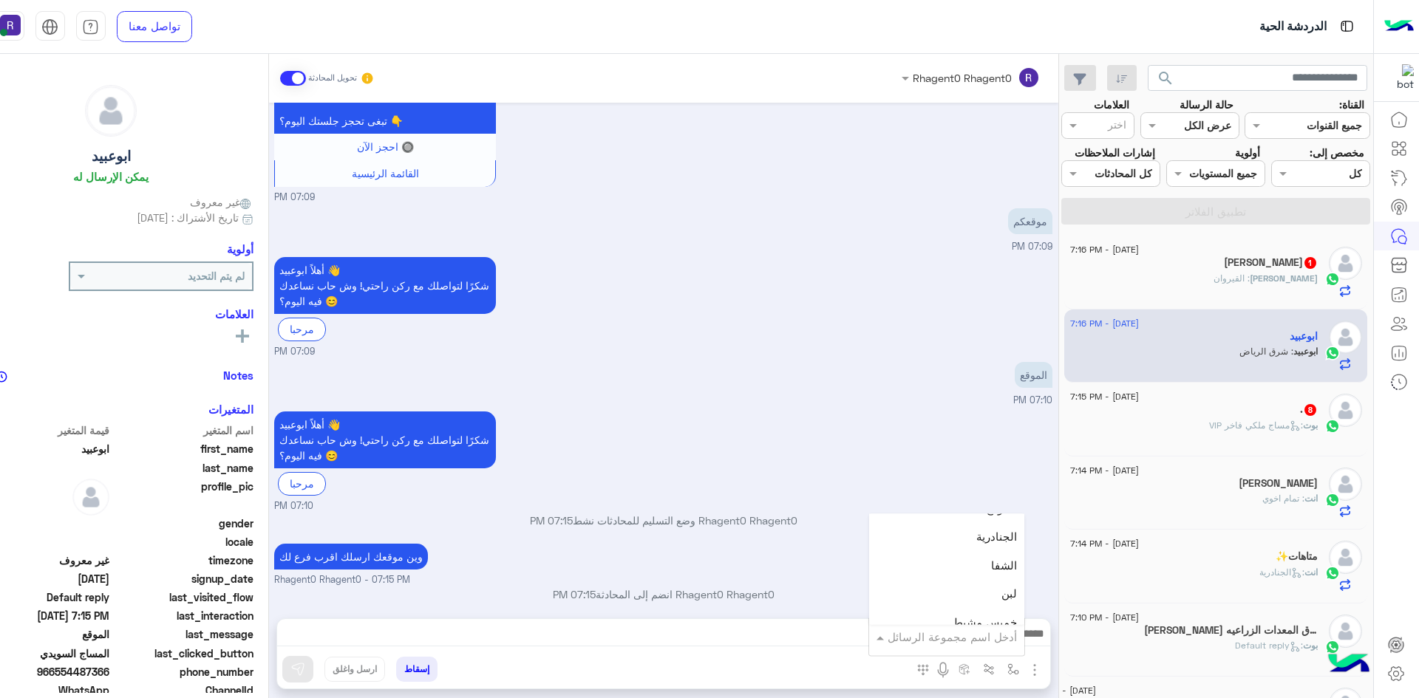
scroll to position [961, 0]
click at [988, 568] on span "الجنادرية" at bounding box center [996, 562] width 41 height 13
type textarea "*********"
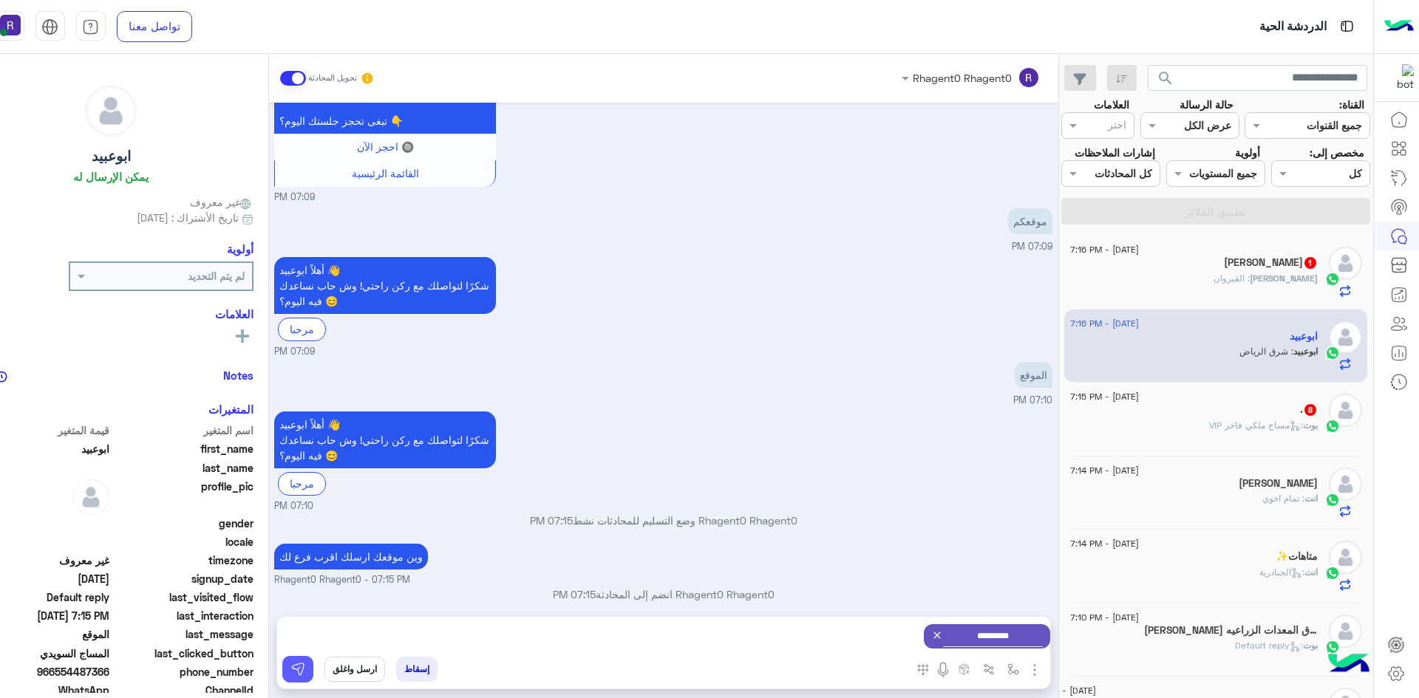
click at [299, 672] on img at bounding box center [297, 669] width 15 height 15
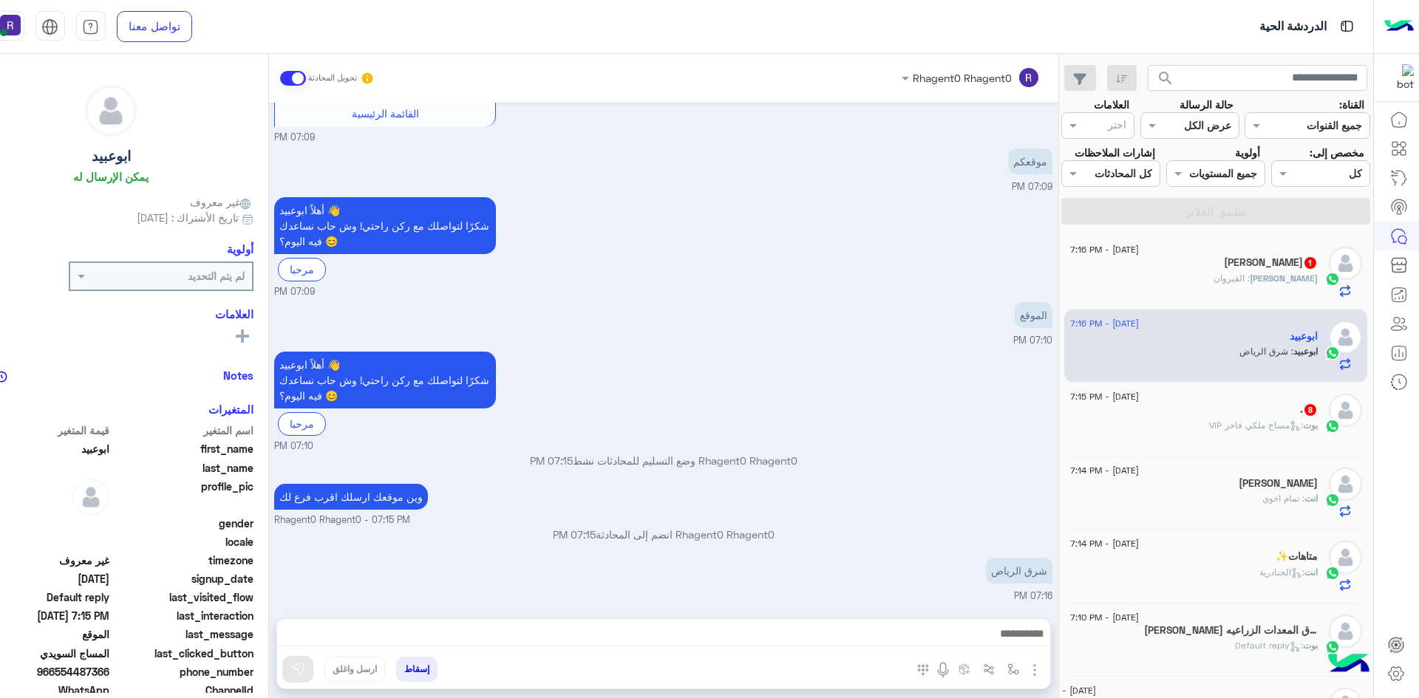
click at [1193, 431] on div "بوت : مساج ملكي فاخر VIP" at bounding box center [1194, 432] width 248 height 26
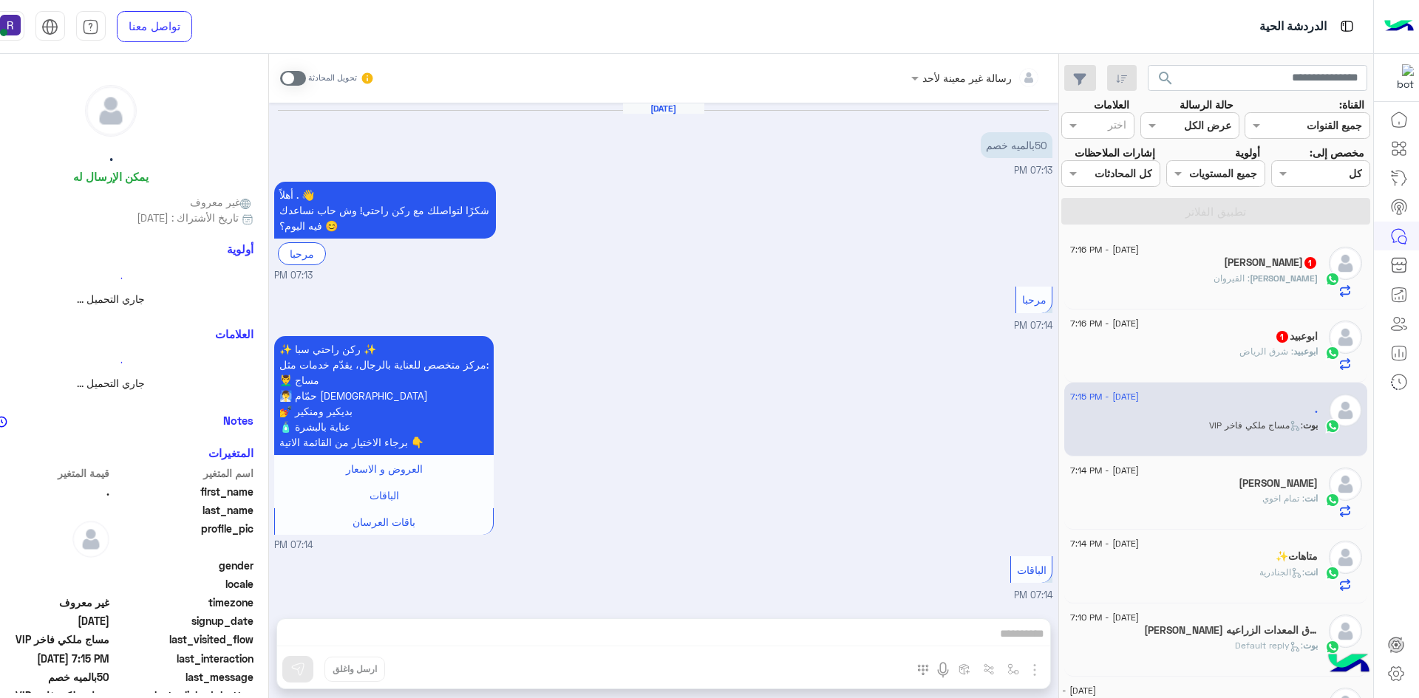
scroll to position [1721, 0]
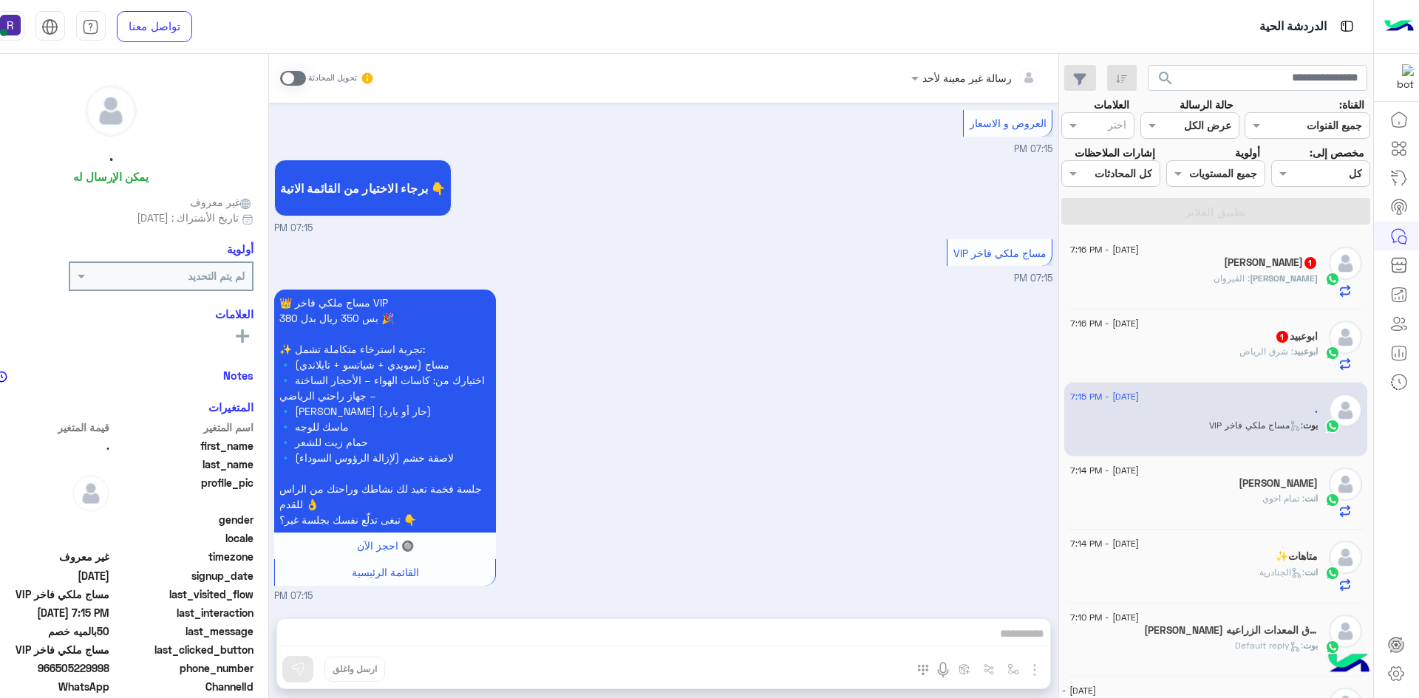
click at [296, 77] on span at bounding box center [293, 78] width 26 height 15
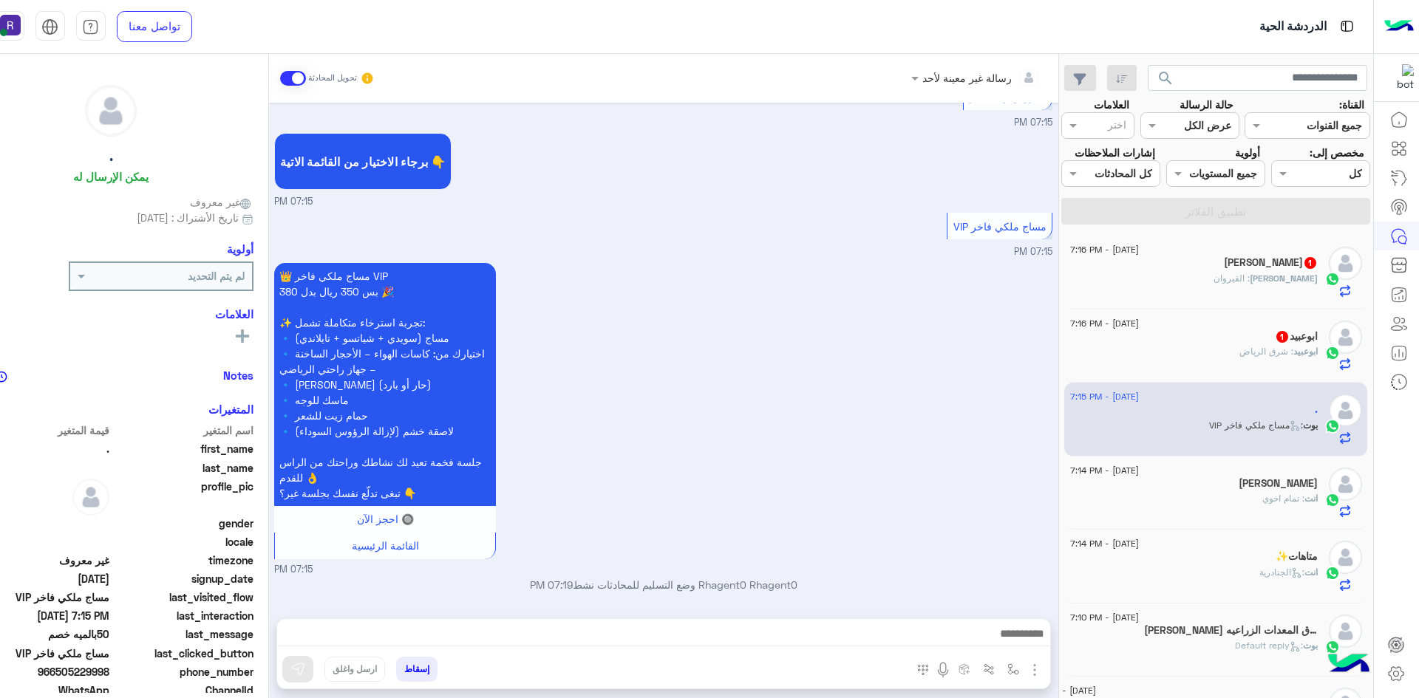
scroll to position [1748, 0]
click at [1014, 669] on img "button" at bounding box center [1013, 670] width 12 height 12
click at [993, 639] on input "text" at bounding box center [967, 637] width 100 height 17
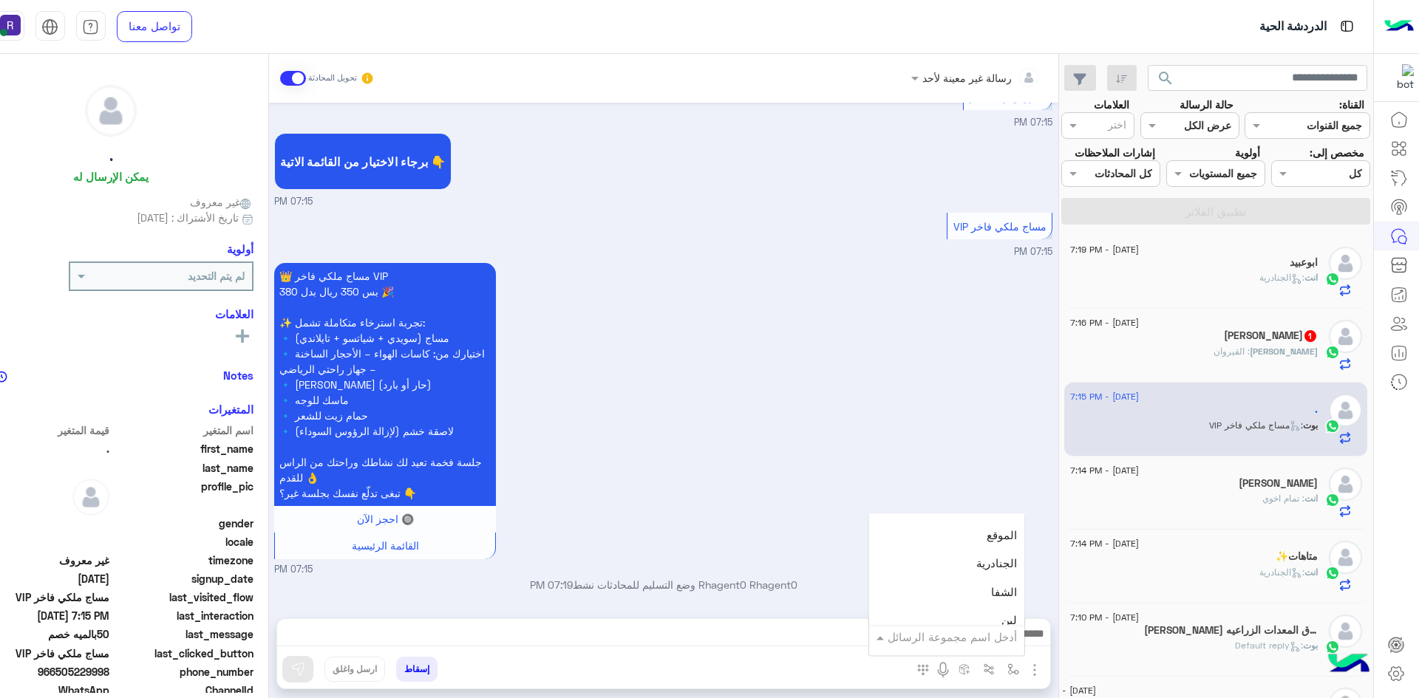
scroll to position [961, 0]
click at [1001, 567] on span "الجنادرية" at bounding box center [996, 562] width 41 height 13
type textarea "*********"
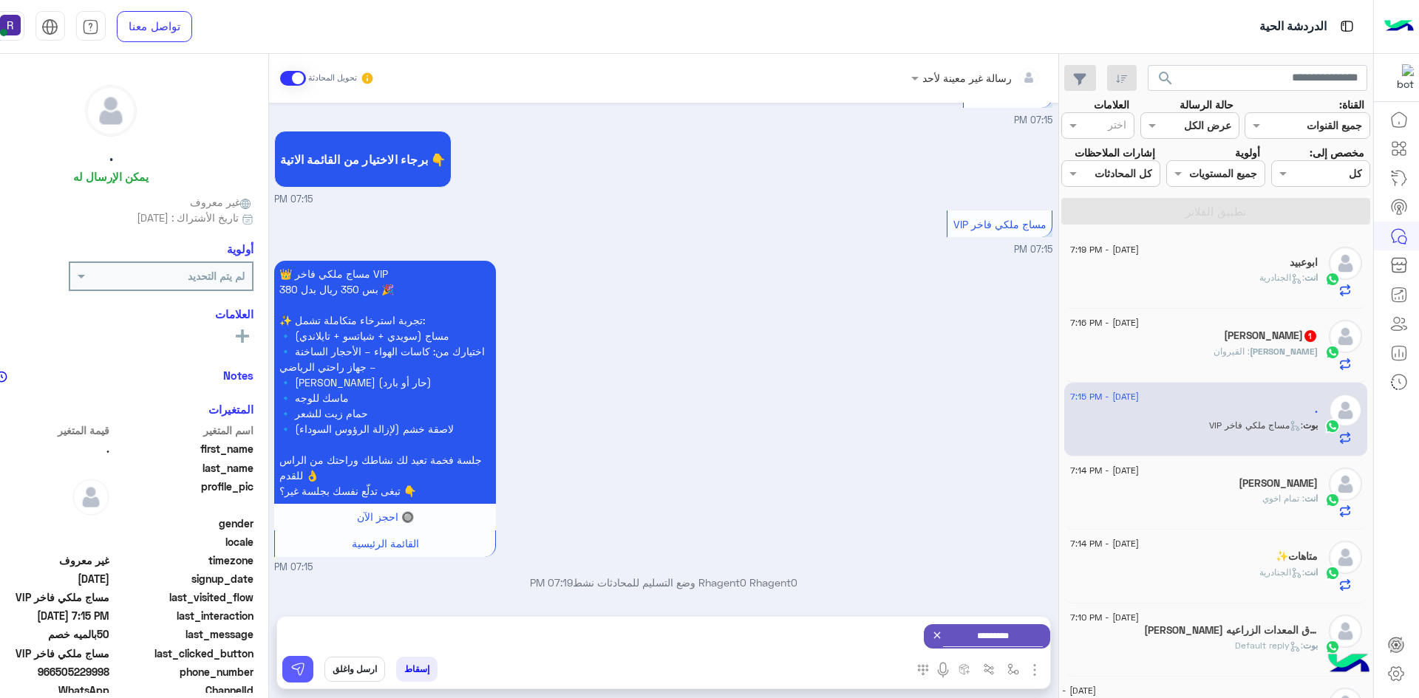
click at [296, 665] on img at bounding box center [297, 669] width 15 height 15
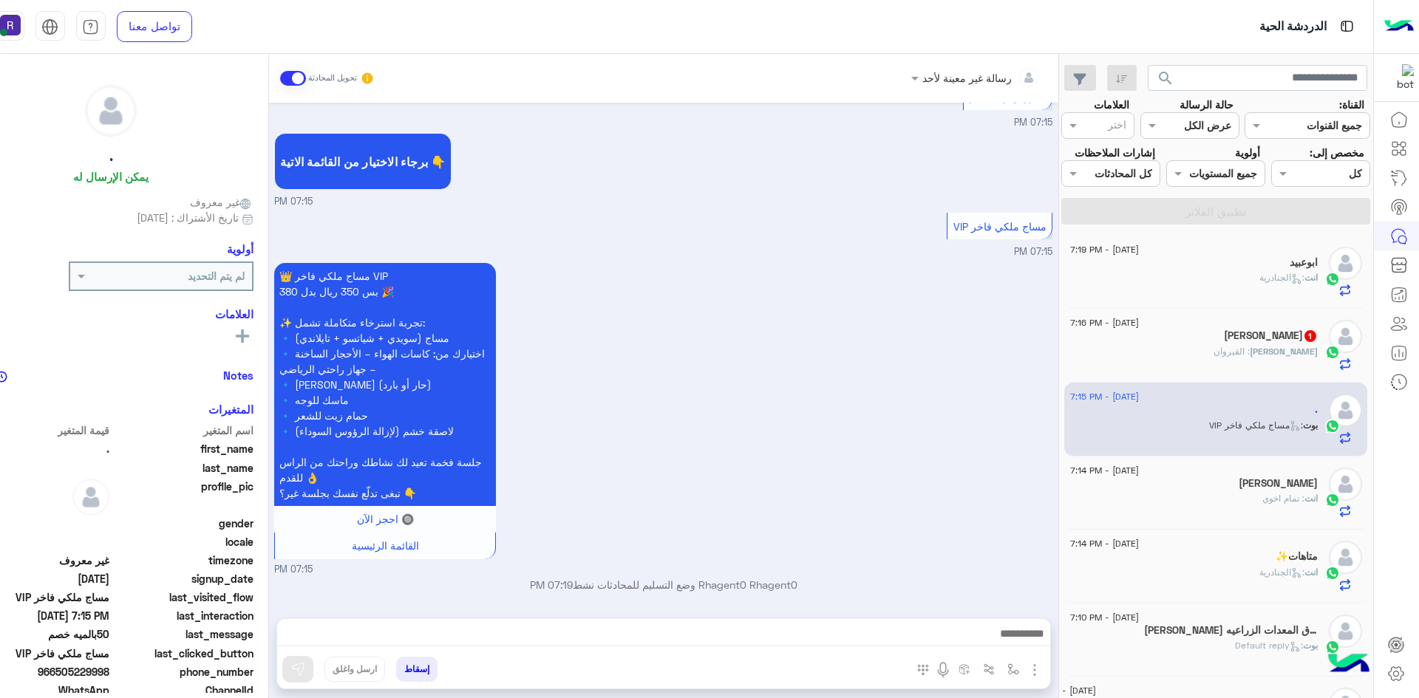
scroll to position [1748, 0]
click at [1296, 352] on span "[PERSON_NAME]" at bounding box center [1284, 351] width 68 height 11
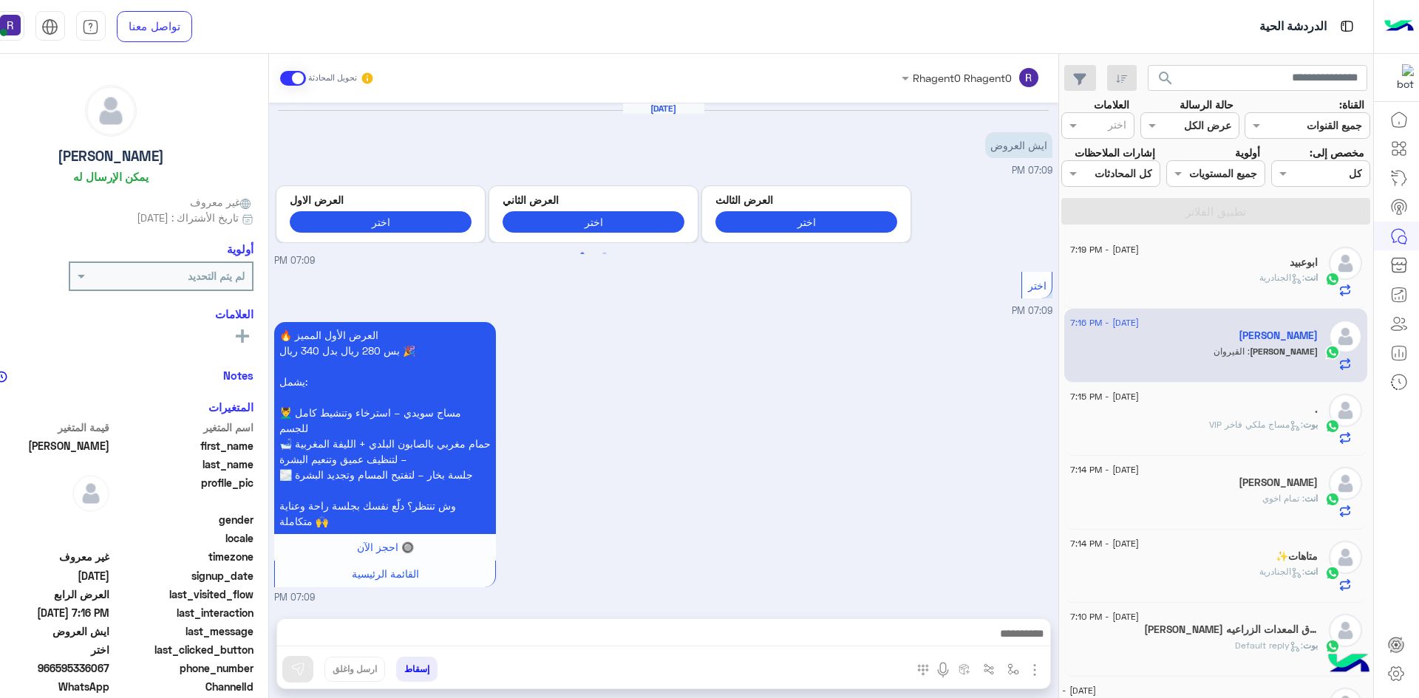
scroll to position [1409, 0]
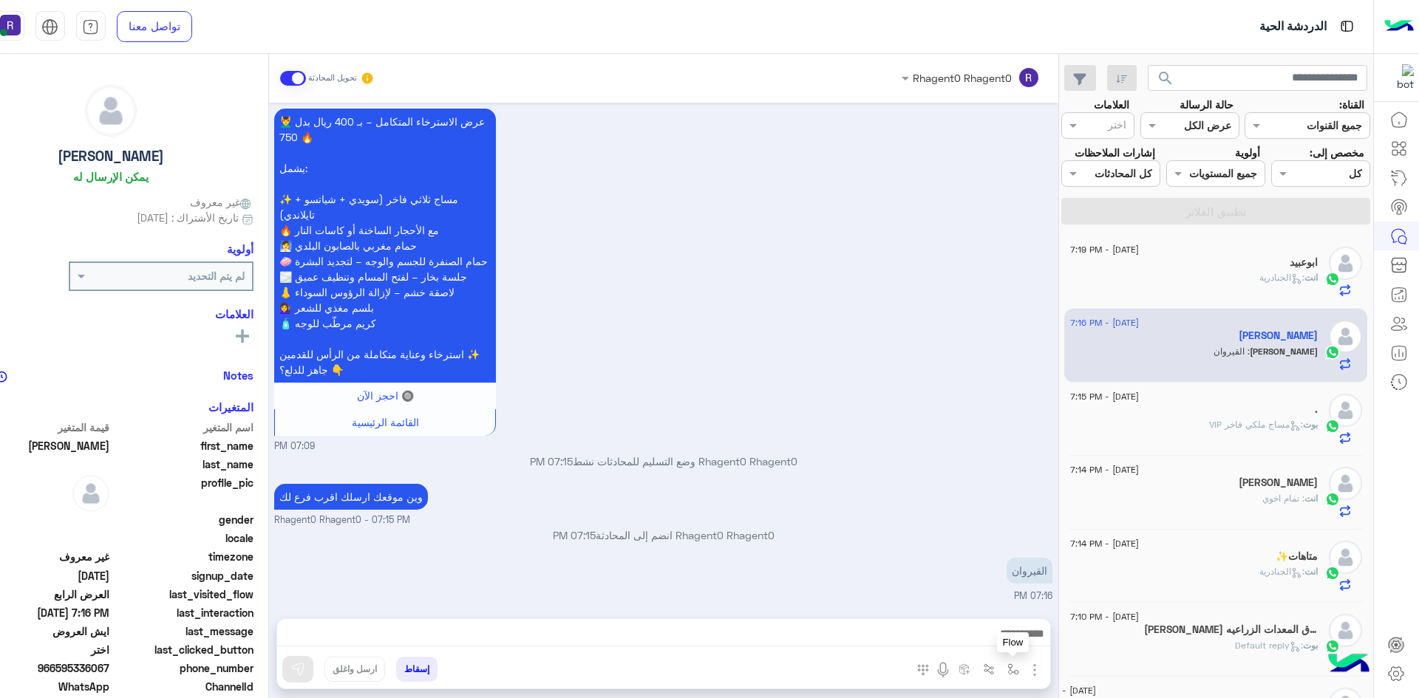
click at [1009, 671] on img "button" at bounding box center [1013, 670] width 12 height 12
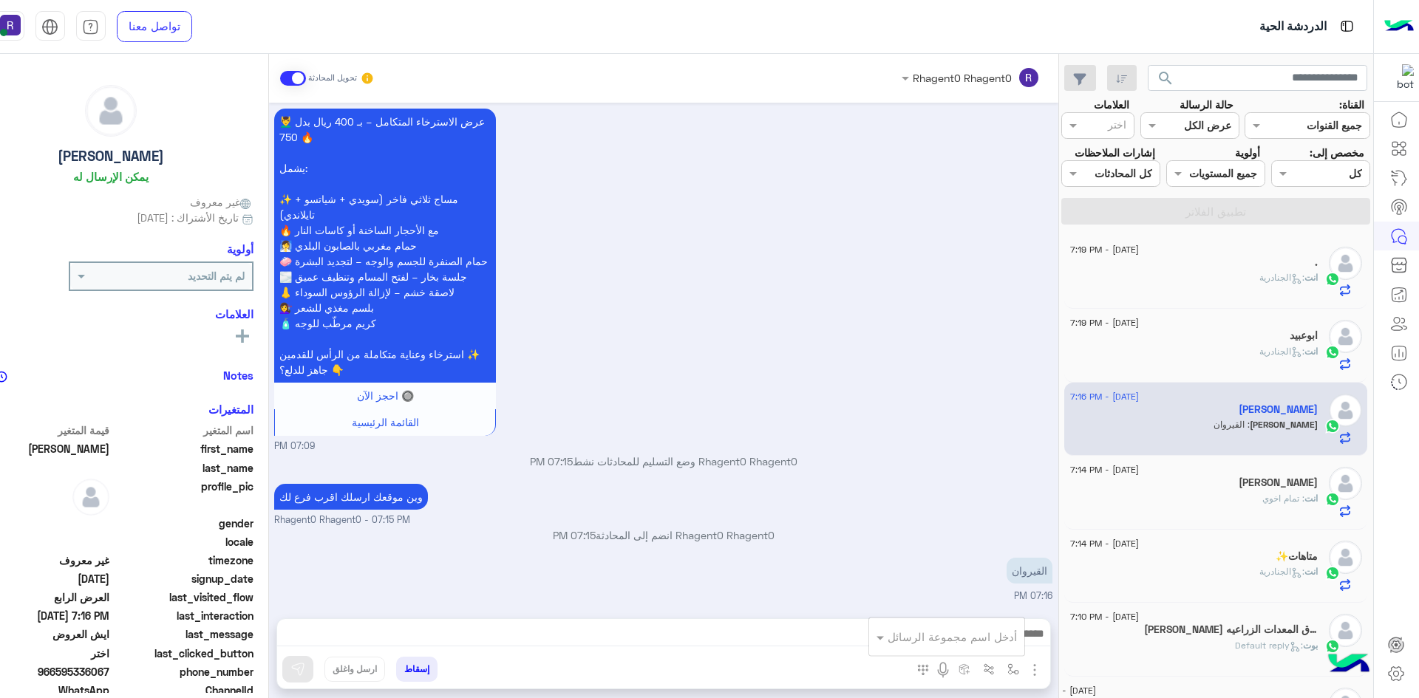
click at [995, 644] on div "أدخل اسم مجموعة الرسائل" at bounding box center [952, 637] width 129 height 17
click at [970, 556] on div "لبن" at bounding box center [946, 546] width 155 height 29
type textarea "***"
click at [297, 664] on img at bounding box center [297, 669] width 15 height 15
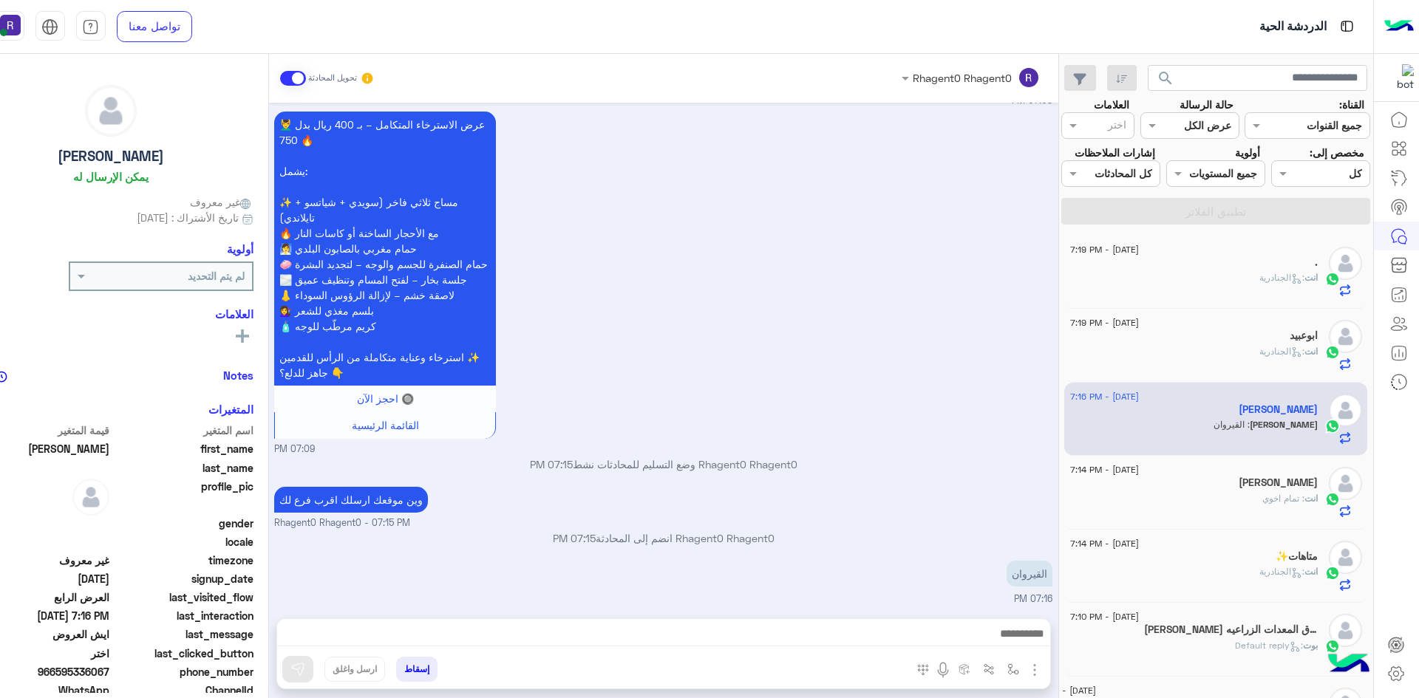
scroll to position [1409, 0]
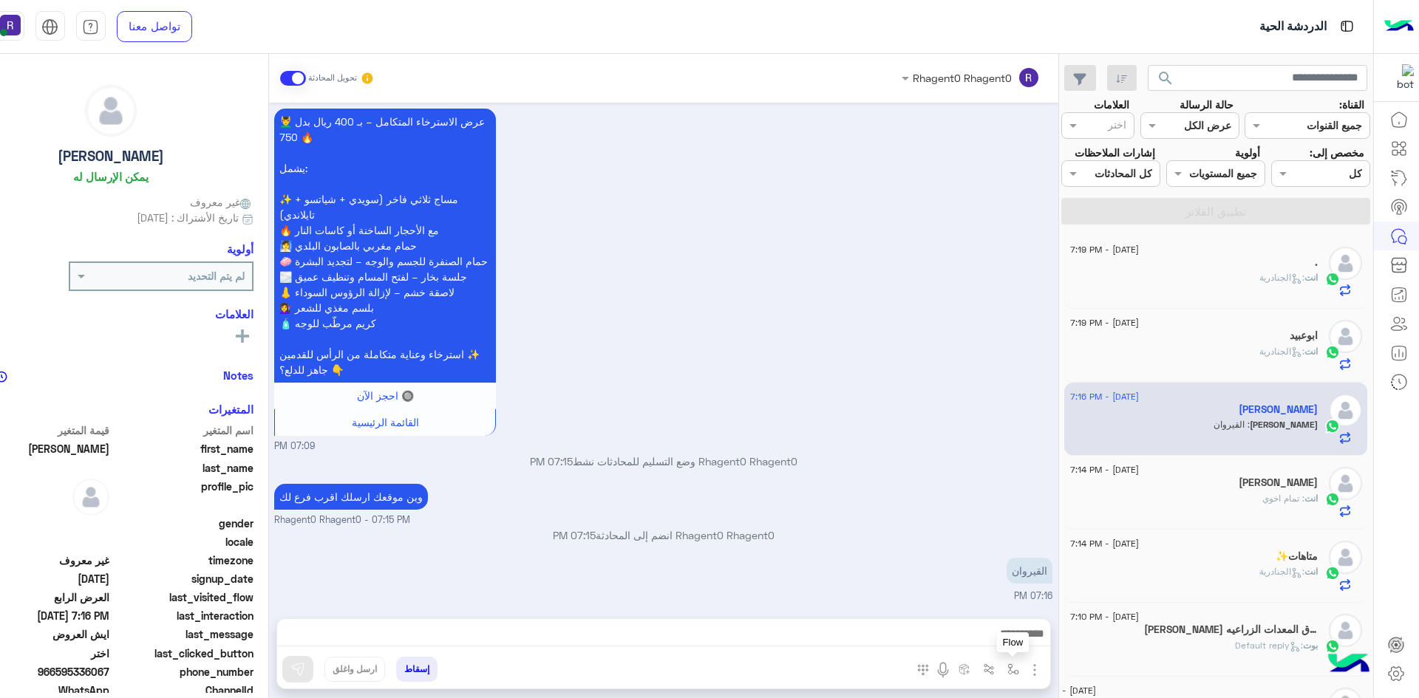
click at [1016, 669] on img "button" at bounding box center [1013, 670] width 12 height 12
click at [995, 646] on div "أدخل اسم مجموعة الرسائل" at bounding box center [946, 637] width 155 height 27
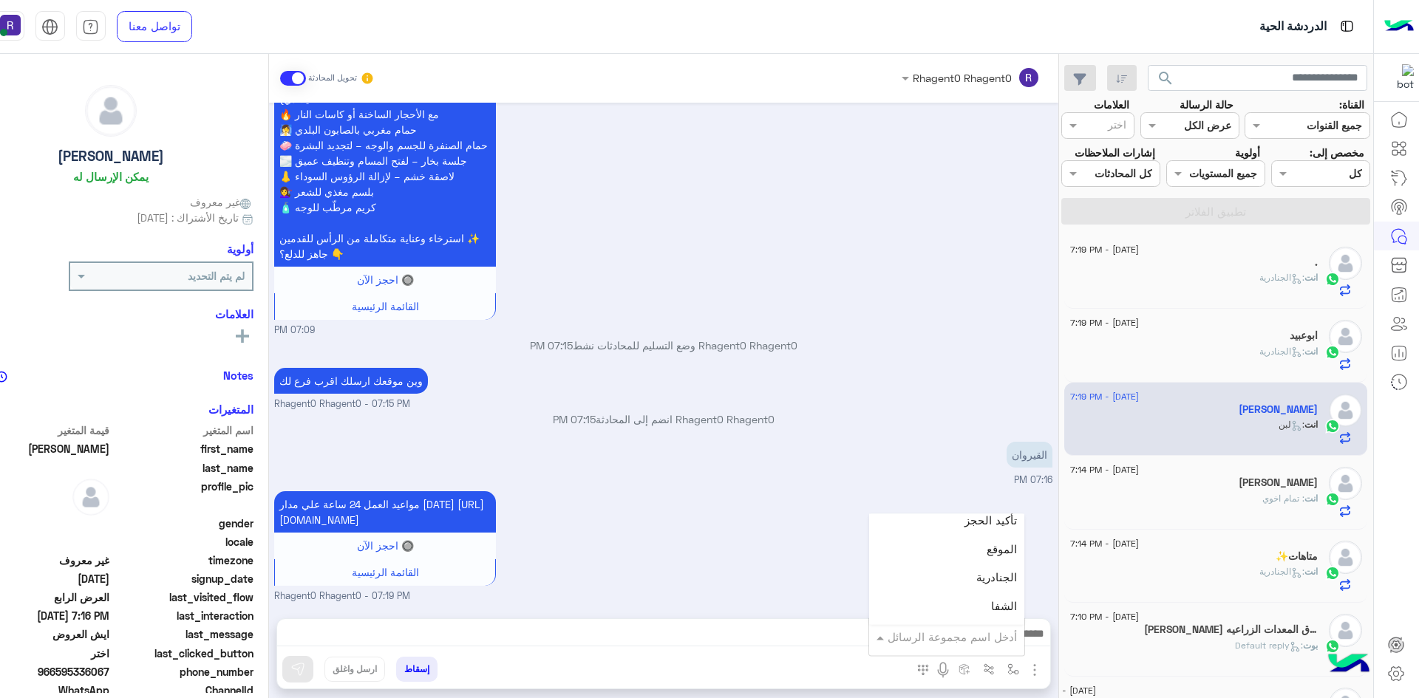
scroll to position [961, 0]
click at [977, 562] on div "الجنادرية" at bounding box center [946, 563] width 155 height 29
type textarea "*********"
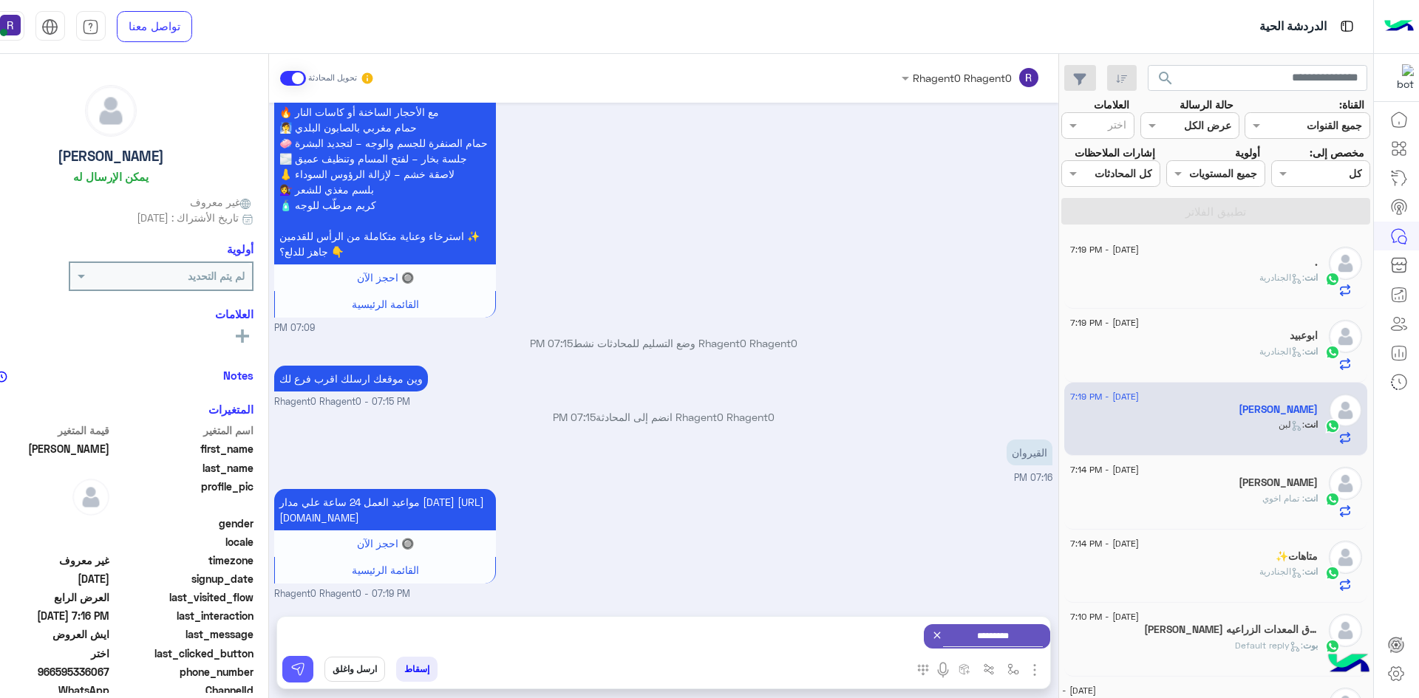
click at [299, 664] on img at bounding box center [297, 669] width 15 height 15
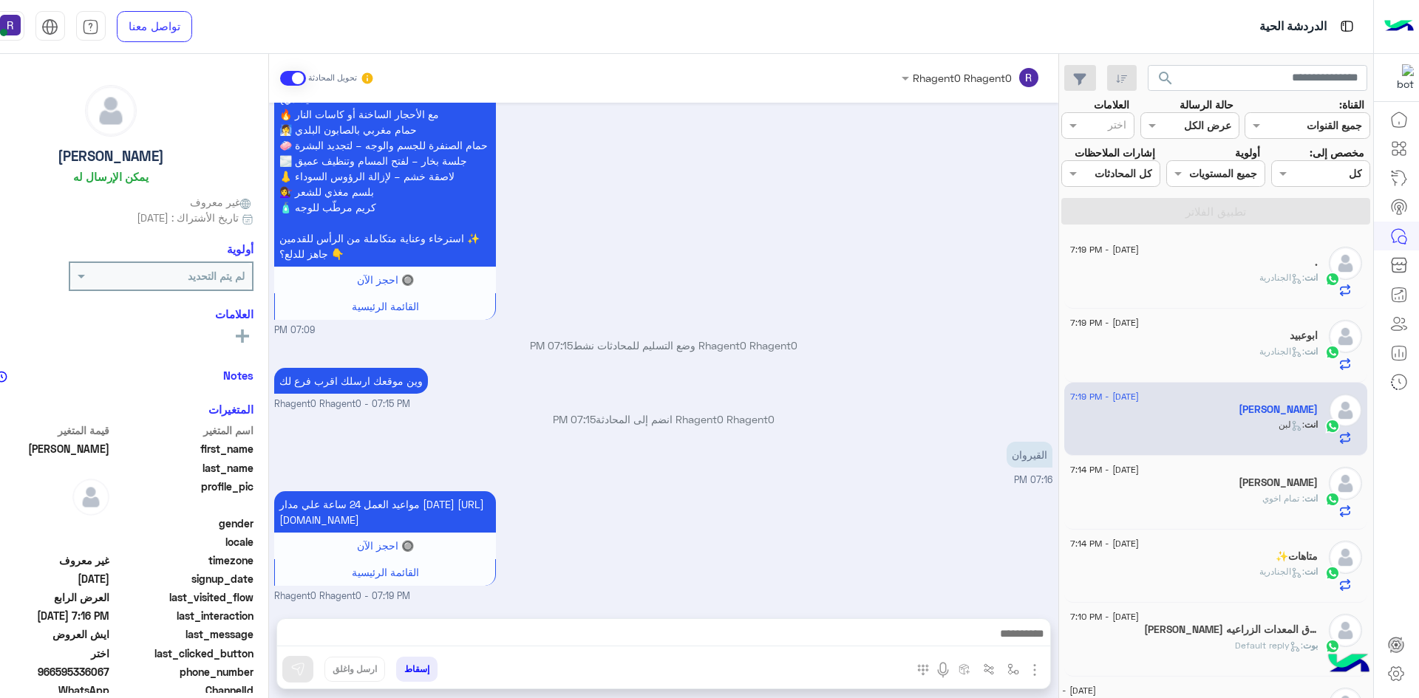
scroll to position [1541, 0]
click at [1307, 505] on p "انت : تمام اخوي" at bounding box center [1289, 498] width 55 height 13
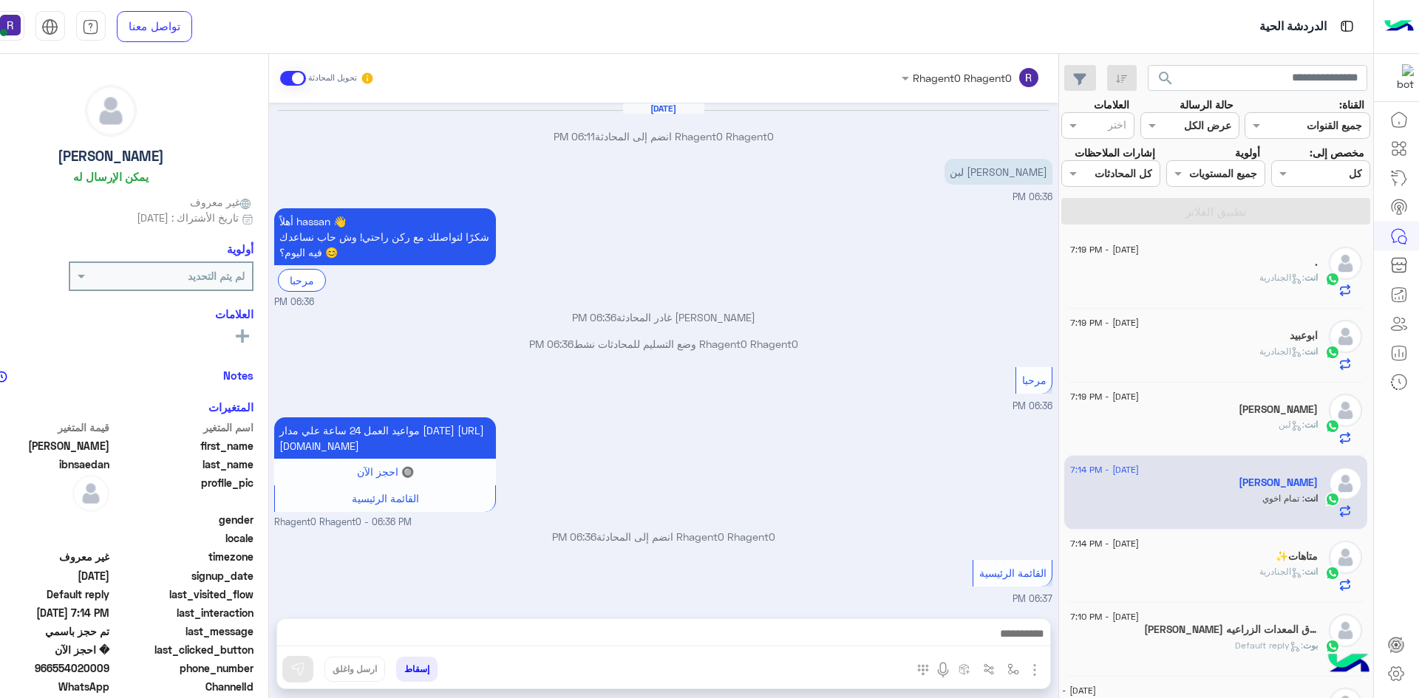
scroll to position [633, 0]
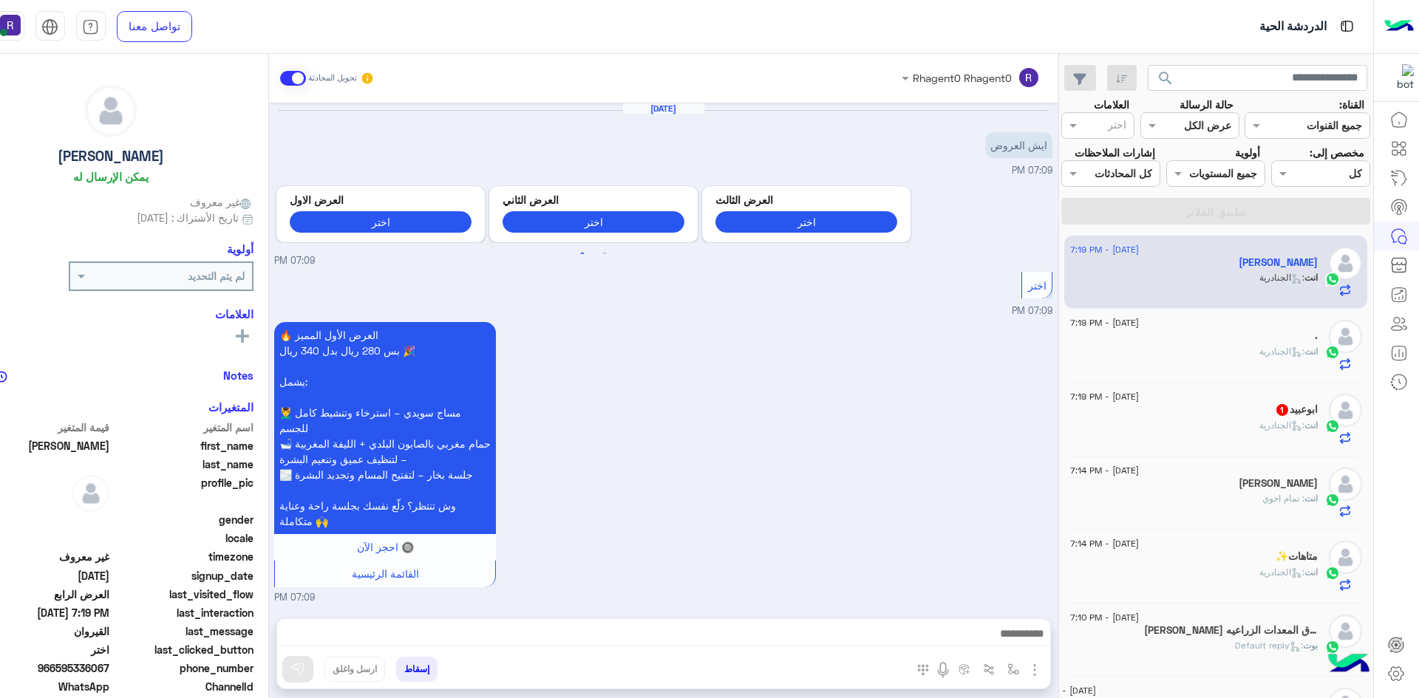
scroll to position [1672, 0]
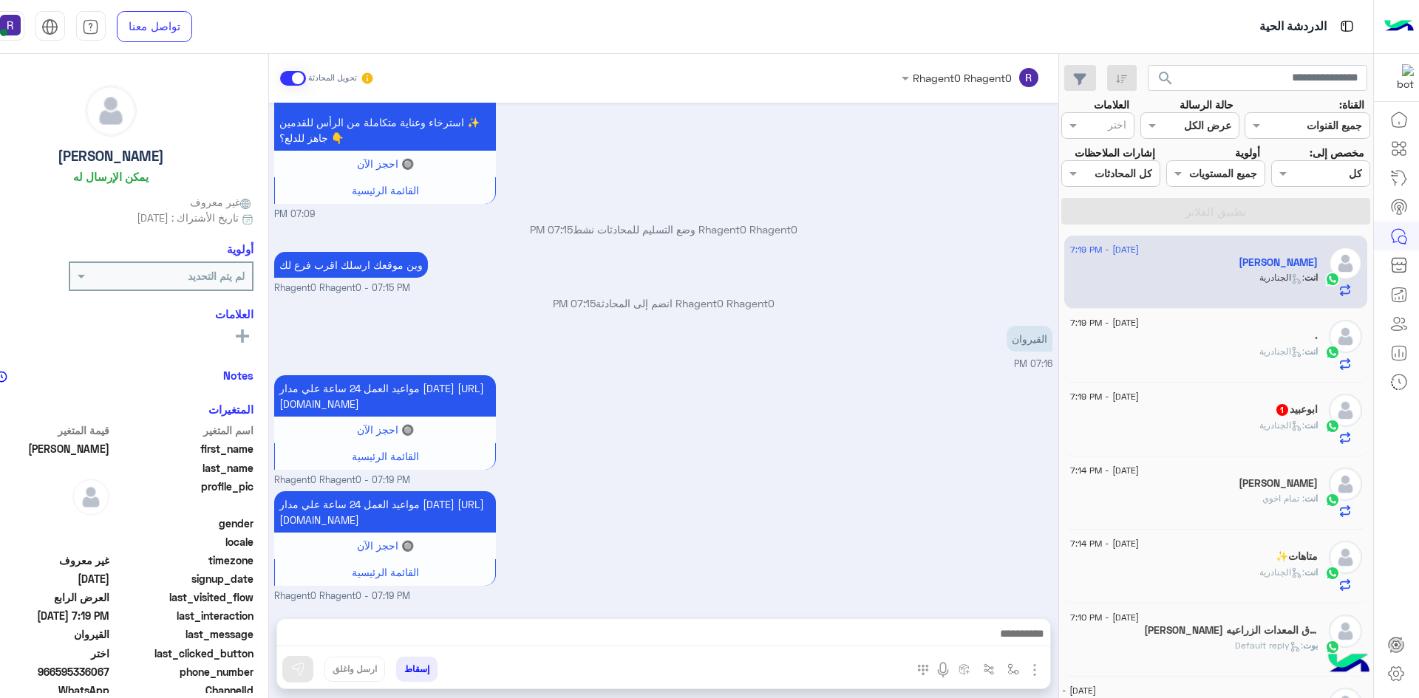
click at [1290, 409] on h5 "ابوعبيد 1" at bounding box center [1296, 409] width 43 height 13
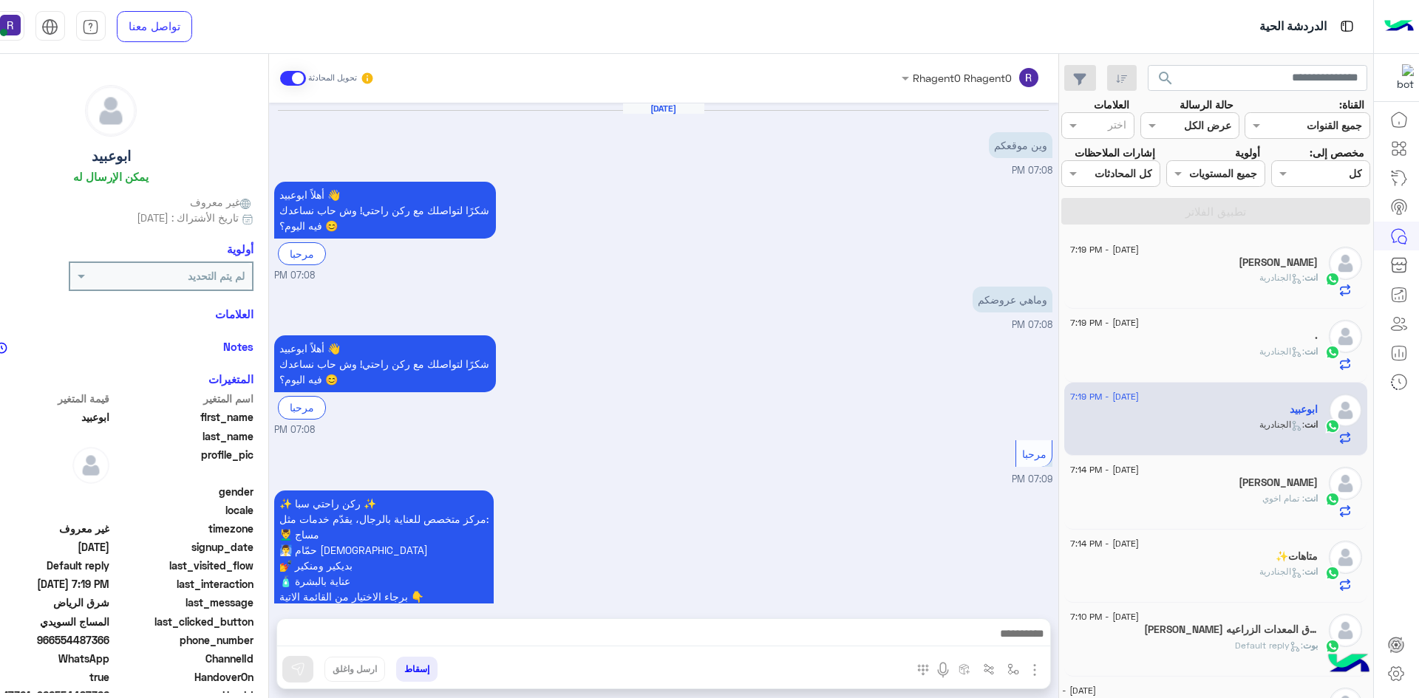
scroll to position [1112, 0]
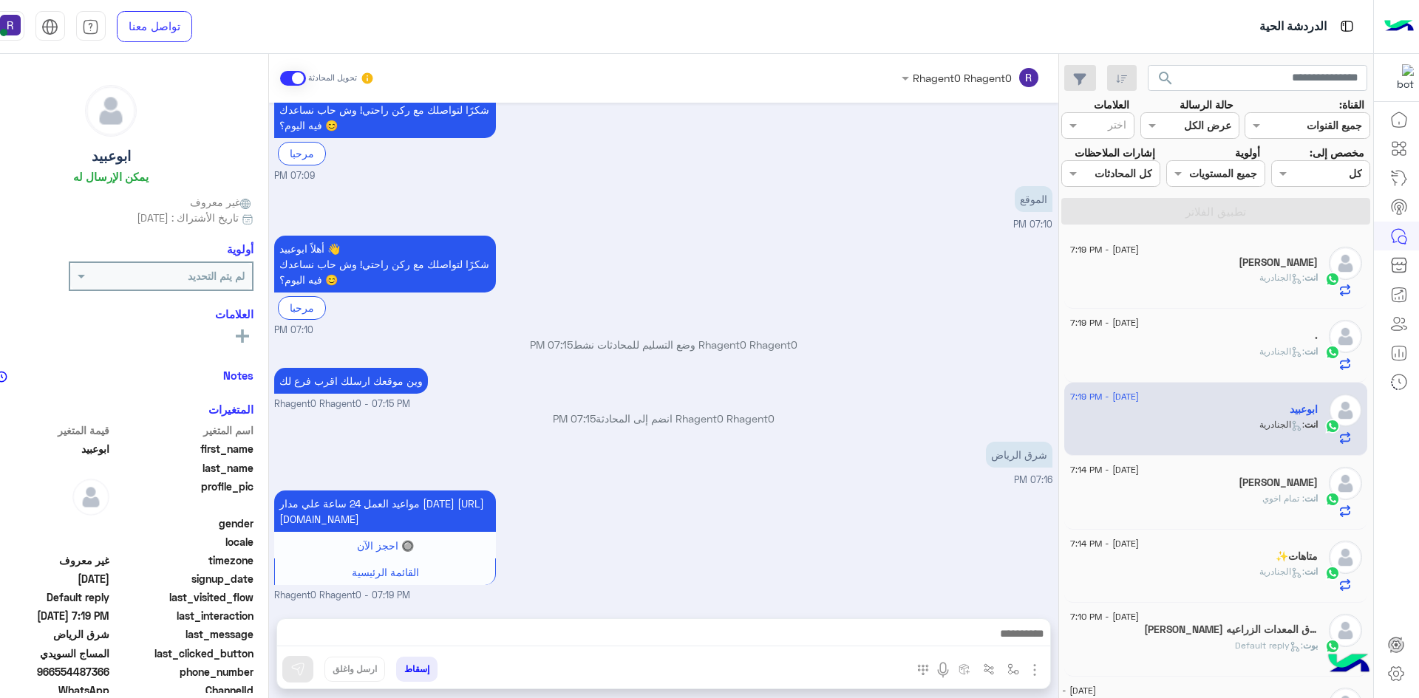
click at [1229, 514] on div "انت : تمام اخوي" at bounding box center [1194, 505] width 248 height 26
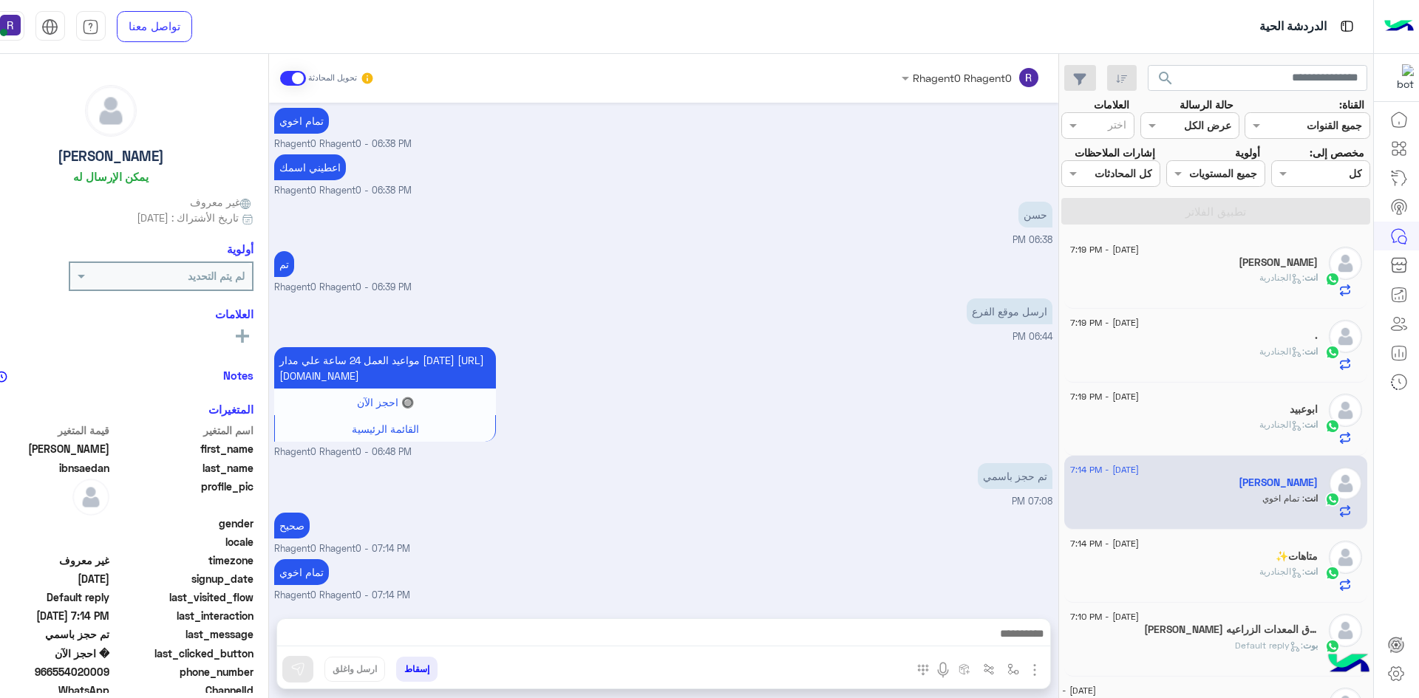
scroll to position [148, 0]
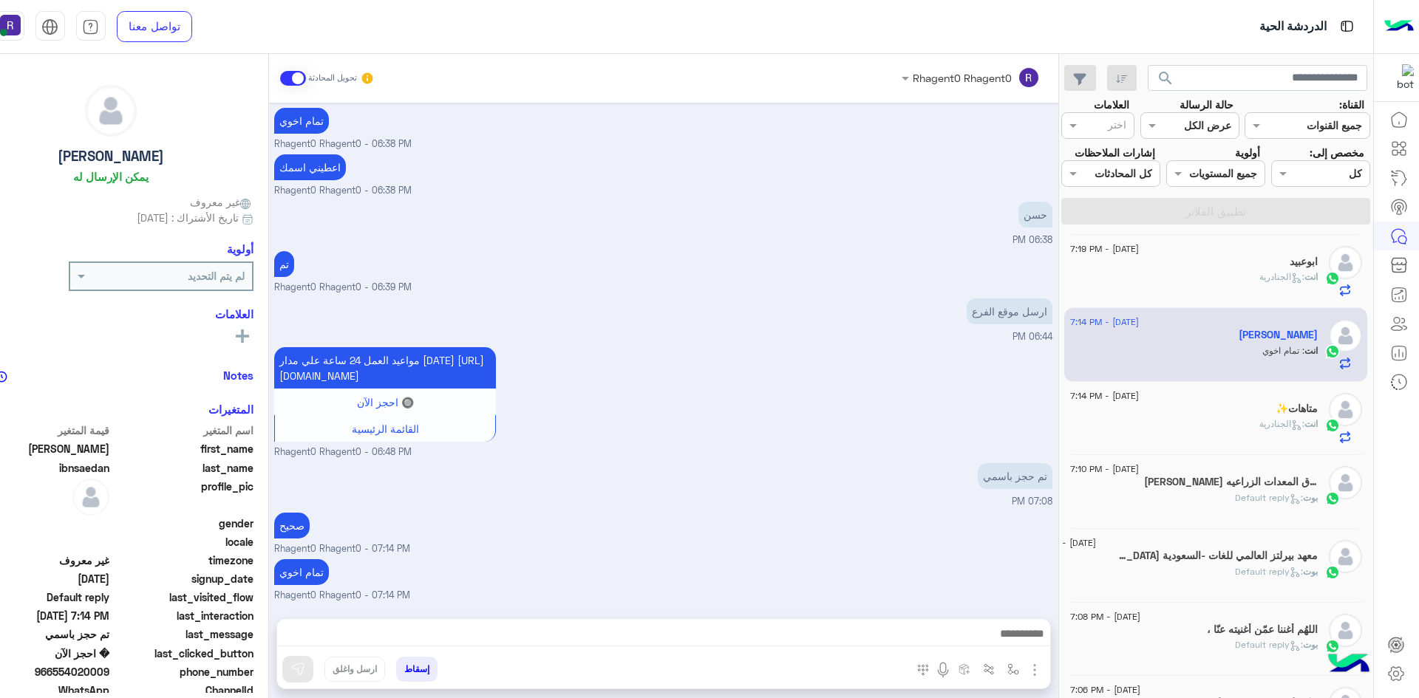
click at [1270, 497] on span ": Default reply" at bounding box center [1269, 497] width 68 height 11
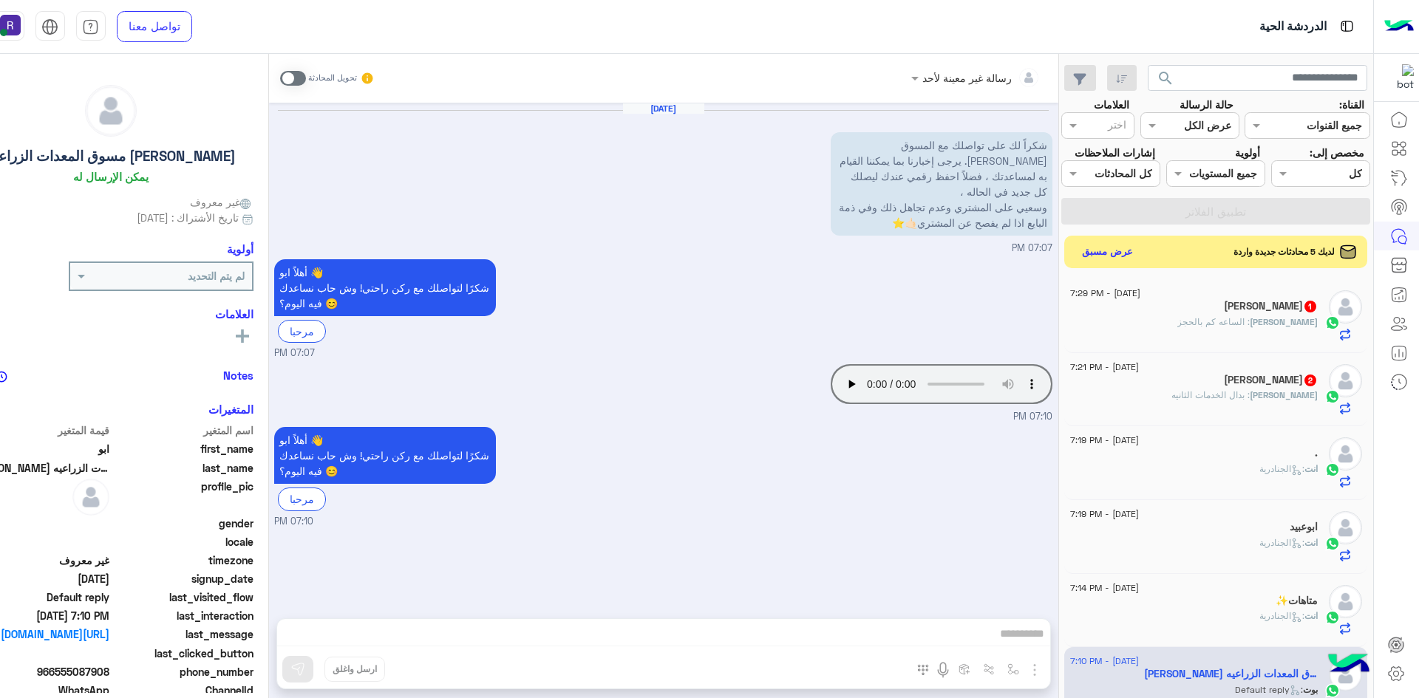
click at [1198, 372] on div "[DATE] - 7:21 PM" at bounding box center [1194, 369] width 248 height 10
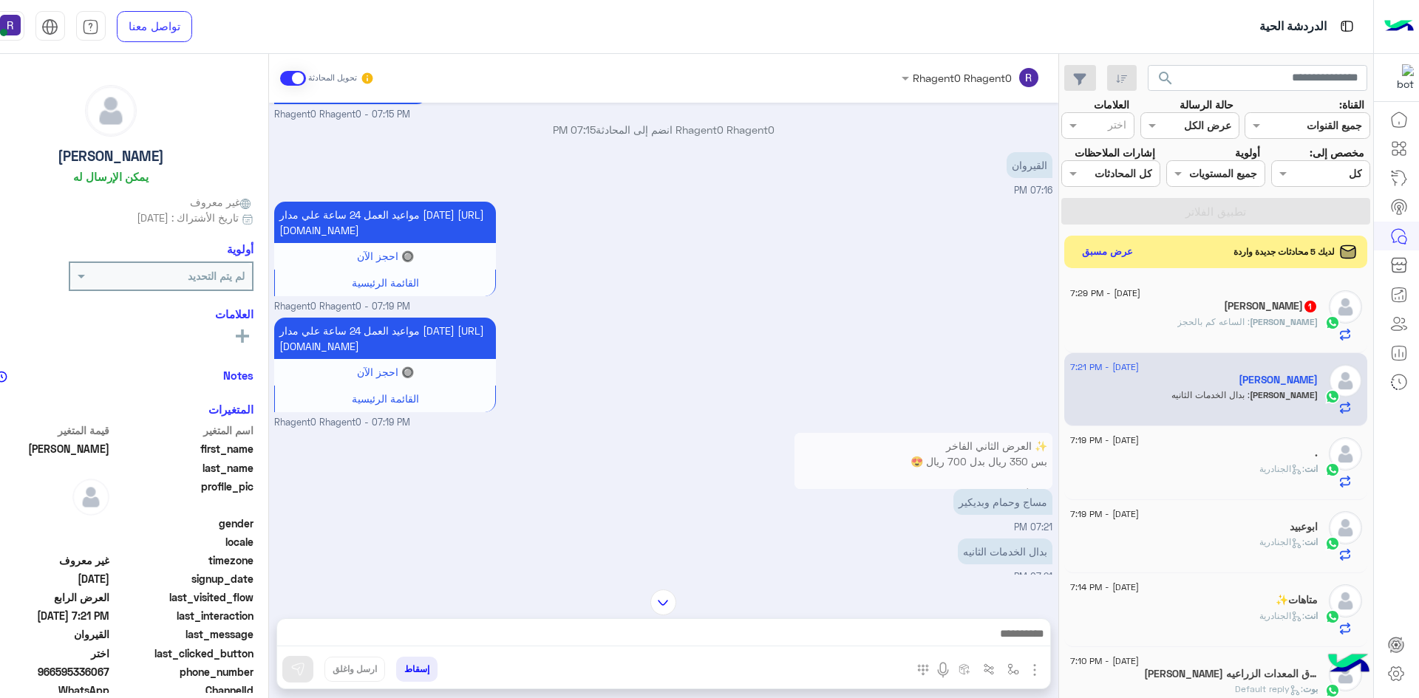
scroll to position [1826, 0]
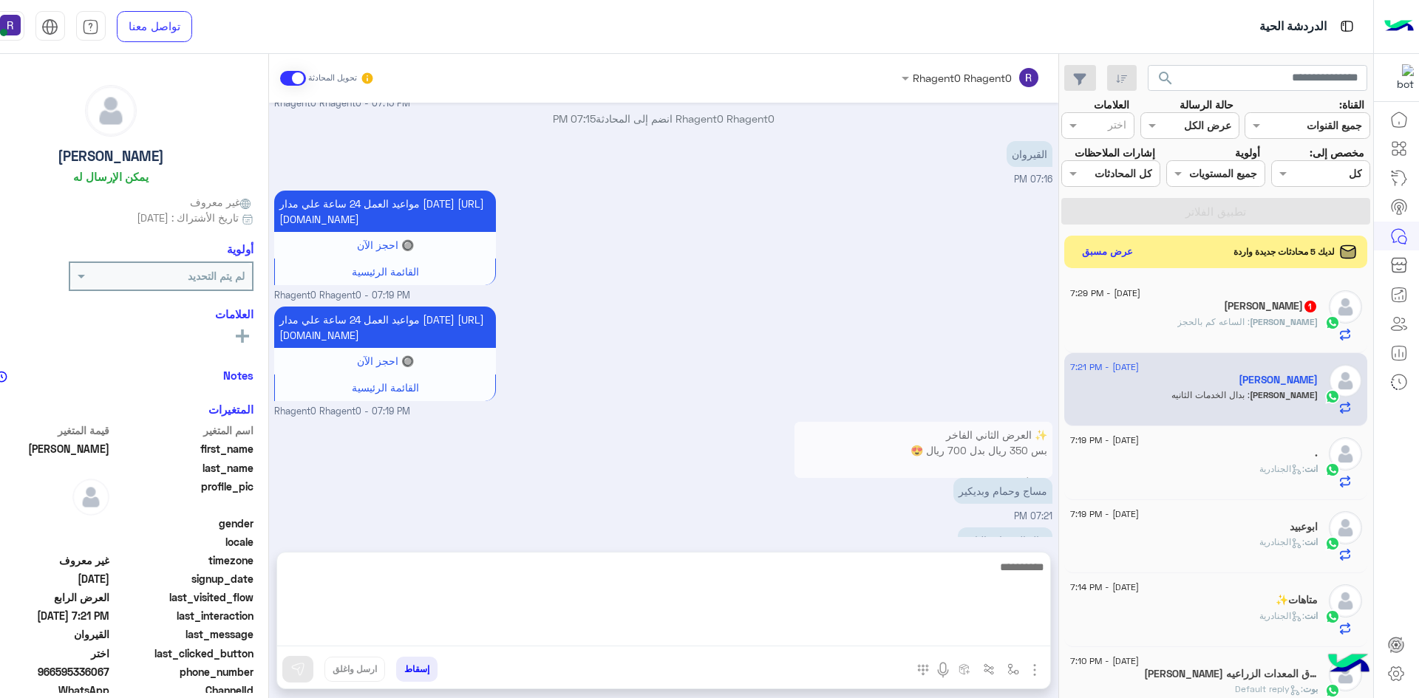
click at [861, 633] on textarea at bounding box center [663, 602] width 773 height 89
type textarea "********"
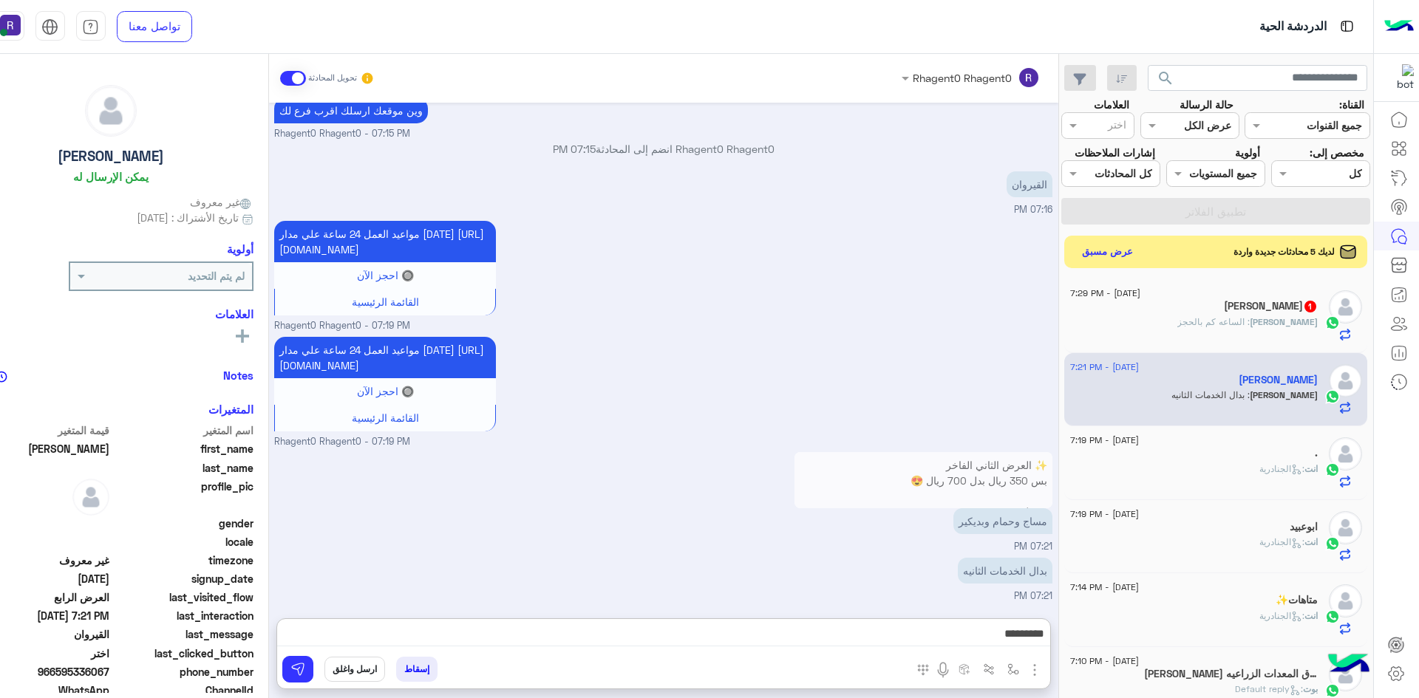
click at [950, 383] on div "مواعيد العمل 24 ساعة علي مدار اليوم https://maps.google.com/?q=24.806667,46.864…" at bounding box center [663, 391] width 778 height 116
click at [296, 667] on img at bounding box center [297, 669] width 15 height 15
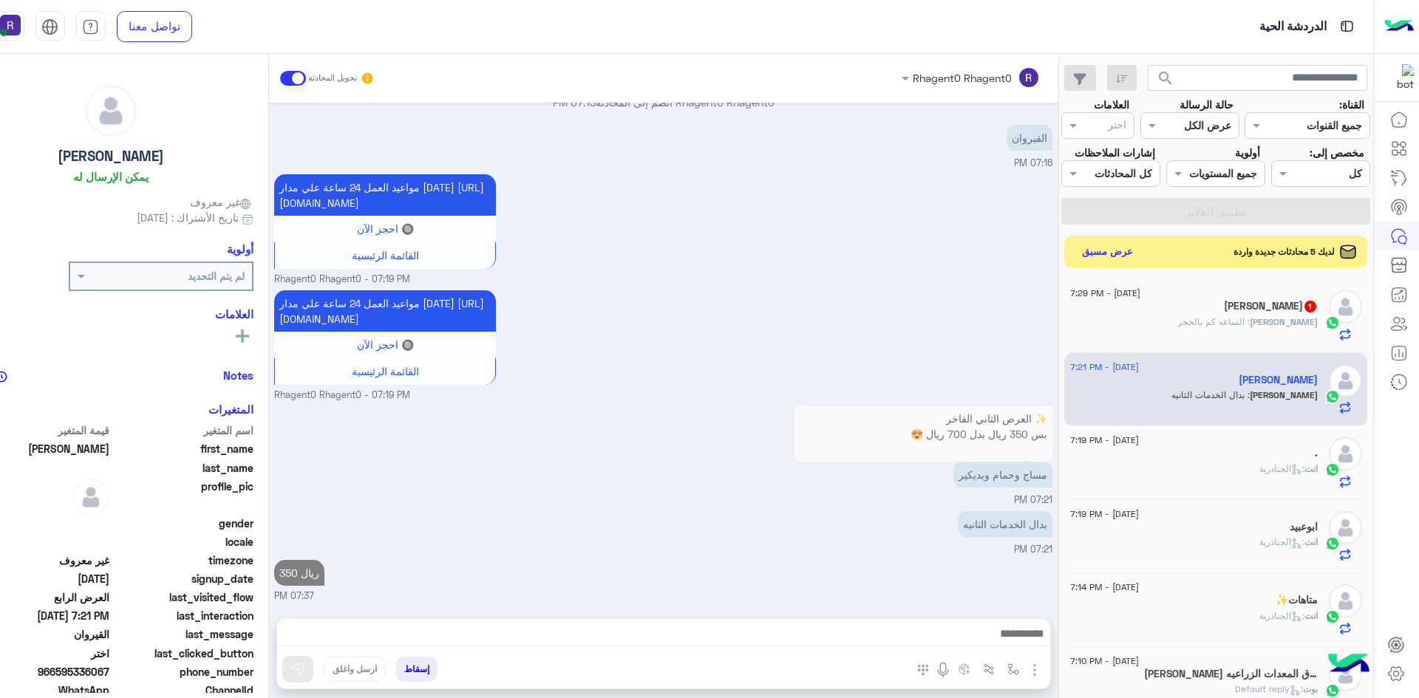
click at [1292, 324] on span "hassan" at bounding box center [1284, 321] width 68 height 11
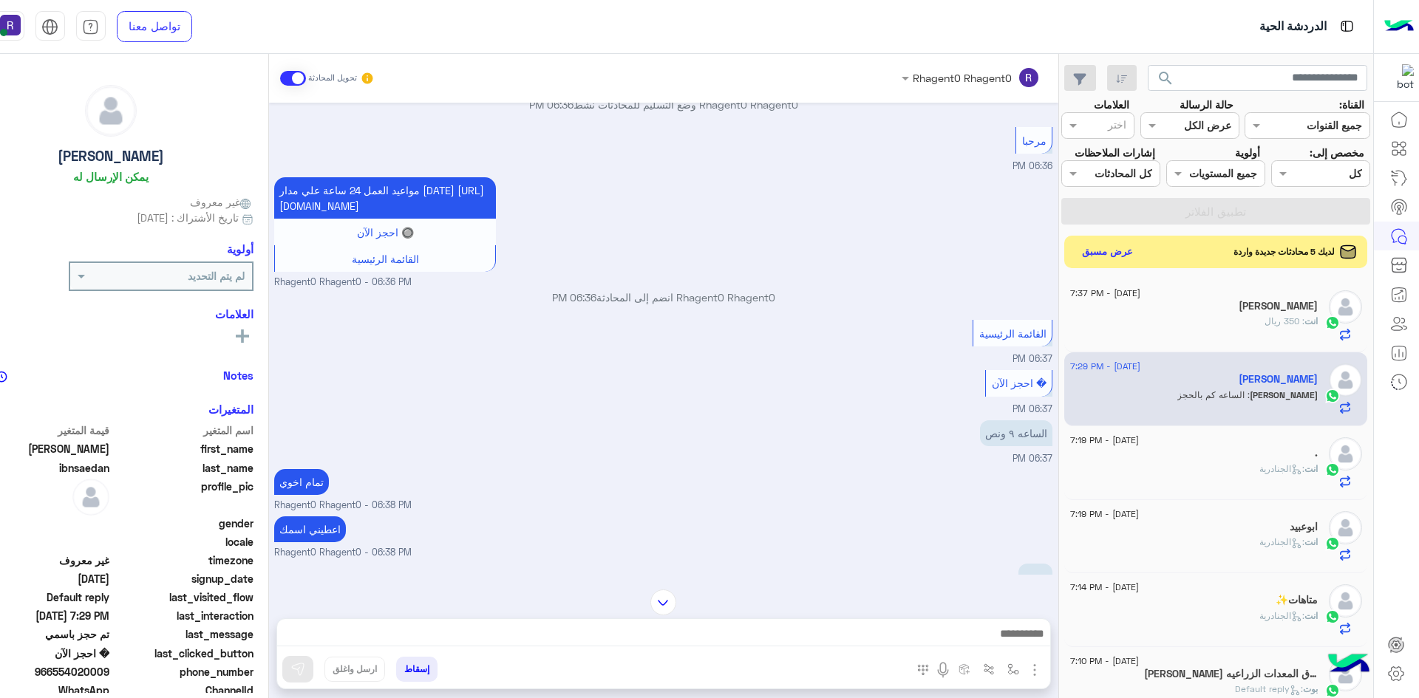
scroll to position [211, 0]
click at [935, 448] on img at bounding box center [938, 439] width 18 height 18
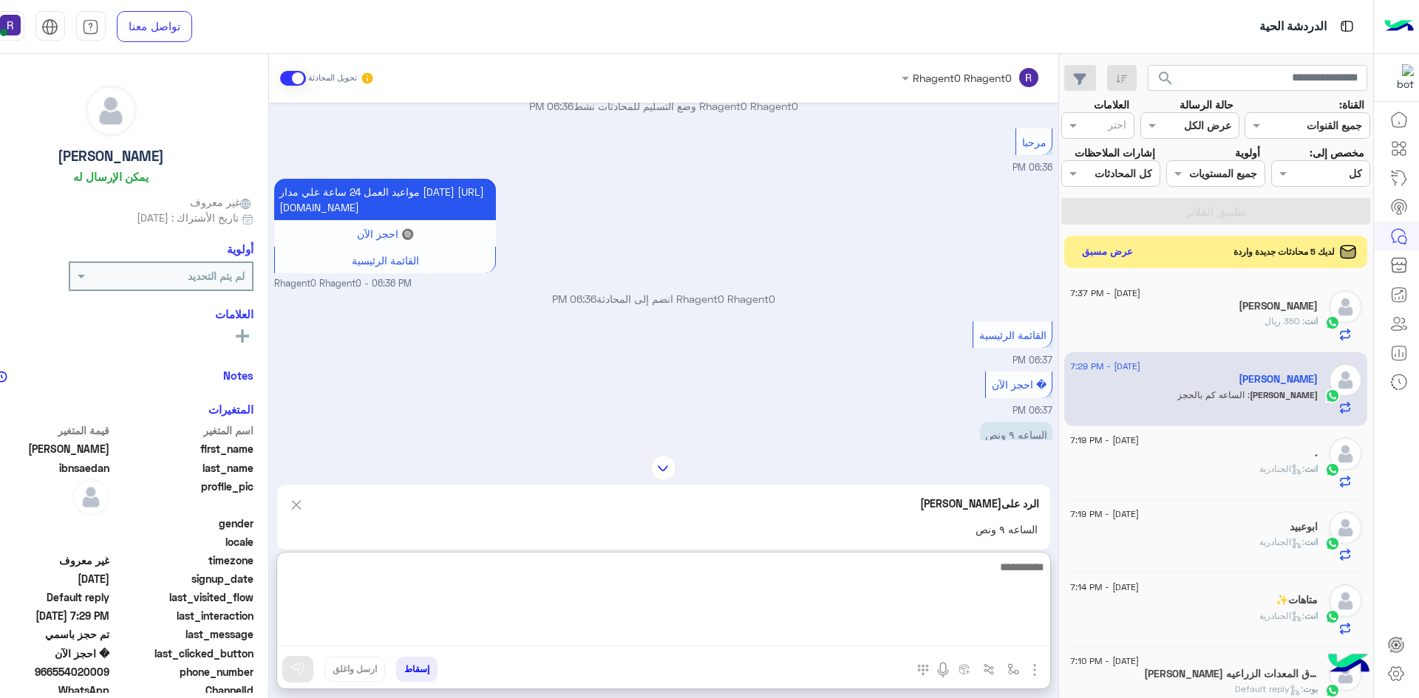
click at [675, 629] on textarea at bounding box center [663, 602] width 773 height 89
type textarea "*"
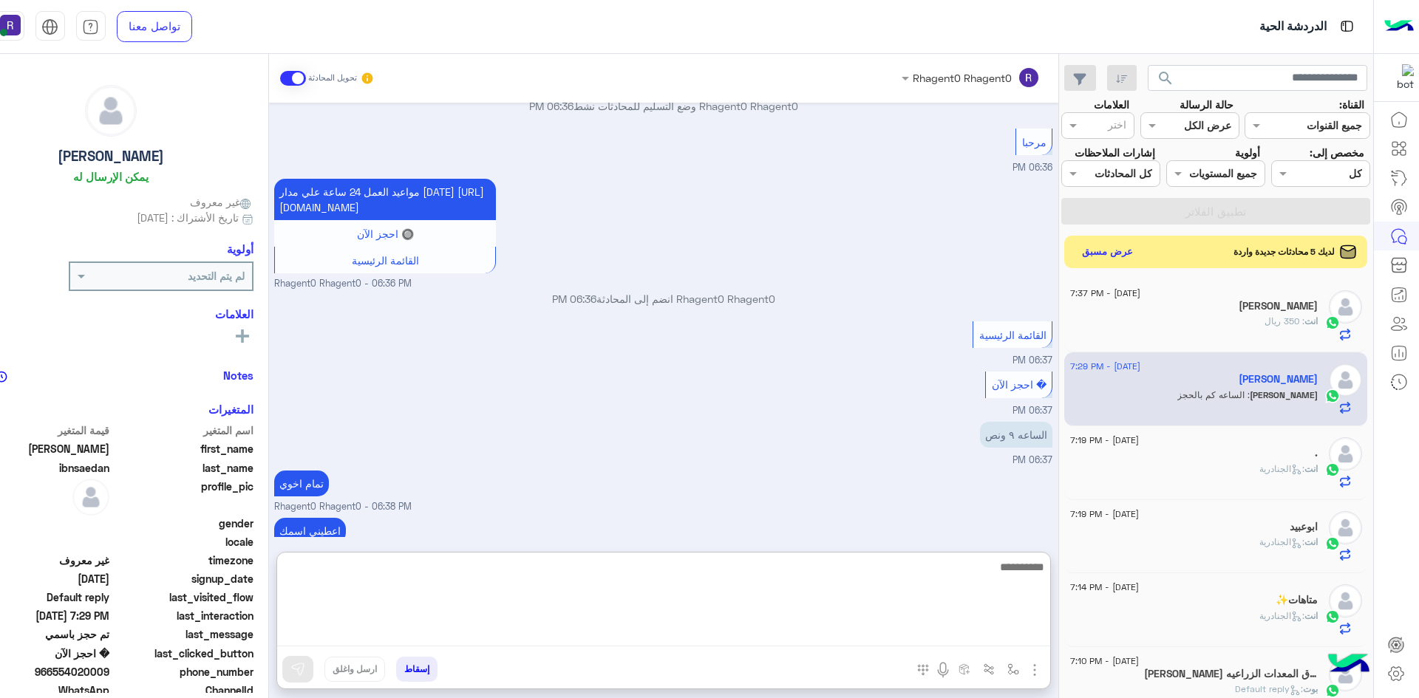
scroll to position [794, 0]
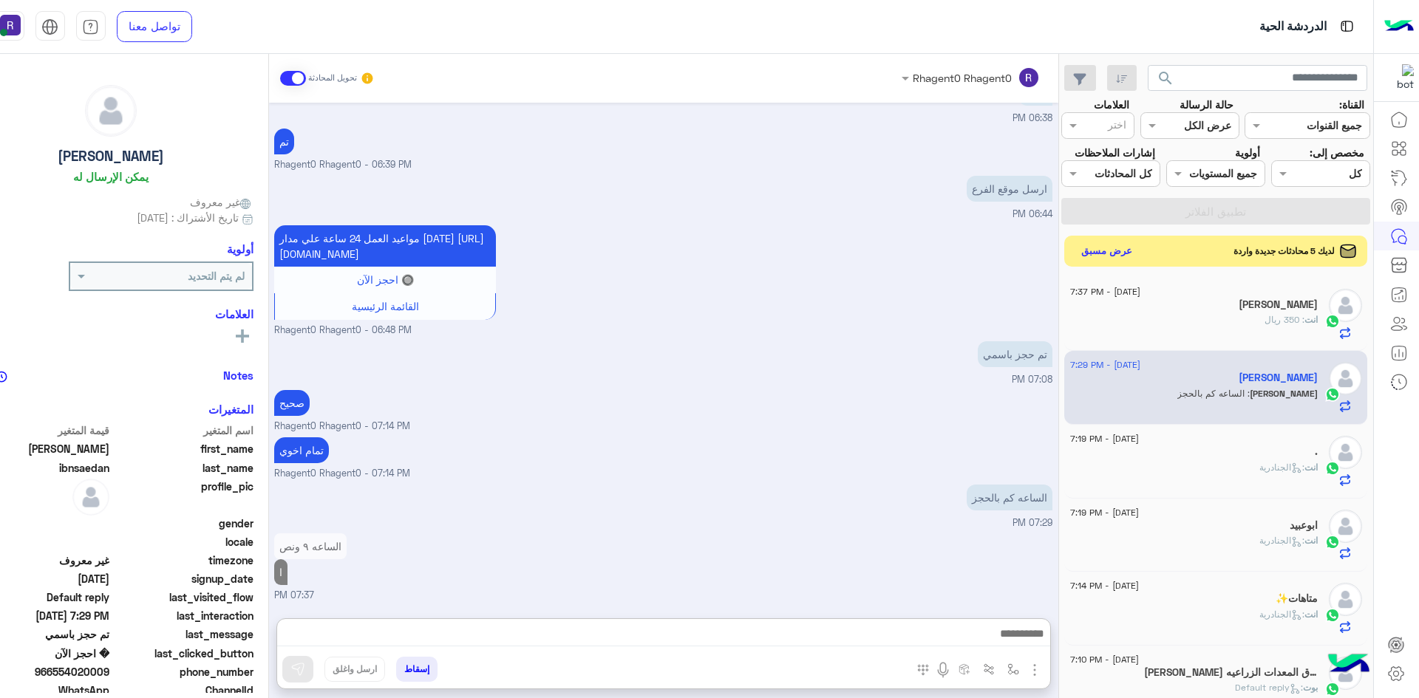
click at [1116, 254] on button "عرض مسبق" at bounding box center [1106, 251] width 62 height 20
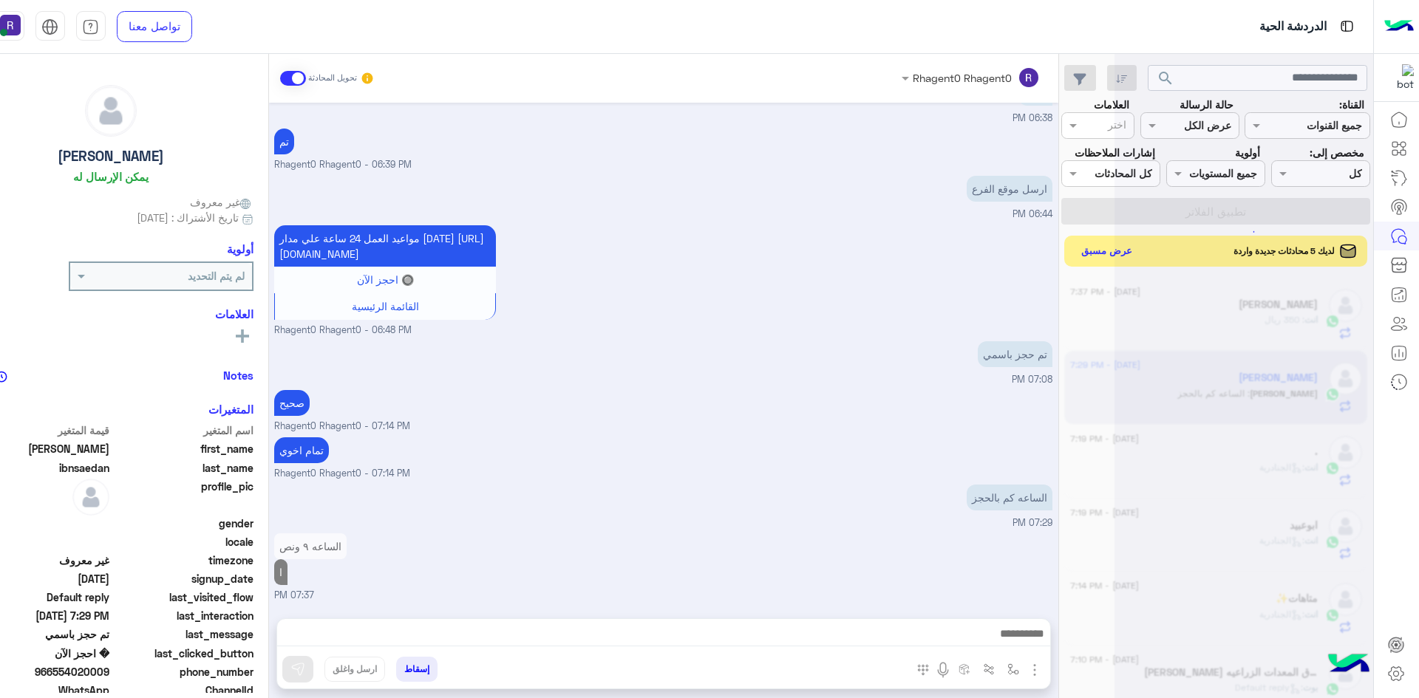
scroll to position [728, 0]
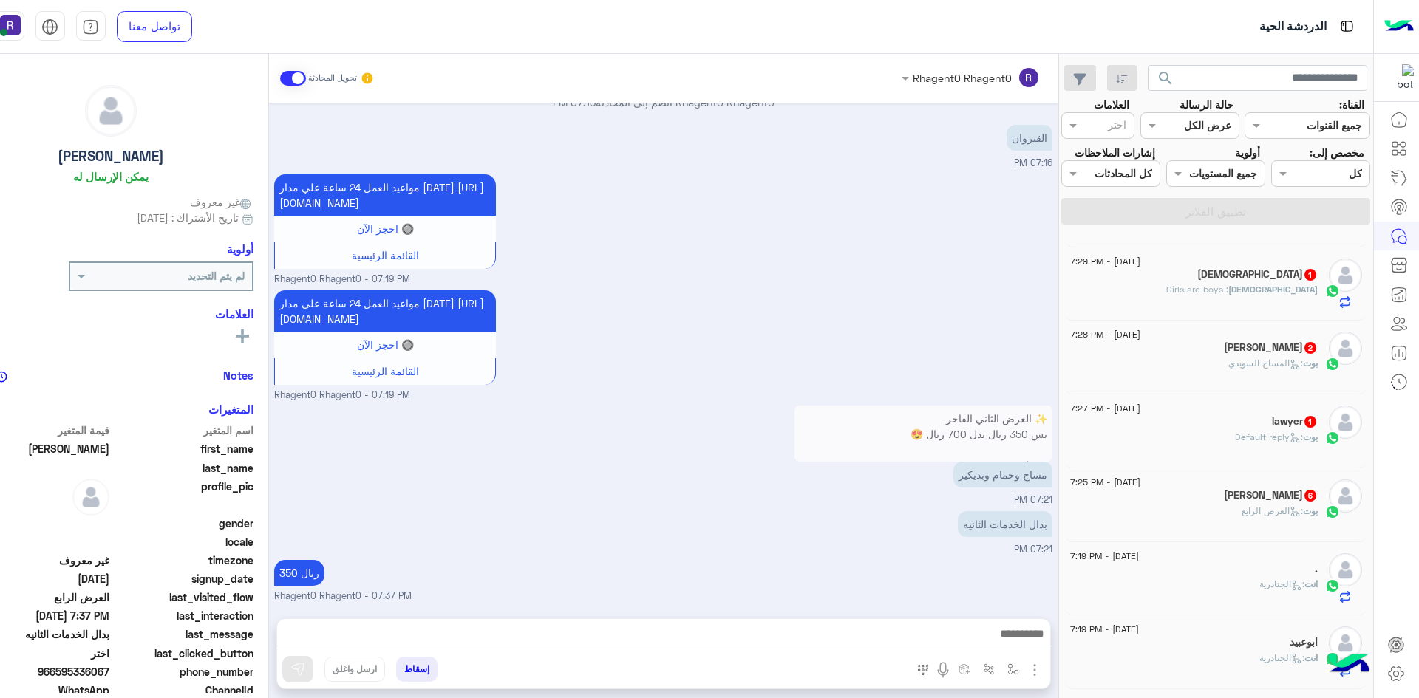
scroll to position [222, 0]
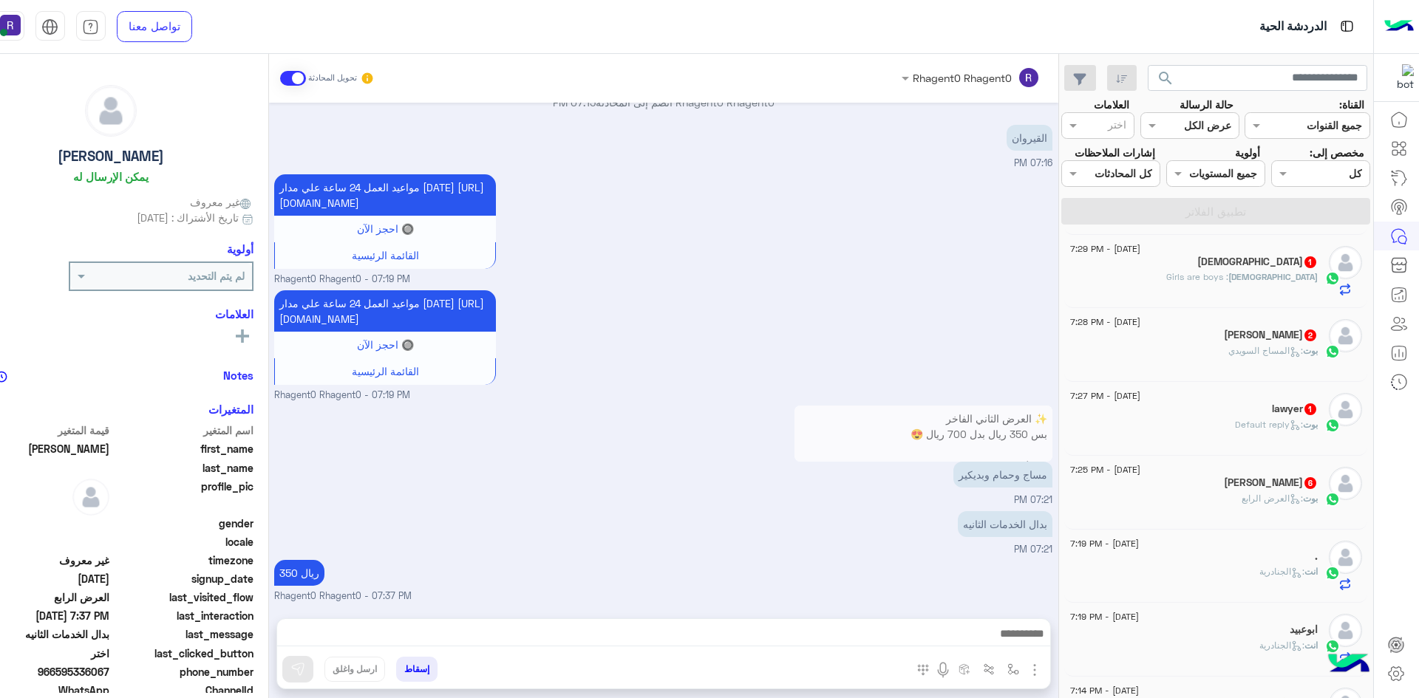
click at [1254, 491] on div "Ibrahim 6" at bounding box center [1194, 485] width 248 height 16
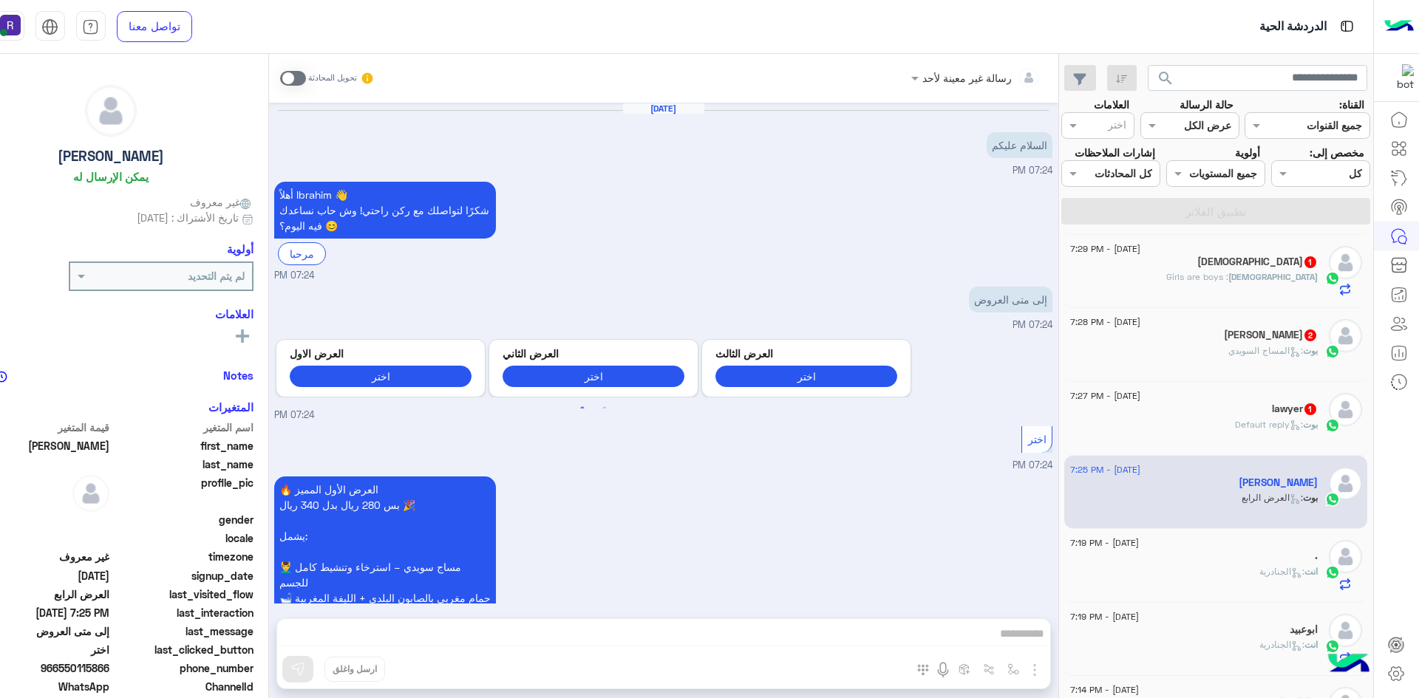
scroll to position [1414, 0]
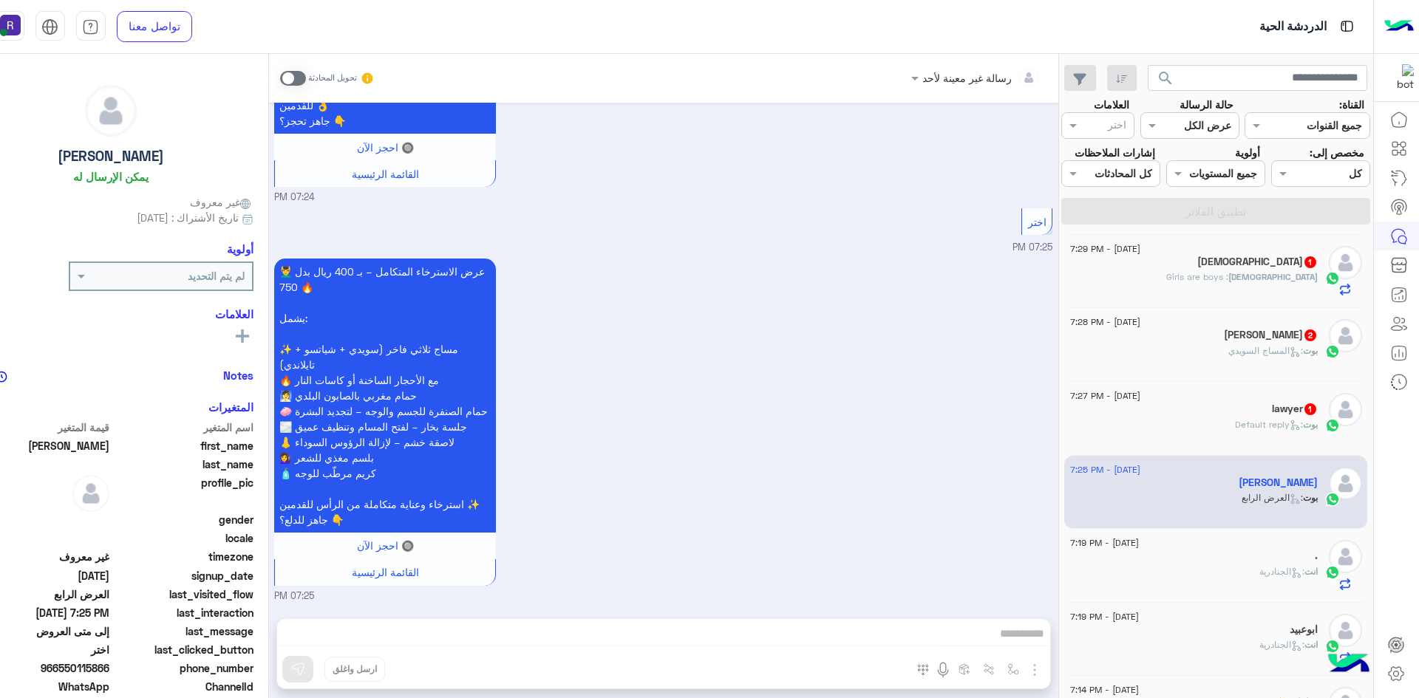
click at [301, 81] on span at bounding box center [293, 78] width 26 height 15
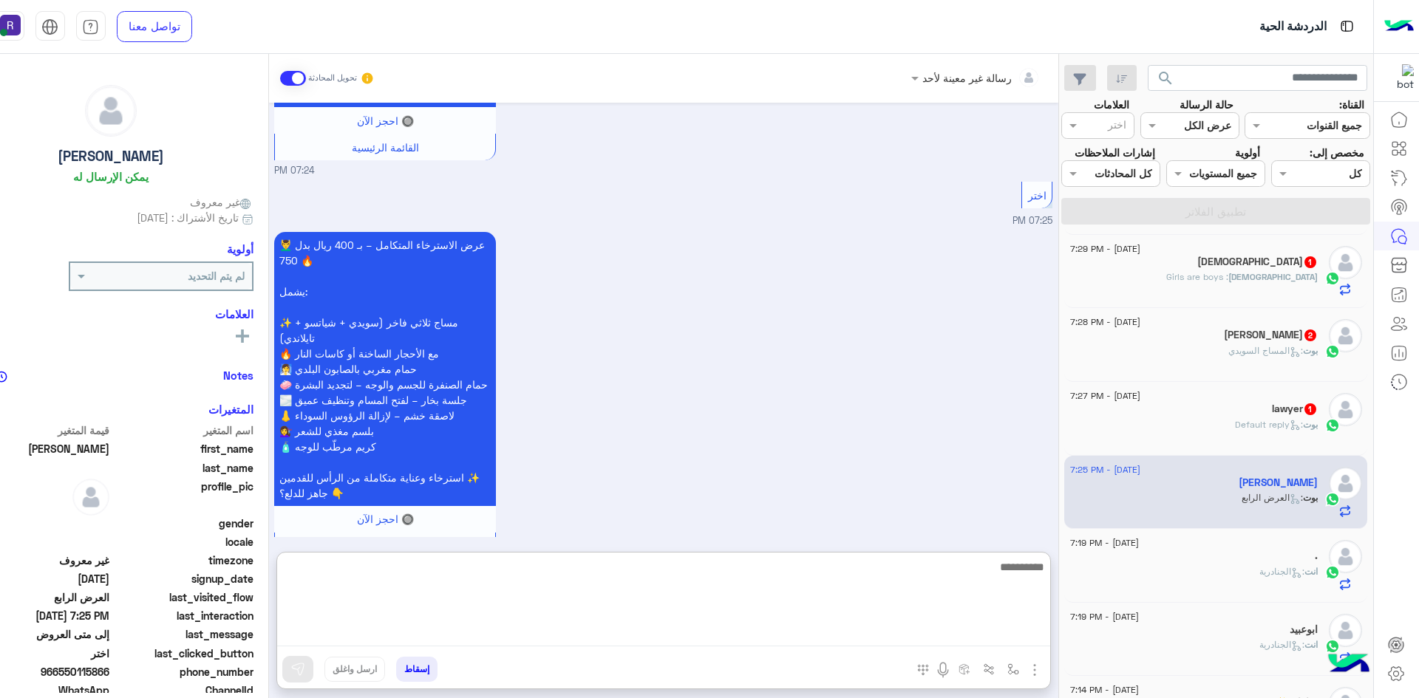
paste textarea "**********"
type textarea "**********"
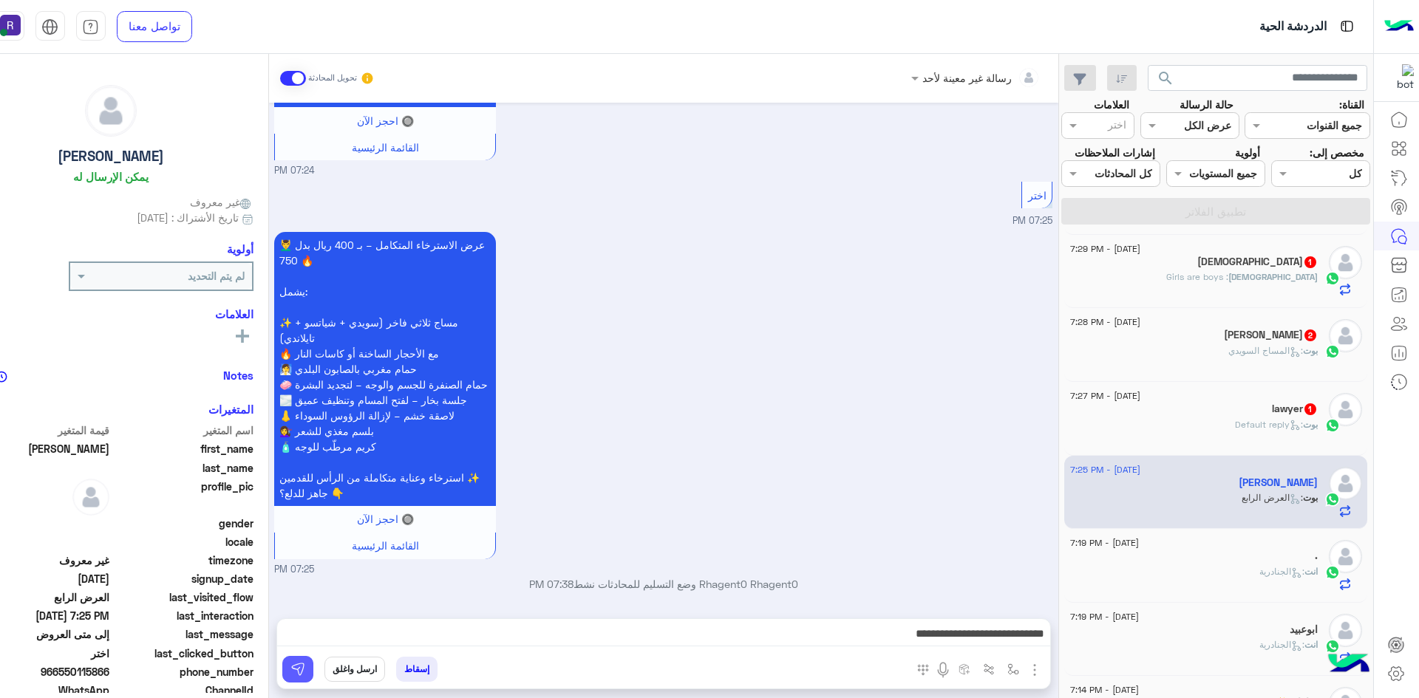
click at [308, 670] on button at bounding box center [297, 669] width 31 height 27
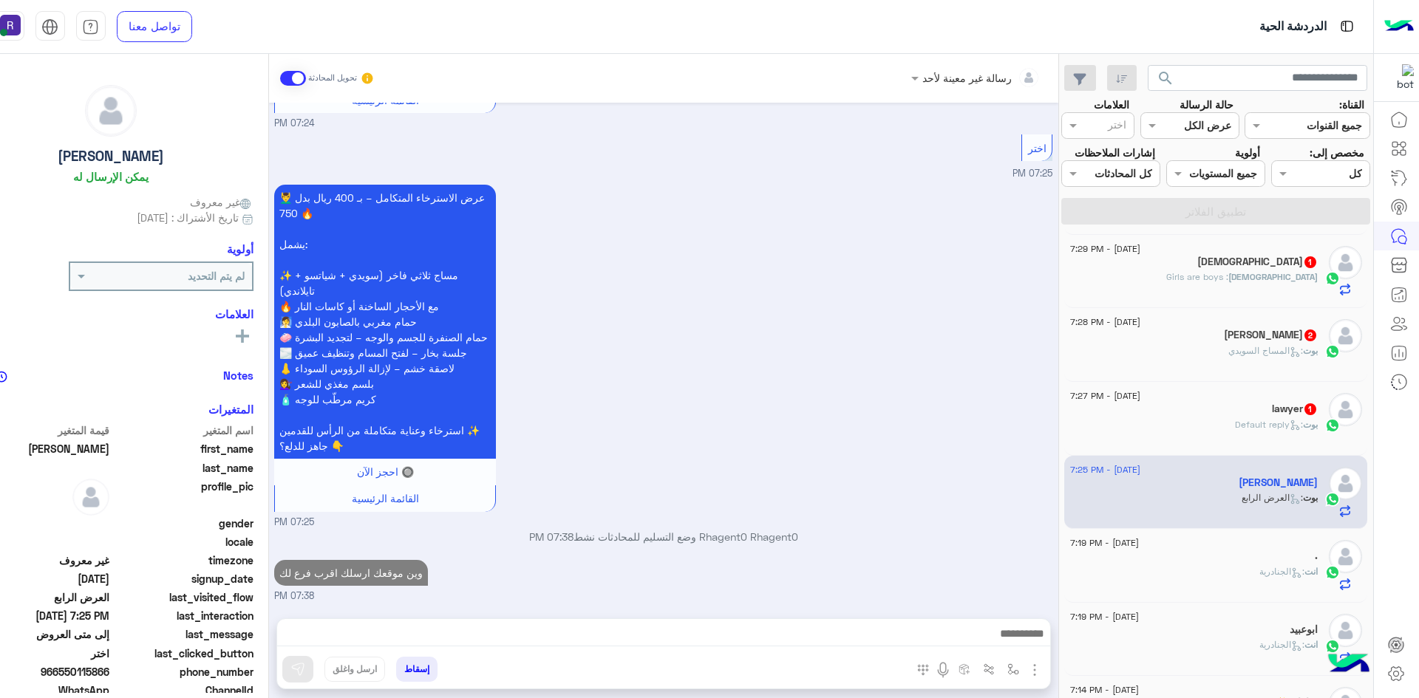
scroll to position [1514, 0]
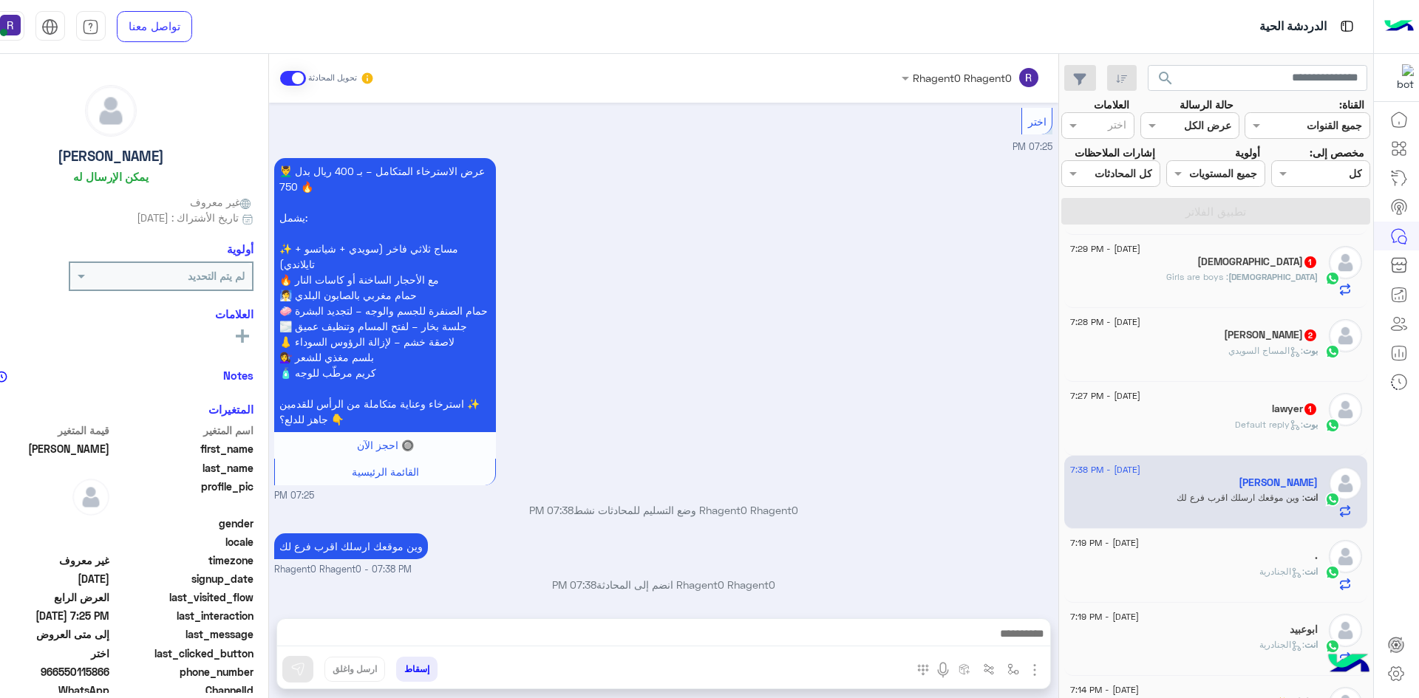
click at [1268, 429] on span ": Default reply" at bounding box center [1269, 424] width 68 height 11
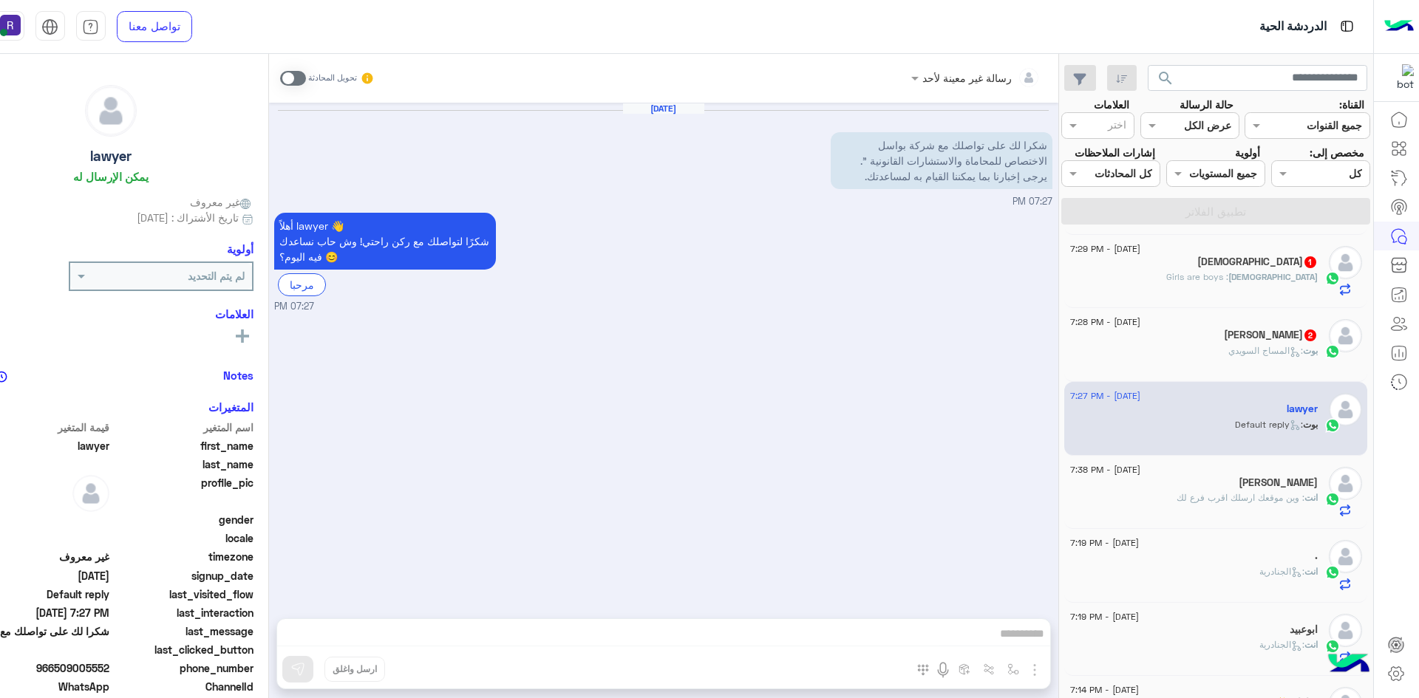
click at [297, 79] on span at bounding box center [293, 78] width 26 height 15
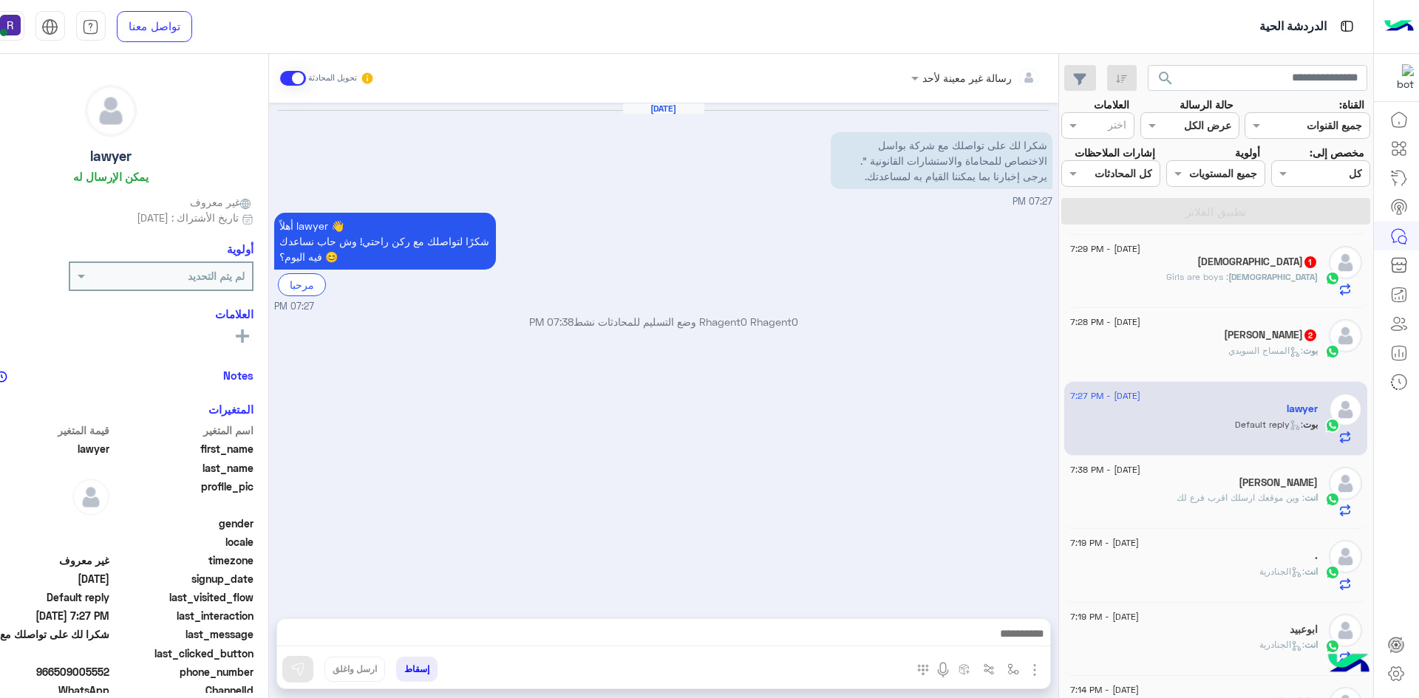
click at [1032, 672] on img "button" at bounding box center [1035, 670] width 18 height 18
click at [1020, 647] on button "الصور" at bounding box center [1012, 638] width 63 height 30
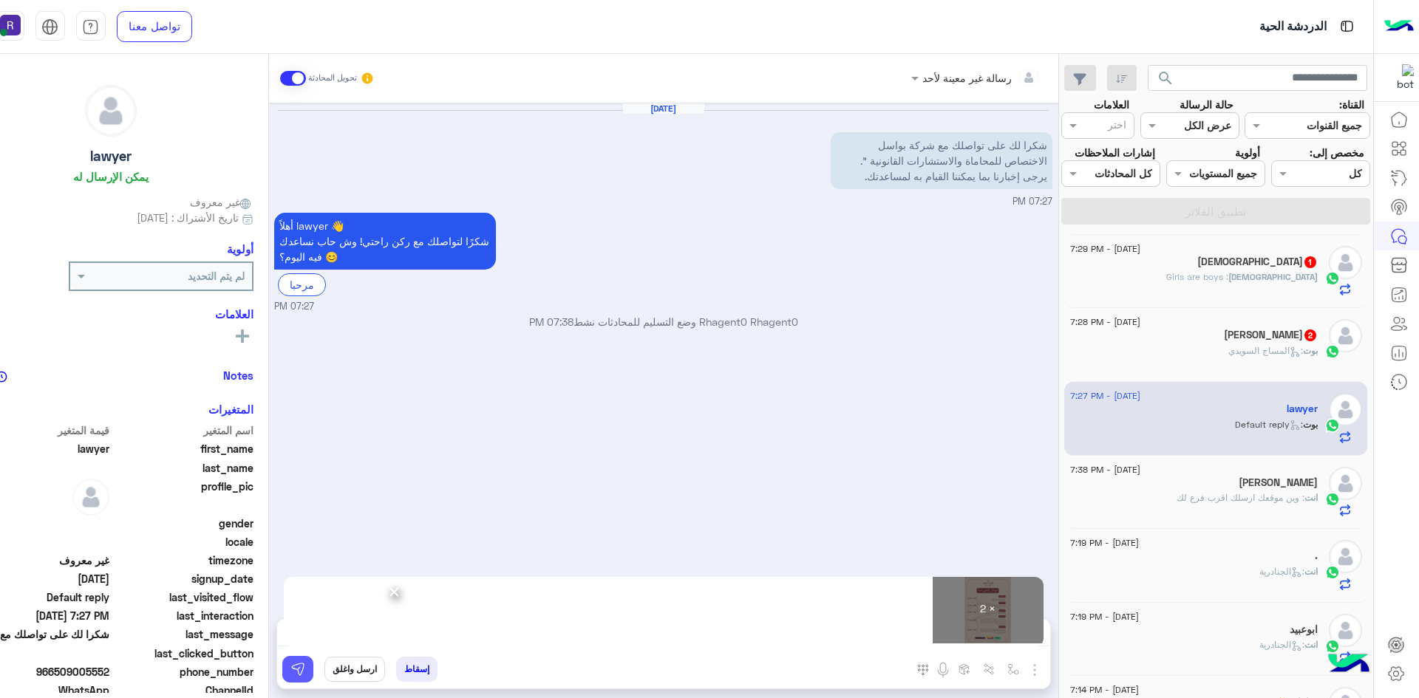
click at [301, 675] on img at bounding box center [297, 669] width 15 height 15
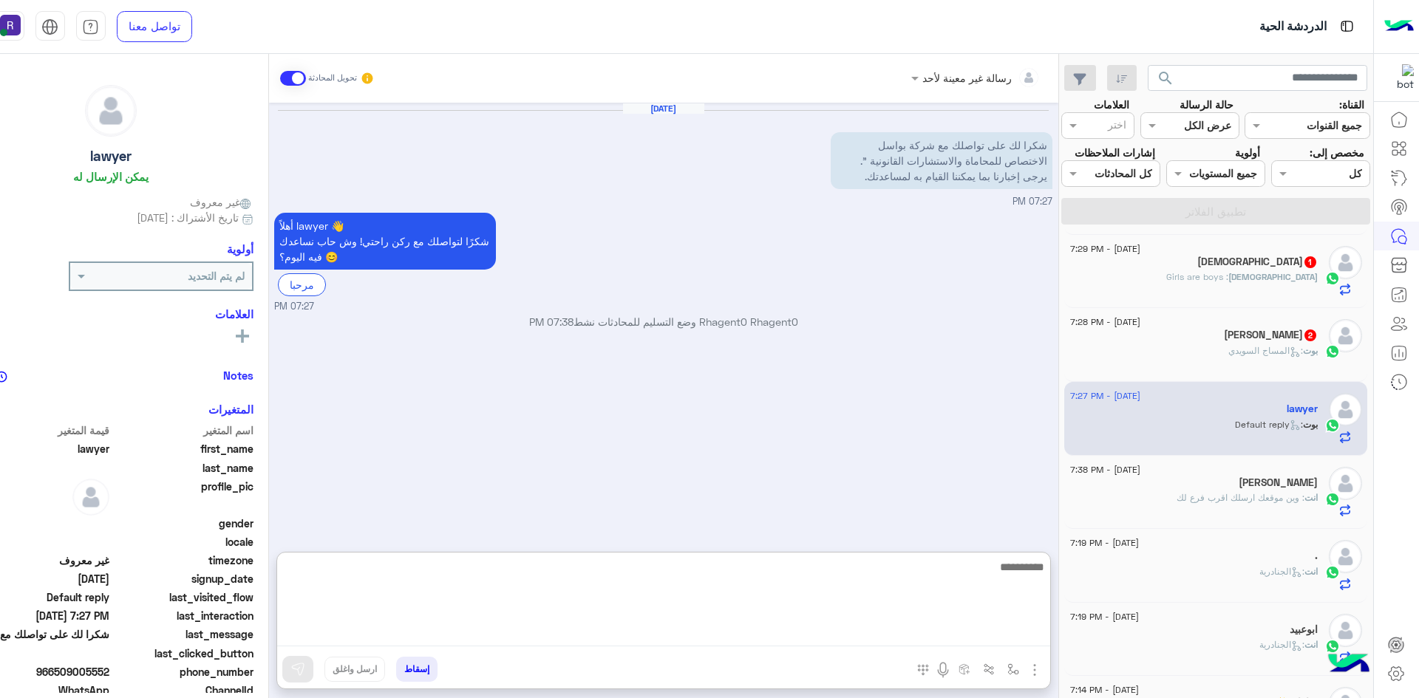
paste textarea "**********"
type textarea "**********"
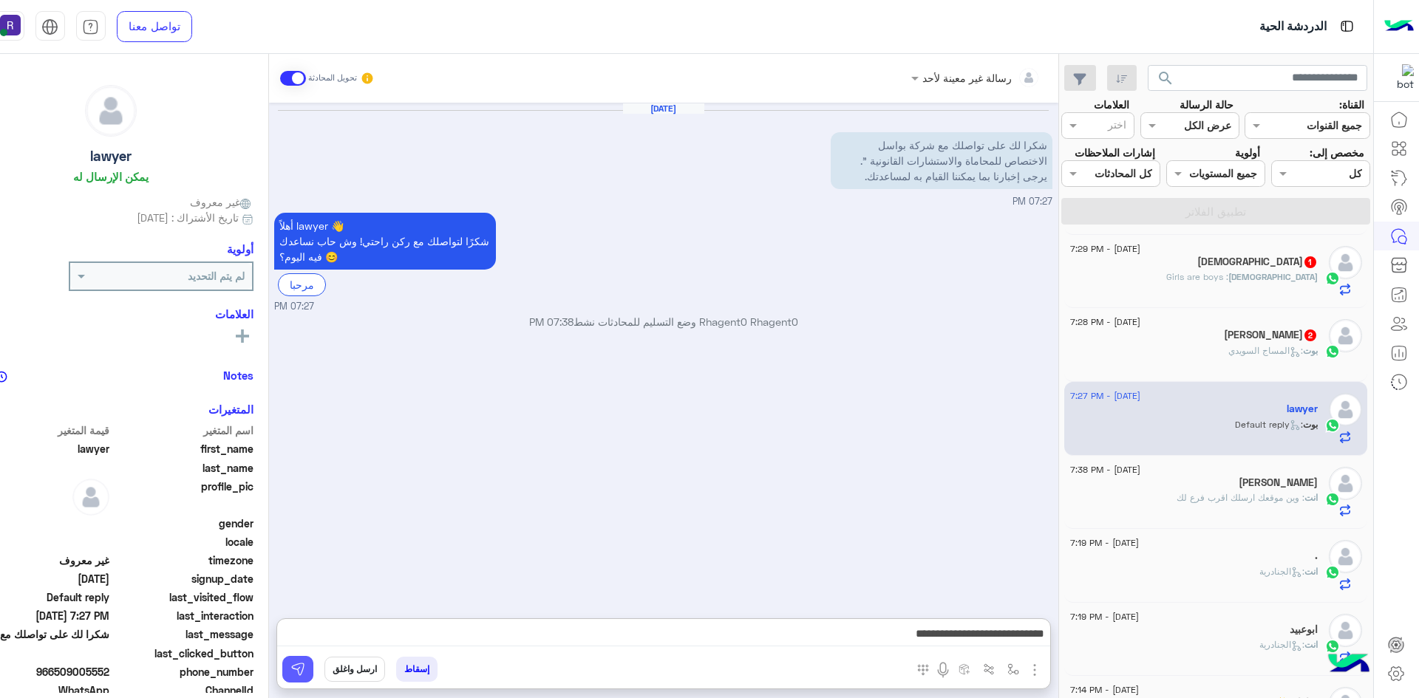
click at [298, 661] on button at bounding box center [297, 669] width 31 height 27
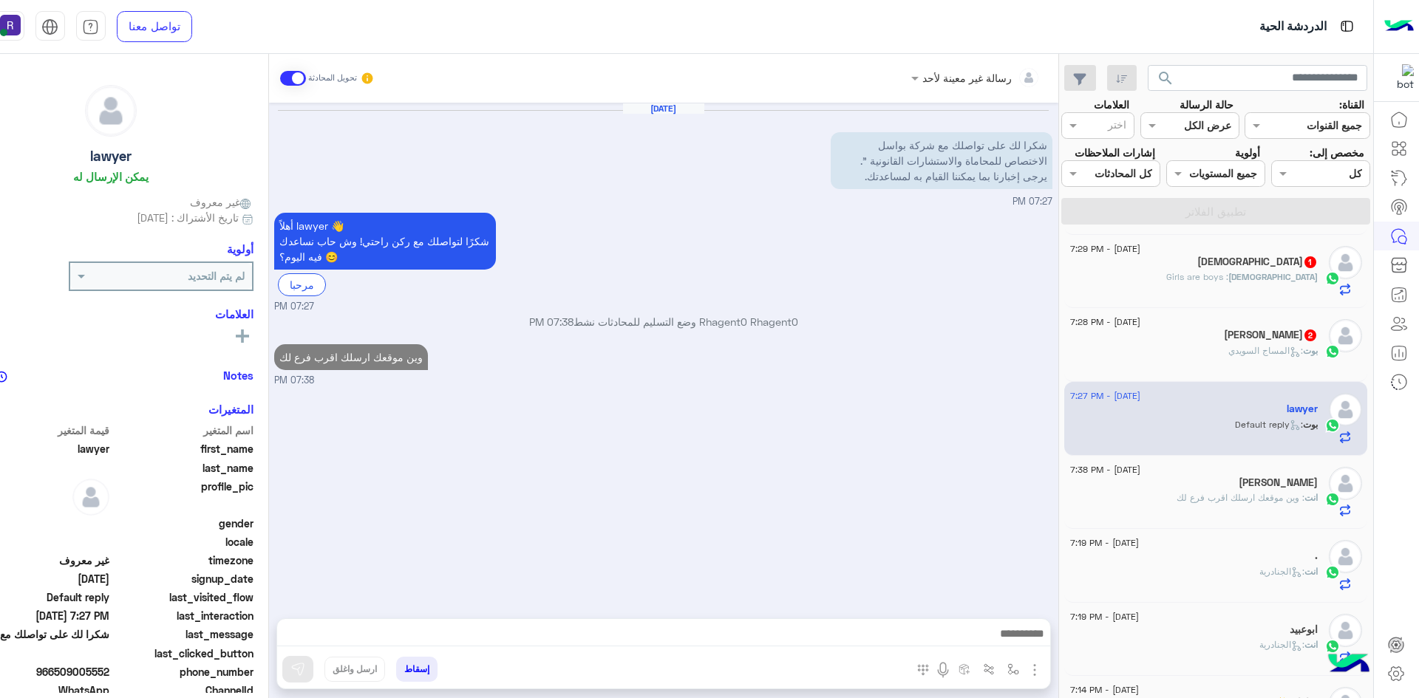
click at [1187, 343] on div "ابو عمر 2" at bounding box center [1194, 337] width 248 height 16
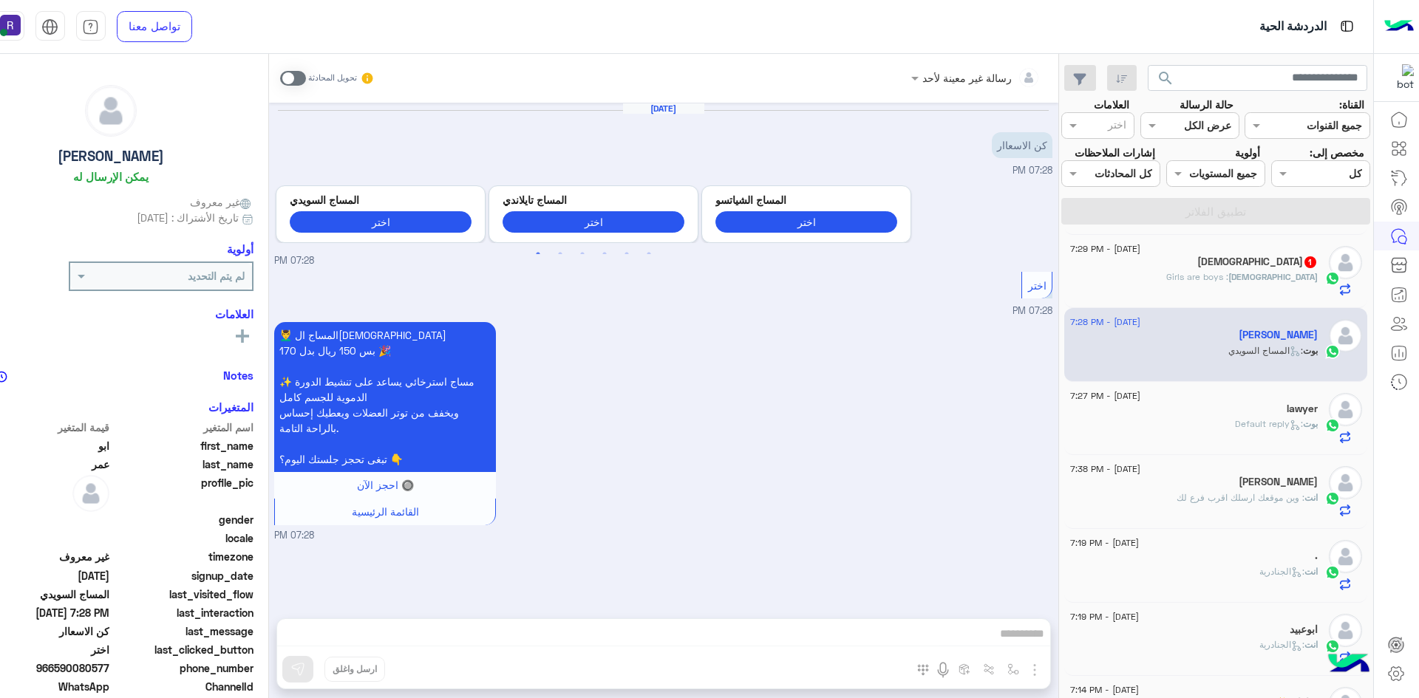
click at [296, 78] on span at bounding box center [293, 78] width 26 height 15
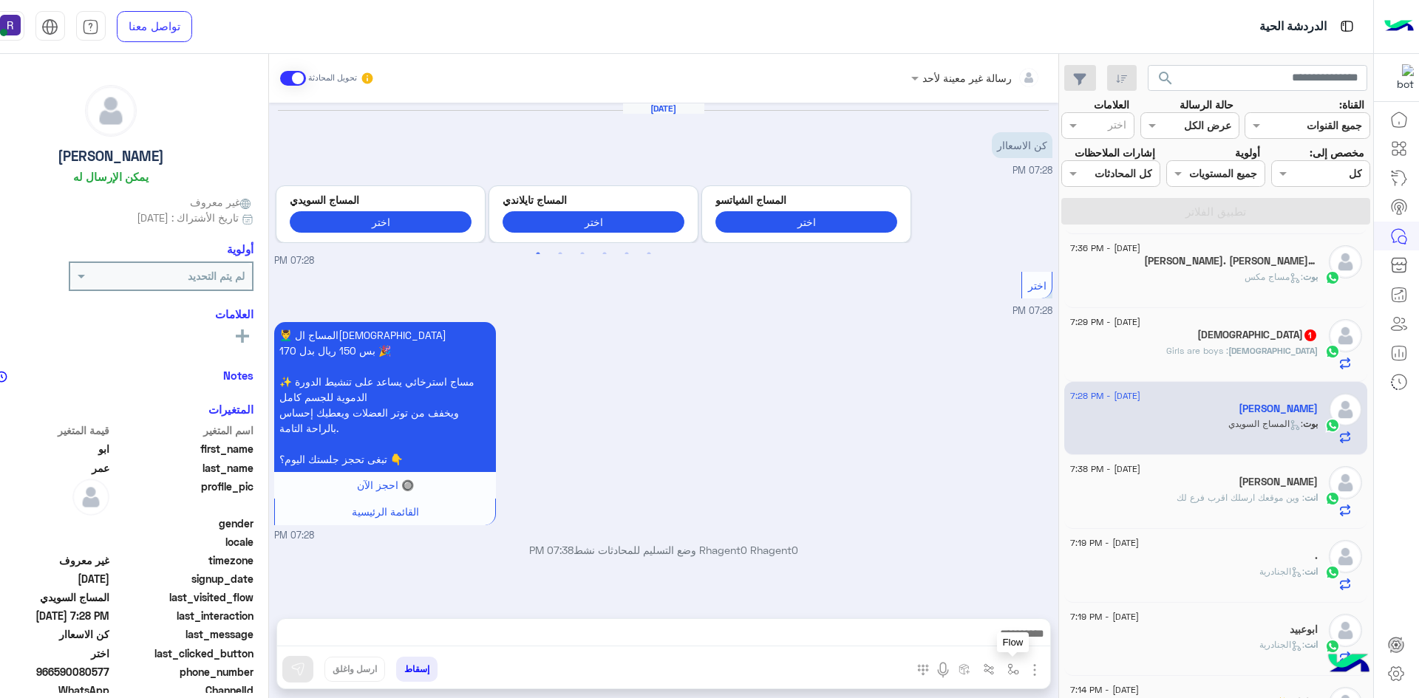
click at [1009, 672] on img "button" at bounding box center [1013, 670] width 12 height 12
click at [1006, 641] on input "text" at bounding box center [967, 637] width 100 height 17
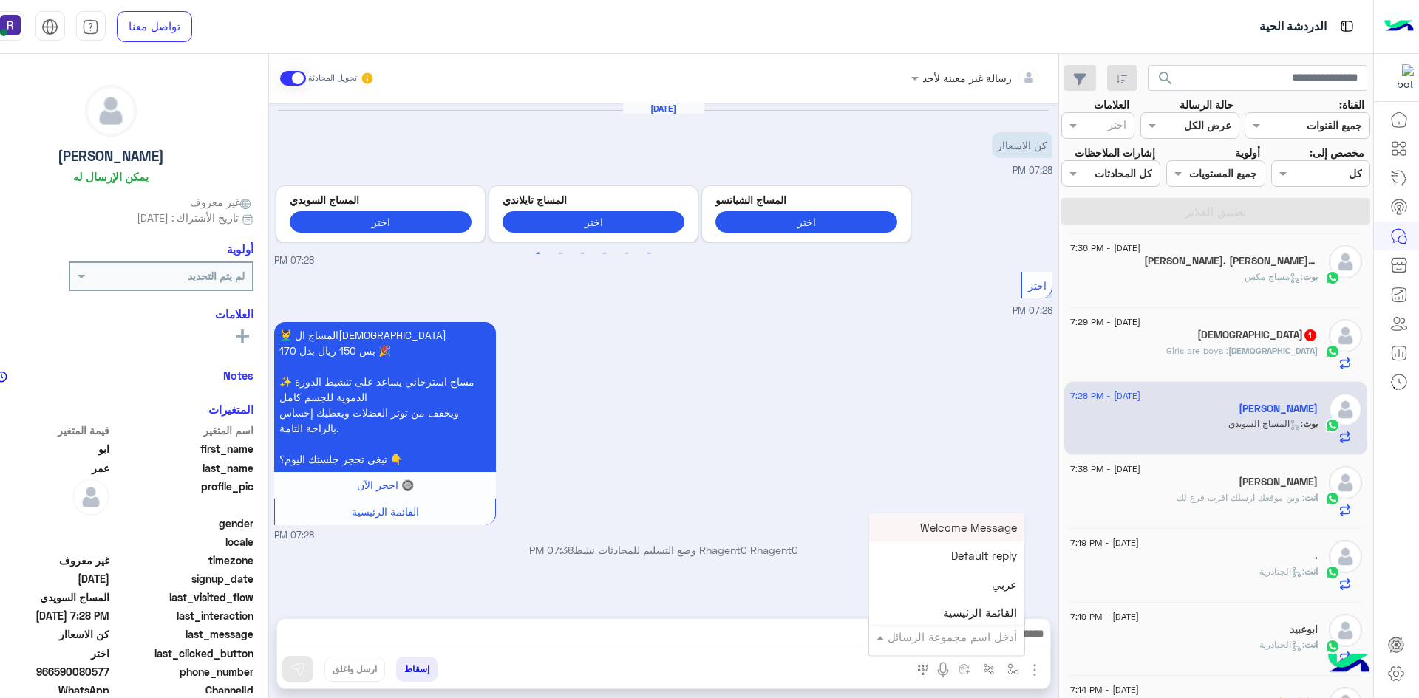
click at [973, 454] on div "💆‍♂️ المساج السويدي بس 150 ريال بدل 170 🎉 ✨ مساج استرخائي يساعد على تنشيط الدور…" at bounding box center [663, 430] width 778 height 225
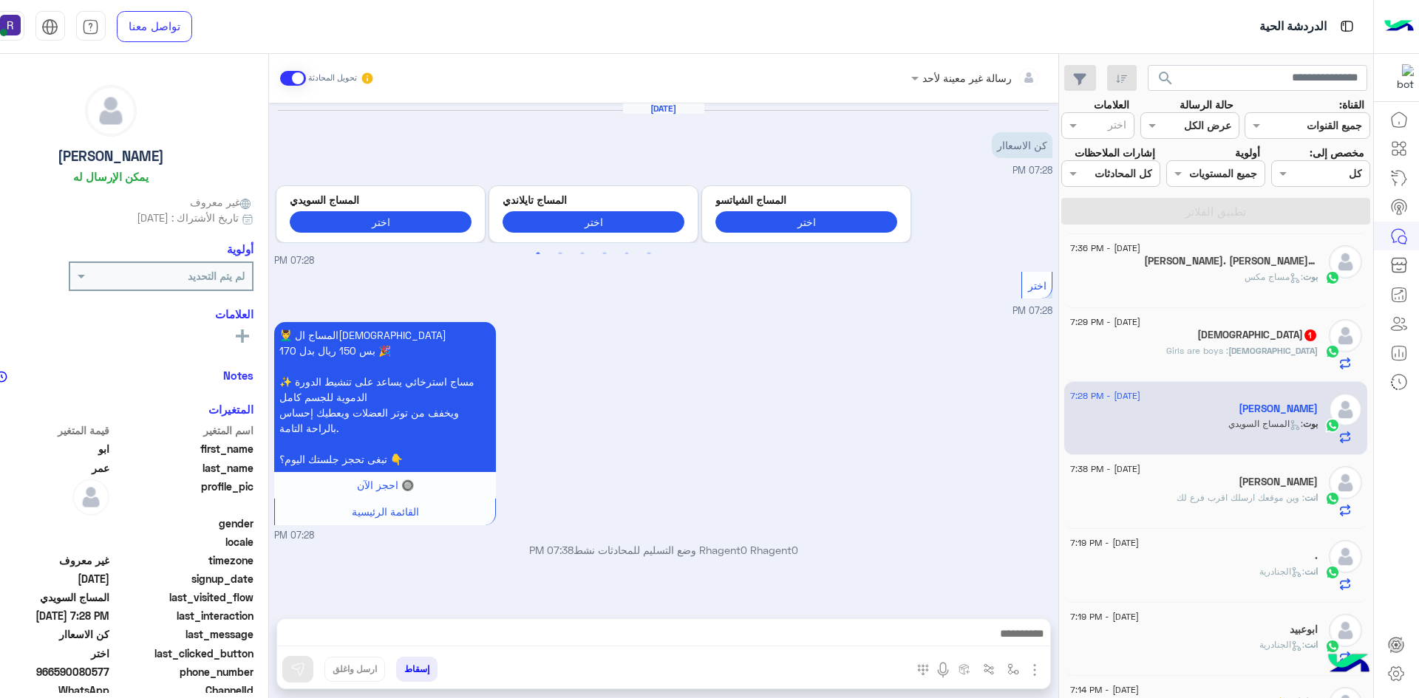
click at [1038, 673] on img "button" at bounding box center [1035, 670] width 18 height 18
click at [1019, 640] on span "الصور" at bounding box center [1005, 638] width 27 height 17
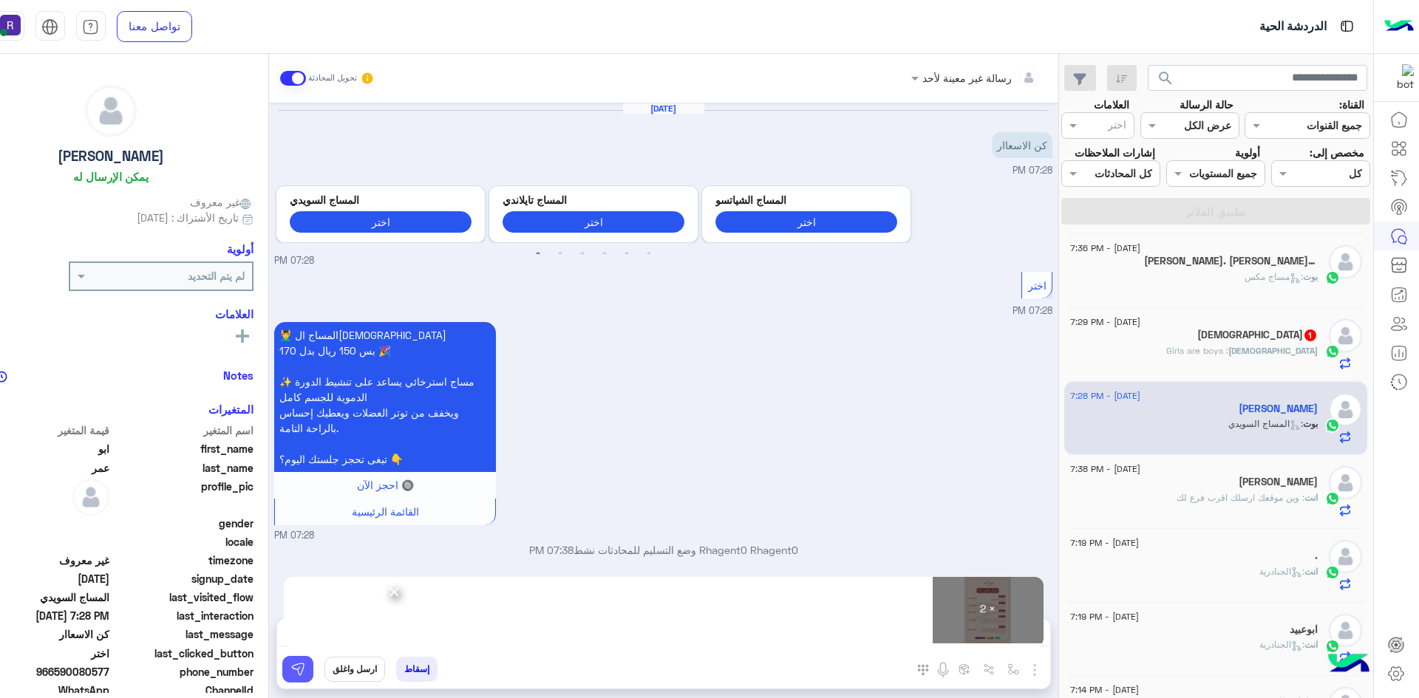
click at [301, 673] on img at bounding box center [297, 669] width 15 height 15
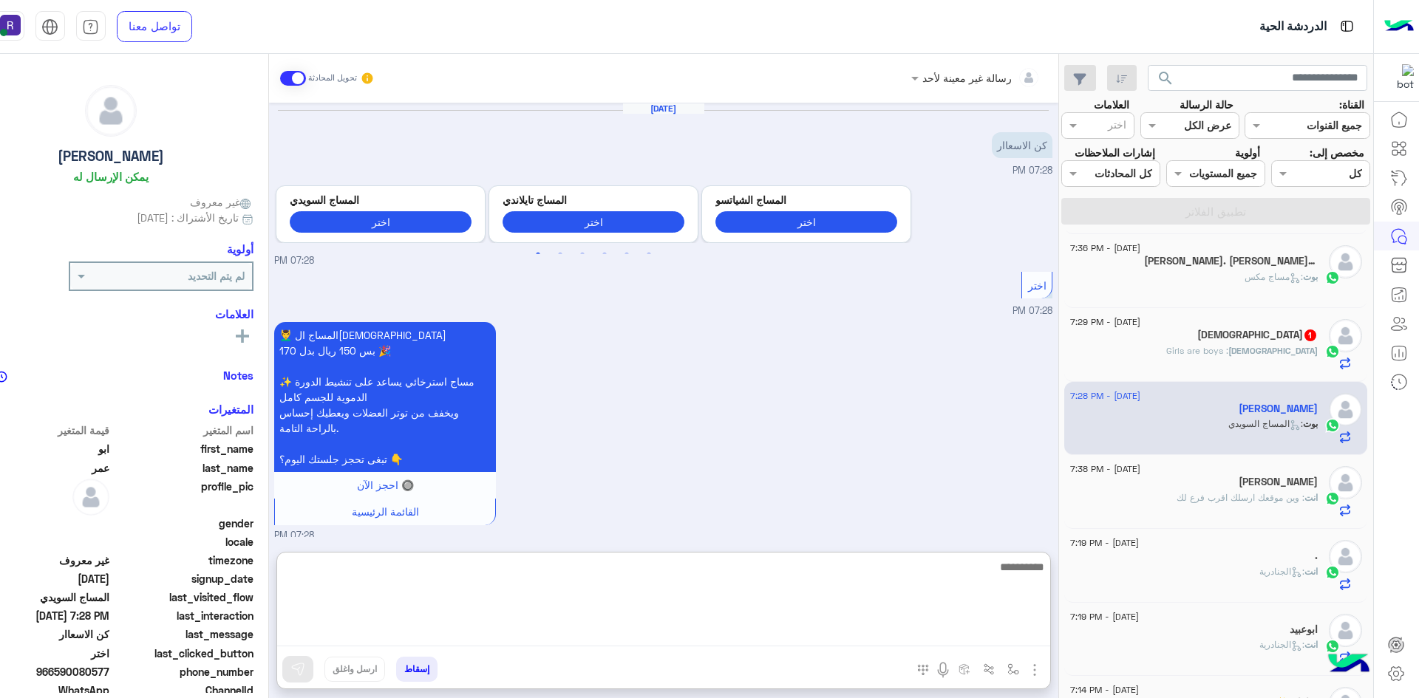
paste textarea "**********"
type textarea "**********"
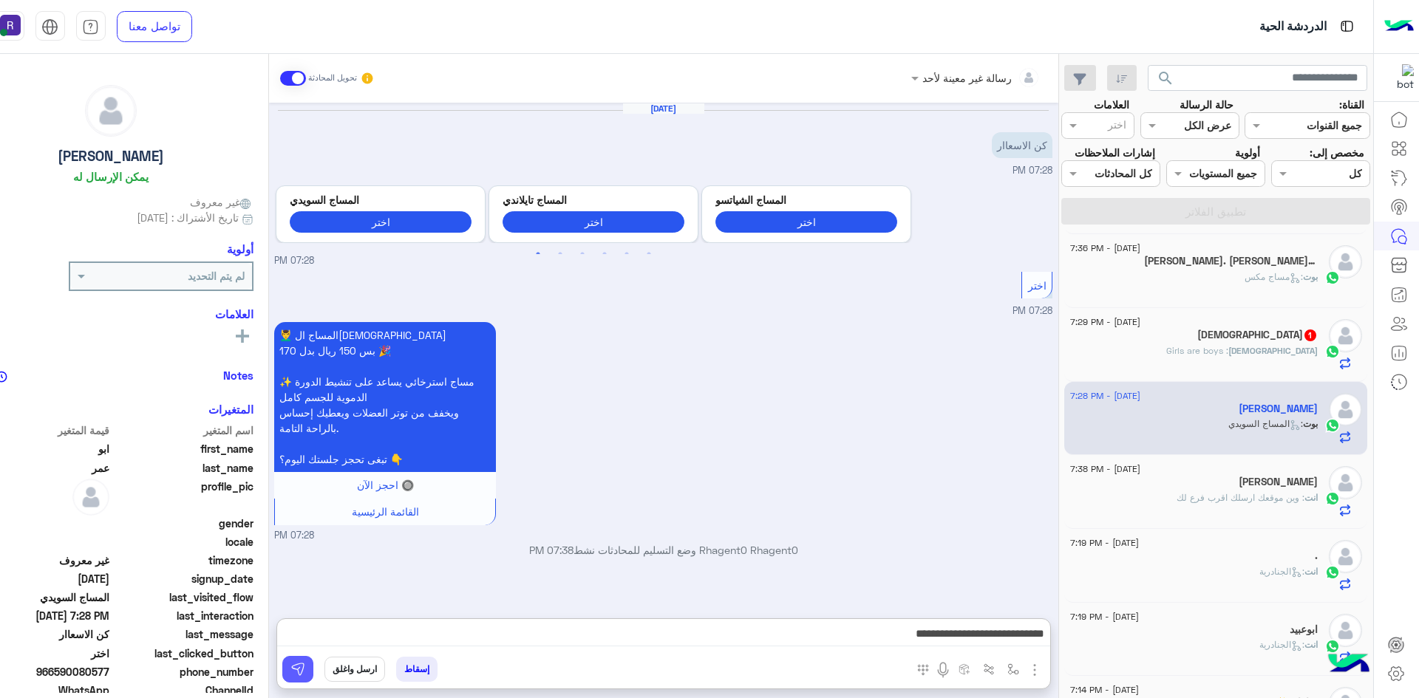
click at [300, 672] on img at bounding box center [297, 669] width 15 height 15
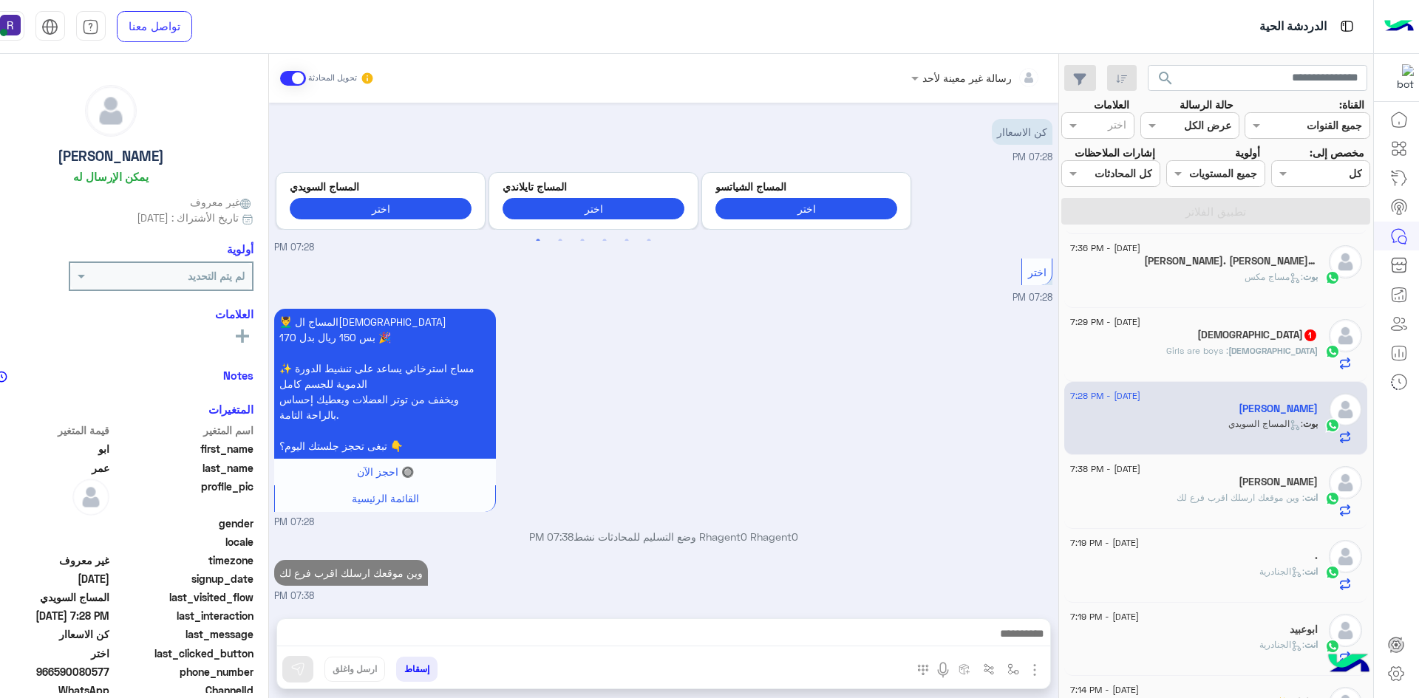
click at [1228, 345] on span ": Girls are boys" at bounding box center [1197, 350] width 62 height 11
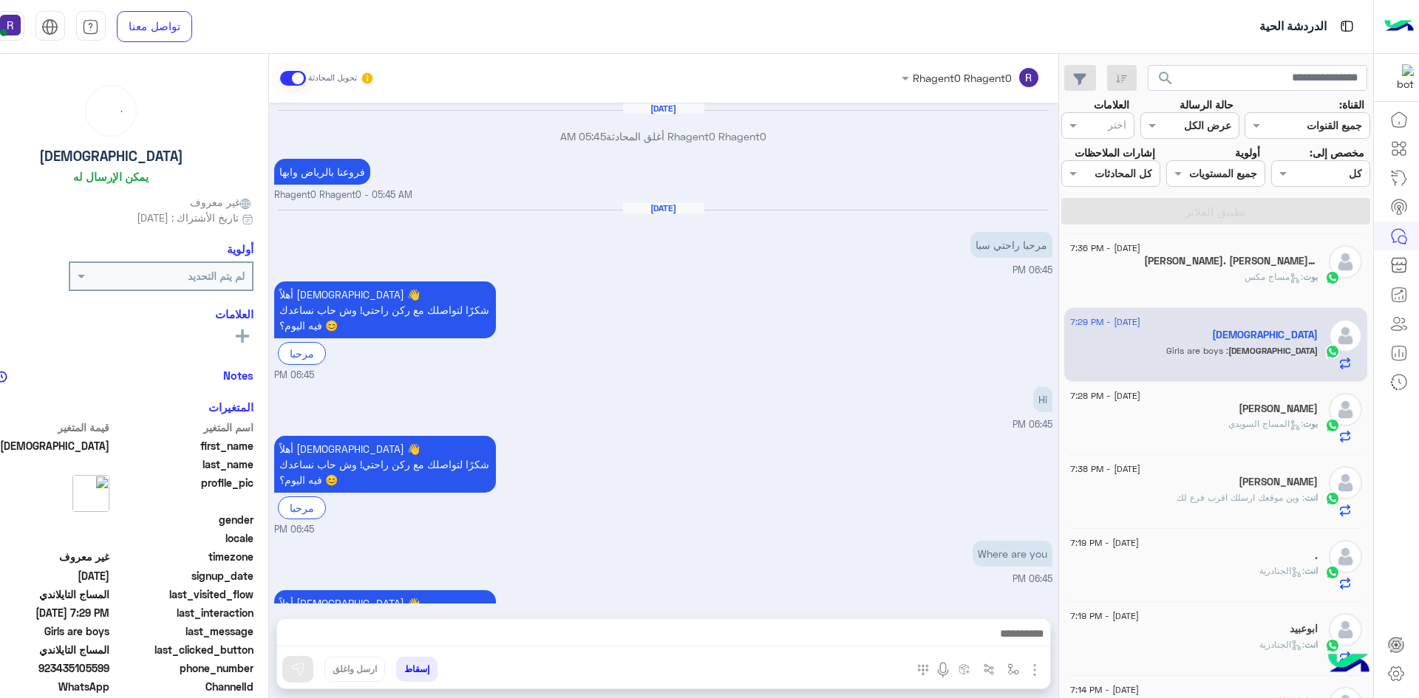
scroll to position [1328, 0]
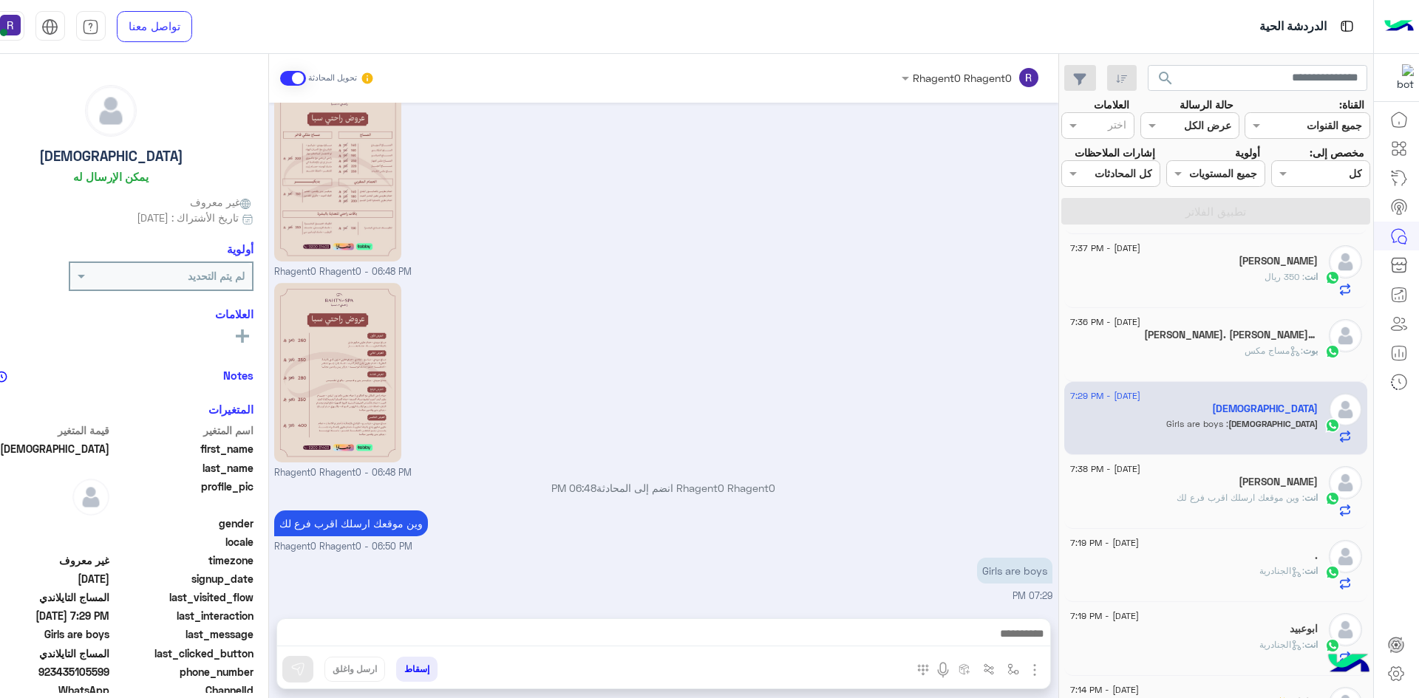
click at [1230, 344] on div "بوت : مساج مكس" at bounding box center [1194, 357] width 248 height 26
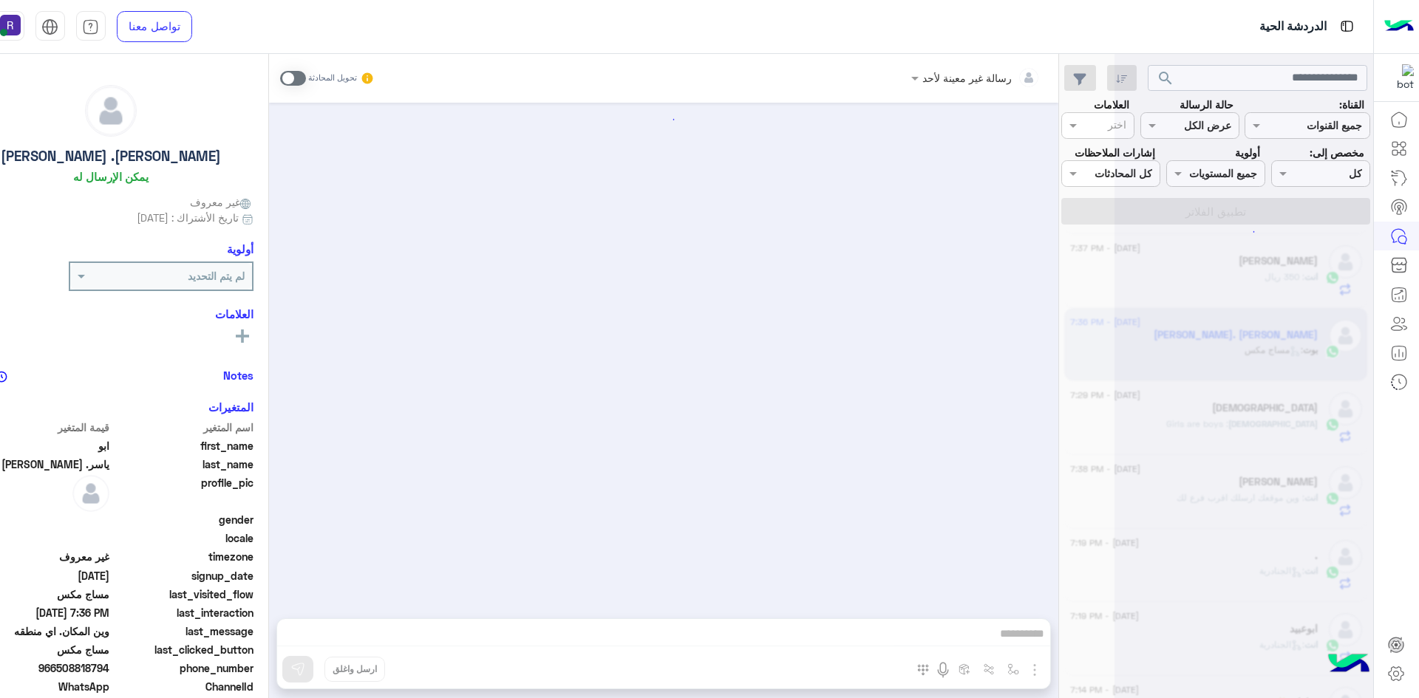
scroll to position [429, 0]
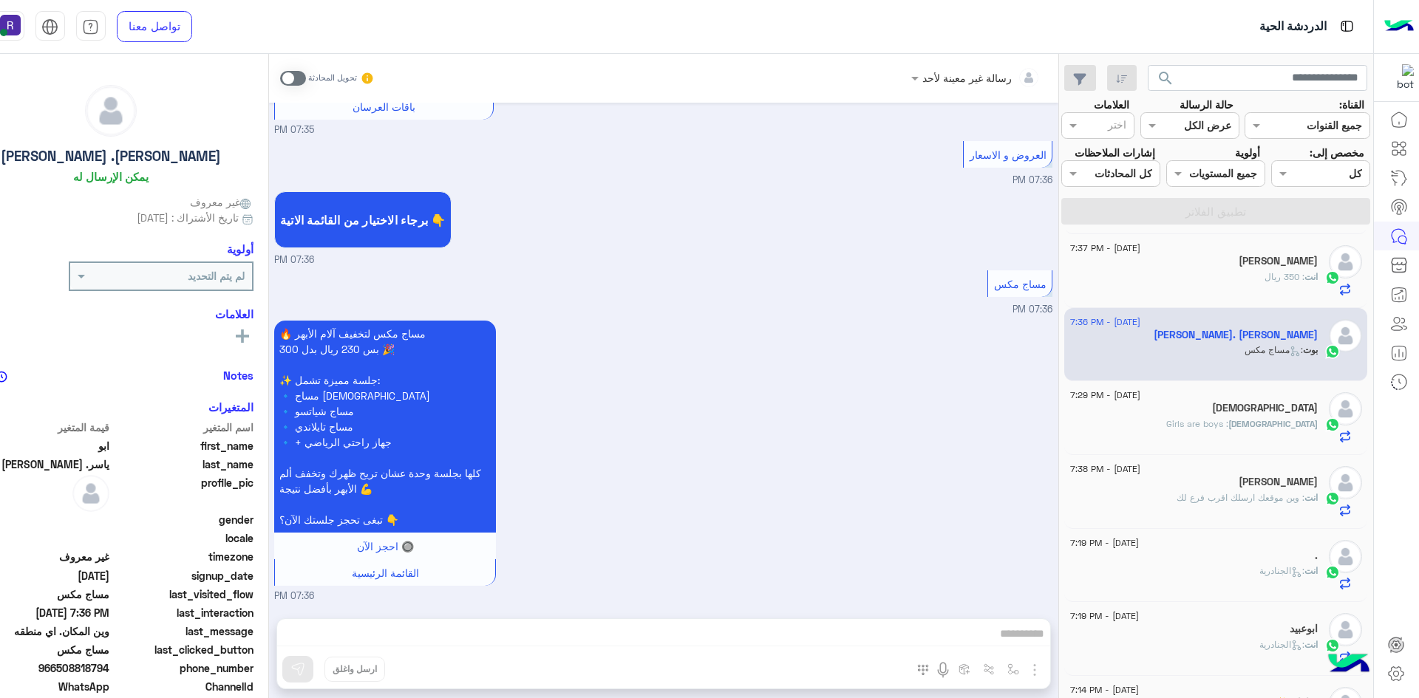
click at [304, 75] on span at bounding box center [293, 78] width 26 height 15
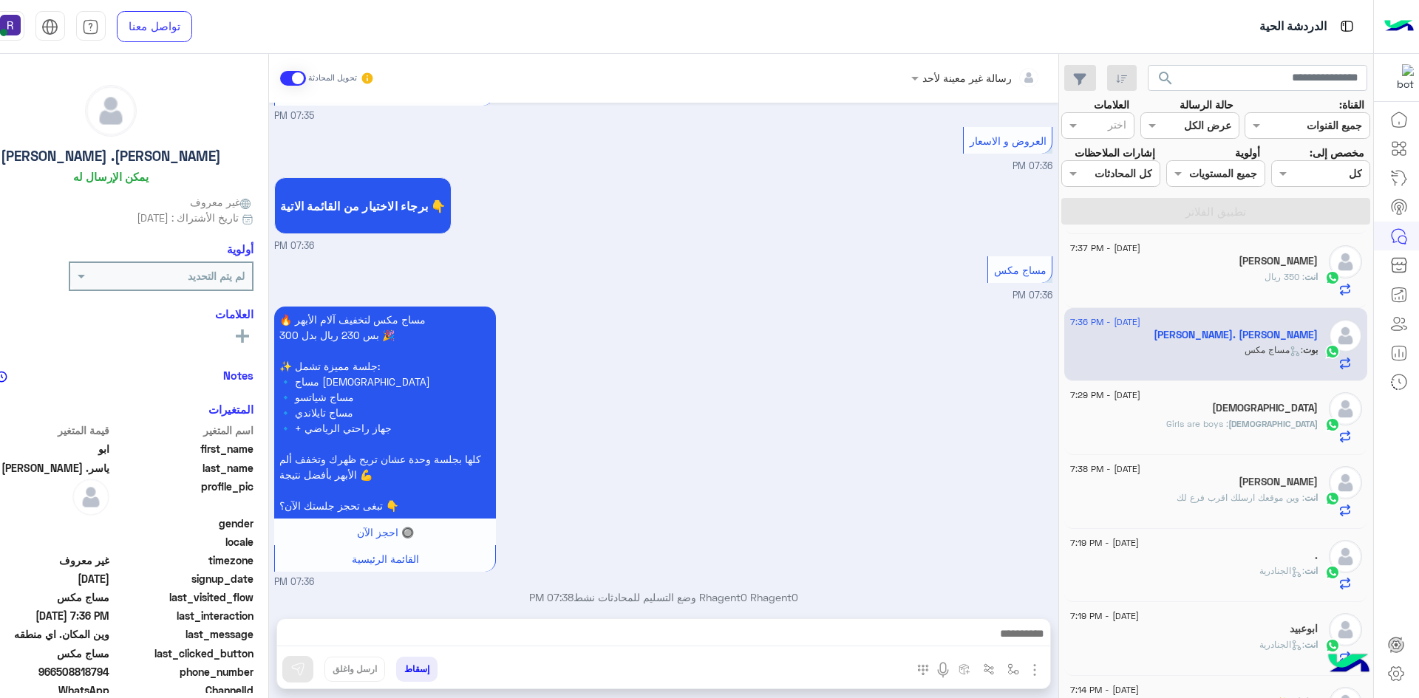
scroll to position [457, 0]
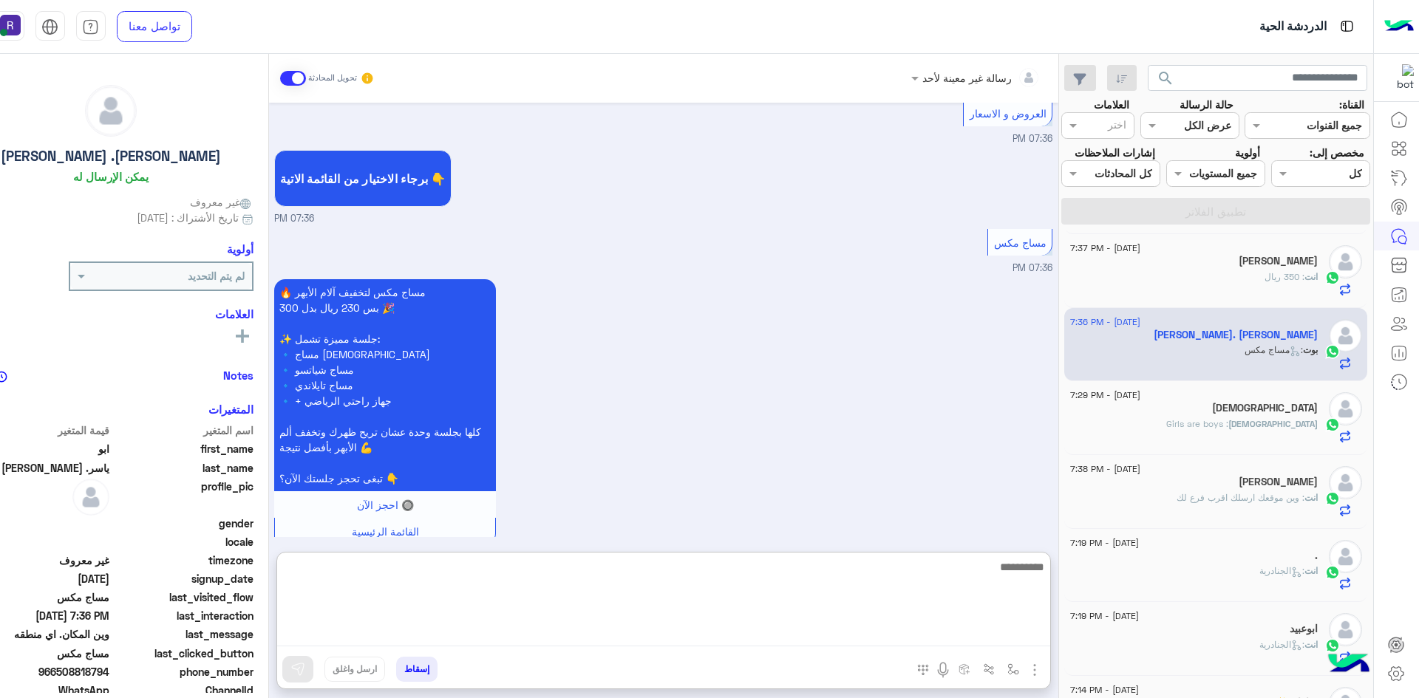
paste textarea "**********"
type textarea "**********"
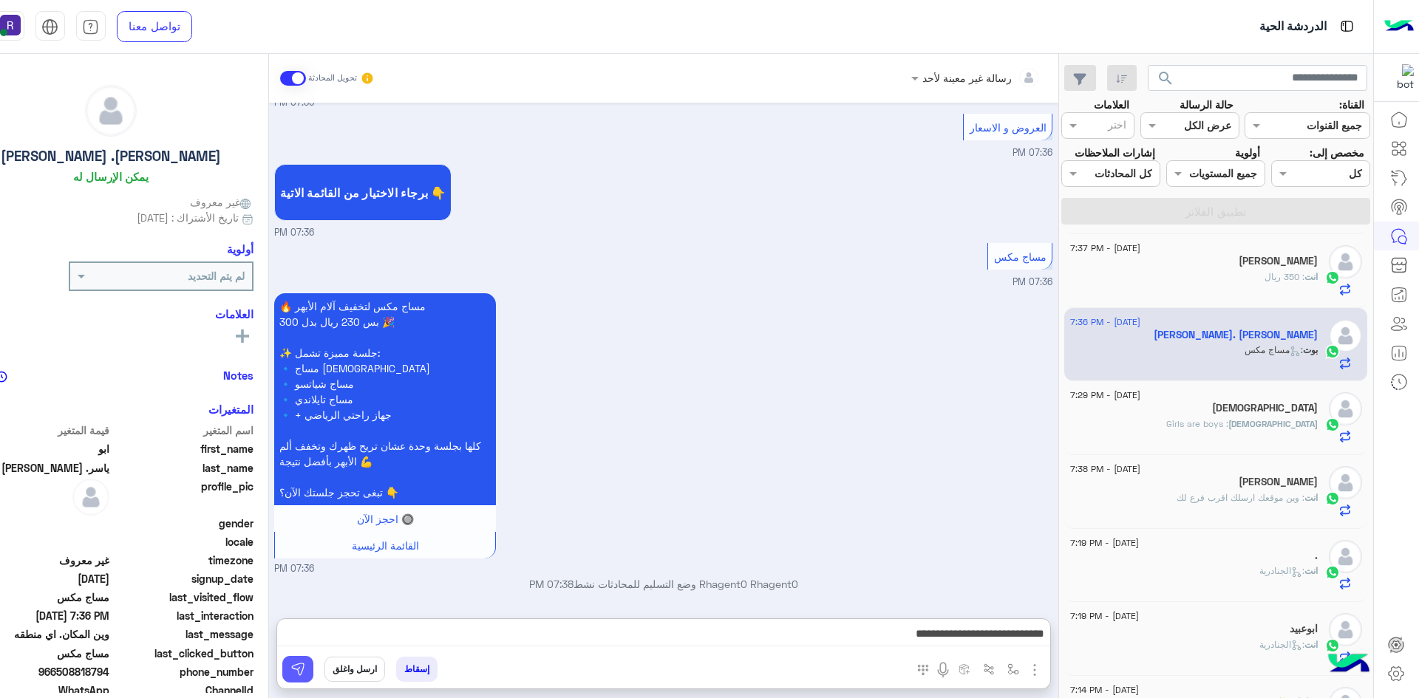
click at [303, 668] on img at bounding box center [297, 669] width 15 height 15
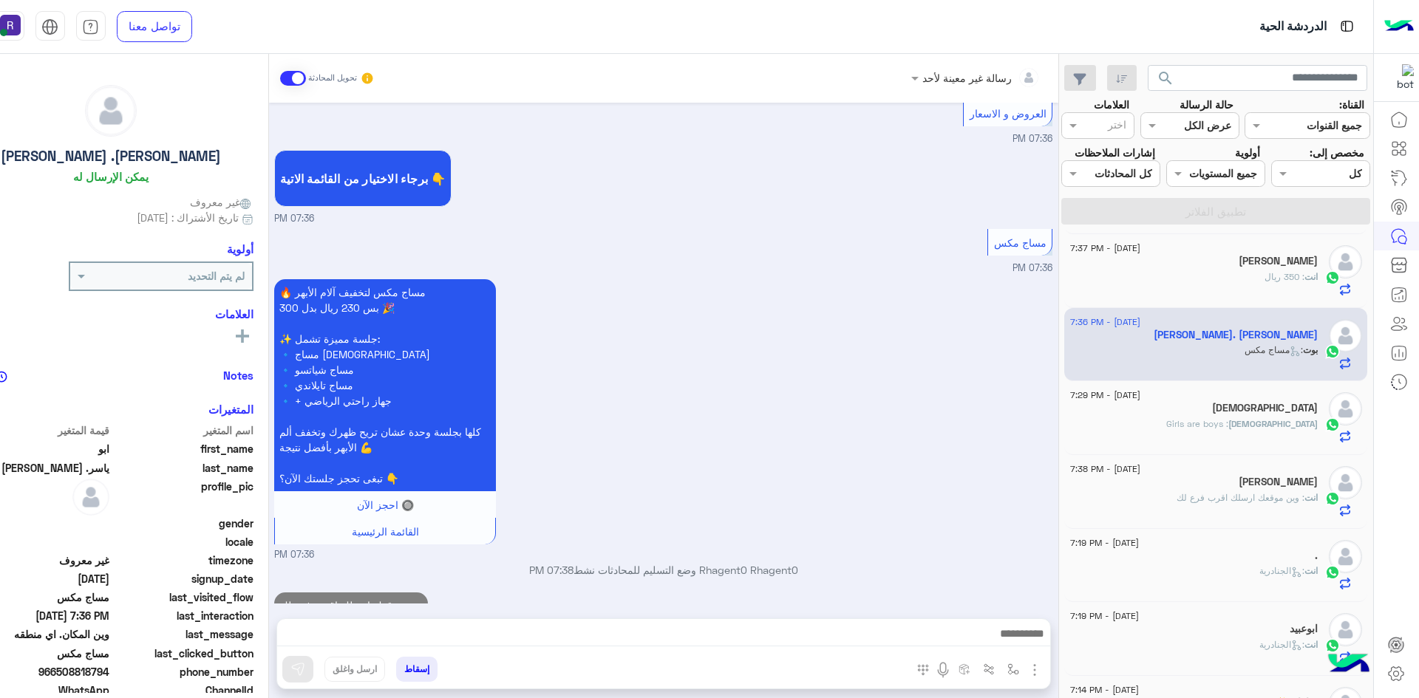
scroll to position [503, 0]
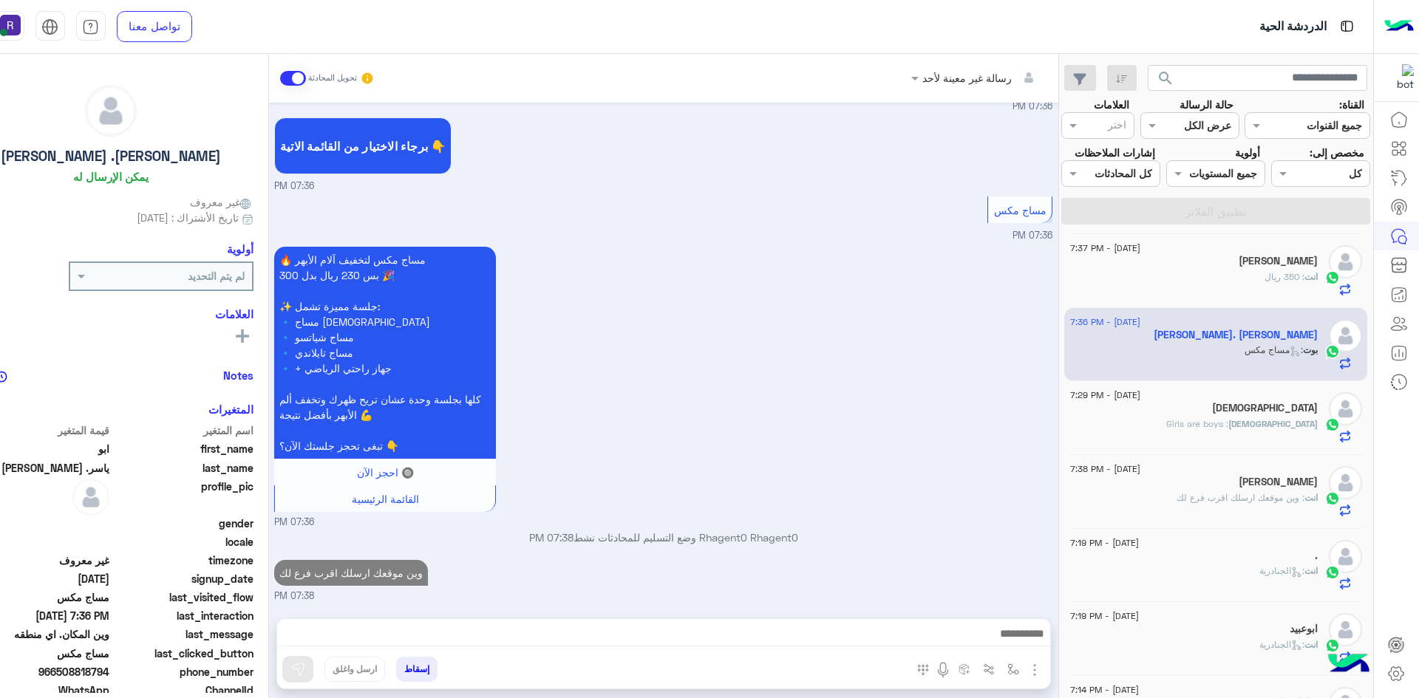
click at [1288, 480] on h5 "[PERSON_NAME]" at bounding box center [1278, 482] width 79 height 13
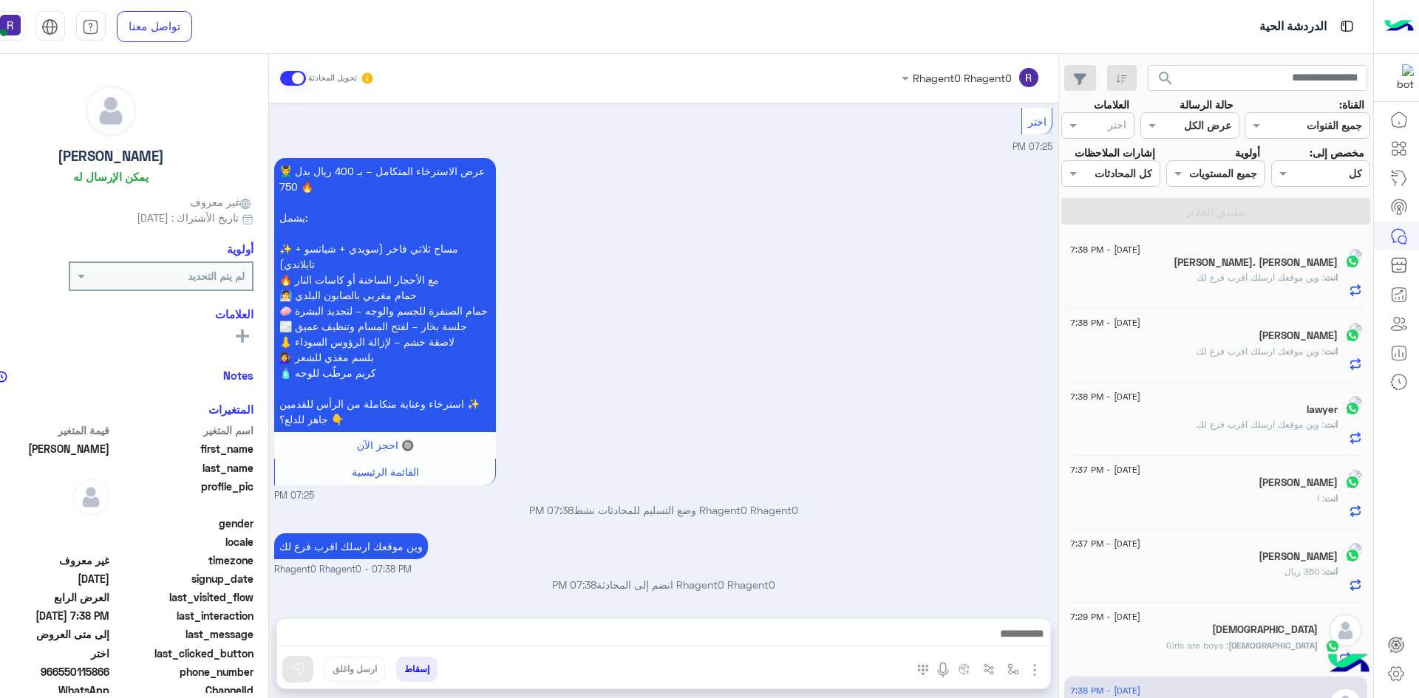
click at [1287, 355] on span ": وين موقعك ارسلك اقرب فرع لك" at bounding box center [1260, 351] width 128 height 11
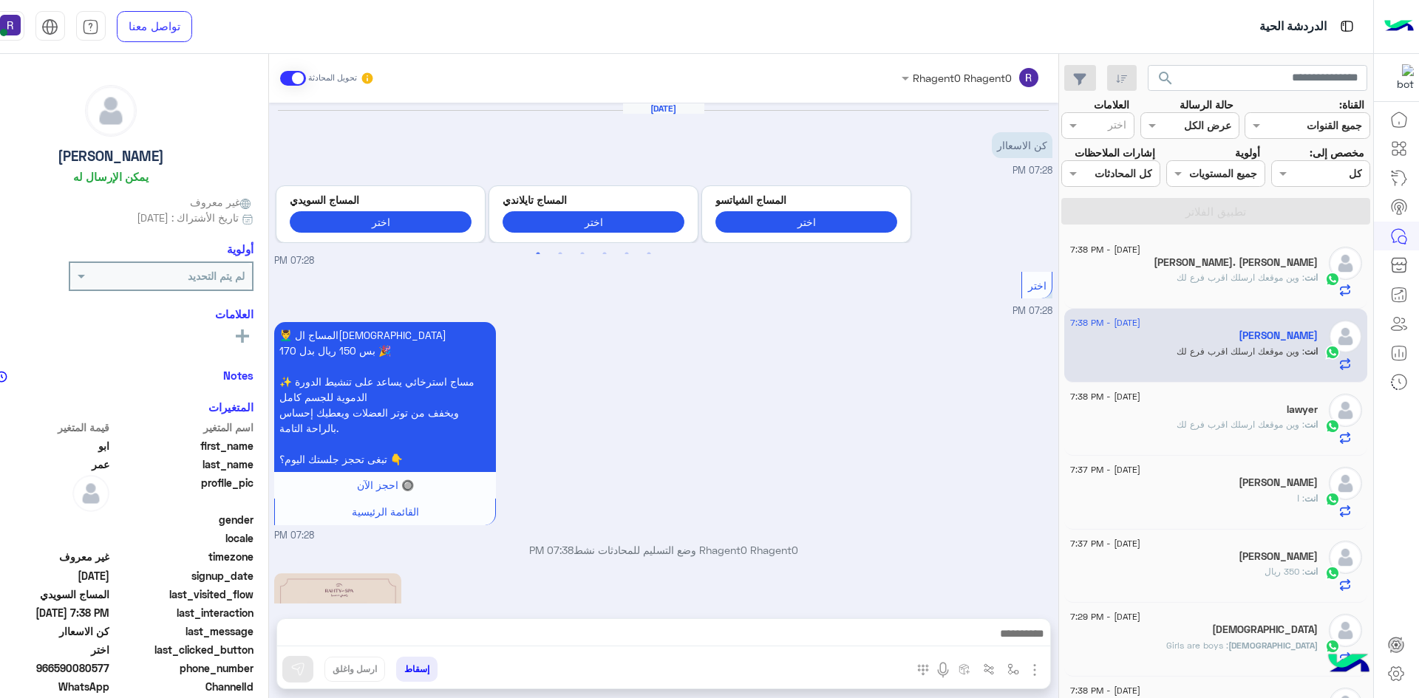
scroll to position [442, 0]
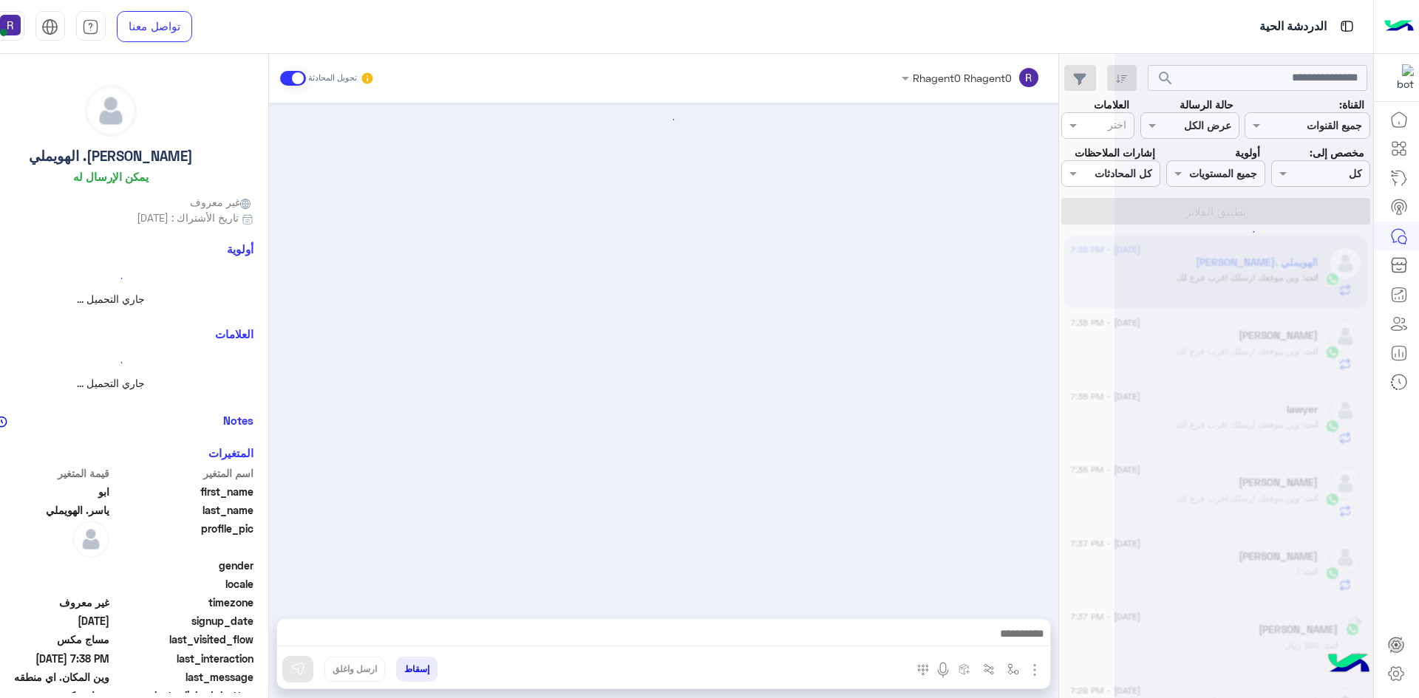
scroll to position [531, 0]
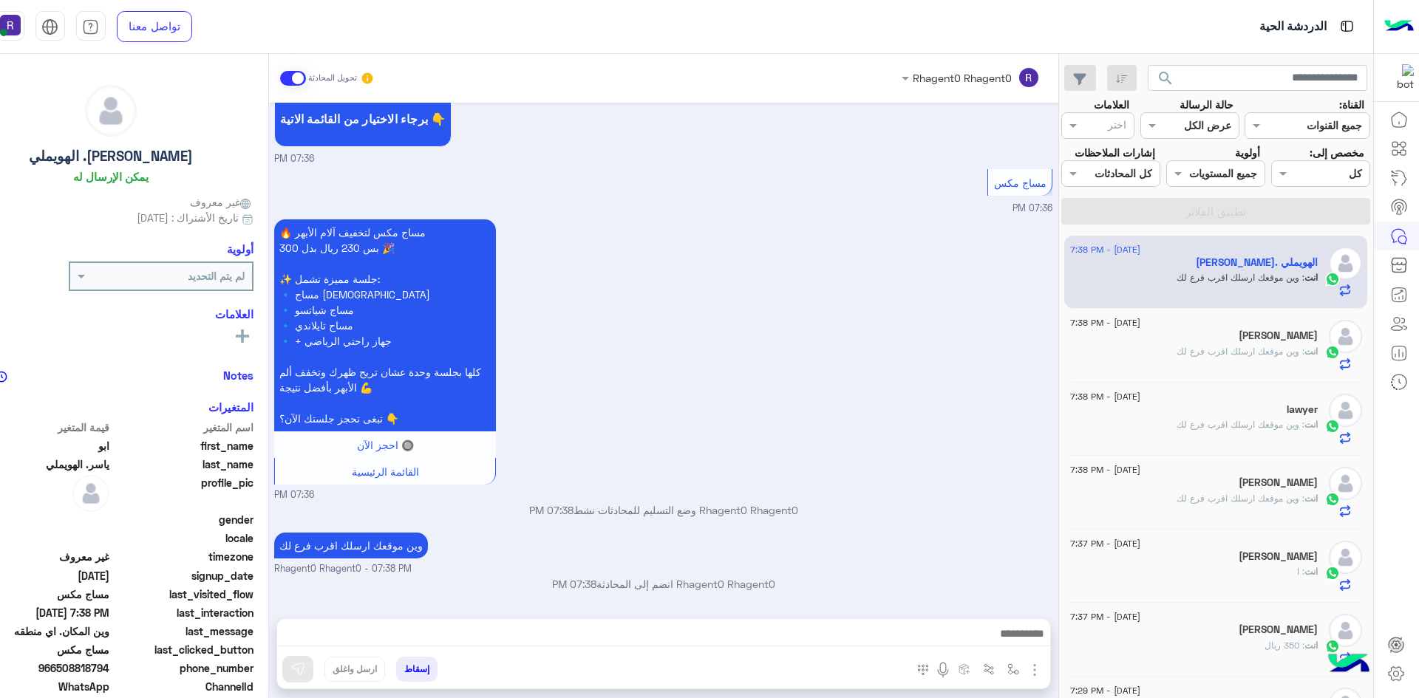
click at [1219, 350] on span ": وين موقعك ارسلك اقرب فرع لك" at bounding box center [1240, 351] width 128 height 11
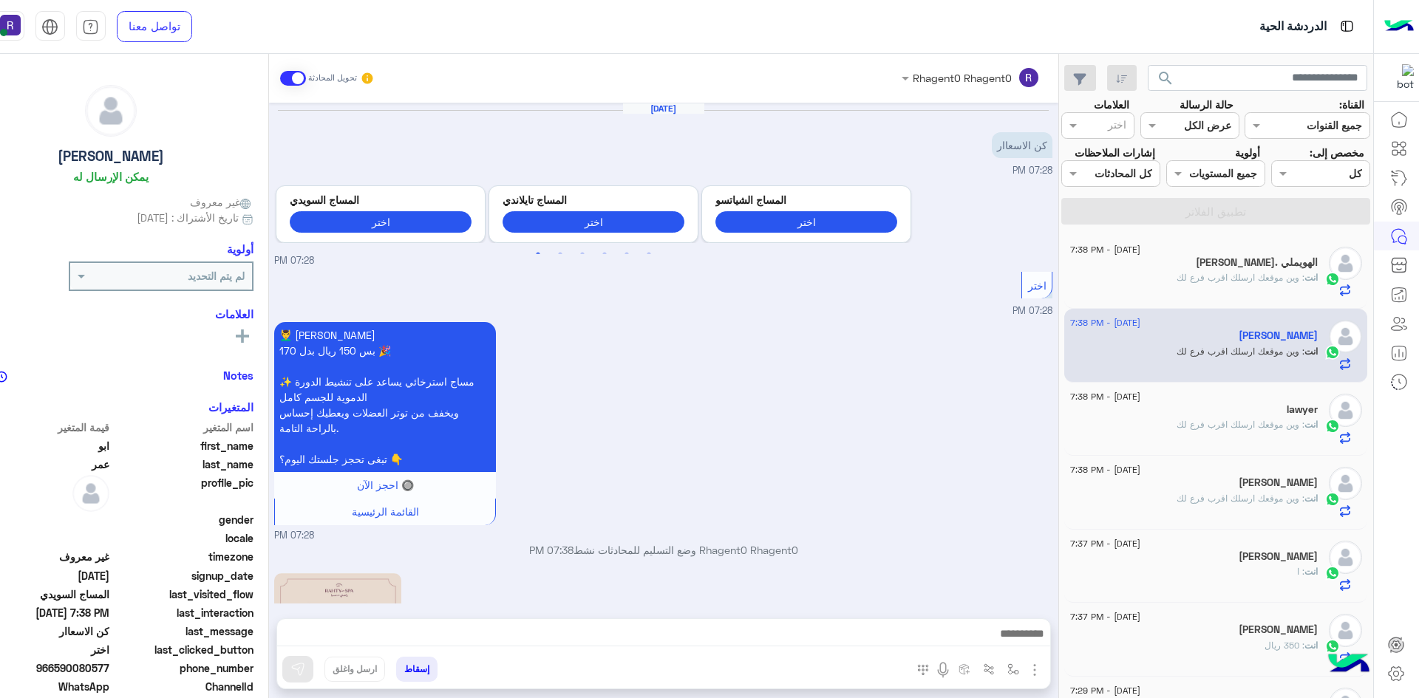
scroll to position [442, 0]
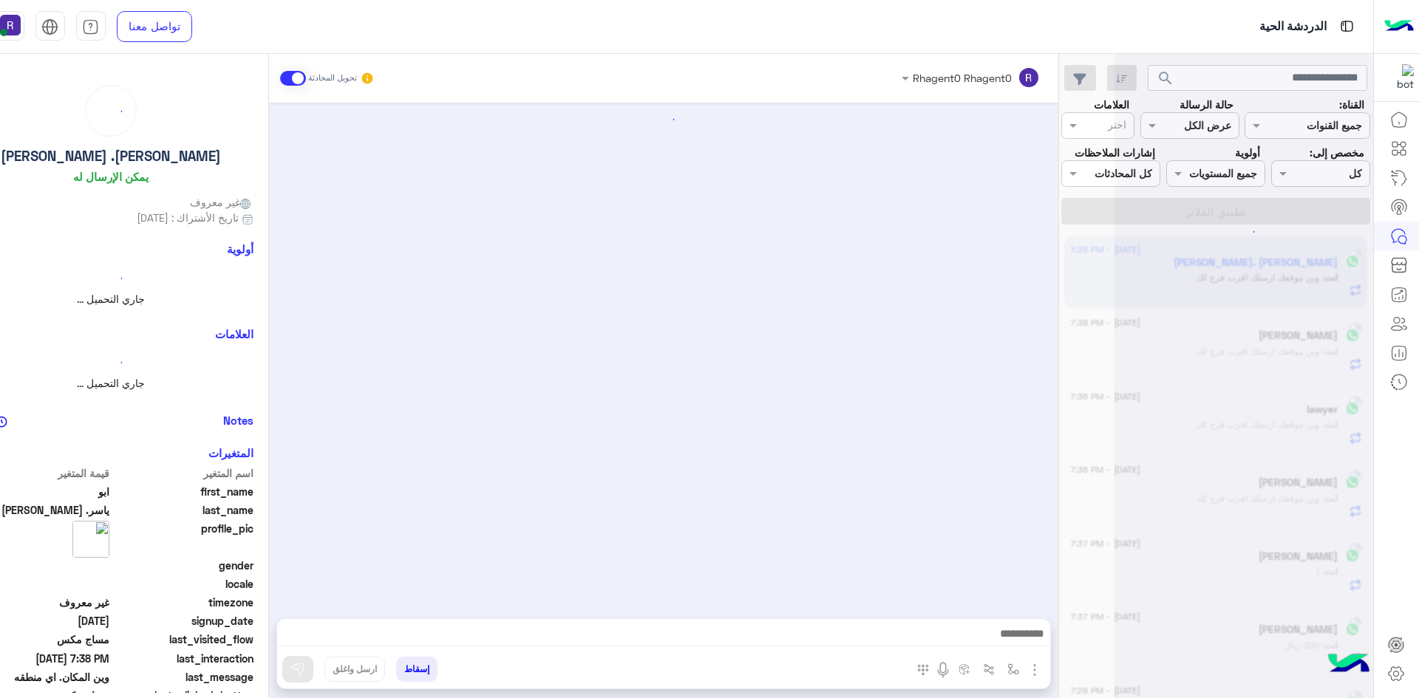
scroll to position [531, 0]
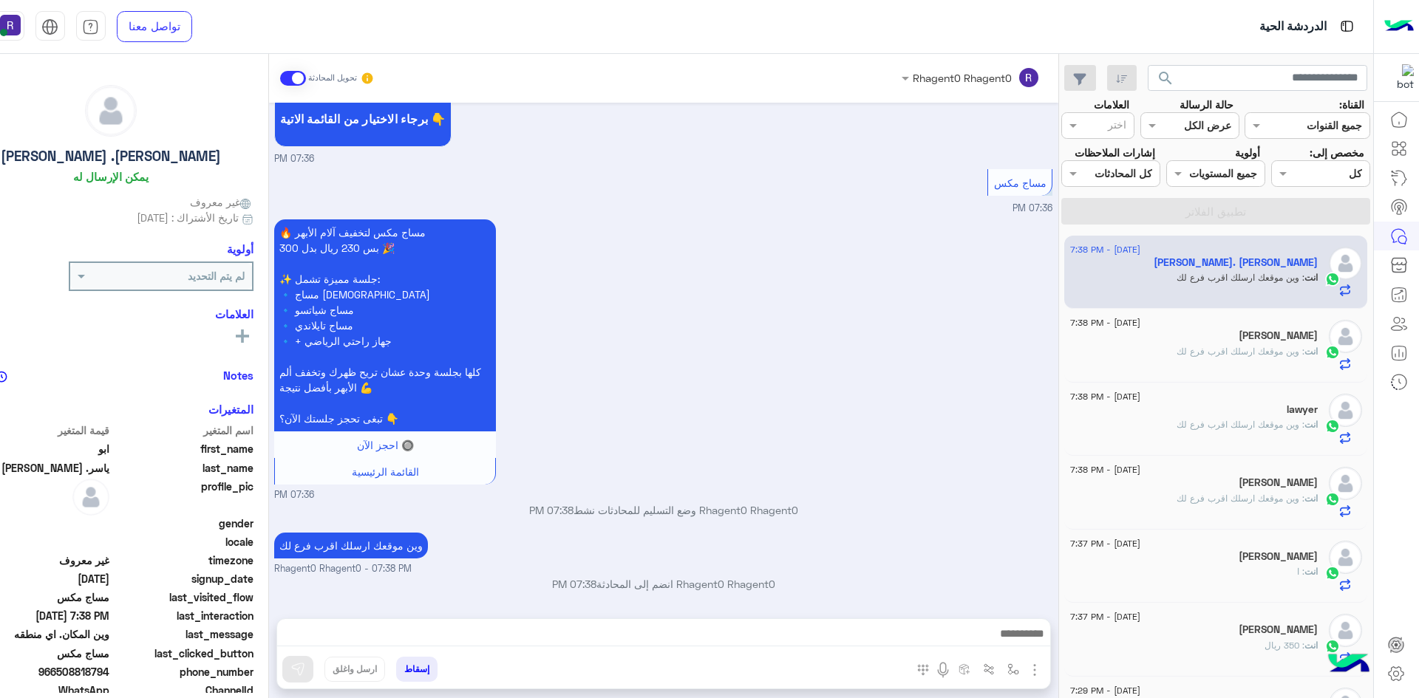
click at [1275, 339] on div "[PERSON_NAME]" at bounding box center [1194, 338] width 248 height 16
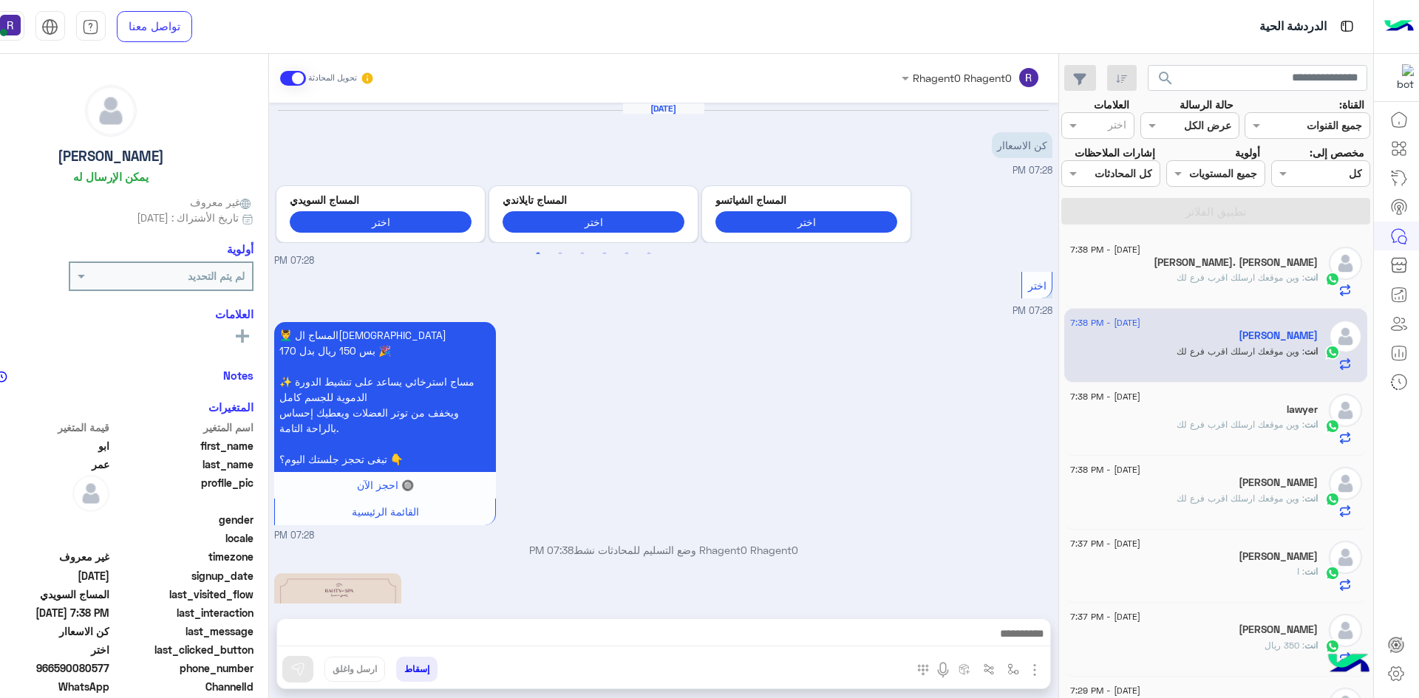
scroll to position [442, 0]
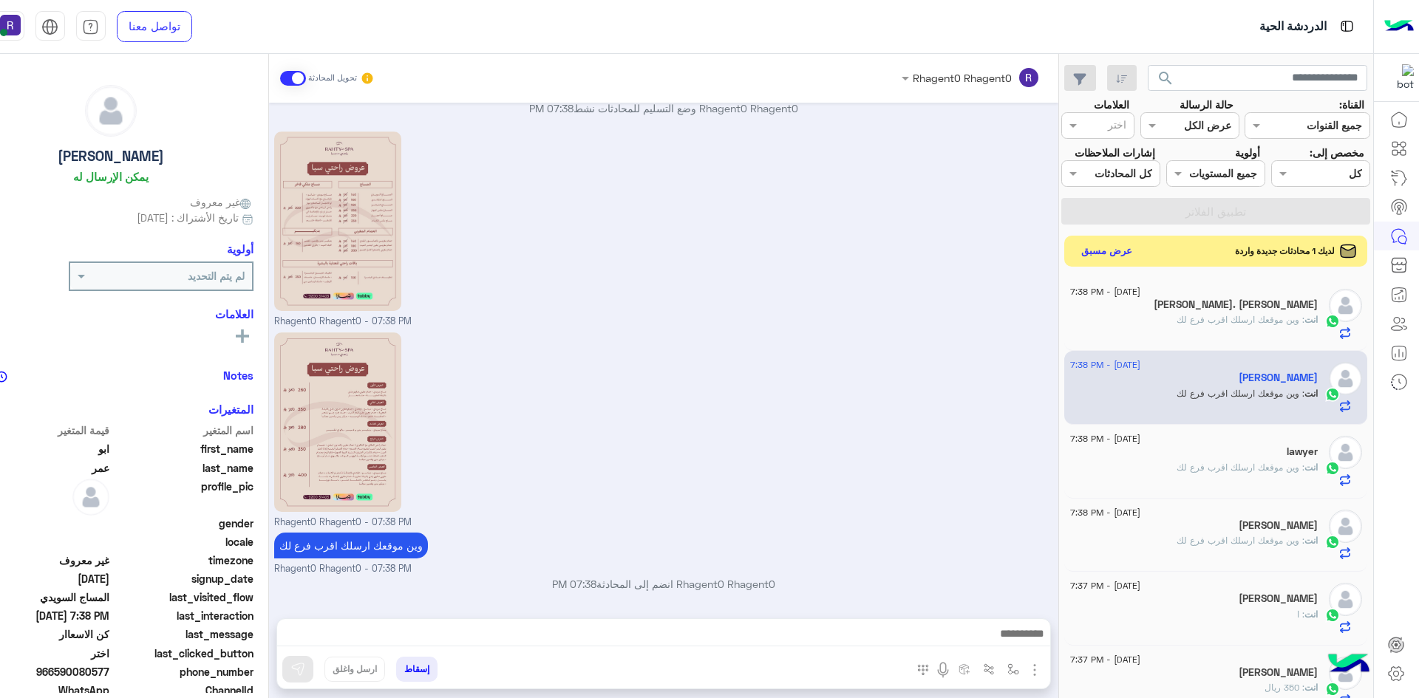
click at [1114, 248] on button "عرض مسبق" at bounding box center [1106, 251] width 62 height 20
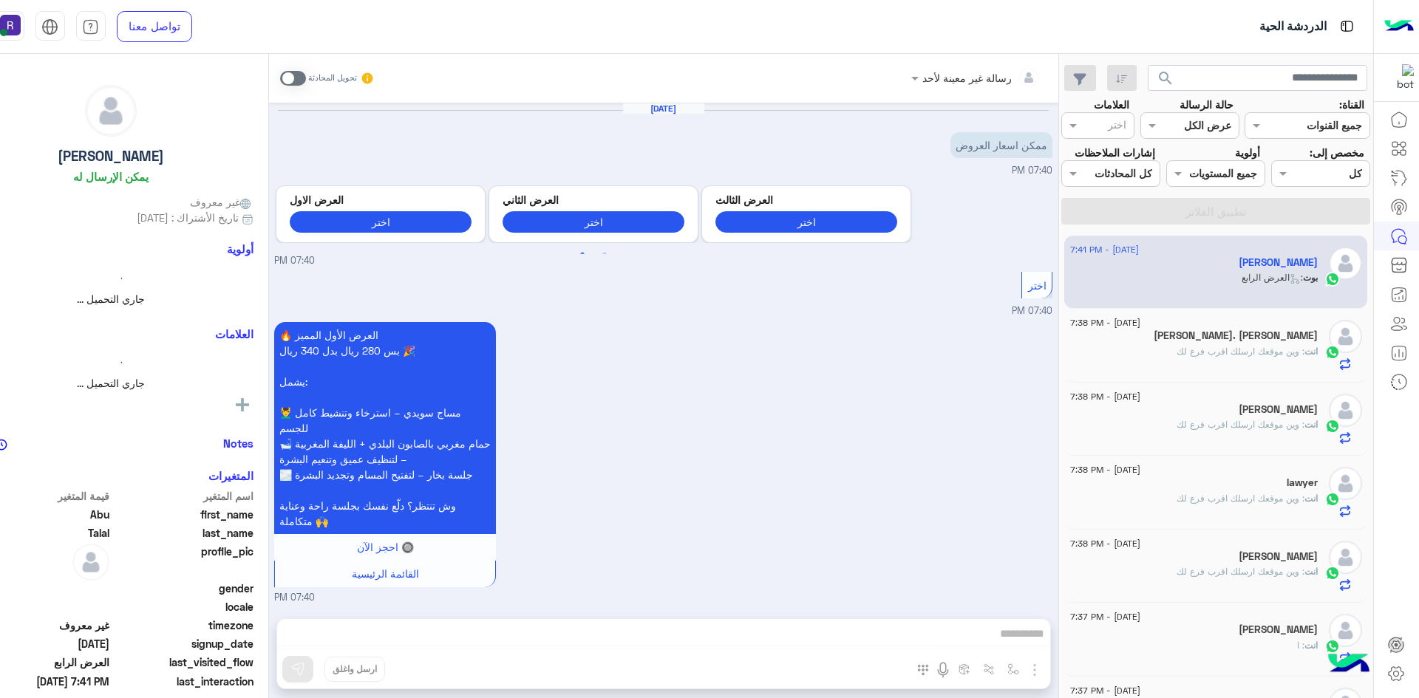
scroll to position [1259, 0]
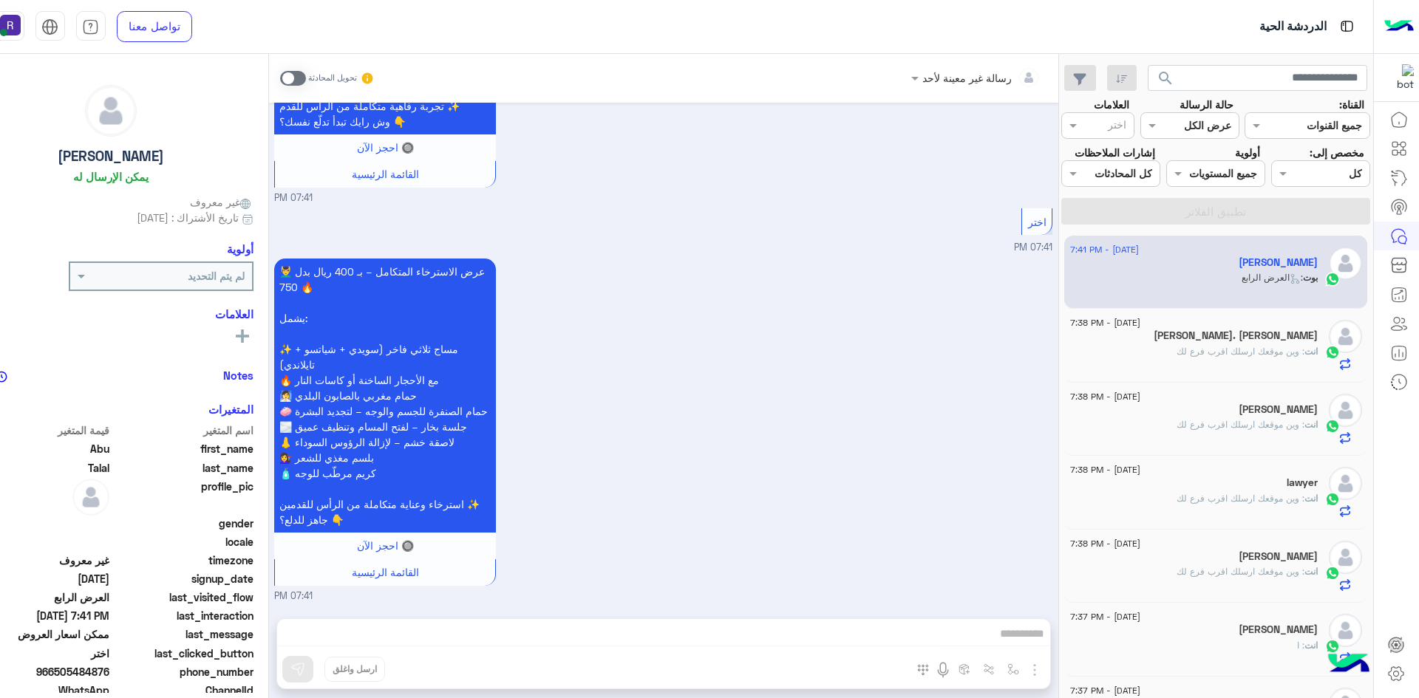
click at [302, 81] on span at bounding box center [293, 78] width 26 height 15
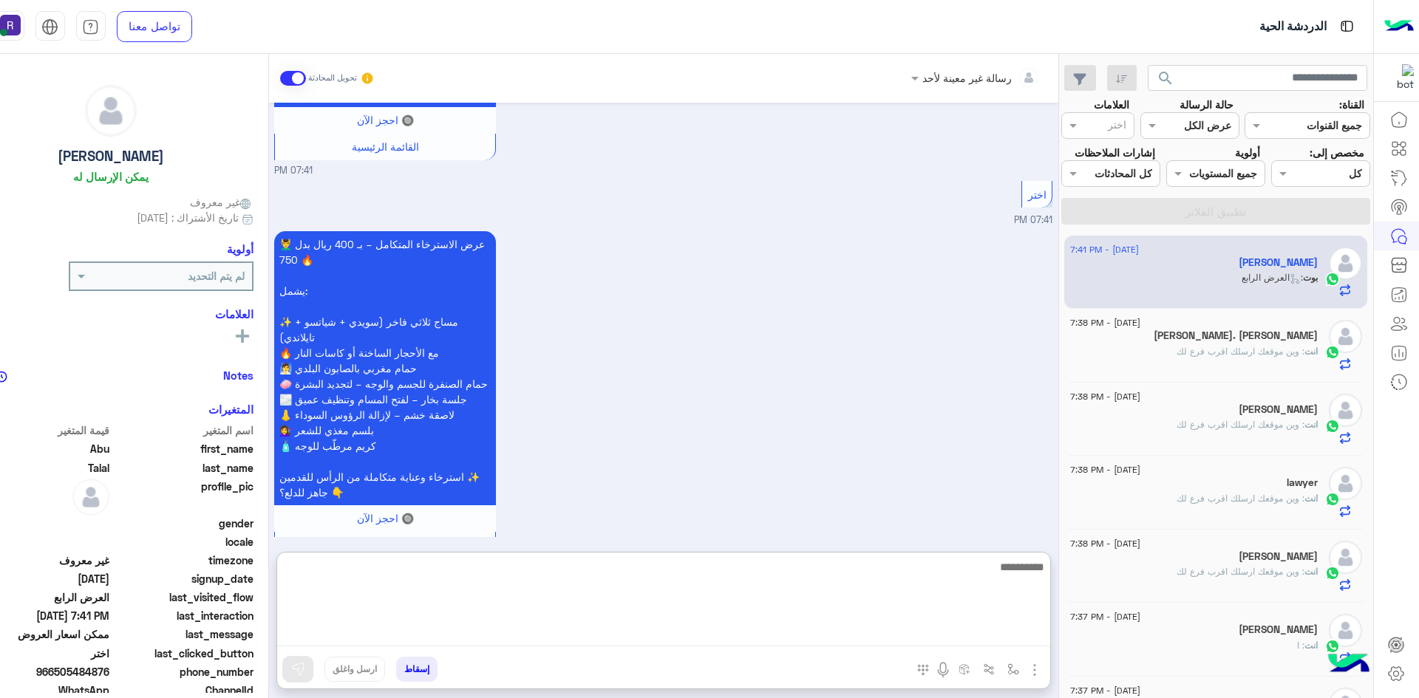
paste textarea "**********"
type textarea "**********"
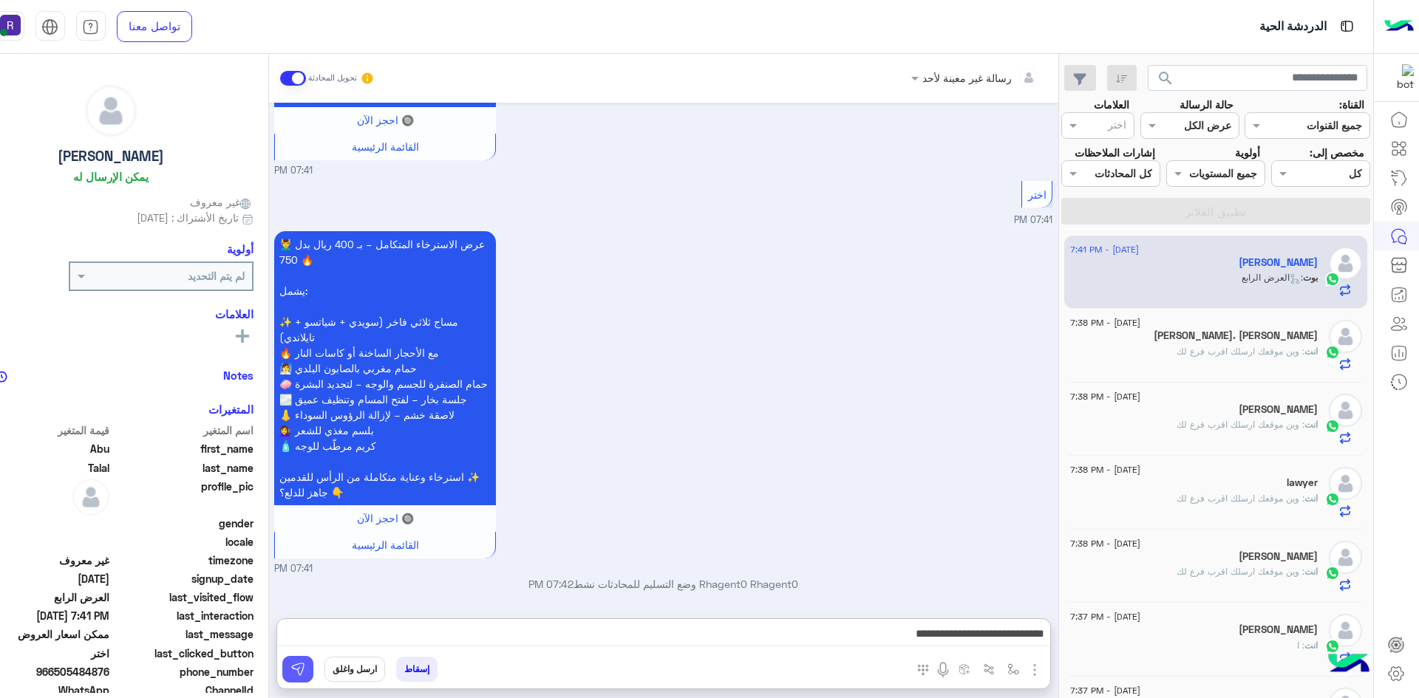
click at [304, 667] on img at bounding box center [297, 669] width 15 height 15
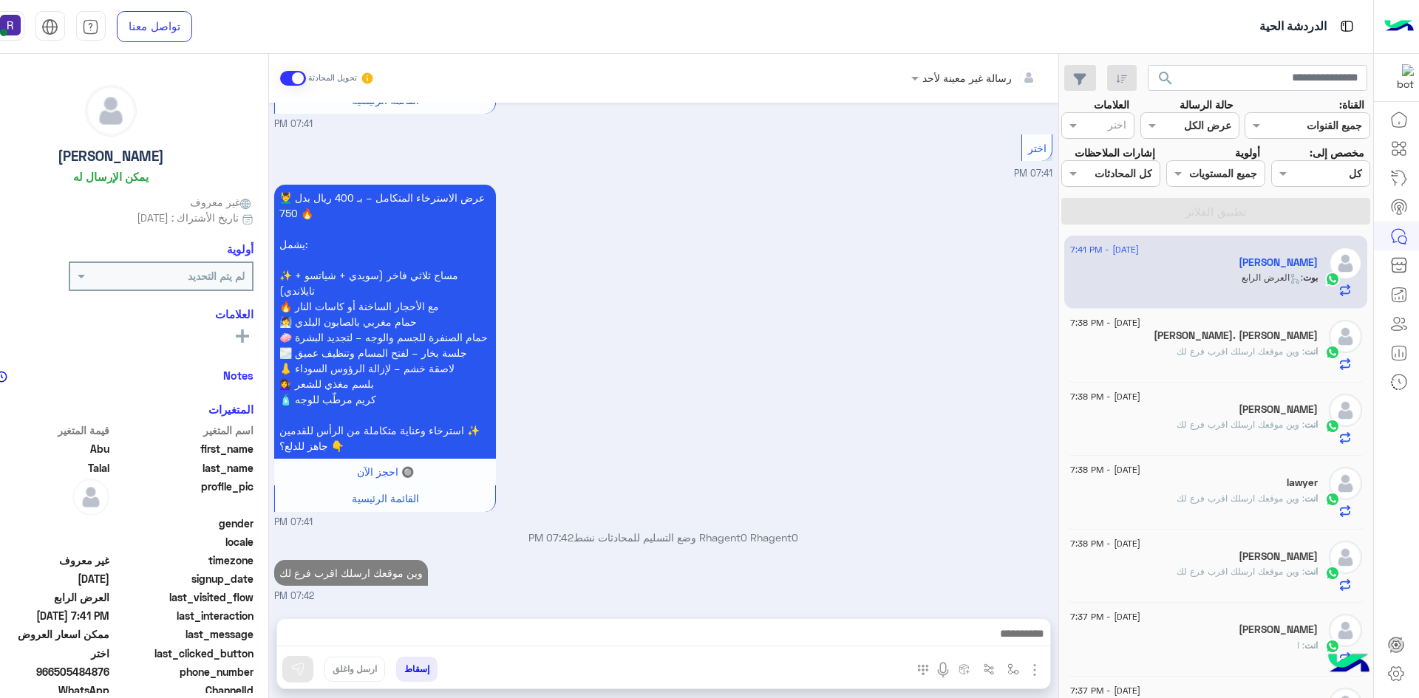
scroll to position [1333, 0]
click at [1249, 353] on span ": وين موقعك ارسلك اقرب فرع لك" at bounding box center [1240, 351] width 128 height 11
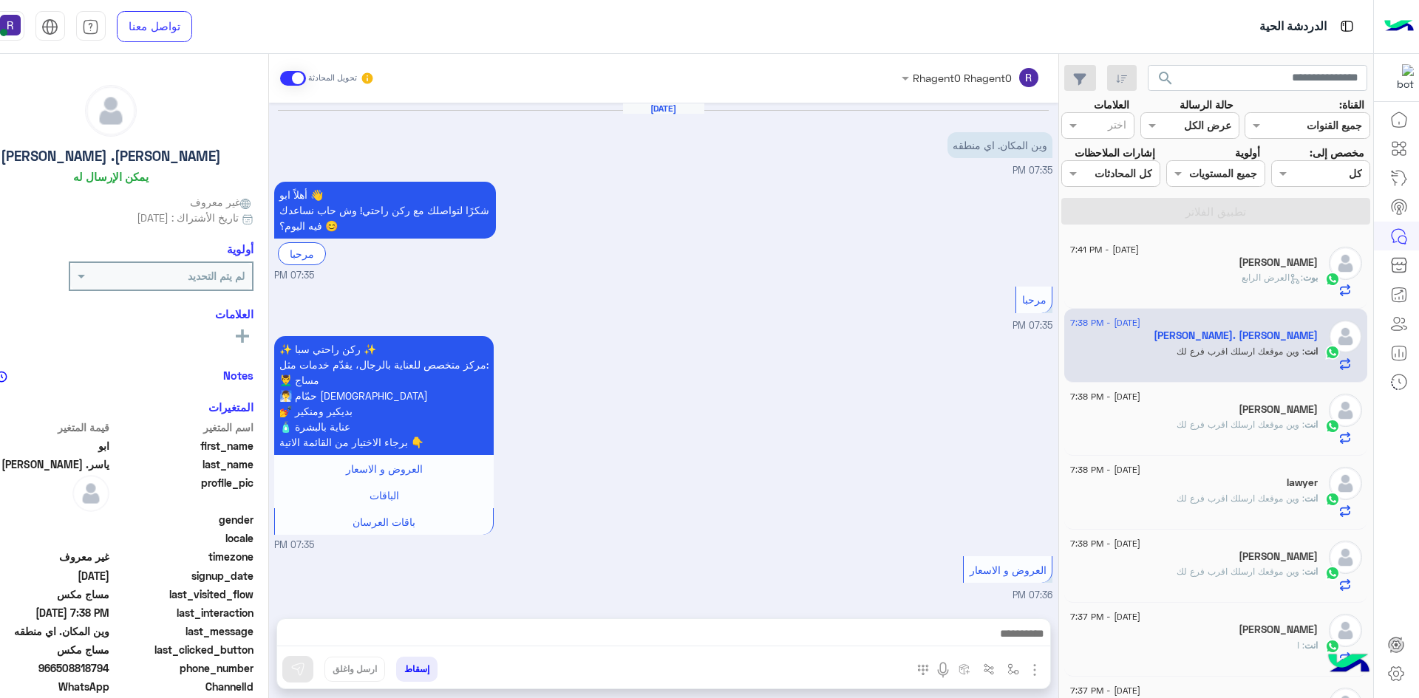
scroll to position [531, 0]
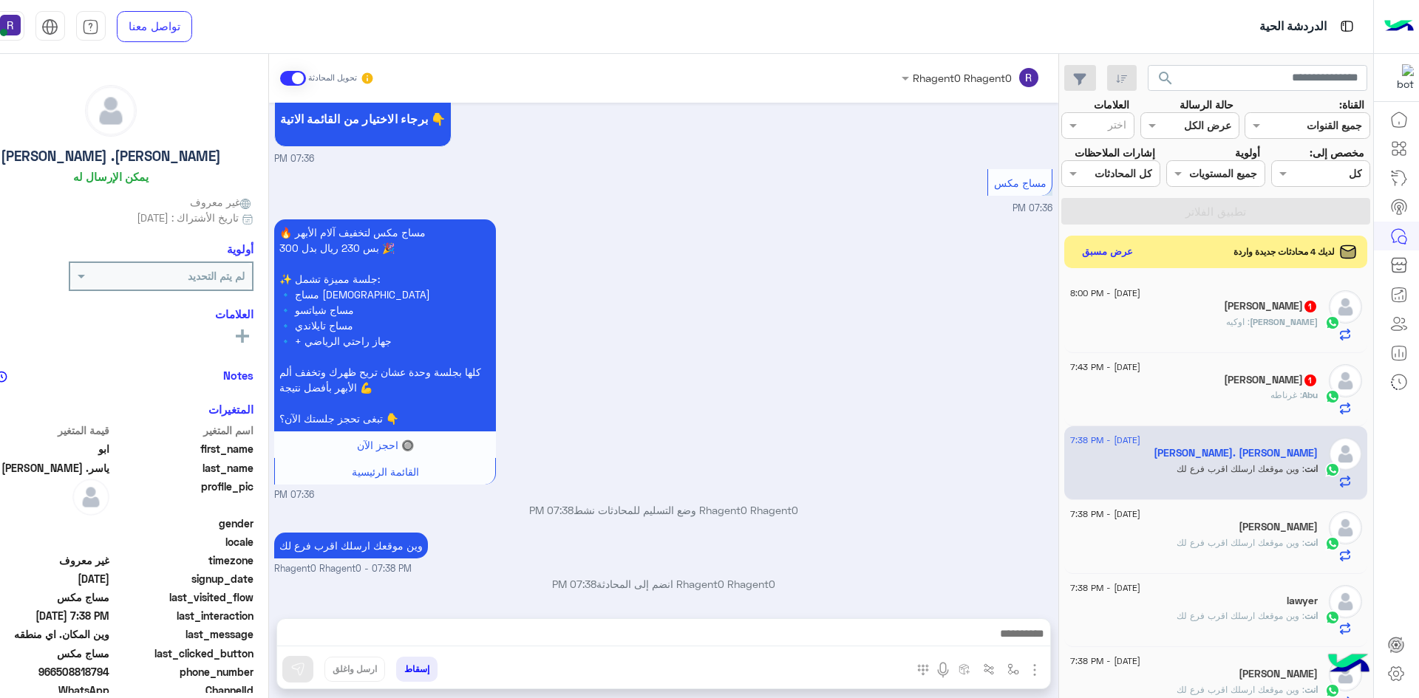
click at [1240, 388] on div "Abu Talal 1" at bounding box center [1194, 382] width 248 height 16
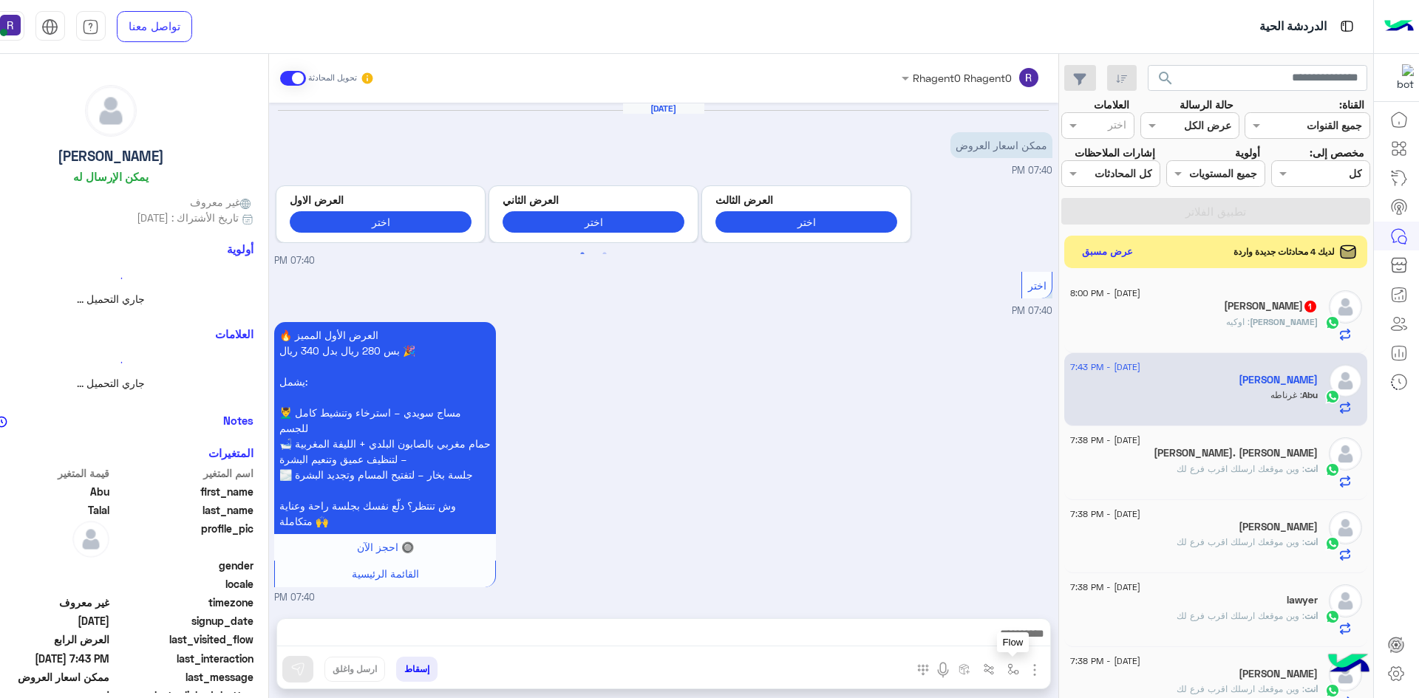
scroll to position [1409, 0]
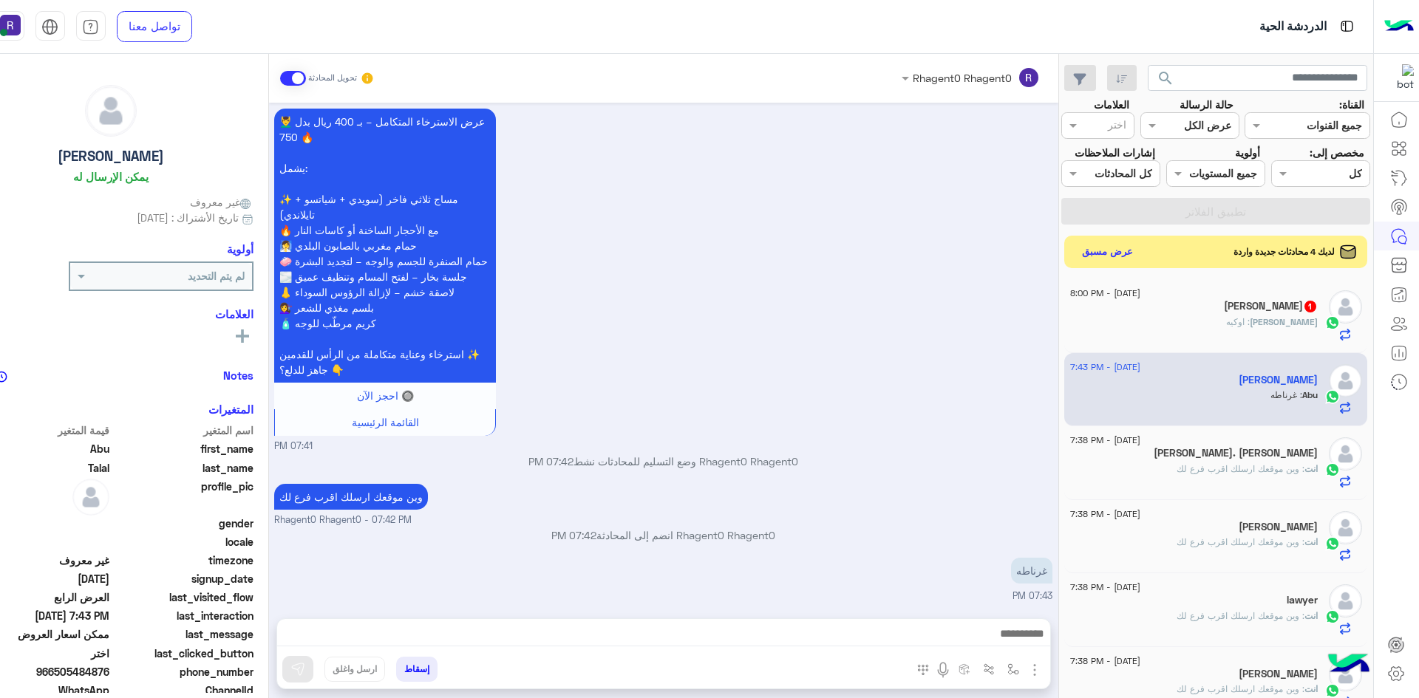
click at [1032, 670] on img "button" at bounding box center [1035, 670] width 18 height 18
click at [1020, 646] on button "الصور" at bounding box center [1012, 638] width 63 height 30
click at [1009, 672] on img "button" at bounding box center [1013, 670] width 12 height 12
click at [987, 635] on input "text" at bounding box center [967, 637] width 100 height 17
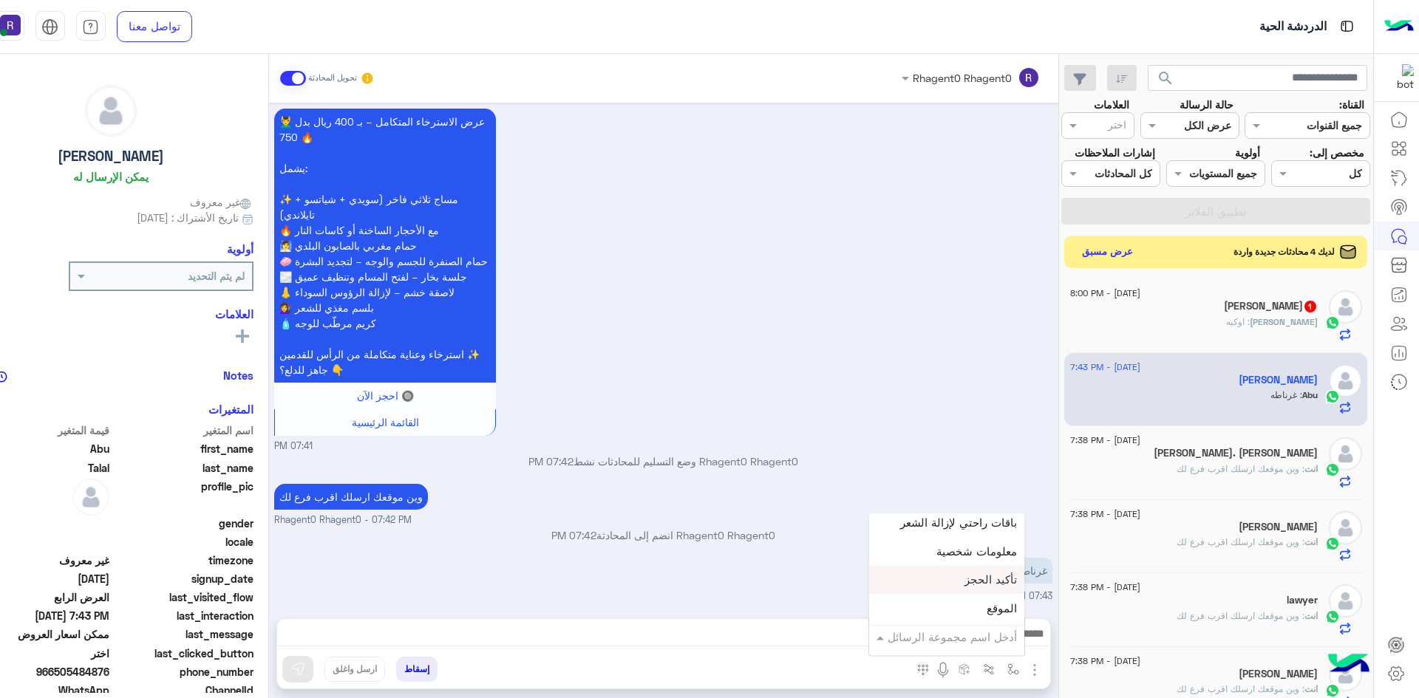
scroll to position [961, 0]
click at [979, 573] on div "الجنادرية" at bounding box center [946, 563] width 155 height 29
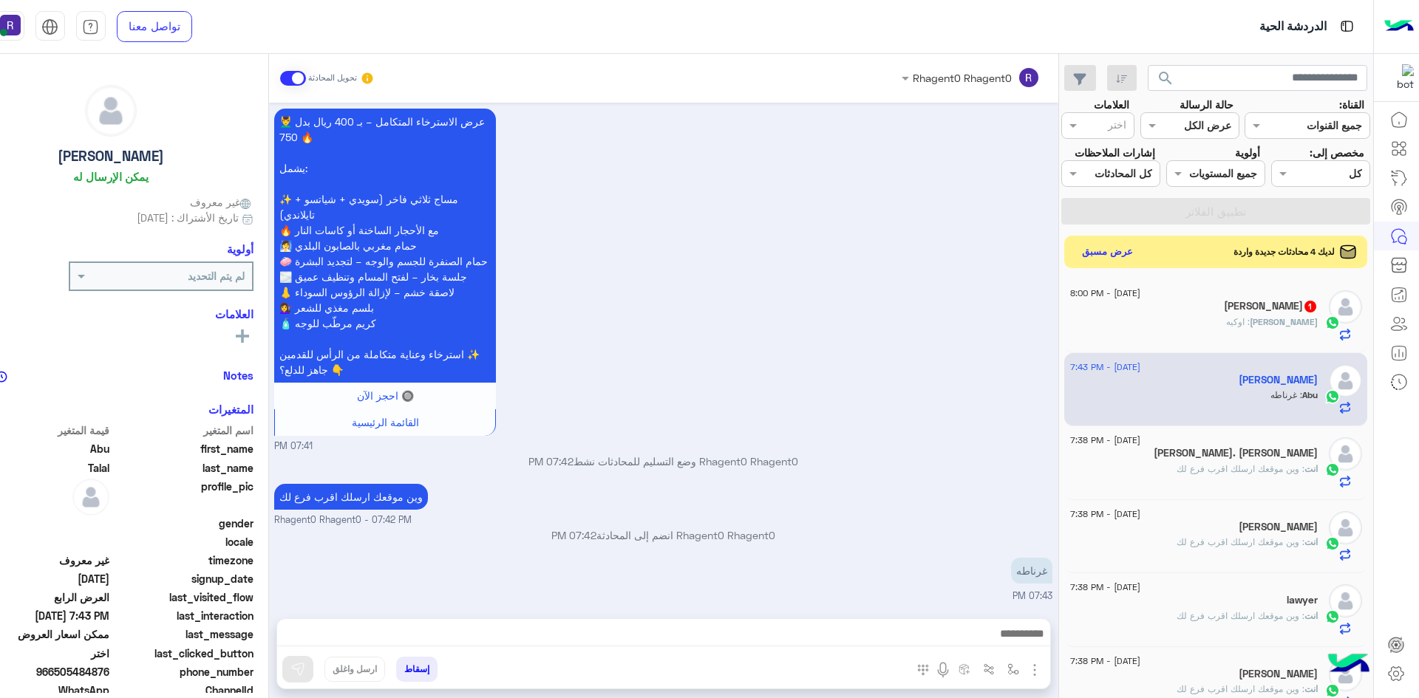
type textarea "*********"
click at [304, 670] on img at bounding box center [297, 669] width 15 height 15
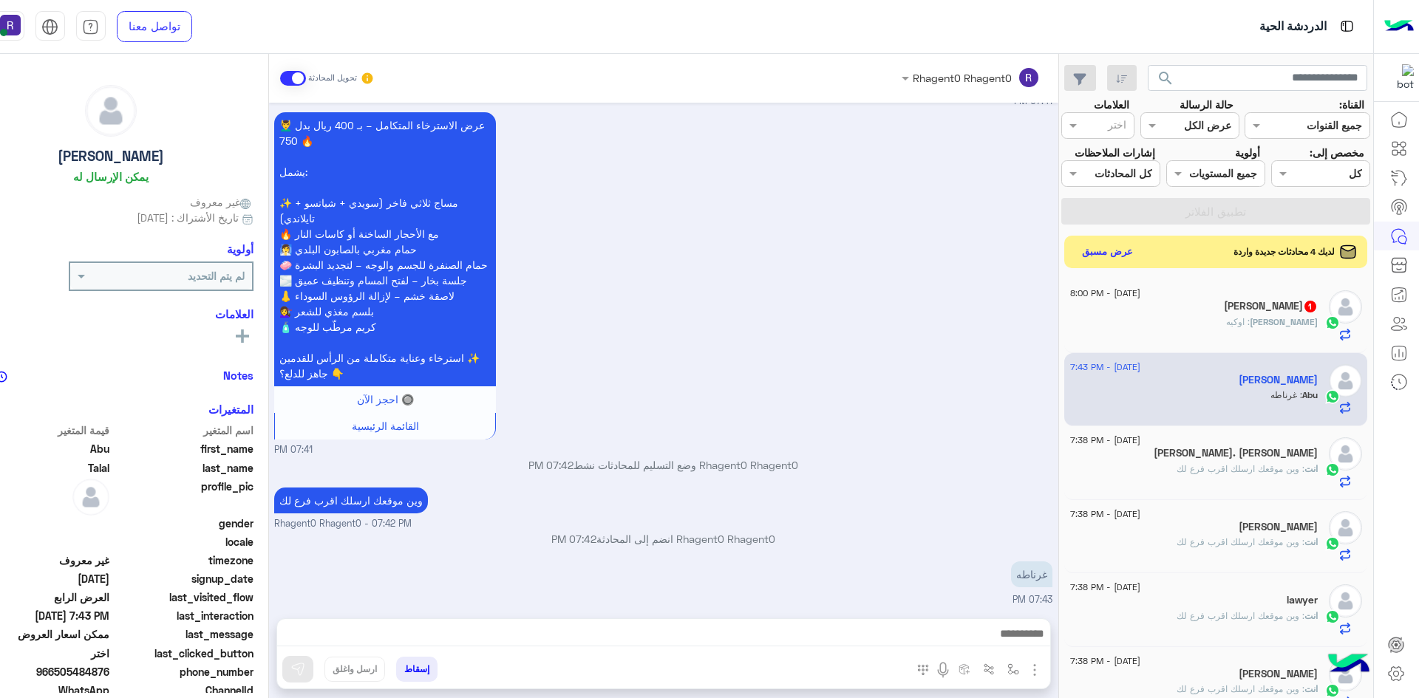
scroll to position [1409, 0]
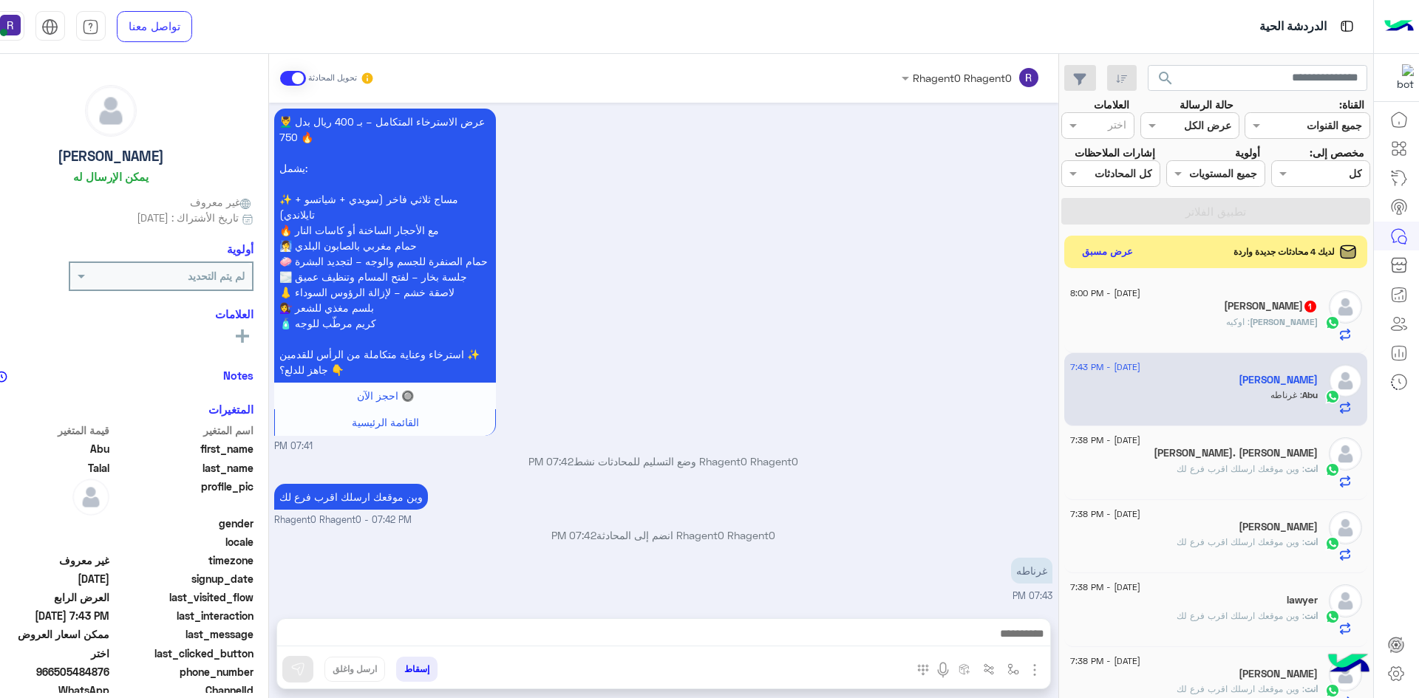
click at [1255, 322] on div "hassan : اوكيه" at bounding box center [1194, 329] width 248 height 26
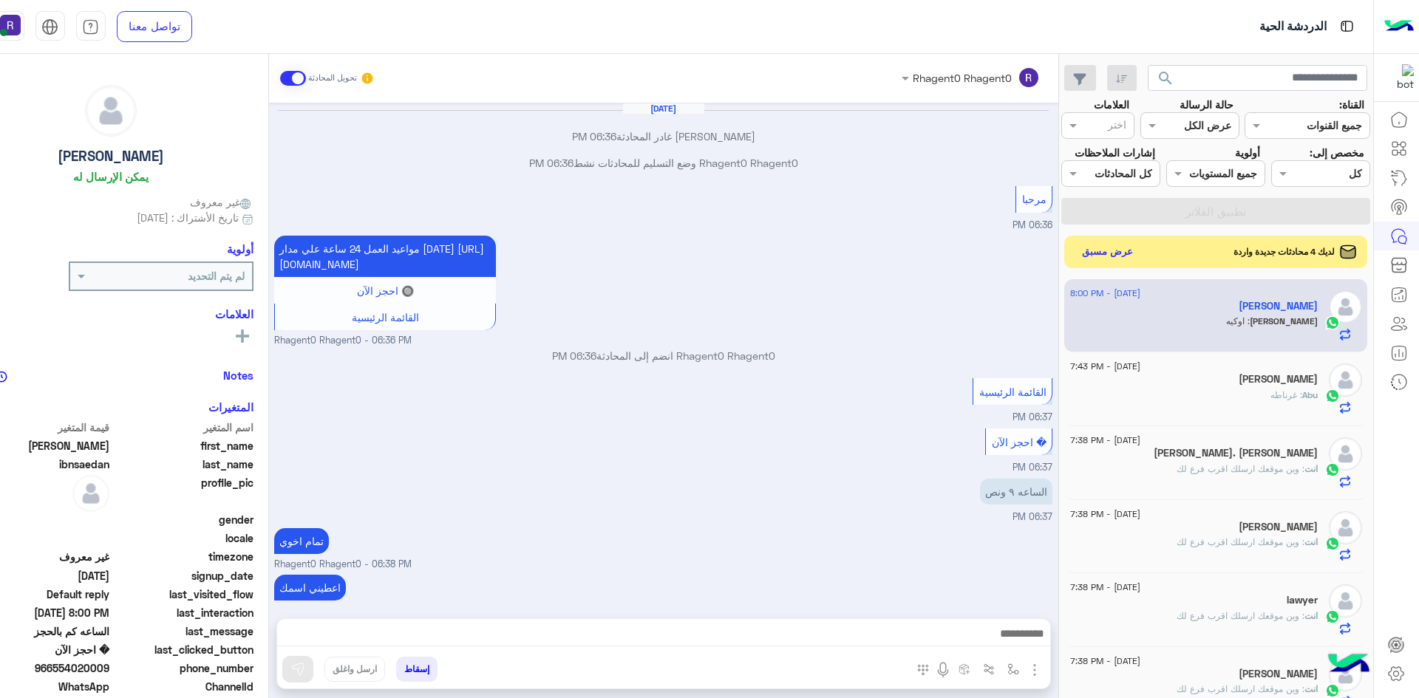
scroll to position [622, 0]
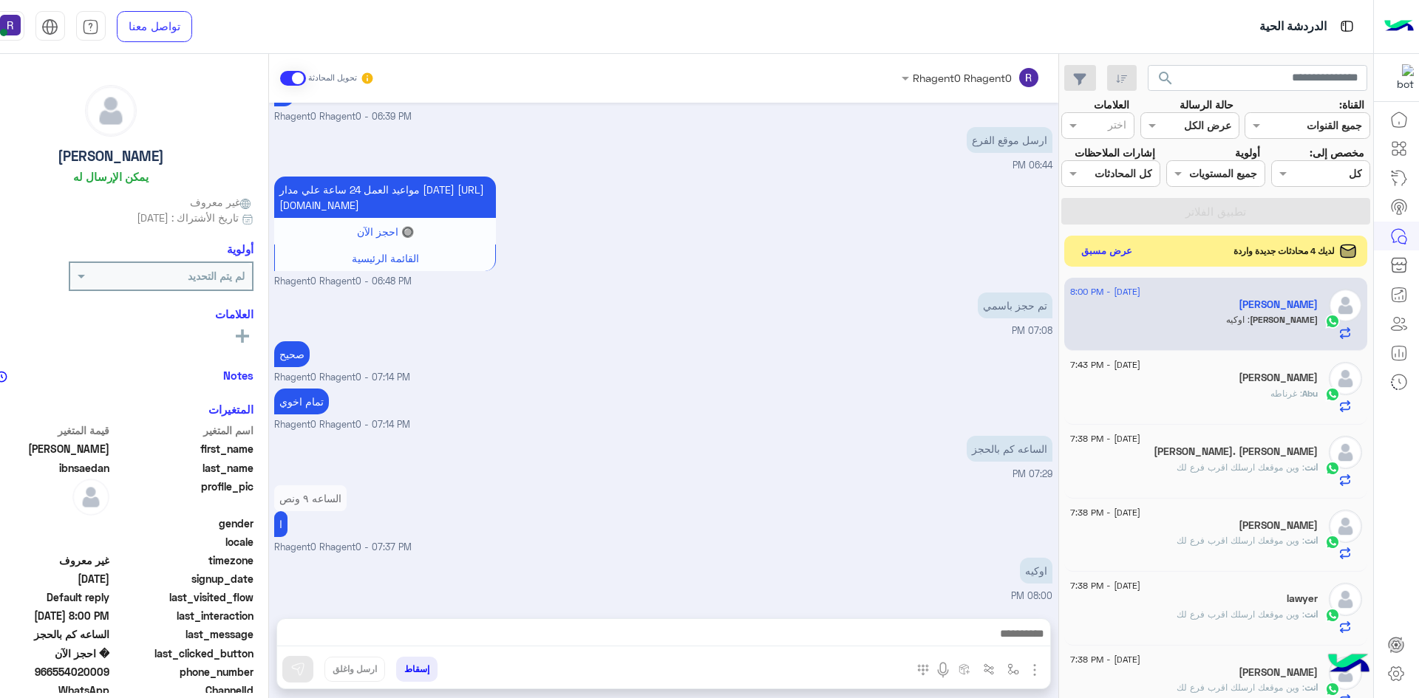
click at [1111, 253] on button "عرض مسبق" at bounding box center [1106, 251] width 62 height 20
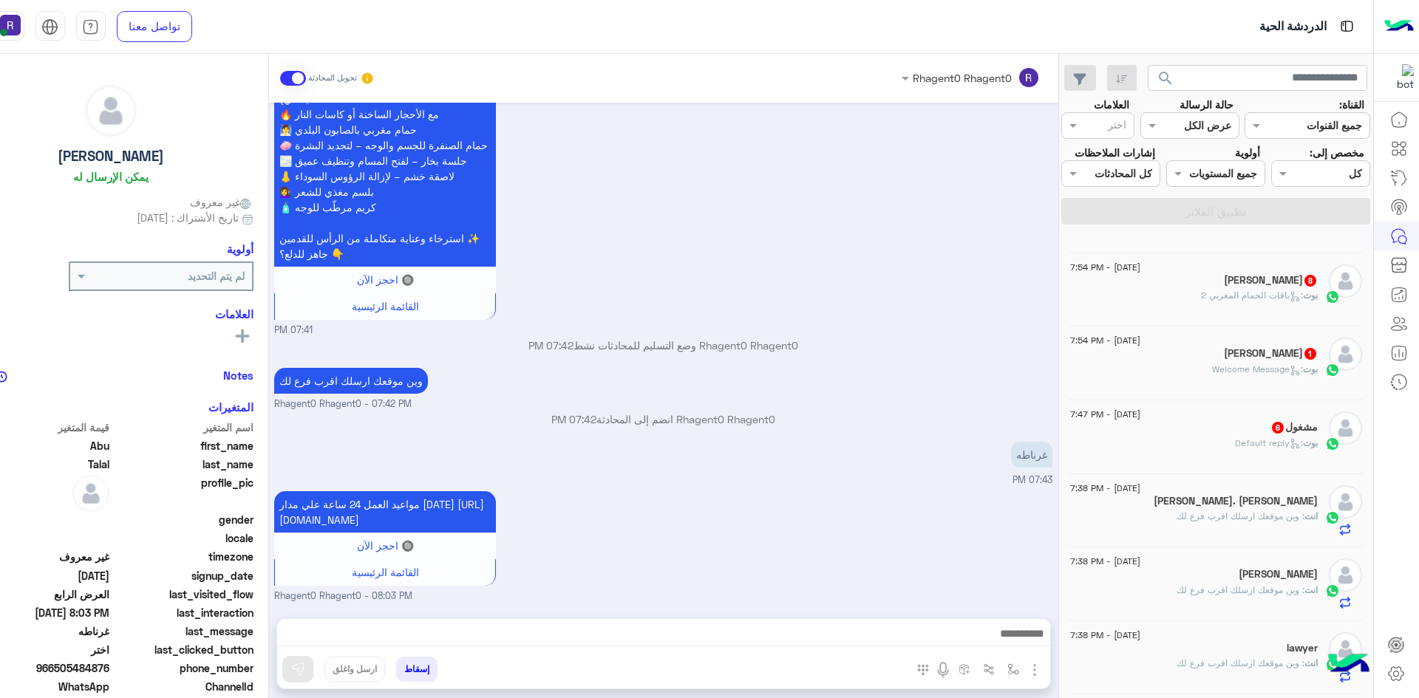
scroll to position [222, 0]
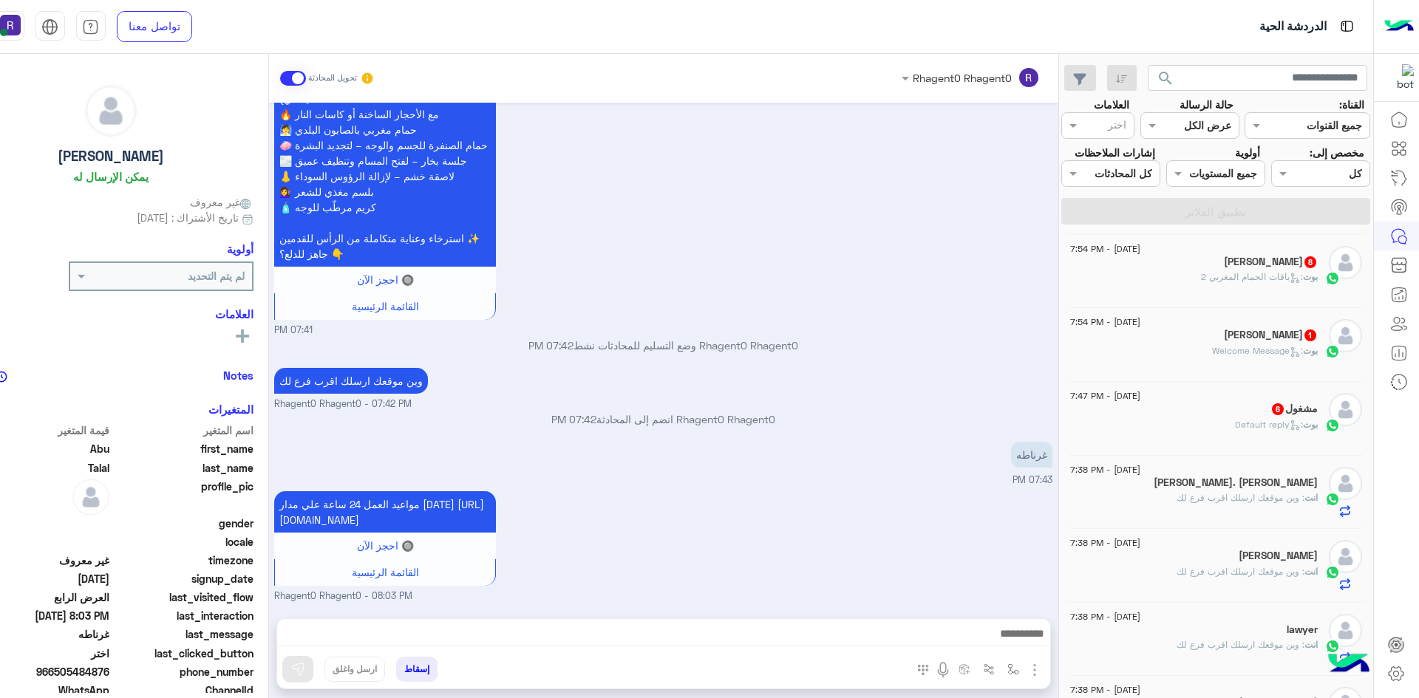
click at [1237, 419] on span ": Default reply" at bounding box center [1269, 424] width 68 height 11
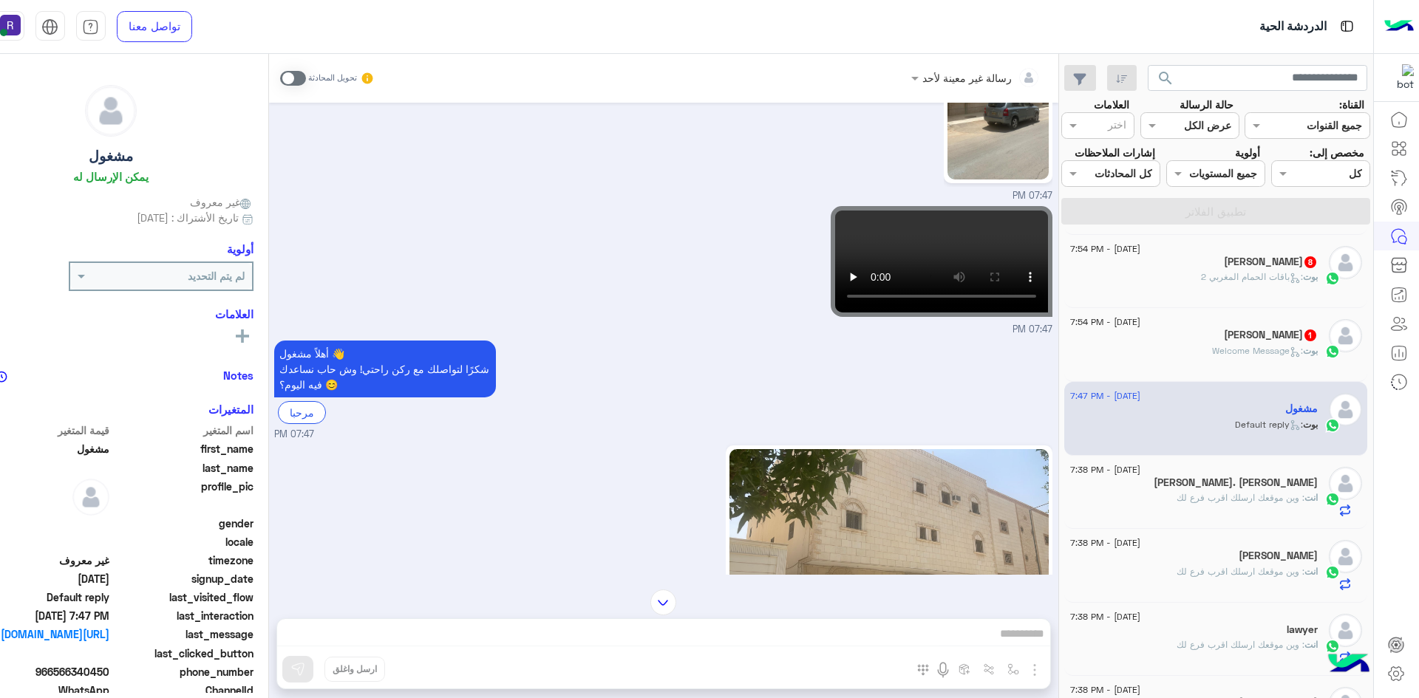
scroll to position [266, 0]
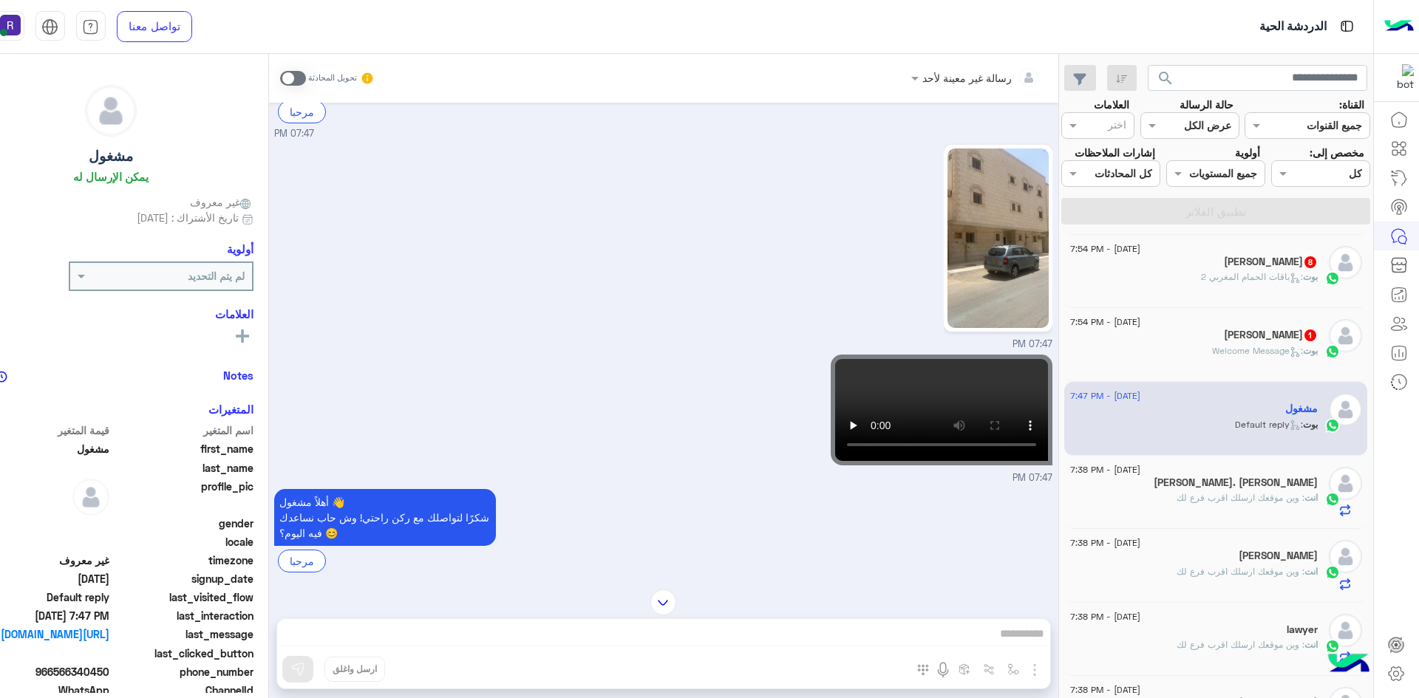
click at [1242, 351] on span ": Welcome Message" at bounding box center [1257, 350] width 91 height 11
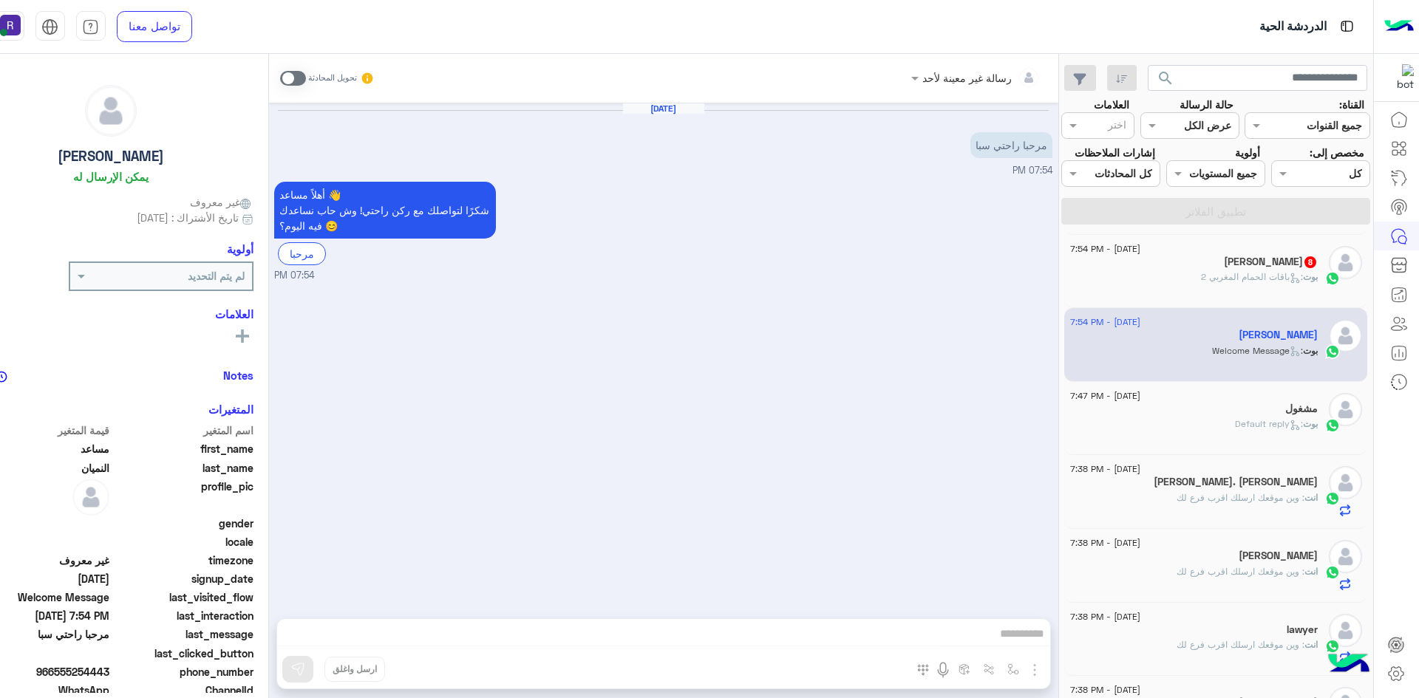
click at [295, 75] on span at bounding box center [293, 78] width 26 height 15
click at [1038, 670] on img "button" at bounding box center [1035, 670] width 18 height 18
click at [1003, 636] on span "الصور" at bounding box center [1005, 638] width 27 height 17
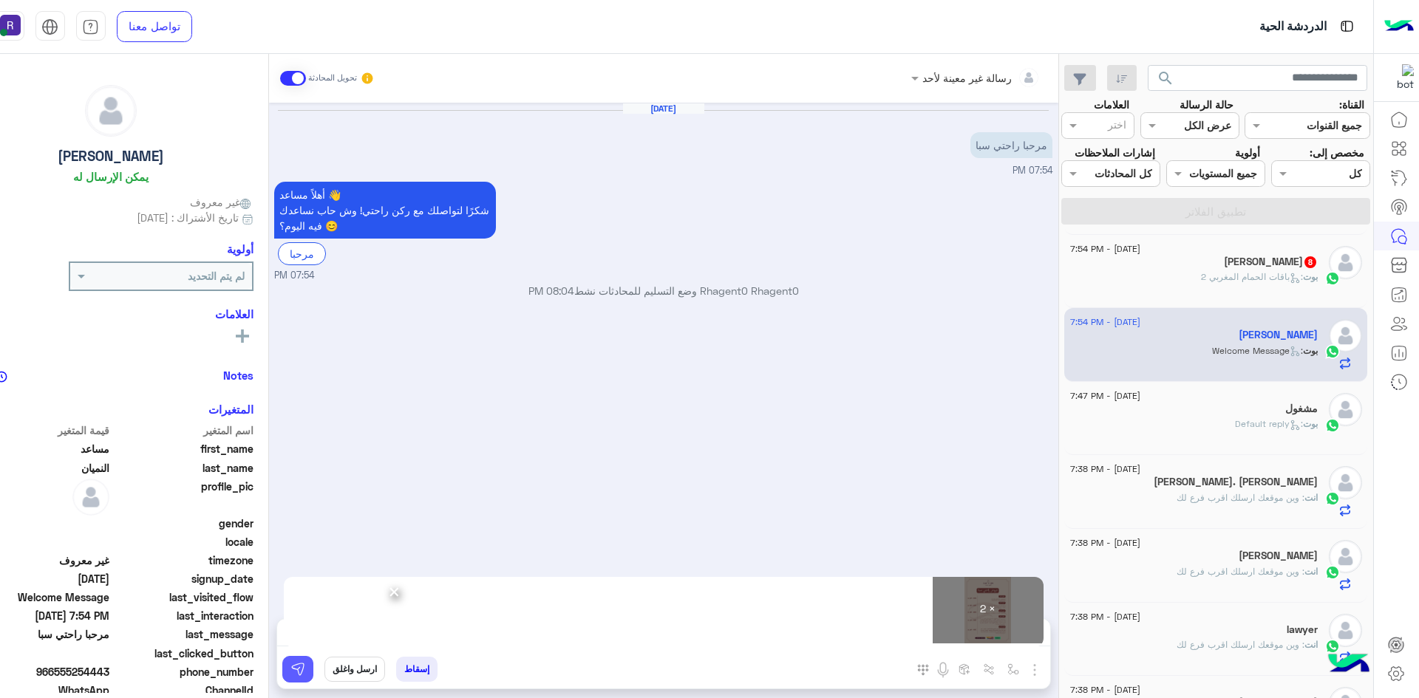
click at [293, 677] on button at bounding box center [297, 669] width 31 height 27
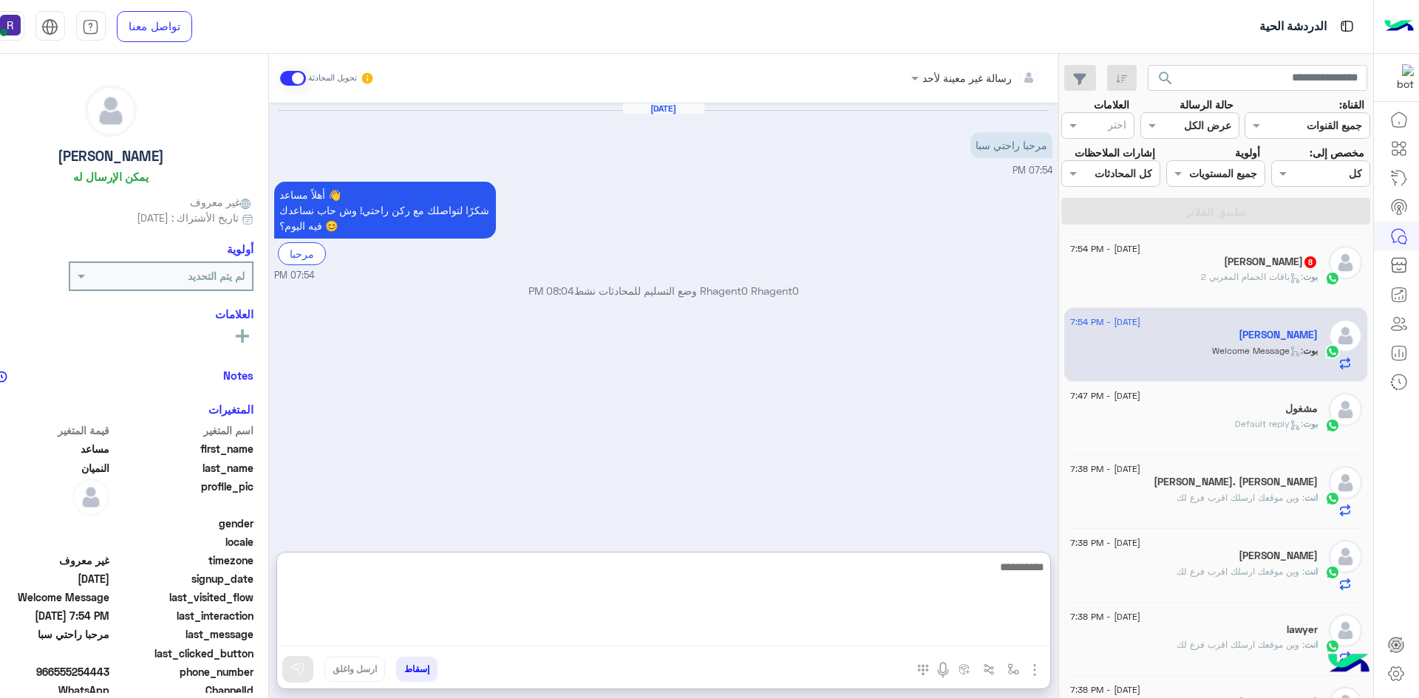
paste textarea "**********"
type textarea "**********"
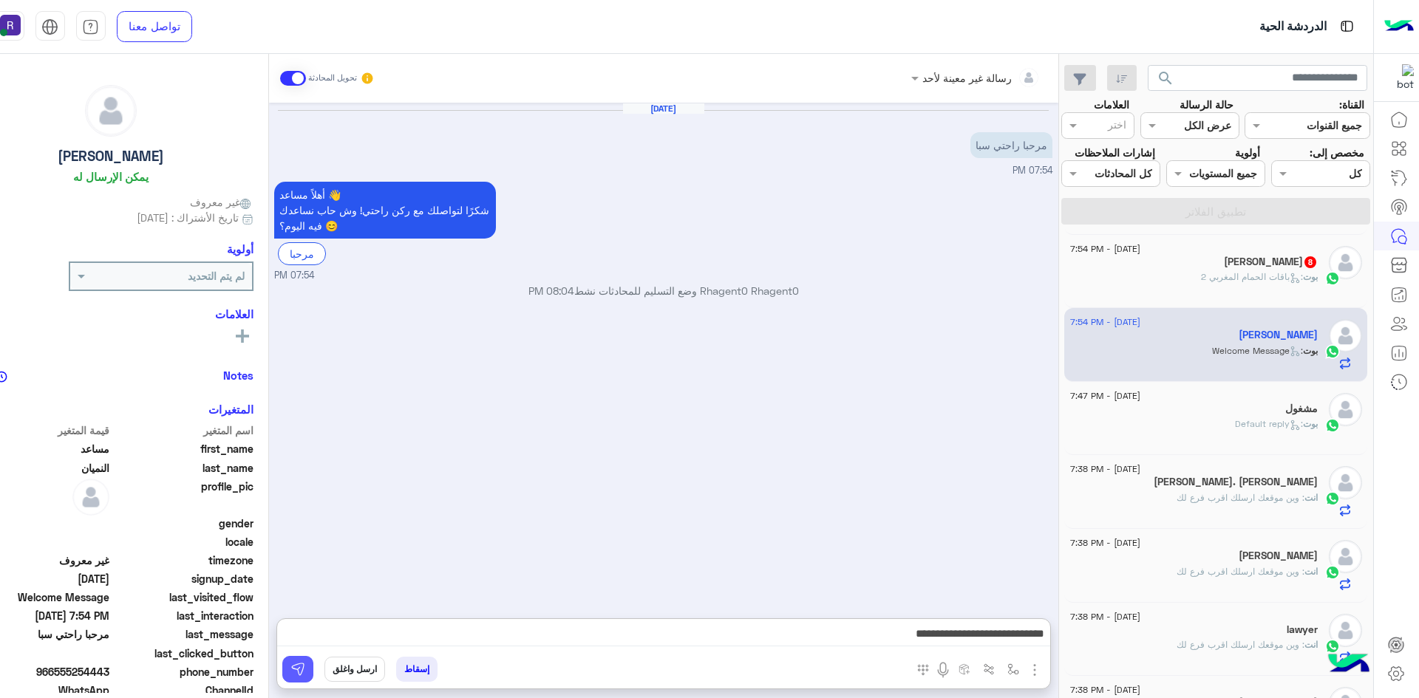
click at [289, 674] on button at bounding box center [297, 669] width 31 height 27
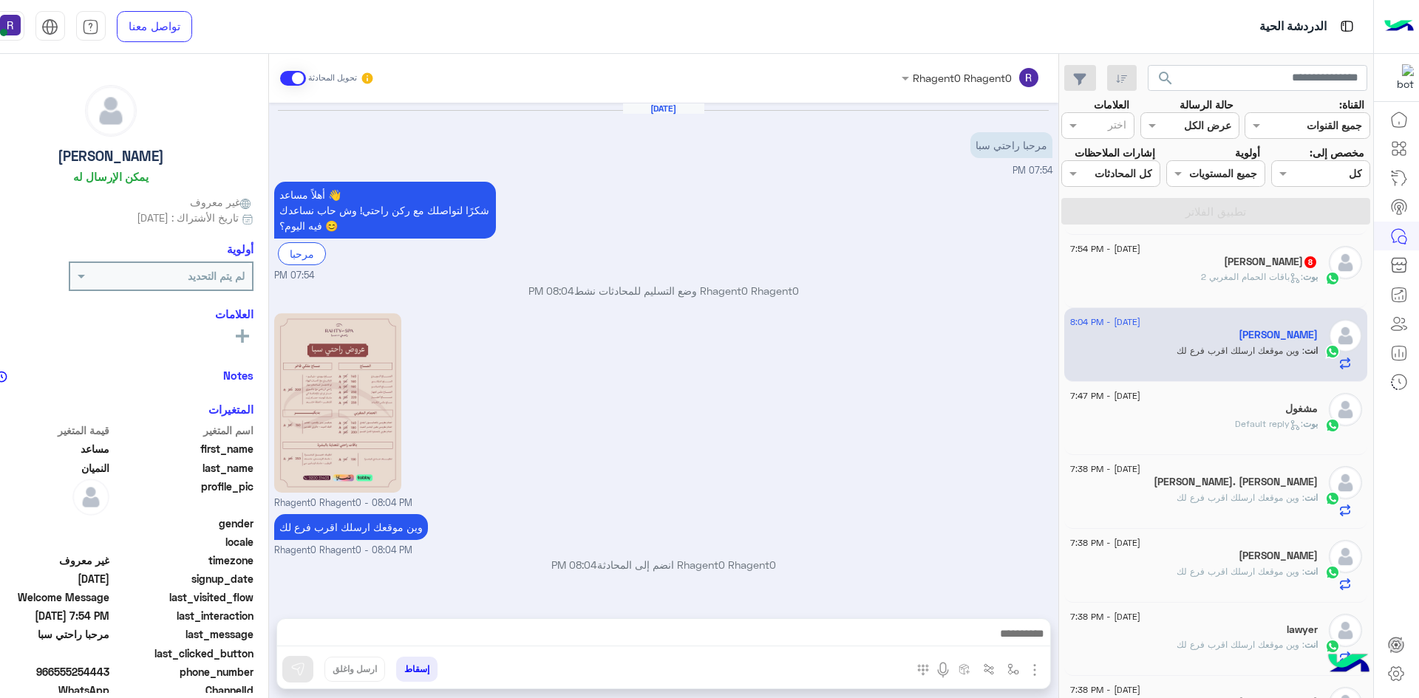
scroll to position [182, 0]
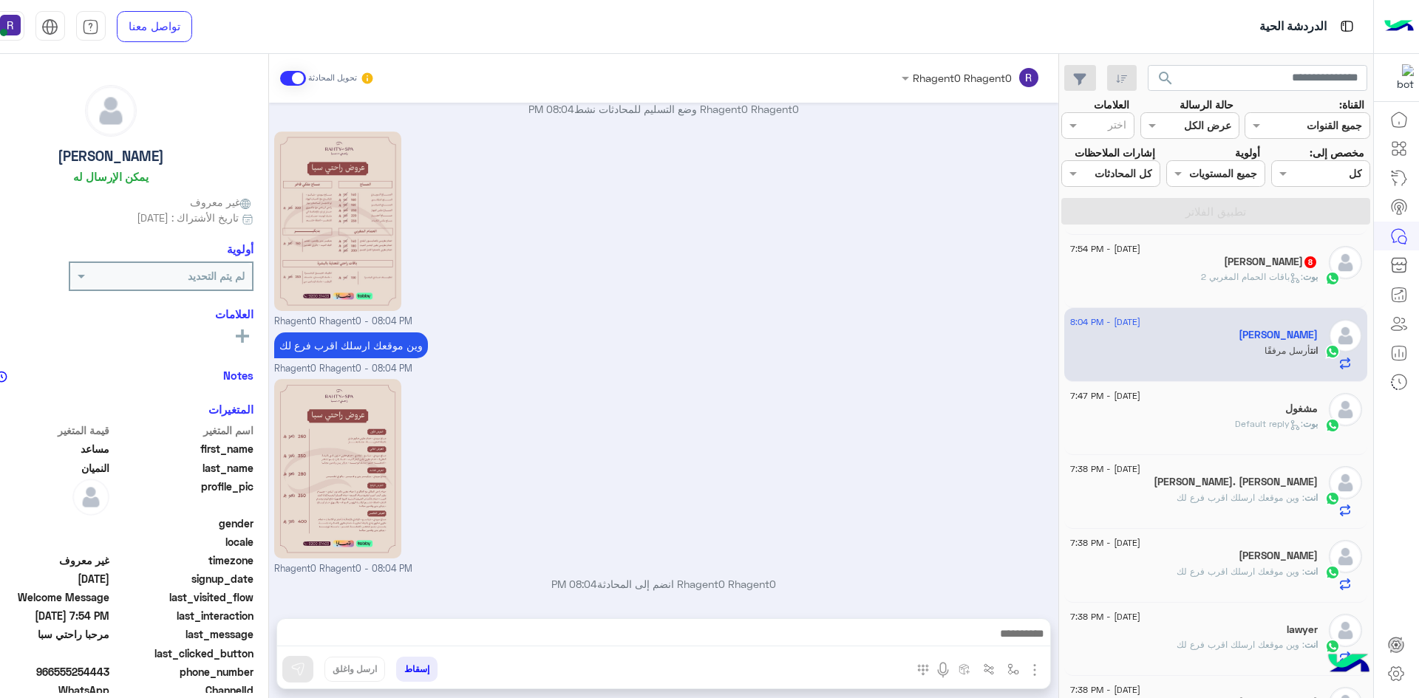
click at [1208, 278] on span ": باقات الحمام المغربي 2" at bounding box center [1252, 276] width 102 height 11
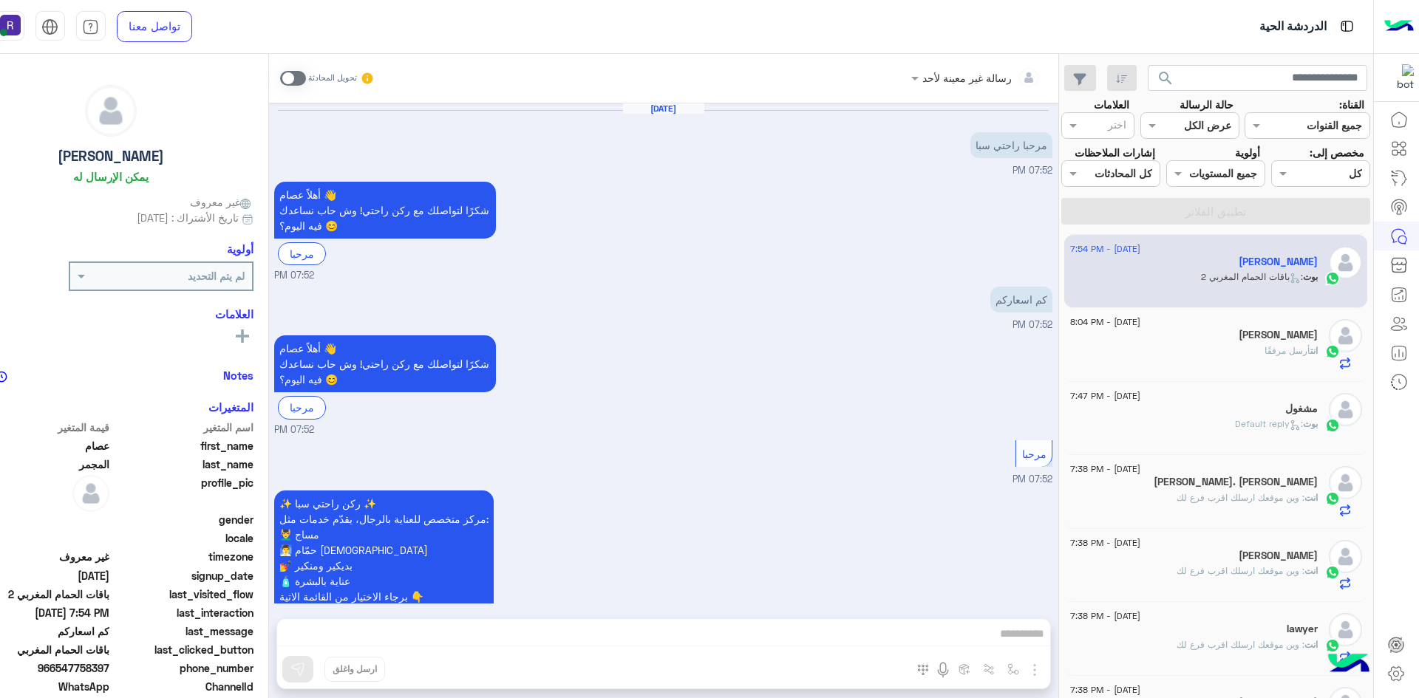
scroll to position [1445, 0]
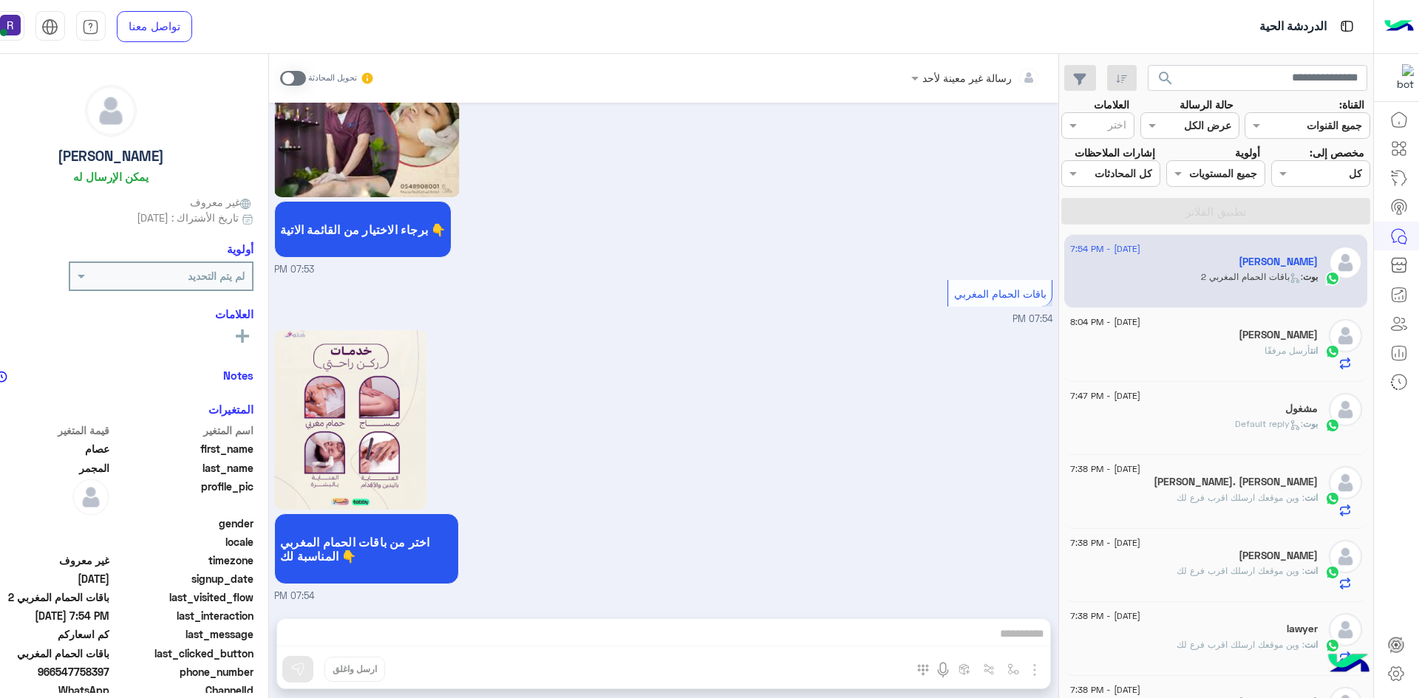
click at [300, 75] on span at bounding box center [293, 78] width 26 height 15
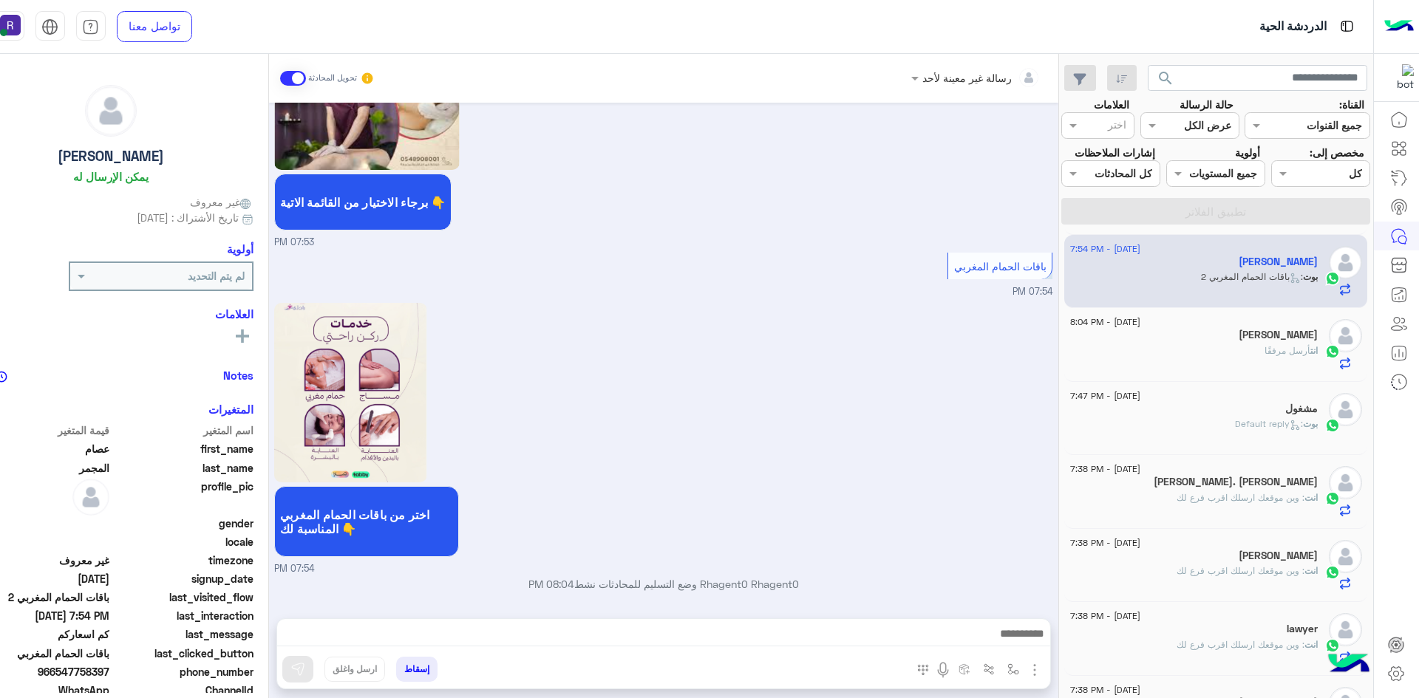
scroll to position [1473, 0]
click at [1032, 667] on img "button" at bounding box center [1035, 670] width 18 height 18
click at [1022, 647] on button "الصور" at bounding box center [1012, 638] width 63 height 30
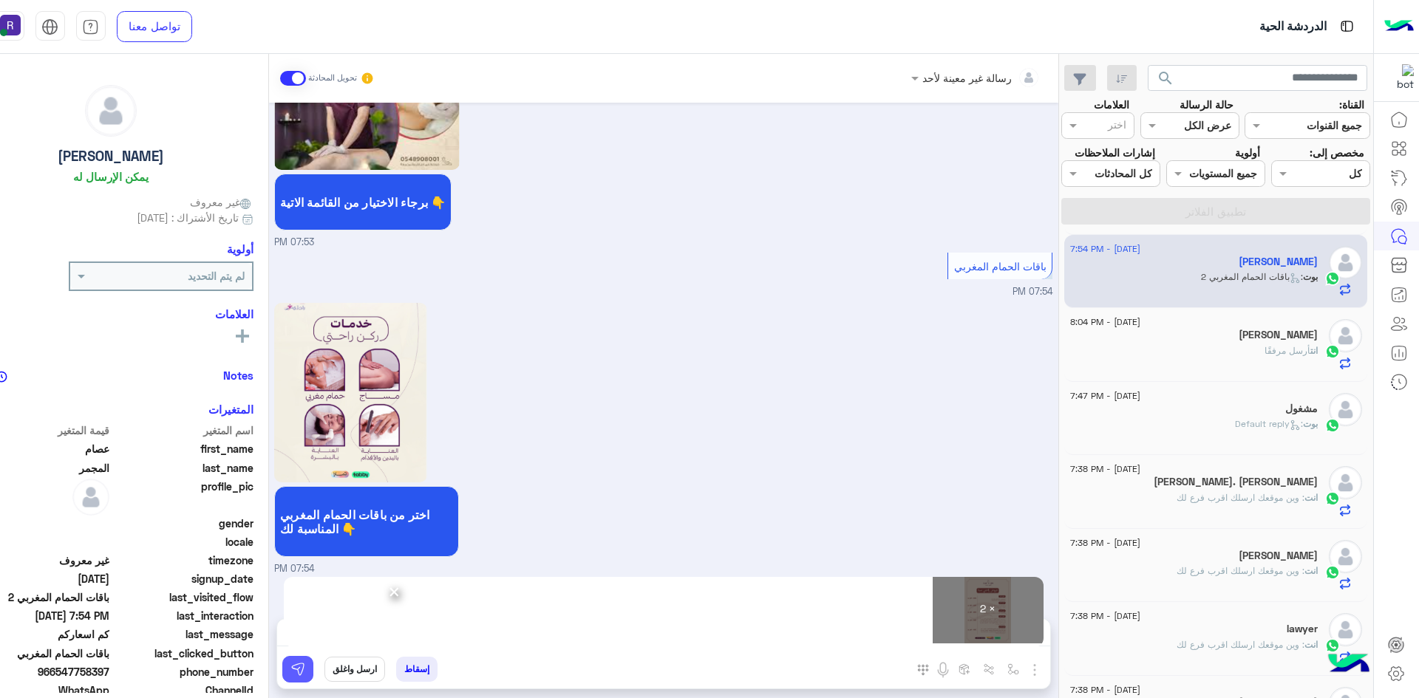
click at [304, 677] on button at bounding box center [297, 669] width 31 height 27
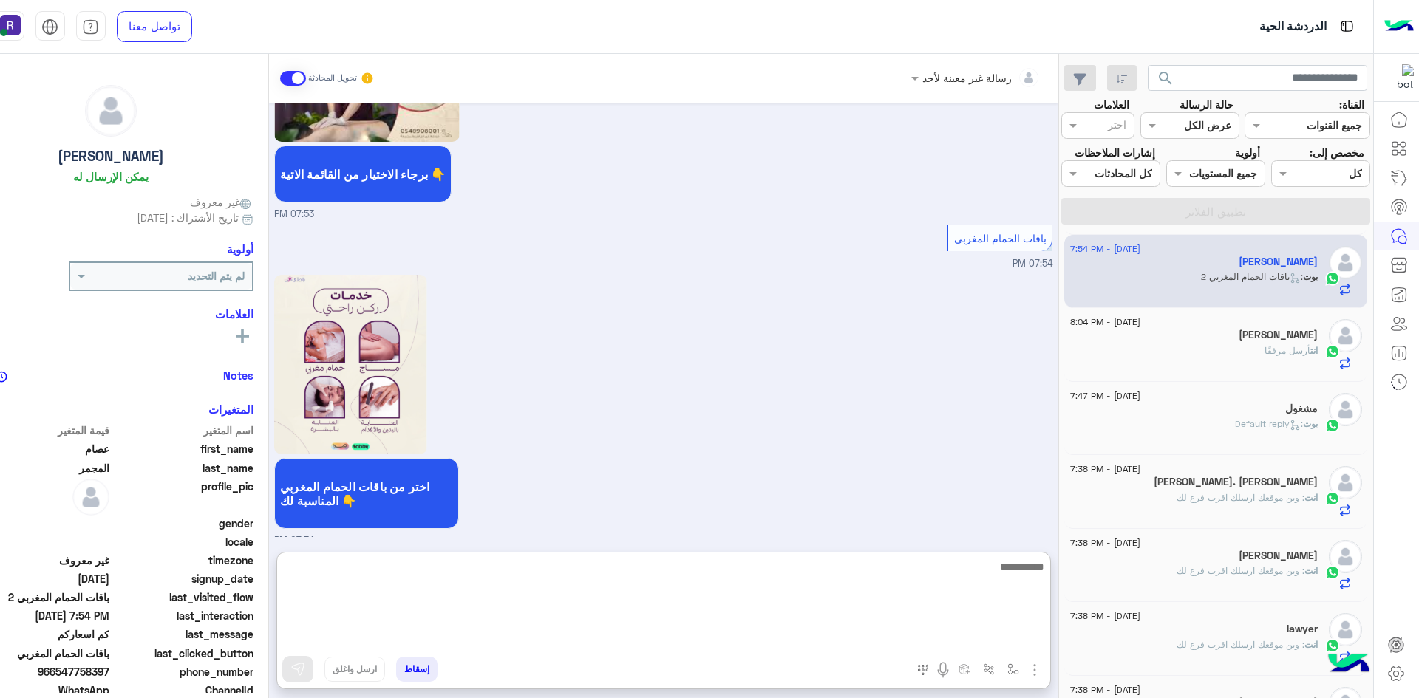
paste textarea "**********"
type textarea "**********"
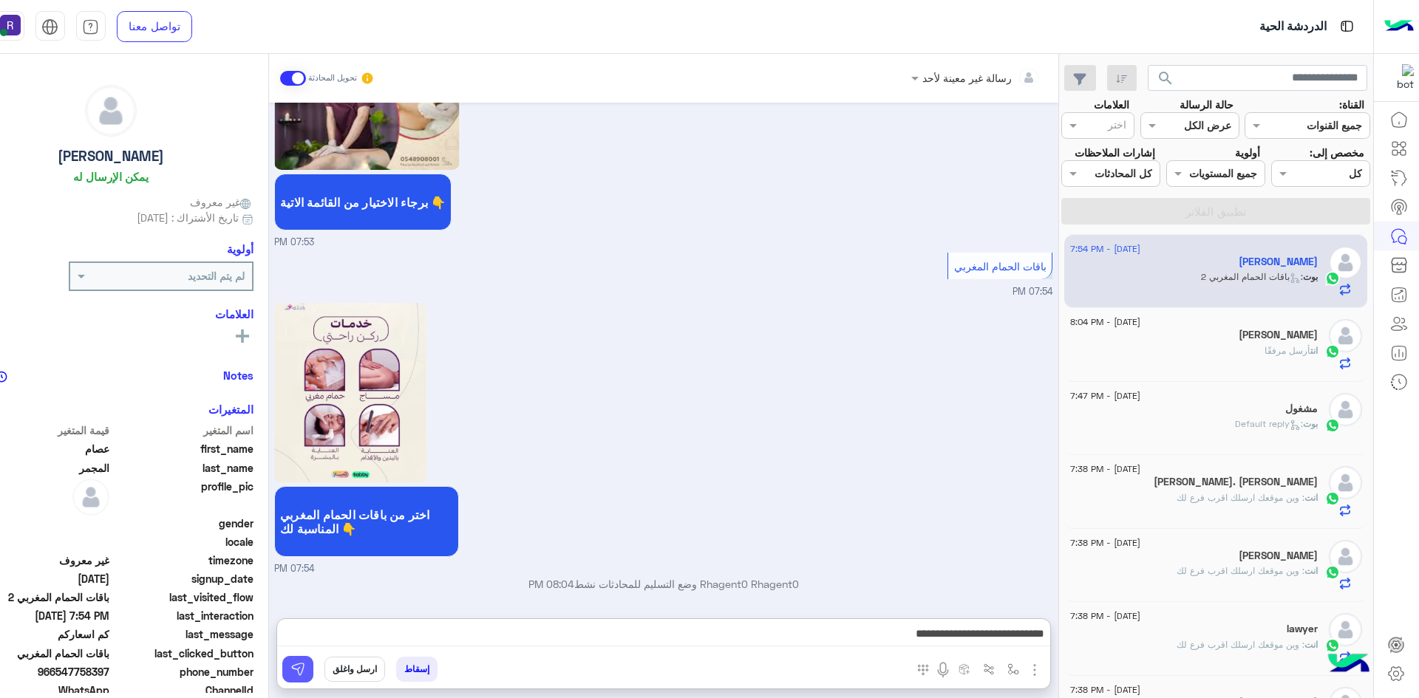
click at [305, 675] on button at bounding box center [297, 669] width 31 height 27
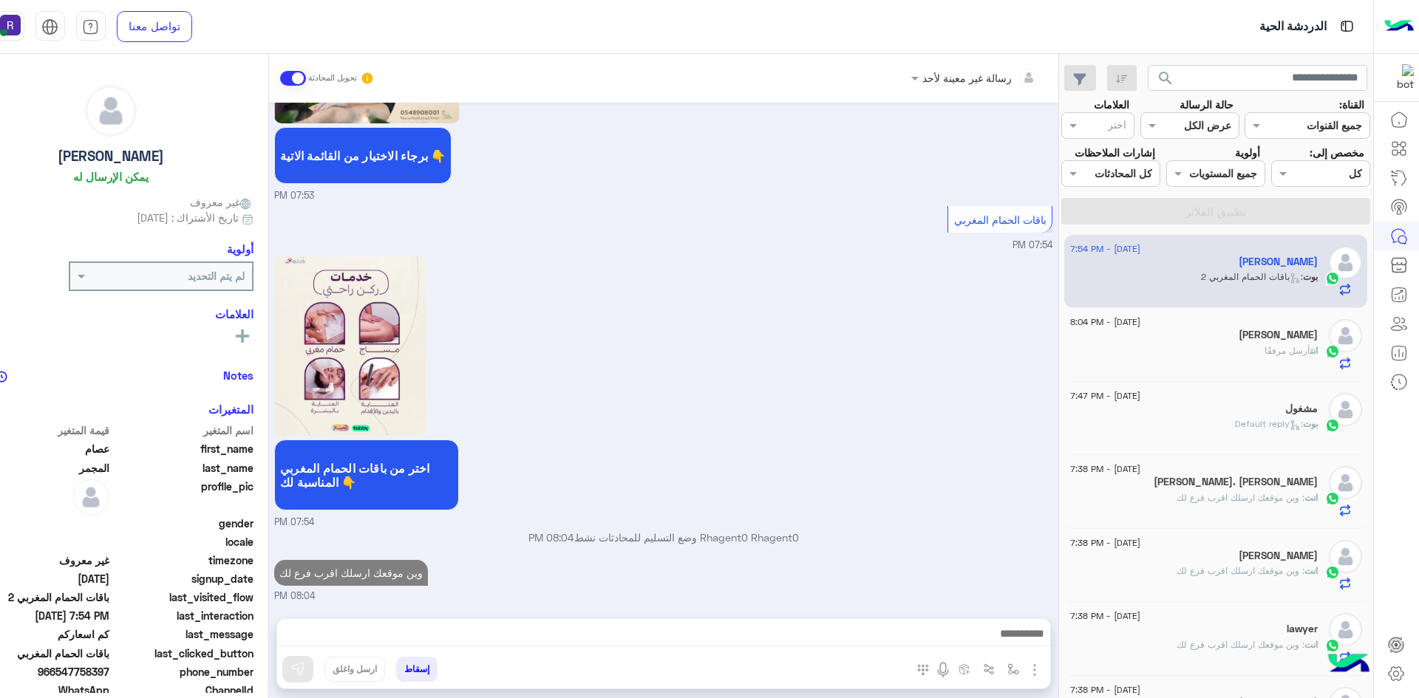
scroll to position [1519, 0]
click at [1290, 350] on span "أرسل مرفقًا" at bounding box center [1287, 350] width 46 height 11
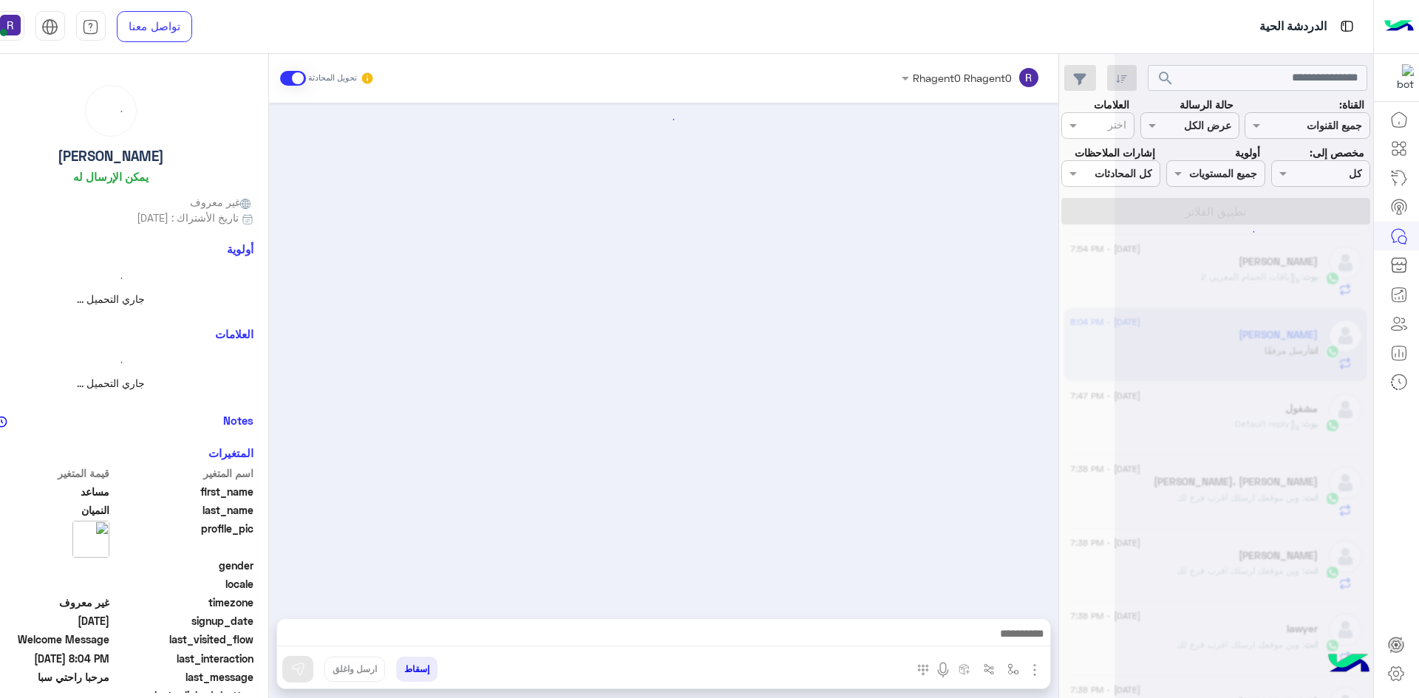
scroll to position [182, 0]
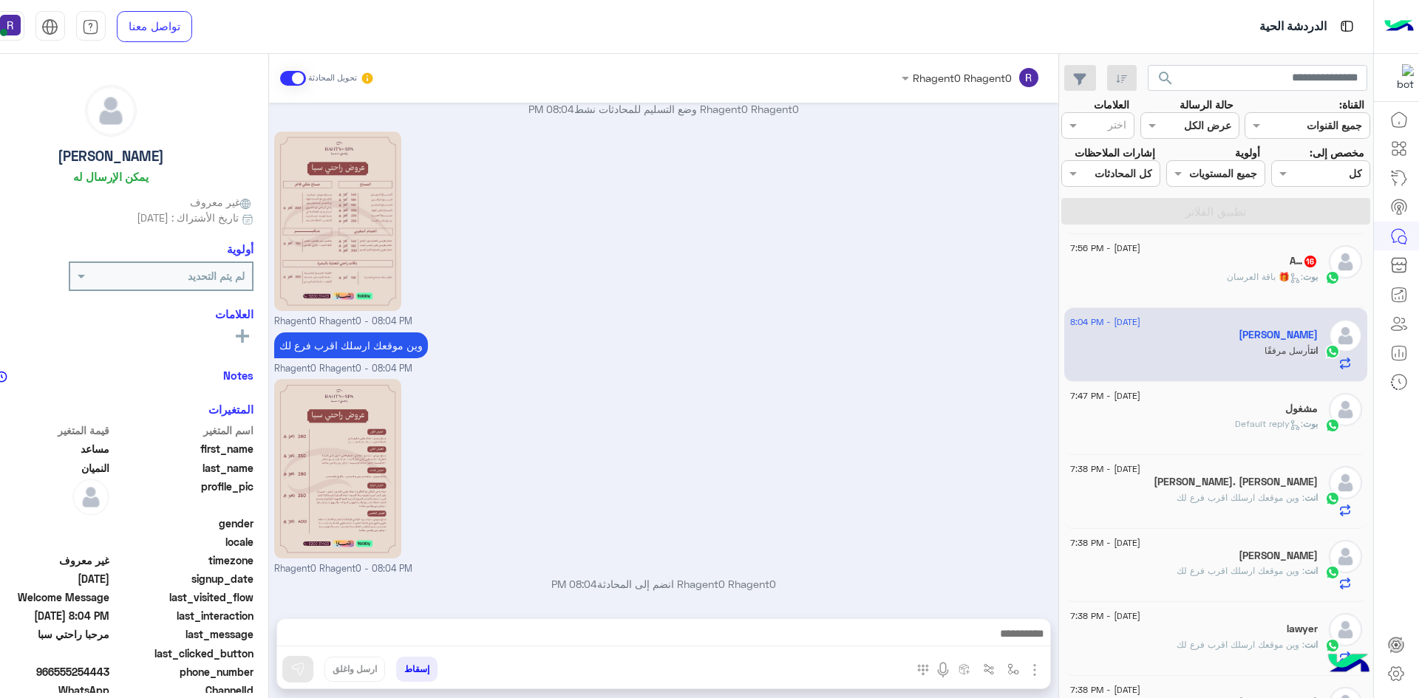
click at [1277, 281] on span ": 🎁 باقة العرسان" at bounding box center [1265, 276] width 76 height 11
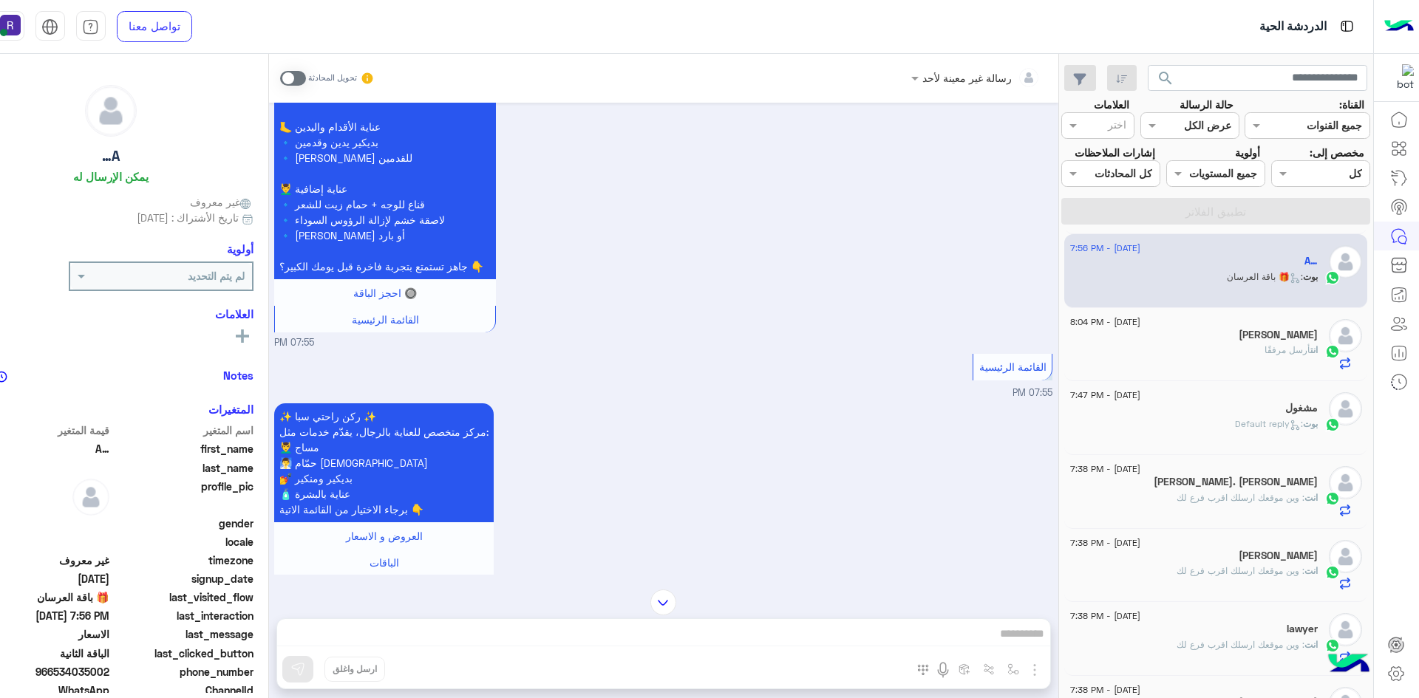
scroll to position [1921, 0]
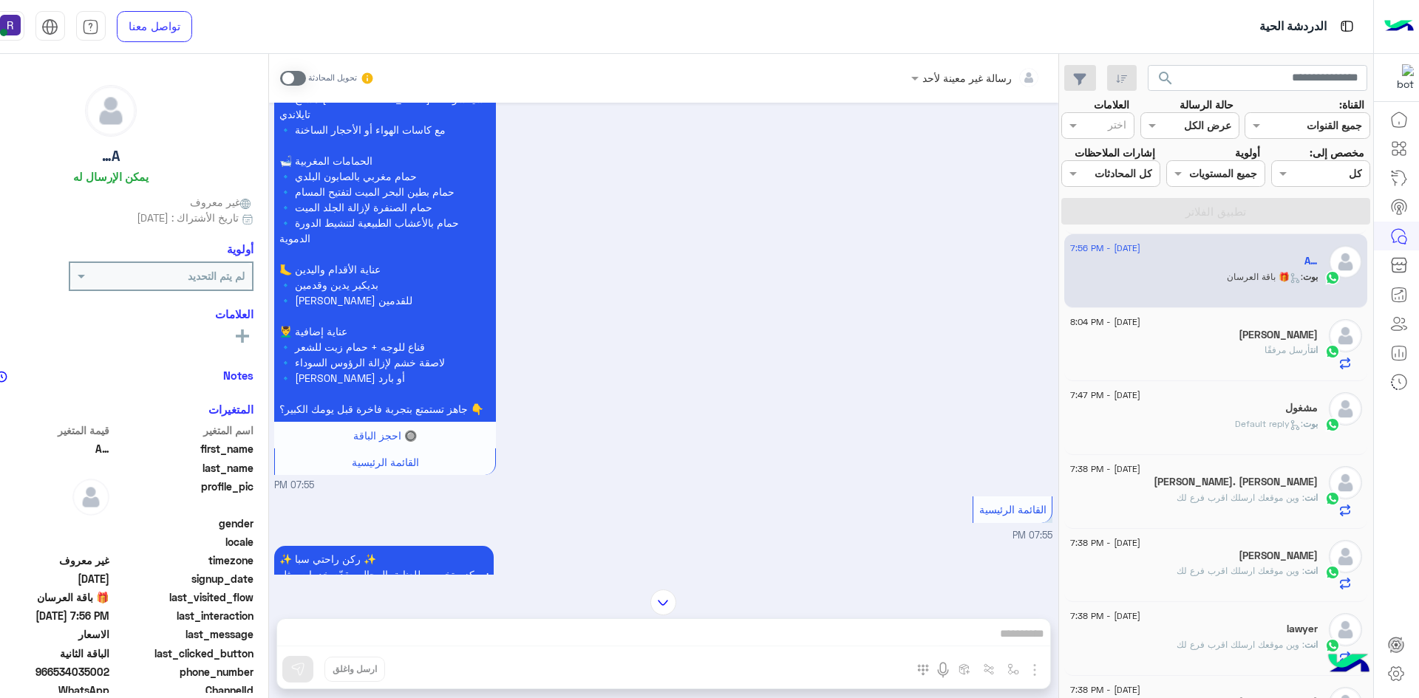
click at [297, 75] on span at bounding box center [293, 78] width 26 height 15
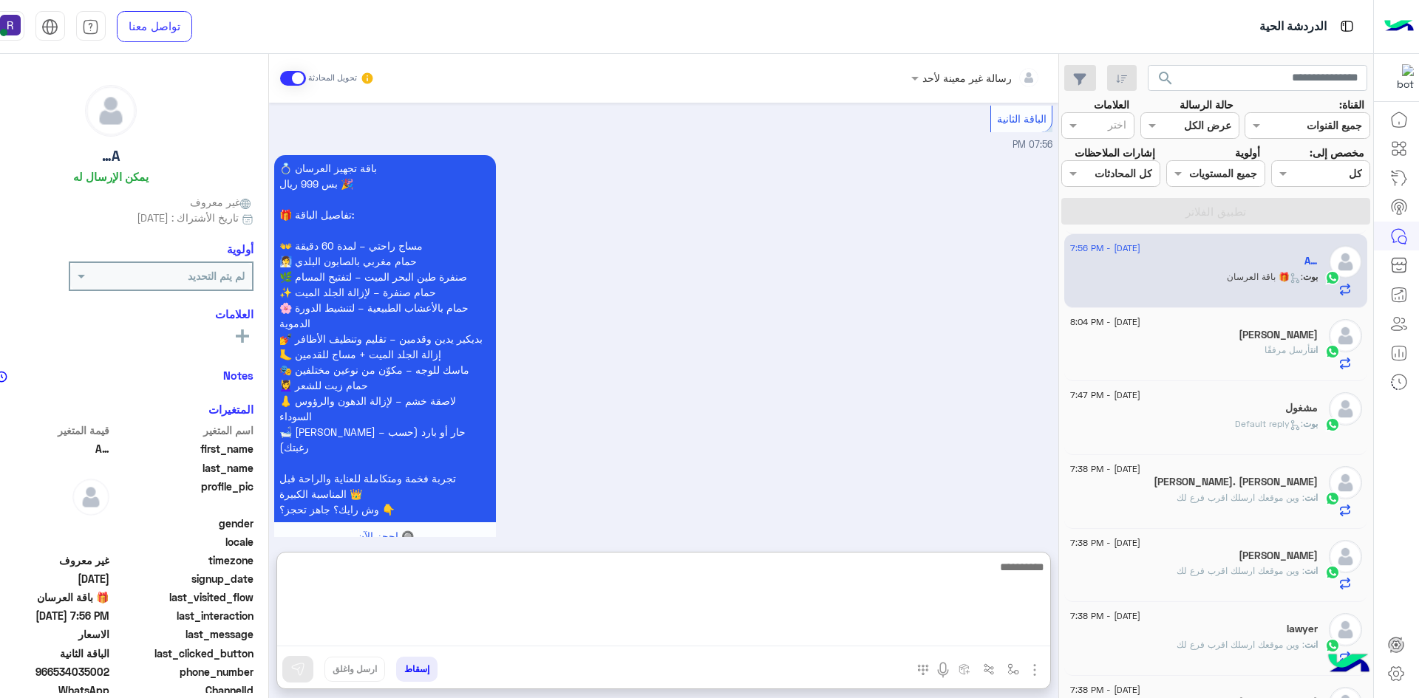
paste textarea "**********"
type textarea "**********"
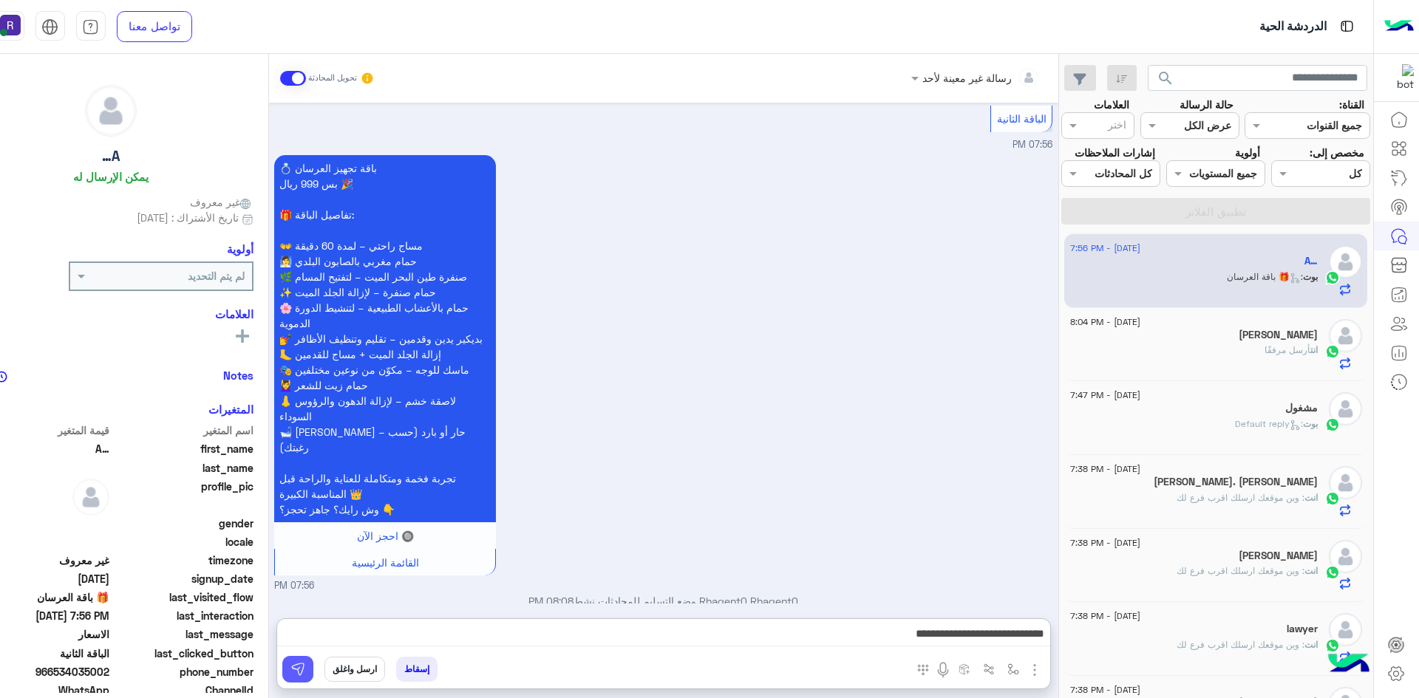
click at [298, 672] on img at bounding box center [297, 669] width 15 height 15
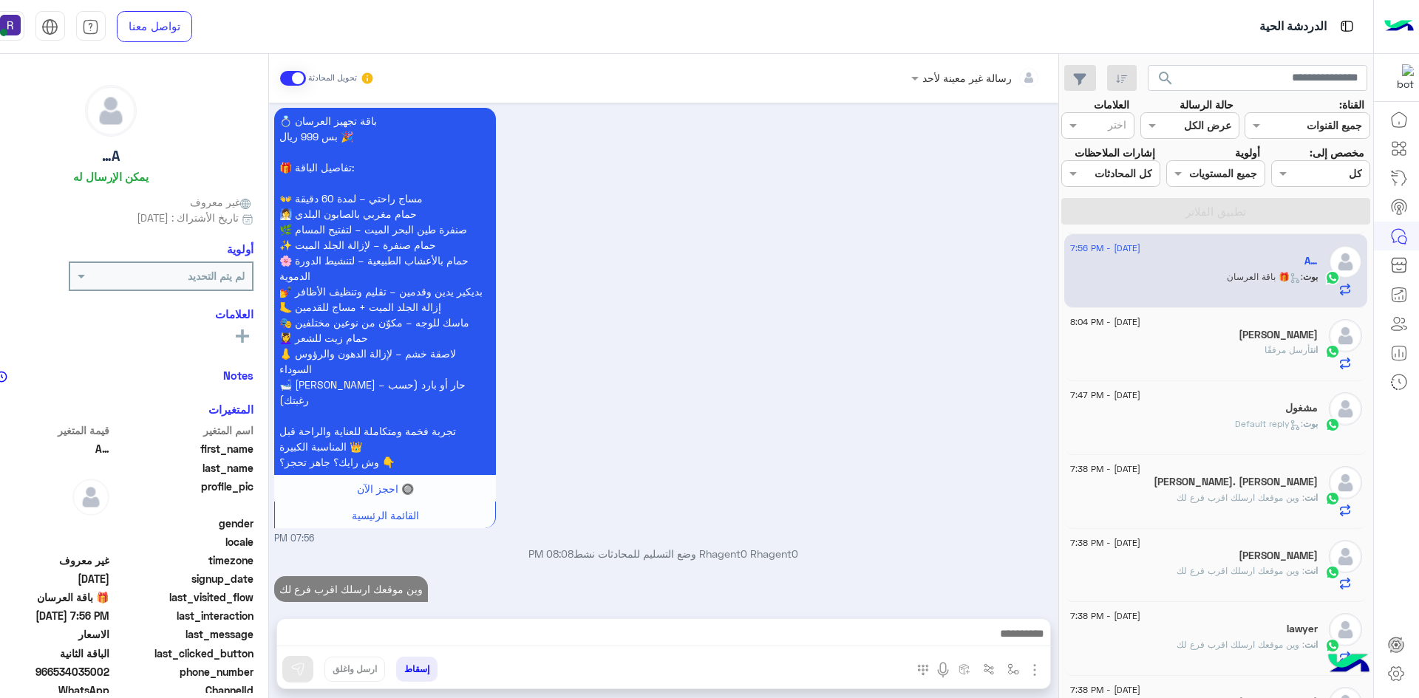
click at [1255, 353] on div "انت أرسل مرفقًا" at bounding box center [1194, 357] width 248 height 26
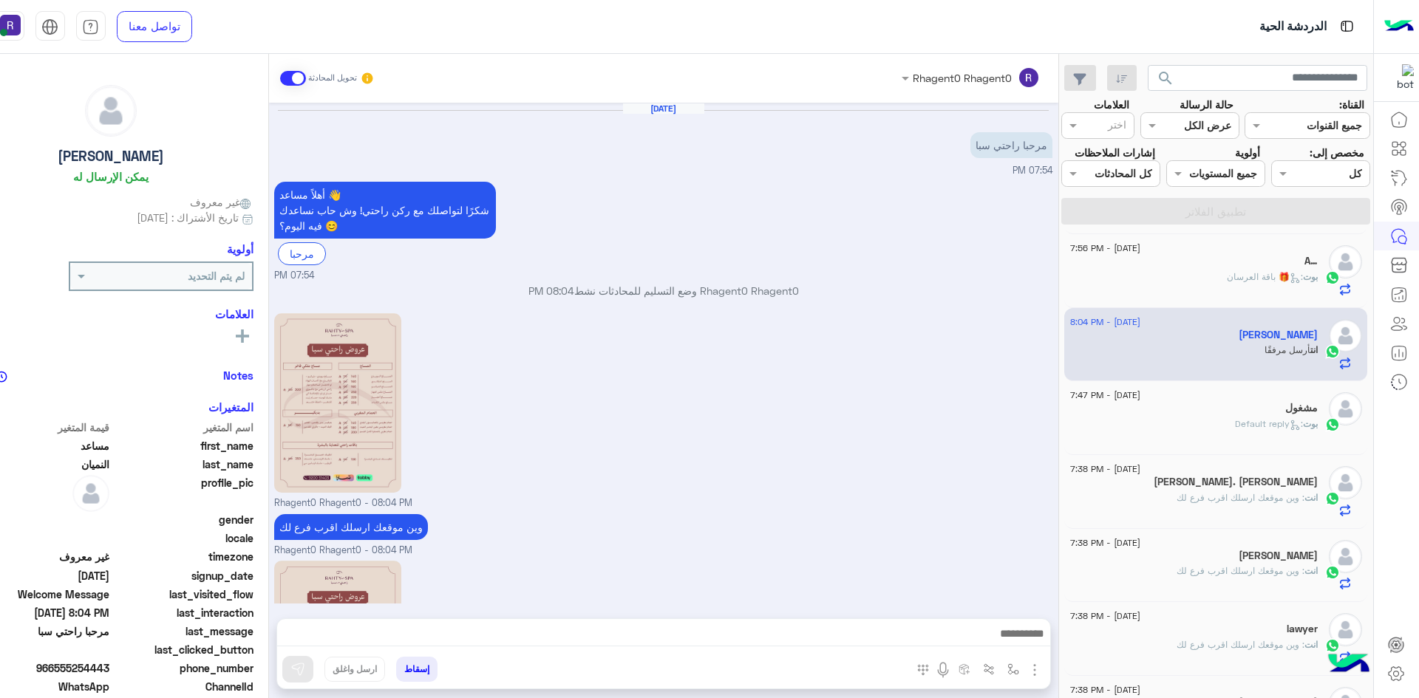
scroll to position [182, 0]
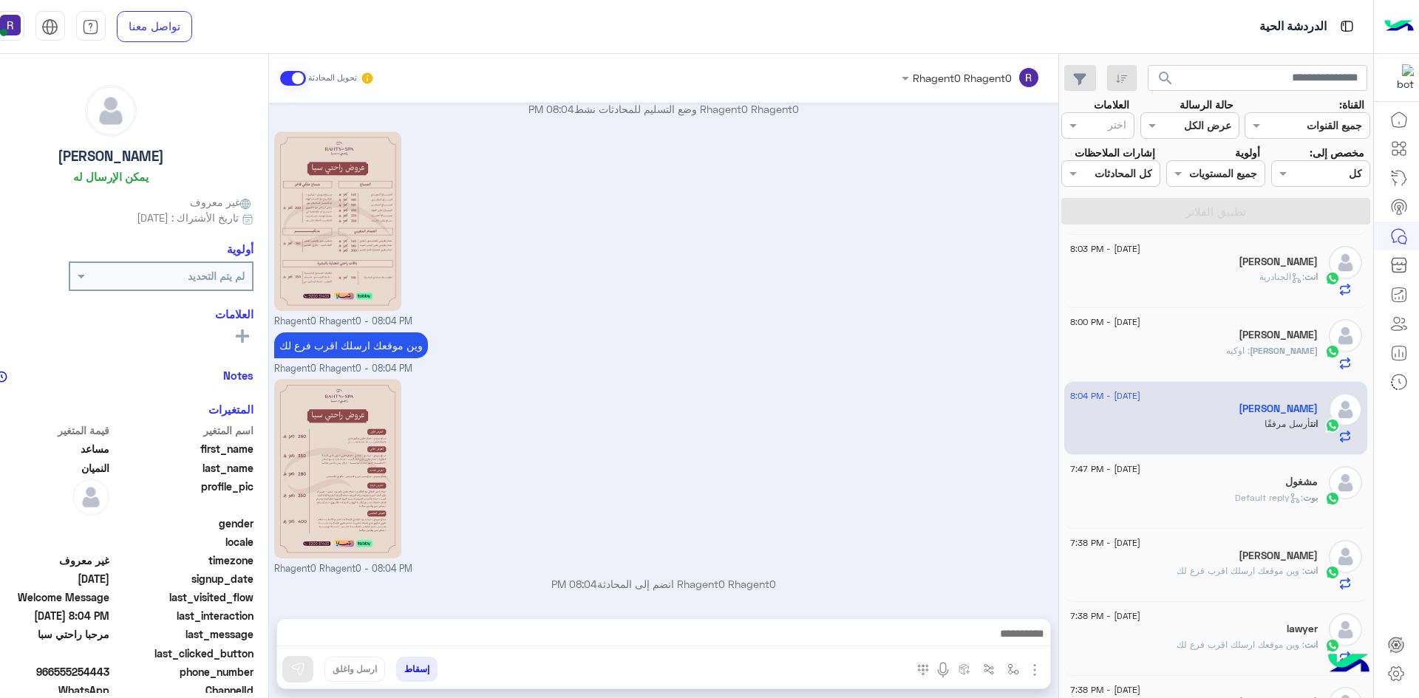
click at [1264, 273] on span ": الجنادرية" at bounding box center [1281, 276] width 45 height 11
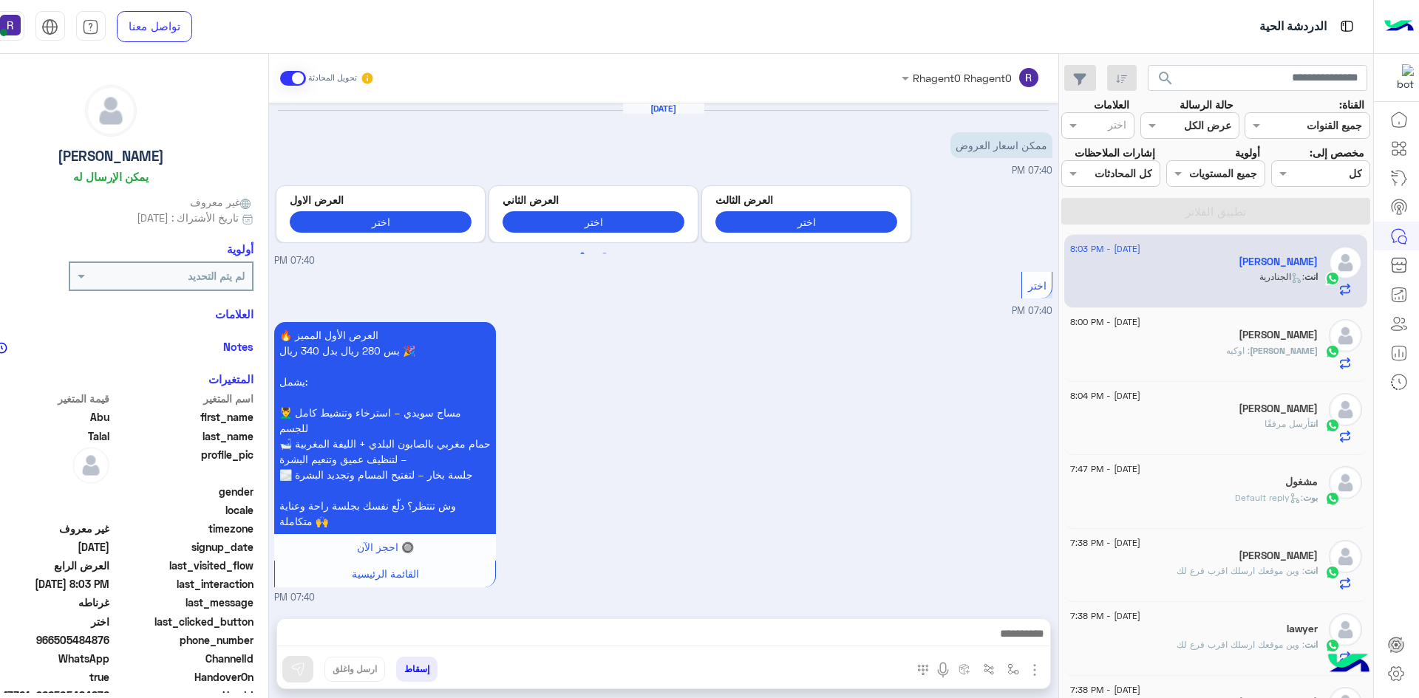
scroll to position [1541, 0]
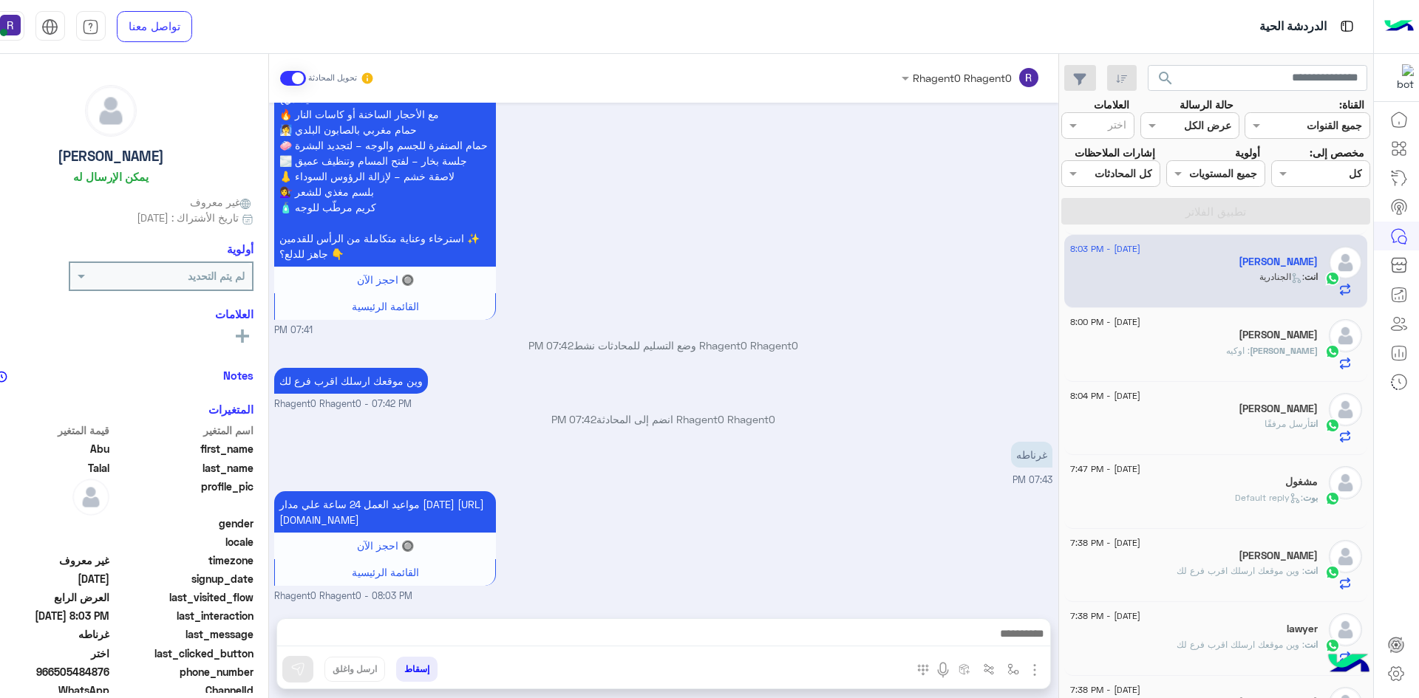
click at [1275, 339] on h5 "[PERSON_NAME]" at bounding box center [1278, 335] width 79 height 13
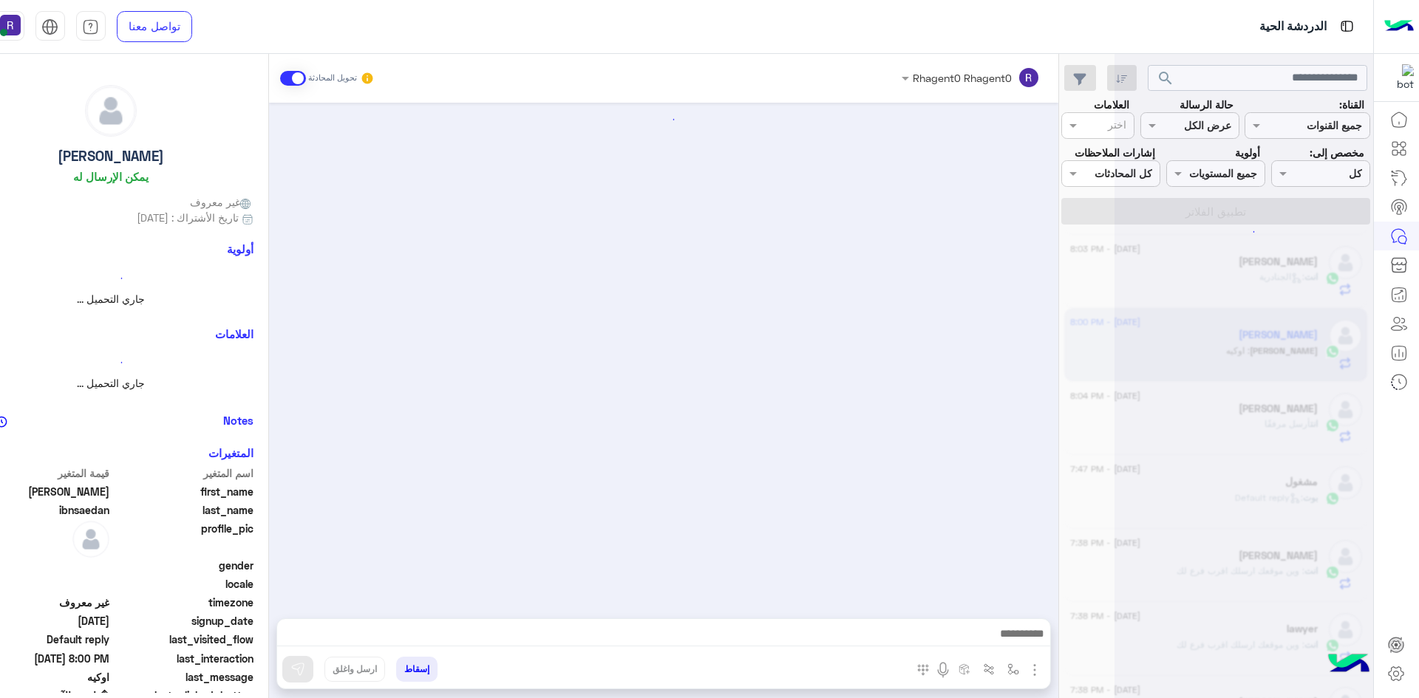
scroll to position [622, 0]
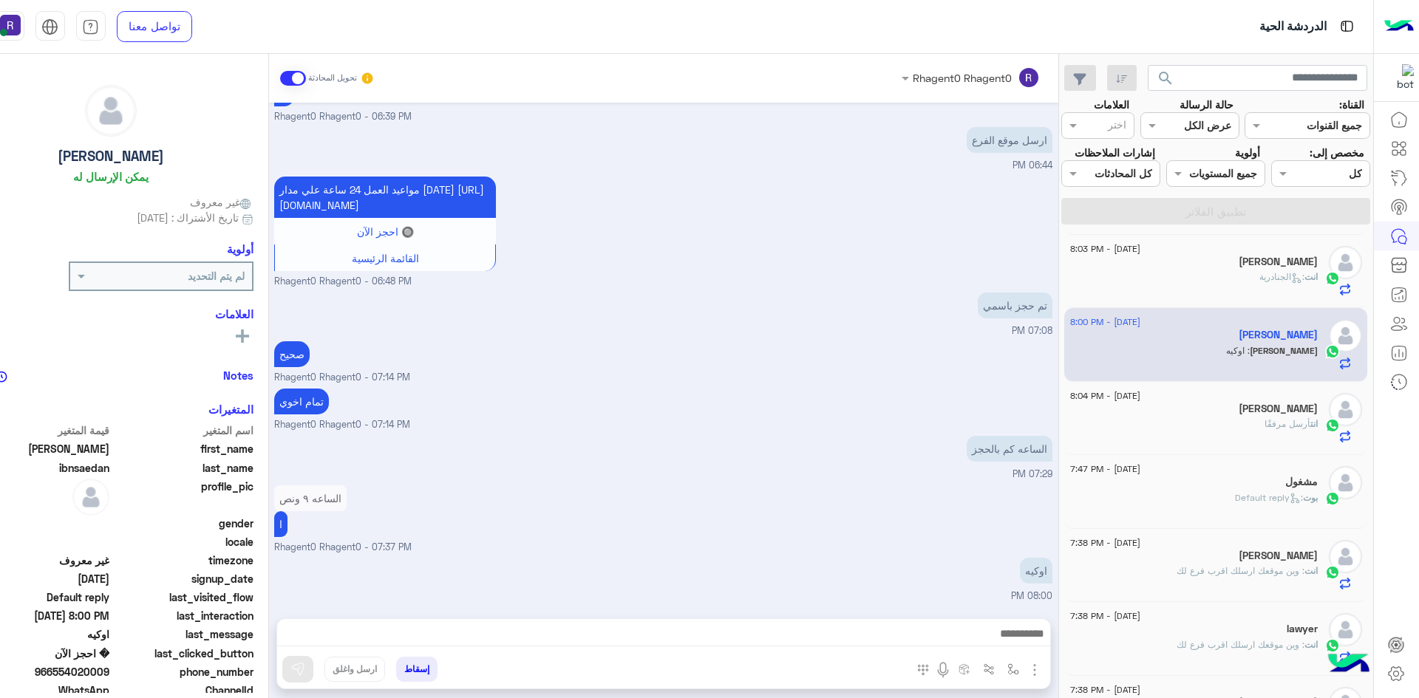
click at [1200, 421] on div "انت أرسل مرفقًا" at bounding box center [1194, 431] width 248 height 26
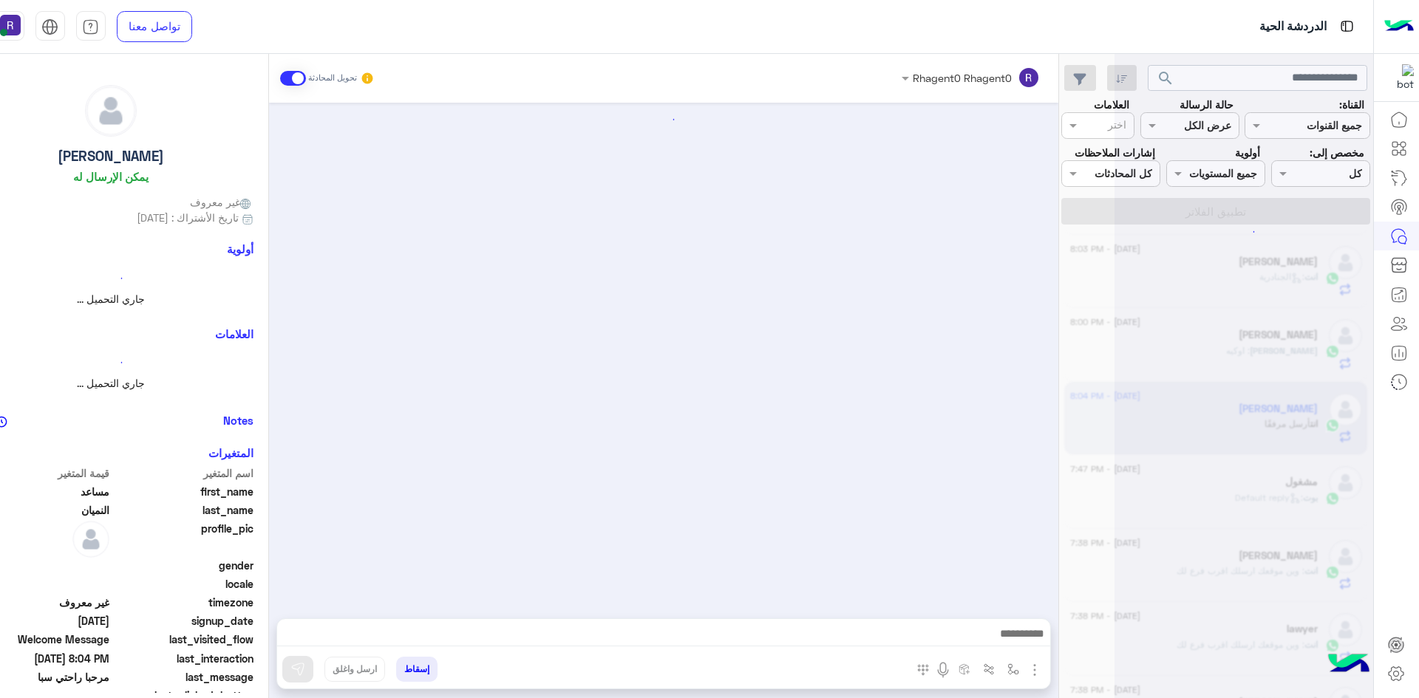
scroll to position [182, 0]
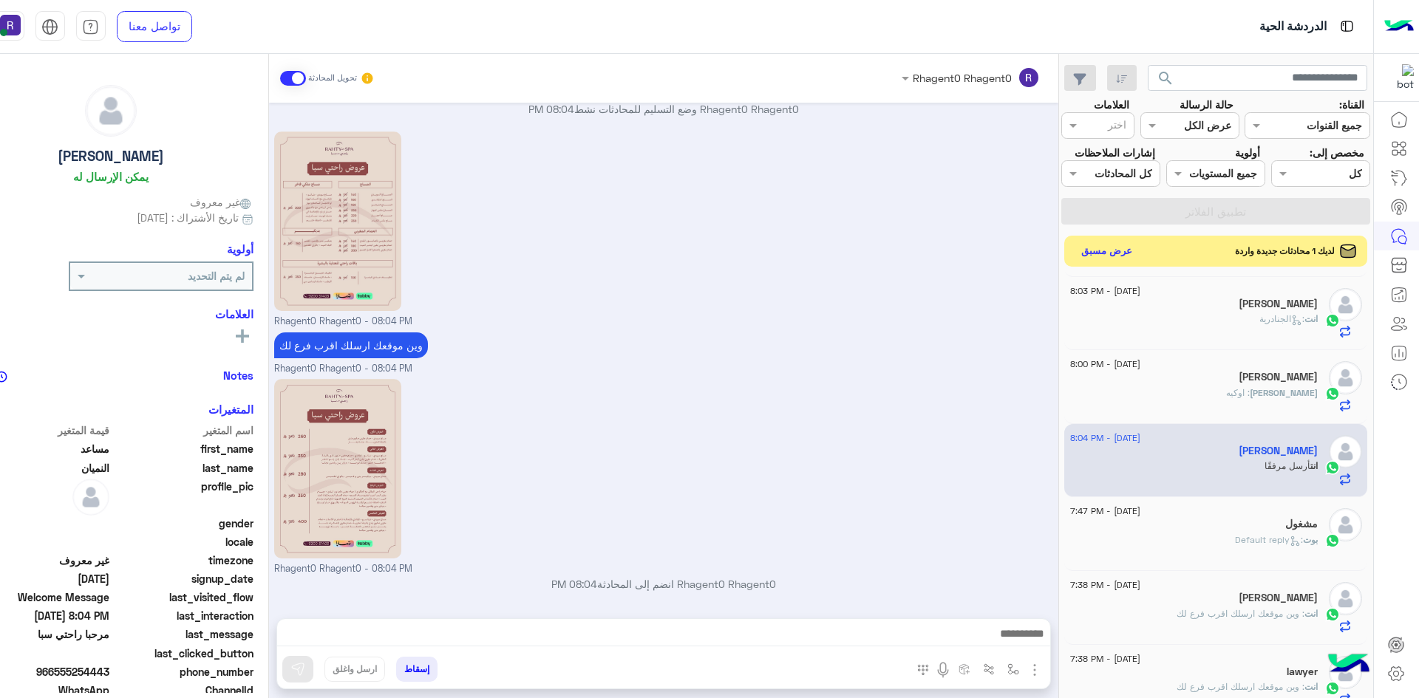
click at [1095, 249] on button "عرض مسبق" at bounding box center [1106, 251] width 62 height 20
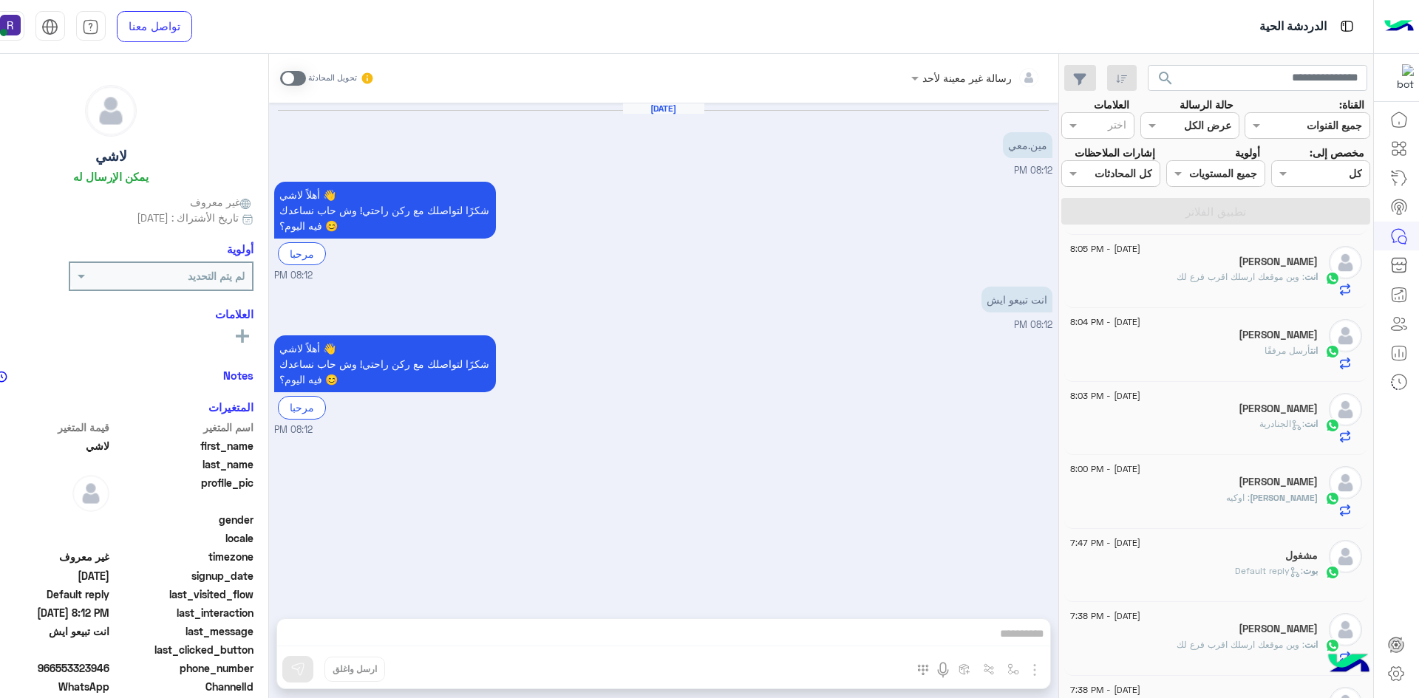
click at [1253, 269] on div "[PERSON_NAME]" at bounding box center [1194, 264] width 248 height 16
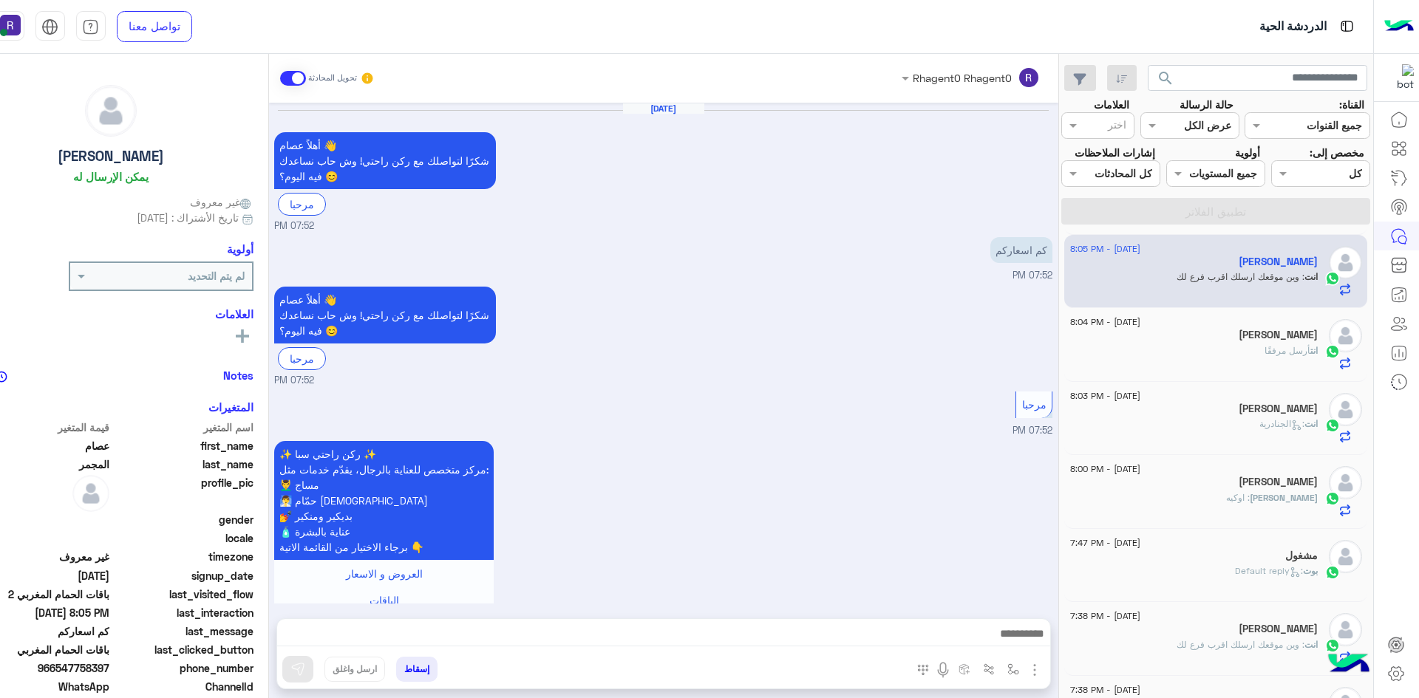
scroll to position [1899, 0]
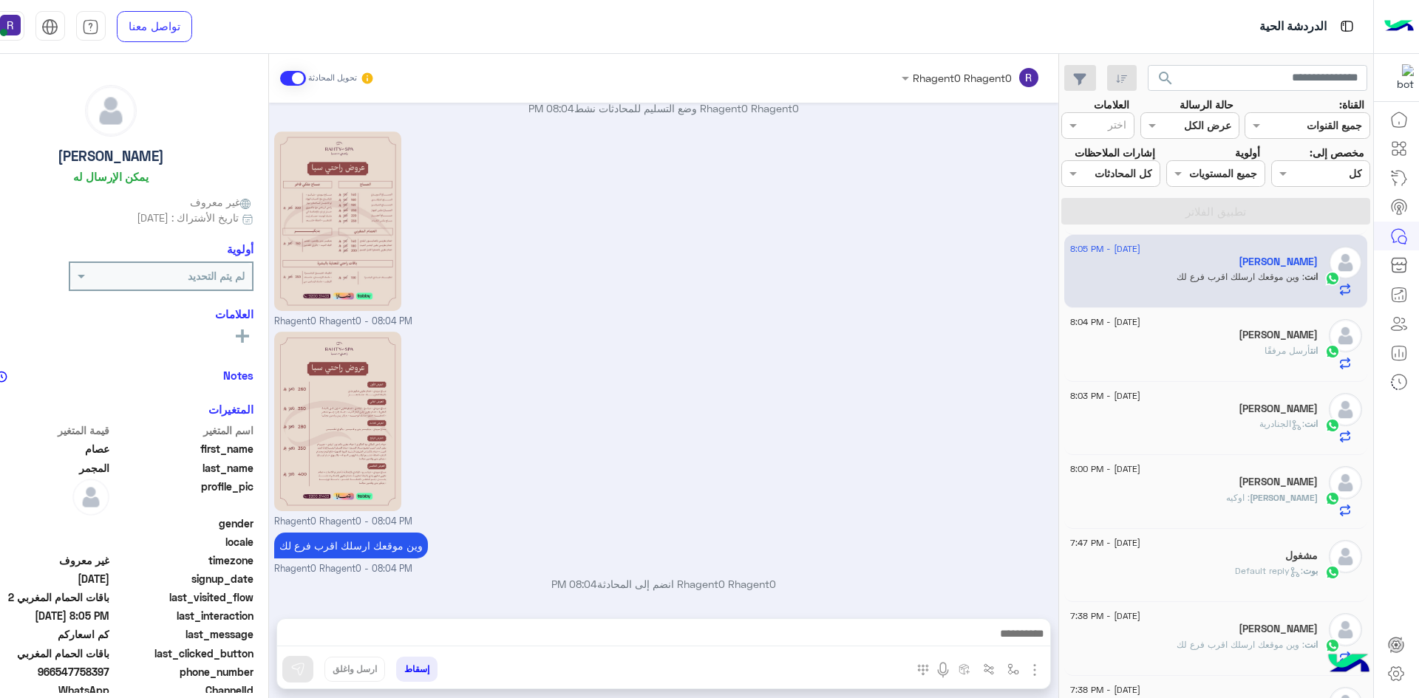
click at [1273, 349] on span "أرسل مرفقًا" at bounding box center [1287, 350] width 46 height 11
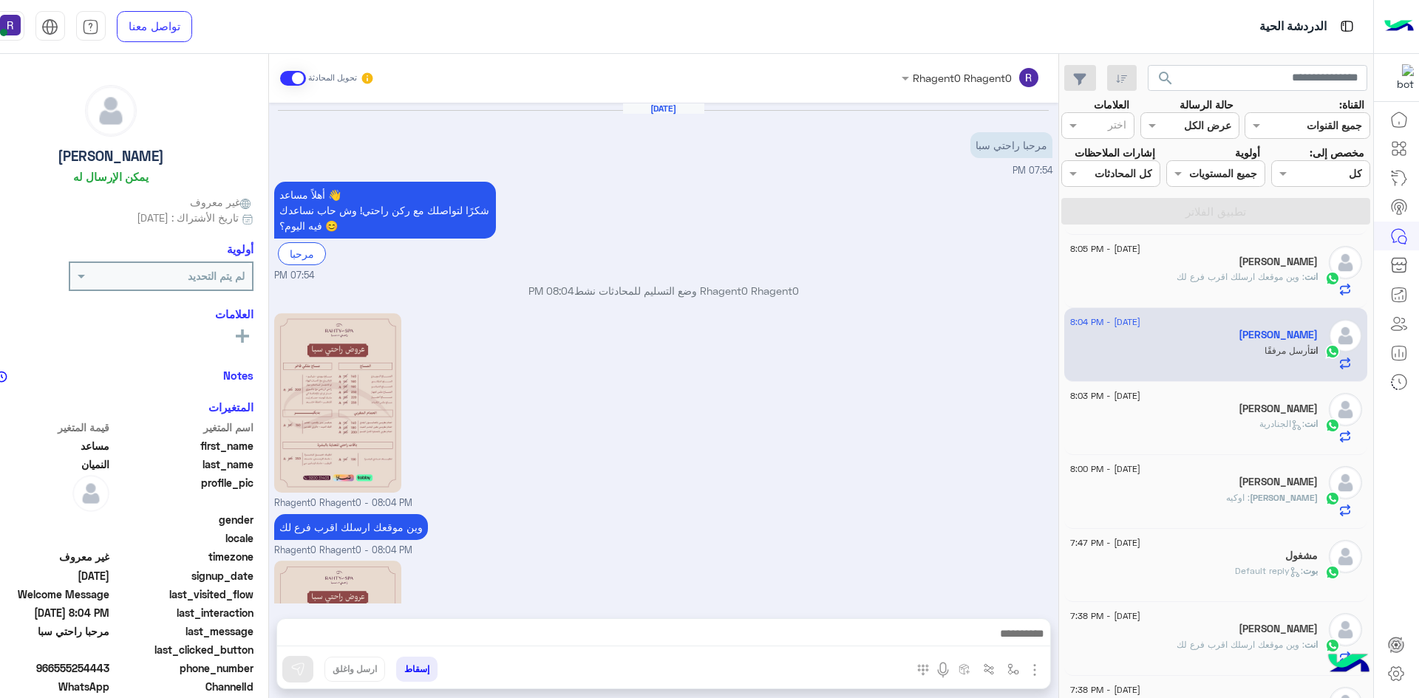
scroll to position [182, 0]
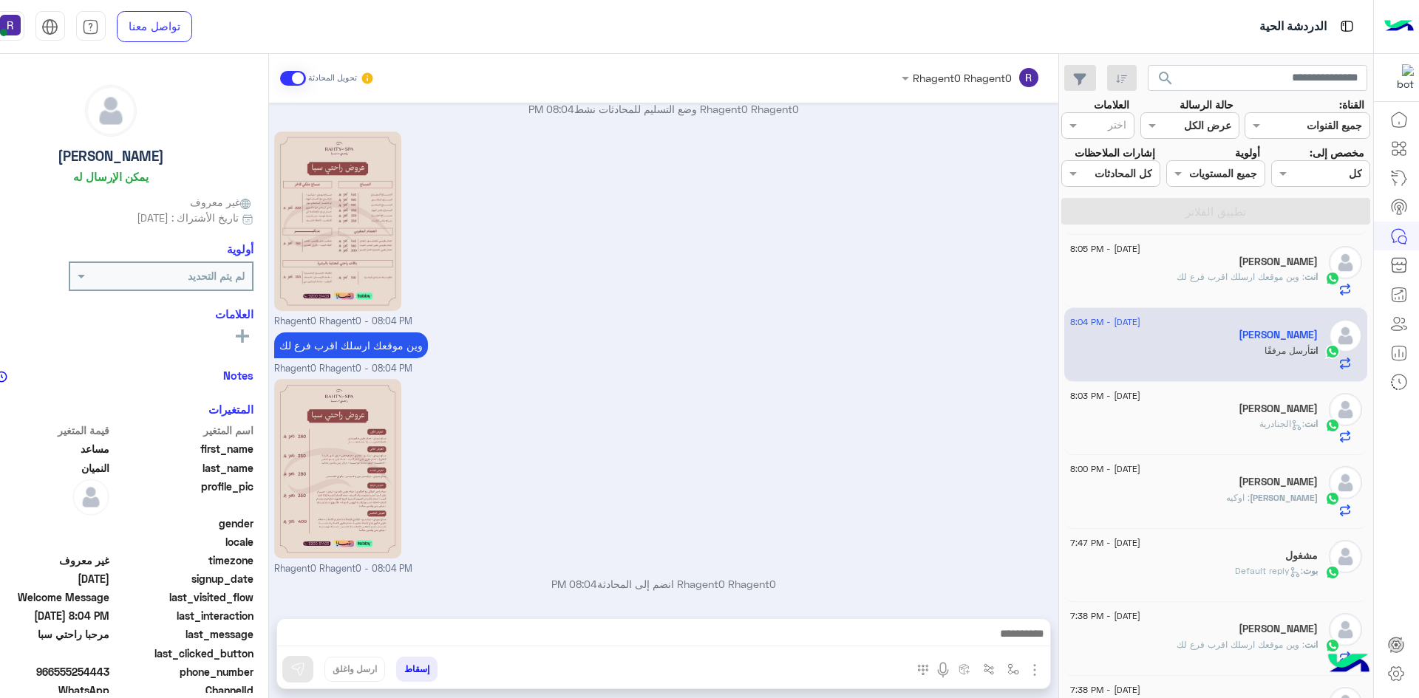
click at [1257, 415] on div "[PERSON_NAME]" at bounding box center [1194, 411] width 248 height 16
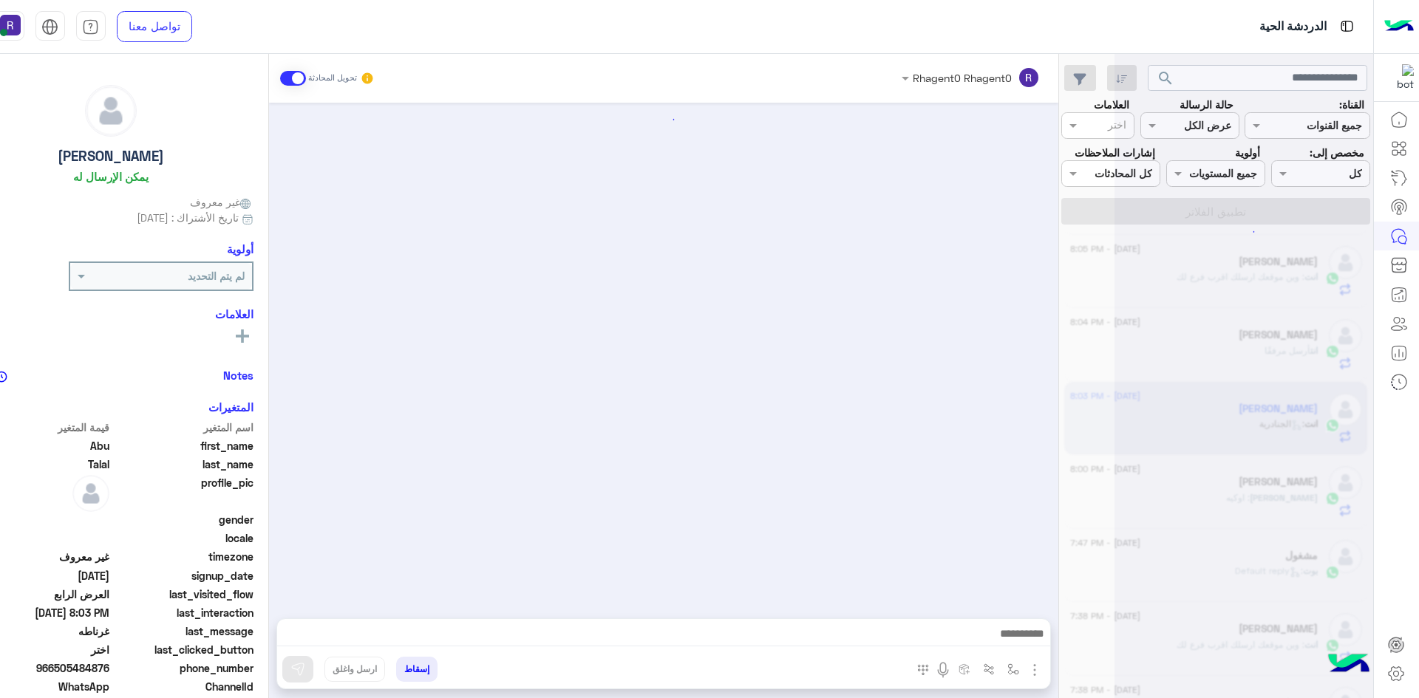
scroll to position [1541, 0]
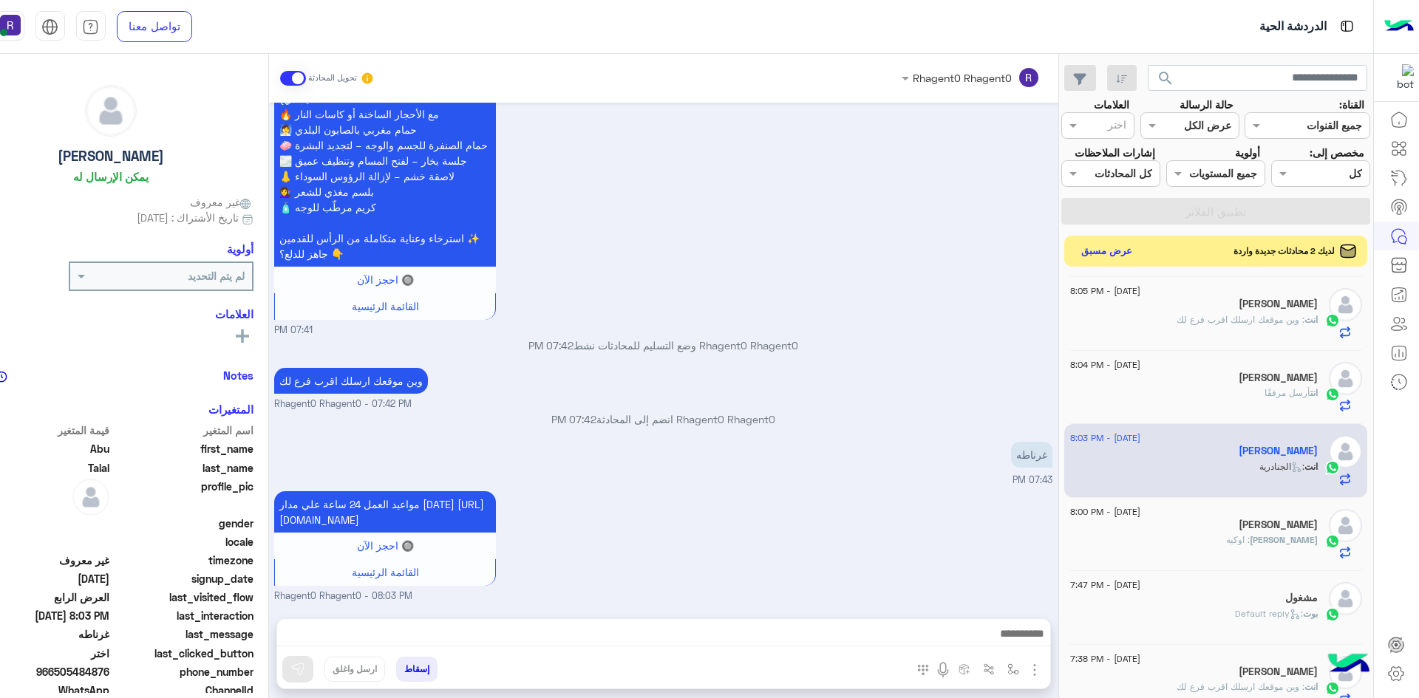
click at [1112, 252] on button "عرض مسبق" at bounding box center [1106, 251] width 62 height 20
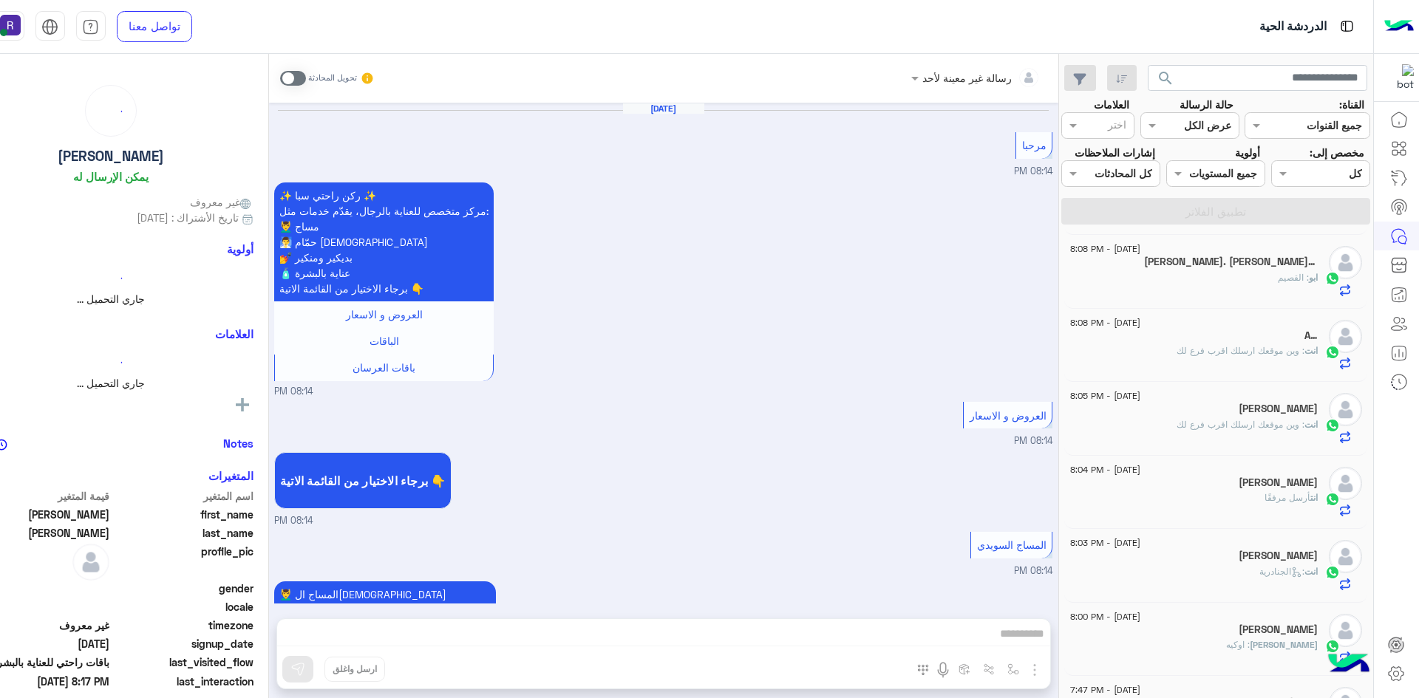
scroll to position [2524, 0]
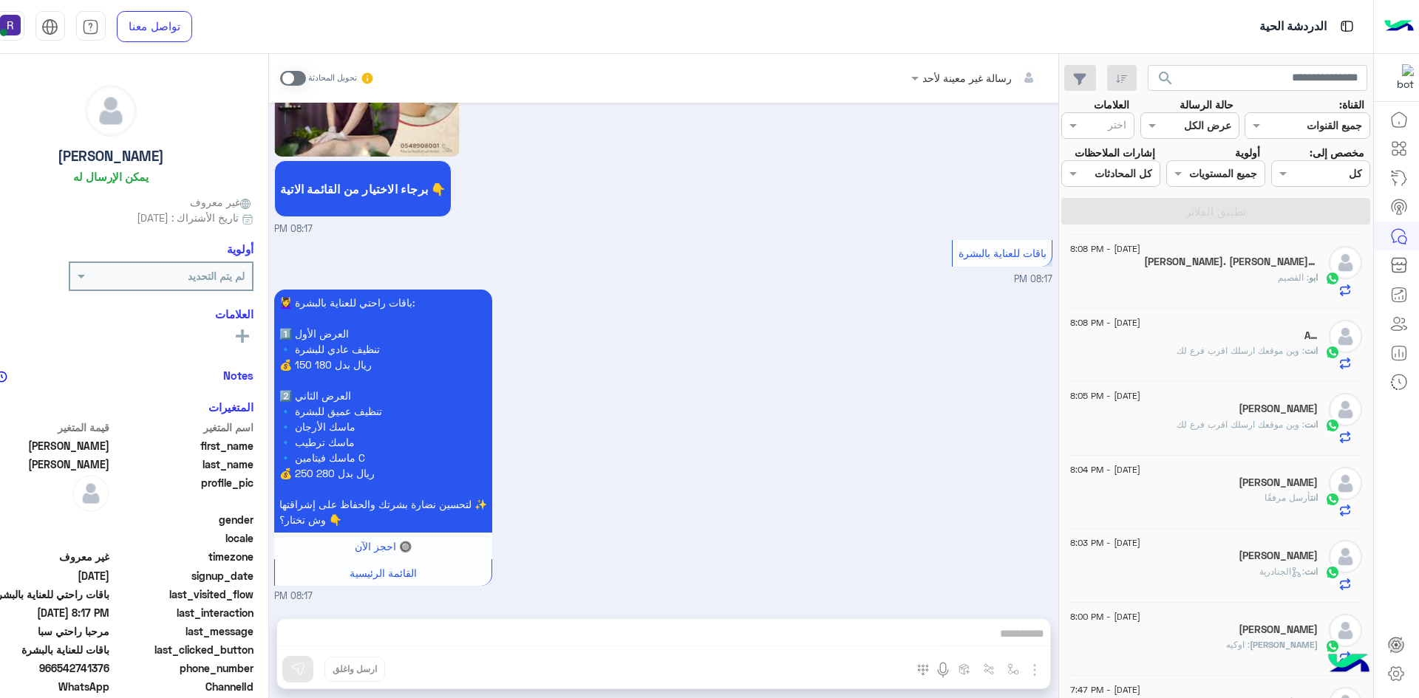
click at [1287, 297] on div "20 August - 8:08 PM ابو ياسر. الهويملي 1 ابو : القصيم" at bounding box center [1215, 272] width 303 height 74
click at [1202, 266] on div "ابو ياسر. الهويملي 1" at bounding box center [1194, 264] width 248 height 16
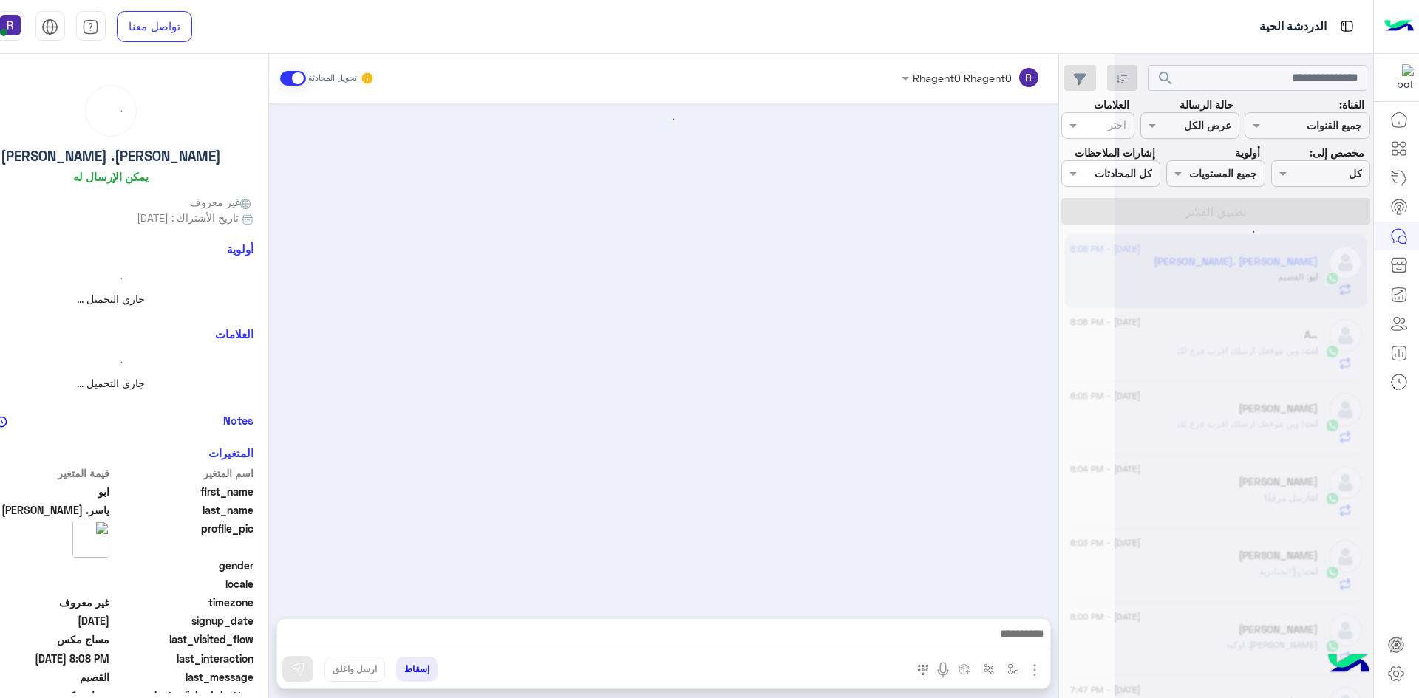
scroll to position [580, 0]
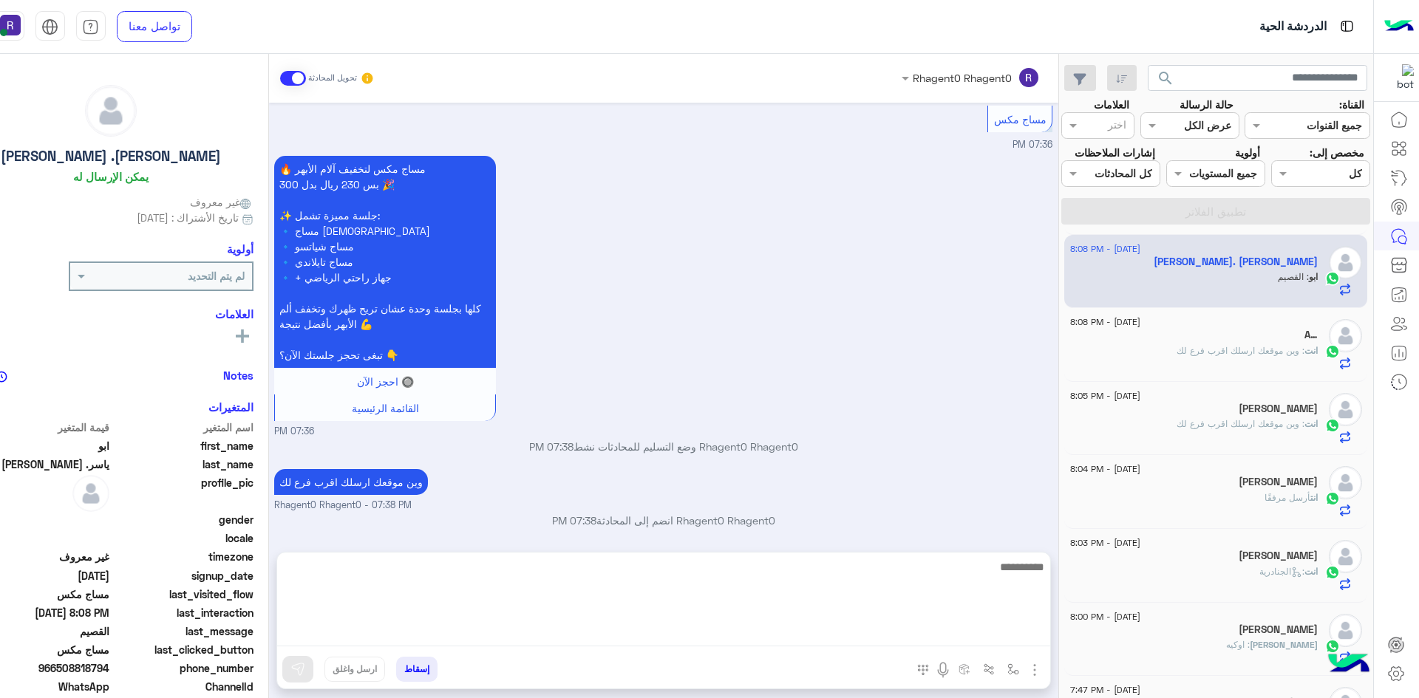
click at [661, 635] on textarea at bounding box center [663, 602] width 773 height 89
type textarea "**"
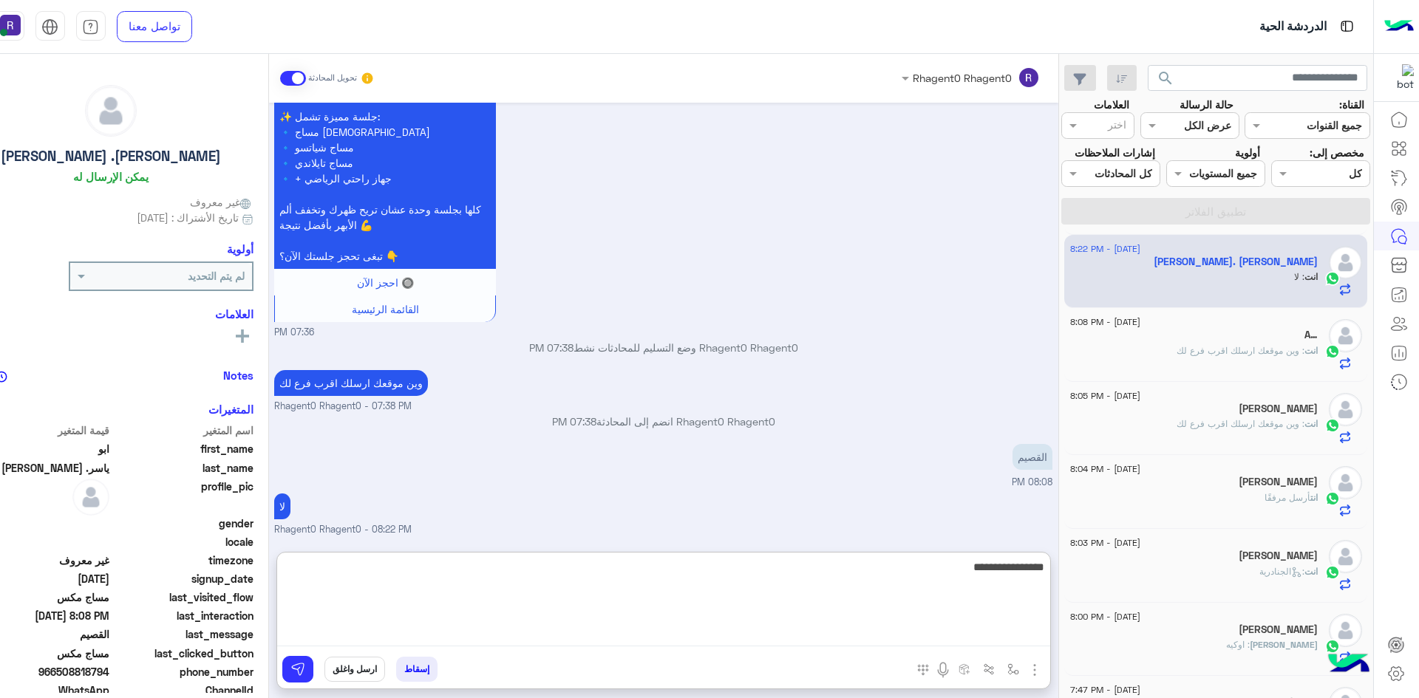
type textarea "**********"
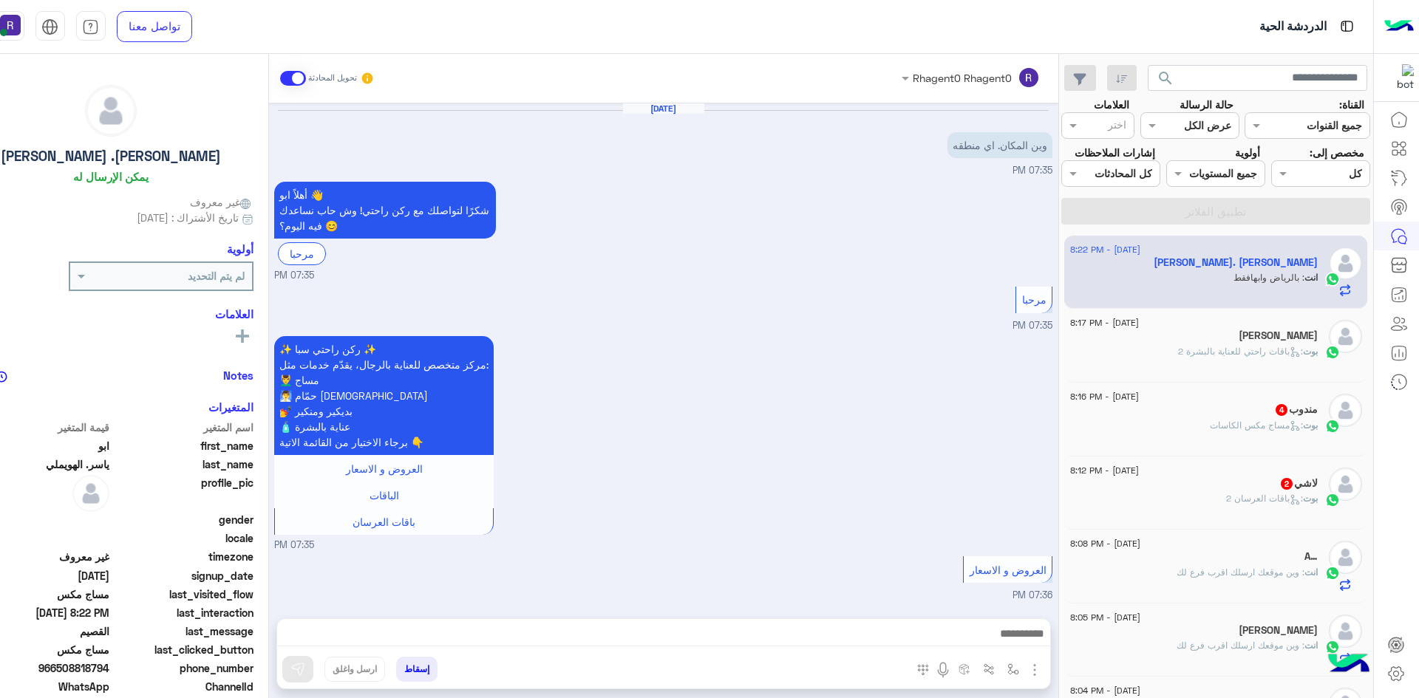
scroll to position [674, 0]
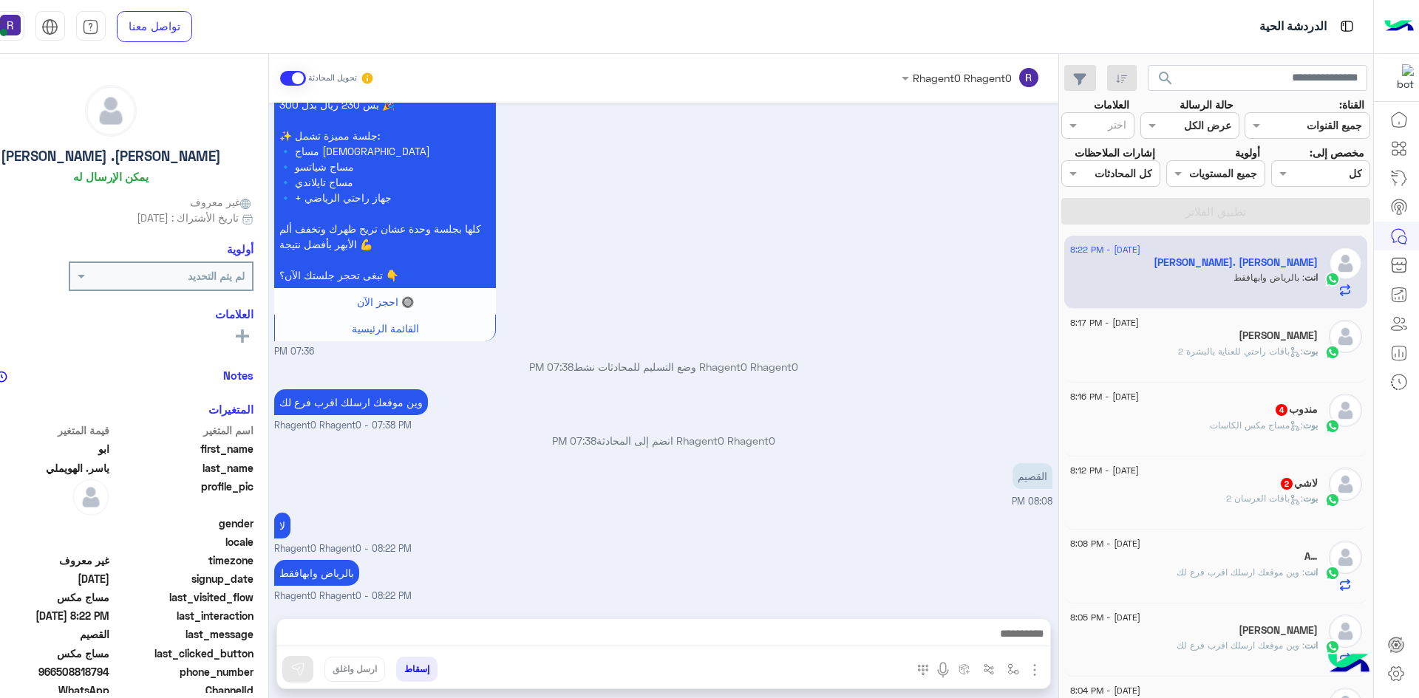
click at [1273, 485] on div "لاشي 2" at bounding box center [1194, 485] width 248 height 16
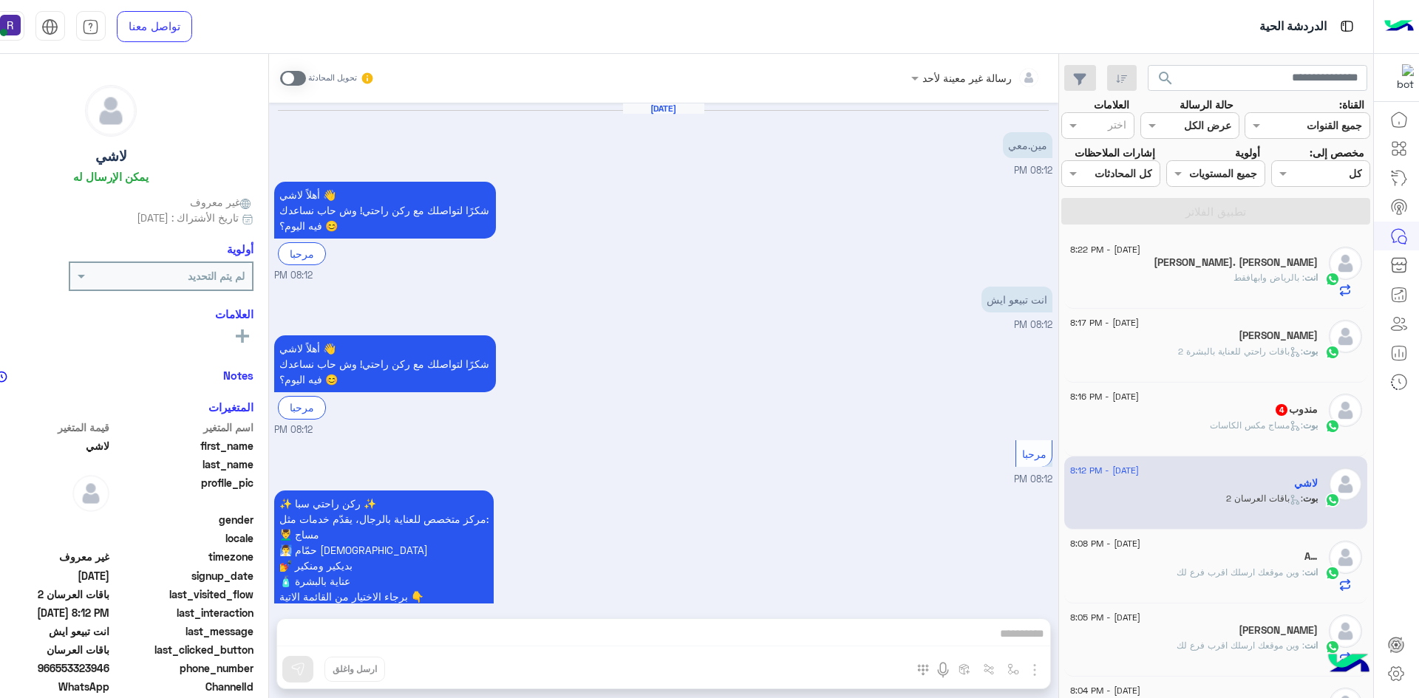
scroll to position [431, 0]
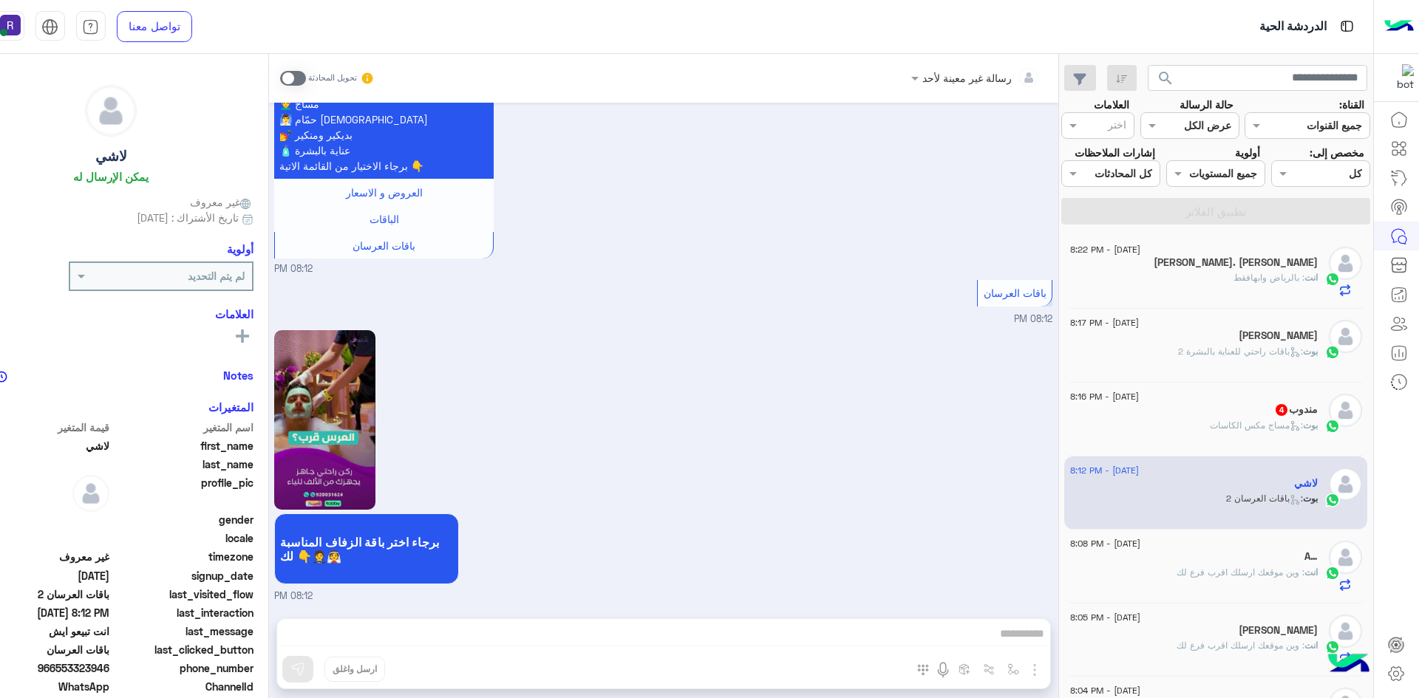
click at [299, 82] on span at bounding box center [293, 78] width 26 height 15
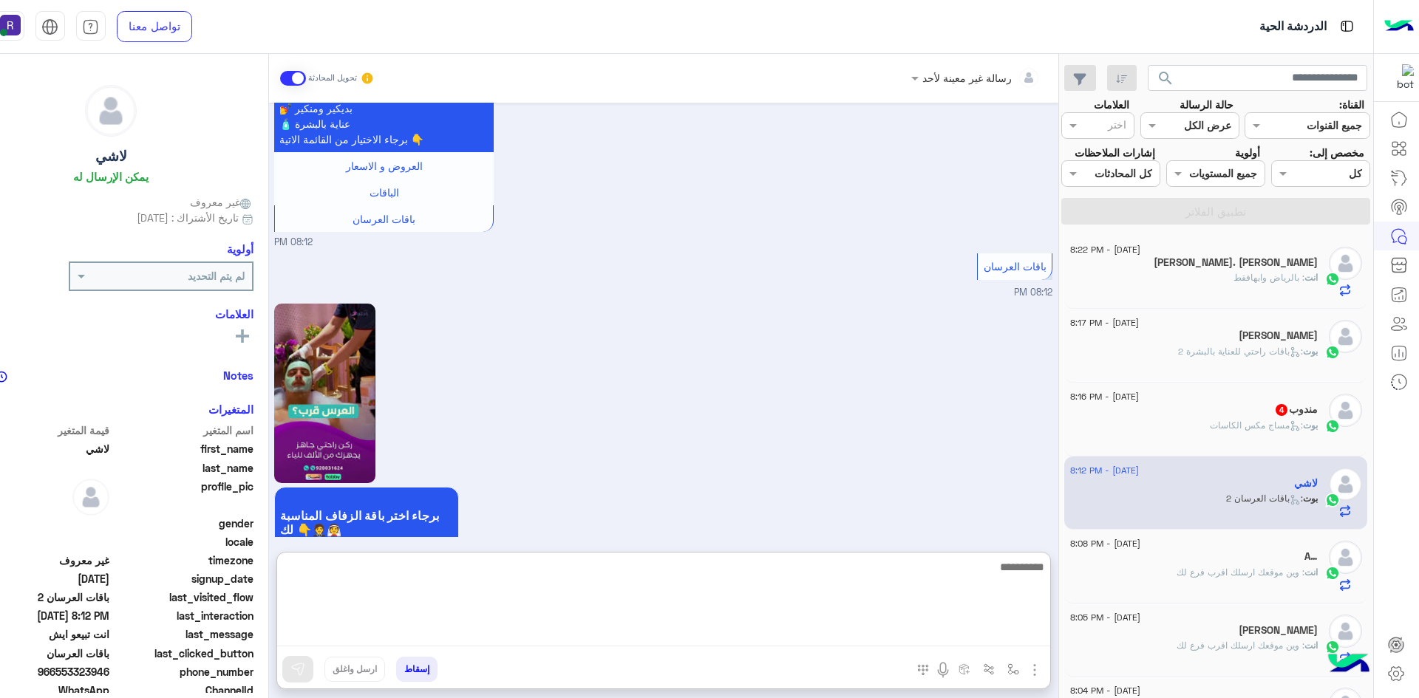
paste textarea "**********"
type textarea "**********"
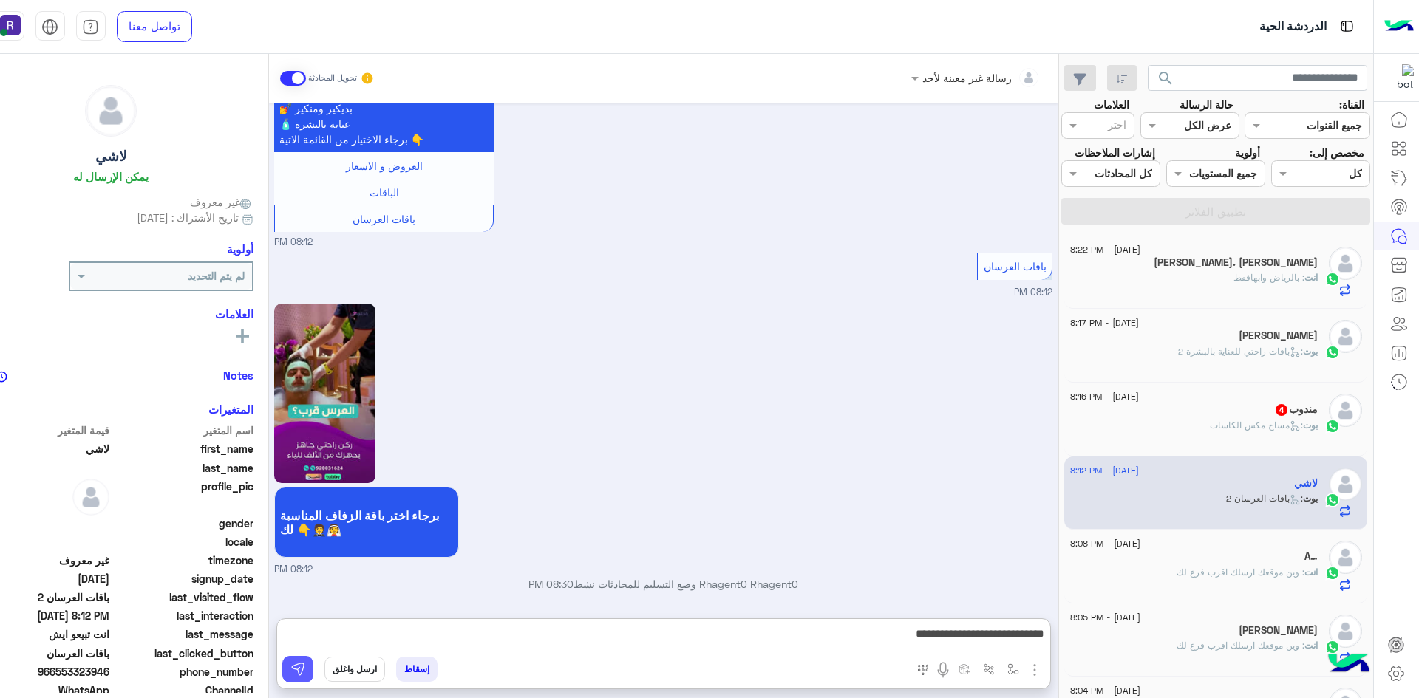
click at [295, 677] on button at bounding box center [297, 669] width 31 height 27
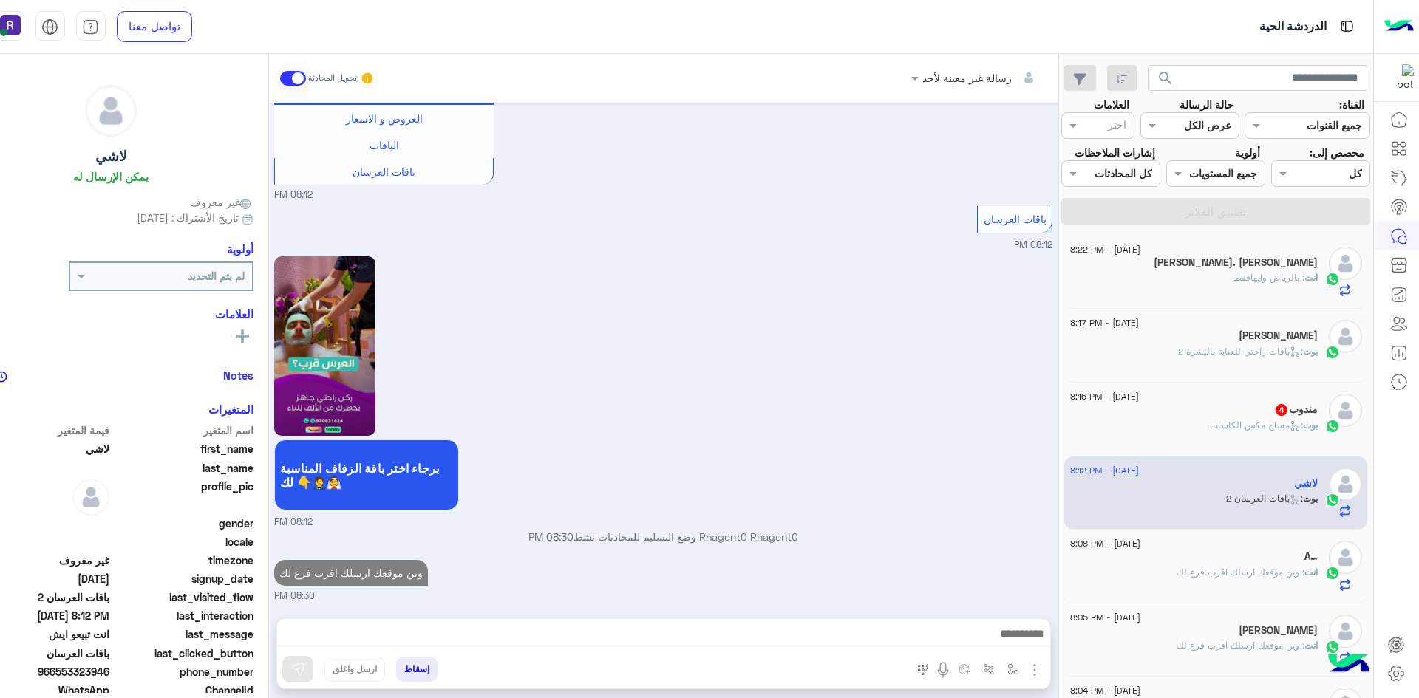
click at [1140, 434] on div "بوت : مساج مكس الكاسات" at bounding box center [1194, 432] width 248 height 26
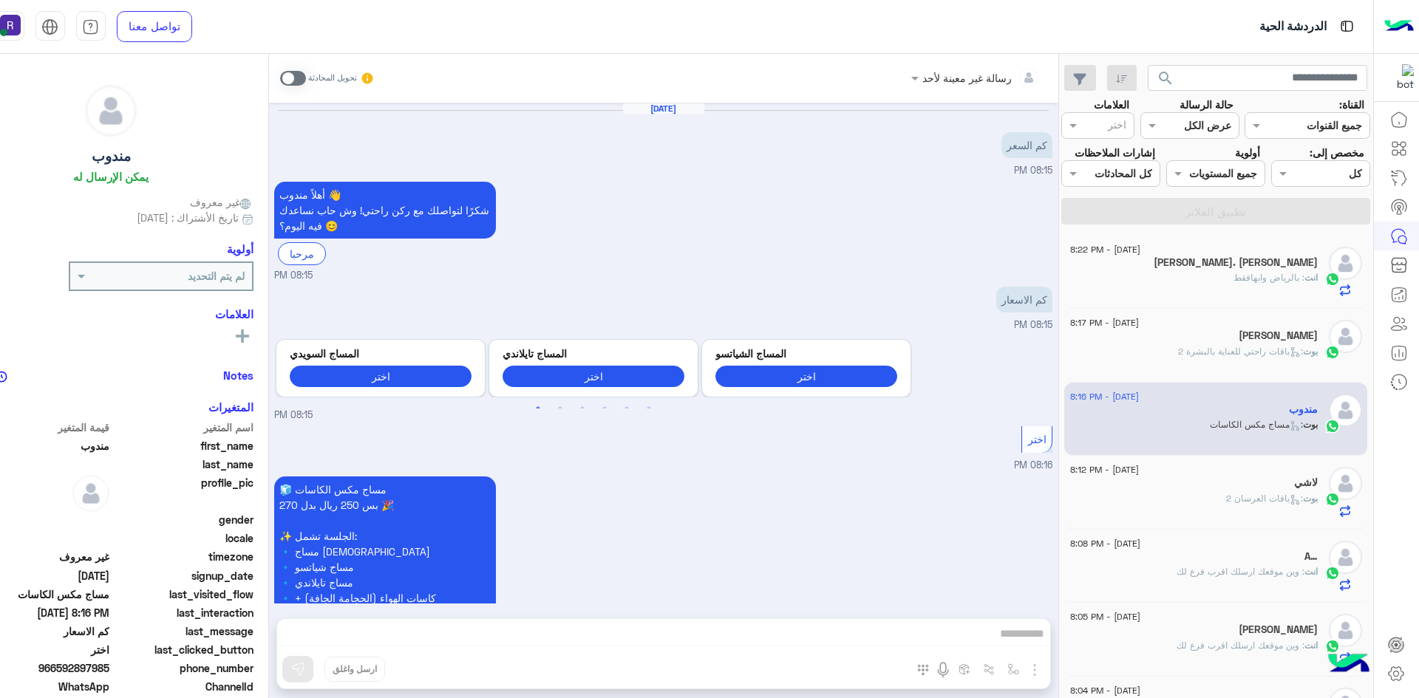
scroll to position [187, 0]
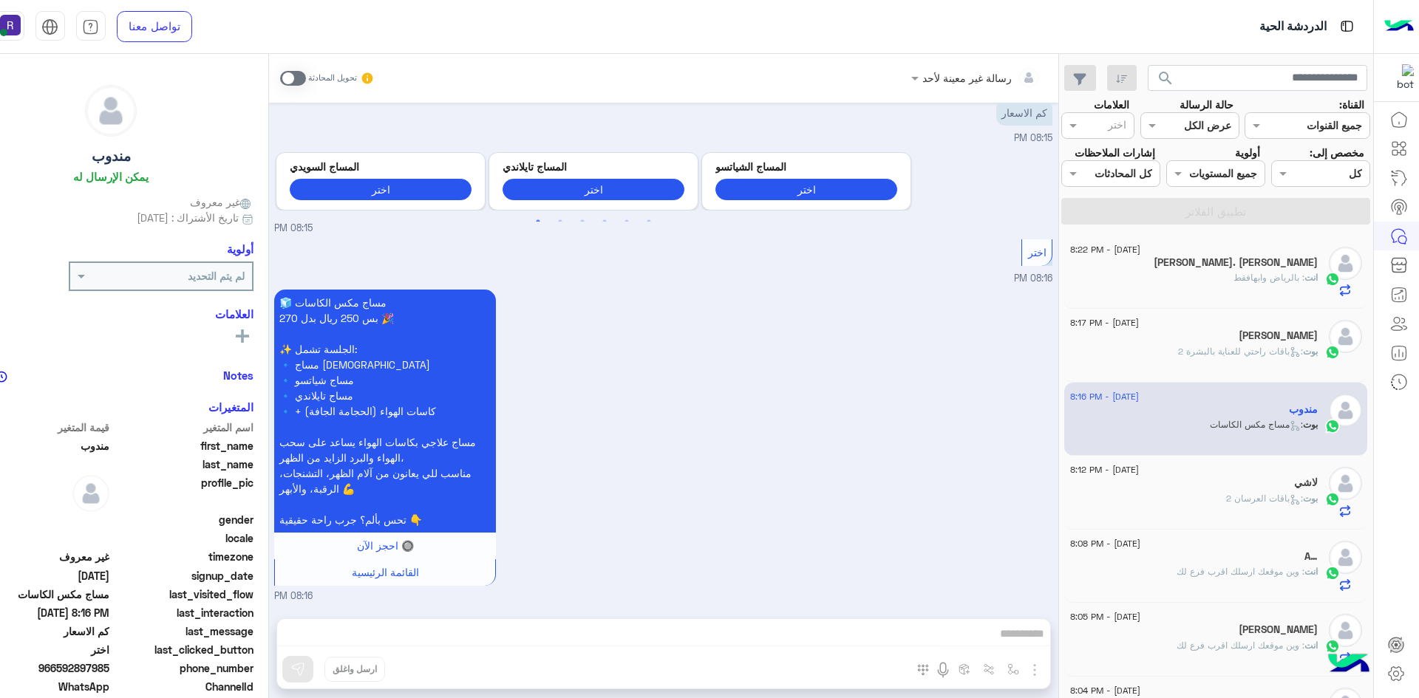
click at [301, 76] on span at bounding box center [293, 78] width 26 height 15
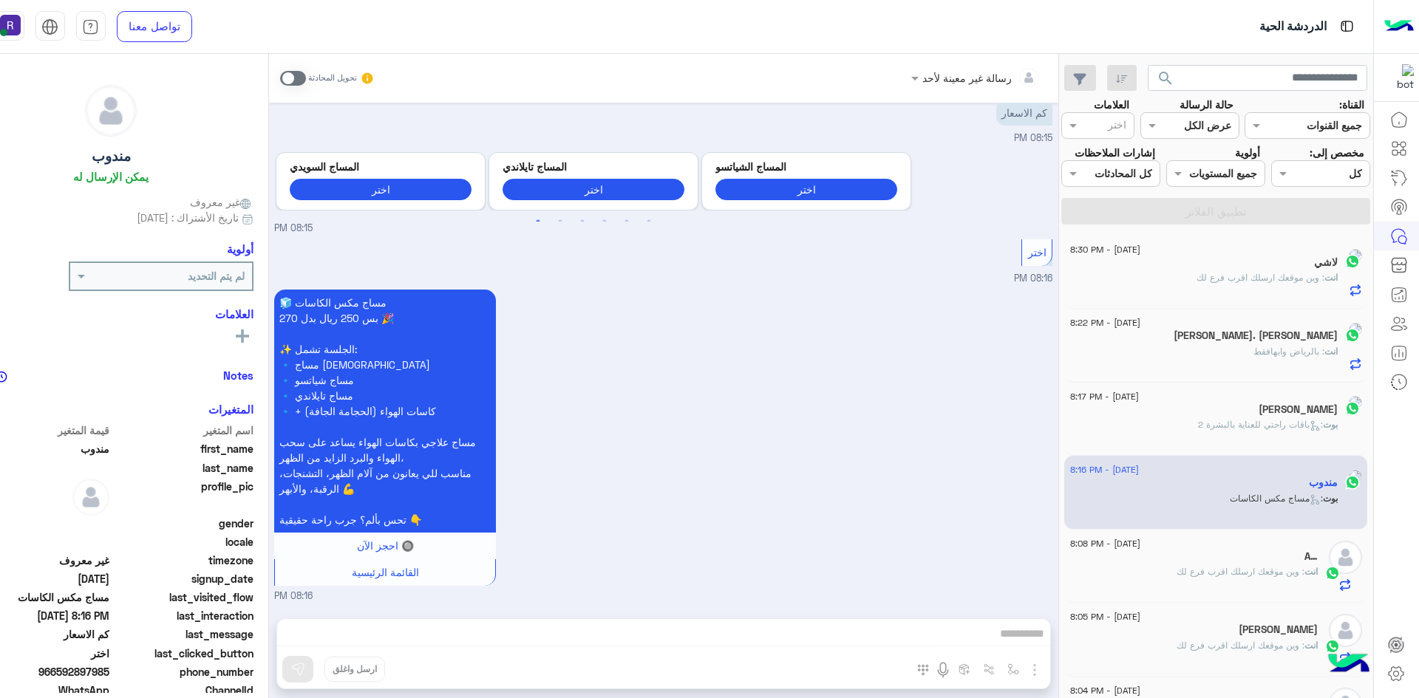
scroll to position [214, 0]
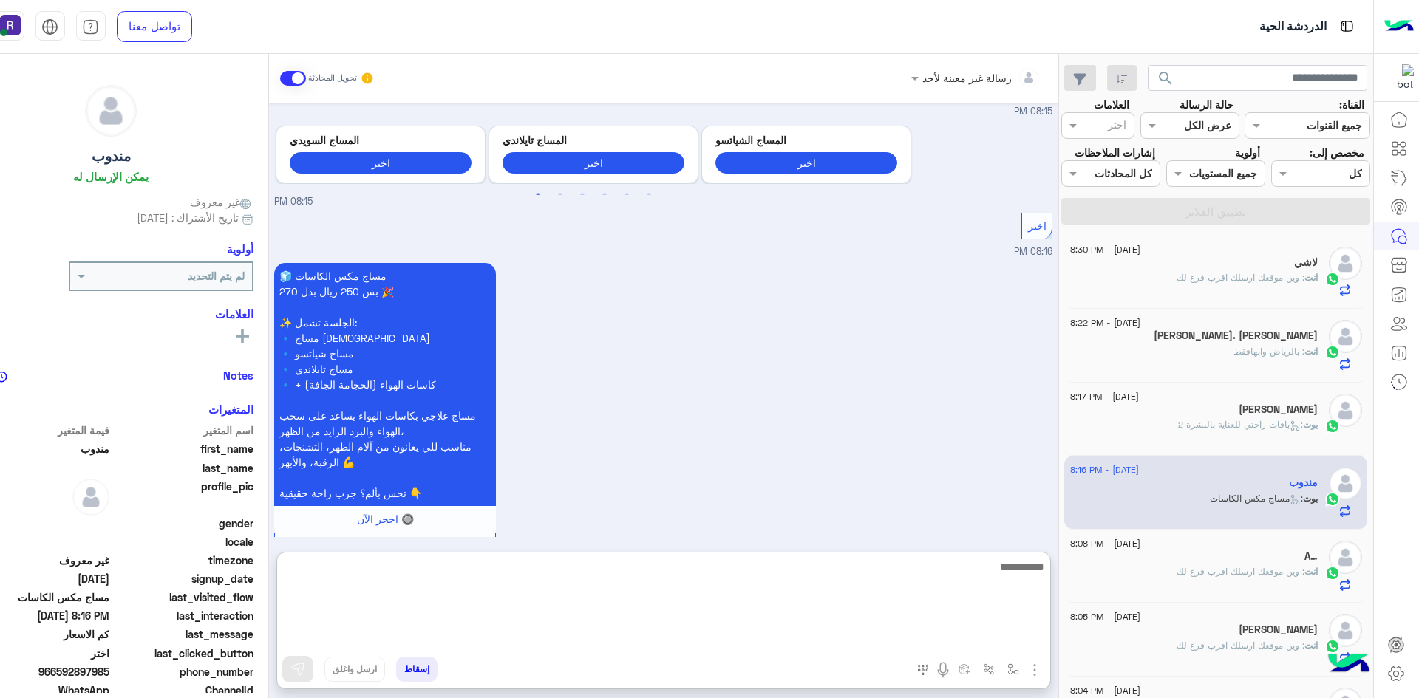
paste textarea "**********"
type textarea "**********"
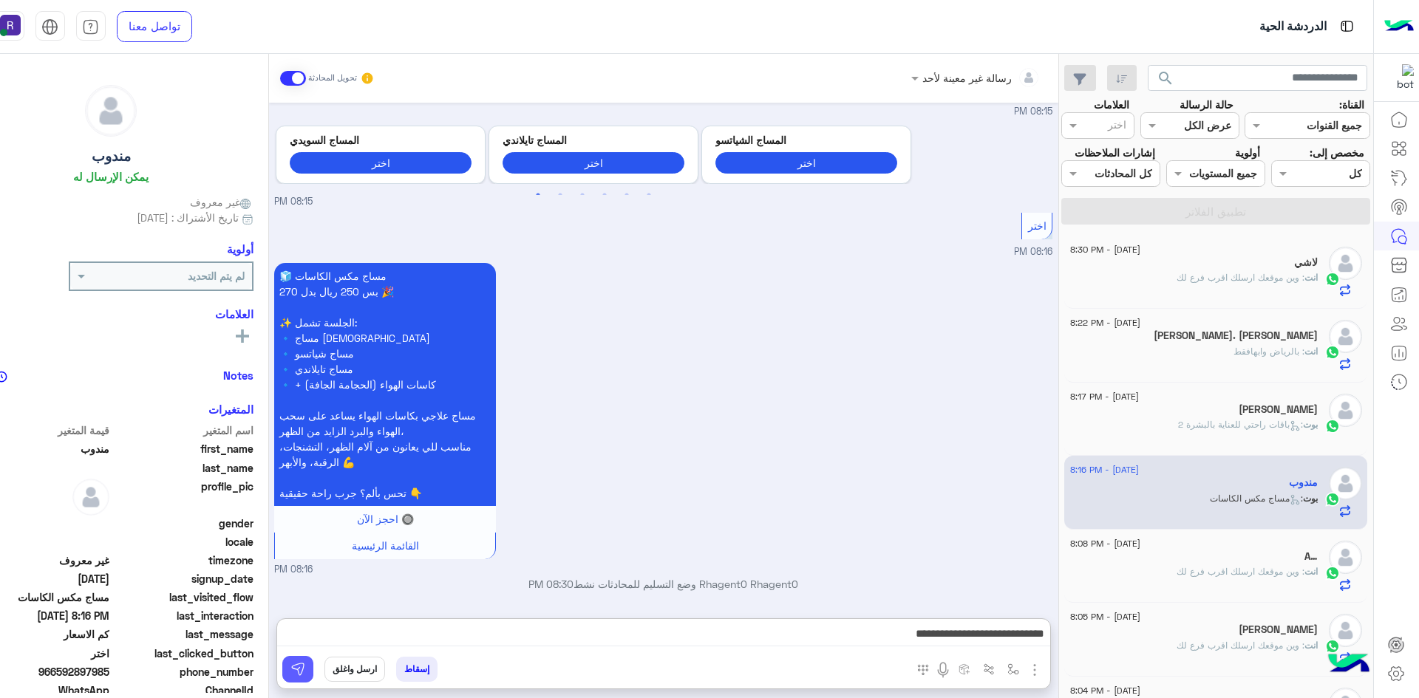
click at [296, 671] on img at bounding box center [297, 669] width 15 height 15
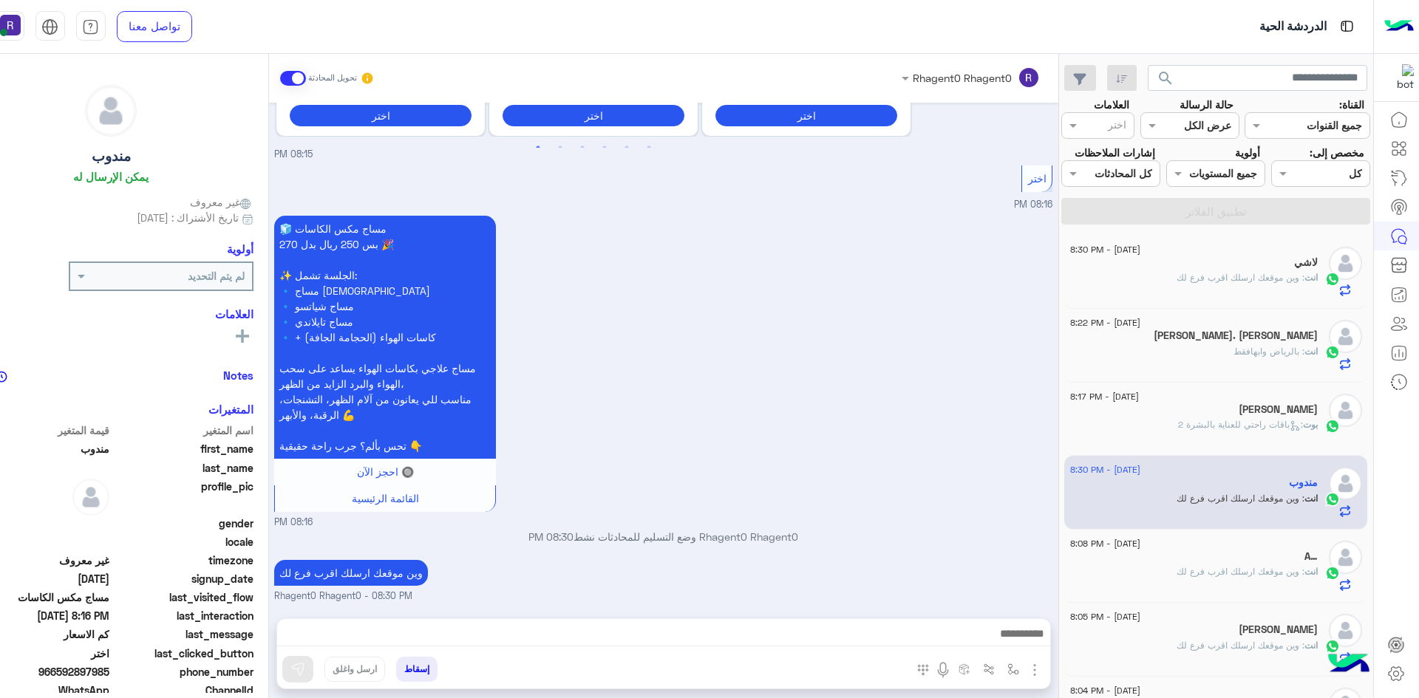
scroll to position [287, 0]
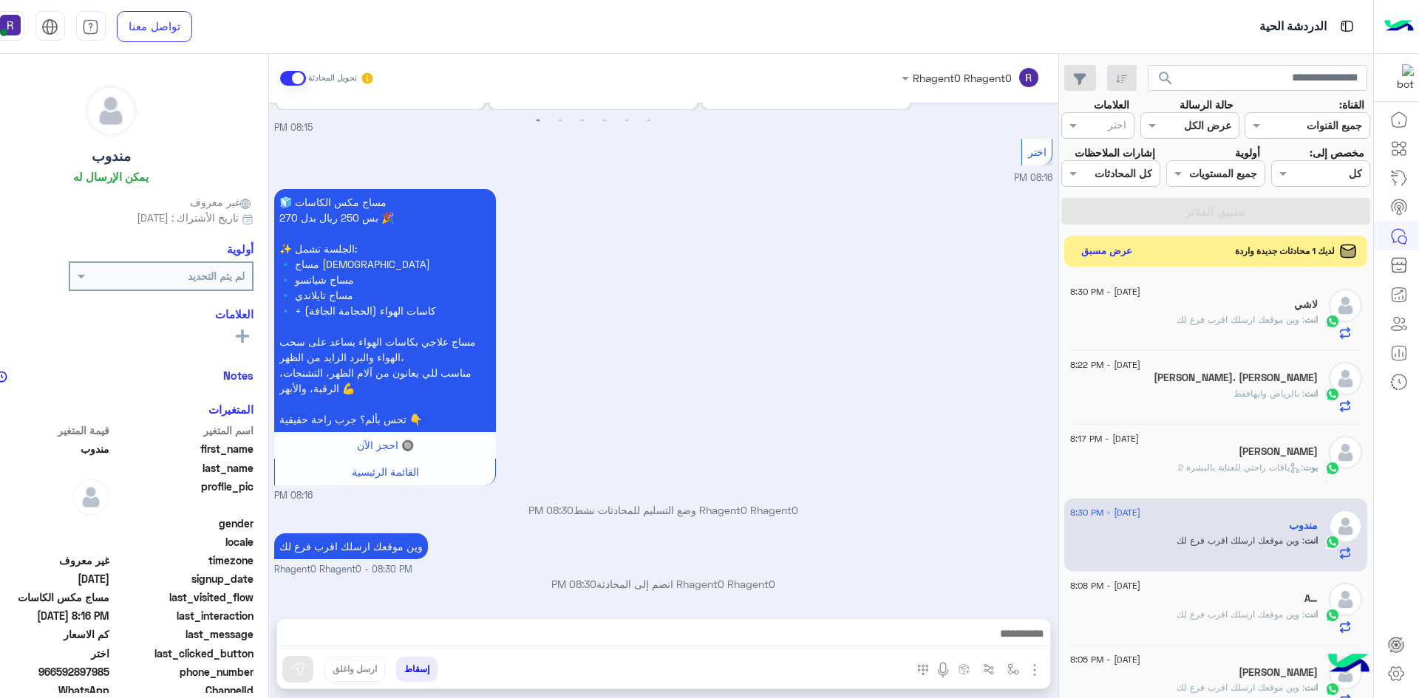
click at [1123, 256] on button "عرض مسبق" at bounding box center [1106, 251] width 62 height 20
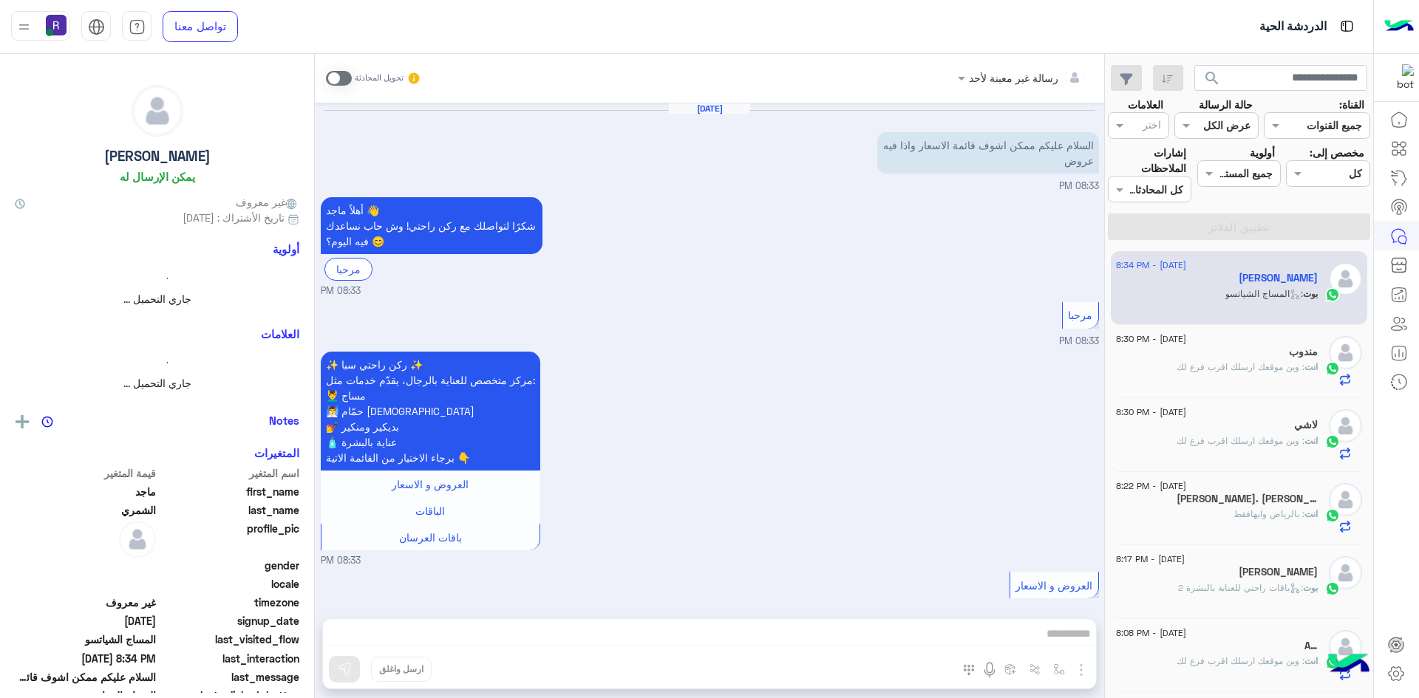
scroll to position [1056, 0]
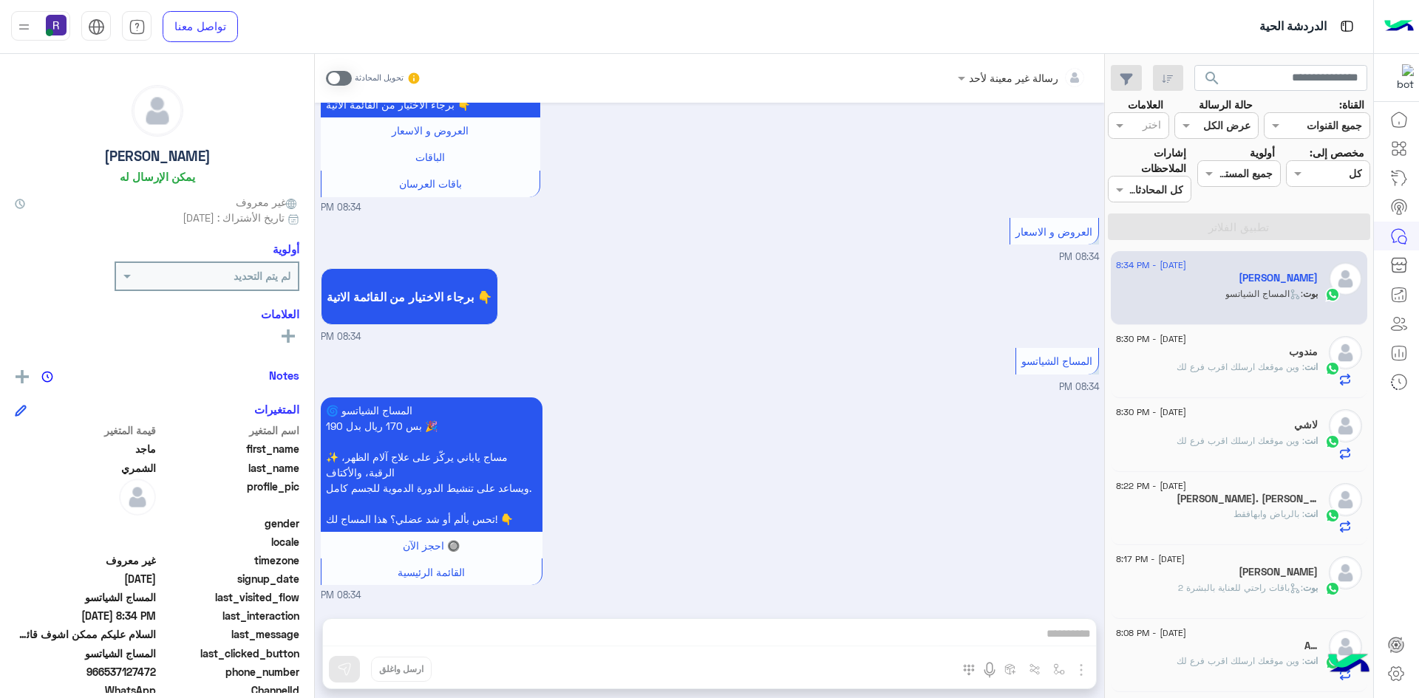
click at [350, 79] on span at bounding box center [339, 78] width 26 height 15
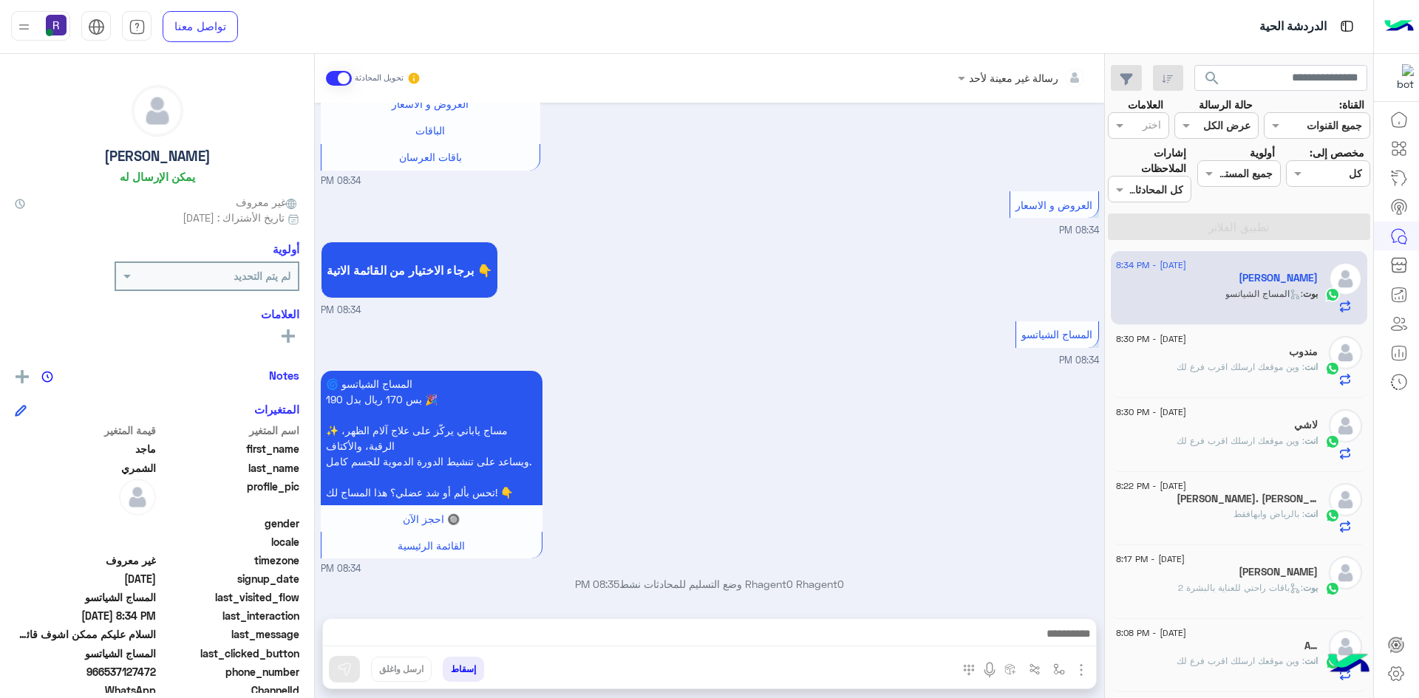
click at [1080, 671] on img "button" at bounding box center [1081, 670] width 18 height 18
click at [1069, 645] on button "الصور" at bounding box center [1058, 638] width 63 height 30
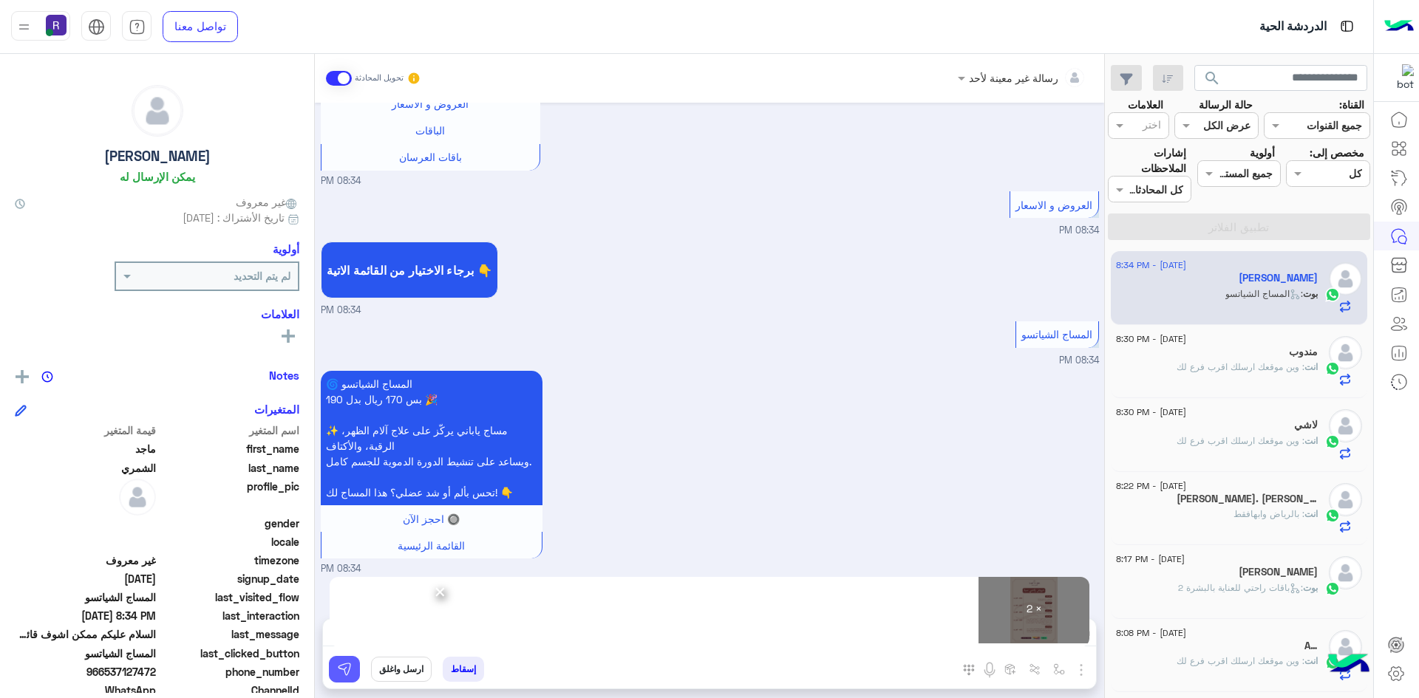
click at [350, 675] on img at bounding box center [344, 669] width 15 height 15
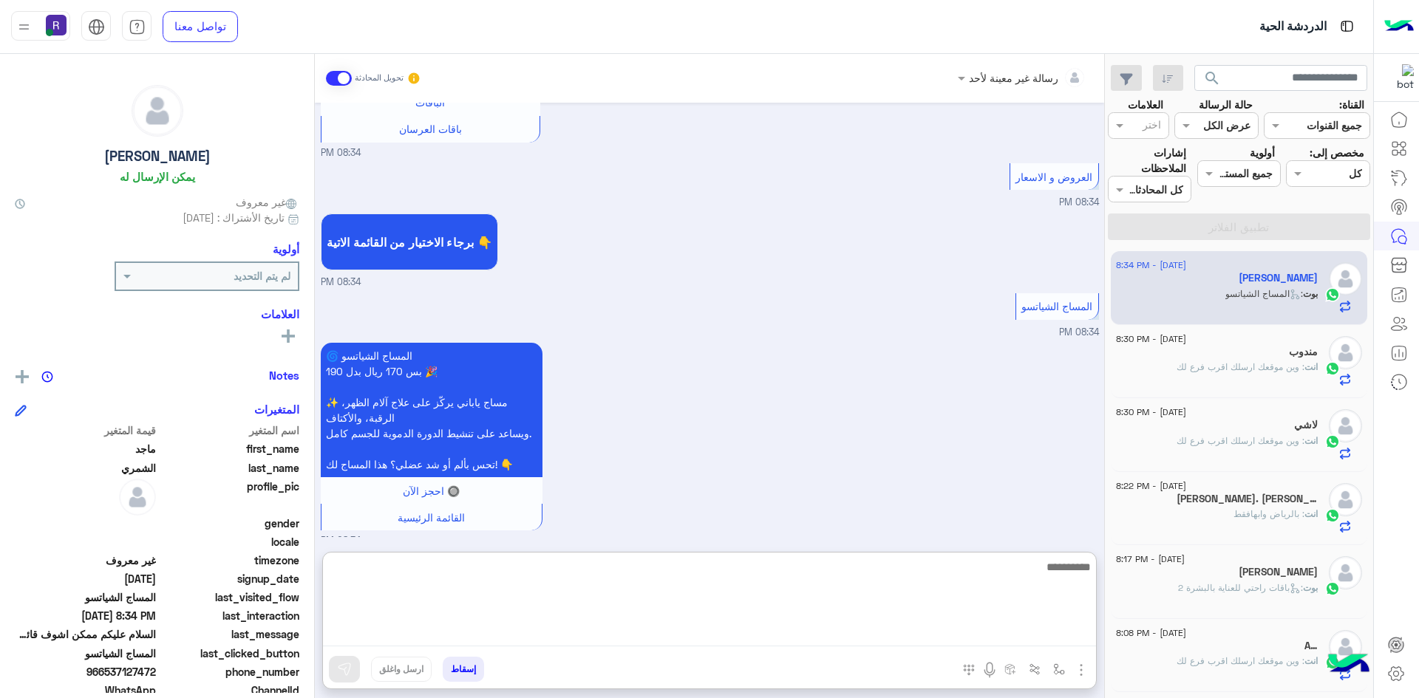
paste textarea "**********"
type textarea "**********"
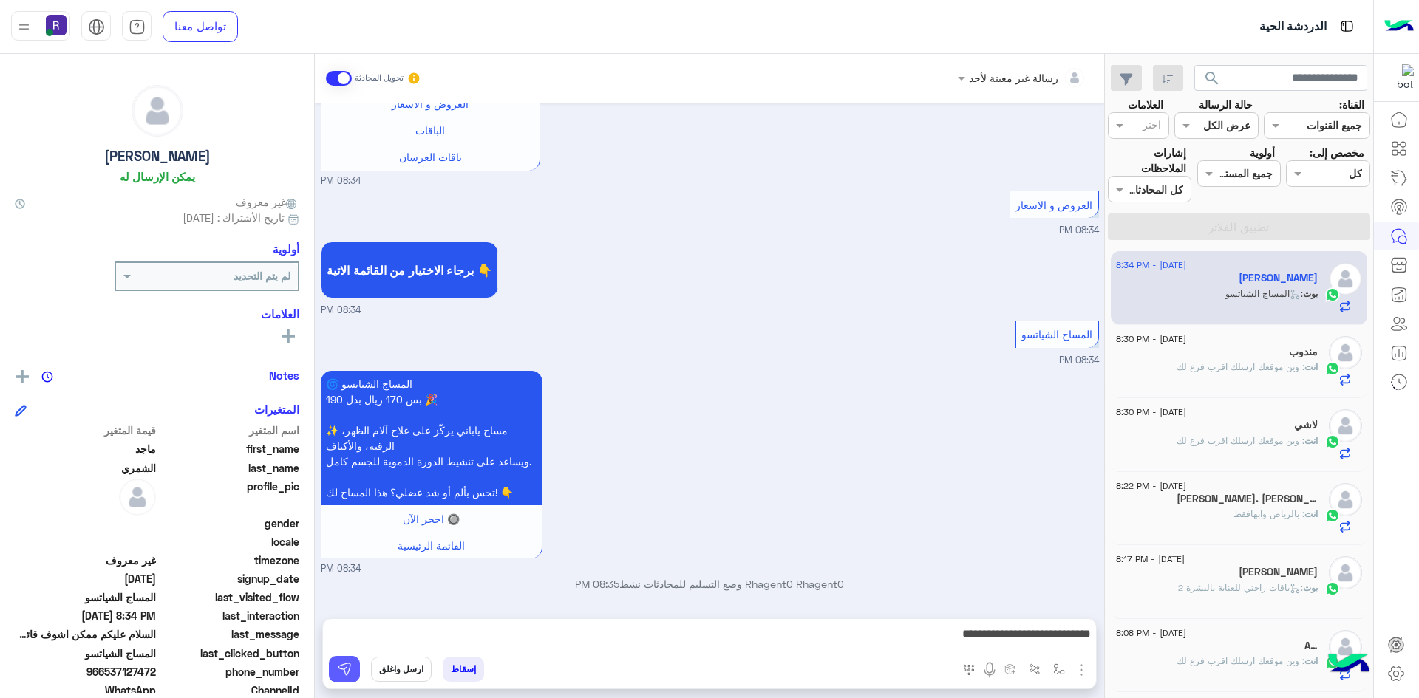
click at [345, 675] on img at bounding box center [344, 669] width 15 height 15
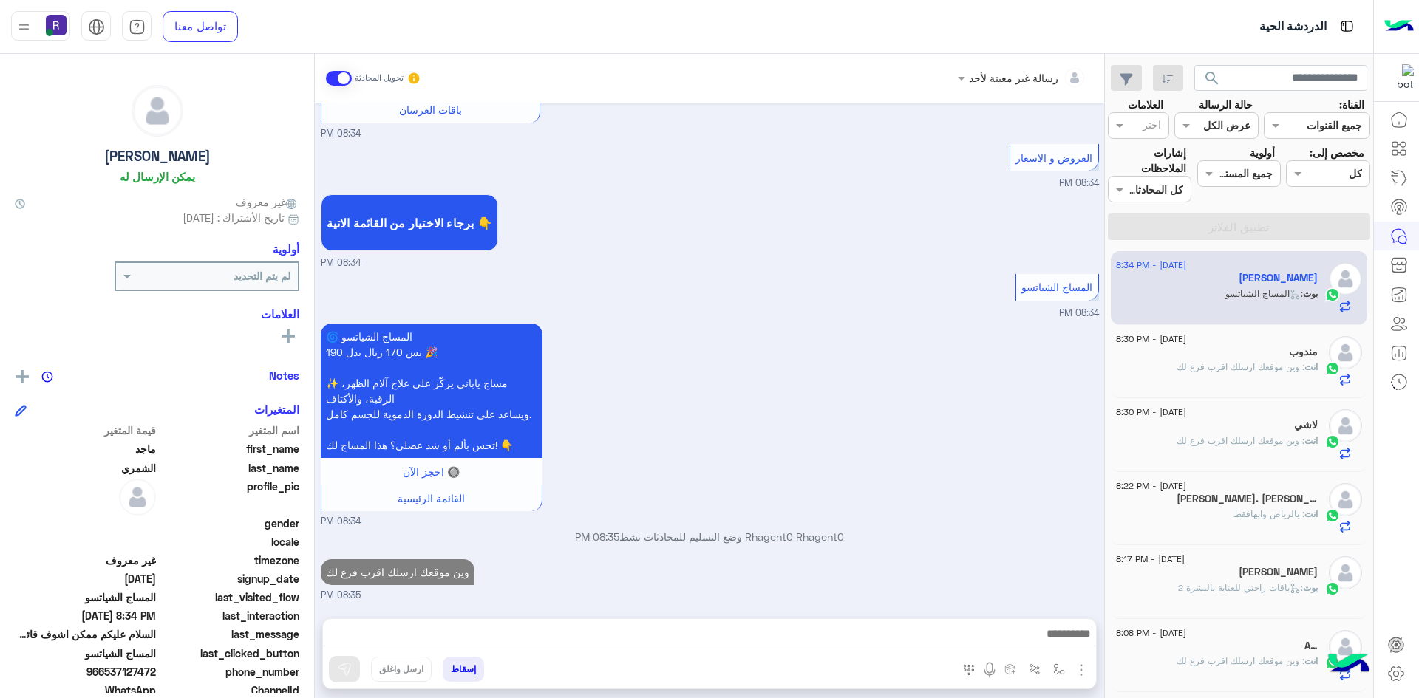
scroll to position [1130, 0]
click at [1292, 437] on span ": وين موقعك ارسلك اقرب فرع لك" at bounding box center [1240, 440] width 128 height 11
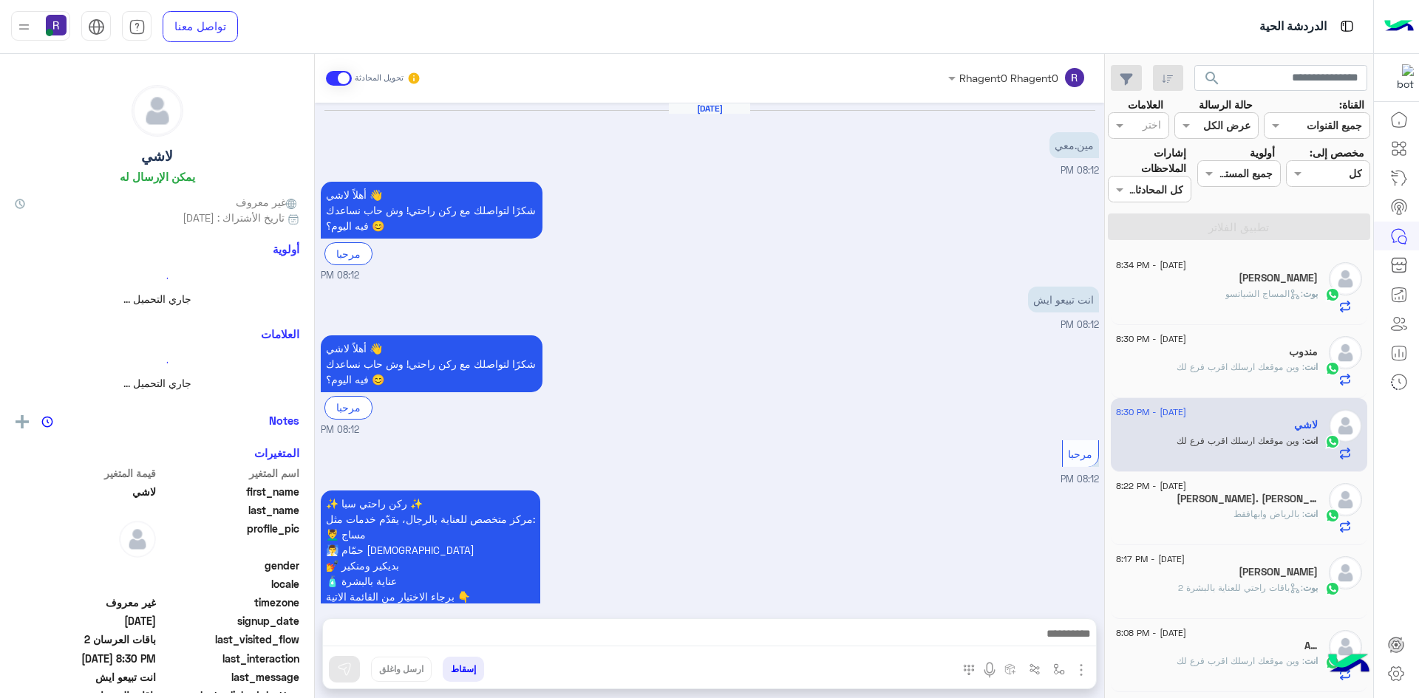
scroll to position [531, 0]
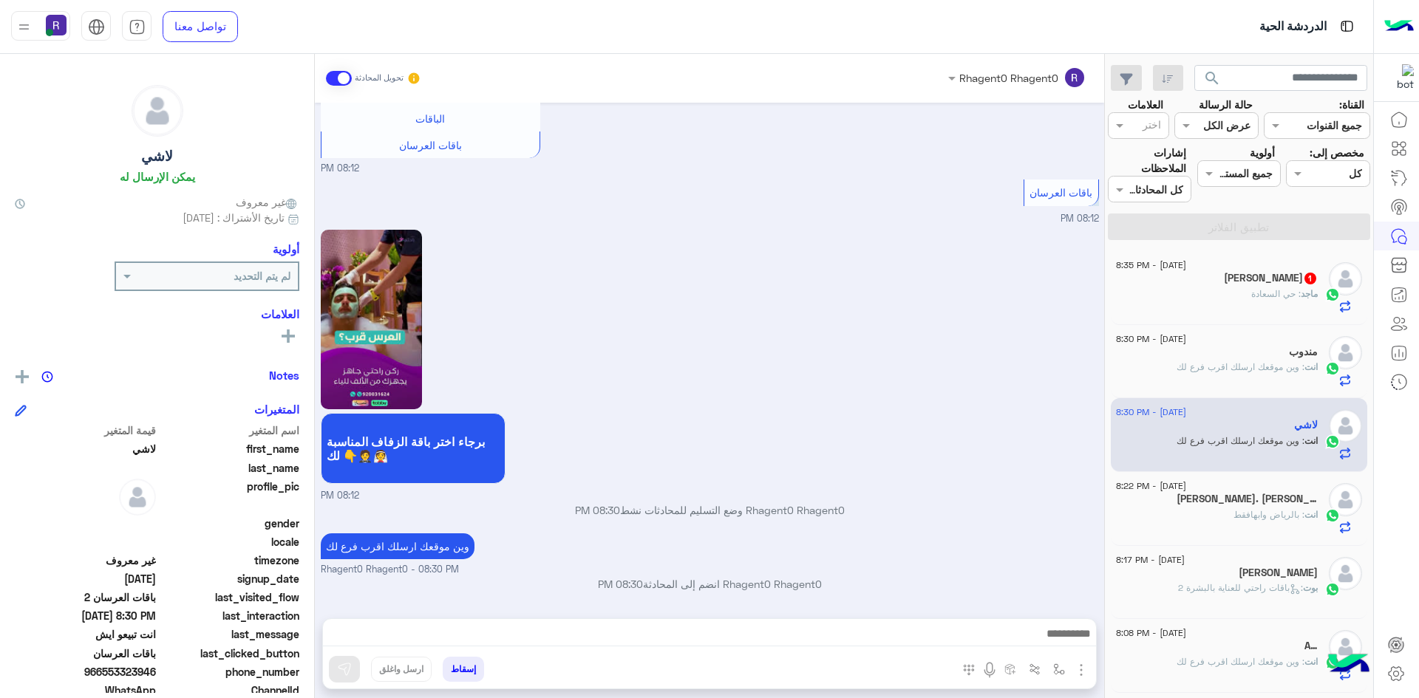
click at [1239, 286] on div "[PERSON_NAME] 1" at bounding box center [1217, 280] width 202 height 16
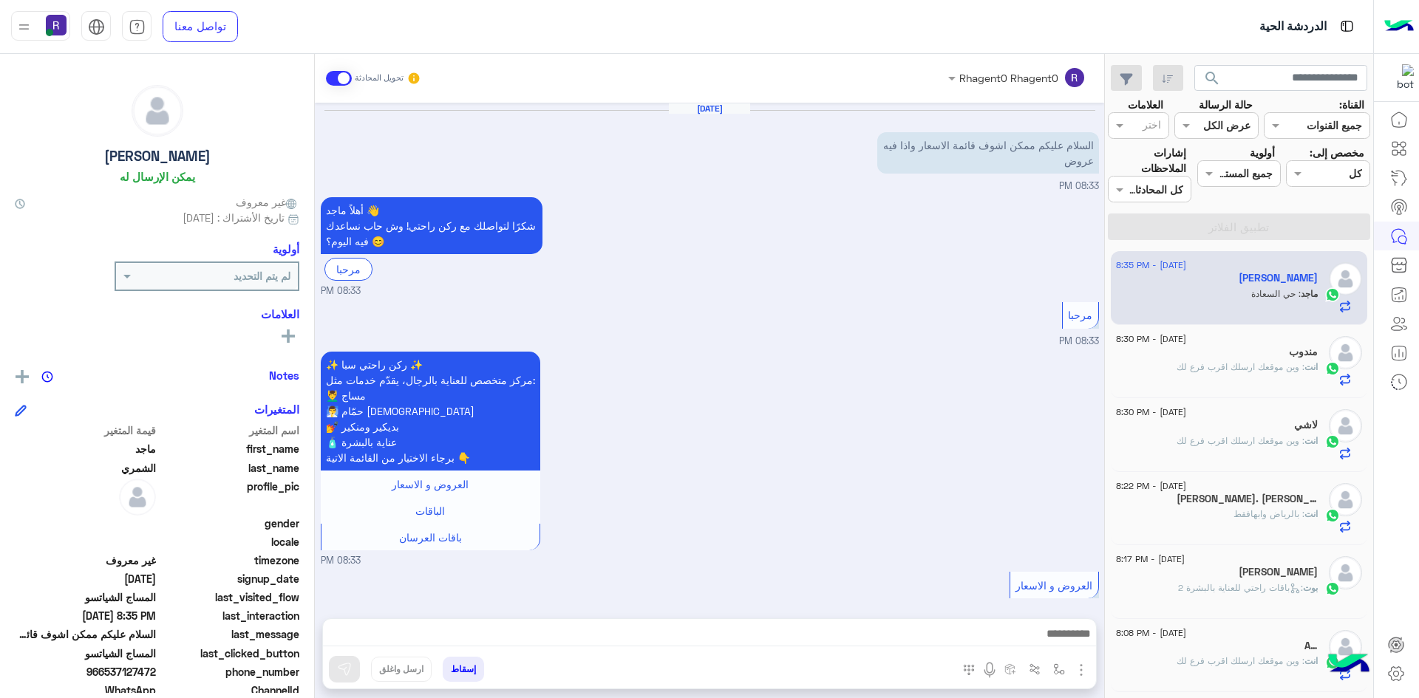
scroll to position [1607, 0]
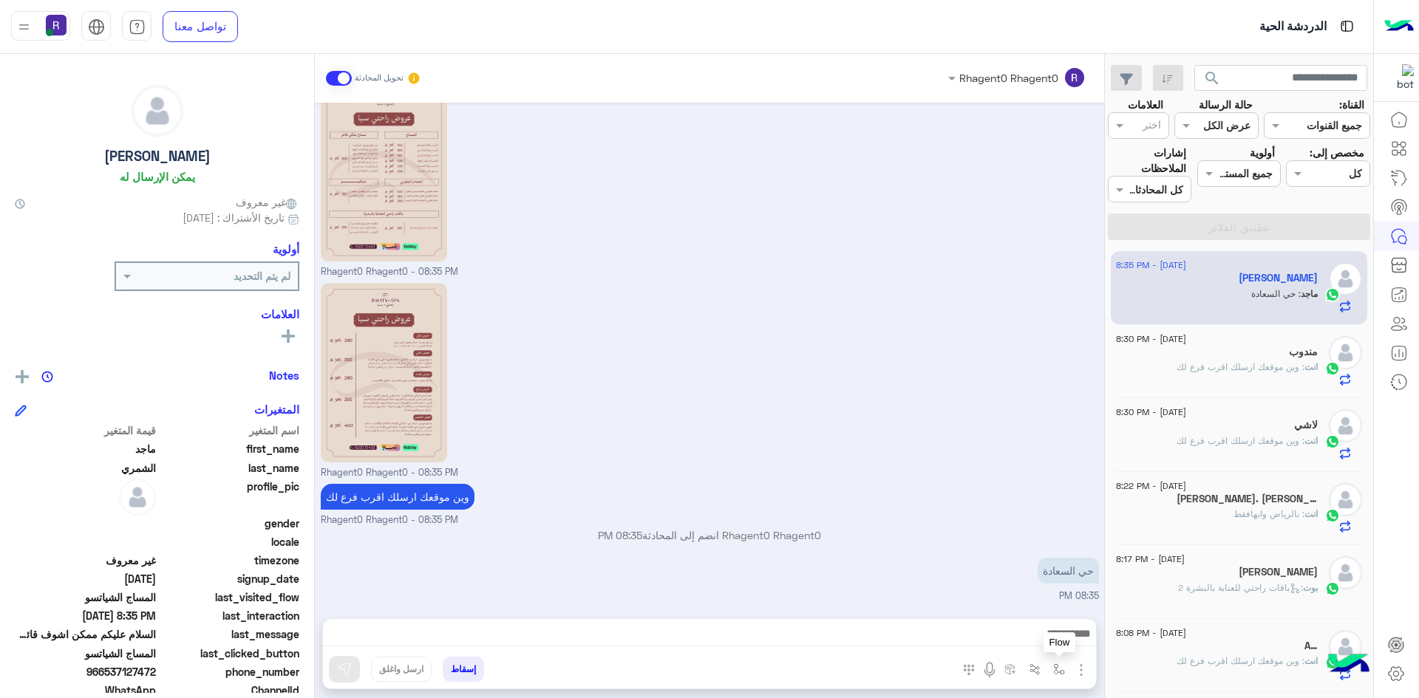
click at [1063, 675] on img "button" at bounding box center [1059, 670] width 12 height 12
click at [1045, 648] on div "أدخل اسم مجموعة الرسائل" at bounding box center [993, 637] width 155 height 27
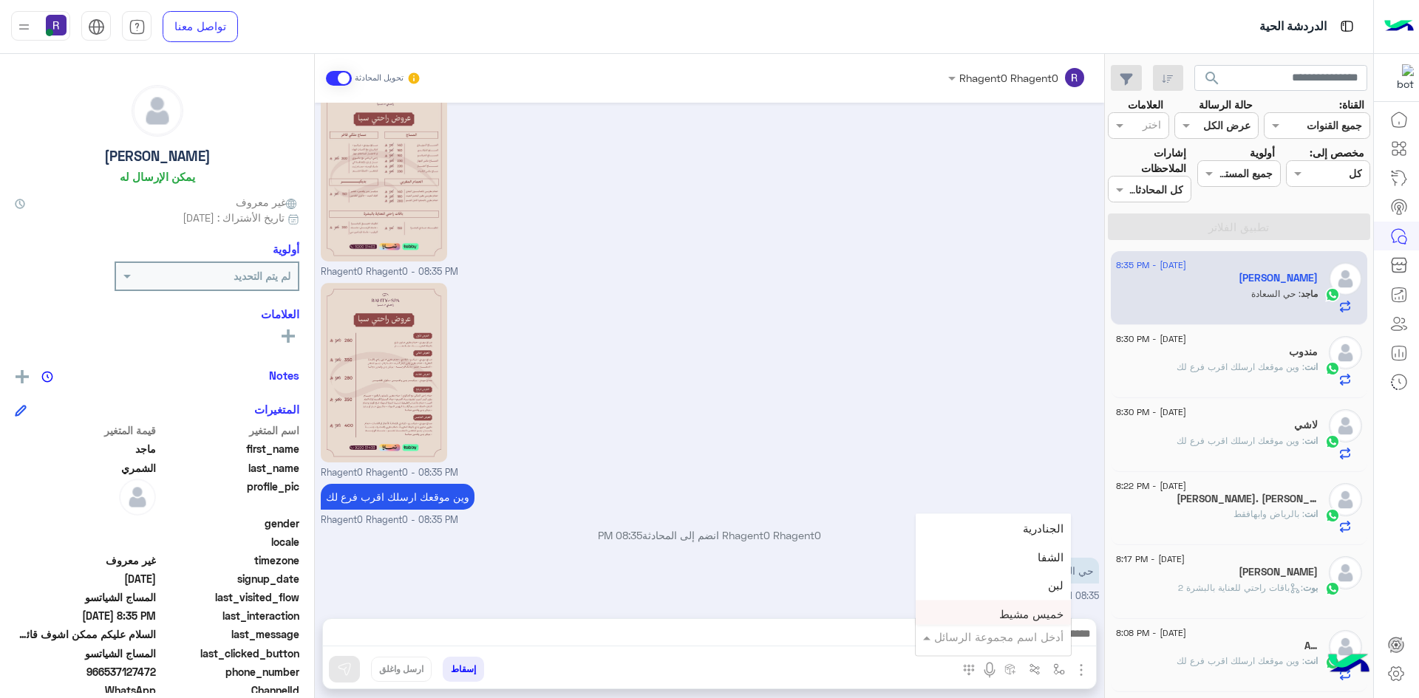
scroll to position [961, 0]
click at [1035, 564] on span "الجنادرية" at bounding box center [1043, 562] width 41 height 13
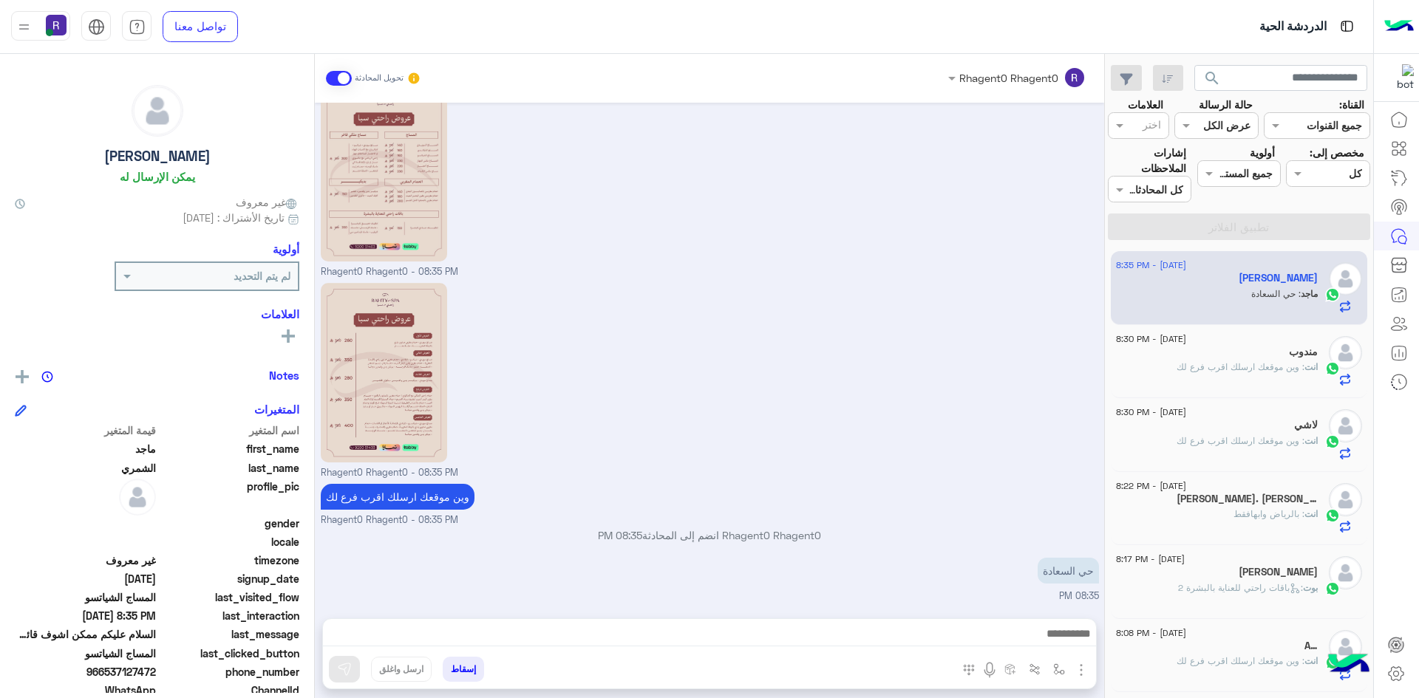
type textarea "*********"
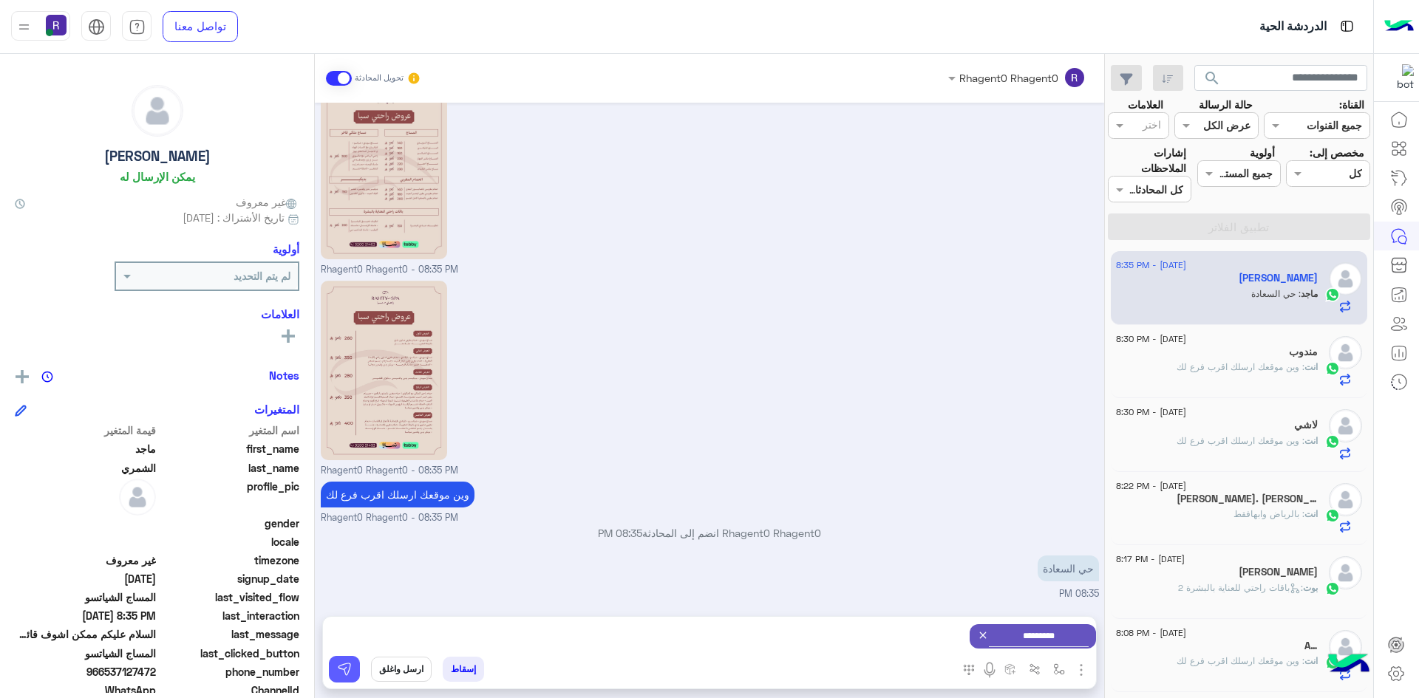
click at [335, 672] on button at bounding box center [344, 669] width 31 height 27
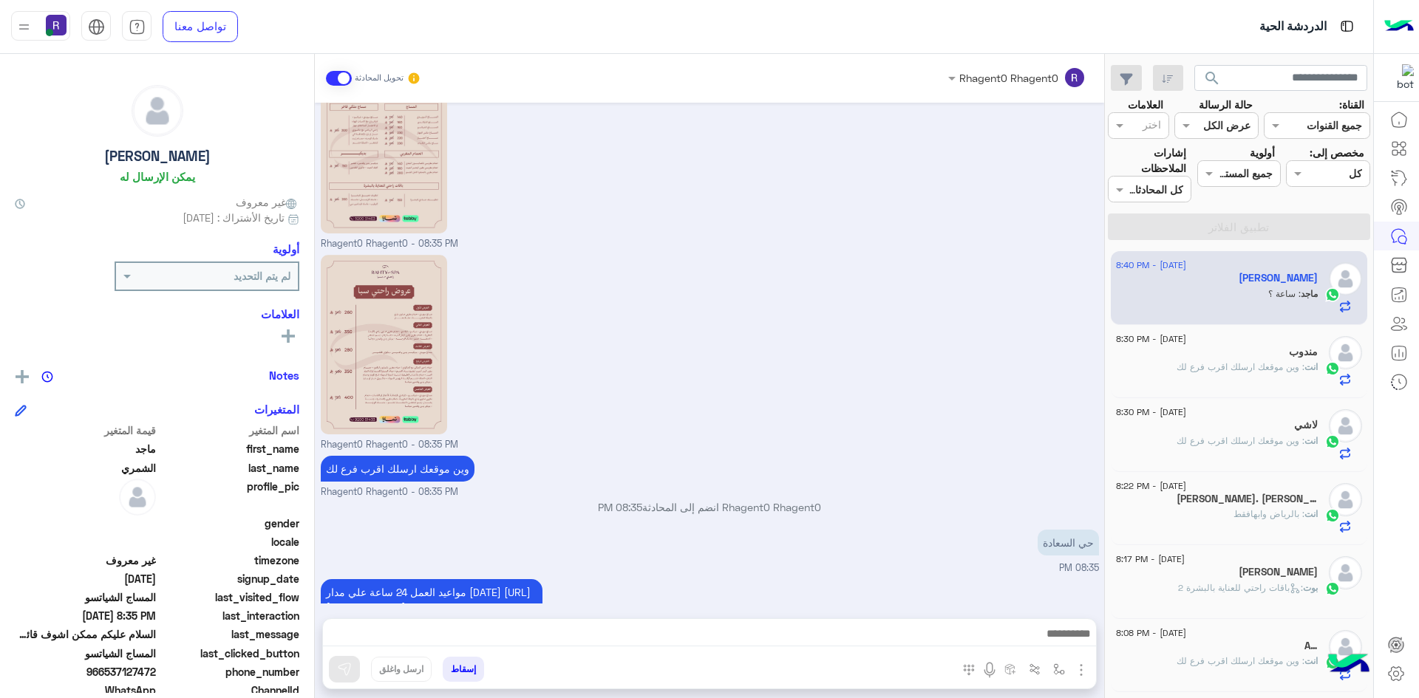
scroll to position [1837, 0]
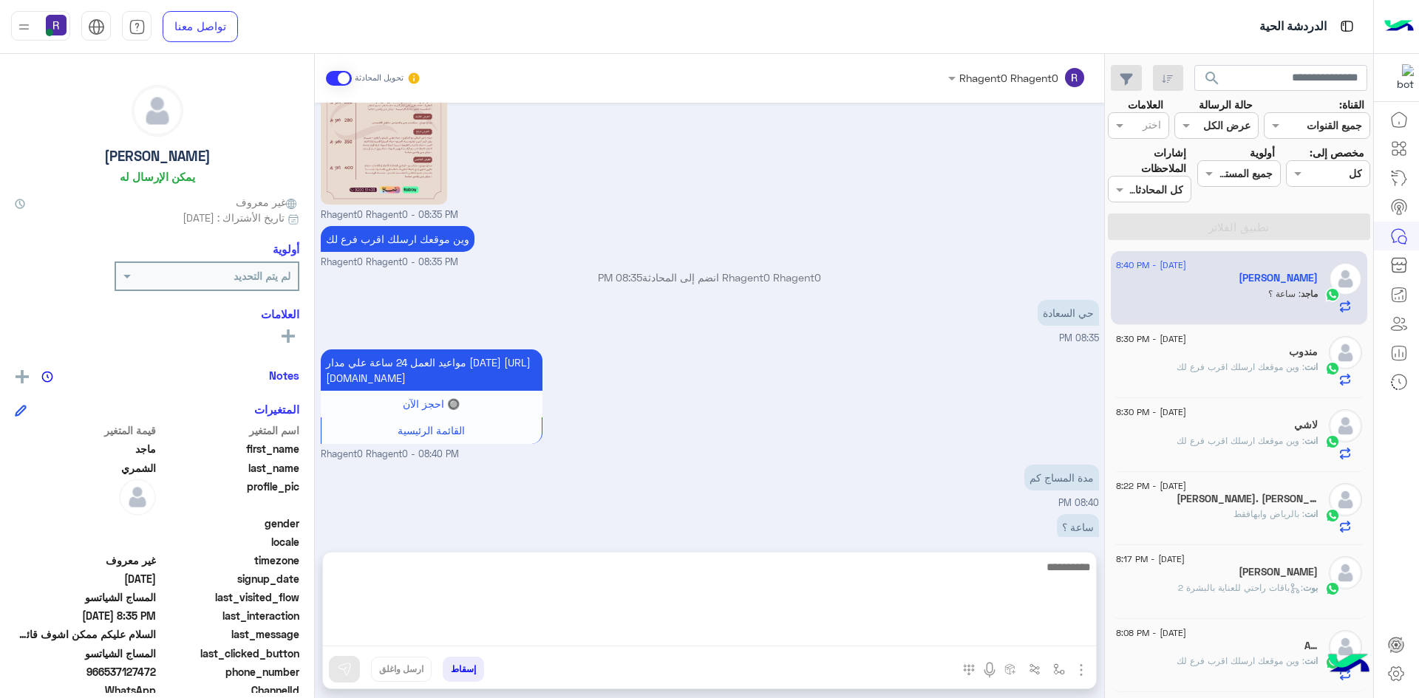
click at [842, 637] on textarea at bounding box center [709, 602] width 773 height 89
type textarea "**********"
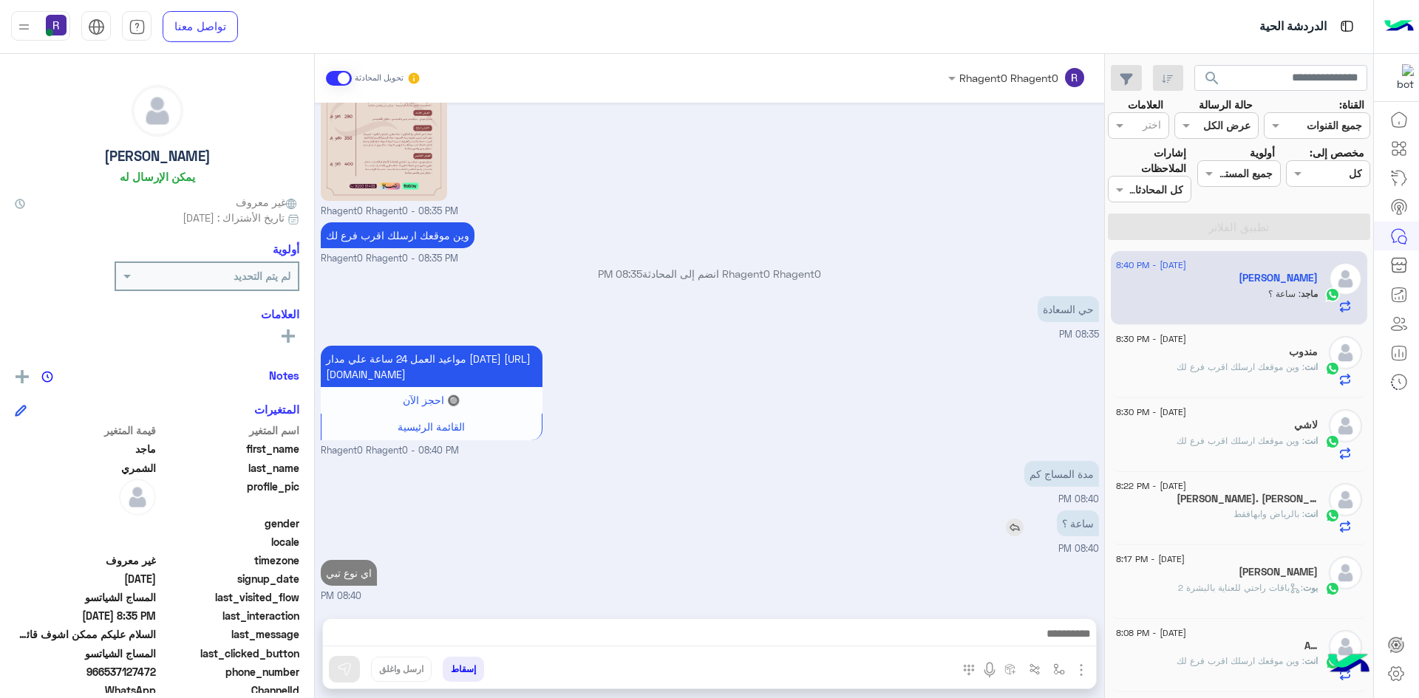
click at [1012, 511] on div "ساعة ؟" at bounding box center [1035, 524] width 126 height 26
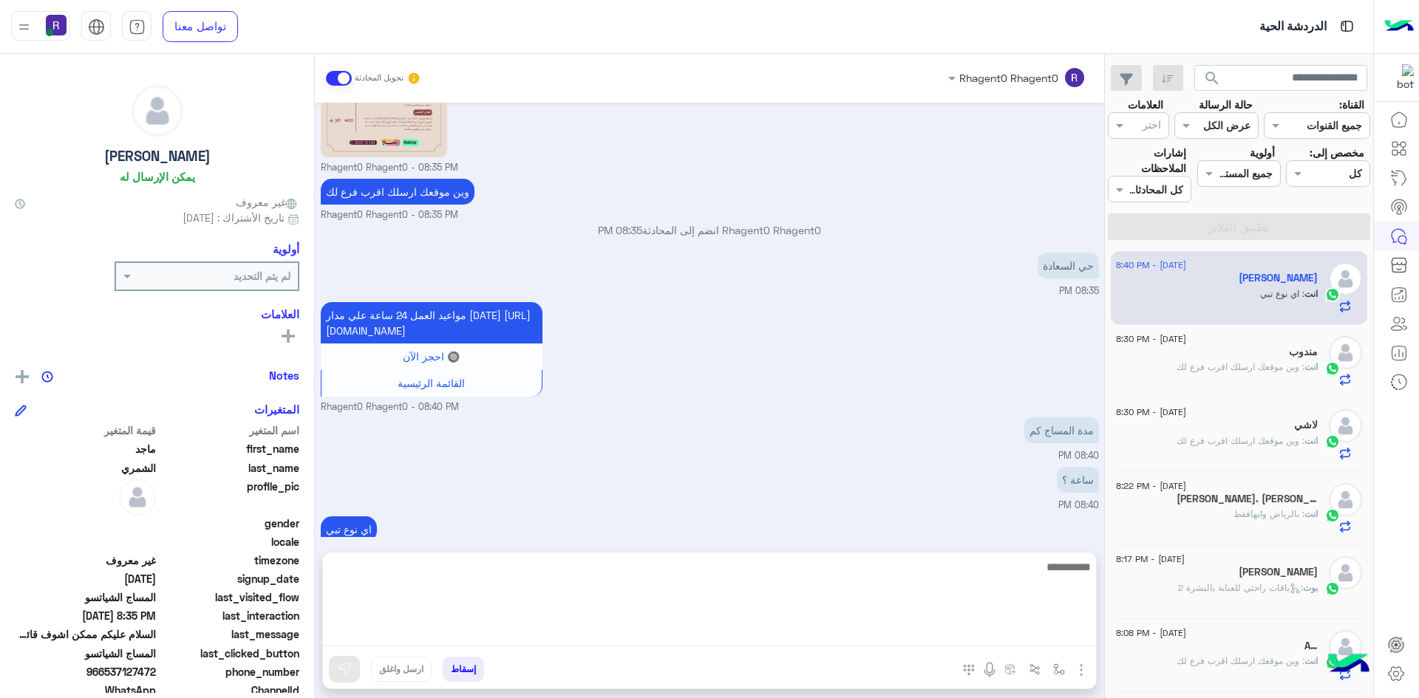
click at [863, 633] on textarea at bounding box center [709, 602] width 773 height 89
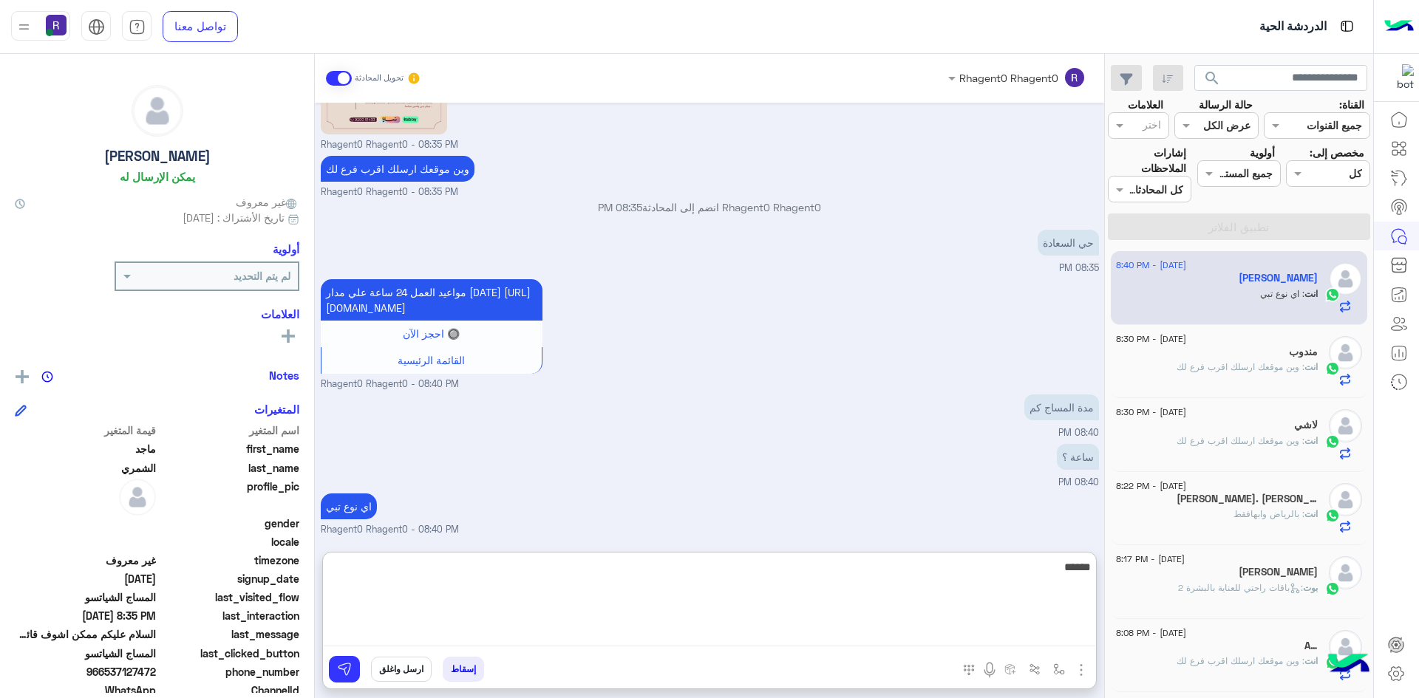
scroll to position [2000, 0]
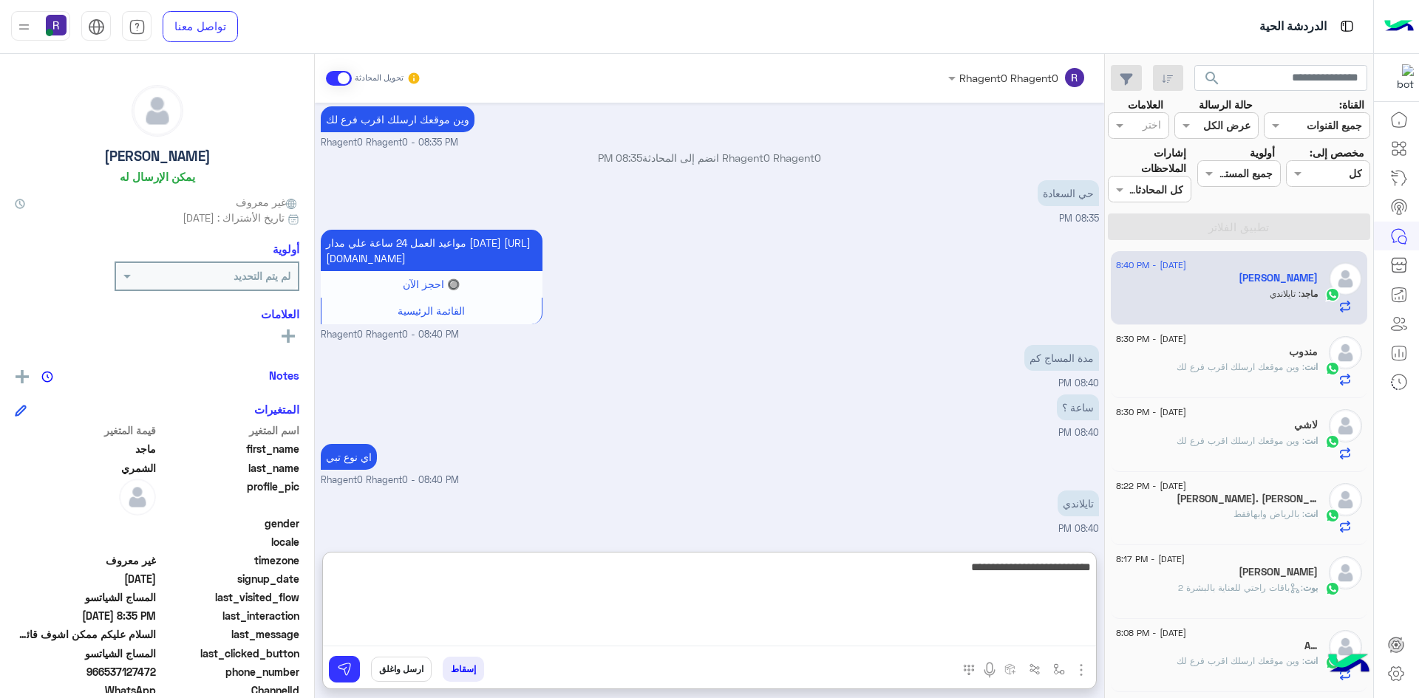
type textarea "**********"
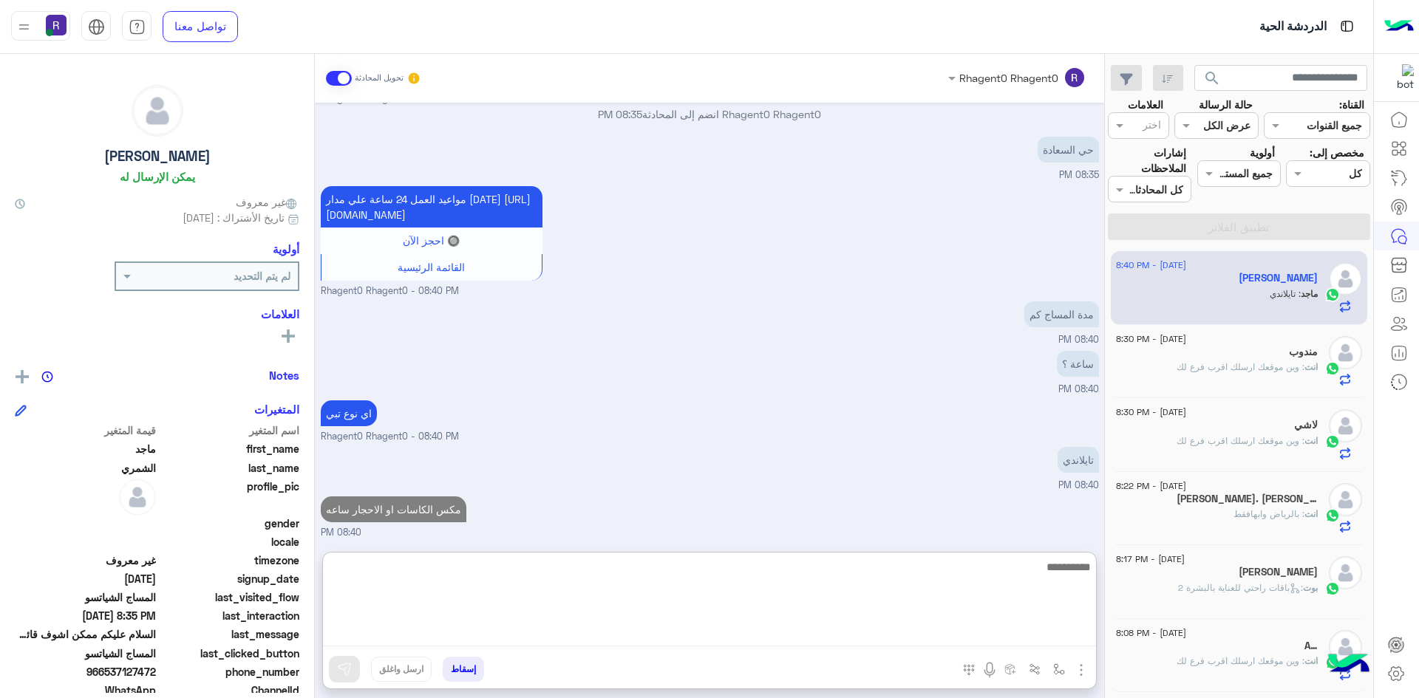
scroll to position [2047, 0]
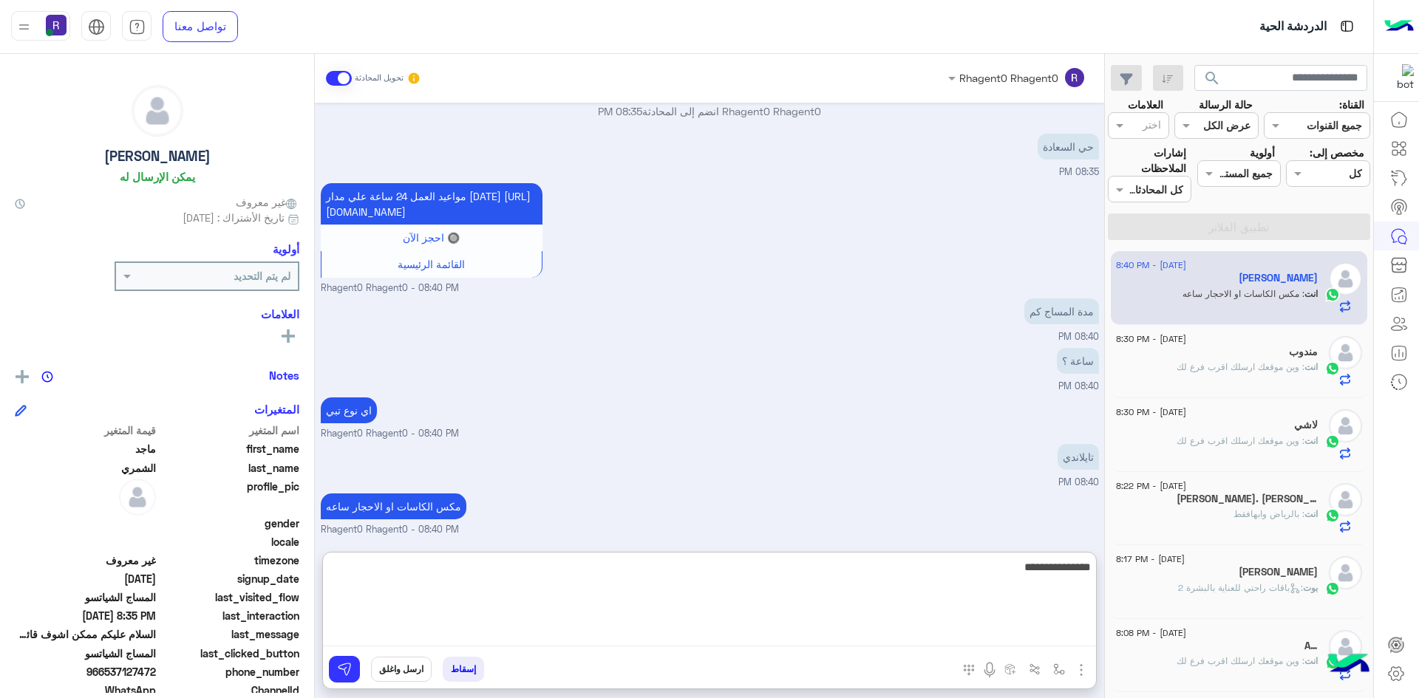
type textarea "**********"
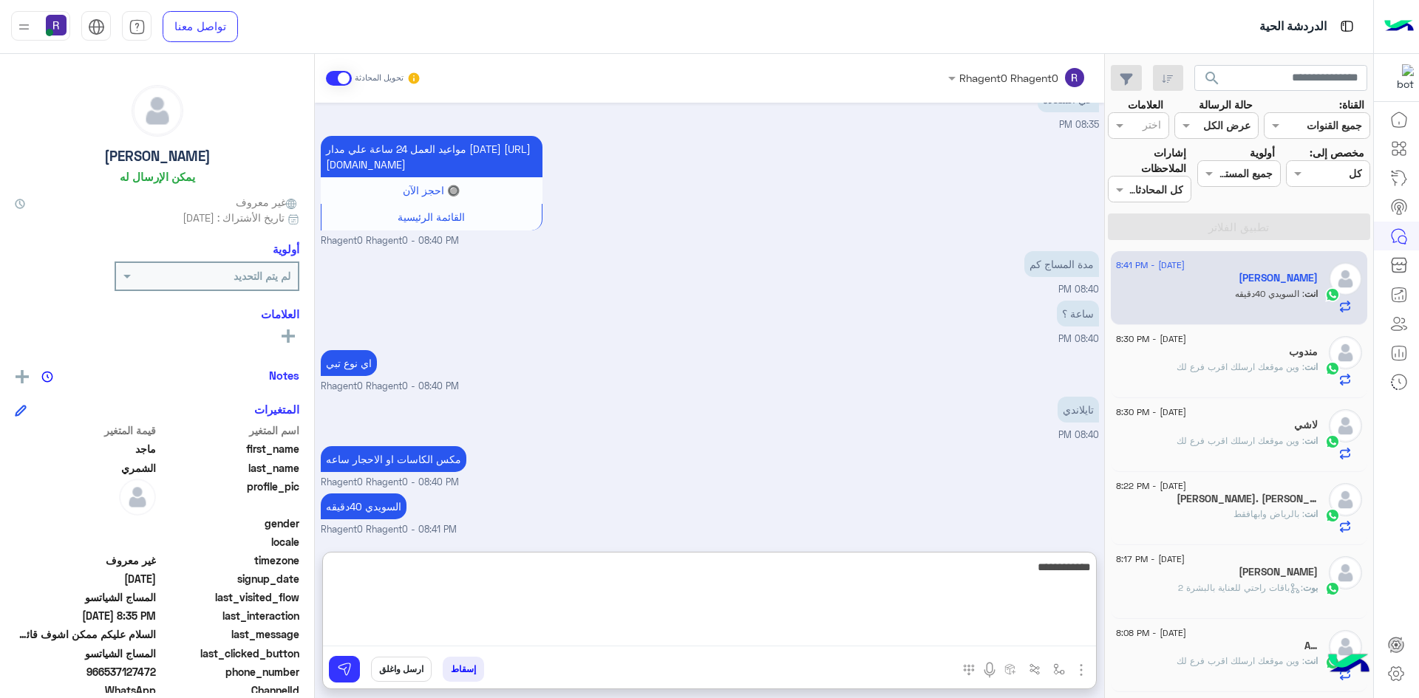
type textarea "**********"
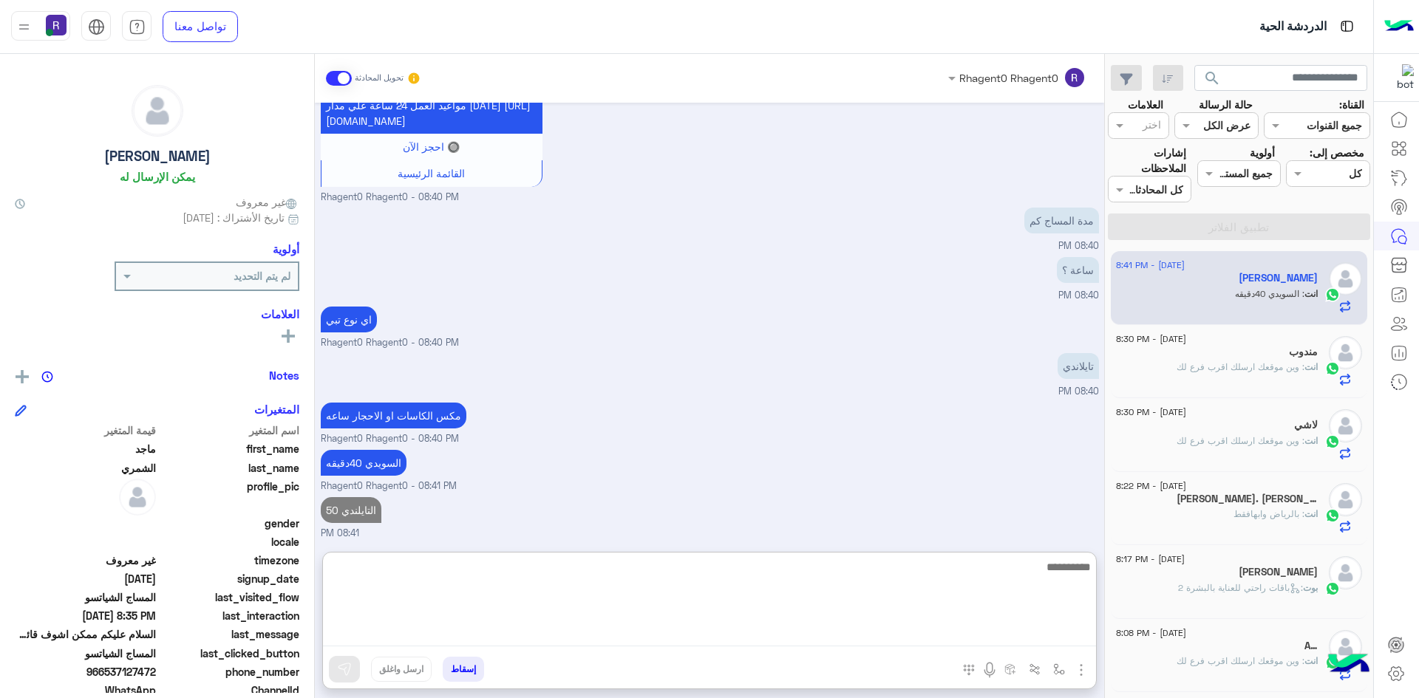
scroll to position [2142, 0]
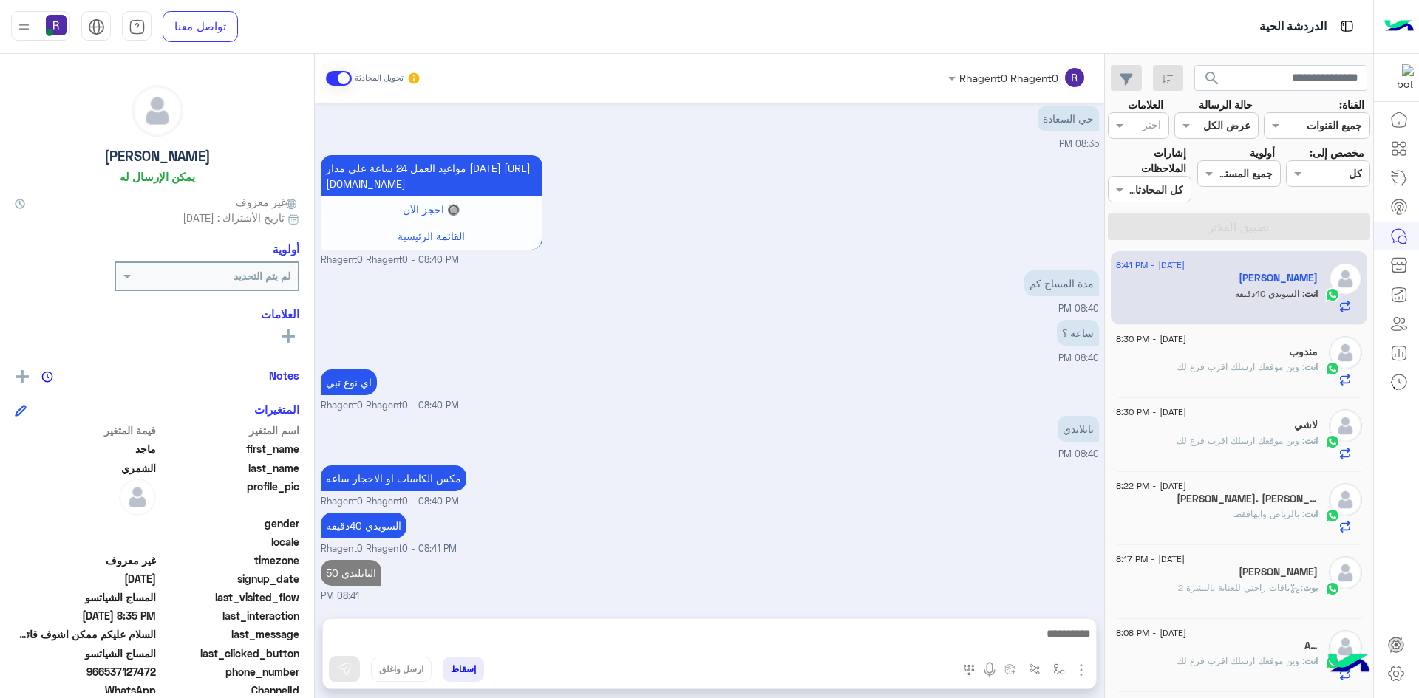
click at [1193, 405] on div "[DATE] - 8:30 PM لاشي انت : وين موقعك ارسلك اقرب فرع لك" at bounding box center [1239, 435] width 257 height 74
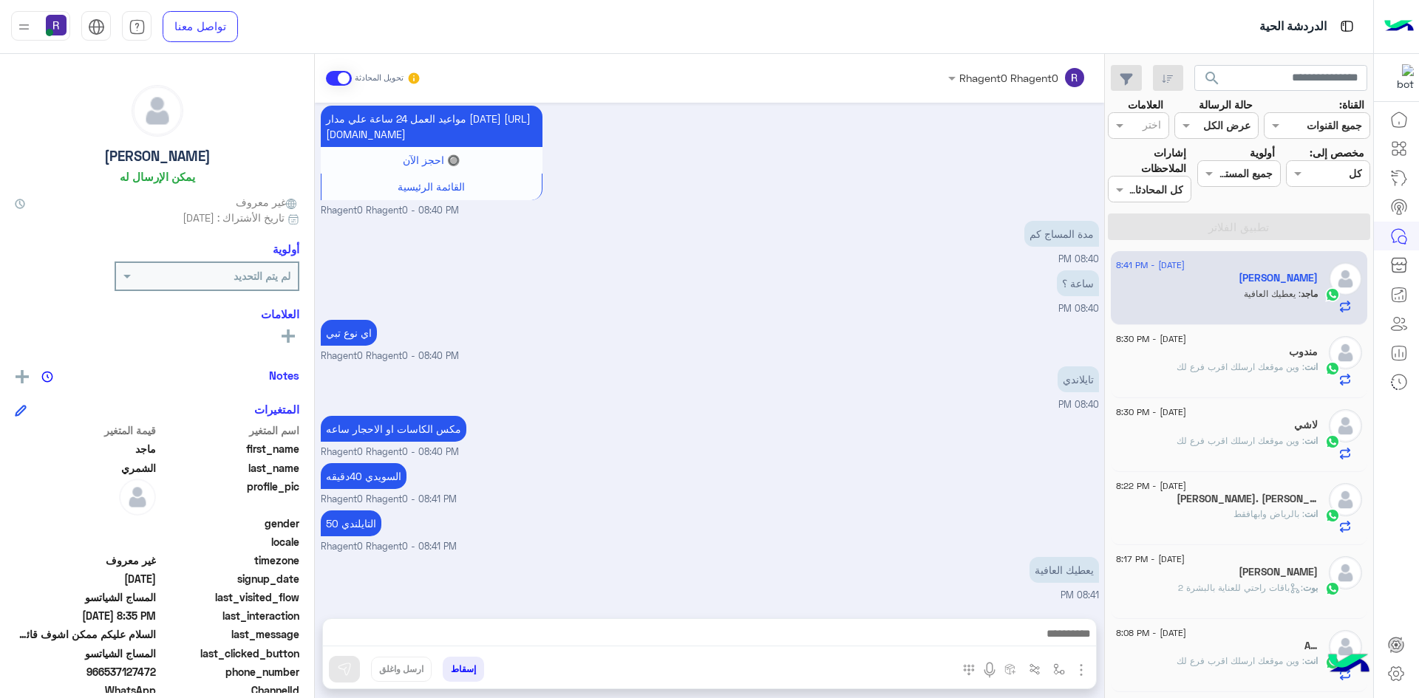
click at [1275, 367] on span ": وين موقعك ارسلك اقرب فرع لك" at bounding box center [1240, 366] width 128 height 11
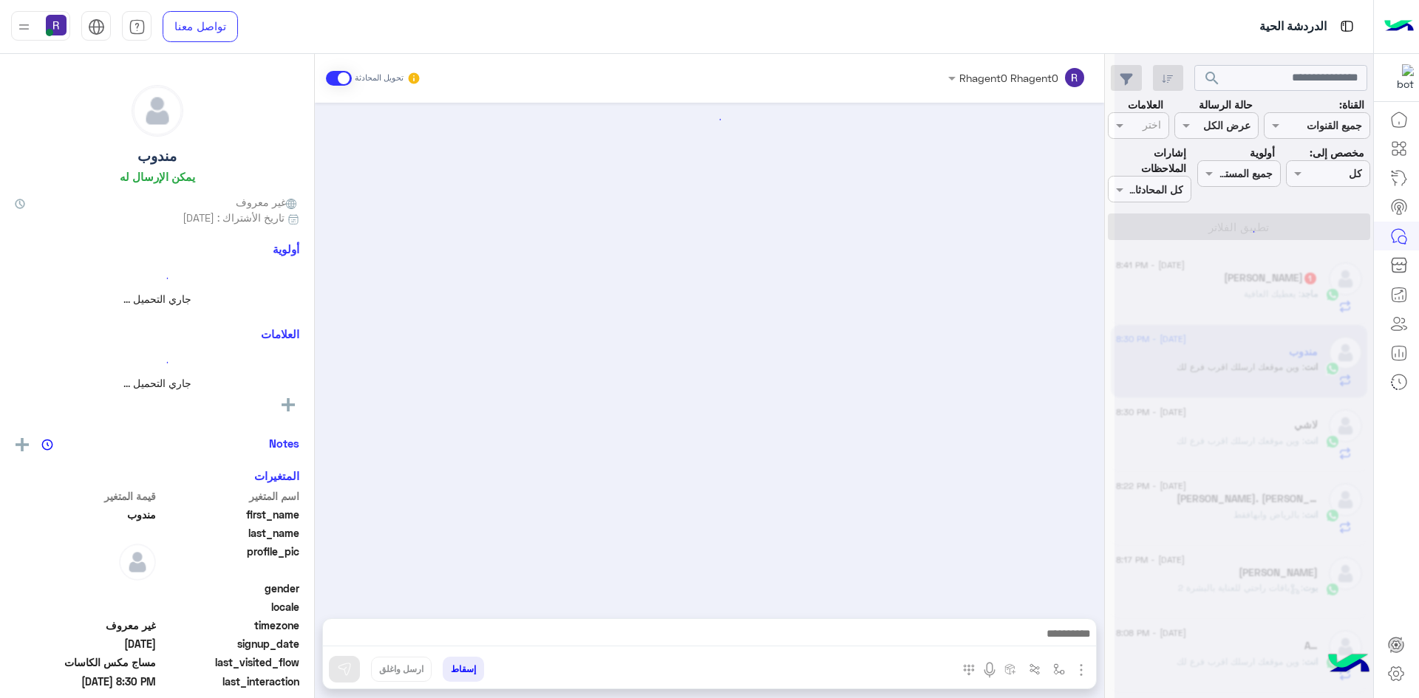
scroll to position [287, 0]
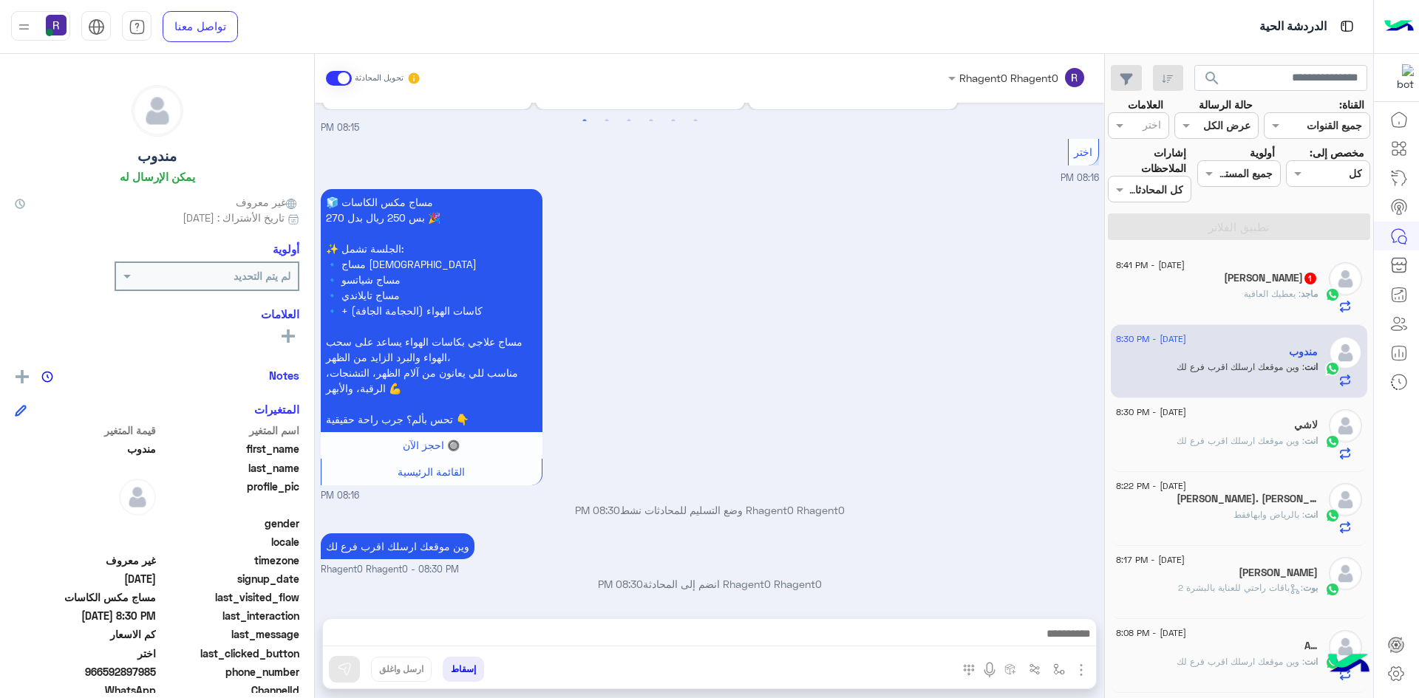
click at [1304, 274] on span "1" at bounding box center [1310, 279] width 12 height 12
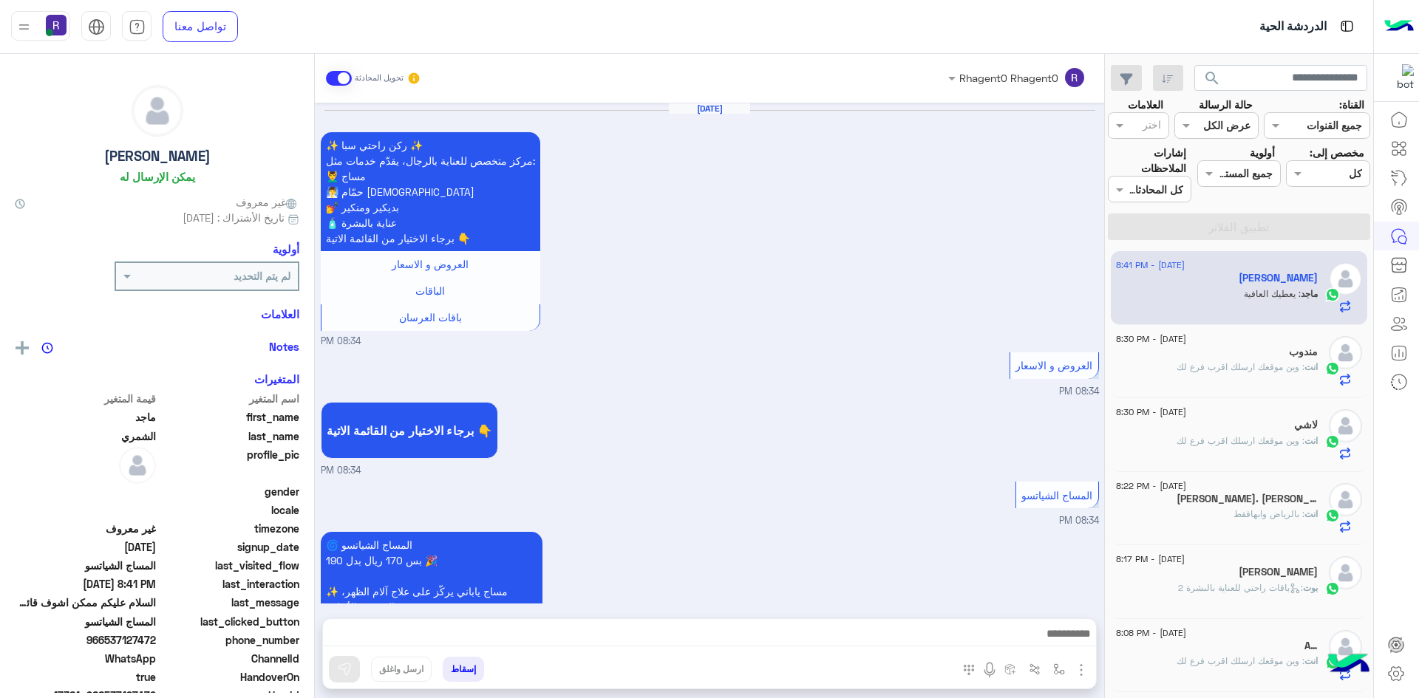
scroll to position [1216, 0]
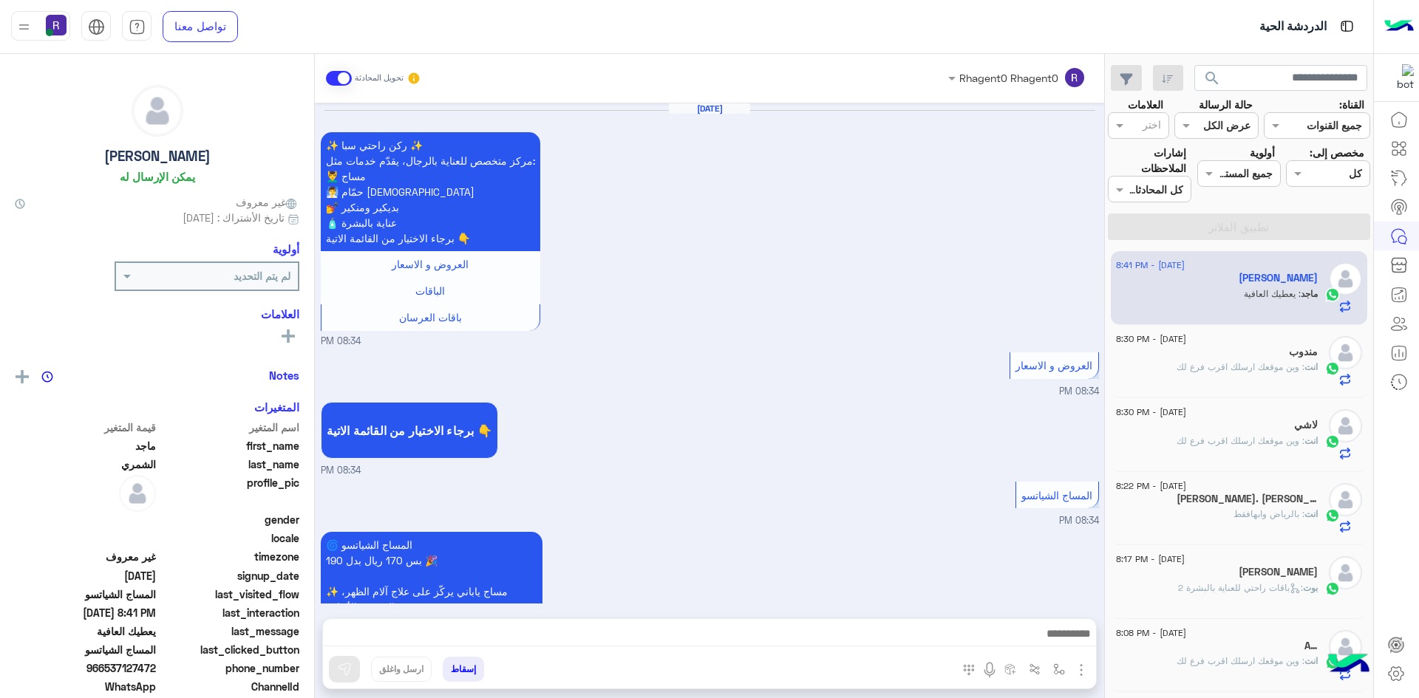
scroll to position [1216, 0]
